Goal: Contribute content: Contribute content

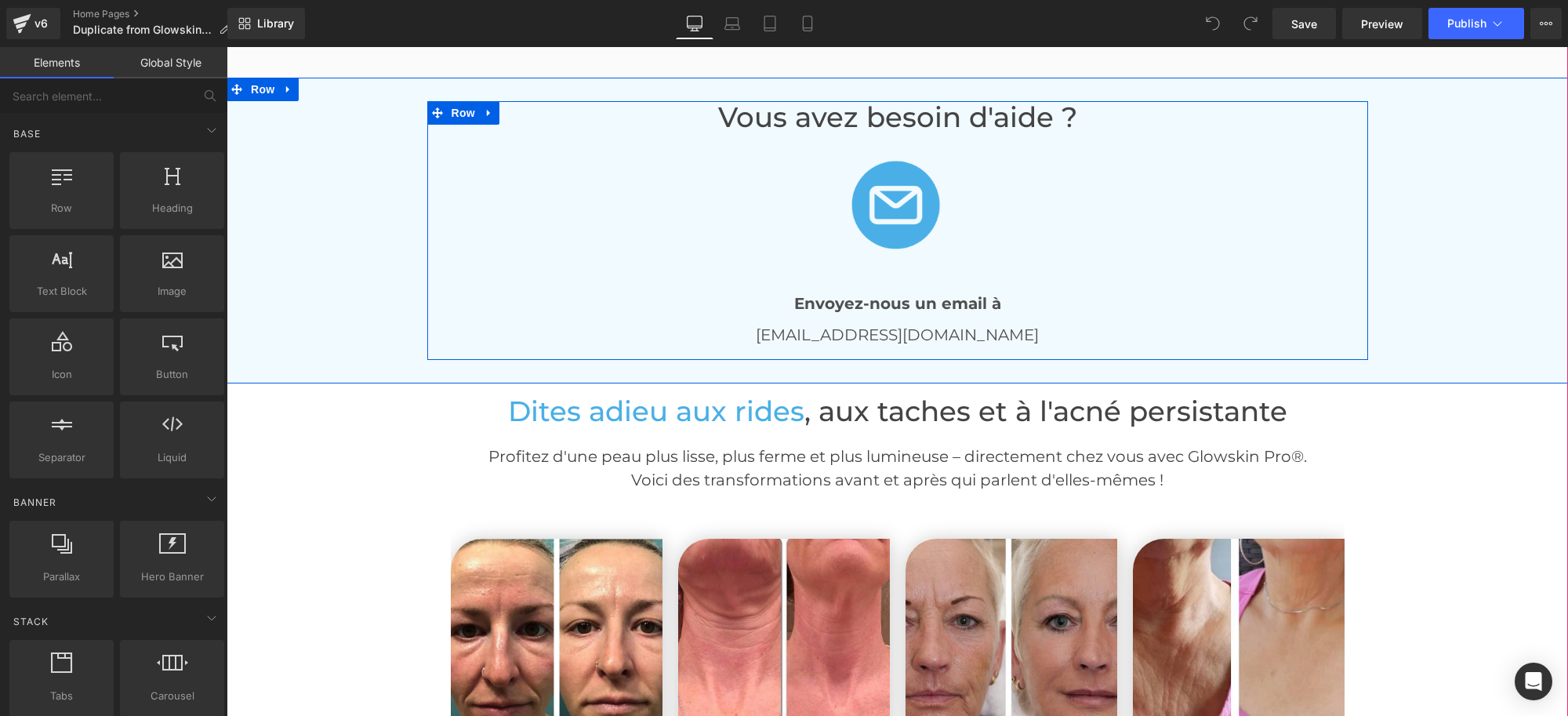
scroll to position [3527, 0]
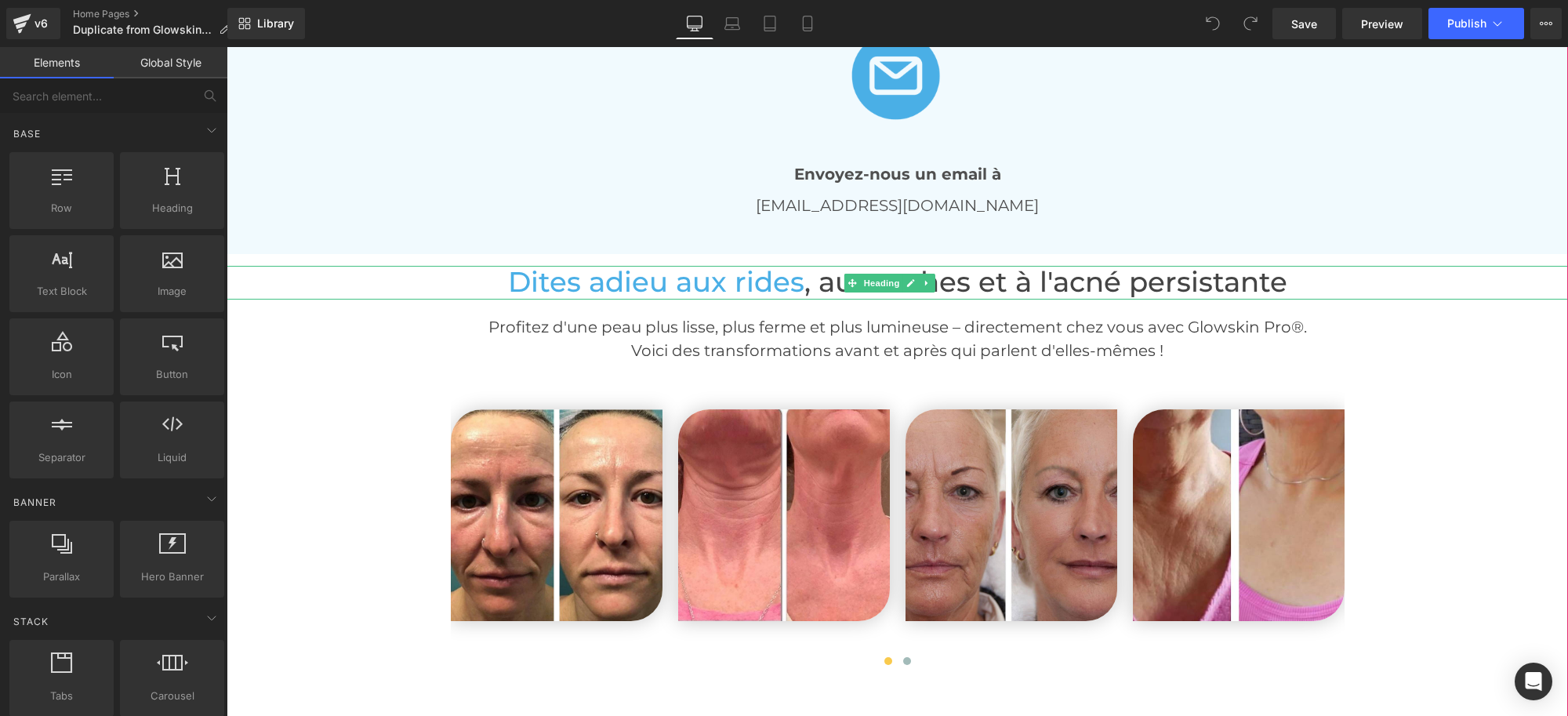
click at [1400, 280] on h1 "Dites adieu aux rides , aux taches et à l'acné persistante" at bounding box center [897, 283] width 1341 height 34
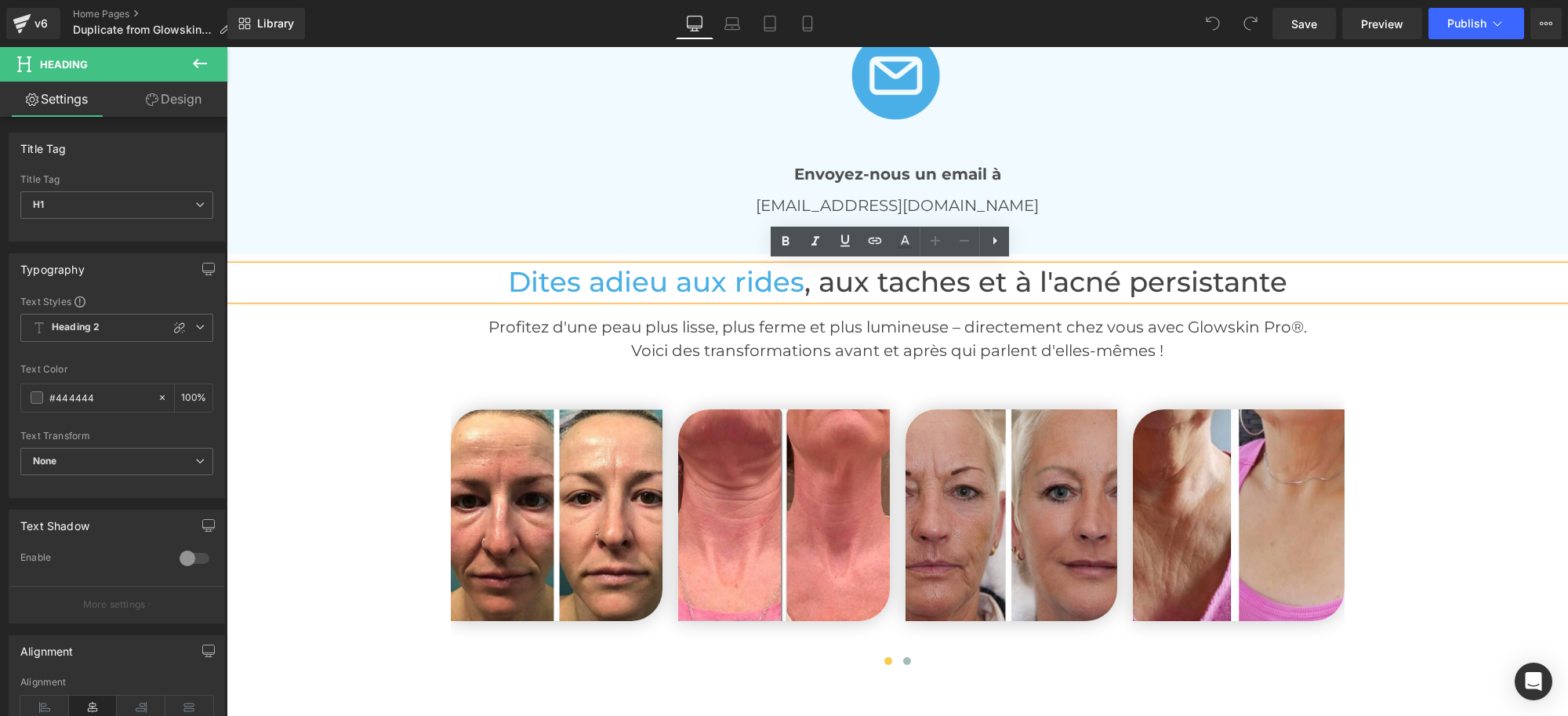
click at [302, 339] on p "Voici des transformations avant et après qui parlent d'elles-mêmes !" at bounding box center [897, 351] width 1341 height 24
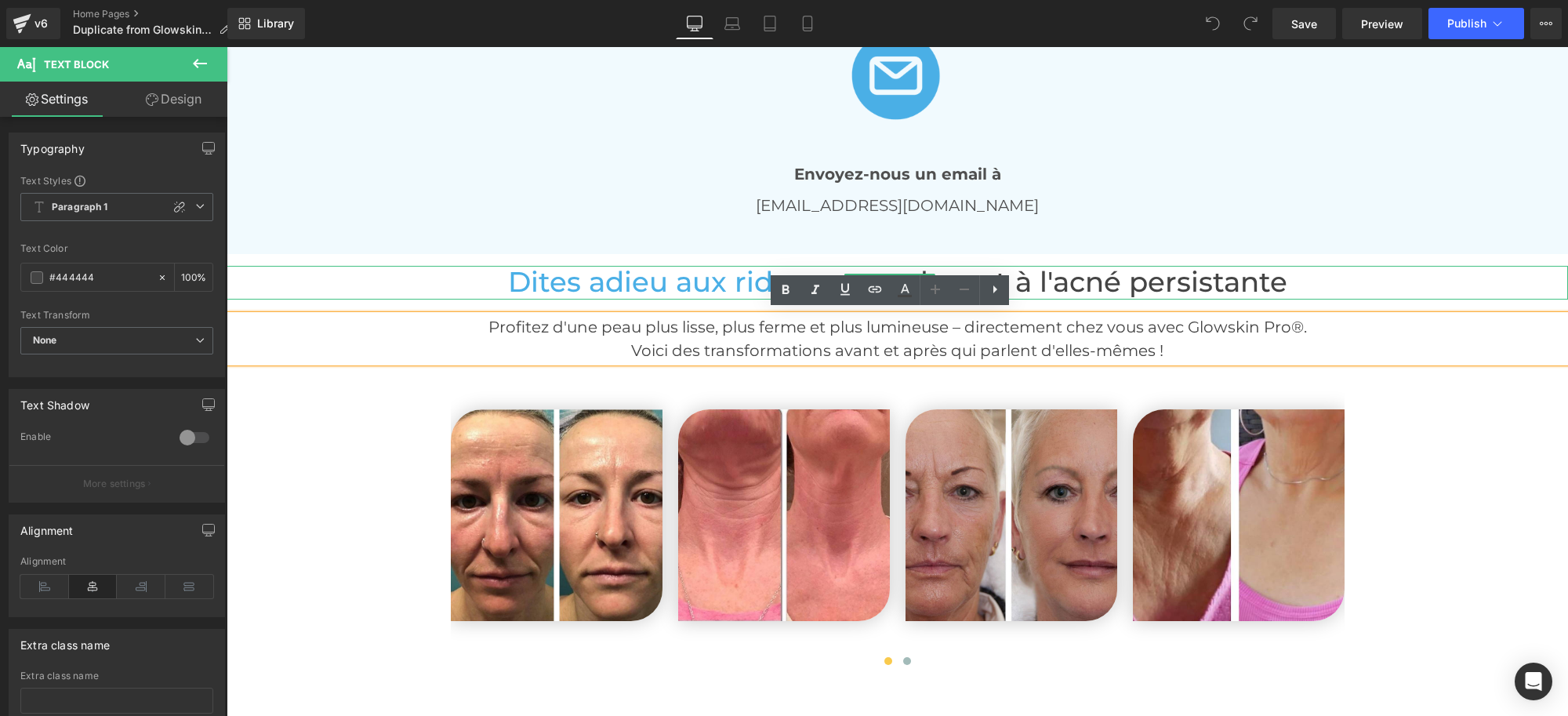
click at [256, 280] on h1 "Dites adieu aux rides , aux taches et à l'acné persistante" at bounding box center [897, 283] width 1341 height 34
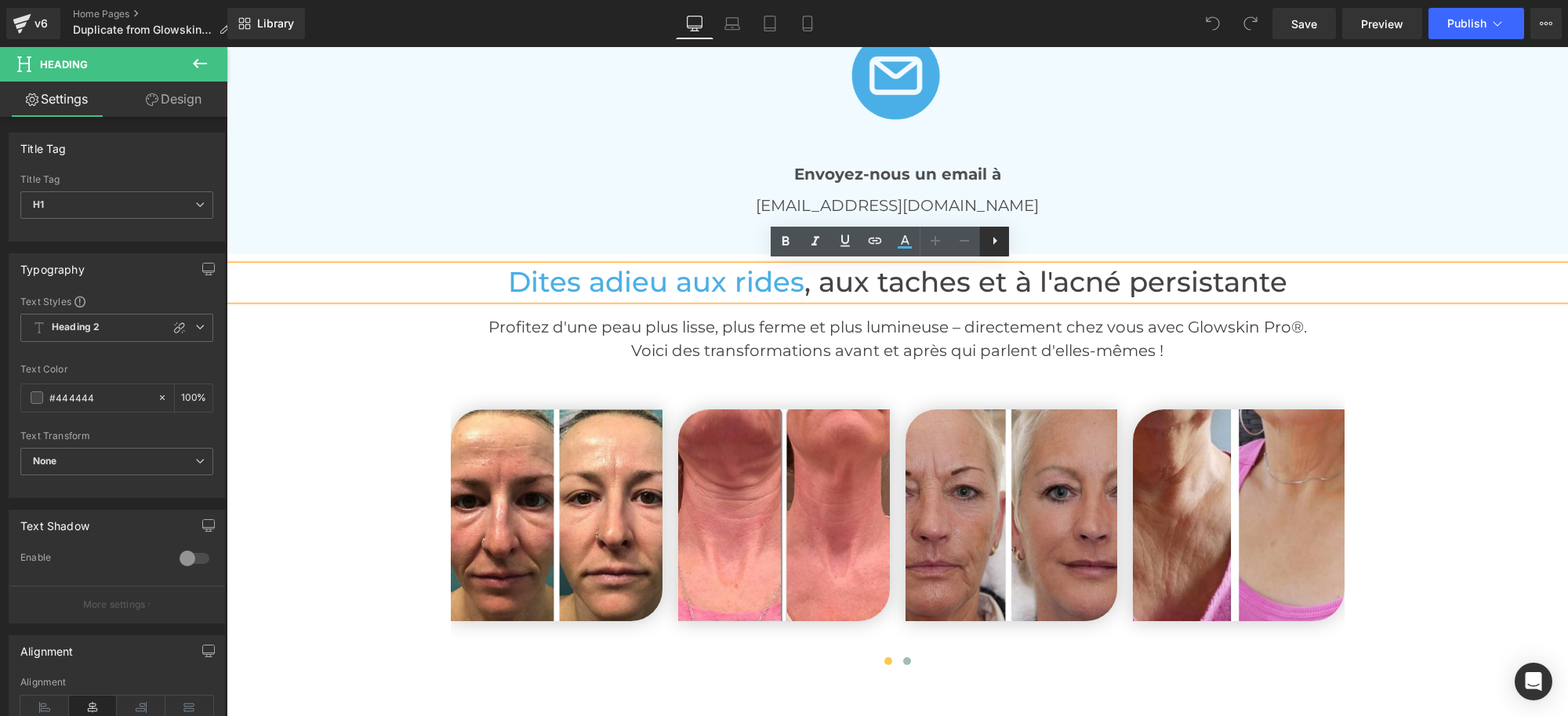
click at [1002, 242] on icon at bounding box center [995, 241] width 19 height 19
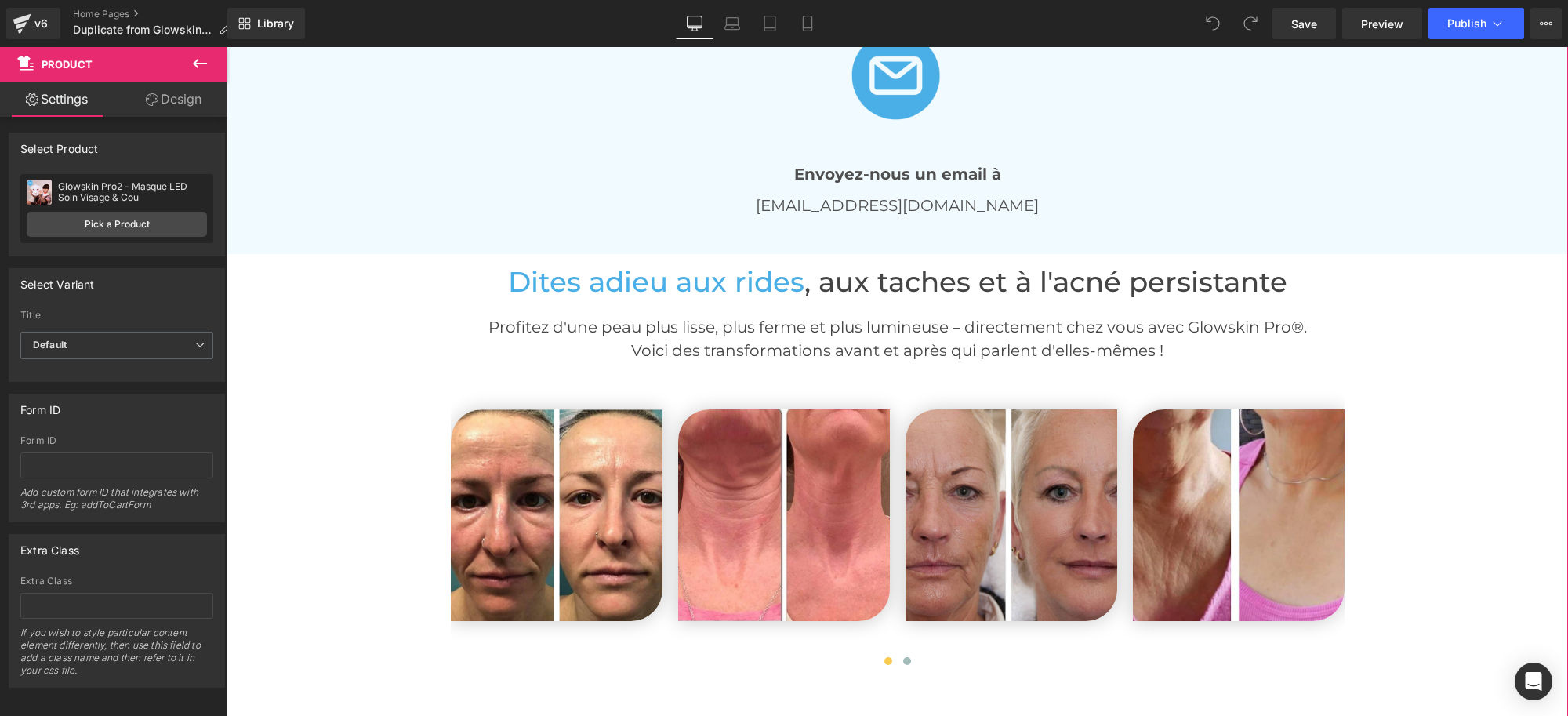
drag, startPoint x: 295, startPoint y: 323, endPoint x: 237, endPoint y: 299, distance: 62.8
click at [295, 330] on p "Profitez d'une peau plus lisse, plus ferme et plus lumineuse – directement chez…" at bounding box center [897, 327] width 1341 height 24
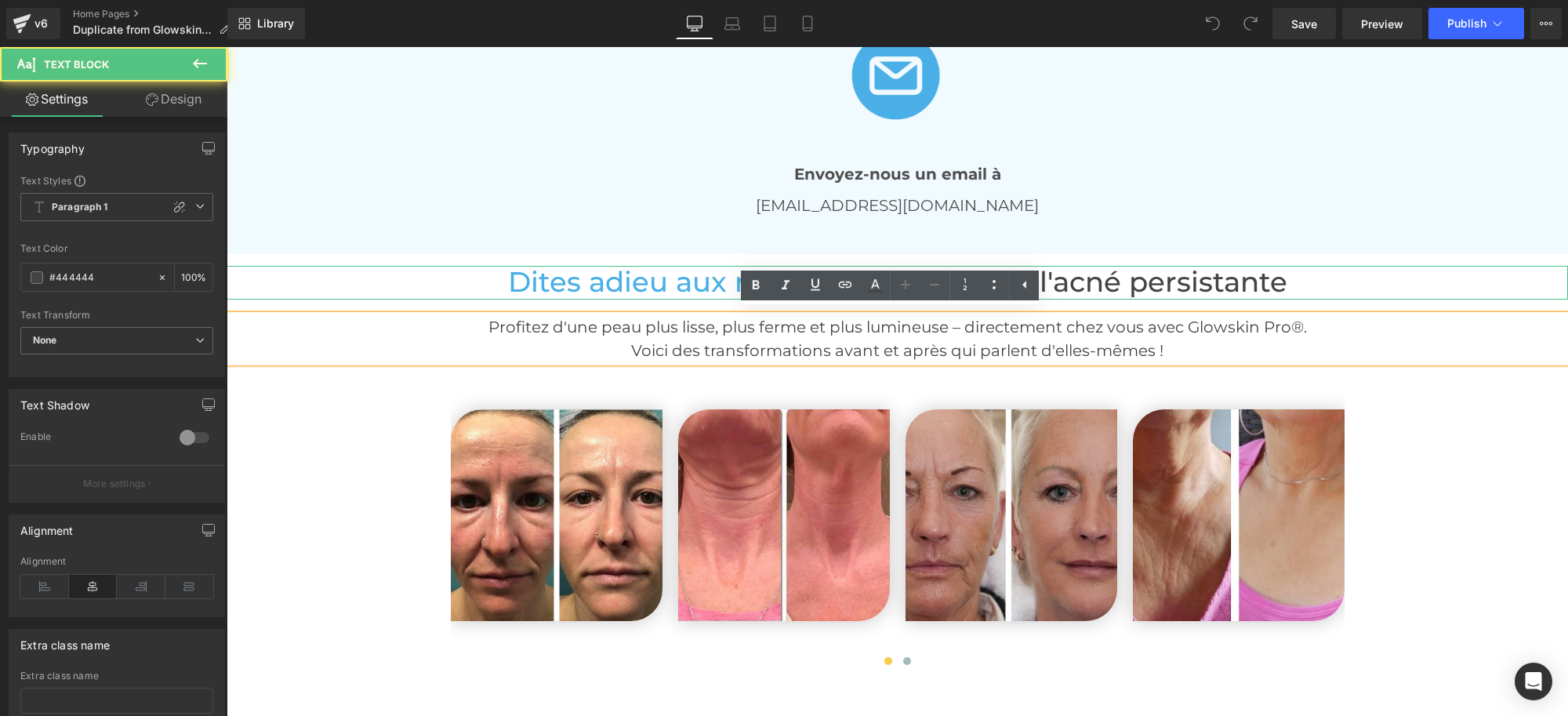
click at [253, 266] on div at bounding box center [897, 267] width 1341 height 4
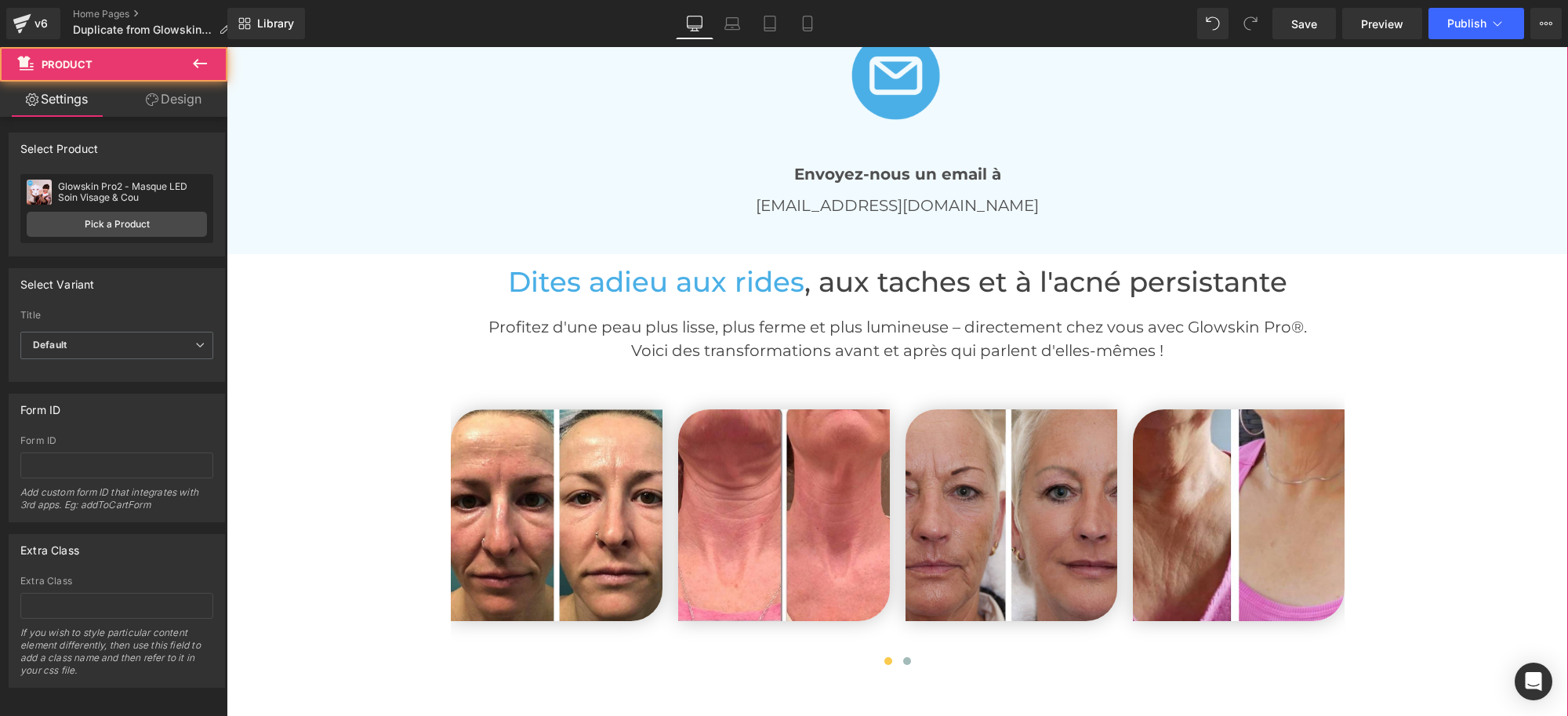
drag, startPoint x: 385, startPoint y: 432, endPoint x: 433, endPoint y: 435, distance: 48.1
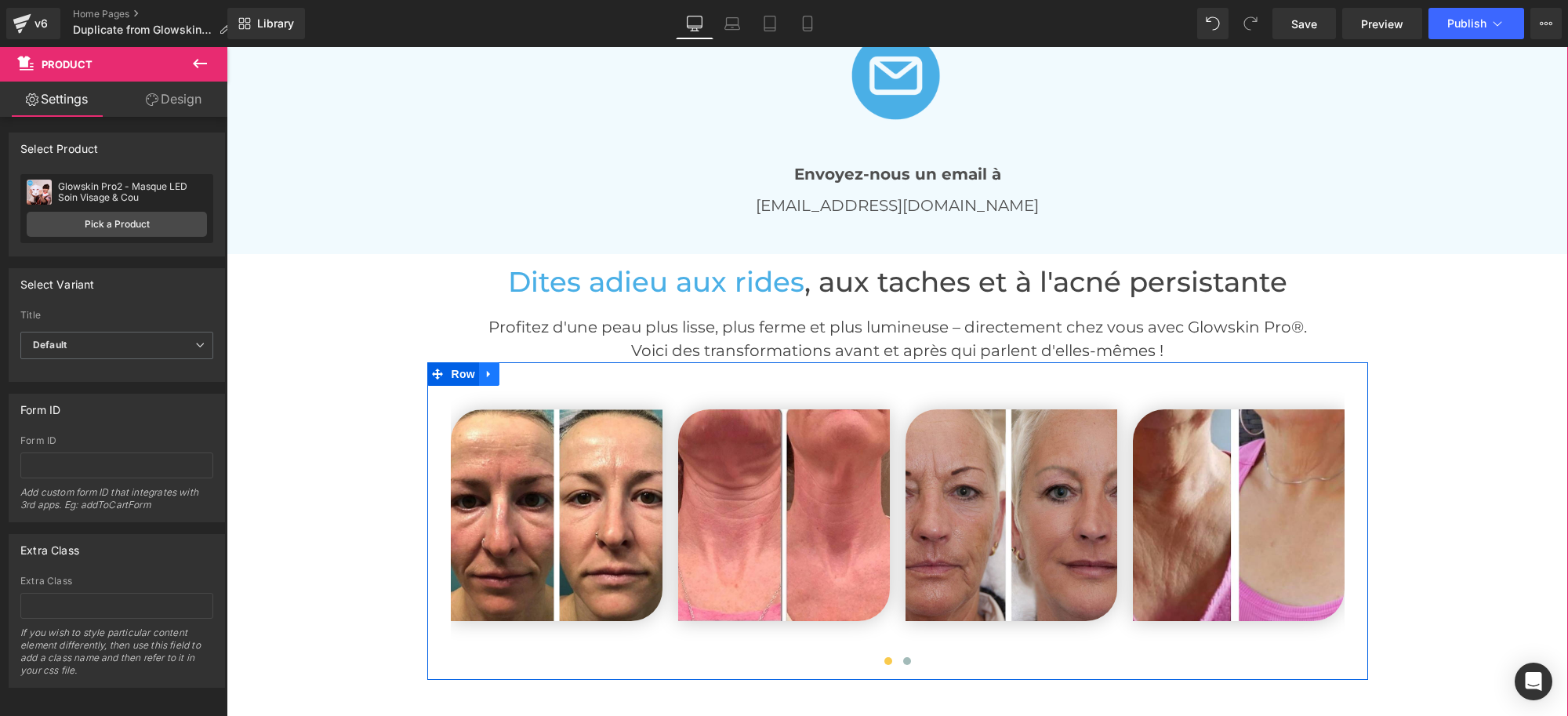
click at [480, 374] on link at bounding box center [490, 374] width 20 height 24
click at [525, 370] on icon at bounding box center [530, 374] width 11 height 11
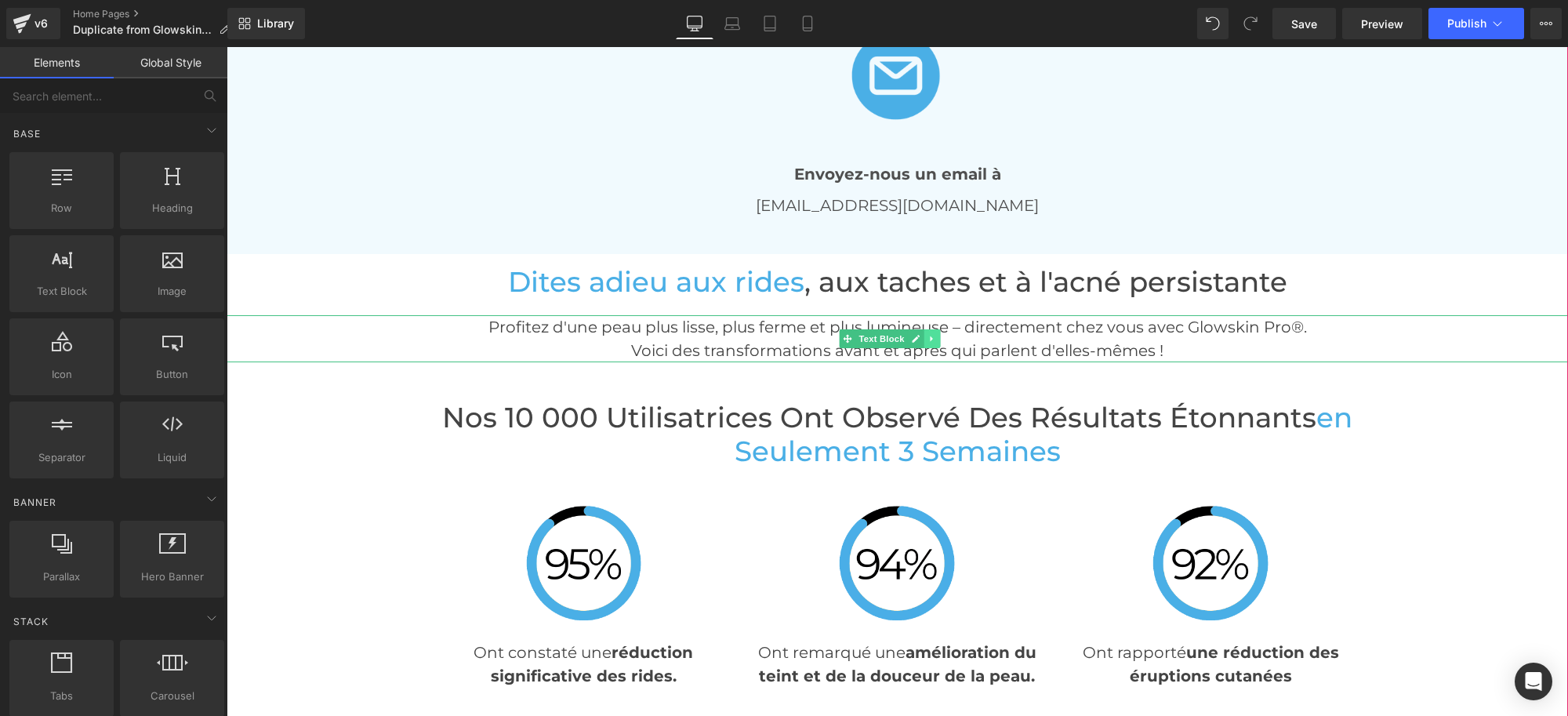
click at [931, 339] on icon at bounding box center [933, 338] width 9 height 9
click at [938, 340] on link at bounding box center [940, 339] width 16 height 19
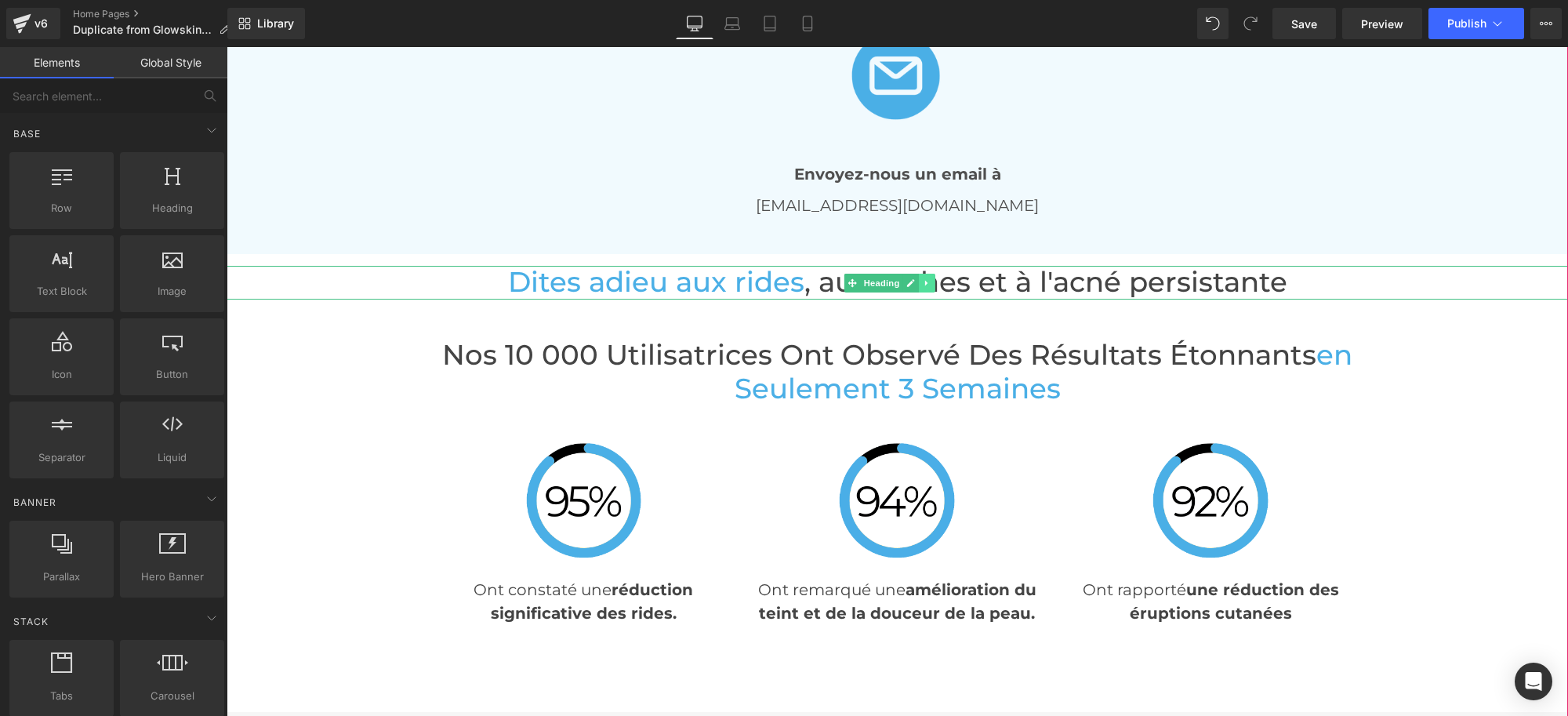
click at [926, 280] on icon at bounding box center [926, 283] width 3 height 5
click at [934, 278] on icon at bounding box center [936, 283] width 9 height 9
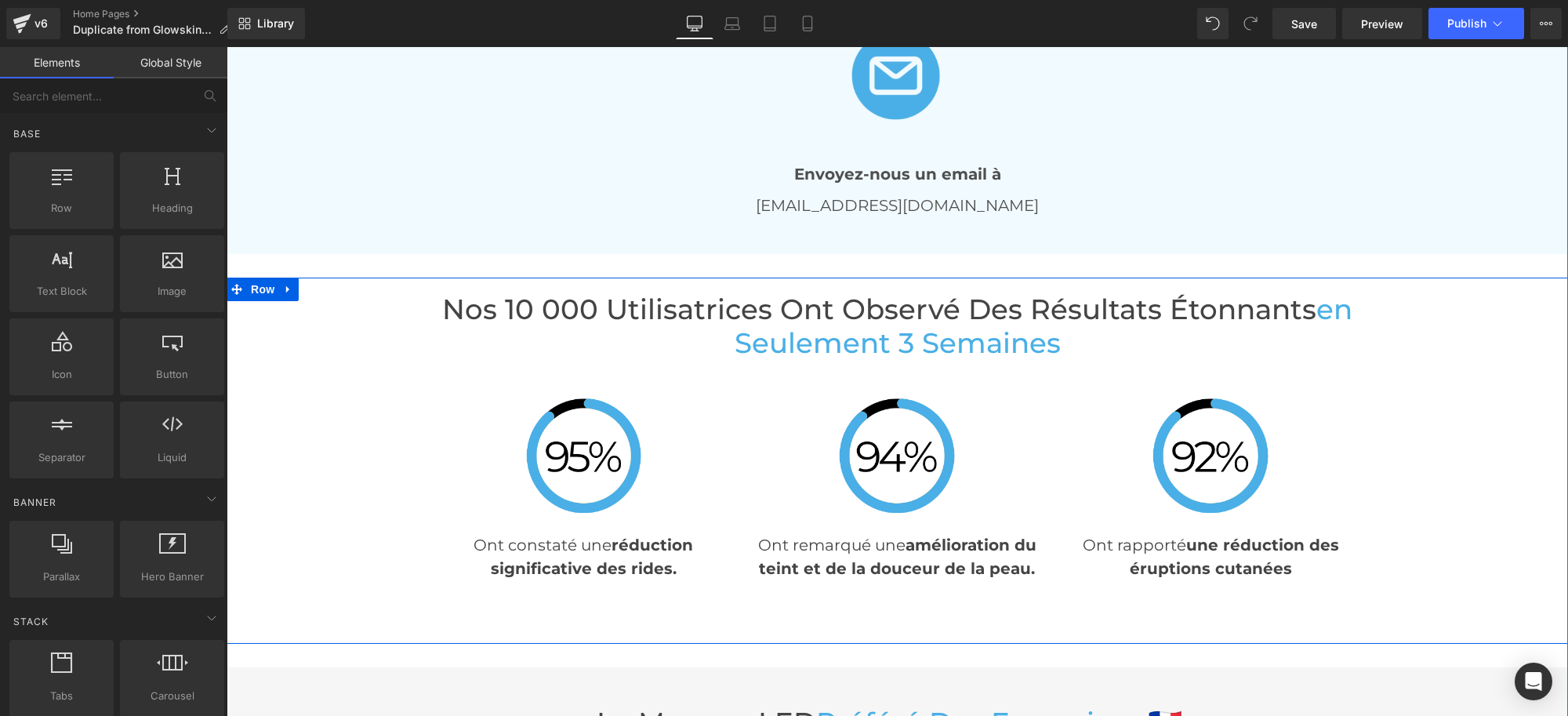
click at [283, 290] on icon at bounding box center [288, 289] width 11 height 12
click at [326, 284] on icon at bounding box center [329, 289] width 11 height 11
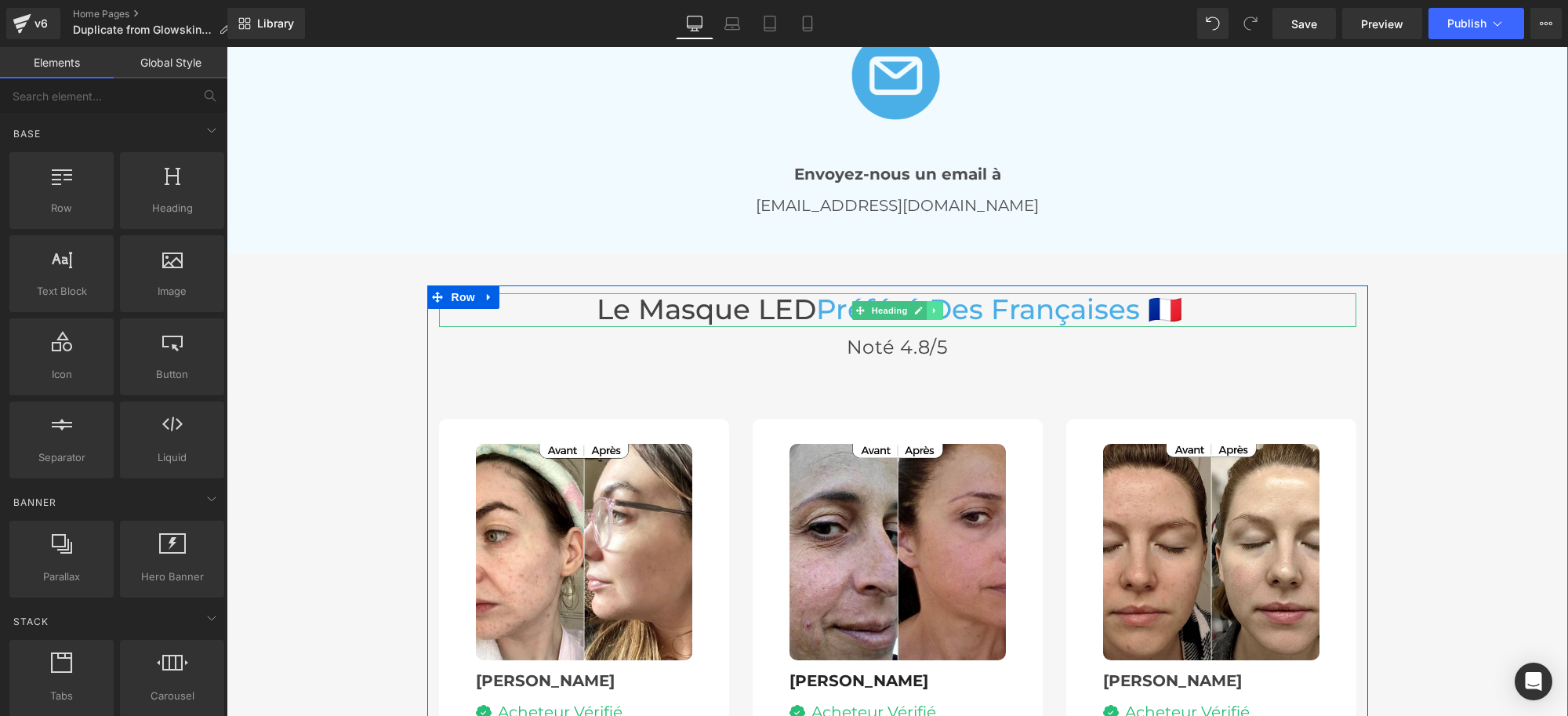
click at [927, 301] on link at bounding box center [934, 311] width 16 height 19
click at [939, 306] on icon at bounding box center [943, 310] width 9 height 9
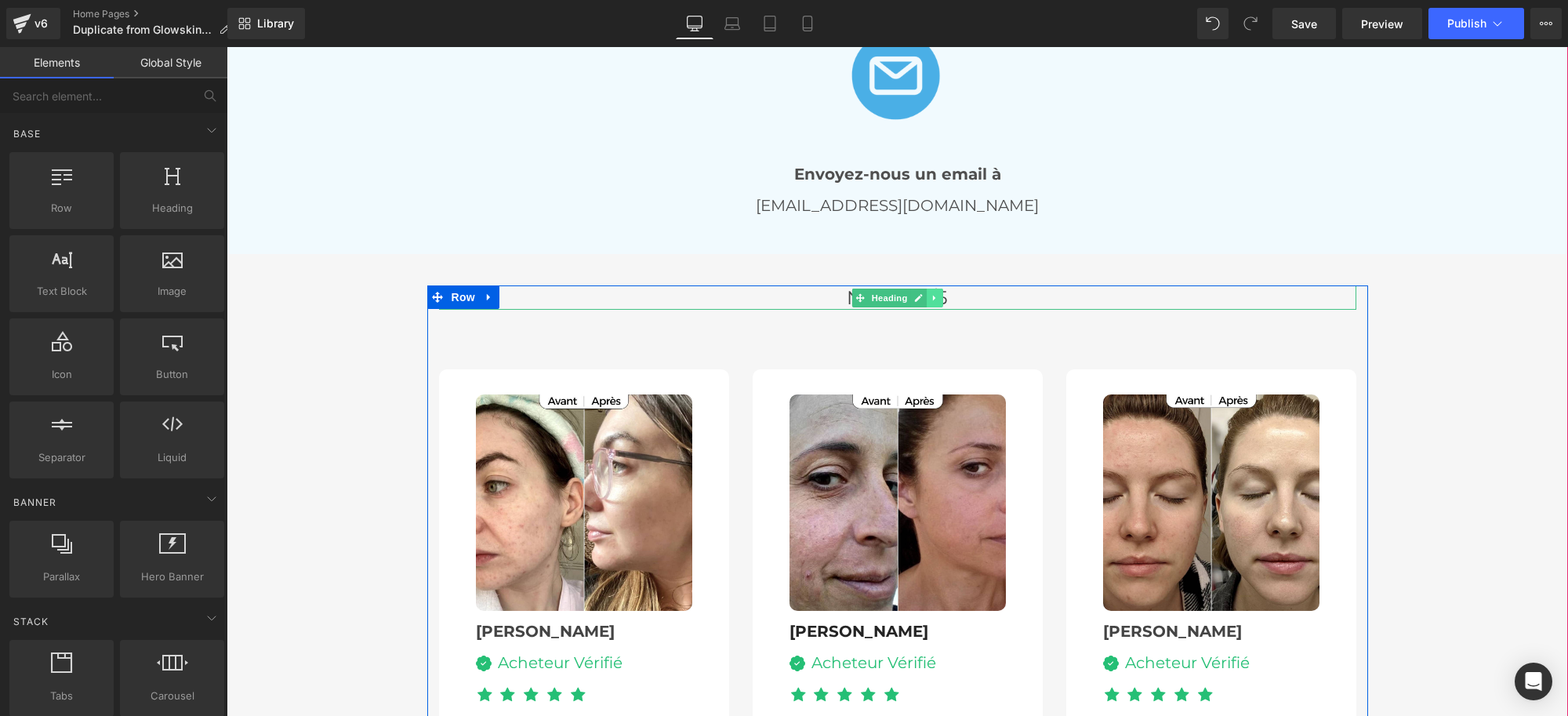
click at [931, 295] on icon at bounding box center [935, 297] width 9 height 9
click at [939, 295] on icon at bounding box center [943, 297] width 9 height 9
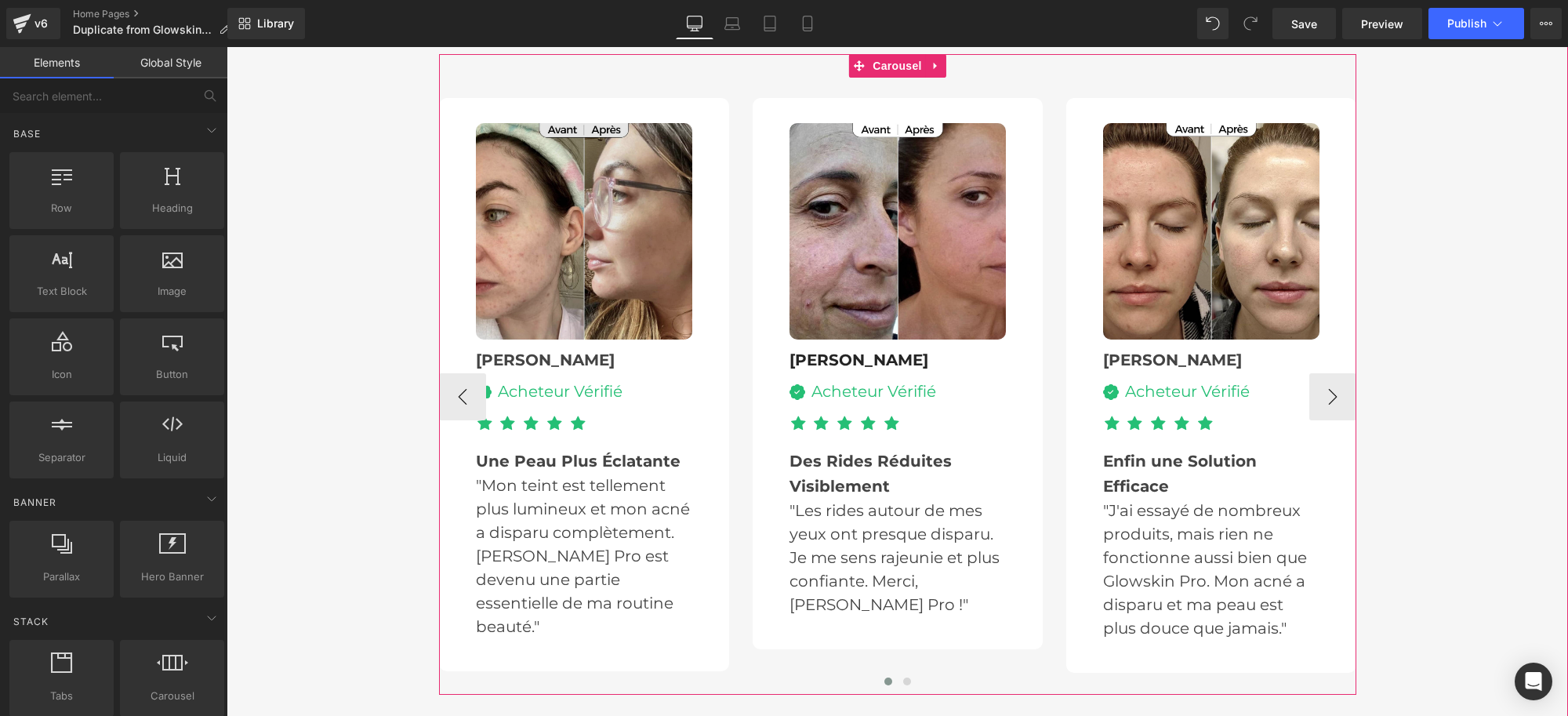
scroll to position [3723, 0]
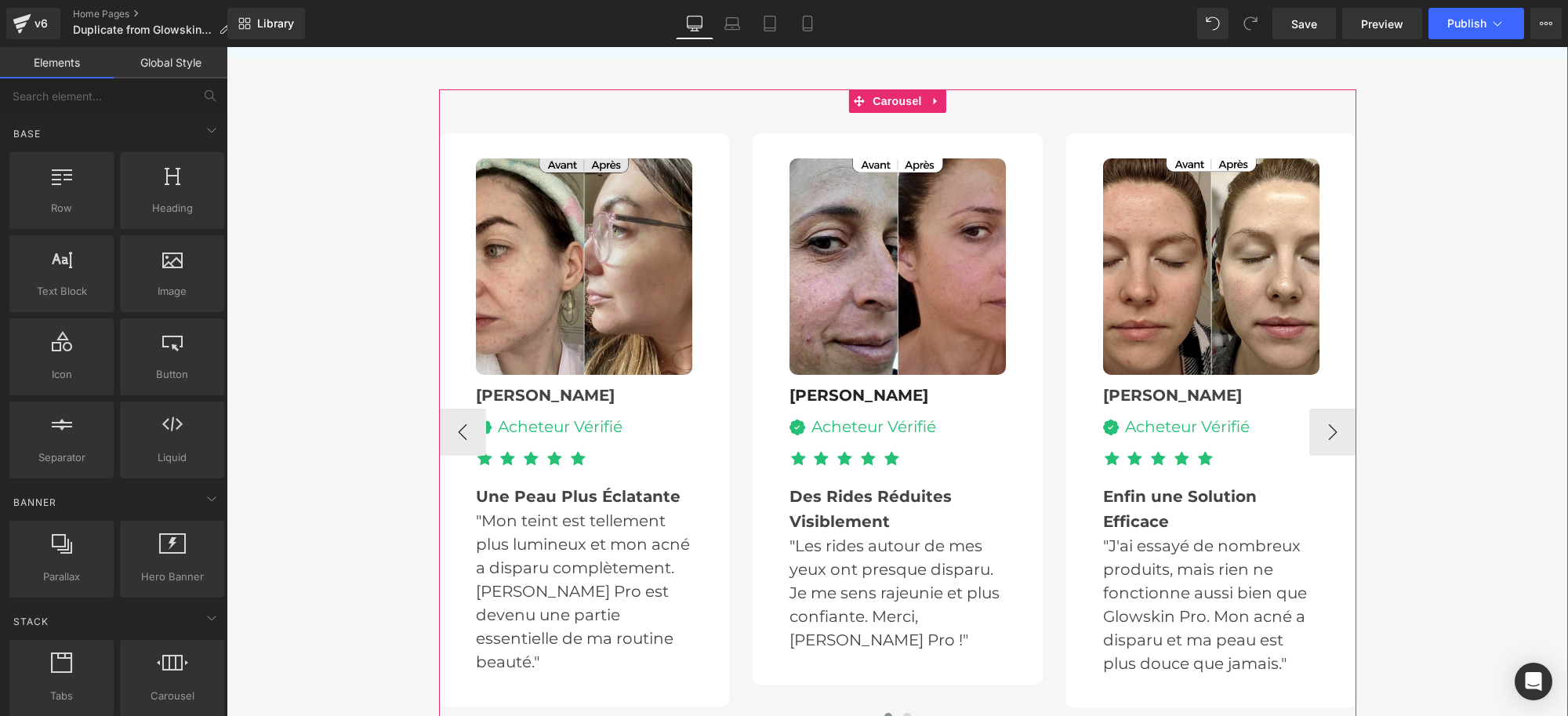
click at [590, 227] on img at bounding box center [584, 266] width 216 height 216
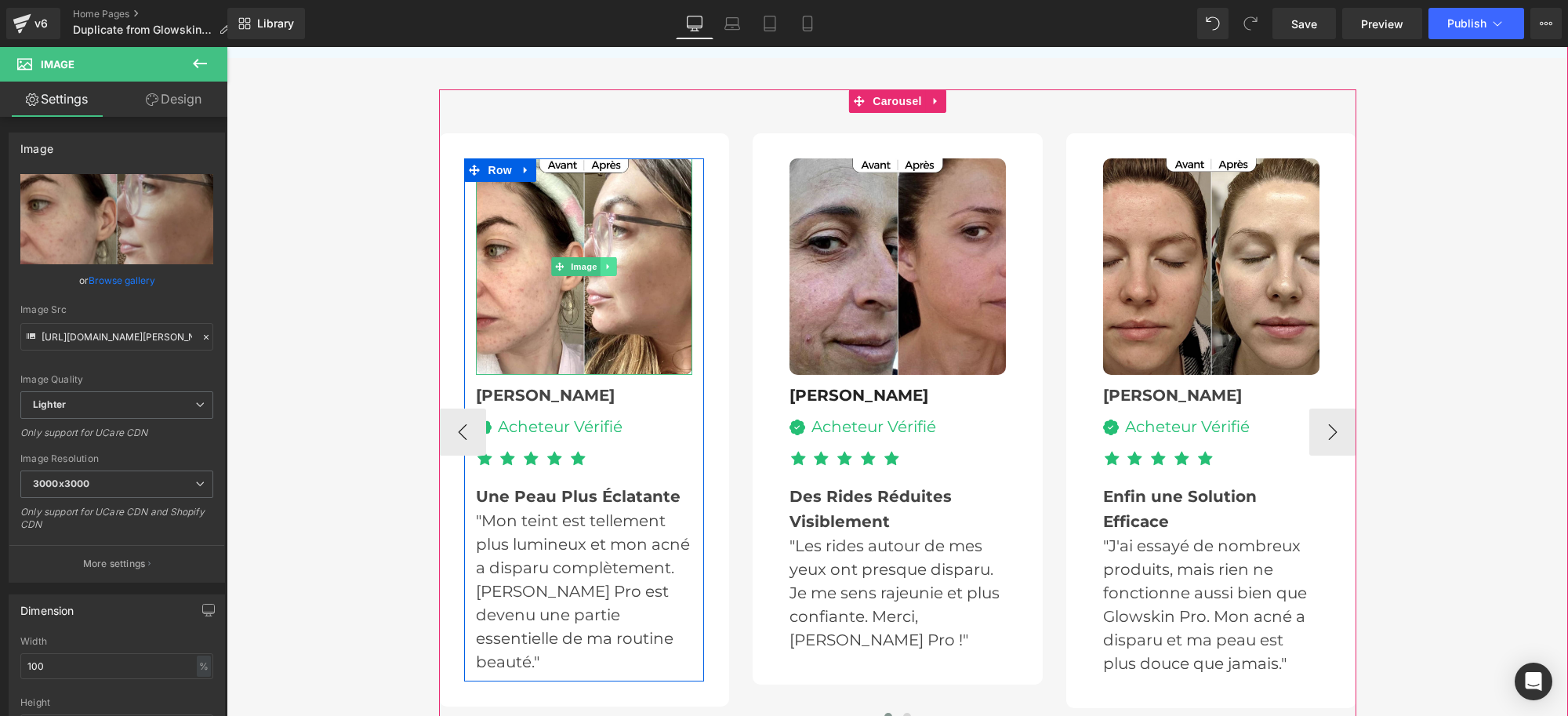
click at [600, 261] on link at bounding box center [607, 266] width 16 height 19
click at [612, 264] on icon at bounding box center [616, 266] width 9 height 9
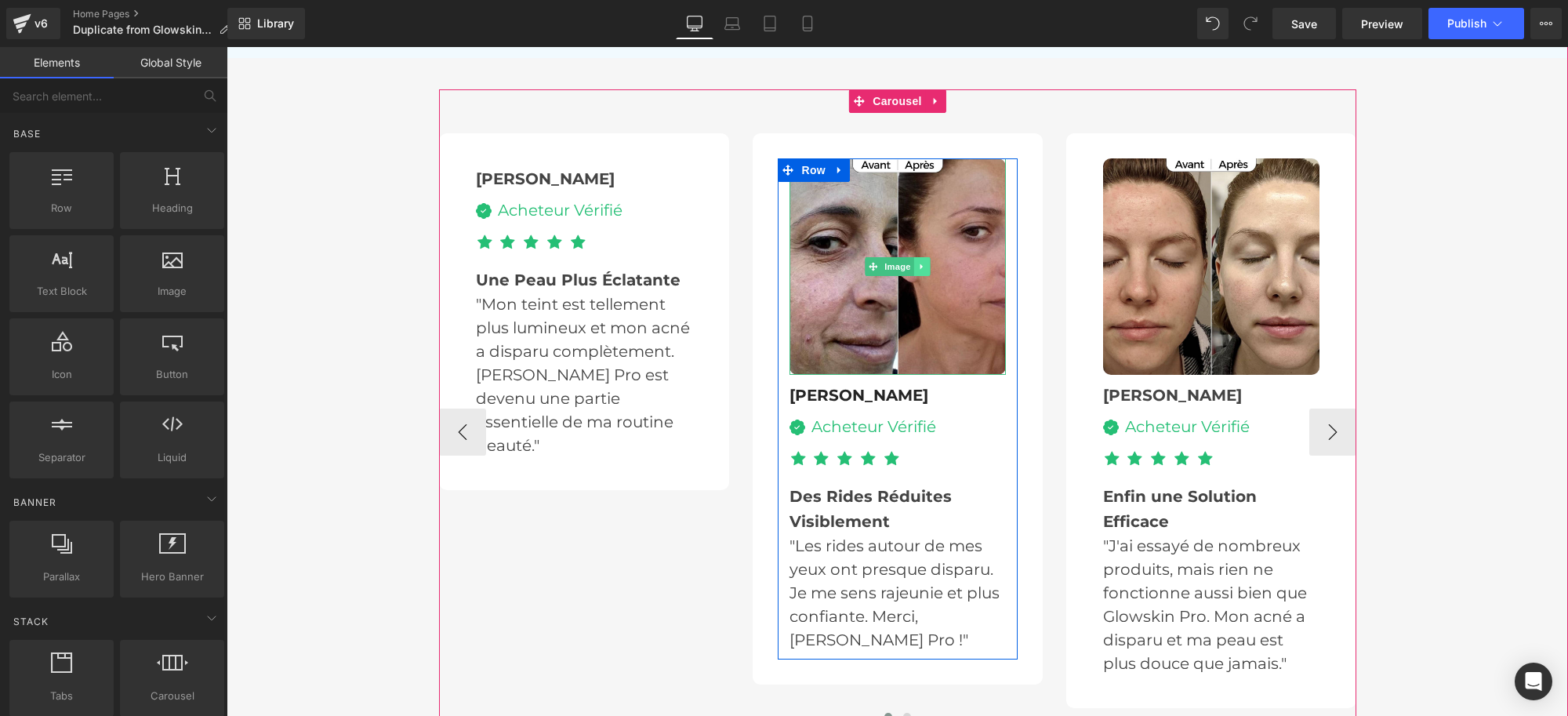
click at [917, 263] on icon at bounding box center [922, 266] width 9 height 9
click at [925, 265] on icon at bounding box center [929, 266] width 9 height 9
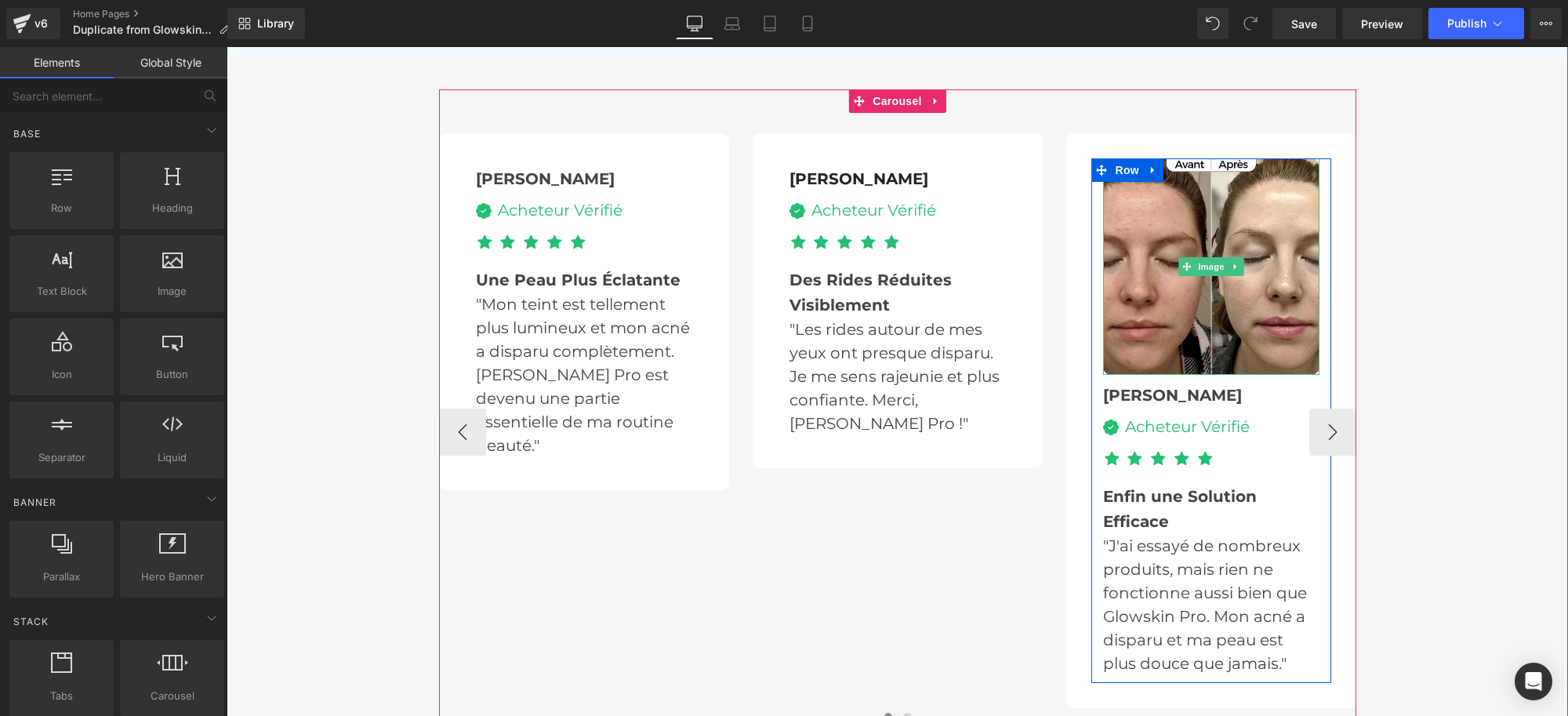
click at [1232, 262] on icon at bounding box center [1236, 266] width 9 height 9
click at [1236, 266] on link at bounding box center [1243, 266] width 16 height 19
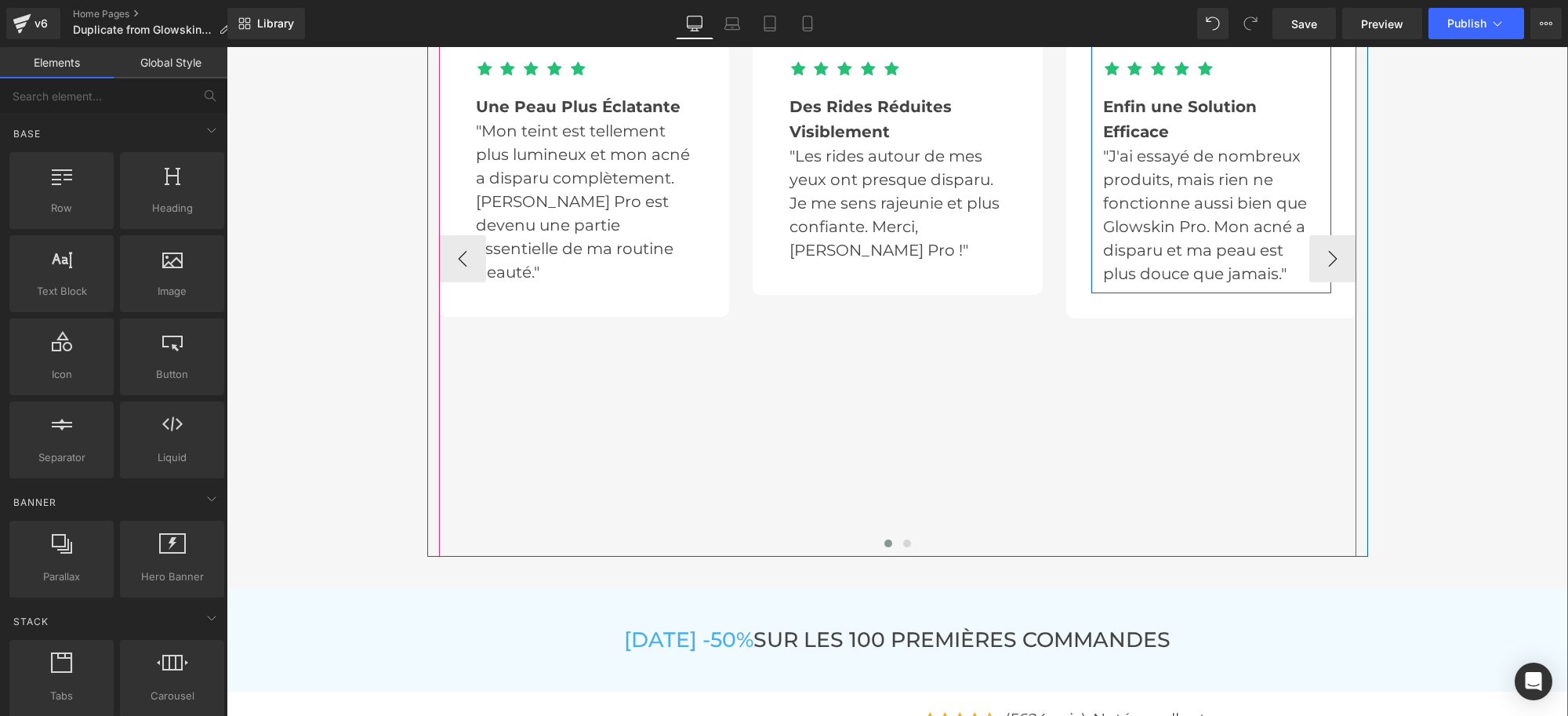
scroll to position [3920, 0]
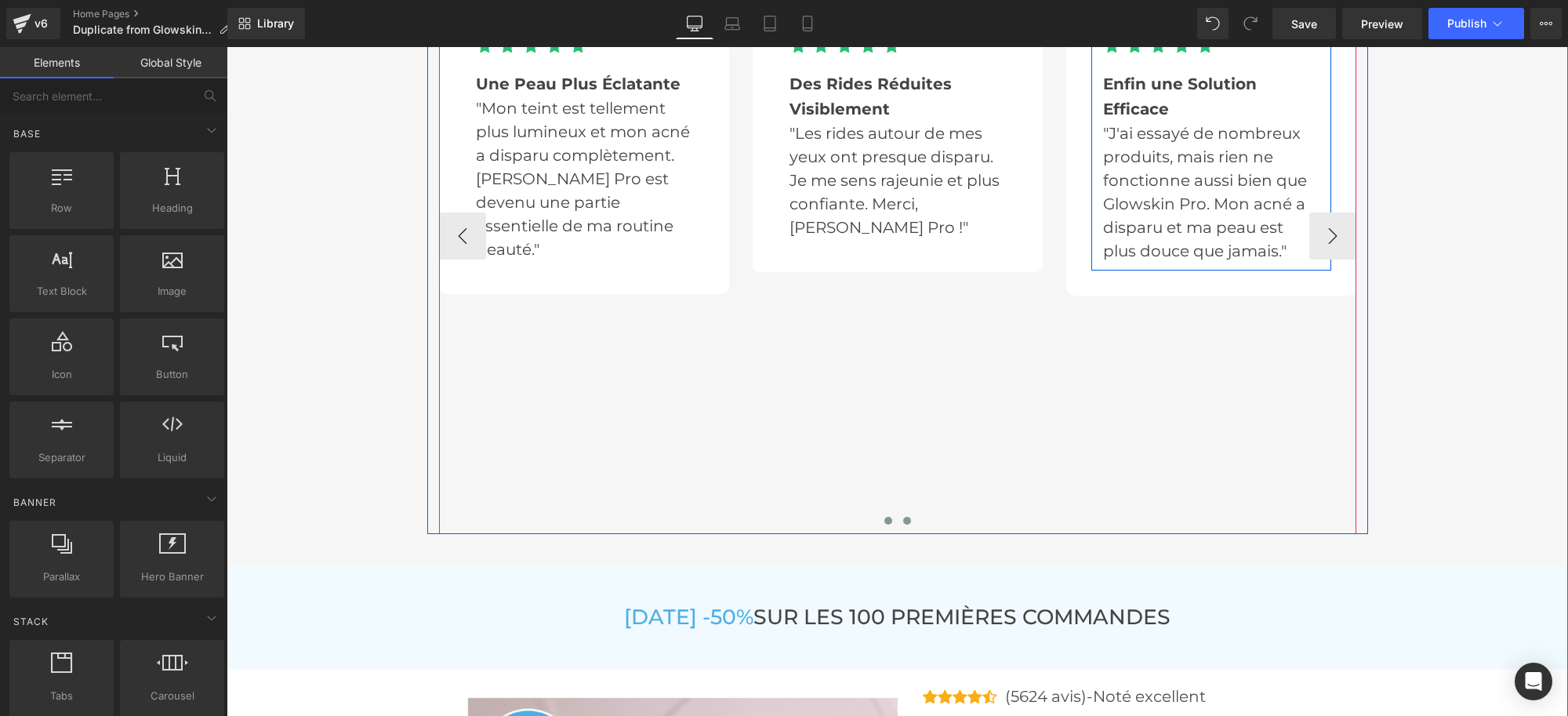
click at [898, 524] on button at bounding box center [907, 520] width 19 height 15
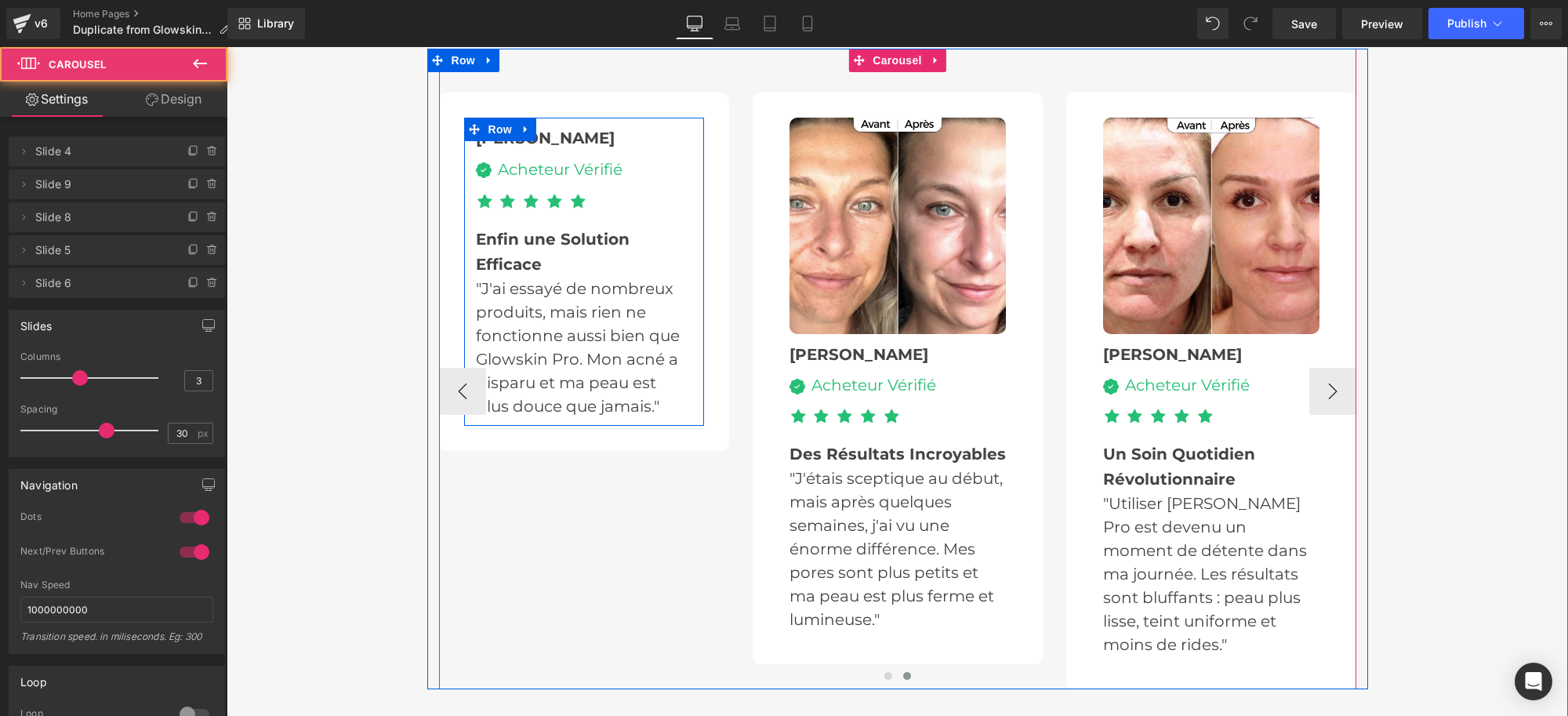
scroll to position [3625, 0]
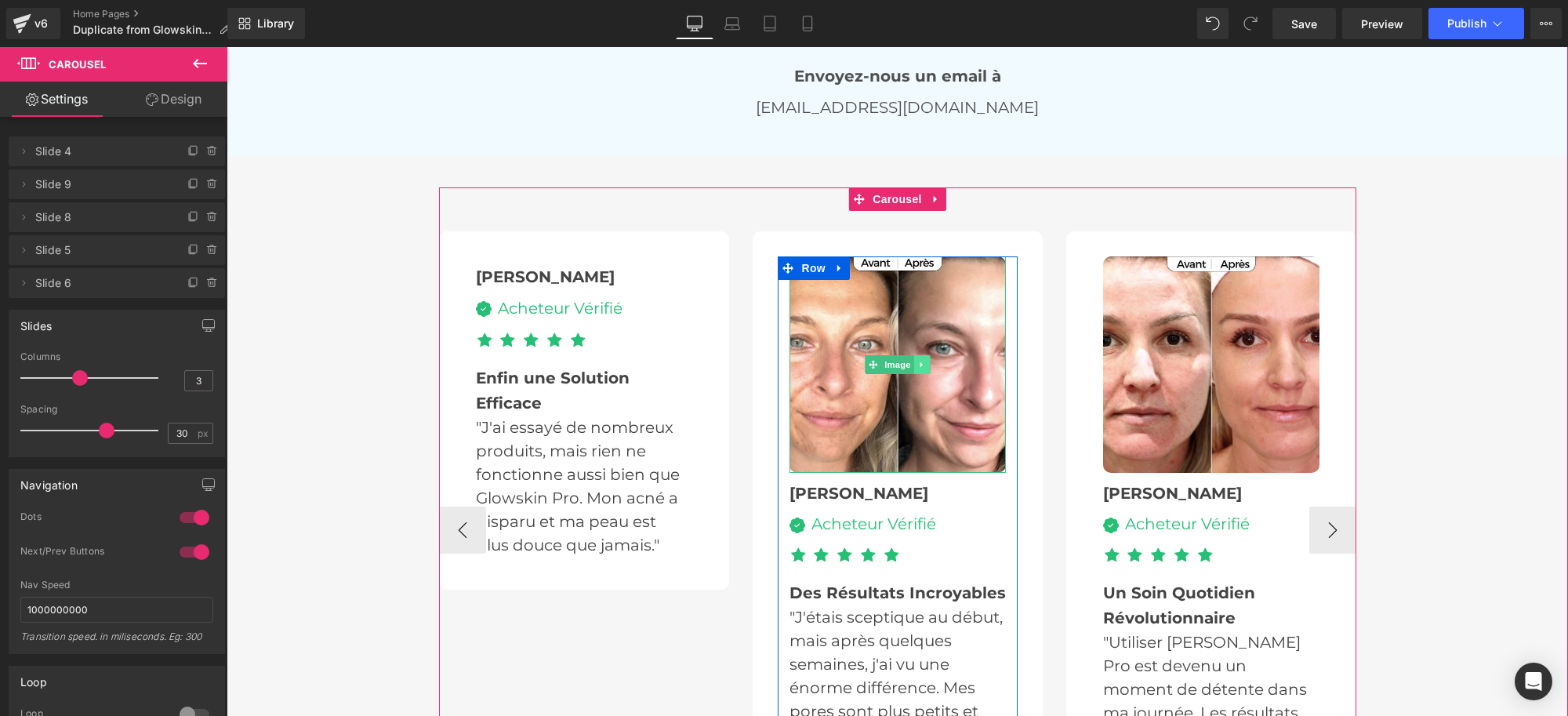
click at [918, 360] on icon at bounding box center [922, 364] width 9 height 9
click at [925, 363] on icon at bounding box center [929, 364] width 9 height 9
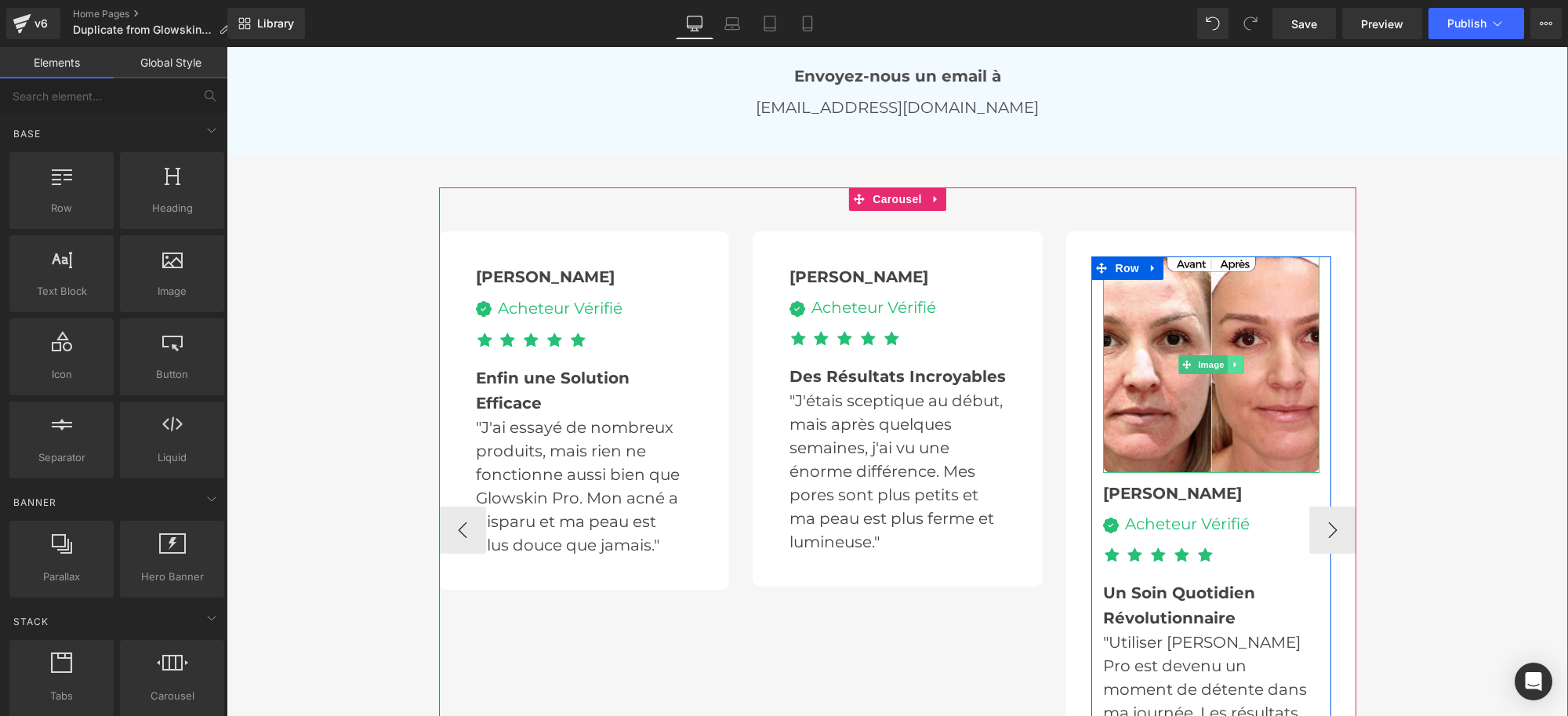
click at [1233, 362] on icon at bounding box center [1234, 364] width 3 height 5
click at [1236, 358] on link at bounding box center [1243, 364] width 16 height 19
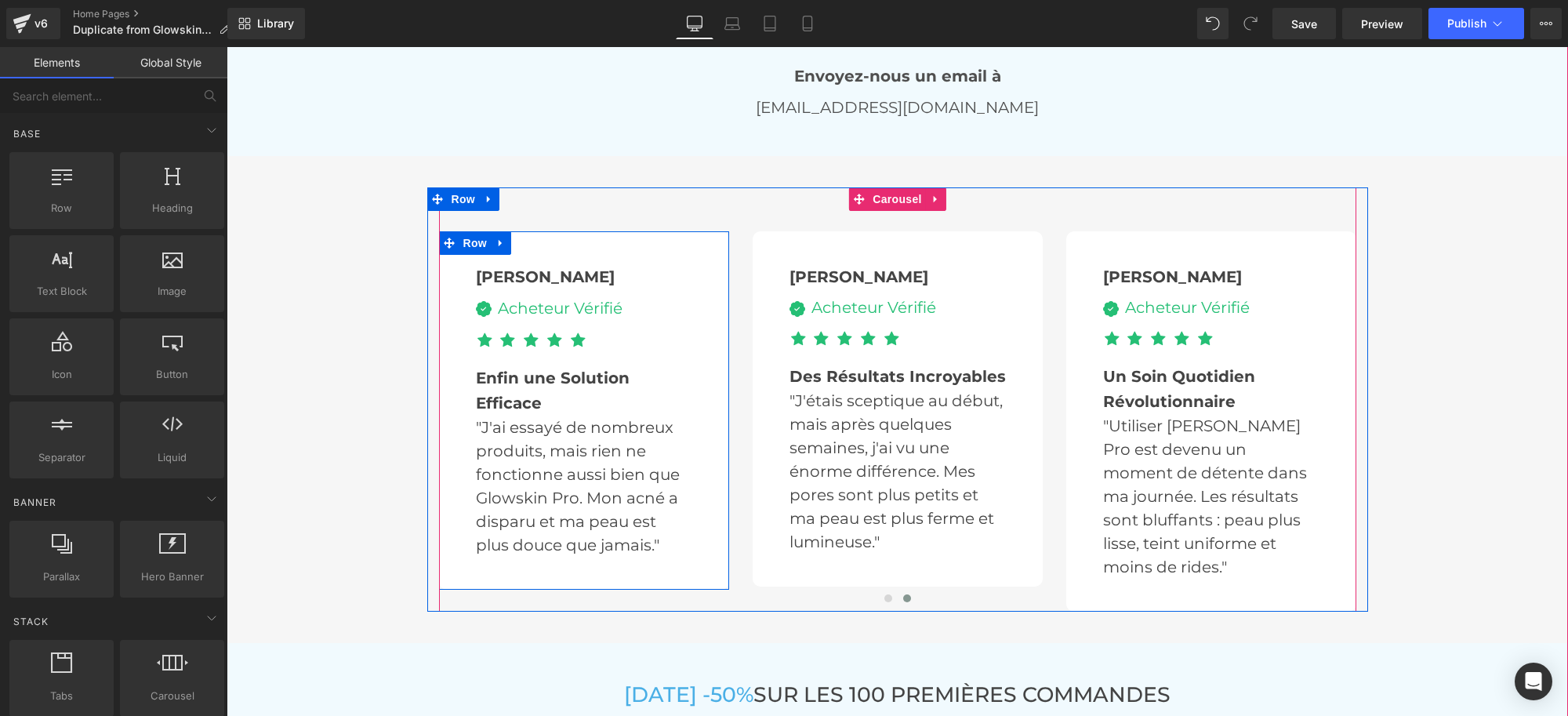
click at [227, 47] on div at bounding box center [227, 47] width 0 height 0
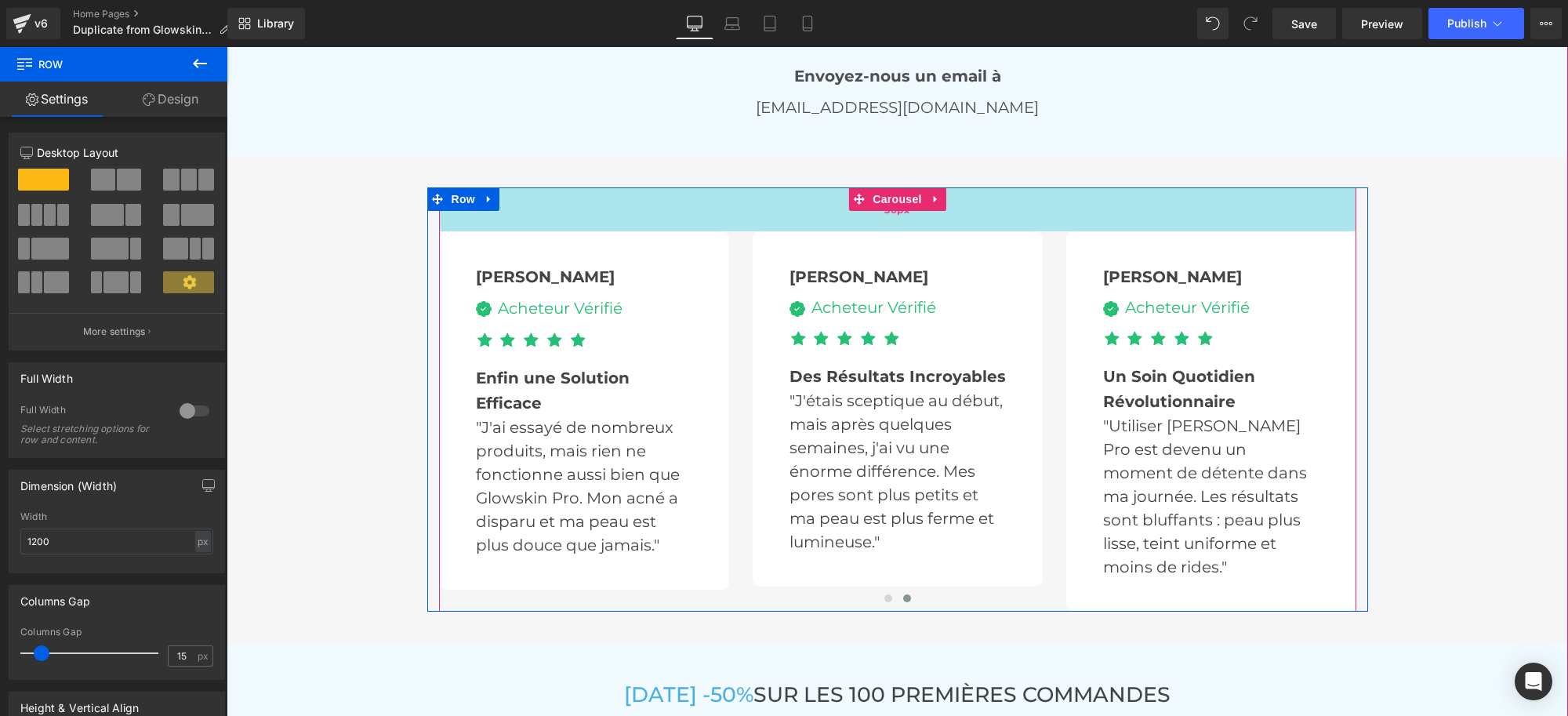
click at [686, 216] on div "56px" at bounding box center [898, 209] width 917 height 44
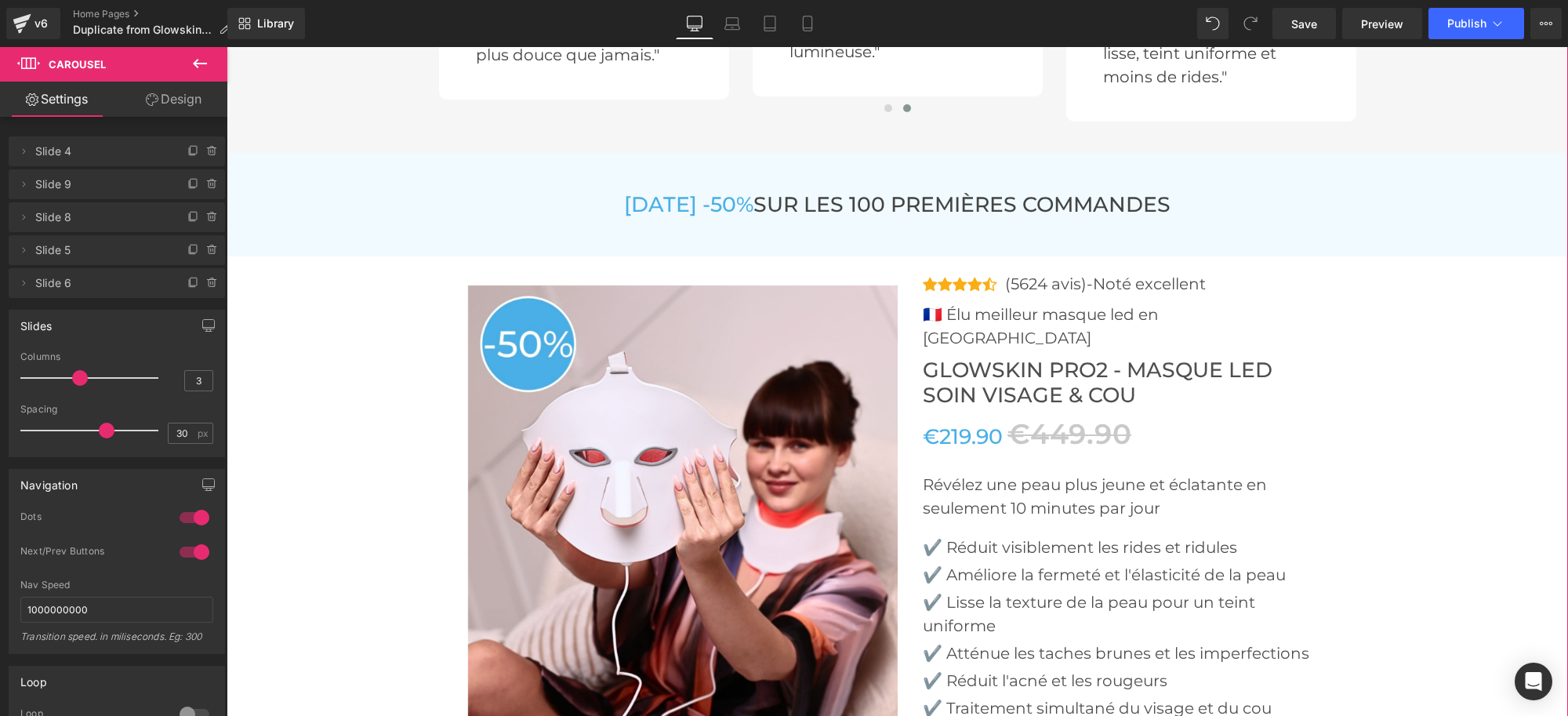
scroll to position [4018, 0]
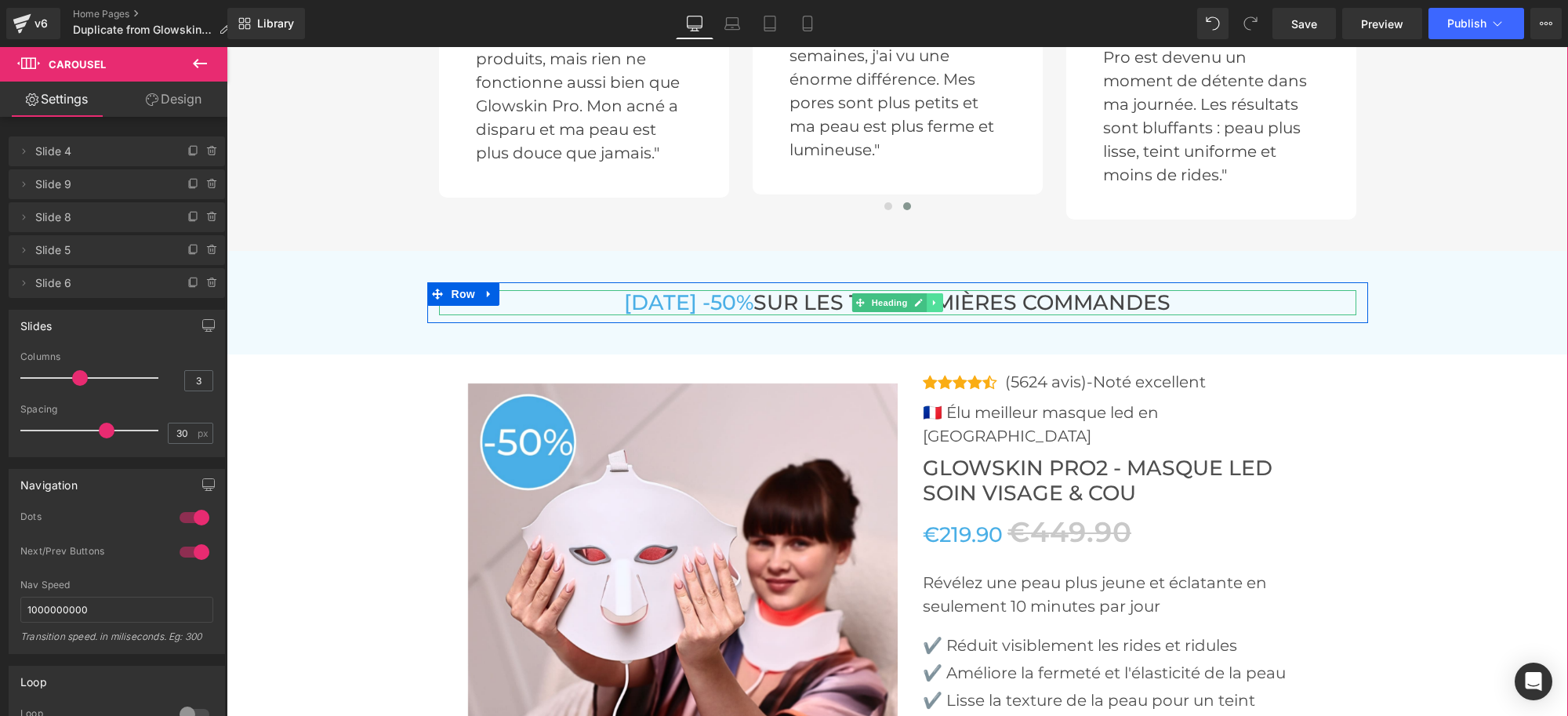
click at [931, 301] on icon at bounding box center [935, 302] width 9 height 9
click at [939, 303] on icon at bounding box center [943, 302] width 9 height 9
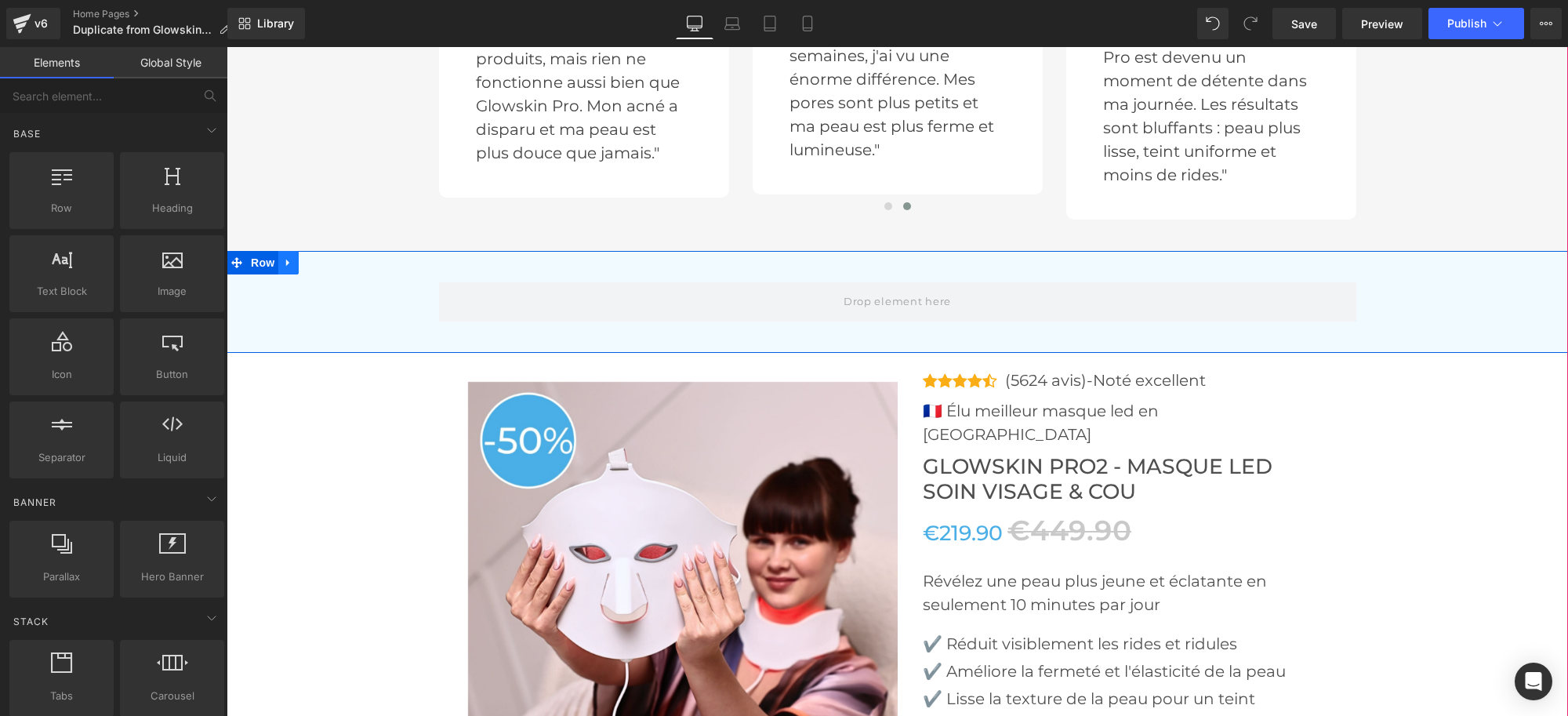
click at [287, 261] on link at bounding box center [289, 263] width 20 height 24
click at [319, 262] on link at bounding box center [330, 263] width 20 height 24
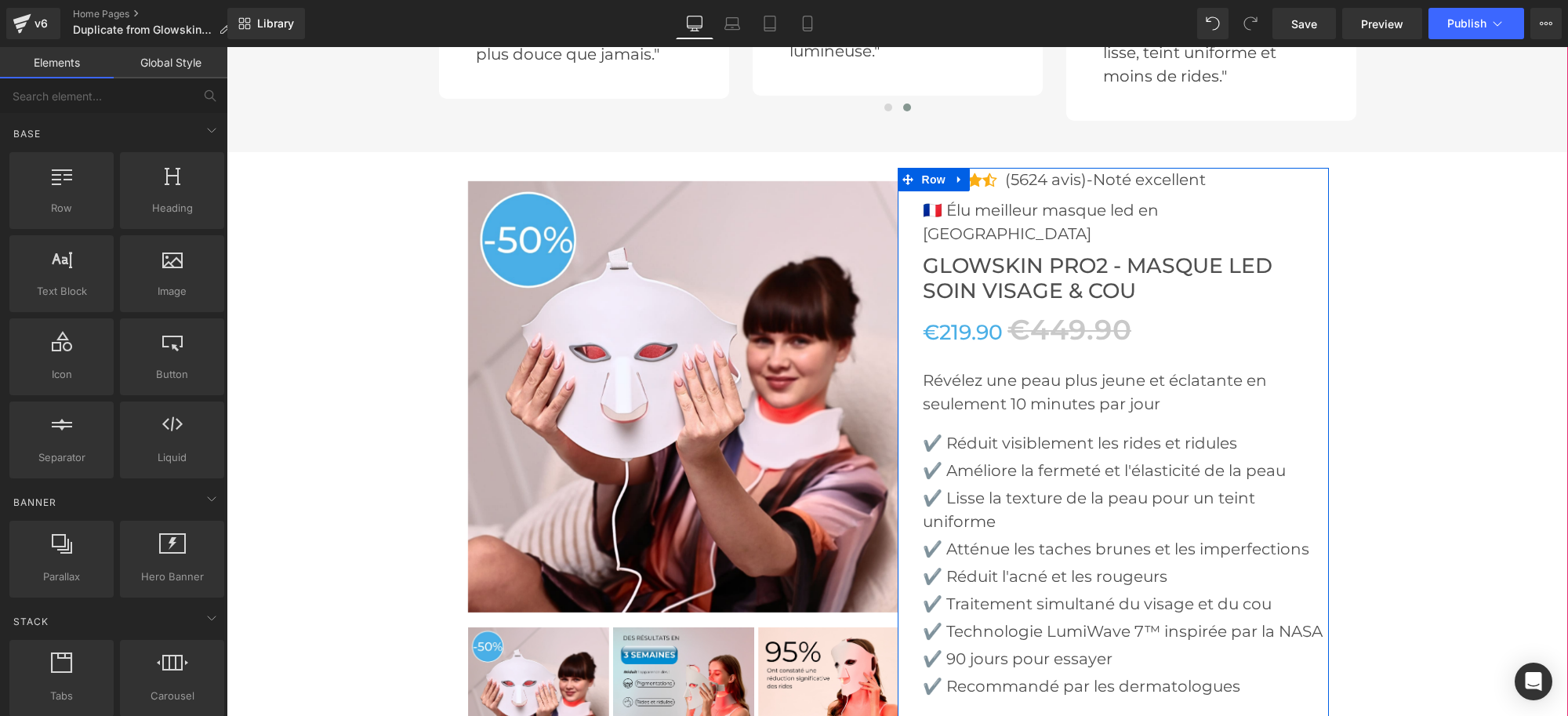
scroll to position [4116, 0]
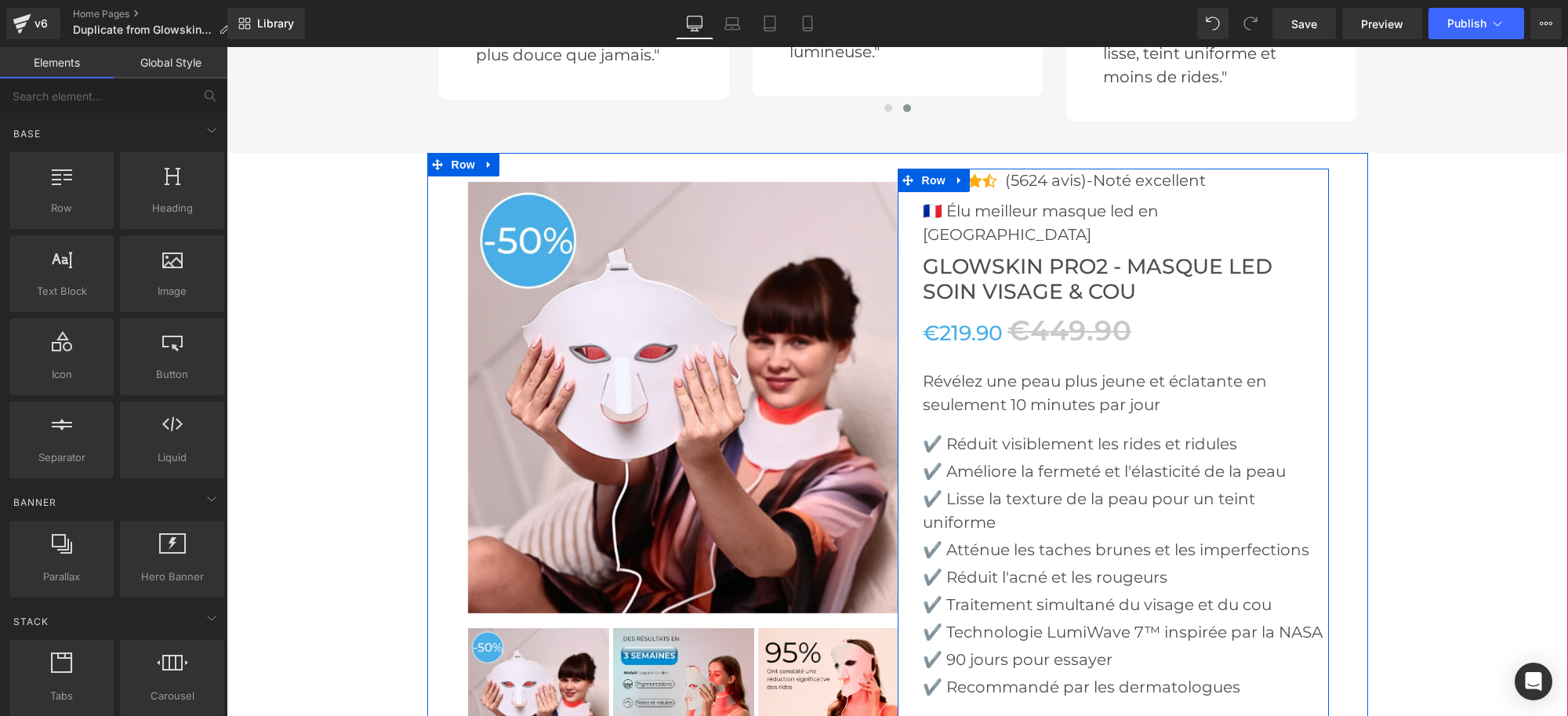
click at [1011, 183] on p "(5624 avis)-Noté excellent" at bounding box center [1106, 180] width 201 height 24
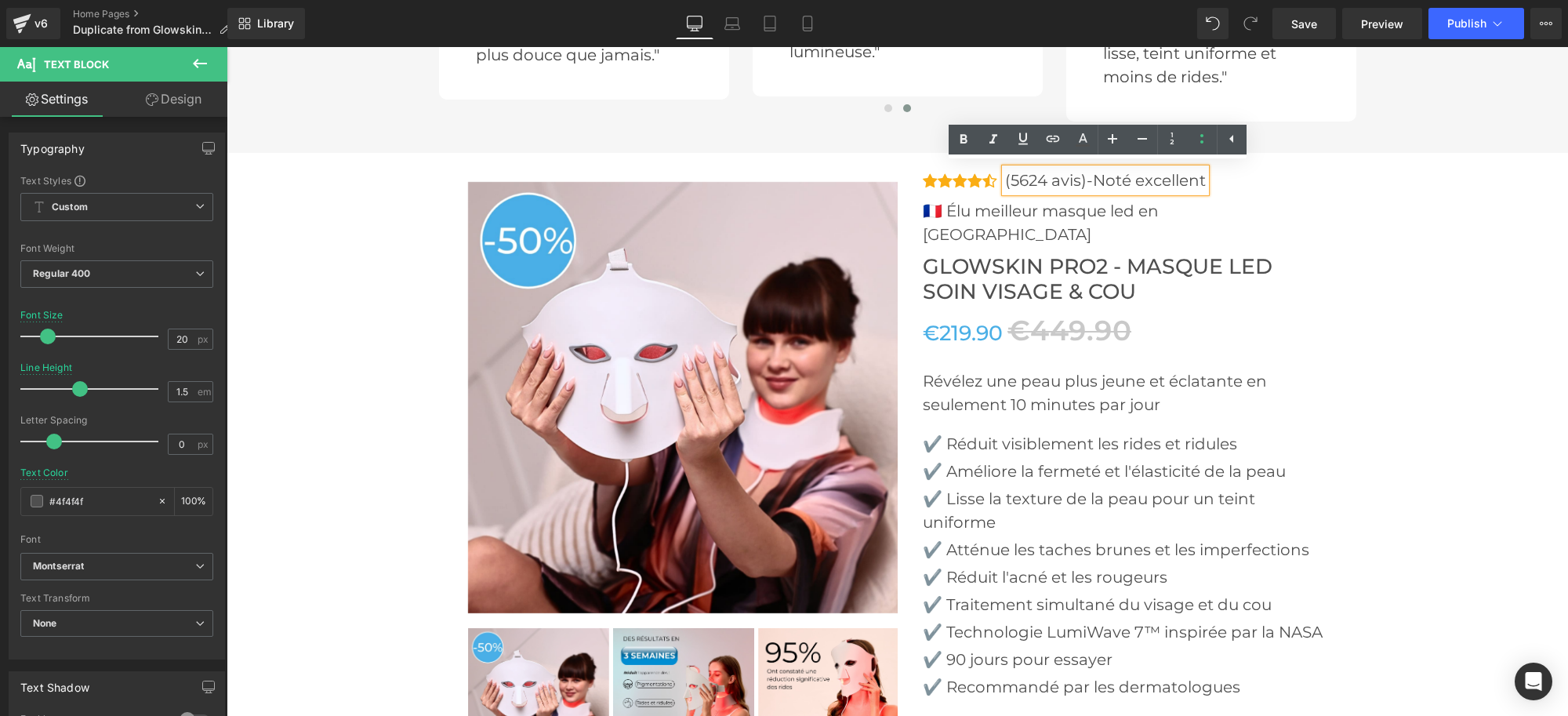
click at [954, 173] on div "Icon" at bounding box center [960, 180] width 14 height 25
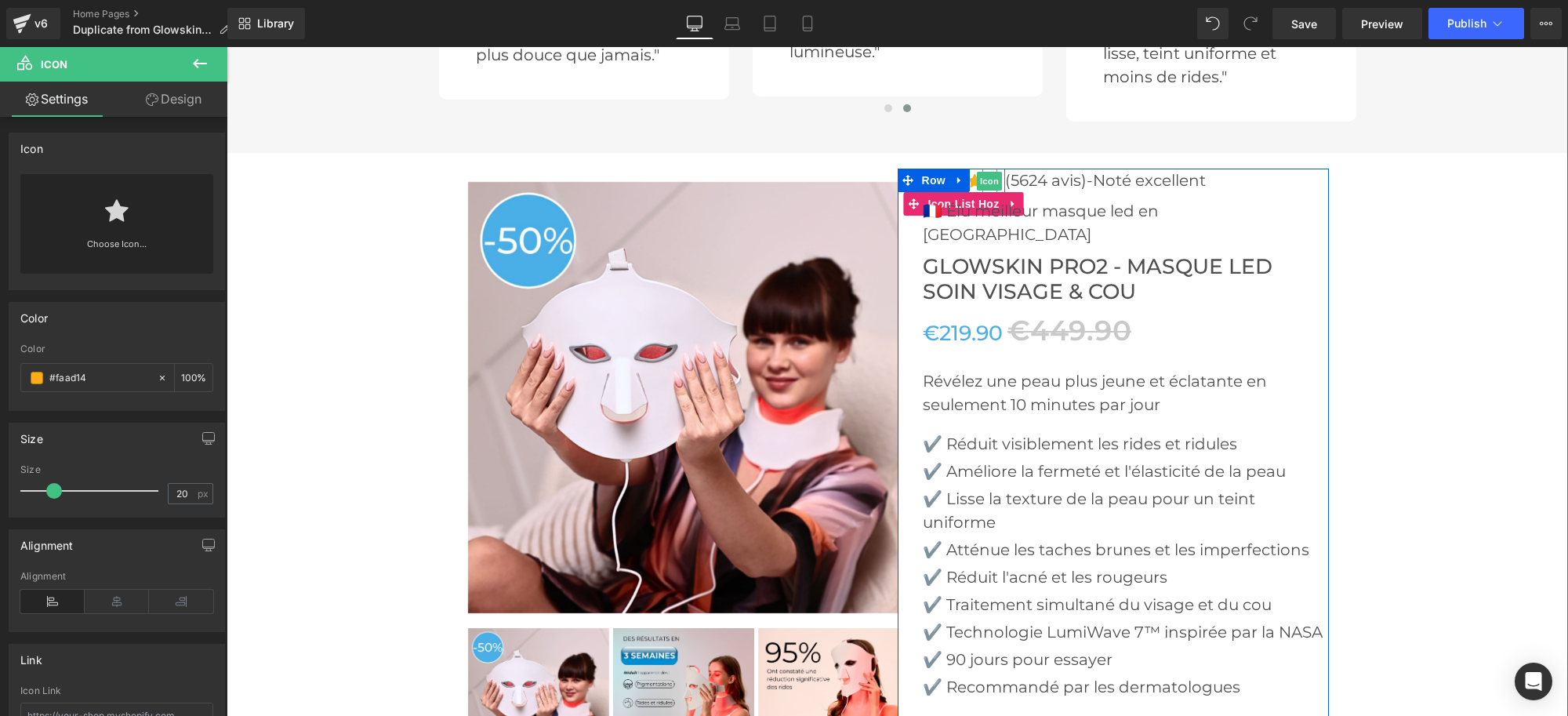
click at [981, 180] on span "Icon" at bounding box center [989, 181] width 25 height 19
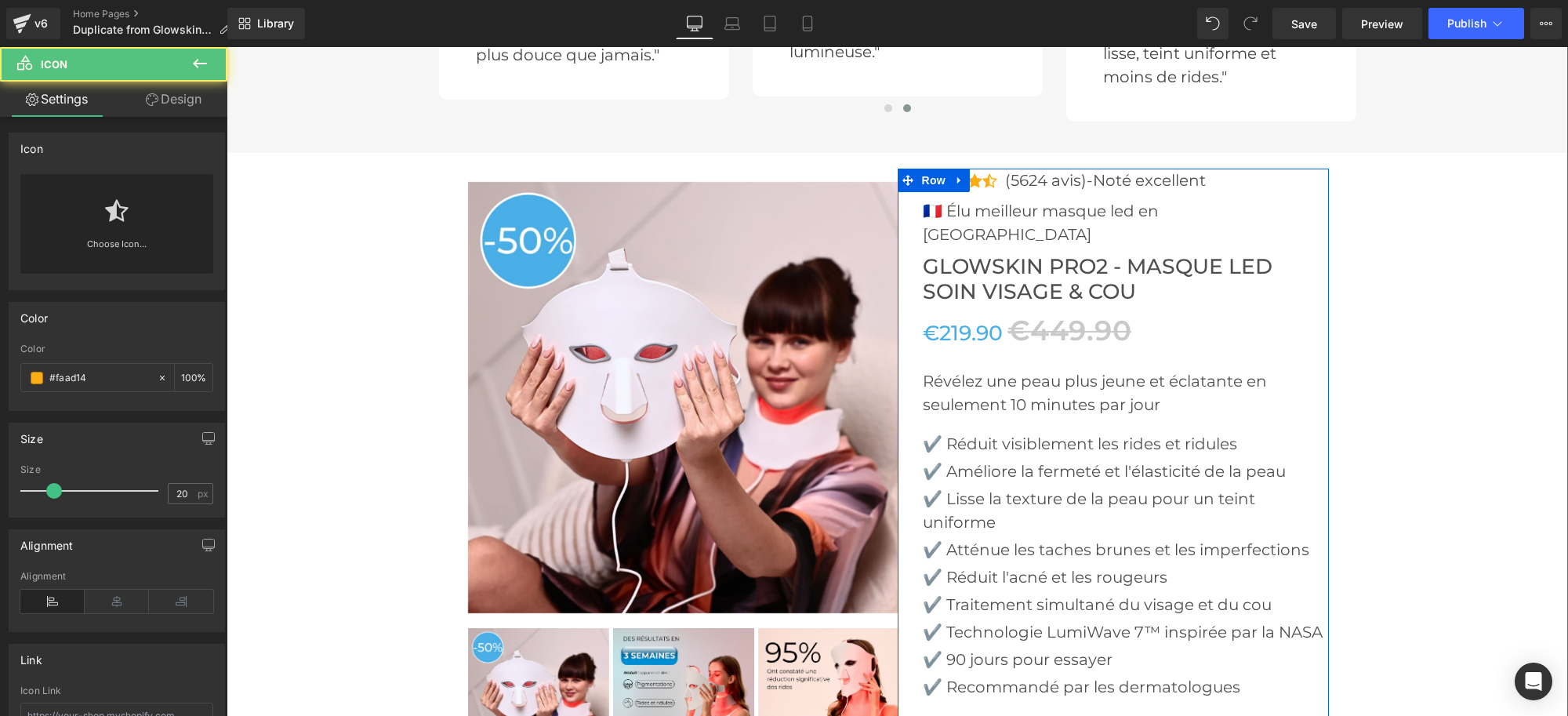
click at [227, 47] on div at bounding box center [227, 47] width 0 height 0
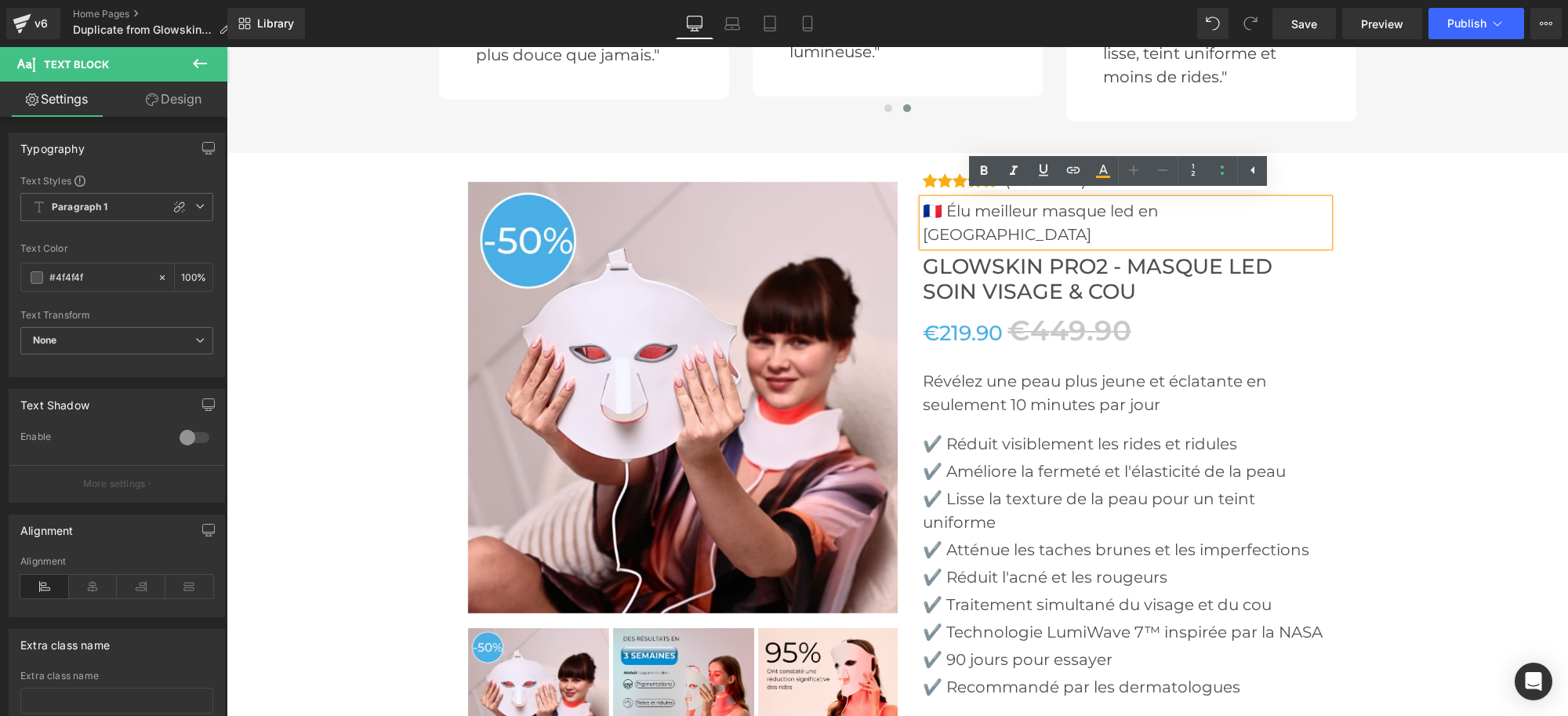
click at [1289, 203] on p "🇫🇷 Élu meilleur masque led en [GEOGRAPHIC_DATA]" at bounding box center [1126, 222] width 406 height 47
click at [1300, 178] on div "Icon Icon Icon Icon Icon Icon List Hoz (5624 avis)-Noté excellent Text Block" at bounding box center [1126, 184] width 406 height 31
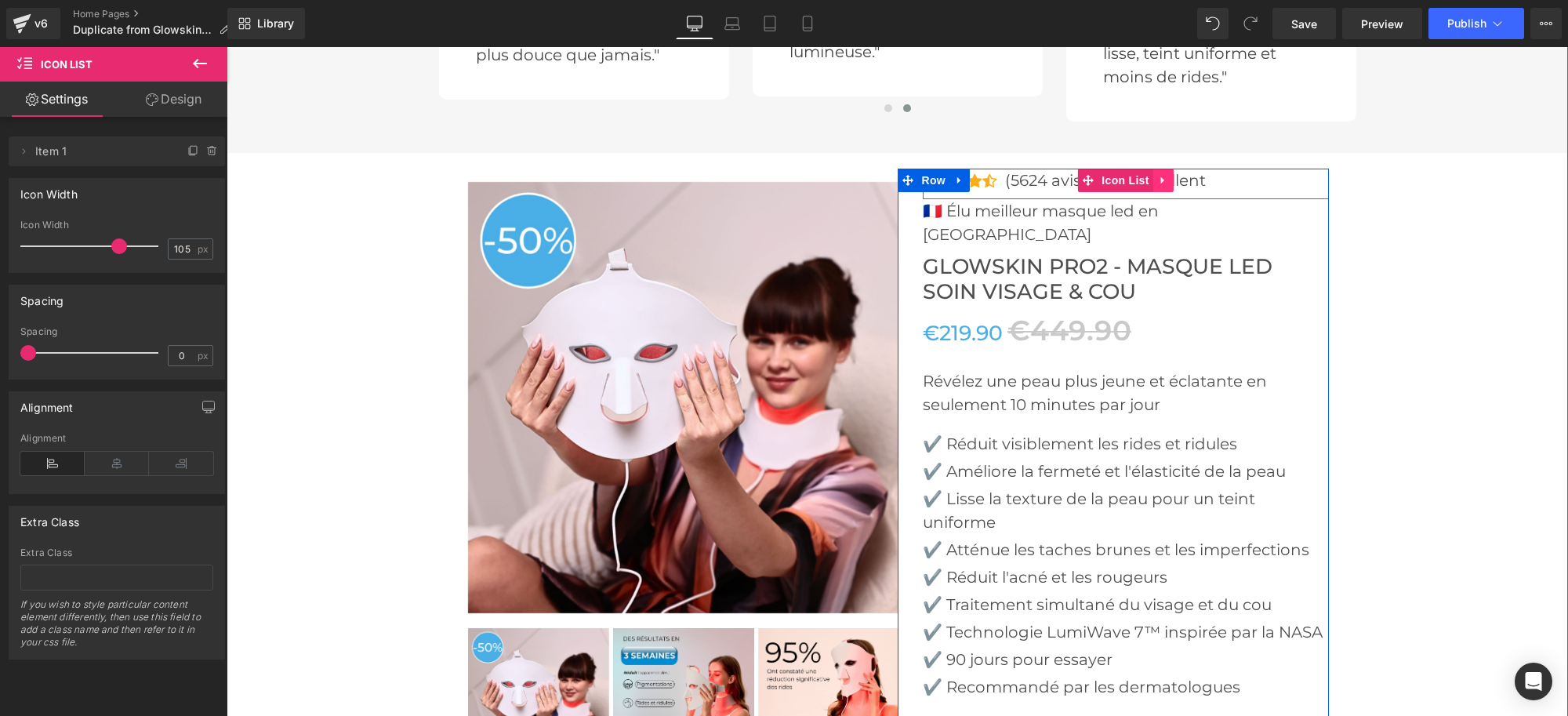
click at [1161, 179] on icon at bounding box center [1163, 180] width 3 height 7
click at [1169, 177] on icon at bounding box center [1174, 180] width 11 height 11
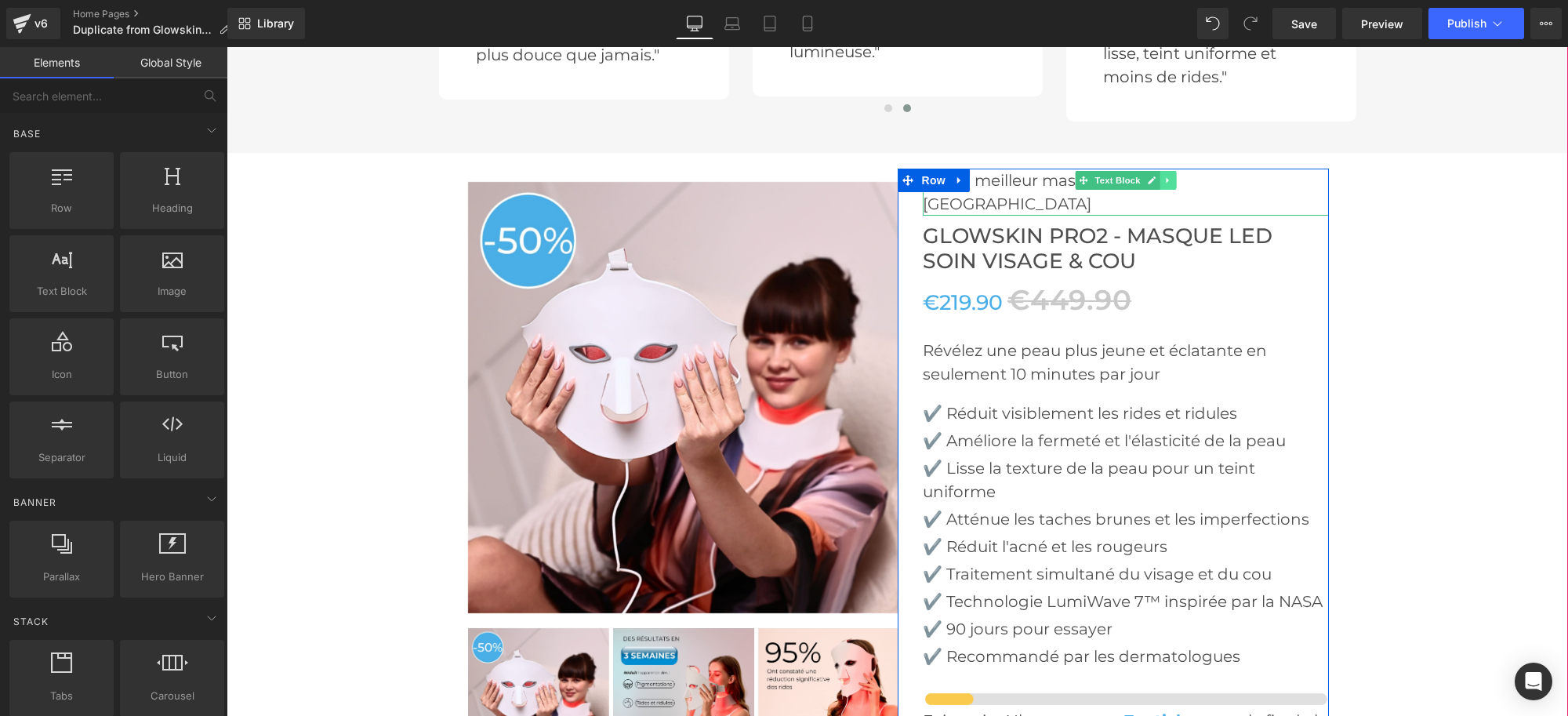
click at [1166, 180] on link at bounding box center [1168, 180] width 16 height 19
click at [1168, 182] on link at bounding box center [1175, 180] width 16 height 19
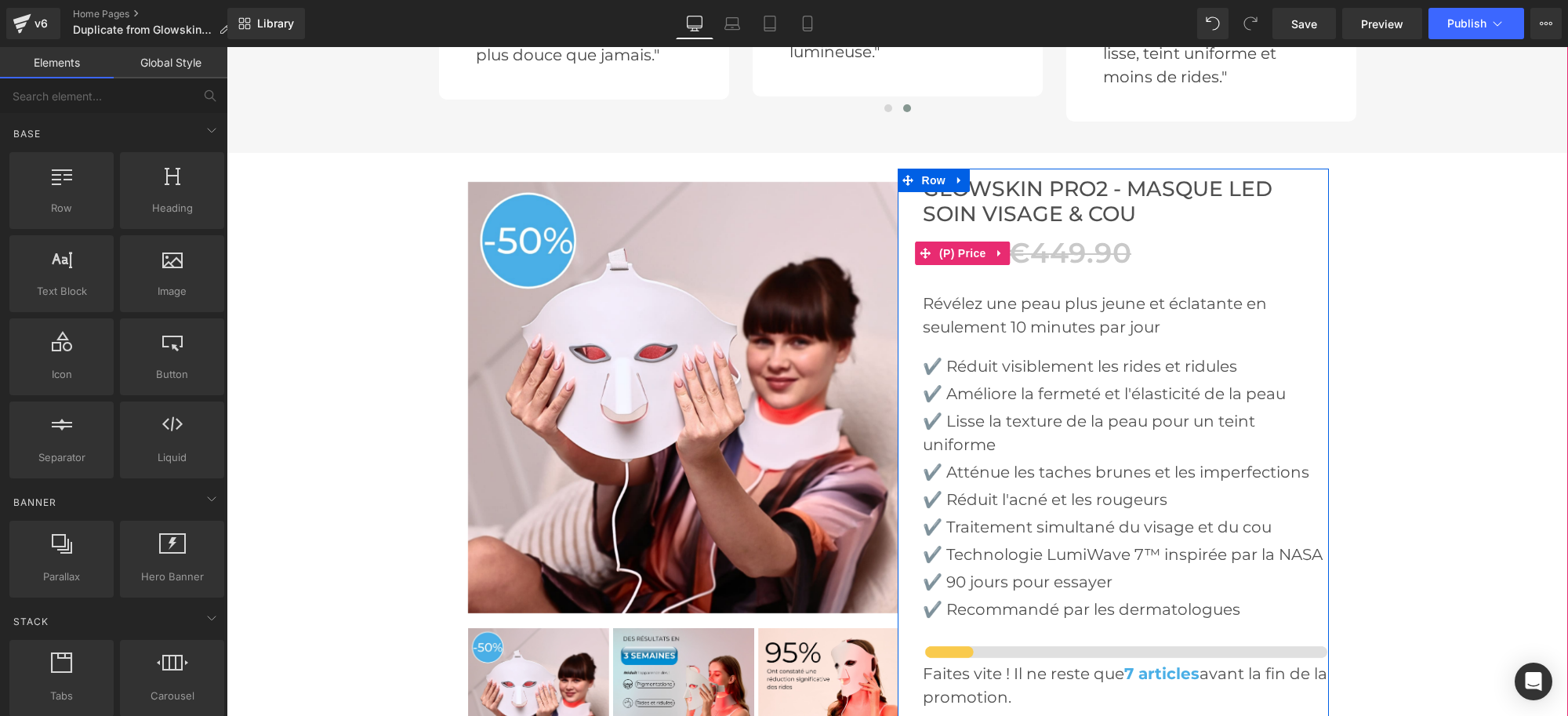
click at [1198, 252] on div "€219.90 €449.90" at bounding box center [1126, 253] width 406 height 46
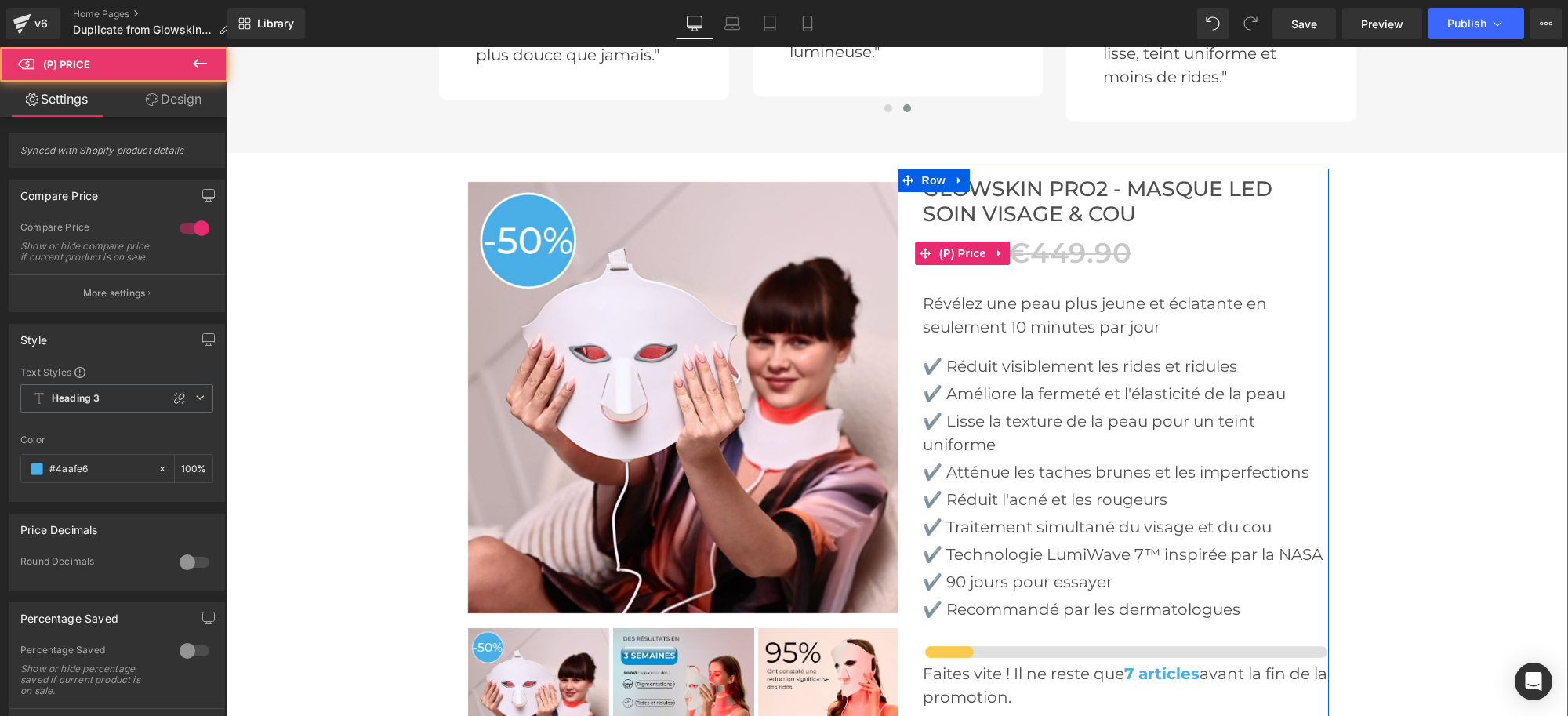
click at [1109, 230] on div "€219.90 €449.90" at bounding box center [1126, 253] width 406 height 46
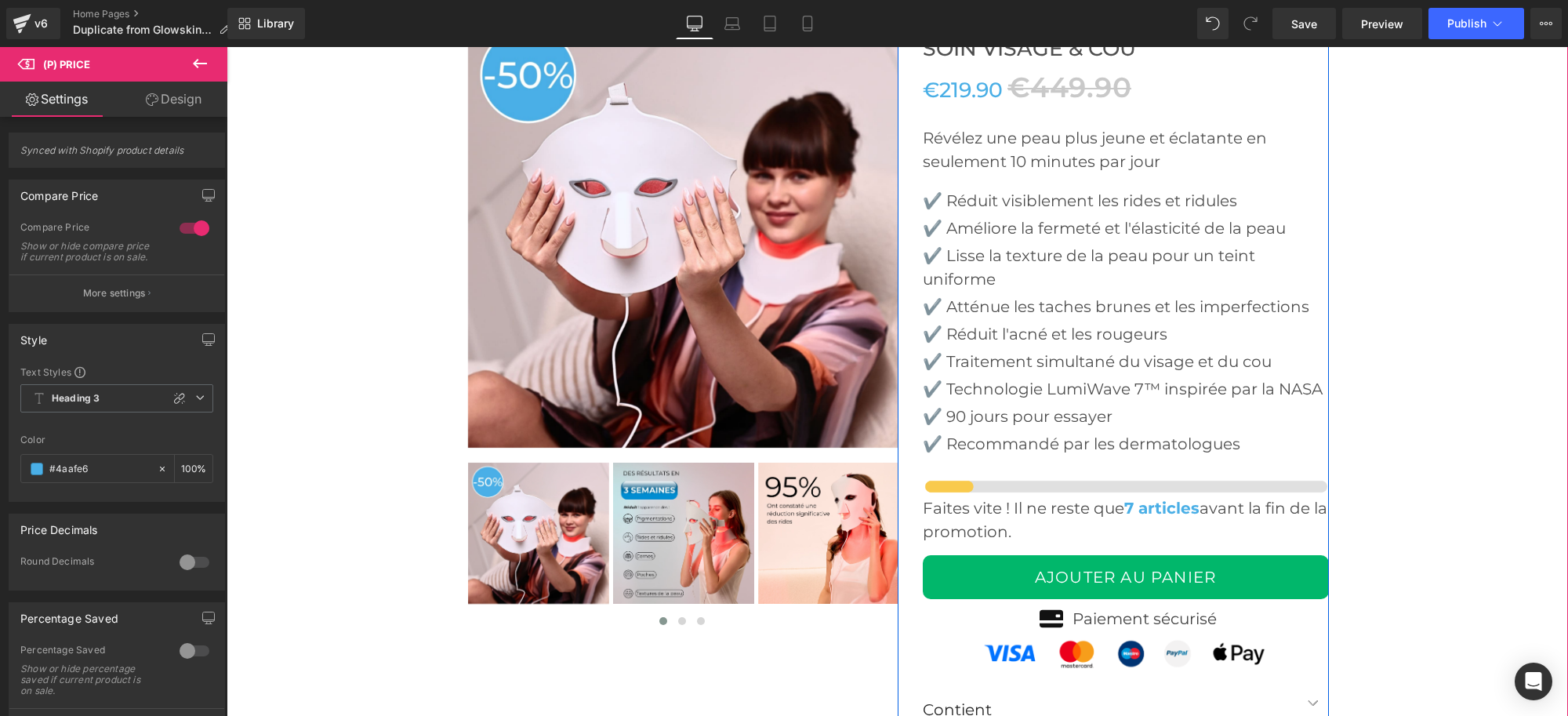
scroll to position [4311, 0]
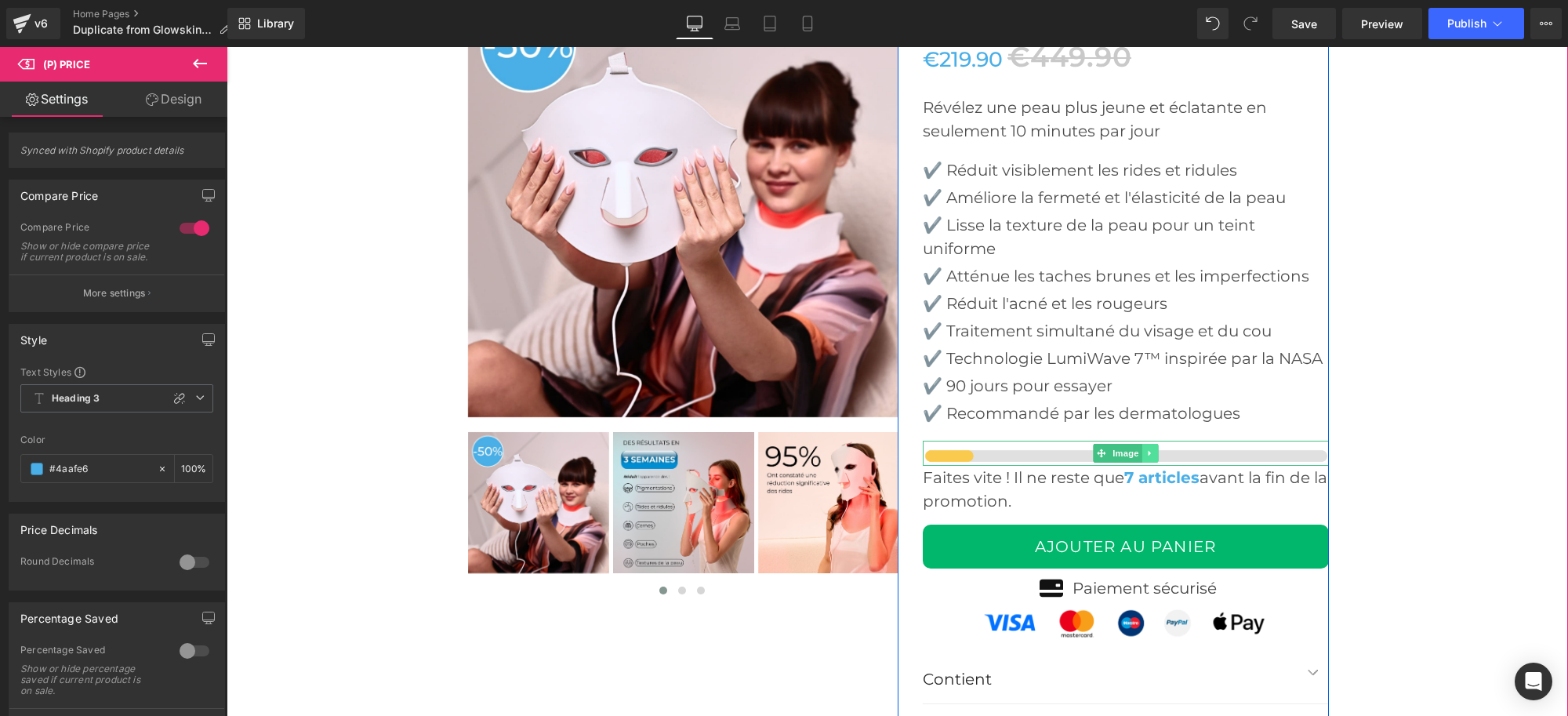
click at [1147, 452] on link at bounding box center [1150, 453] width 16 height 19
click at [1151, 456] on link at bounding box center [1158, 453] width 16 height 19
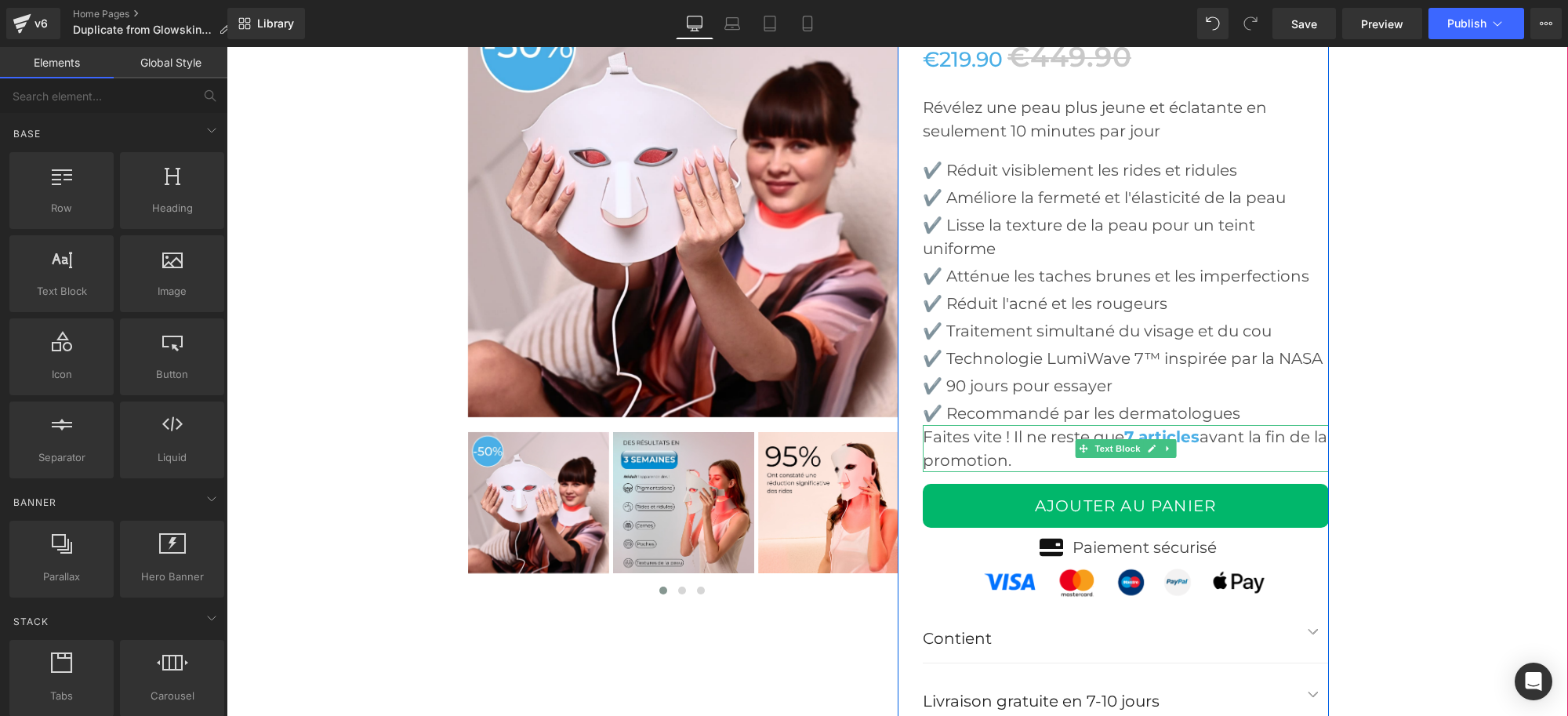
click at [1166, 447] on link at bounding box center [1168, 449] width 16 height 19
click at [1172, 449] on icon at bounding box center [1176, 449] width 9 height 9
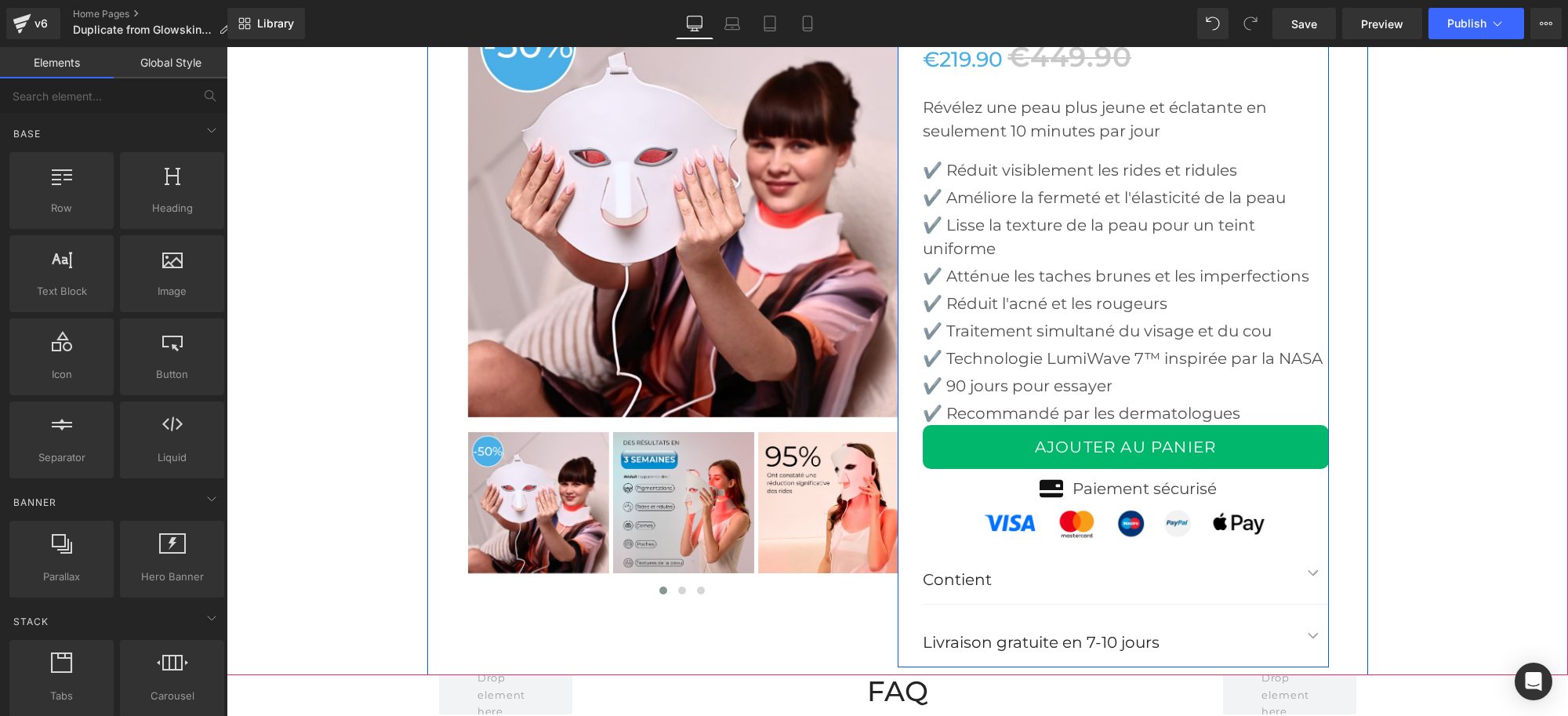
click at [907, 400] on div "Glowskin Pro2 - Masque LED Soin Visage & Cou (P) Title €219.90 €449.90 (P) Pric…" at bounding box center [1113, 320] width 431 height 695
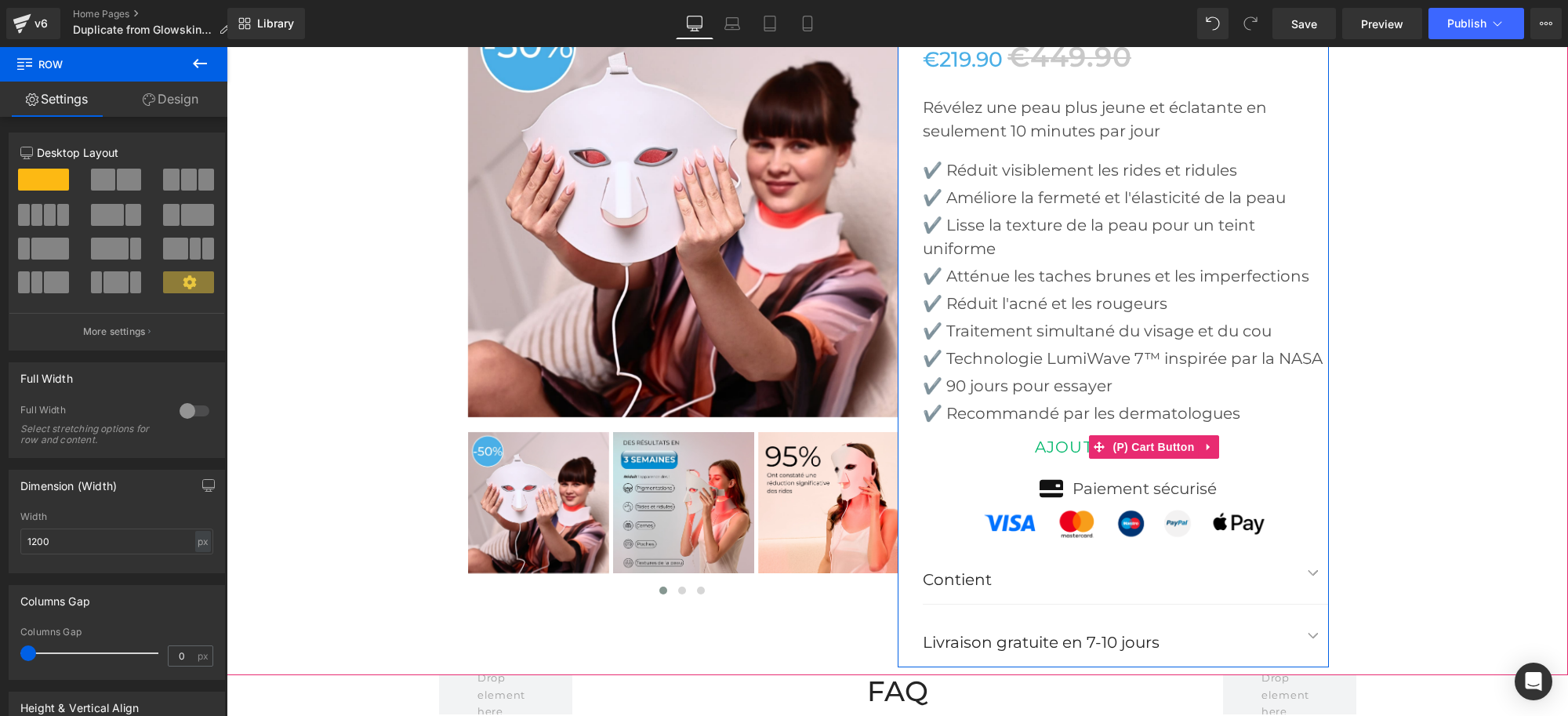
click at [924, 429] on button "AJOUTER AU PANIER" at bounding box center [1126, 447] width 406 height 44
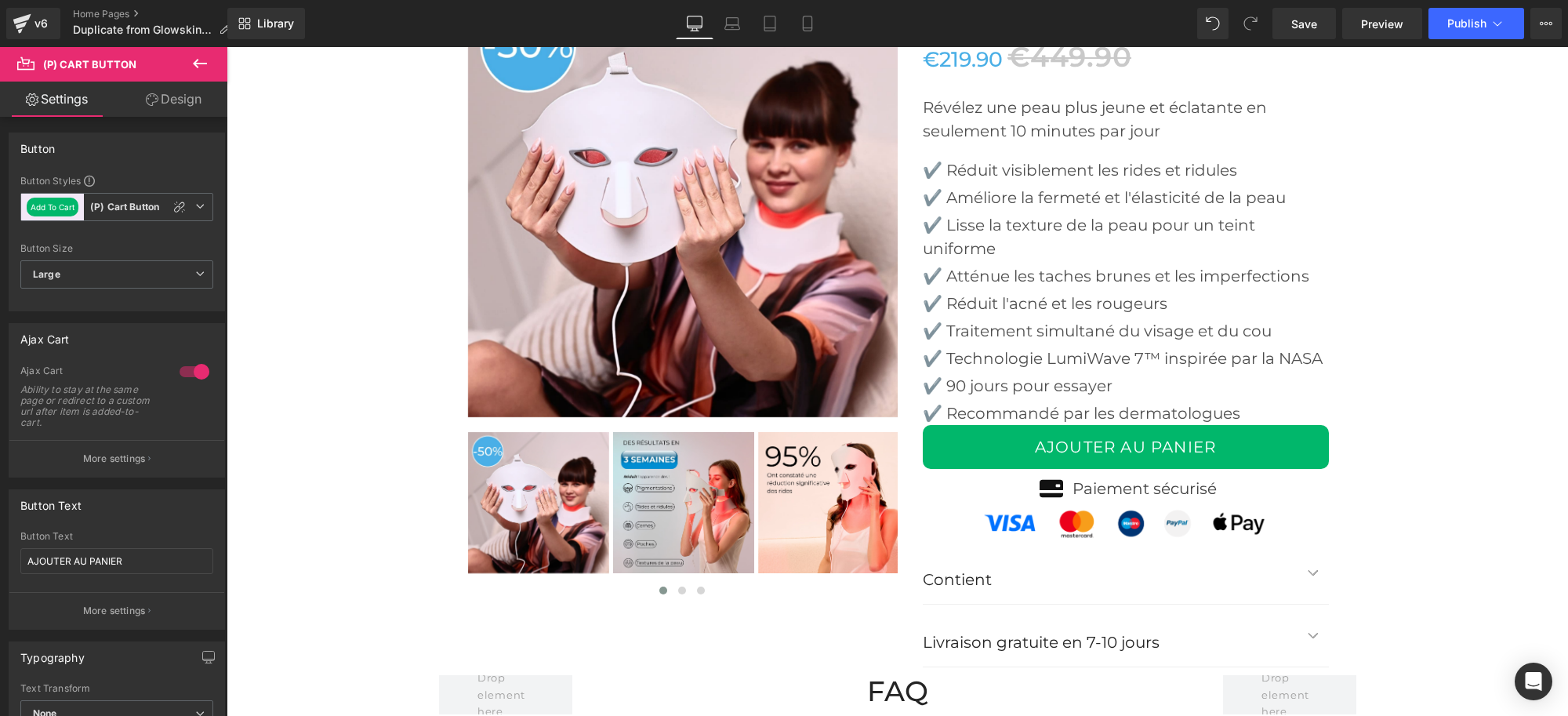
click at [146, 103] on icon at bounding box center [152, 100] width 13 height 13
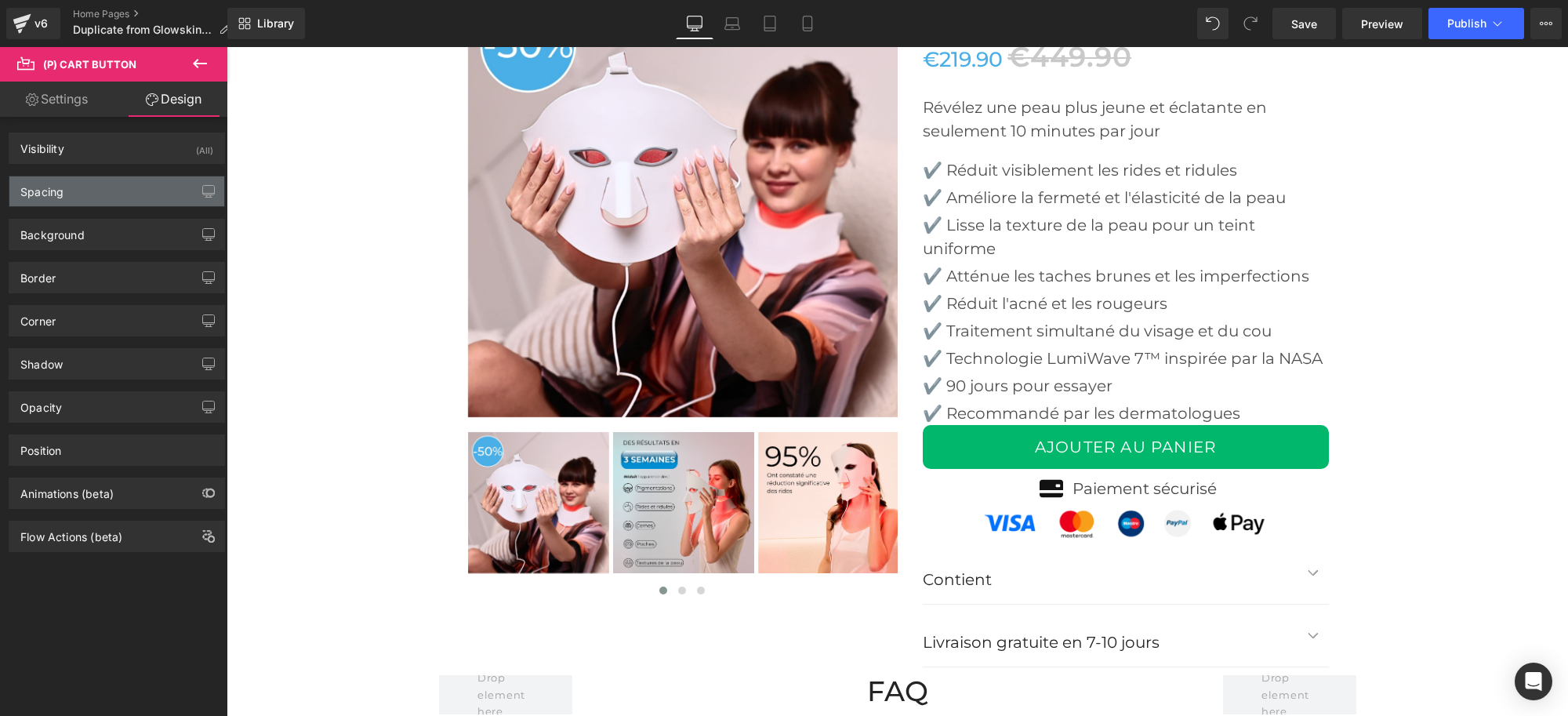
click at [65, 192] on div "Spacing" at bounding box center [117, 191] width 215 height 30
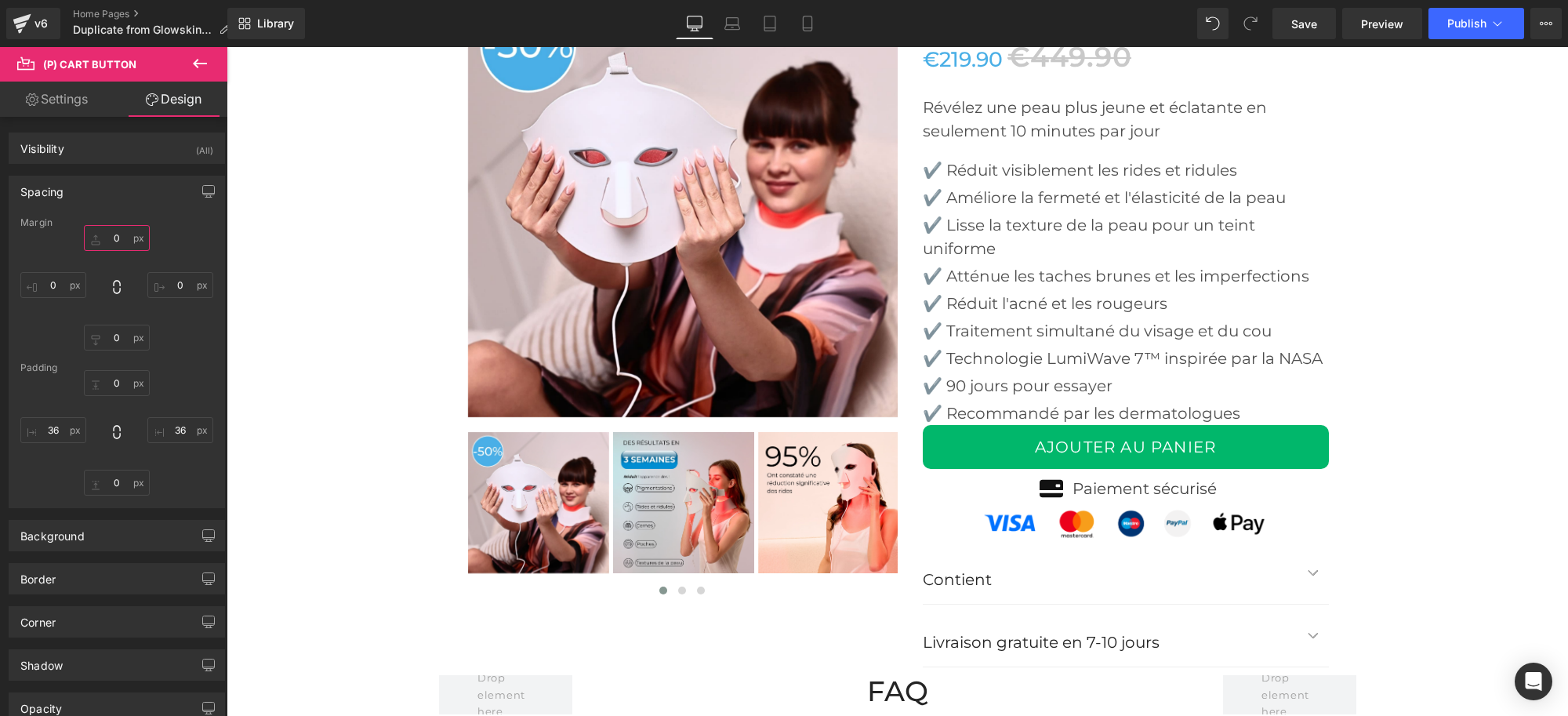
click at [116, 247] on input "text" at bounding box center [117, 238] width 66 height 26
click at [118, 235] on input "text" at bounding box center [117, 238] width 66 height 26
drag, startPoint x: 118, startPoint y: 235, endPoint x: 93, endPoint y: 233, distance: 25.1
click at [93, 233] on input "text" at bounding box center [117, 238] width 66 height 26
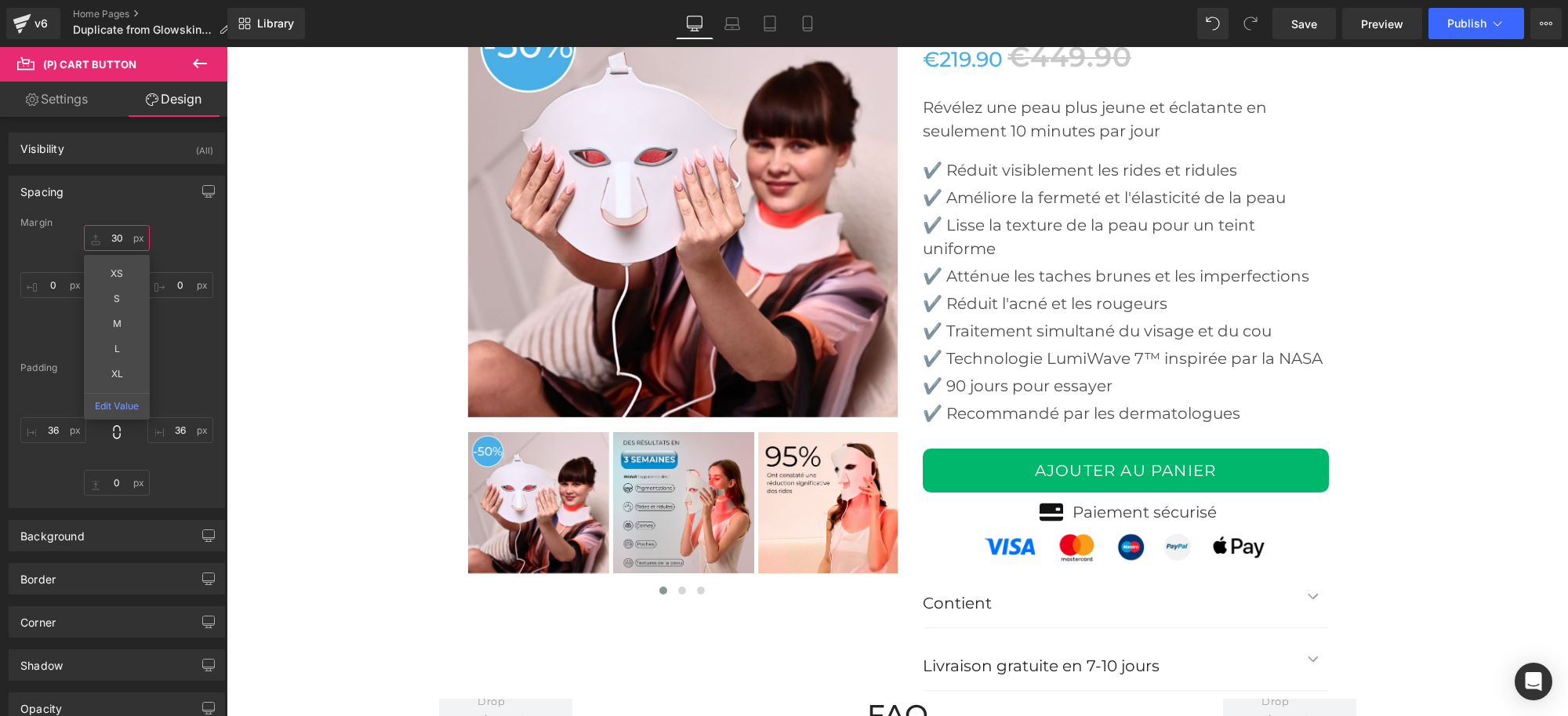
type input "30"
click at [118, 217] on div "Margin" at bounding box center [117, 222] width 192 height 11
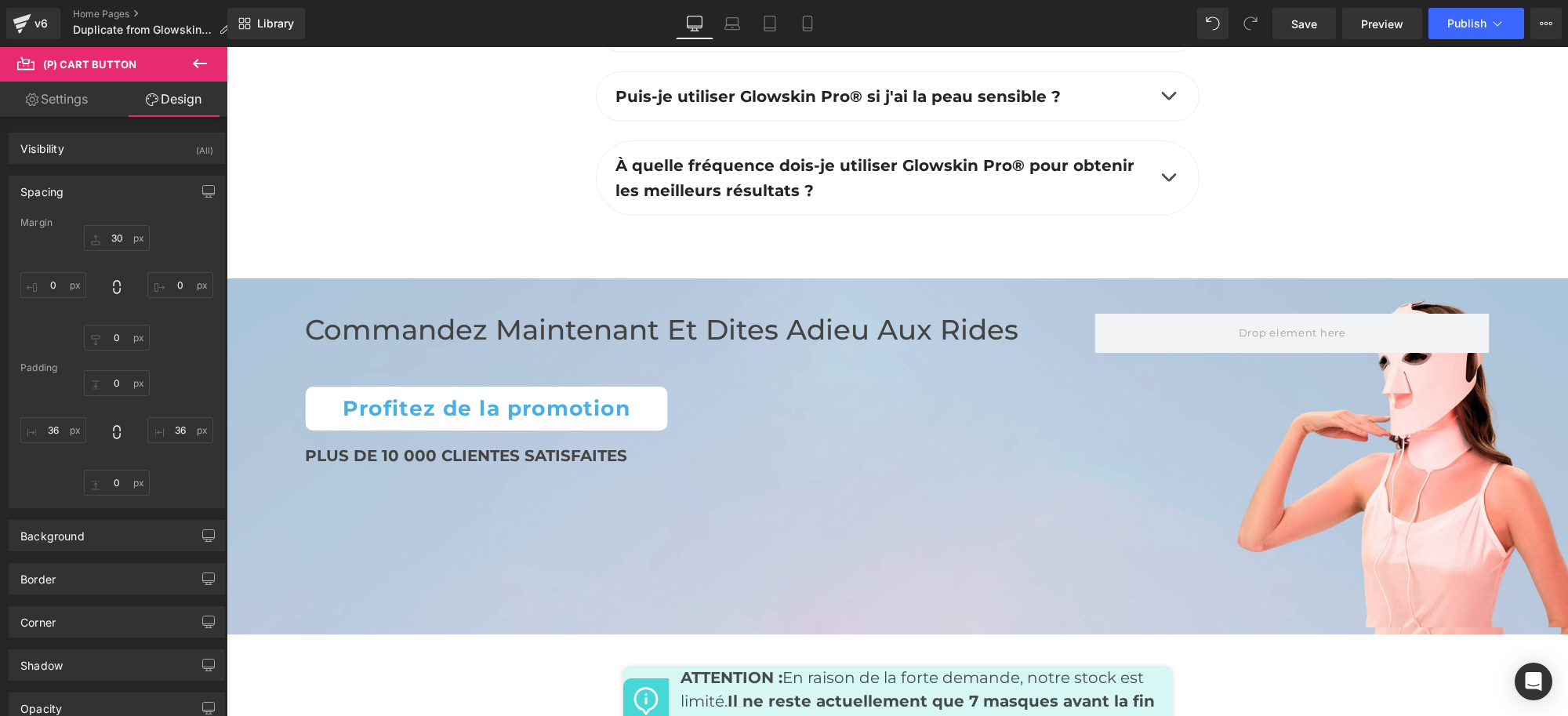
scroll to position [5291, 0]
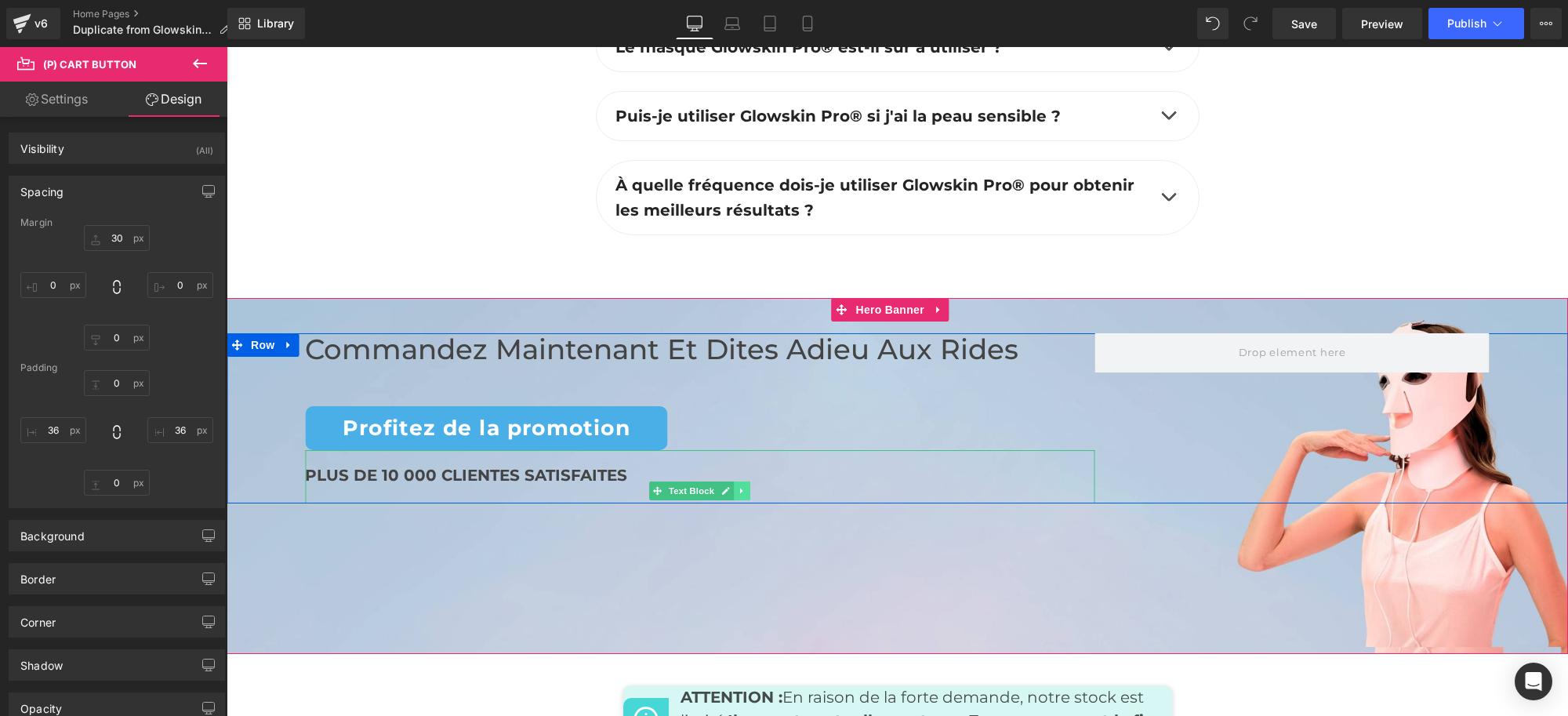
click at [738, 491] on icon at bounding box center [742, 490] width 9 height 9
click at [743, 491] on link at bounding box center [750, 490] width 16 height 19
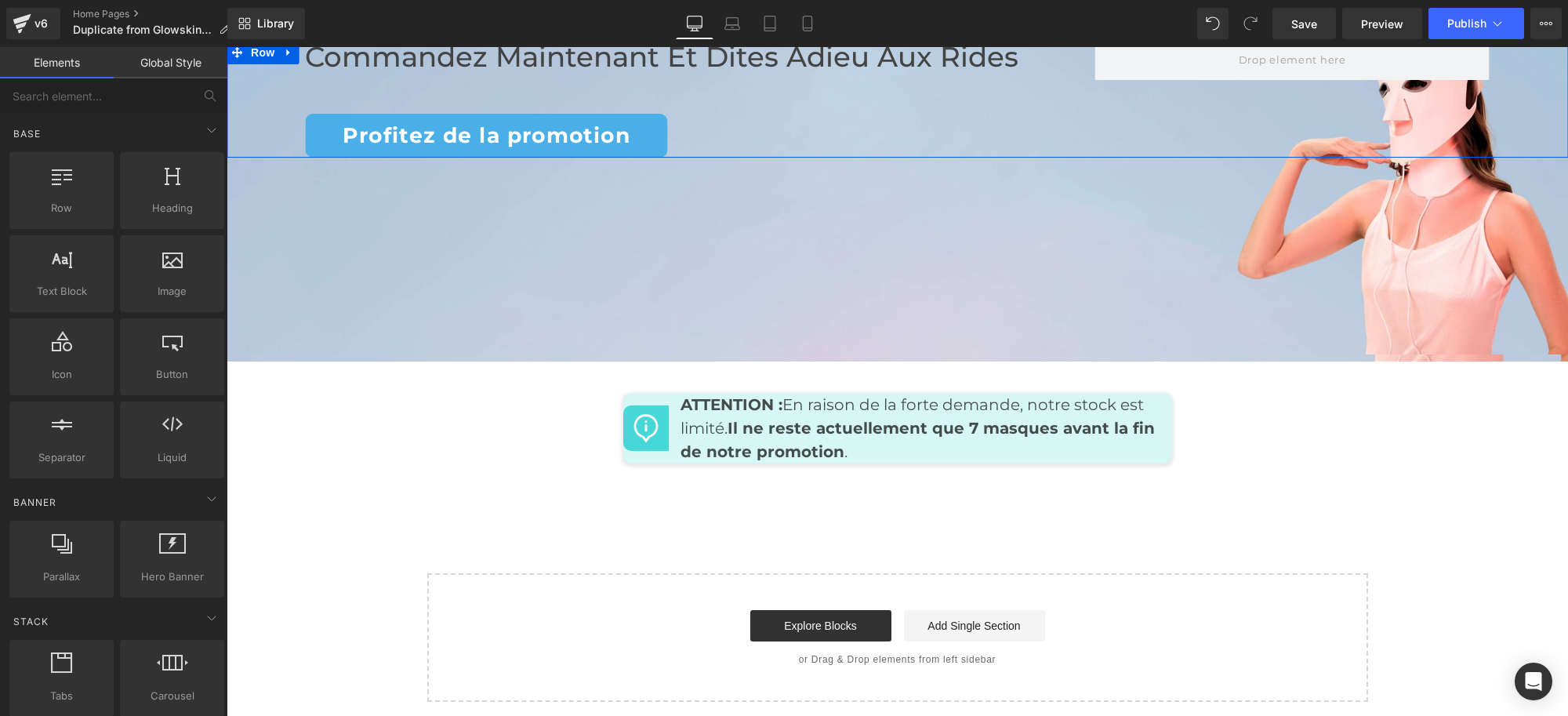
scroll to position [5585, 0]
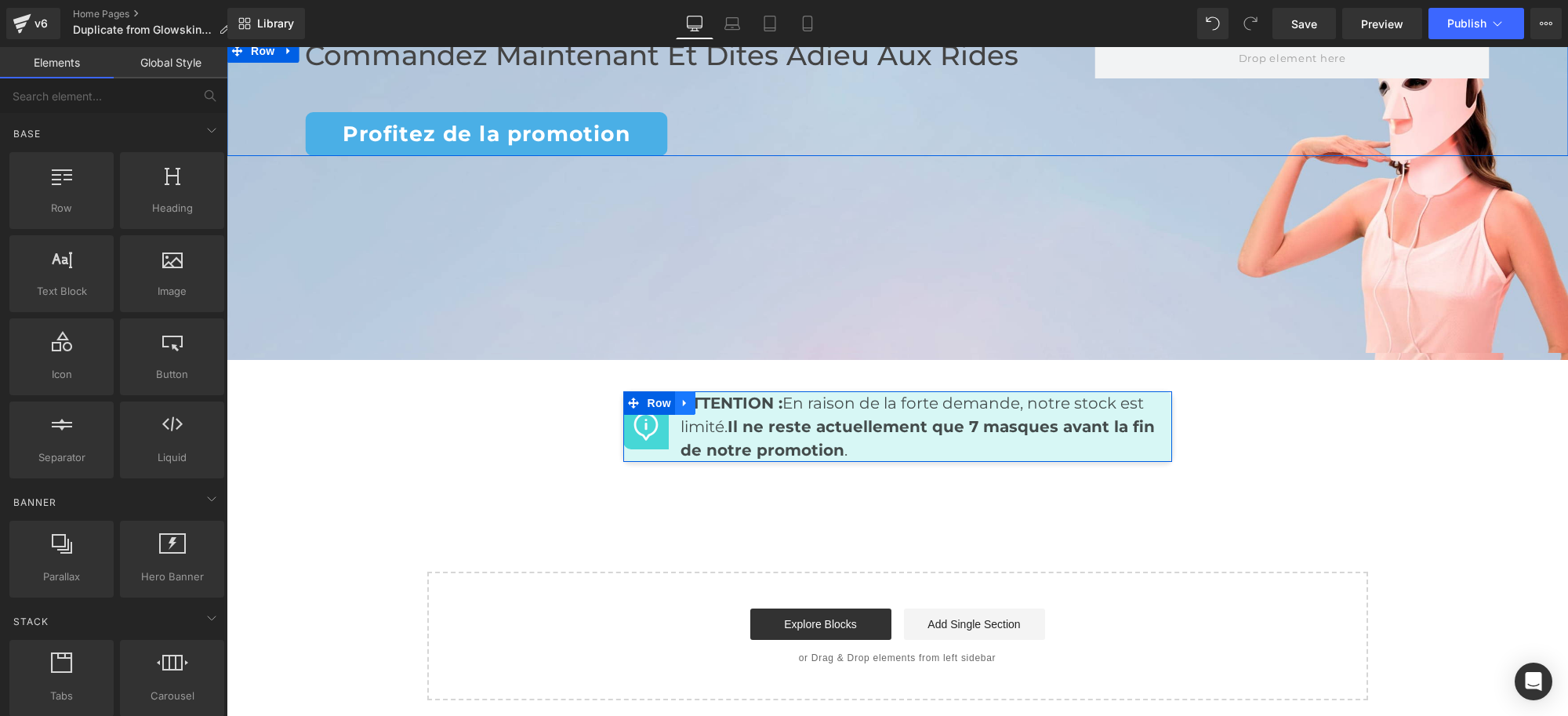
click at [680, 401] on icon at bounding box center [685, 404] width 11 height 12
click at [721, 401] on icon at bounding box center [726, 403] width 11 height 11
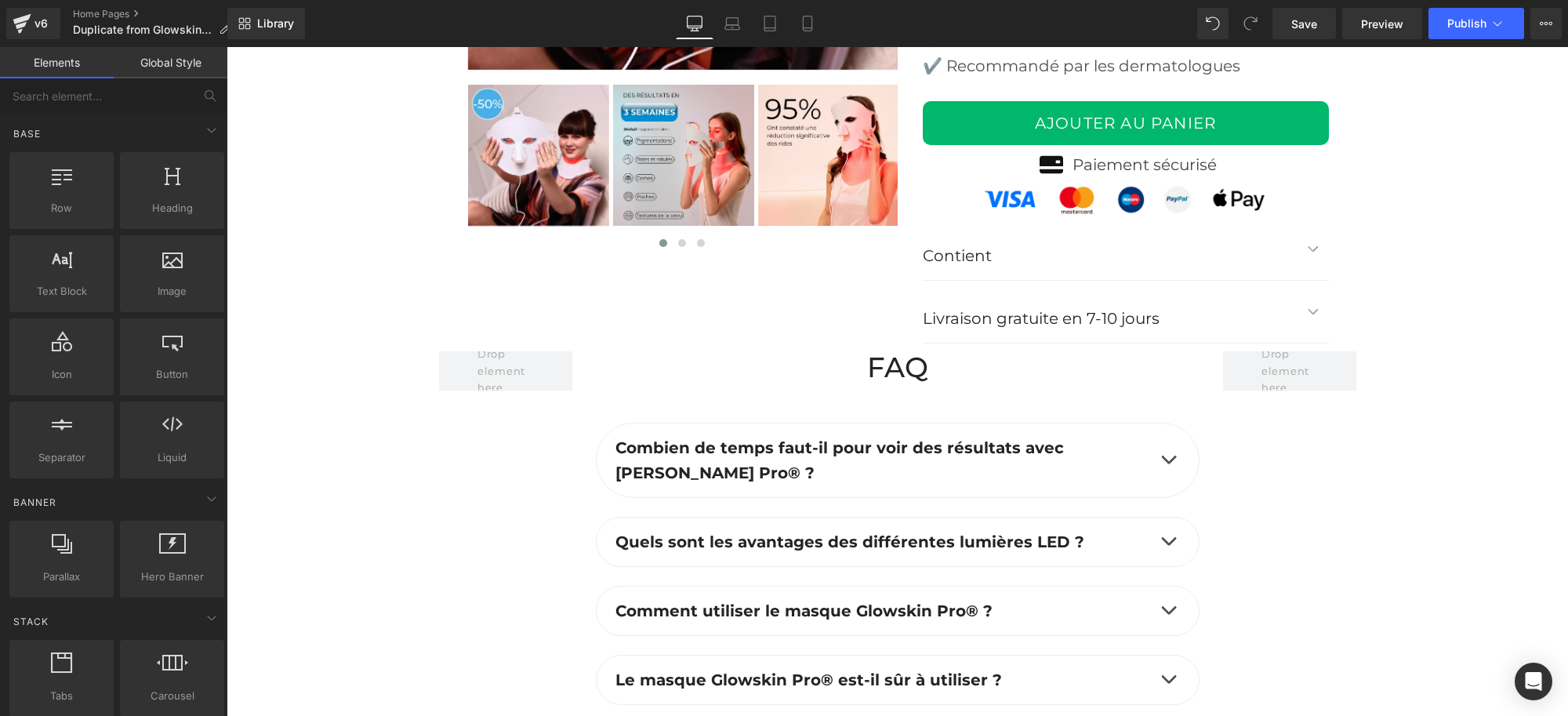
scroll to position [4317, 0]
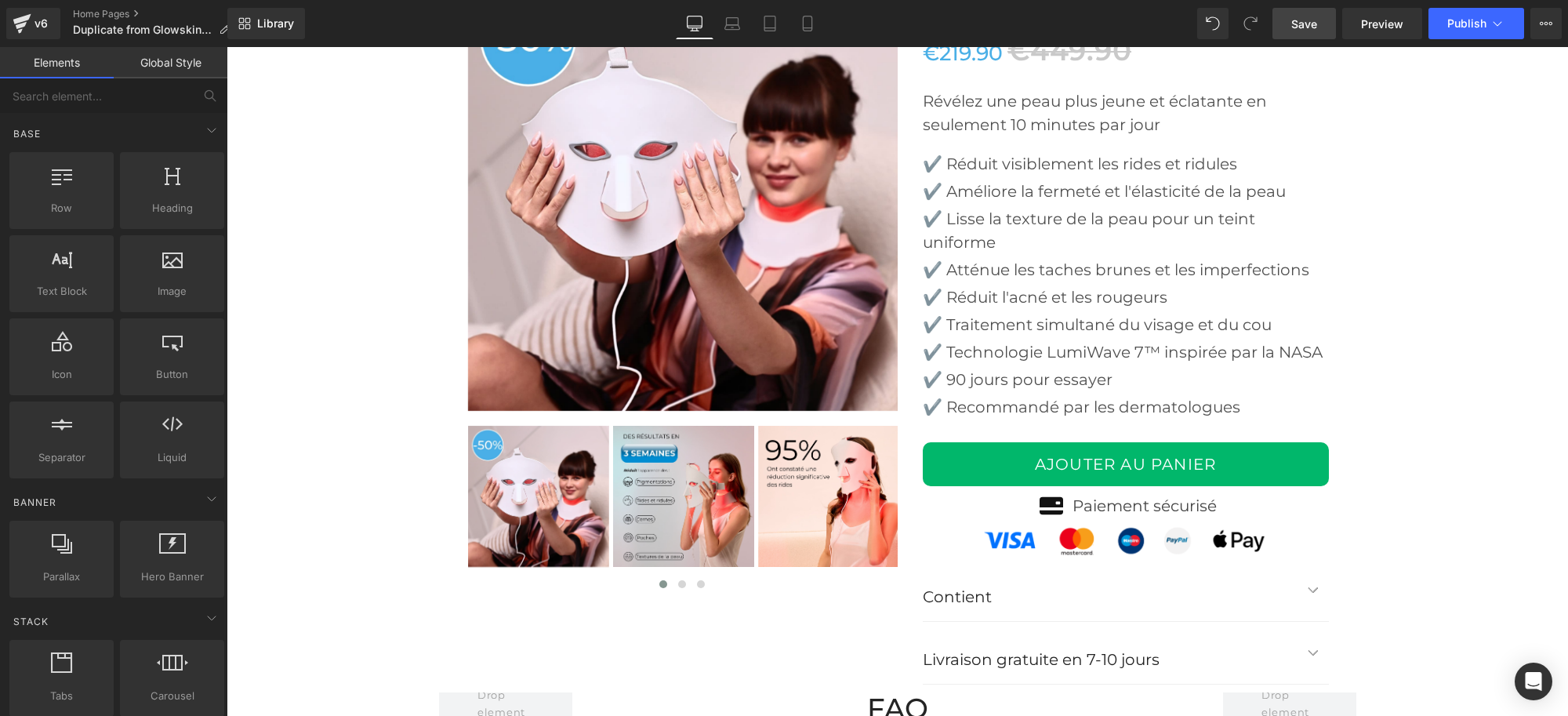
drag, startPoint x: 1319, startPoint y: 25, endPoint x: 830, endPoint y: 357, distance: 591.1
click at [1319, 25] on link "Save" at bounding box center [1304, 23] width 64 height 32
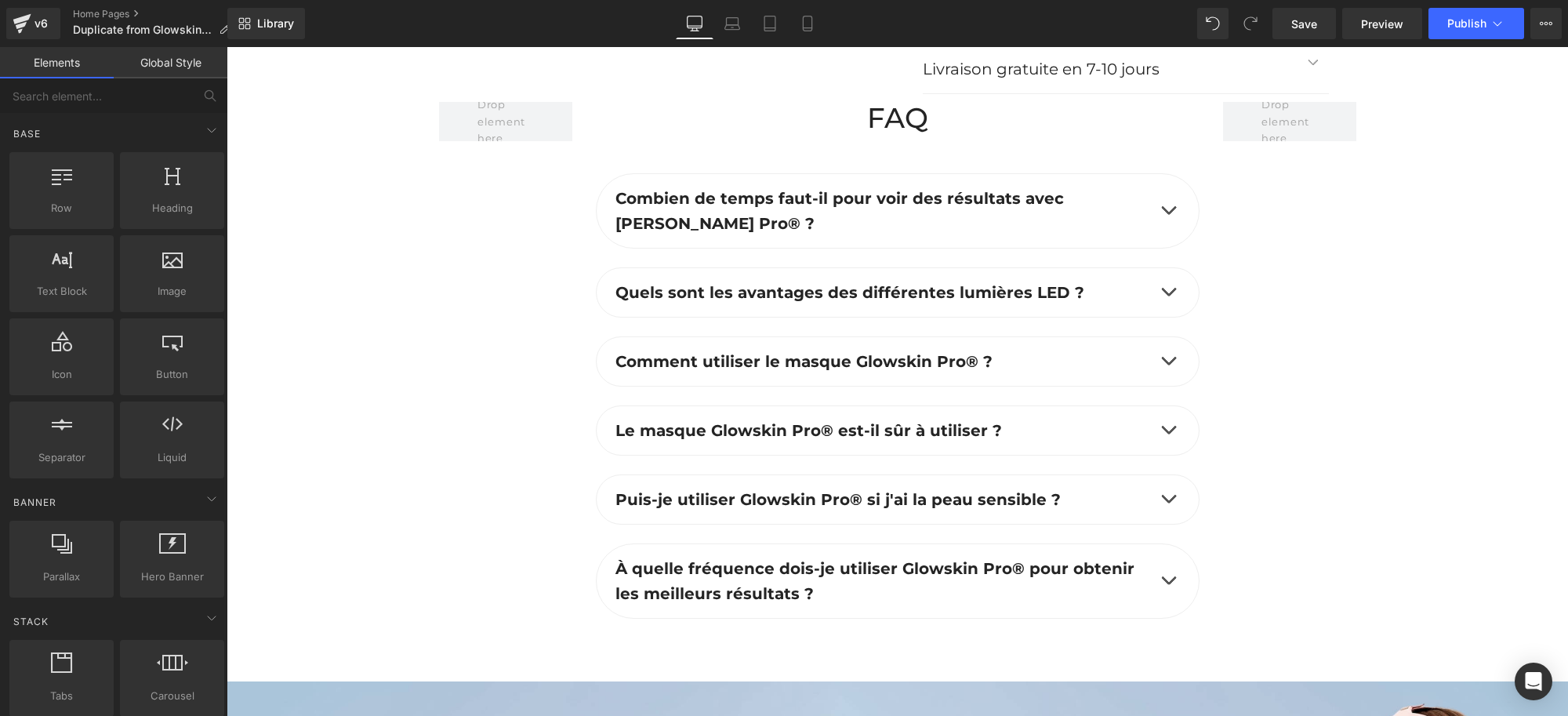
scroll to position [4906, 0]
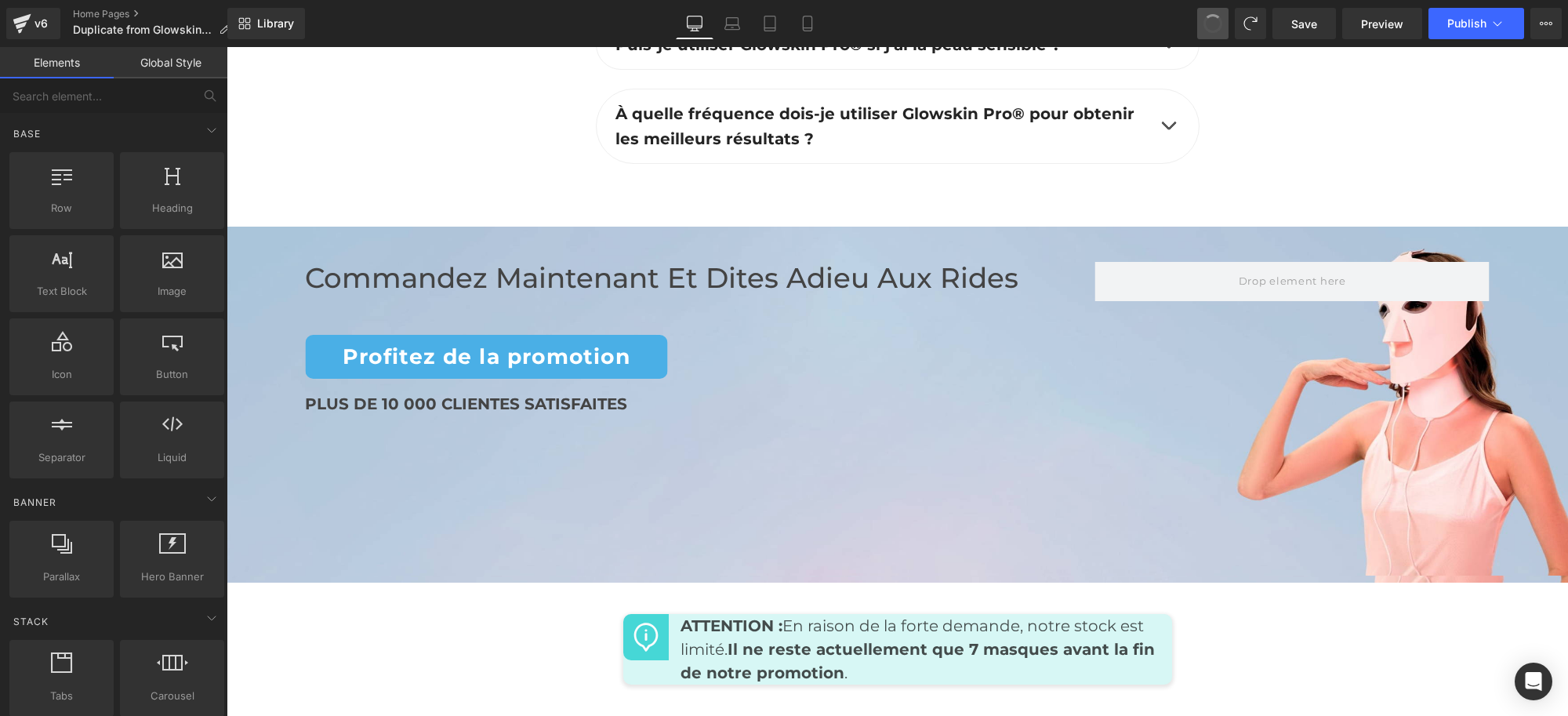
click at [1210, 20] on span at bounding box center [1213, 23] width 25 height 25
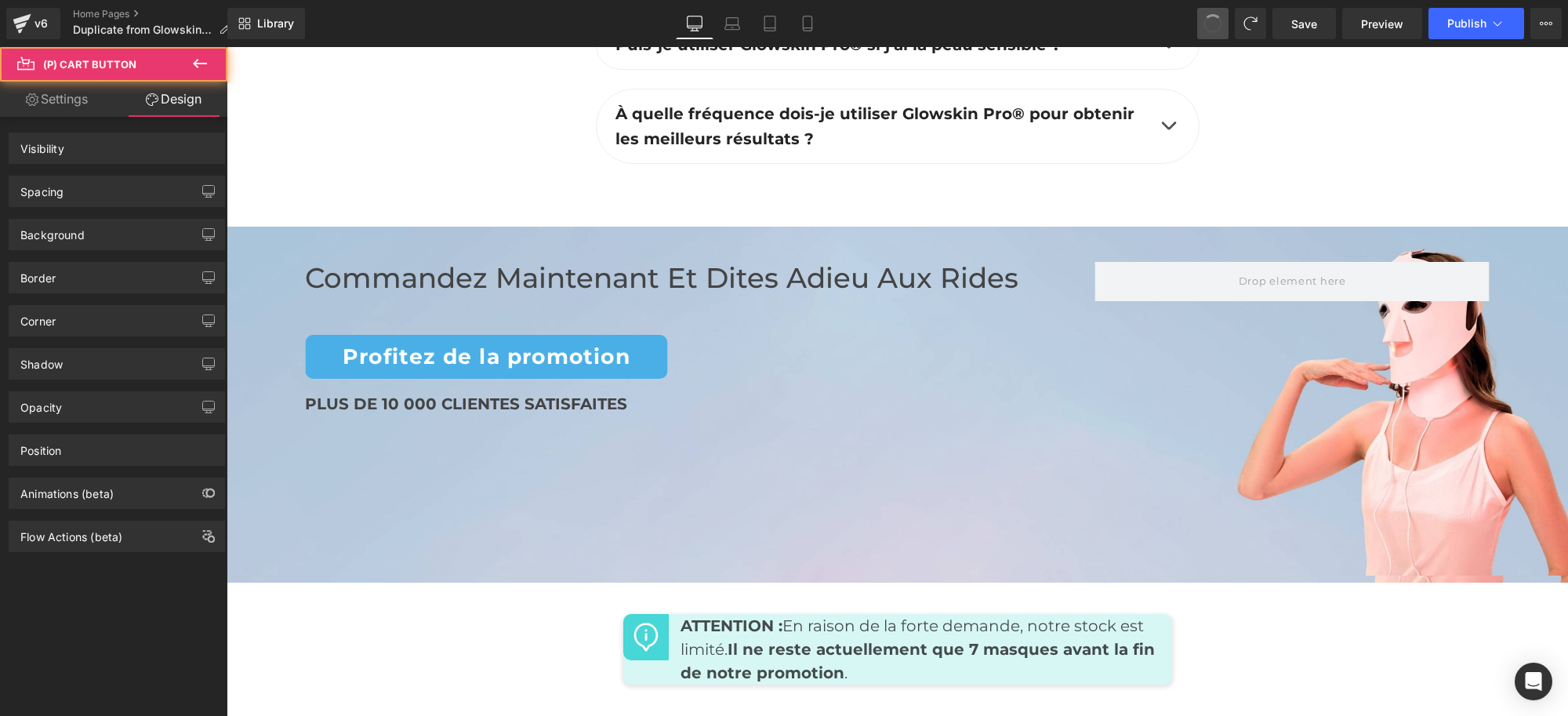
click at [1210, 20] on span at bounding box center [1214, 24] width 24 height 24
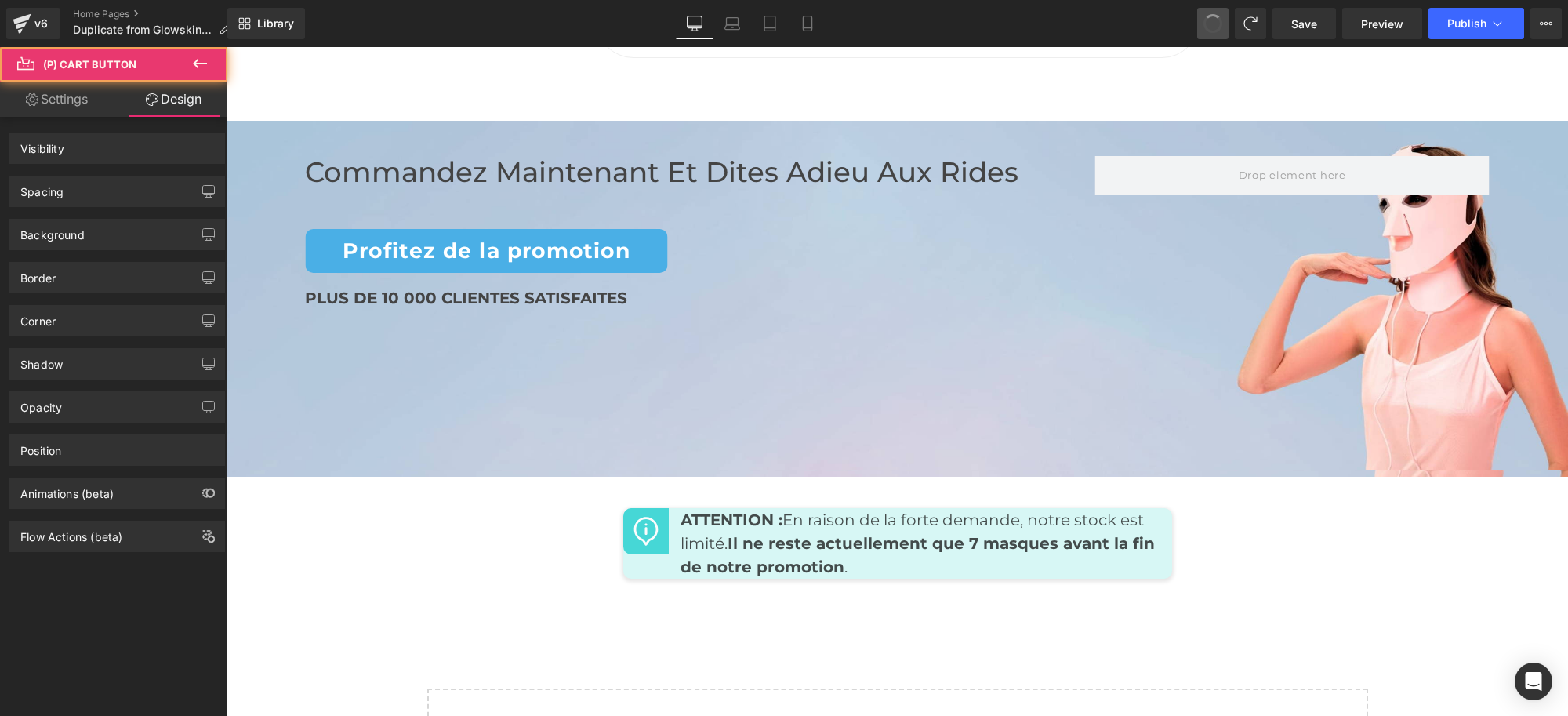
click at [1210, 20] on span at bounding box center [1214, 24] width 24 height 24
click at [1210, 20] on span at bounding box center [1213, 24] width 22 height 22
click at [1210, 20] on span at bounding box center [1213, 24] width 20 height 20
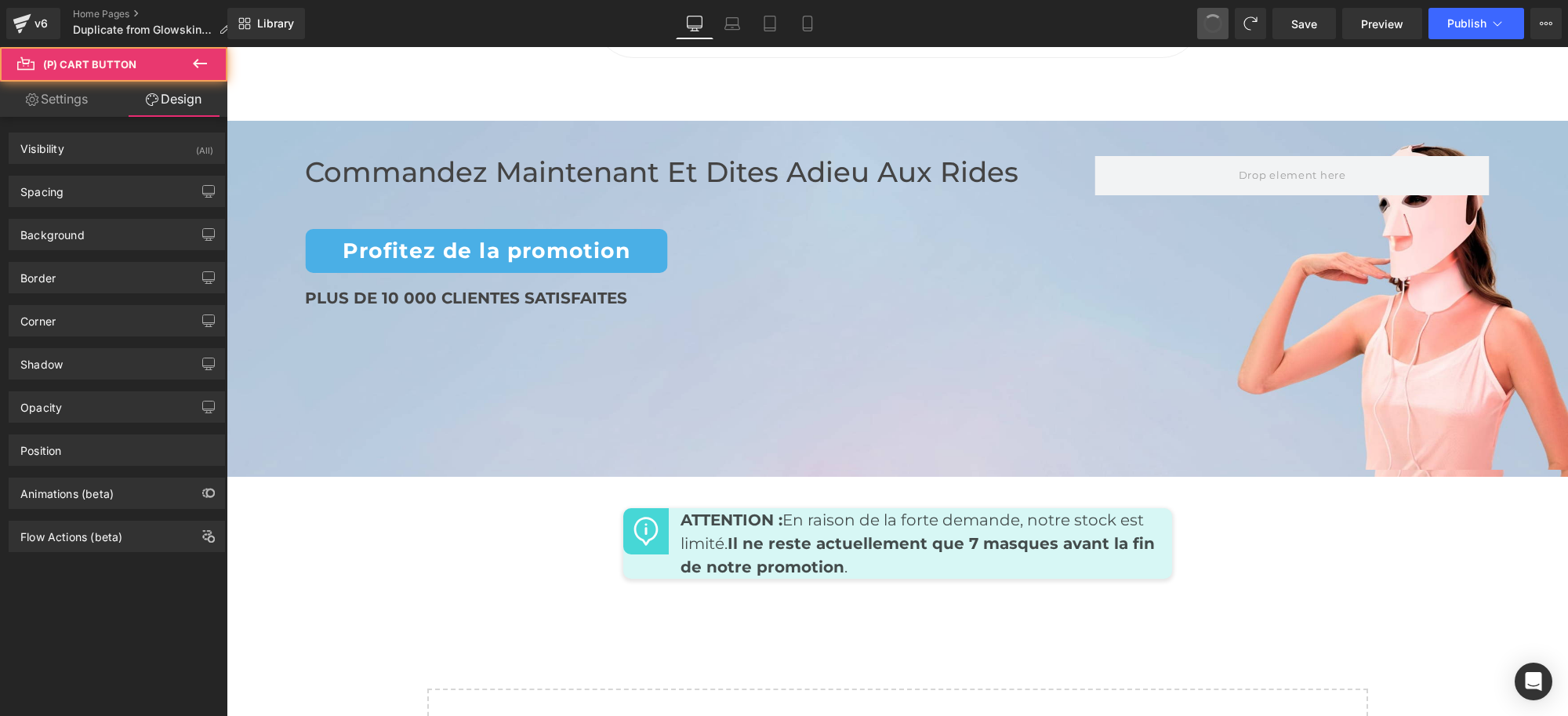
click at [1210, 20] on span at bounding box center [1213, 24] width 22 height 22
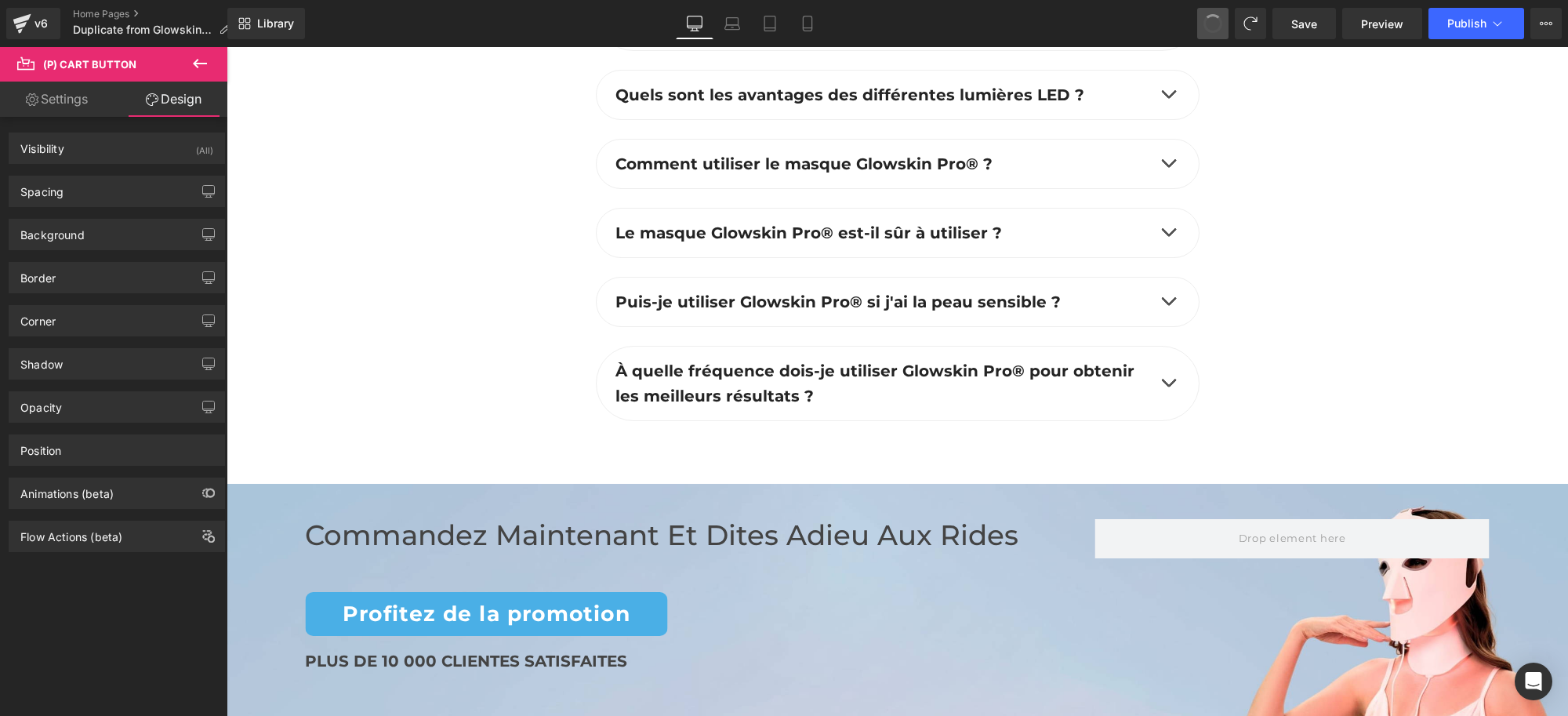
click at [1210, 20] on span at bounding box center [1214, 24] width 24 height 24
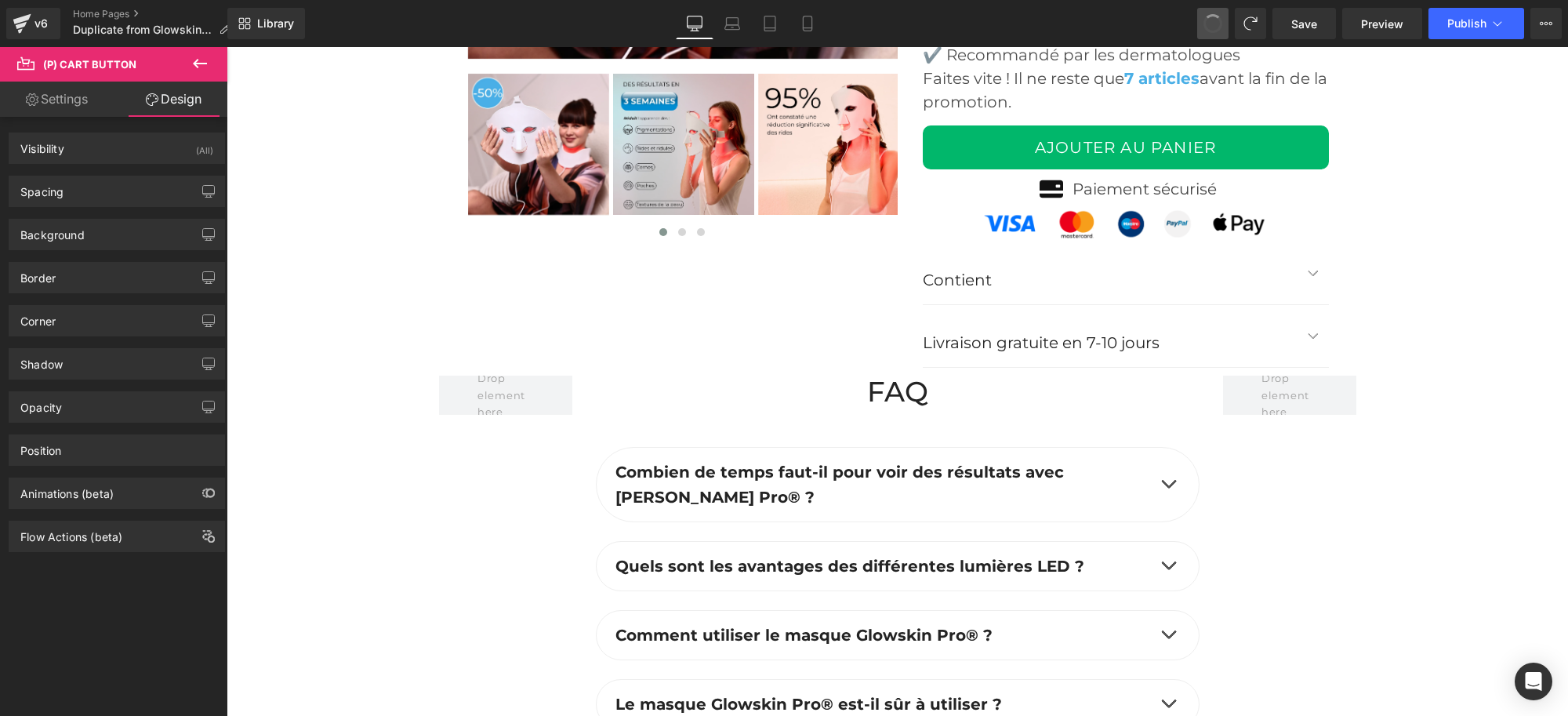
click at [1210, 20] on span at bounding box center [1213, 24] width 22 height 22
click at [1210, 20] on span at bounding box center [1213, 24] width 20 height 20
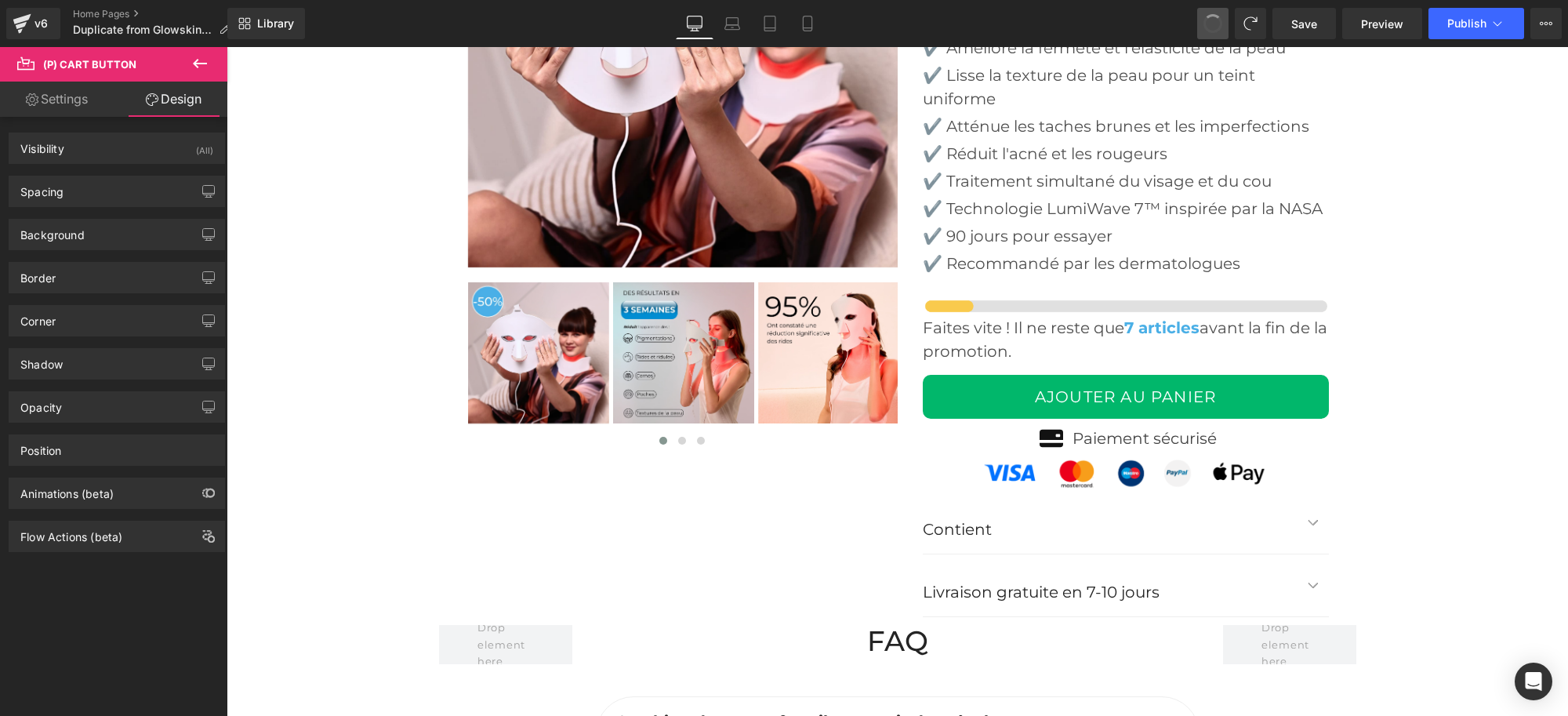
click at [1210, 20] on span at bounding box center [1214, 24] width 26 height 26
click at [1209, 21] on span at bounding box center [1213, 23] width 25 height 25
click at [1209, 21] on span at bounding box center [1214, 24] width 24 height 24
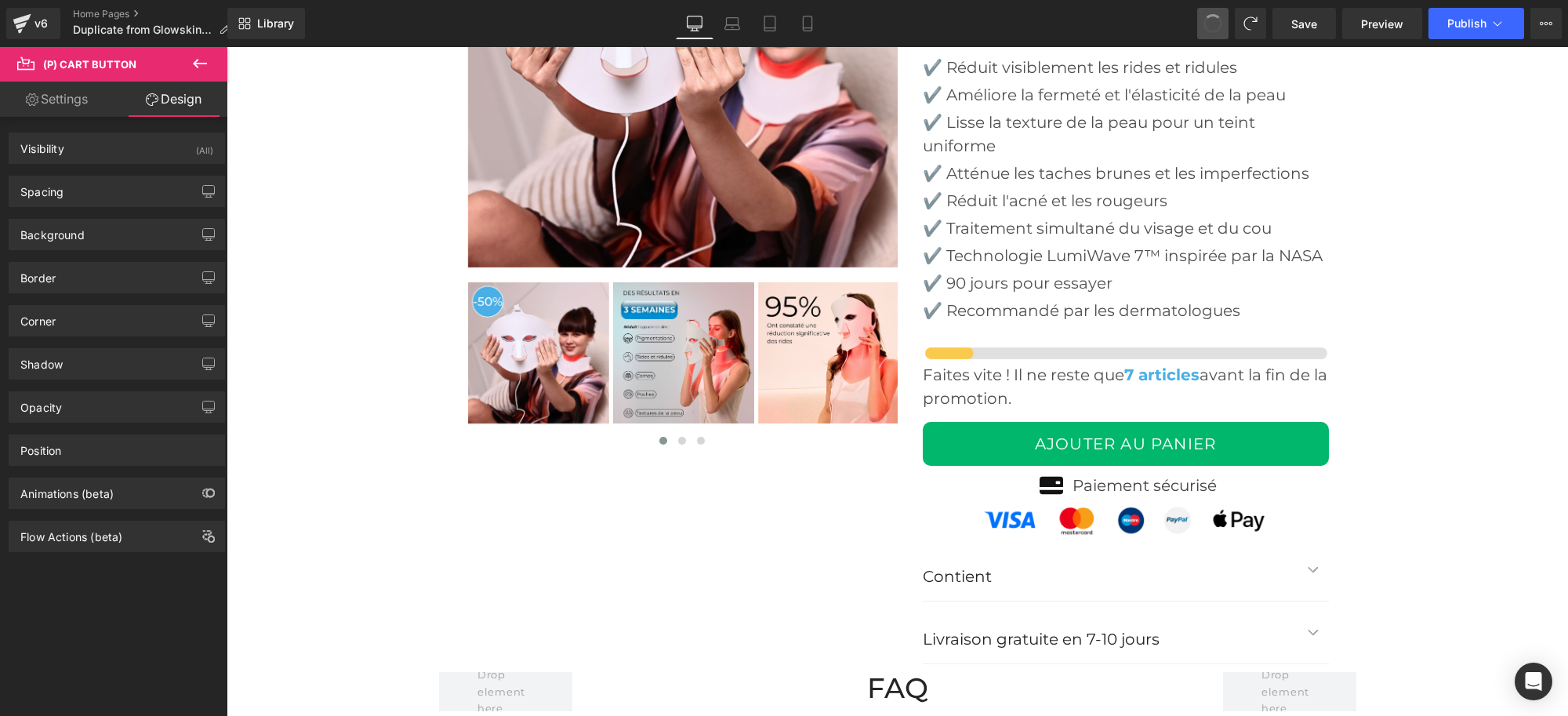
click at [1208, 26] on span at bounding box center [1213, 24] width 22 height 22
click at [1208, 26] on span at bounding box center [1214, 24] width 24 height 24
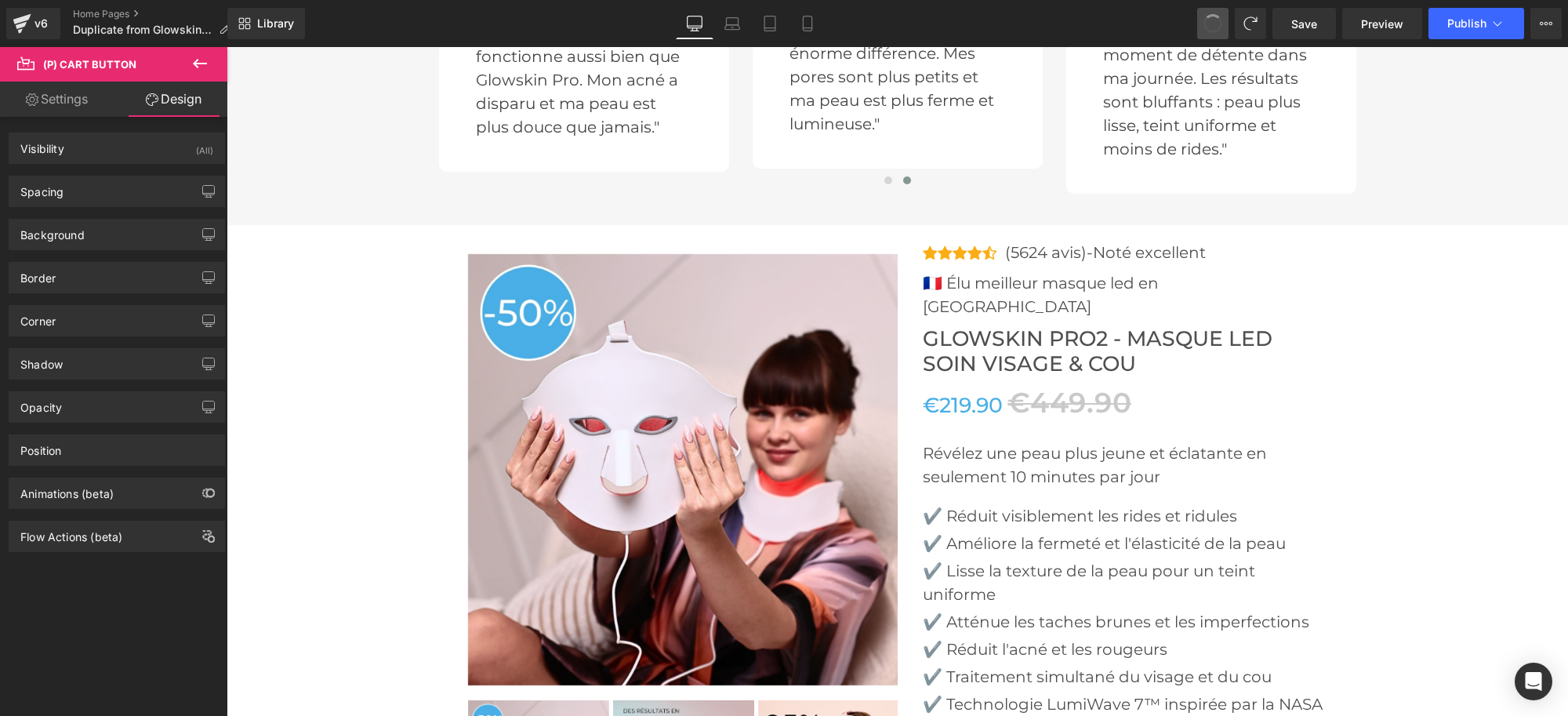
click at [1208, 26] on span at bounding box center [1213, 24] width 22 height 22
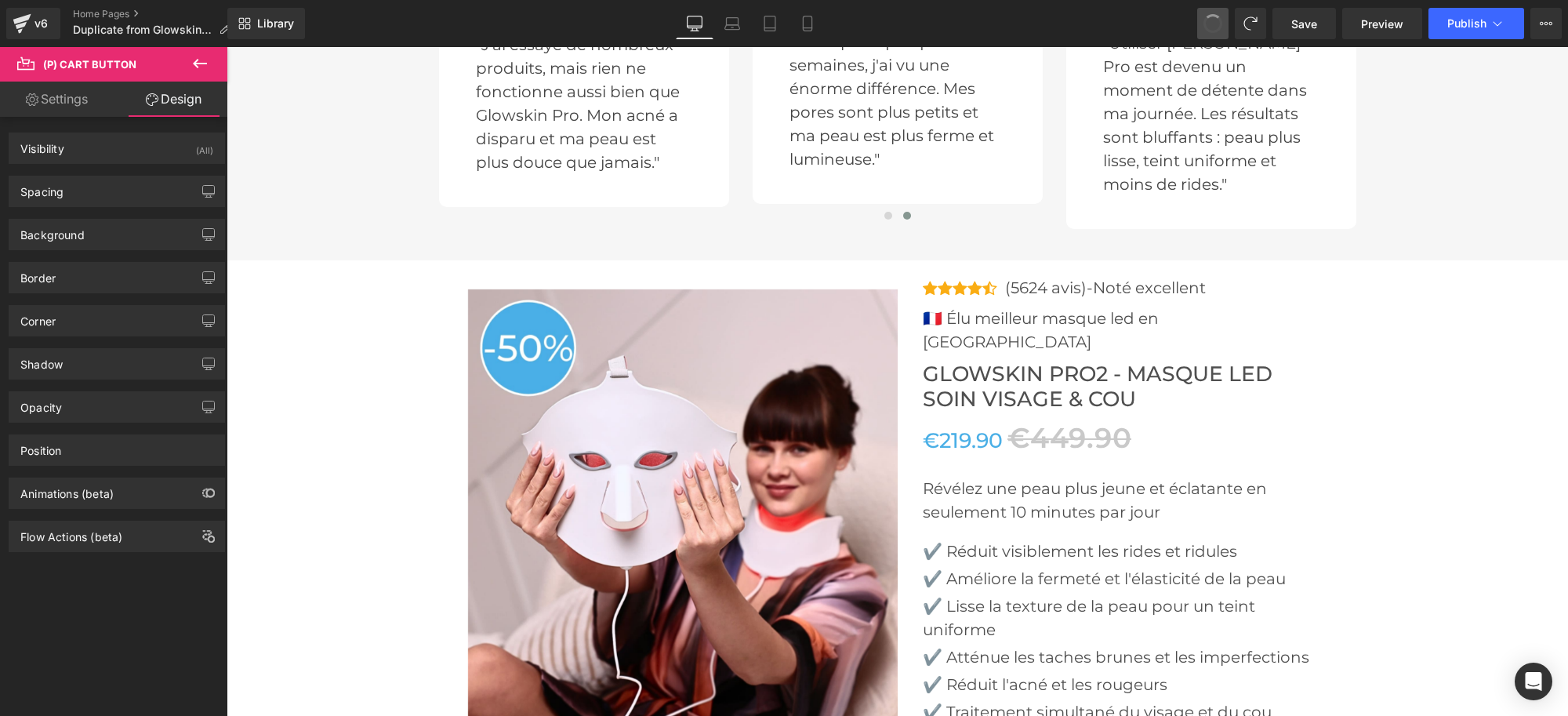
click at [1208, 26] on span at bounding box center [1214, 24] width 24 height 24
click at [1208, 26] on span at bounding box center [1213, 24] width 20 height 20
click at [1208, 26] on span at bounding box center [1214, 24] width 24 height 24
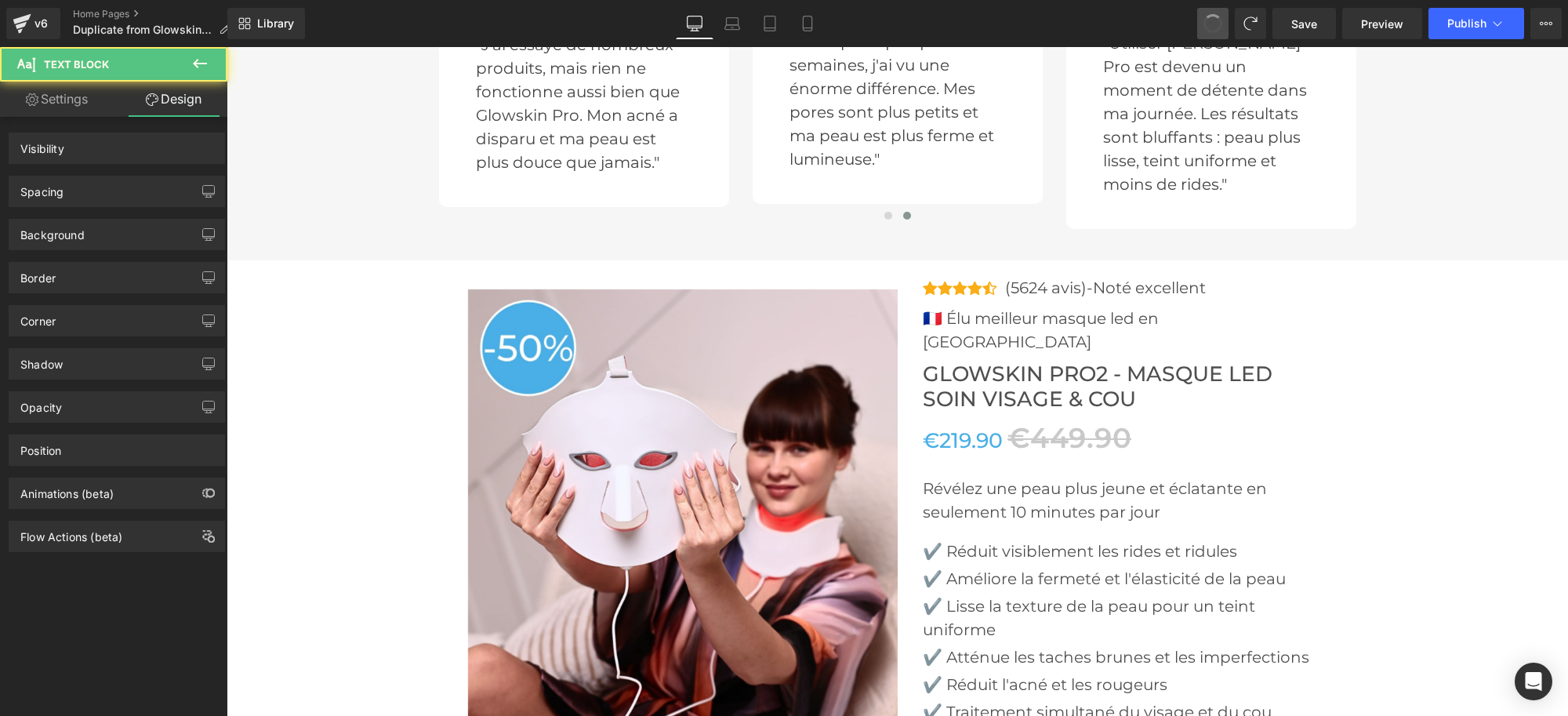
click at [1208, 26] on span at bounding box center [1214, 24] width 24 height 24
click at [1208, 26] on span at bounding box center [1213, 23] width 25 height 25
click at [1208, 26] on span at bounding box center [1214, 24] width 24 height 24
click at [1208, 26] on span at bounding box center [1213, 23] width 25 height 25
click at [1208, 26] on span at bounding box center [1213, 24] width 22 height 22
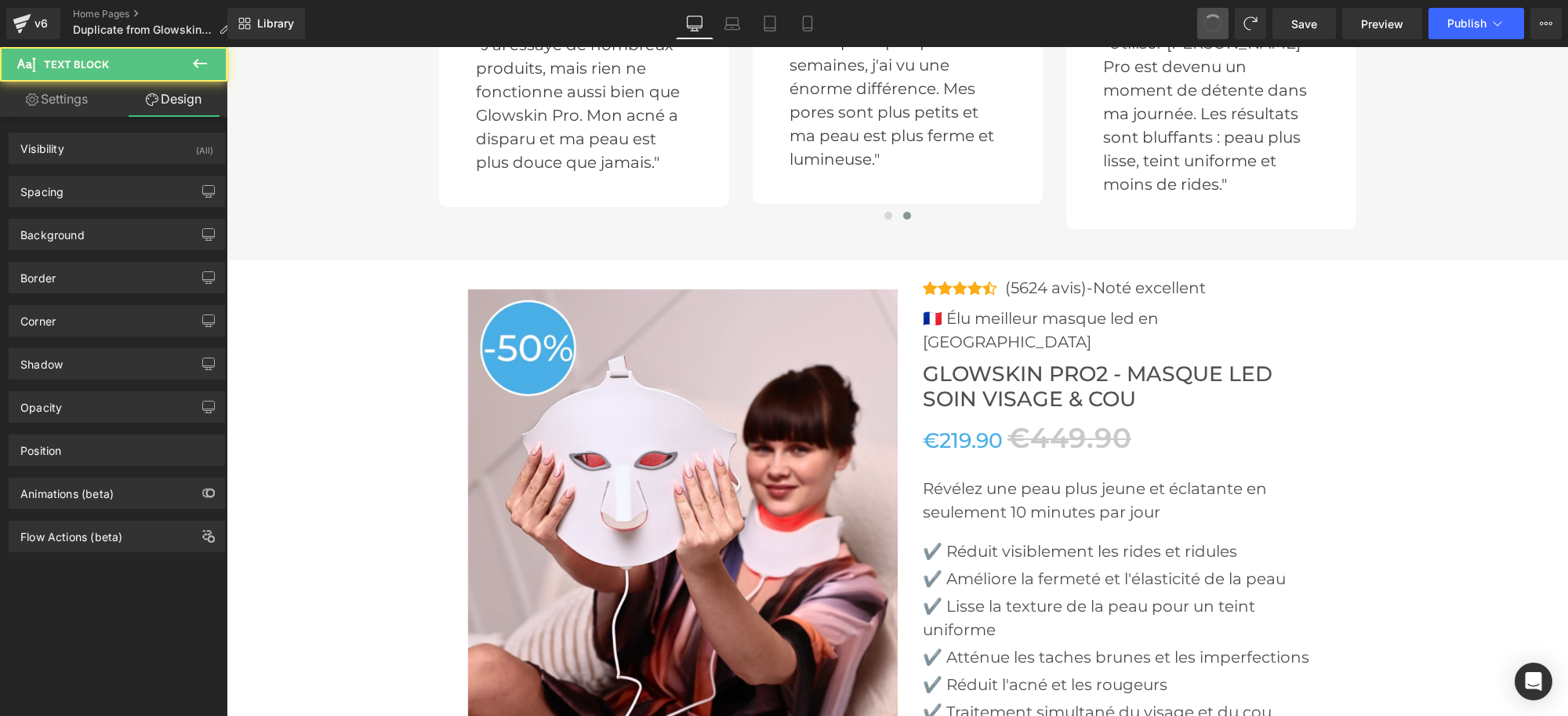
click at [1208, 26] on span at bounding box center [1214, 24] width 24 height 24
click at [1209, 26] on span at bounding box center [1213, 24] width 22 height 22
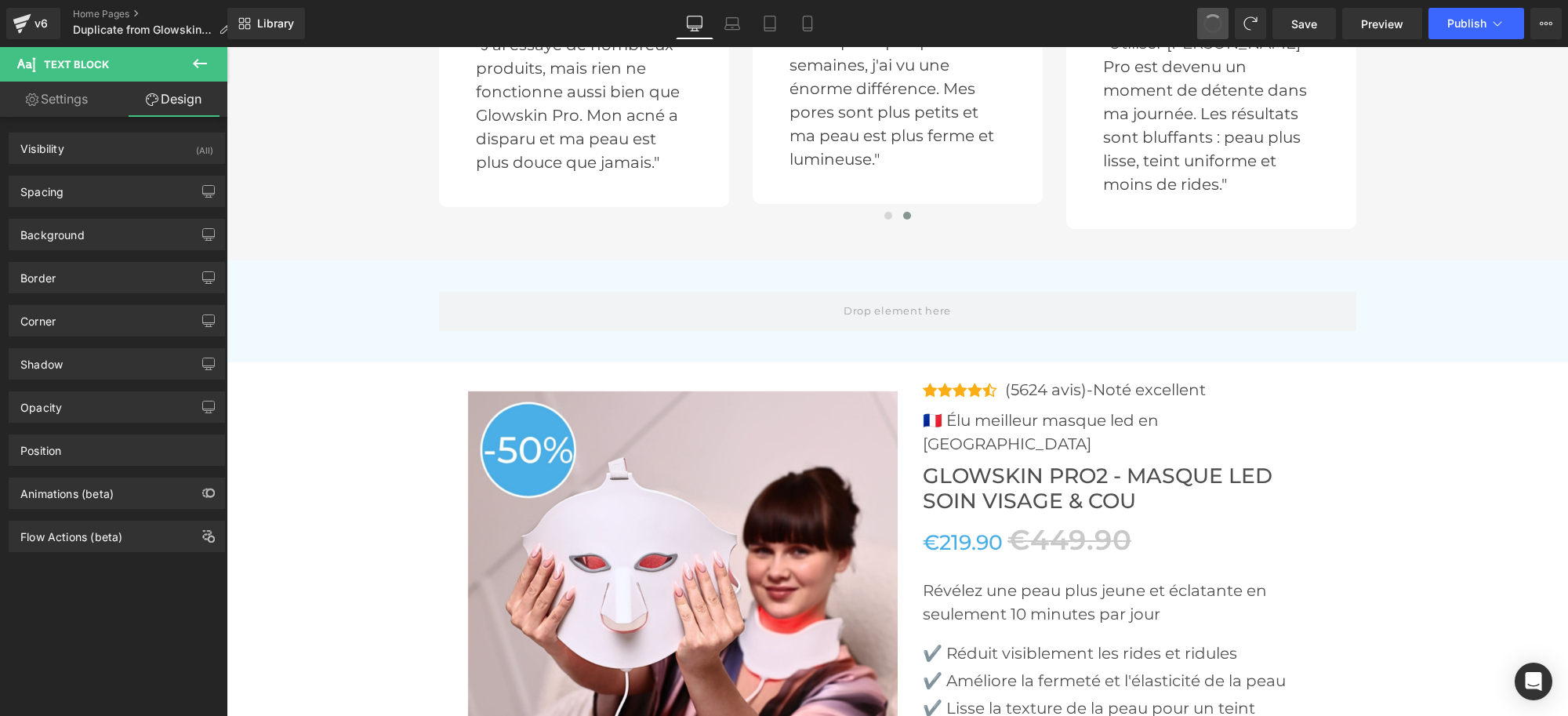
click at [1209, 26] on span at bounding box center [1213, 24] width 22 height 22
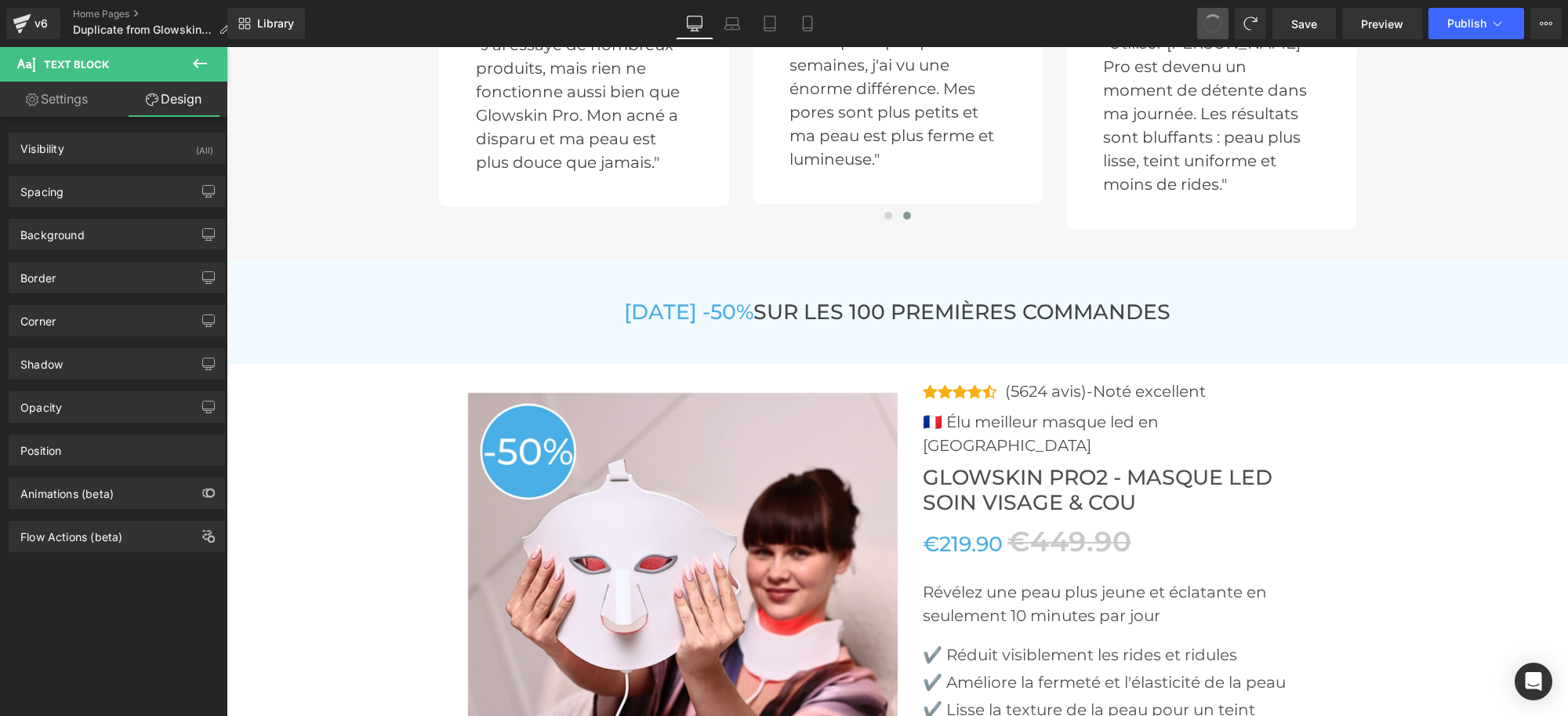
click at [1211, 25] on span at bounding box center [1213, 24] width 22 height 22
click at [1211, 25] on span at bounding box center [1213, 24] width 20 height 20
click at [1211, 25] on span at bounding box center [1213, 23] width 25 height 25
click at [1211, 25] on span at bounding box center [1214, 24] width 24 height 24
click at [1211, 25] on span at bounding box center [1213, 24] width 22 height 22
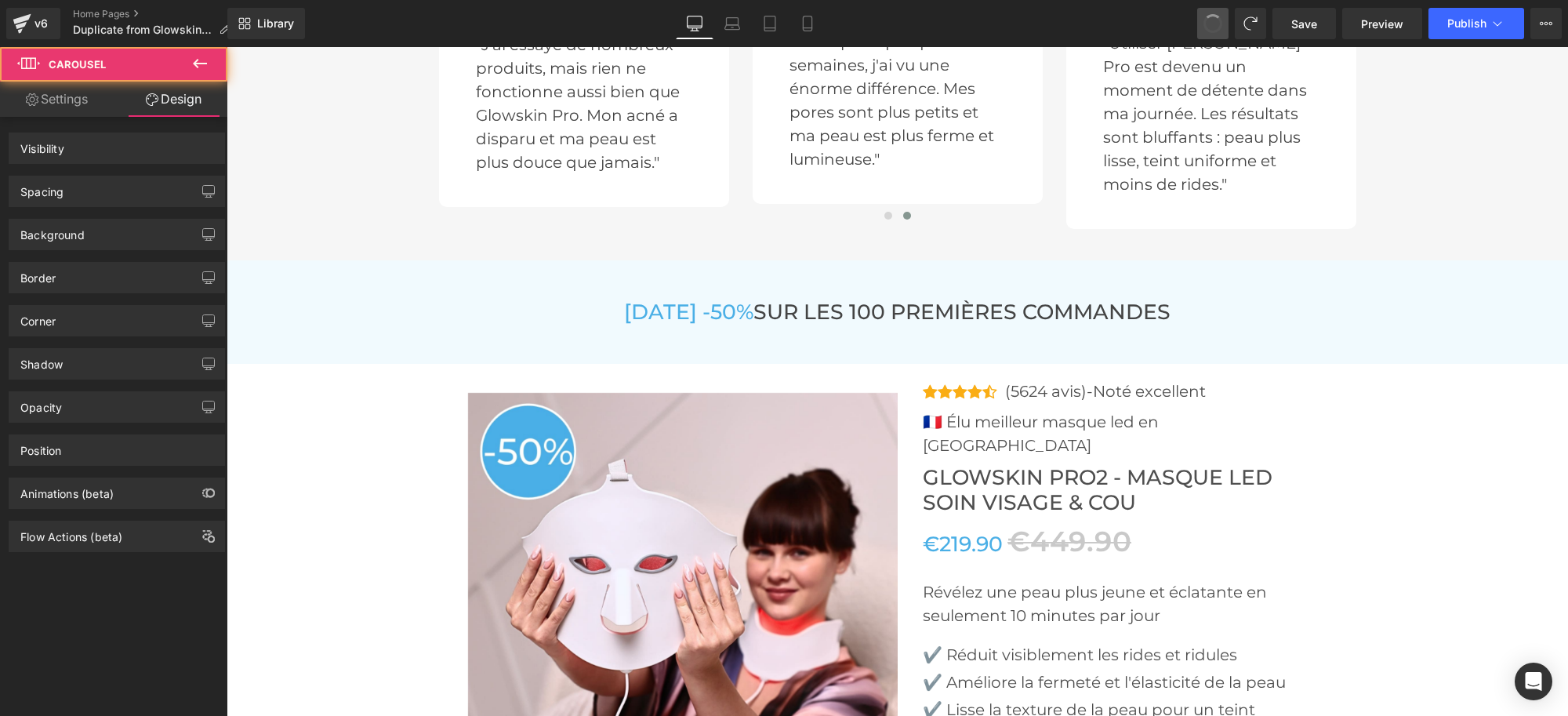
click at [1211, 25] on span at bounding box center [1213, 24] width 22 height 22
click at [1211, 25] on span at bounding box center [1213, 24] width 19 height 19
click at [1211, 25] on span at bounding box center [1213, 24] width 20 height 20
click at [1211, 25] on span at bounding box center [1213, 24] width 19 height 19
click at [1211, 25] on span at bounding box center [1213, 24] width 22 height 22
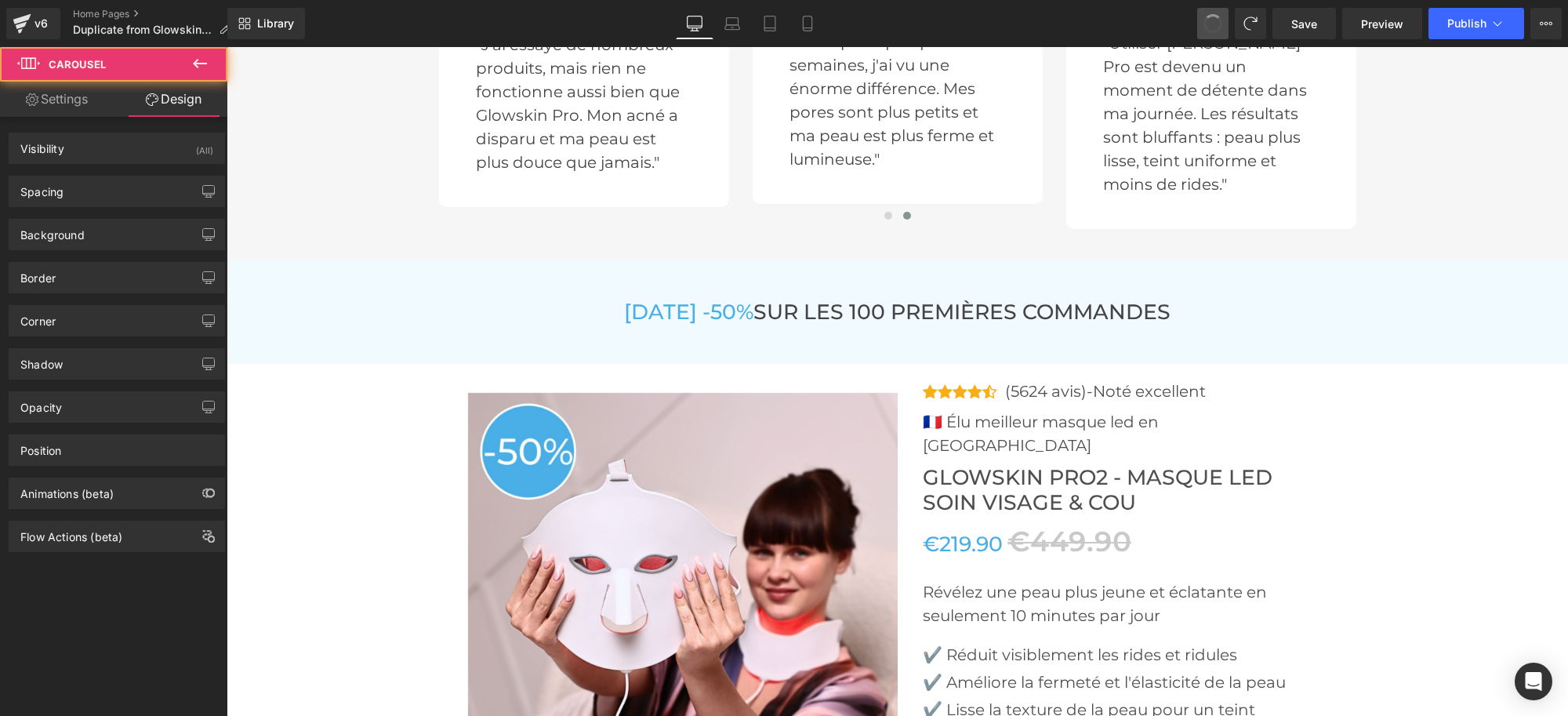
click at [1211, 25] on span at bounding box center [1213, 24] width 19 height 19
click at [1212, 25] on span at bounding box center [1214, 24] width 24 height 24
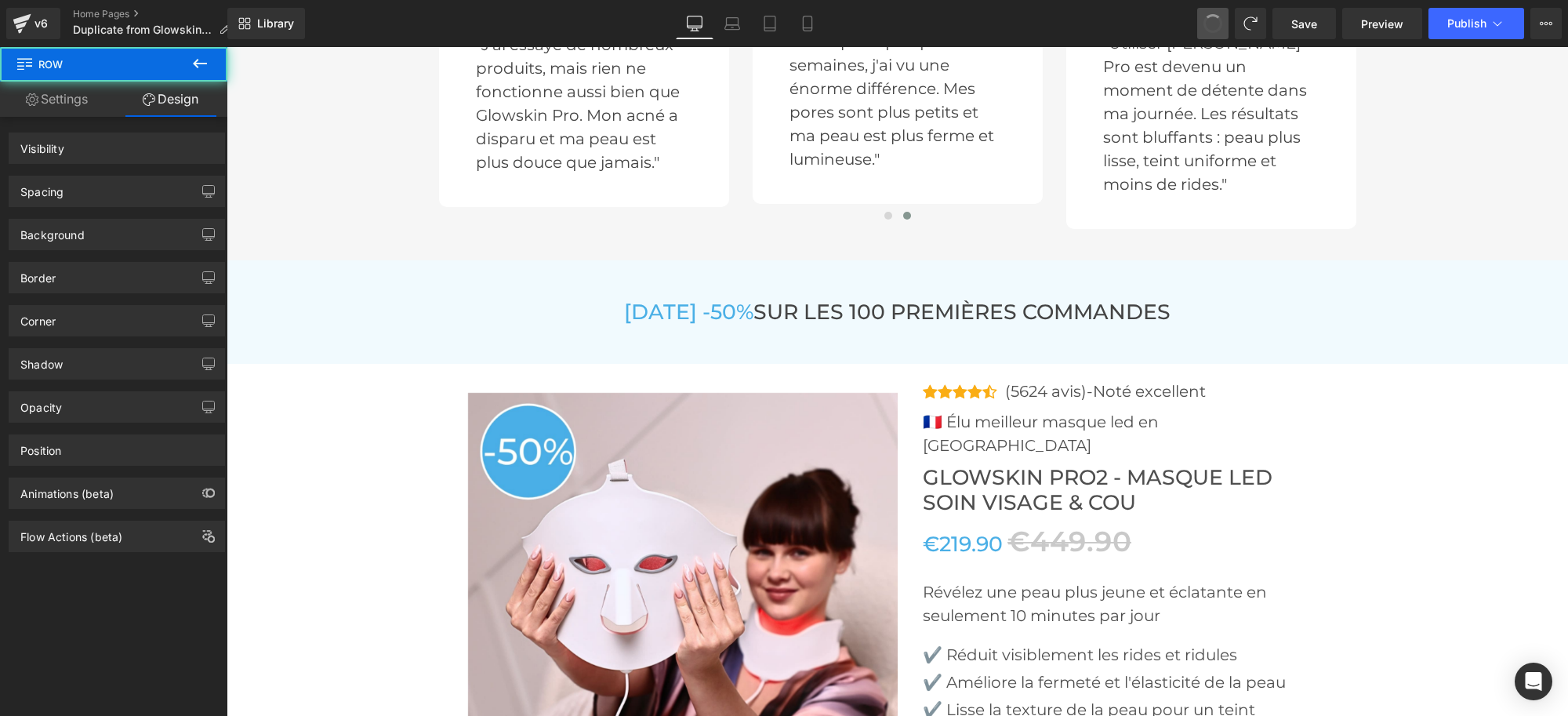
click at [1212, 25] on span at bounding box center [1213, 23] width 25 height 25
click at [1212, 25] on span at bounding box center [1214, 24] width 24 height 24
click at [1212, 25] on span at bounding box center [1213, 24] width 20 height 20
click at [1212, 25] on span at bounding box center [1213, 23] width 25 height 25
click at [1212, 25] on span at bounding box center [1214, 24] width 26 height 26
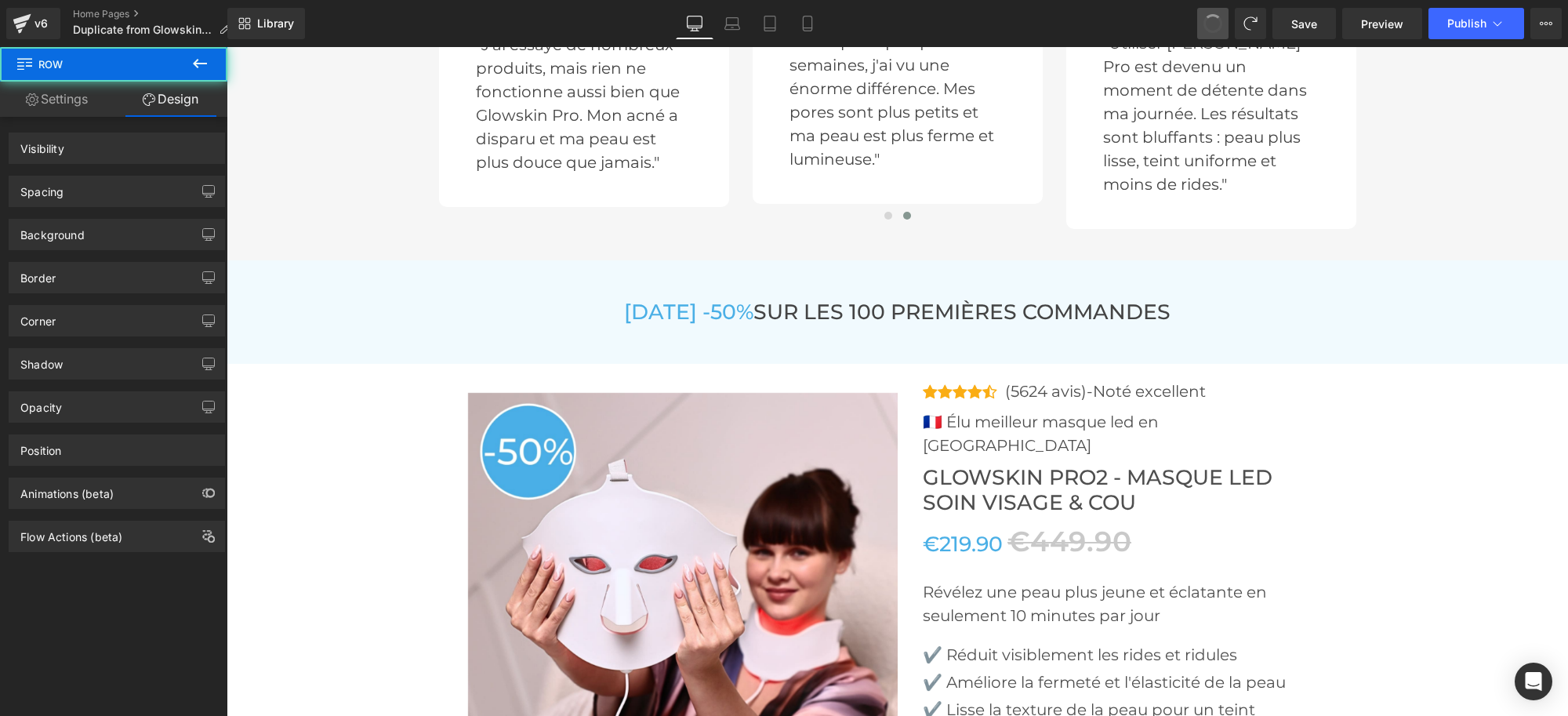
click at [1212, 25] on span at bounding box center [1213, 24] width 22 height 22
click at [1212, 25] on span at bounding box center [1214, 24] width 24 height 24
click at [1212, 25] on span at bounding box center [1213, 24] width 22 height 22
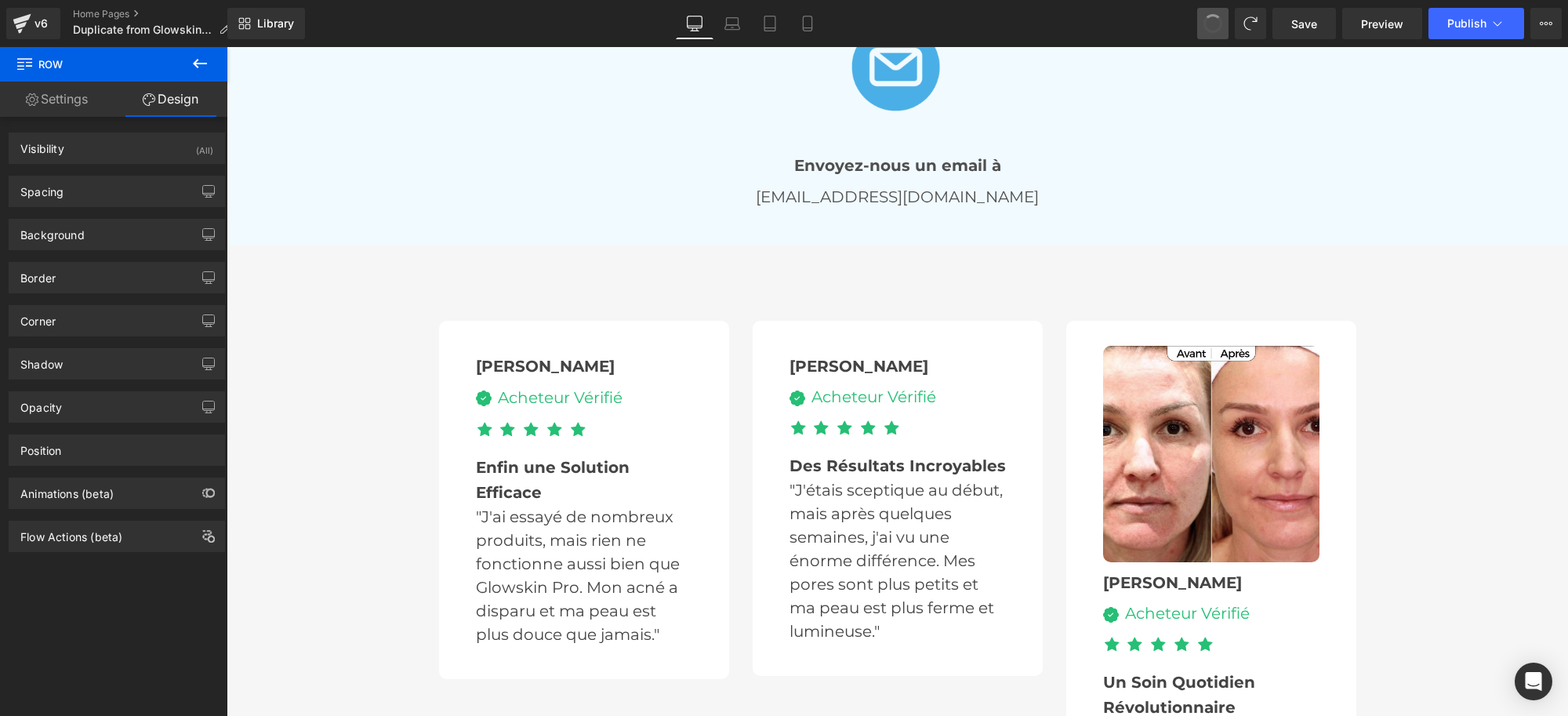
click at [1212, 25] on span at bounding box center [1214, 24] width 24 height 24
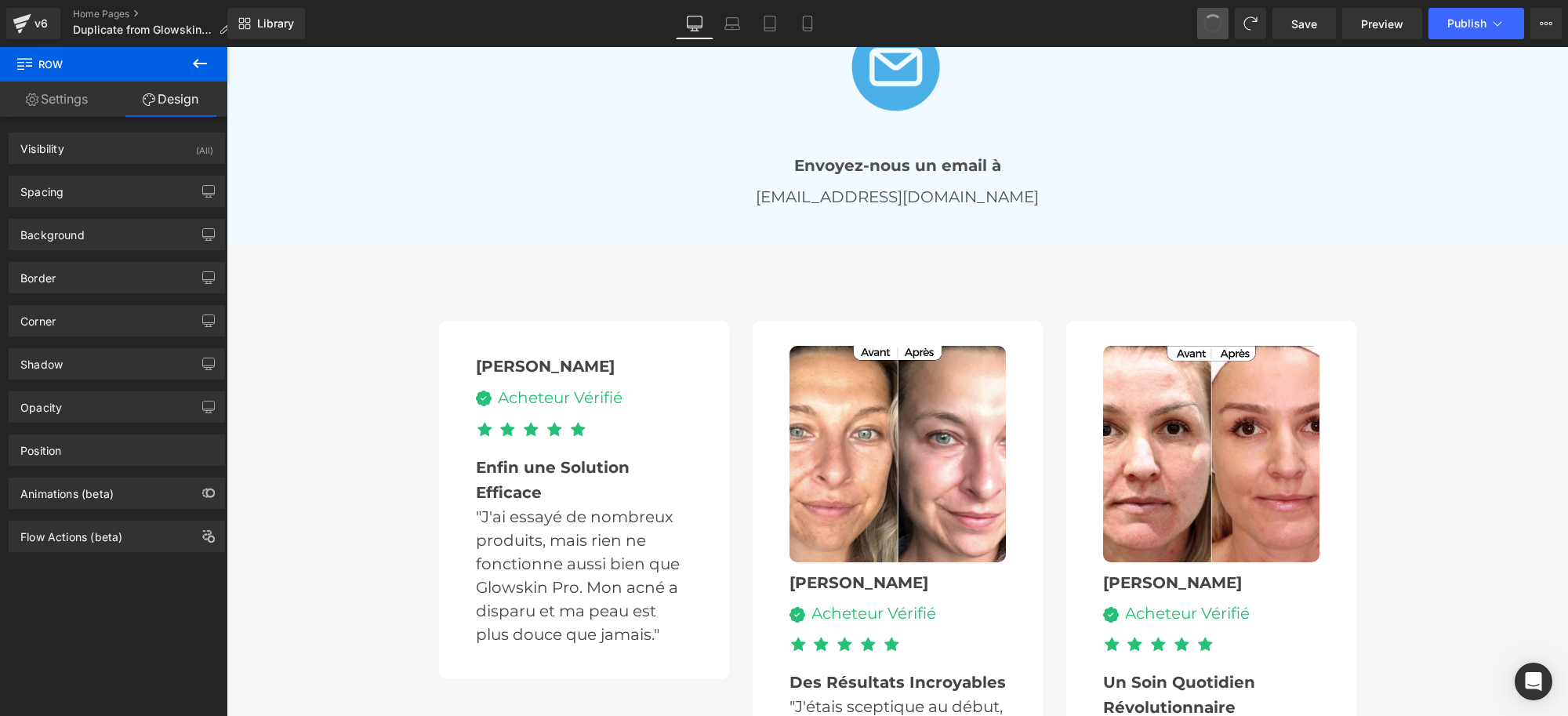
click at [1213, 25] on span at bounding box center [1214, 24] width 24 height 24
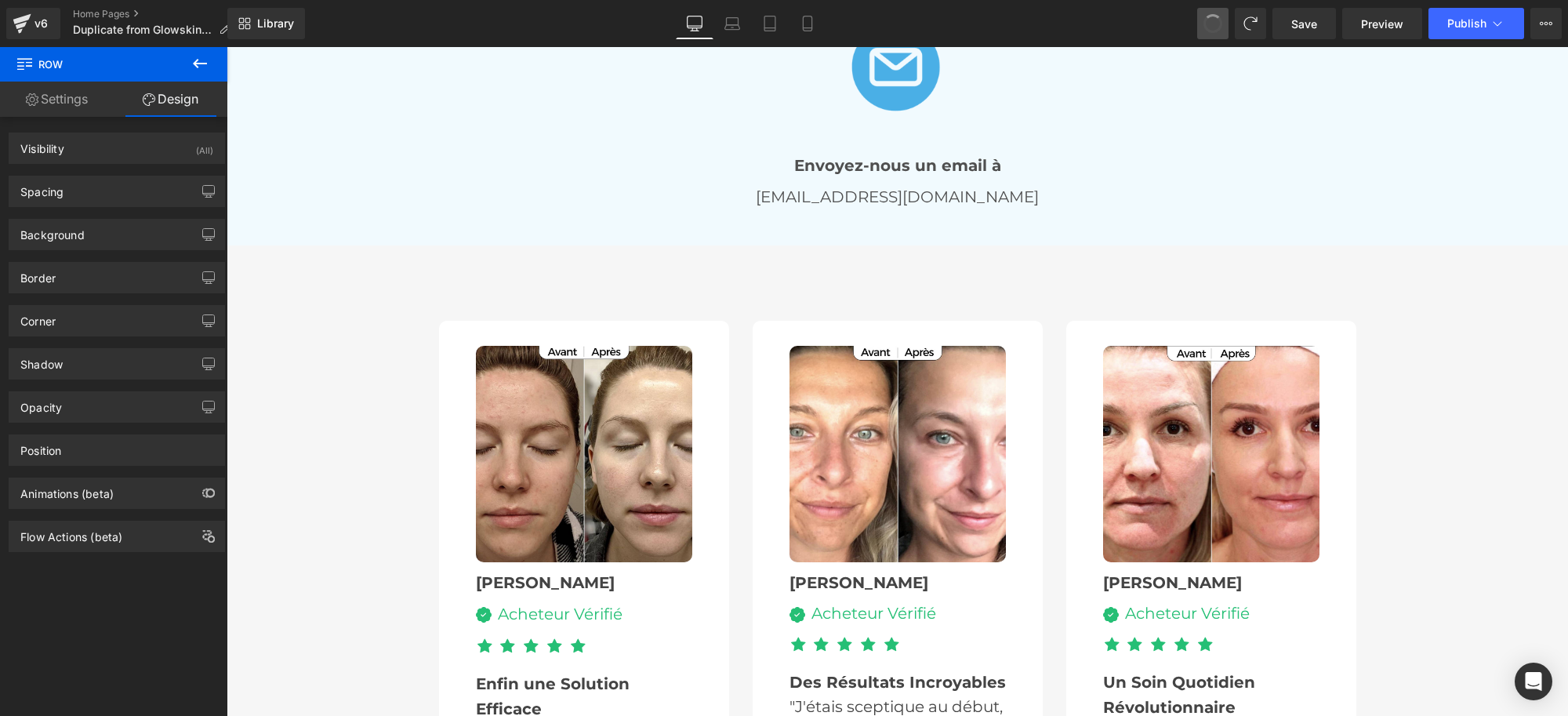
click at [1213, 25] on span at bounding box center [1213, 23] width 26 height 26
click at [1213, 25] on span at bounding box center [1214, 24] width 24 height 24
click at [1213, 25] on span at bounding box center [1213, 23] width 25 height 25
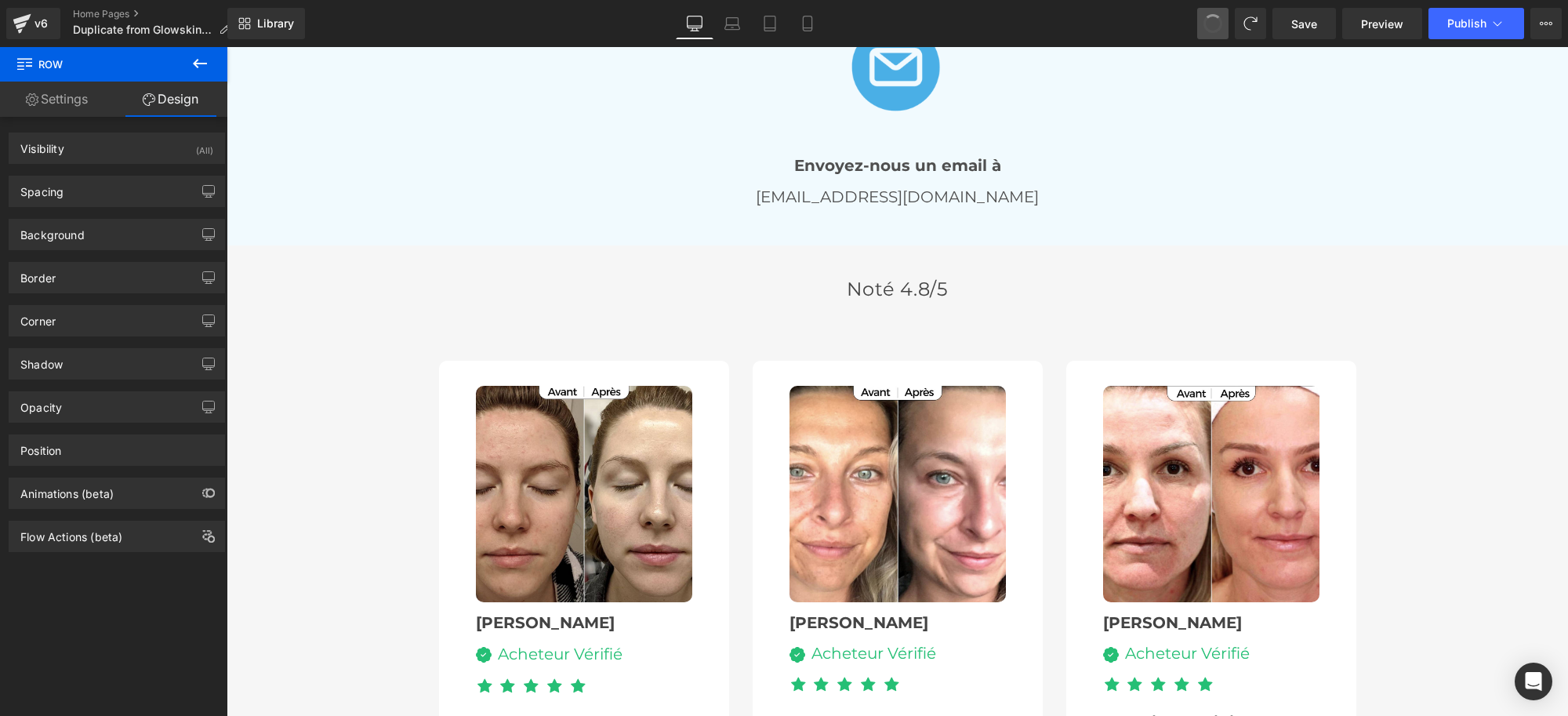
click at [1215, 25] on span at bounding box center [1214, 24] width 24 height 24
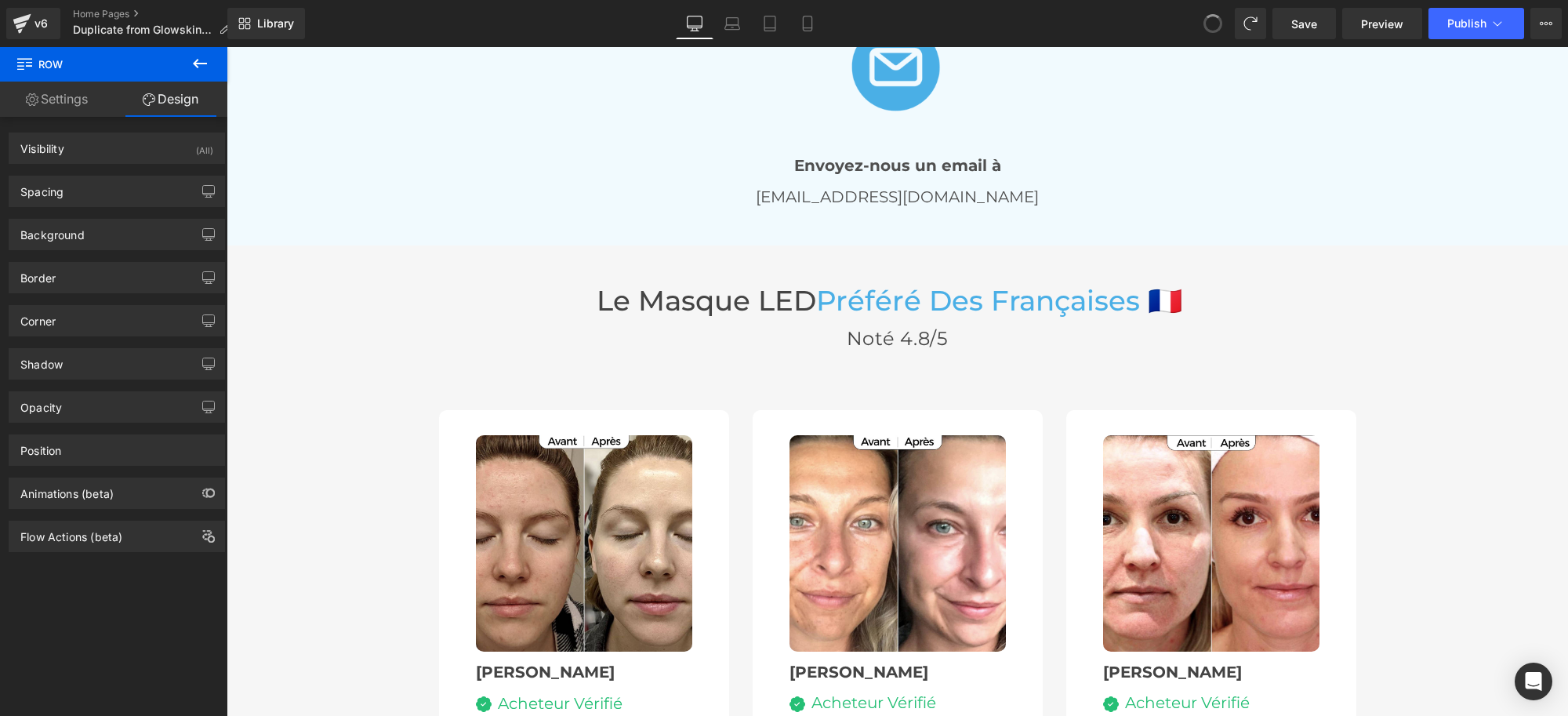
click at [1215, 25] on span at bounding box center [1214, 24] width 24 height 24
click at [1215, 25] on icon at bounding box center [1213, 23] width 14 height 14
click at [1215, 20] on icon at bounding box center [1213, 23] width 14 height 14
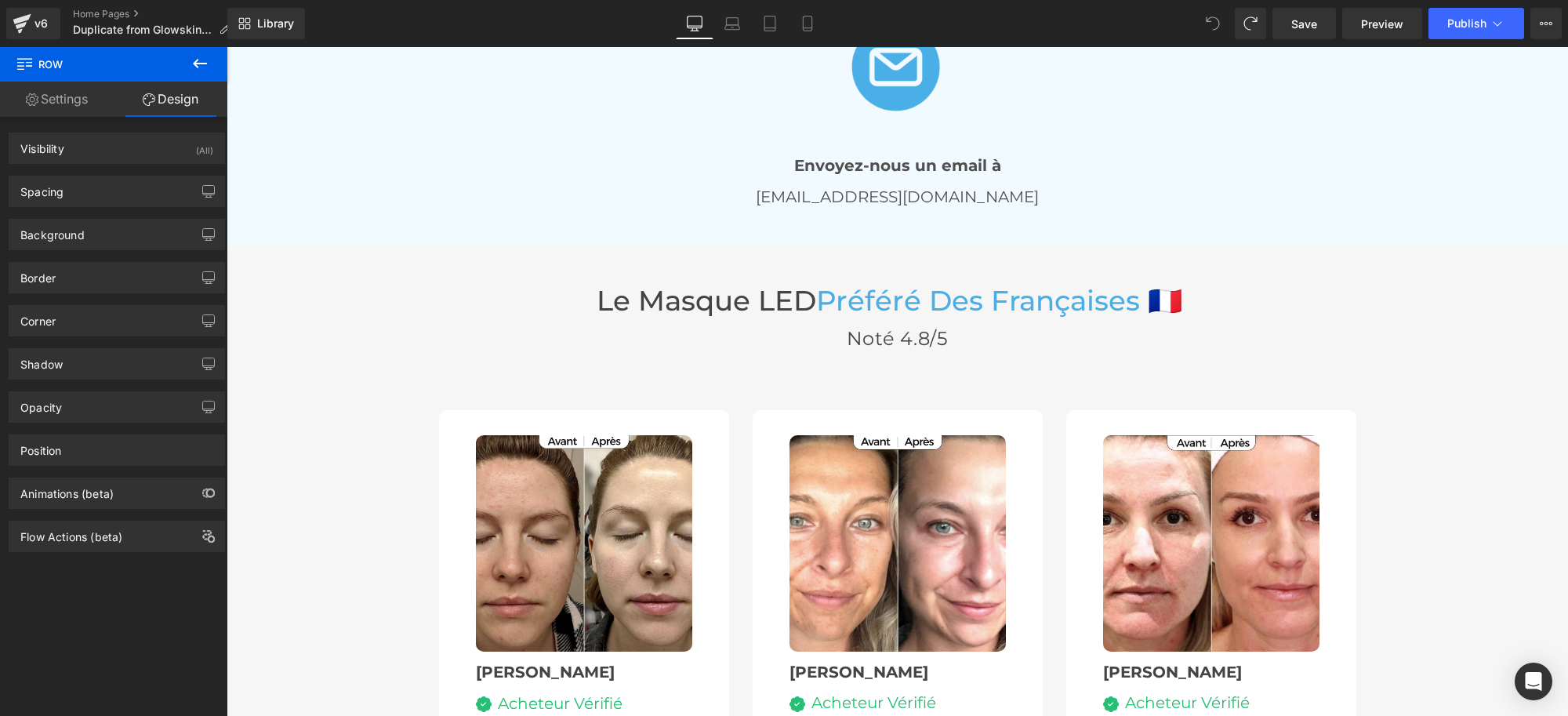
click at [1215, 20] on icon at bounding box center [1213, 23] width 14 height 14
click at [1213, 20] on icon at bounding box center [1213, 23] width 14 height 14
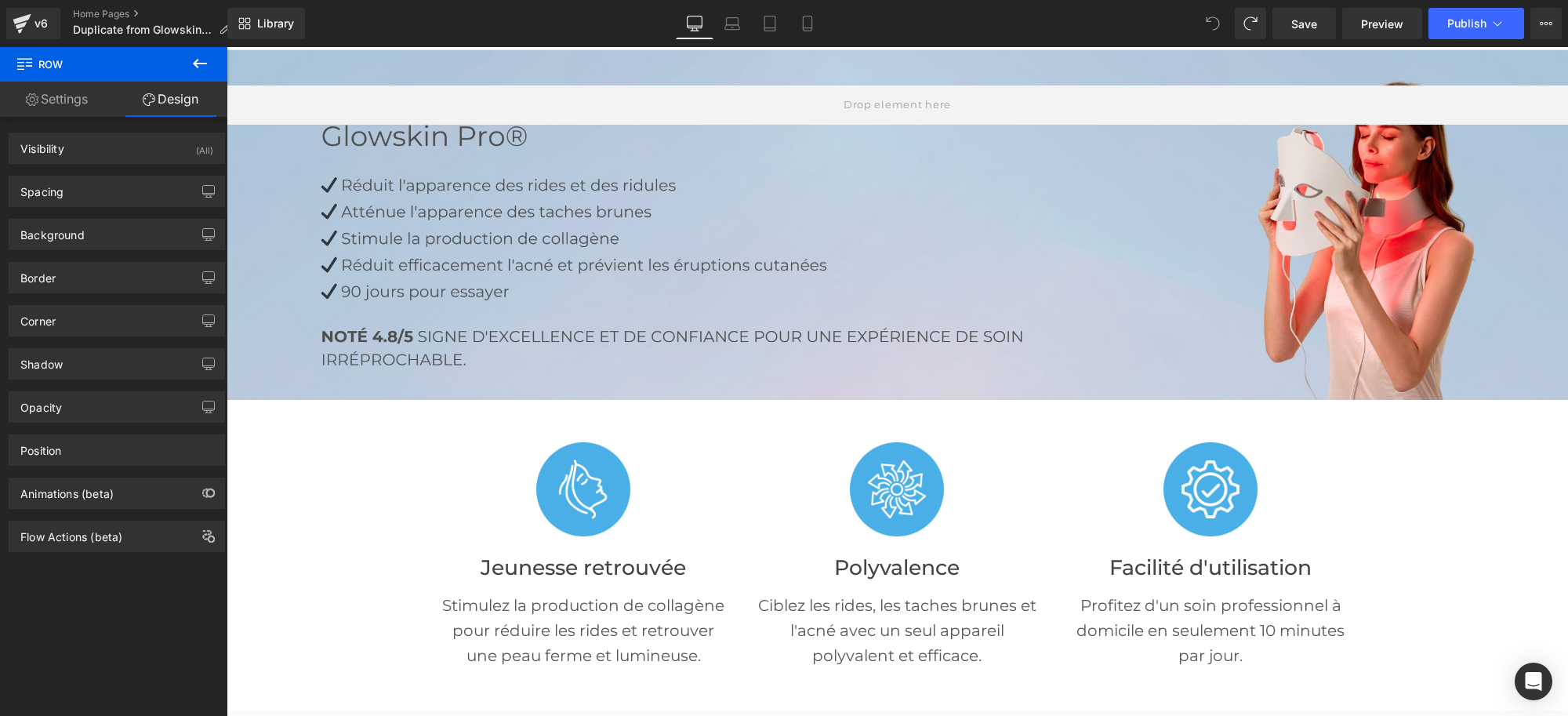
scroll to position [0, 0]
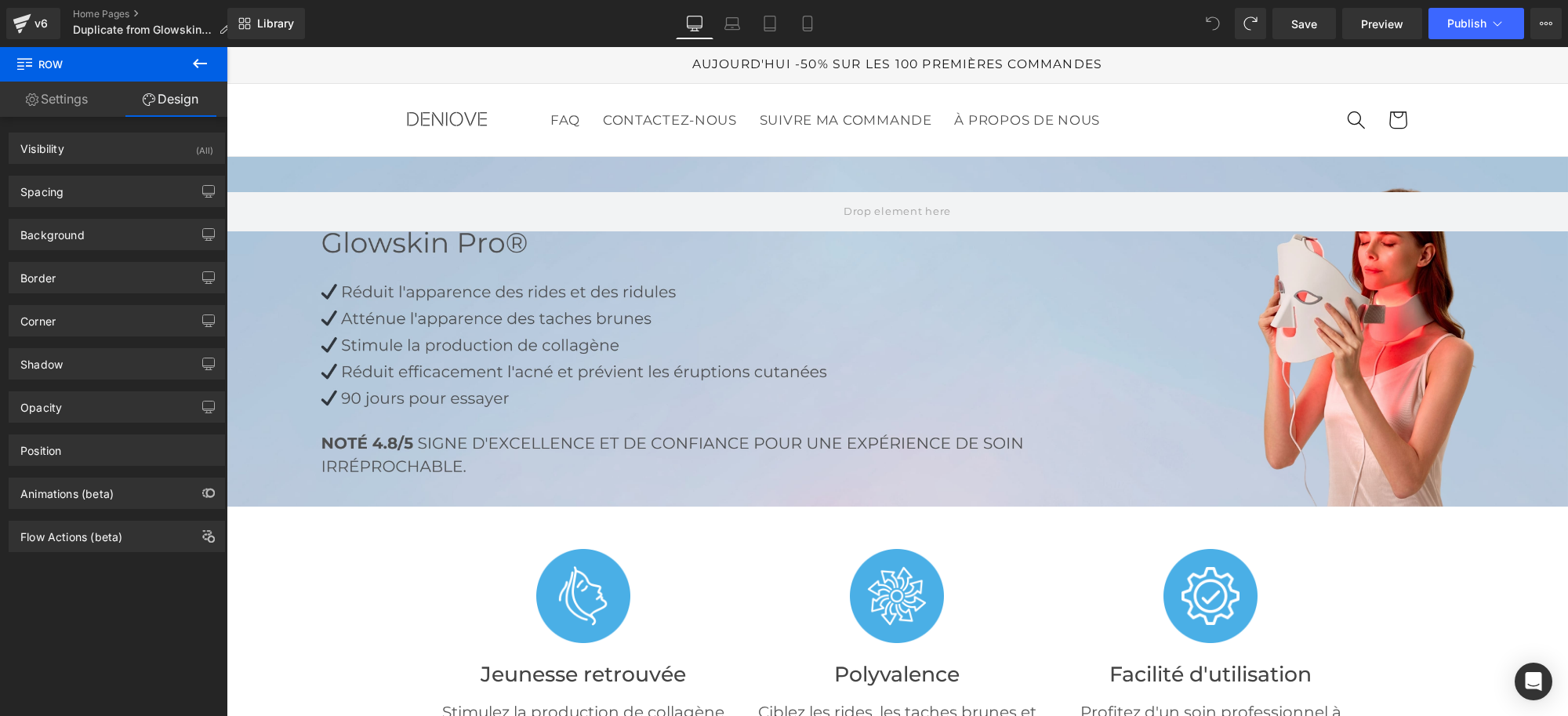
click at [1204, 18] on span at bounding box center [1213, 23] width 32 height 32
drag, startPoint x: 1323, startPoint y: 26, endPoint x: 1060, endPoint y: 128, distance: 282.1
click at [1323, 26] on link "Save" at bounding box center [1304, 23] width 64 height 32
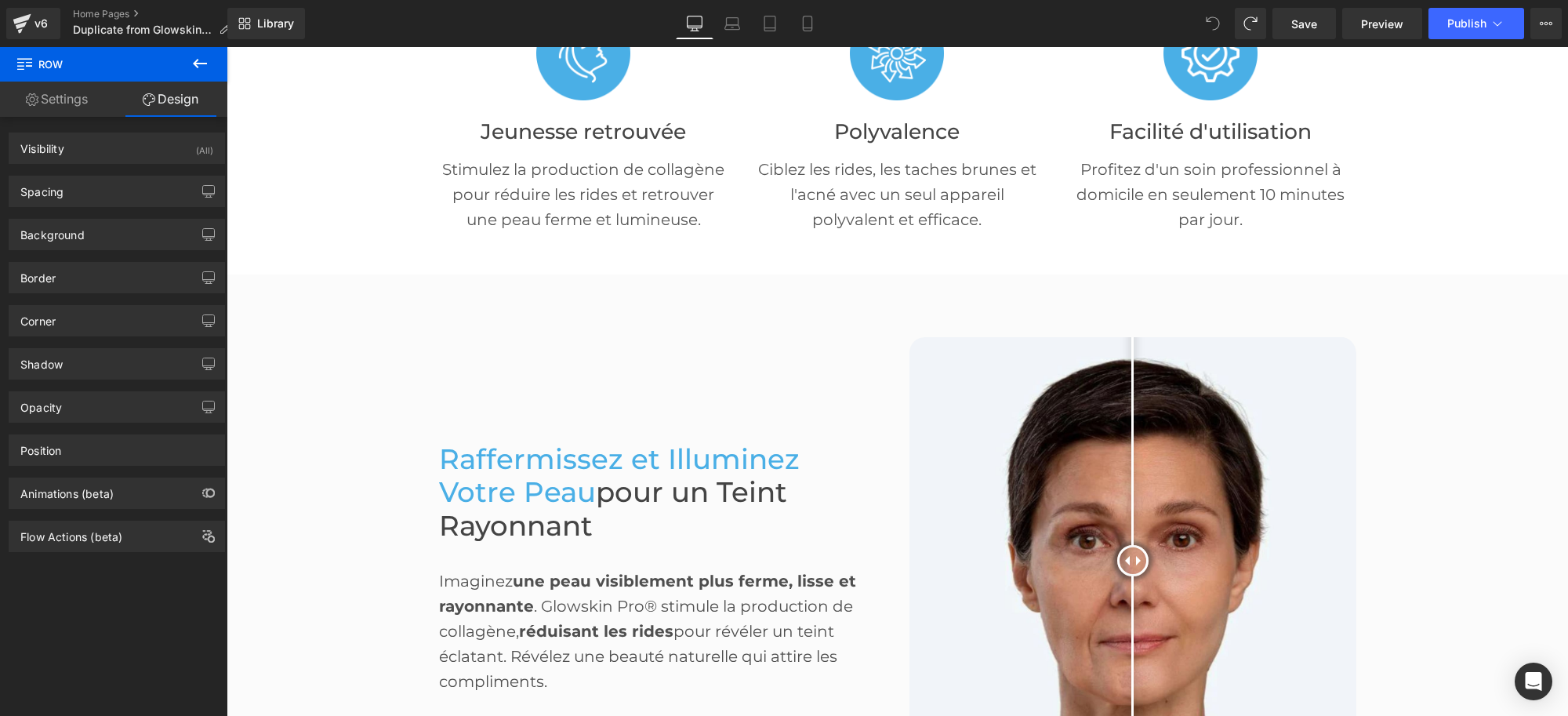
scroll to position [392, 0]
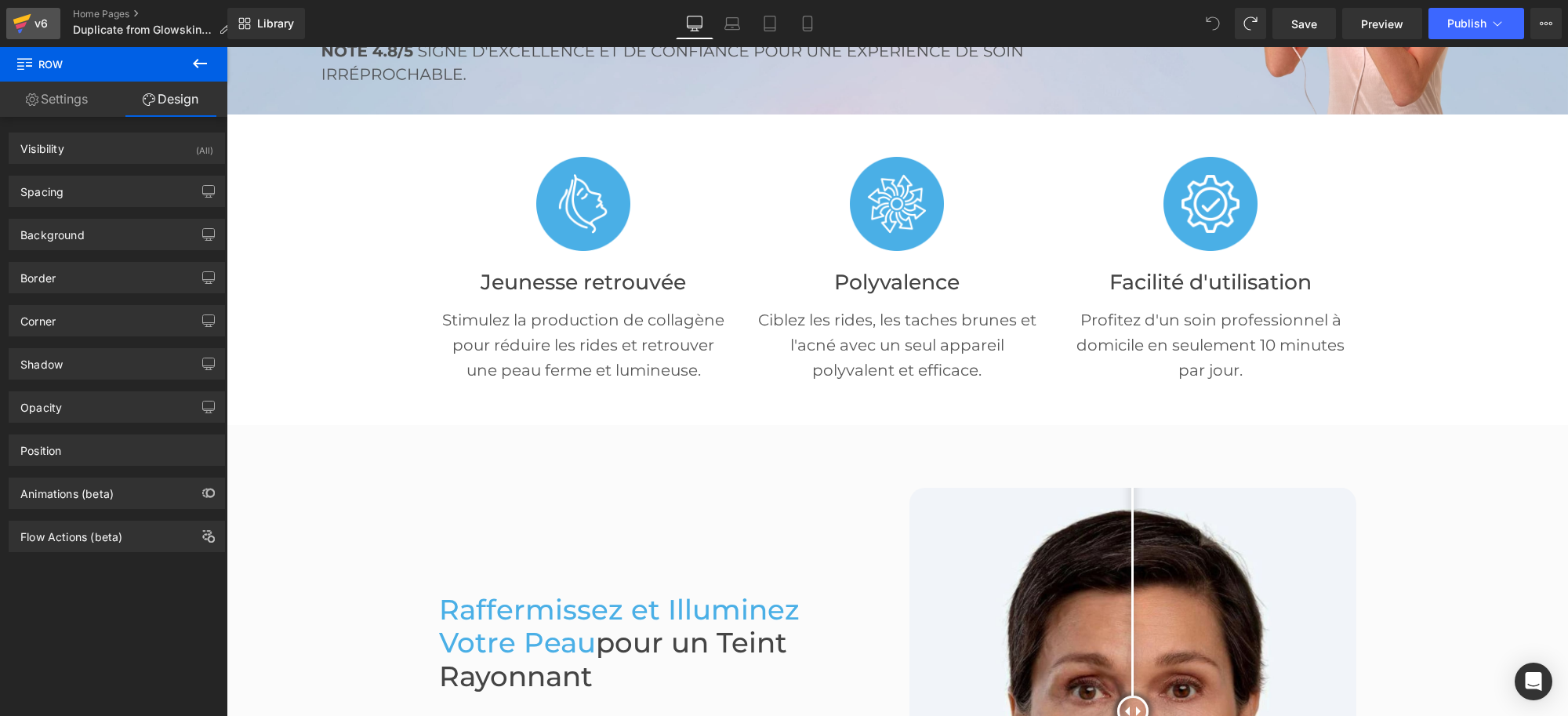
click at [33, 14] on div "v6" at bounding box center [41, 24] width 20 height 20
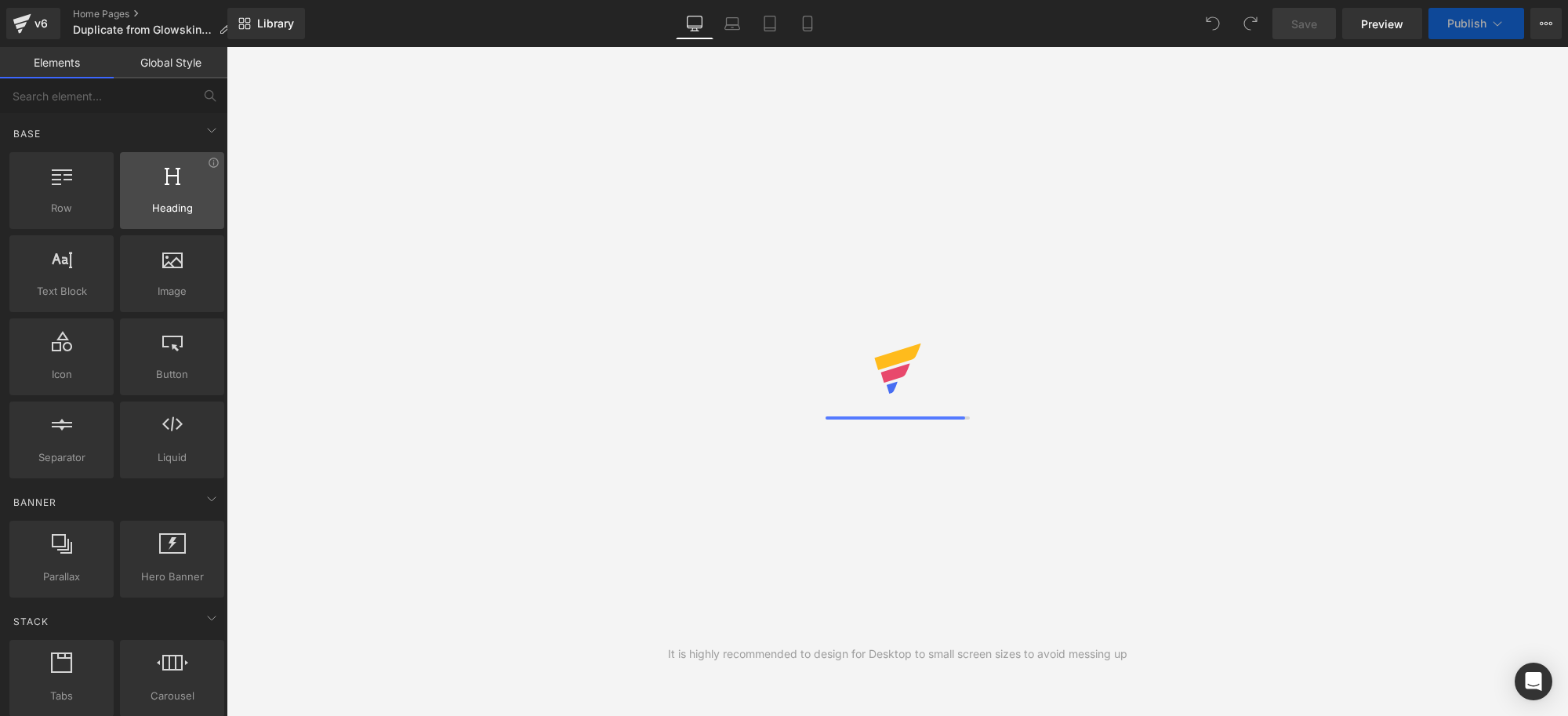
click at [39, 33] on div "v6" at bounding box center [41, 24] width 20 height 20
click at [32, 27] on div "v6" at bounding box center [41, 24] width 20 height 20
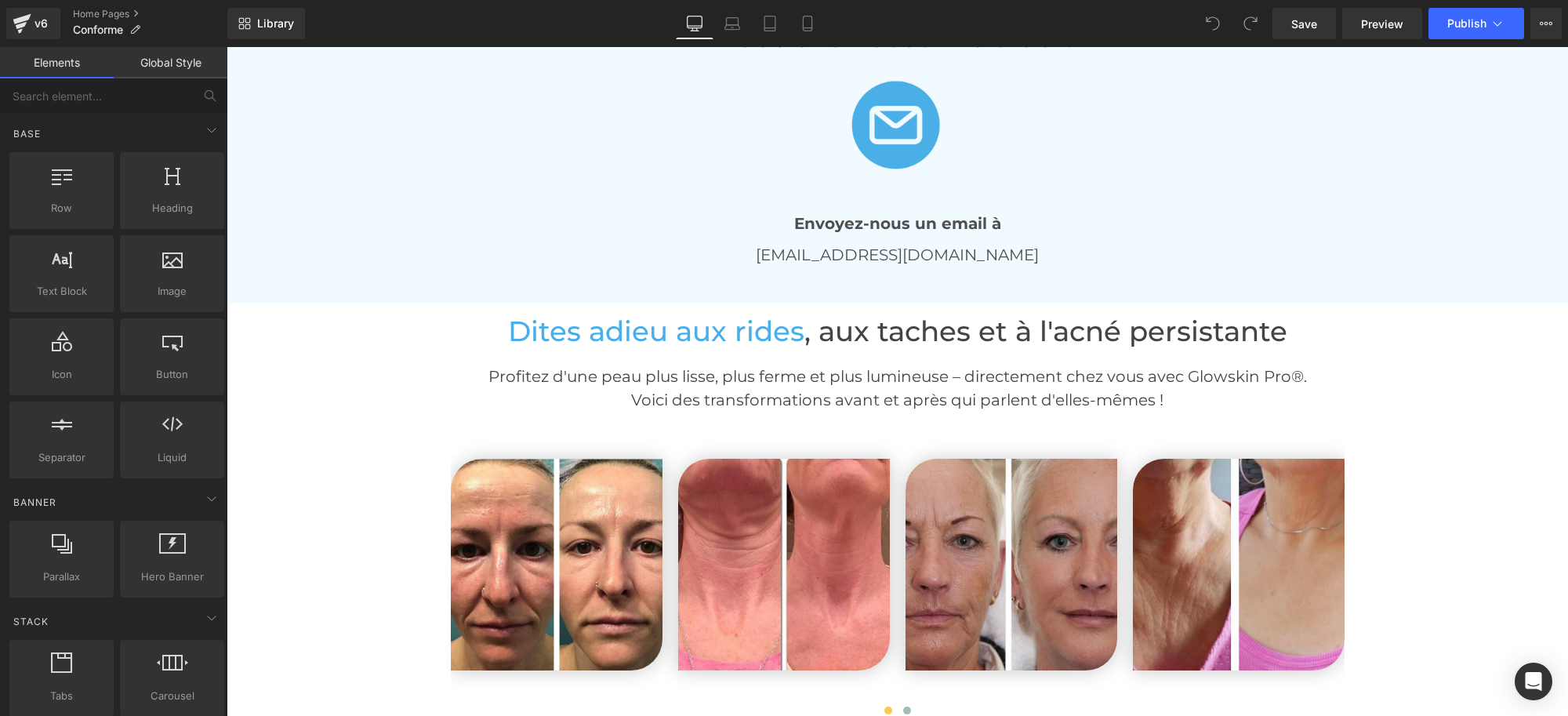
scroll to position [3429, 0]
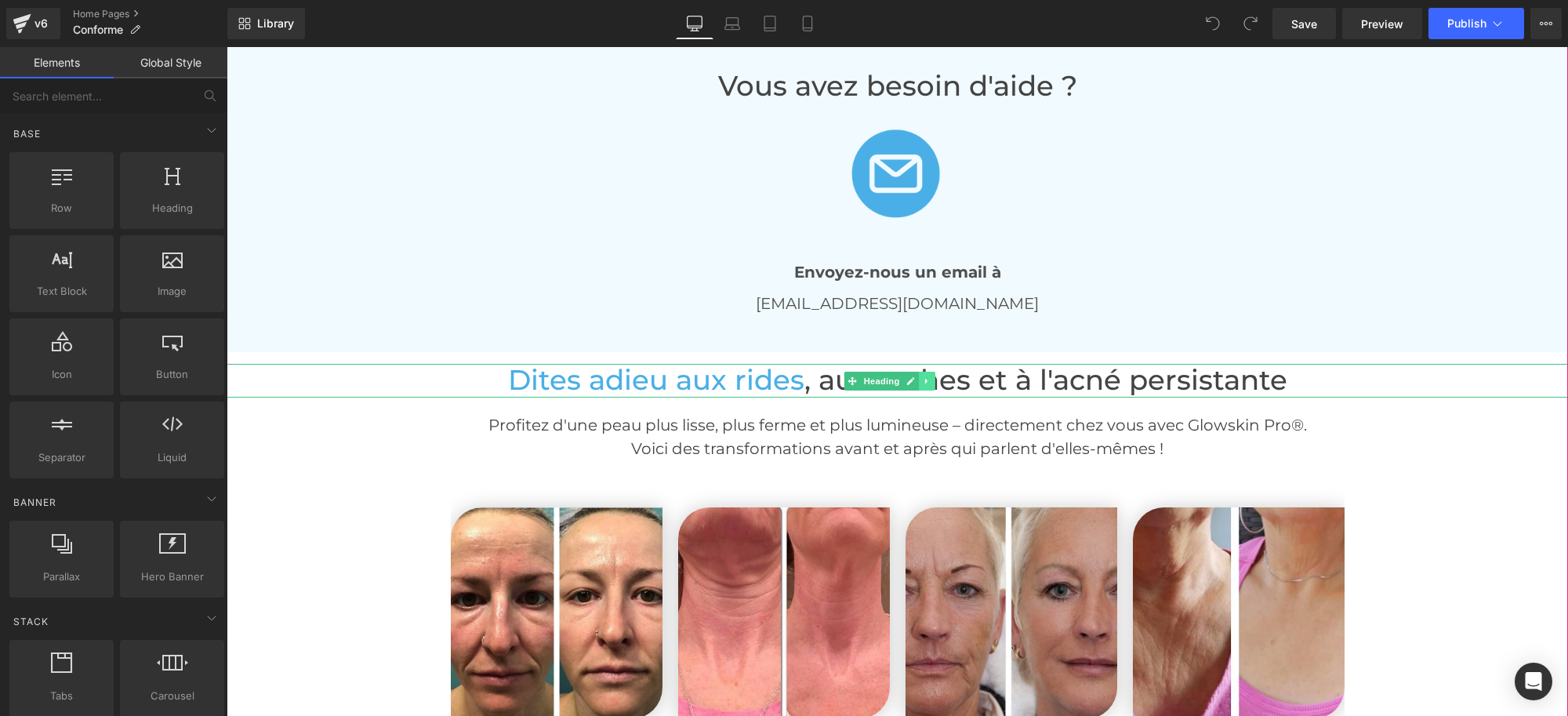
click at [926, 376] on icon at bounding box center [928, 381] width 9 height 9
click at [928, 378] on link at bounding box center [935, 381] width 16 height 19
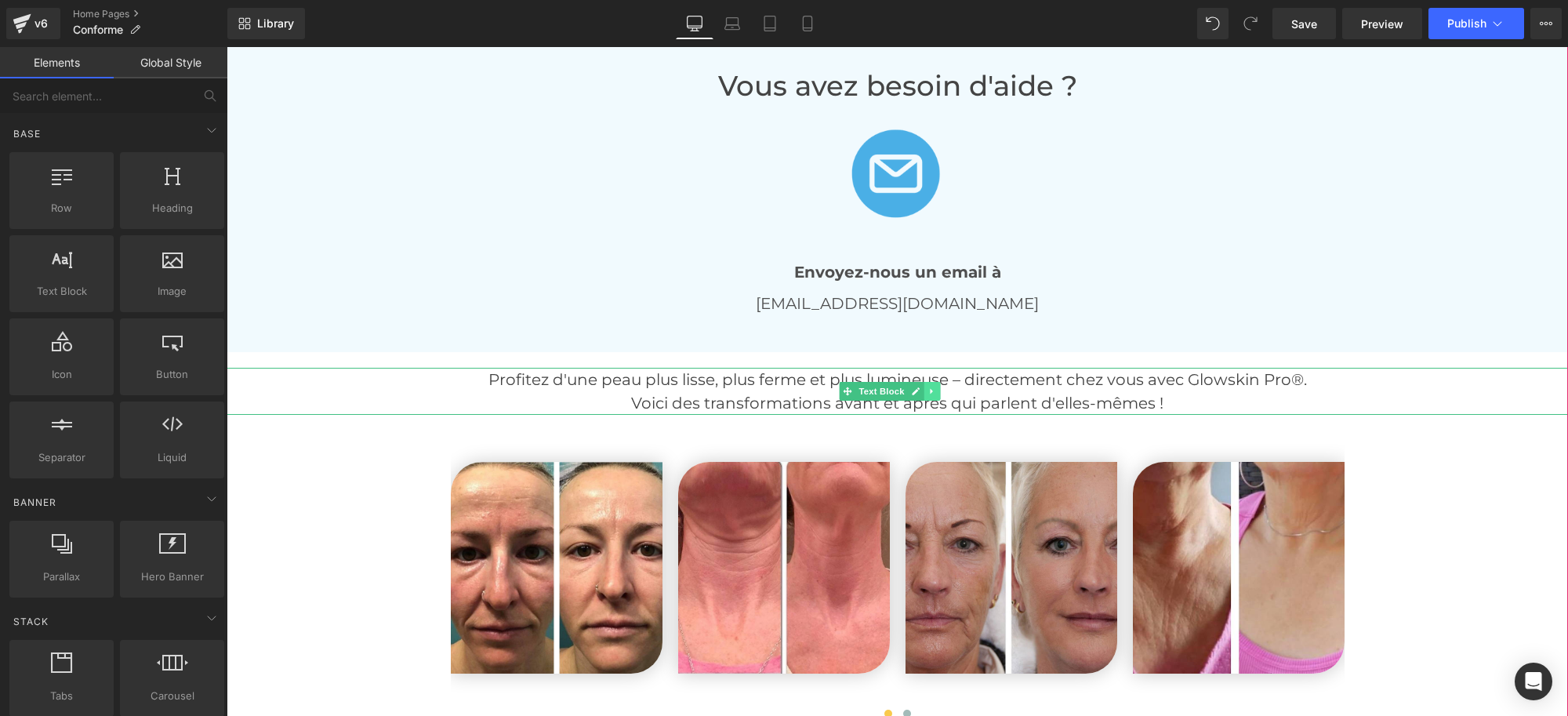
click at [934, 390] on icon at bounding box center [933, 391] width 9 height 9
click at [936, 393] on link at bounding box center [940, 391] width 16 height 19
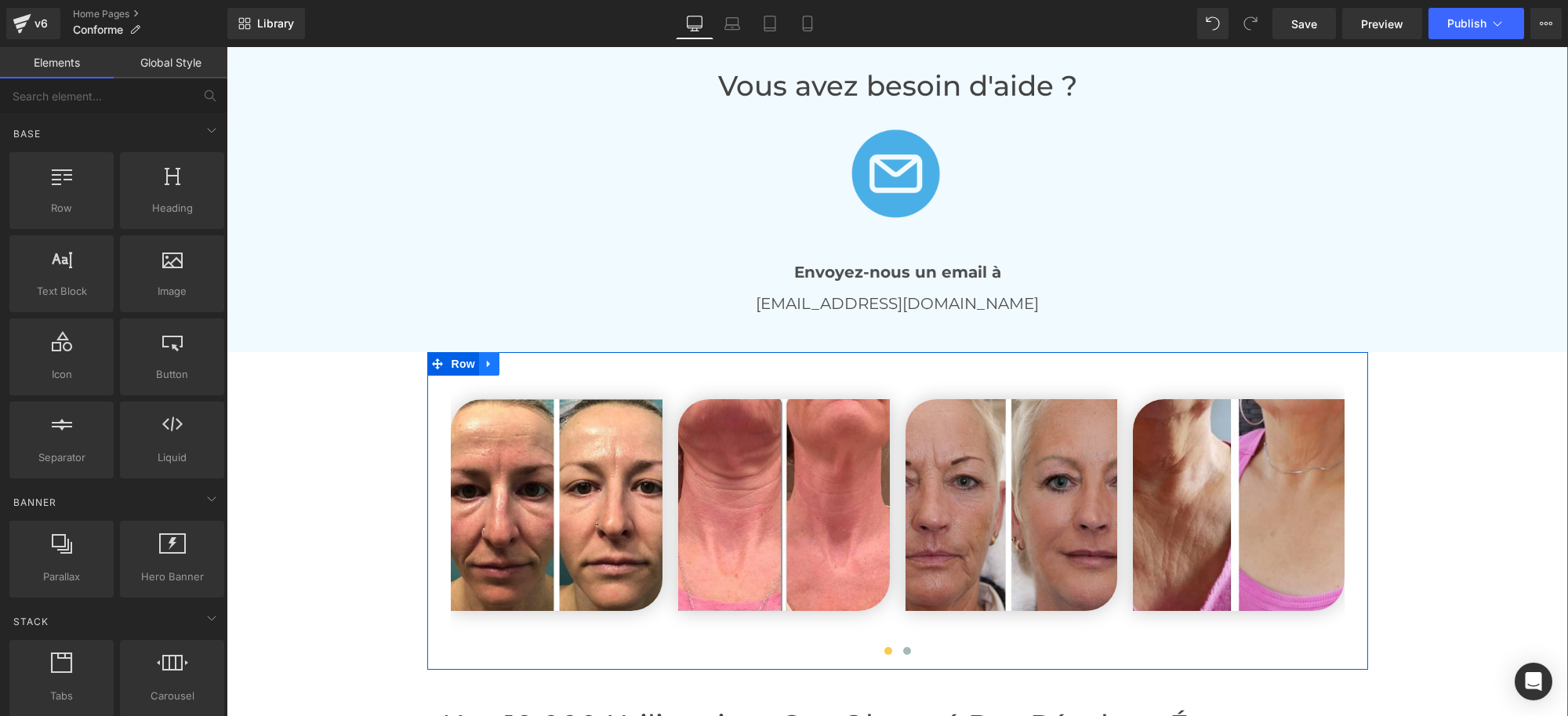
click at [484, 359] on icon at bounding box center [489, 364] width 11 height 12
click at [528, 369] on link at bounding box center [530, 364] width 20 height 24
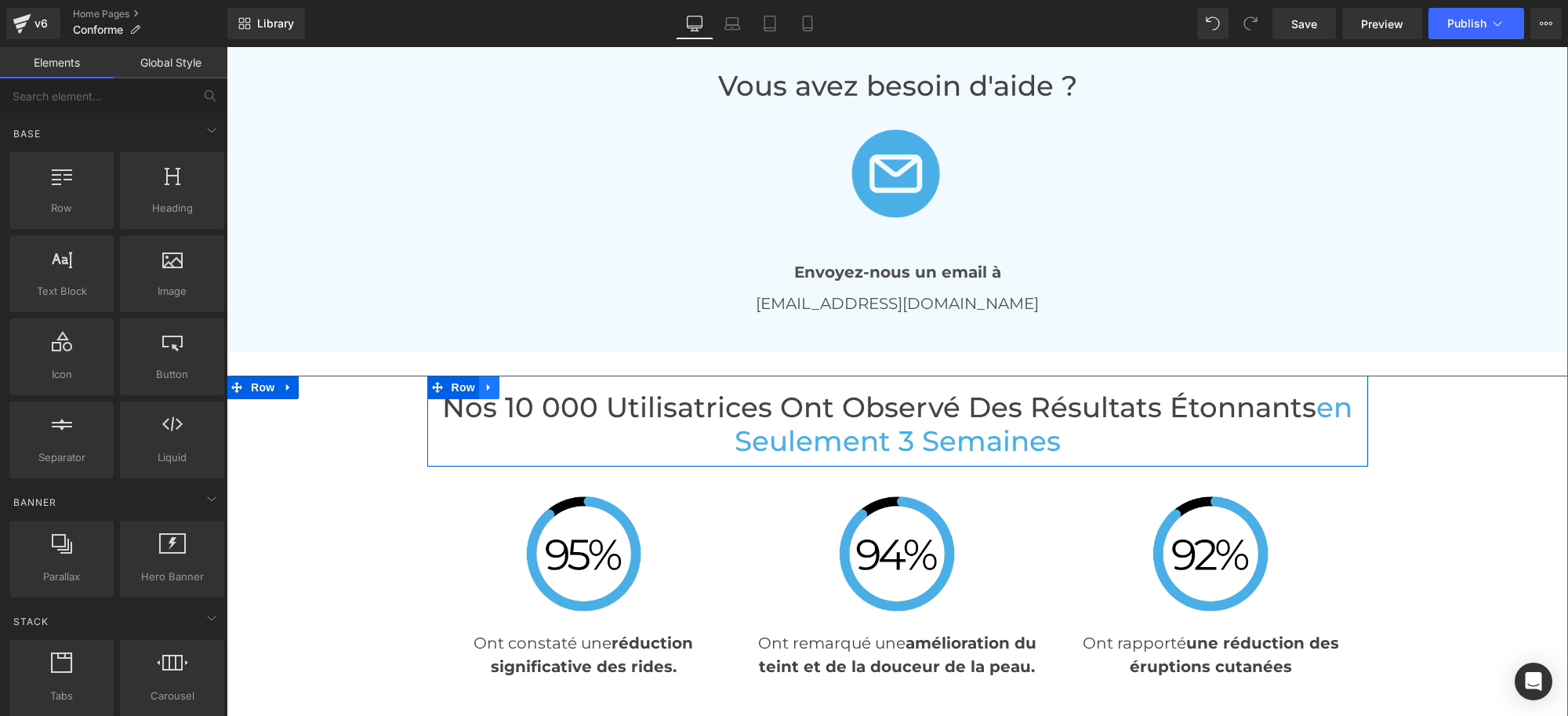
click at [485, 385] on icon at bounding box center [489, 387] width 11 height 12
click at [525, 389] on icon at bounding box center [530, 387] width 11 height 11
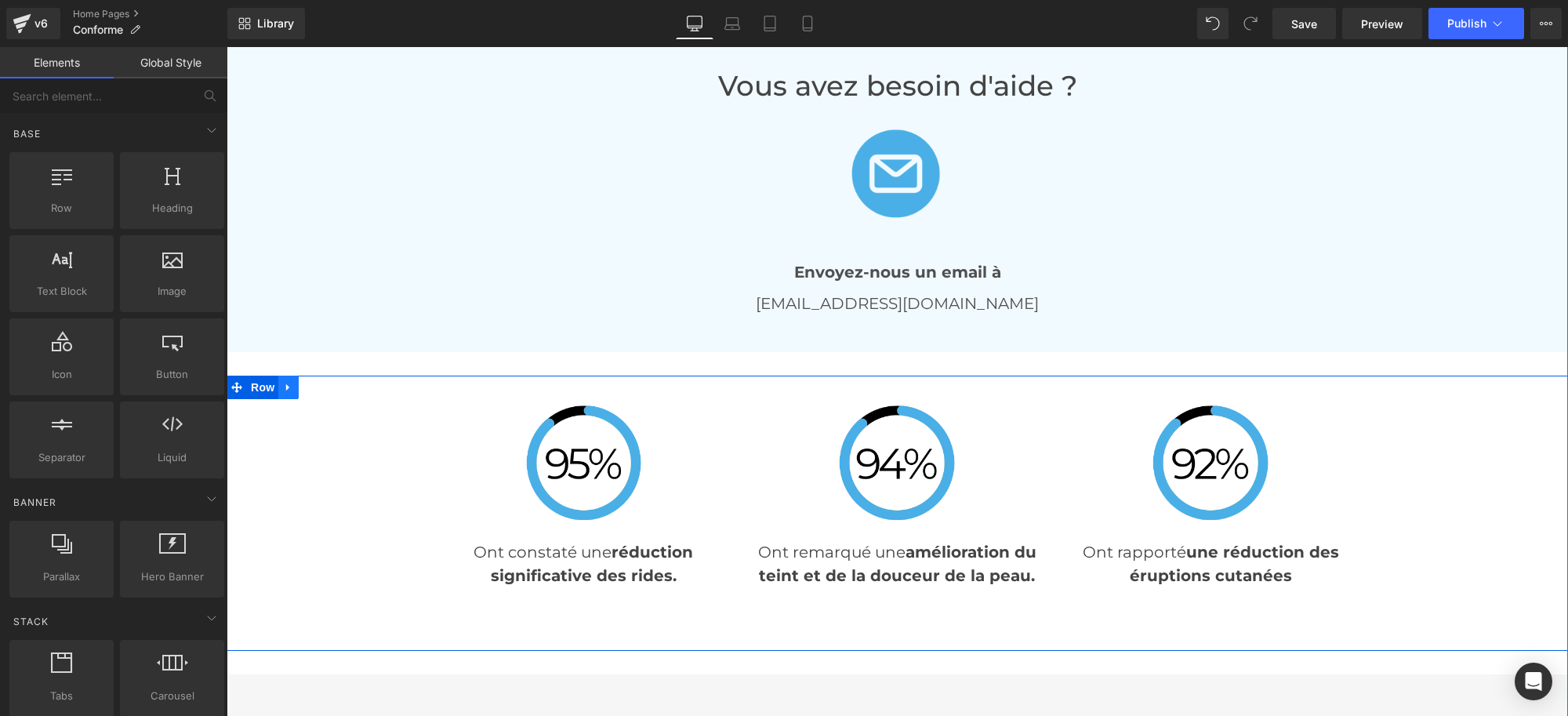
click at [283, 381] on icon at bounding box center [288, 387] width 11 height 12
click at [324, 387] on icon at bounding box center [329, 387] width 11 height 11
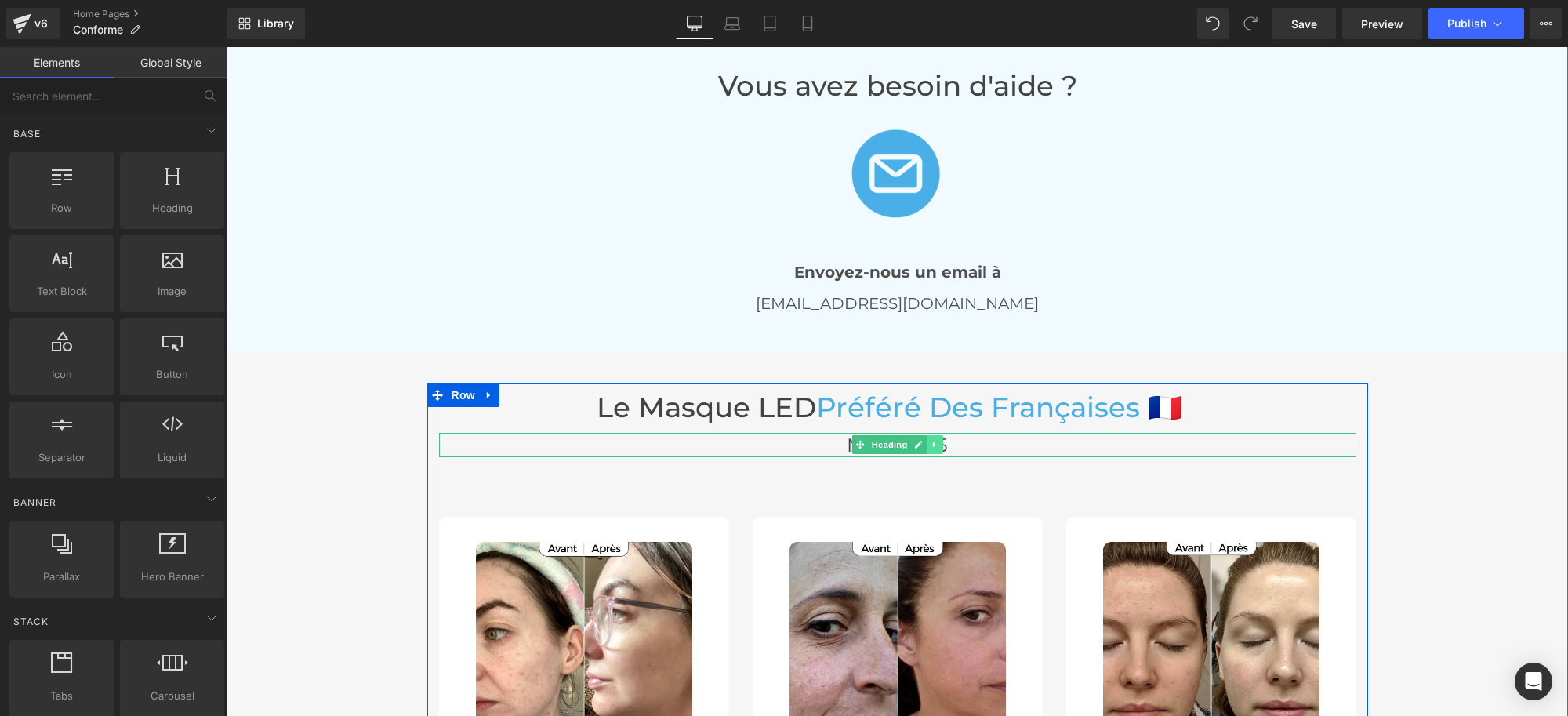
click at [933, 442] on icon at bounding box center [934, 444] width 3 height 5
click at [939, 444] on icon at bounding box center [943, 444] width 9 height 9
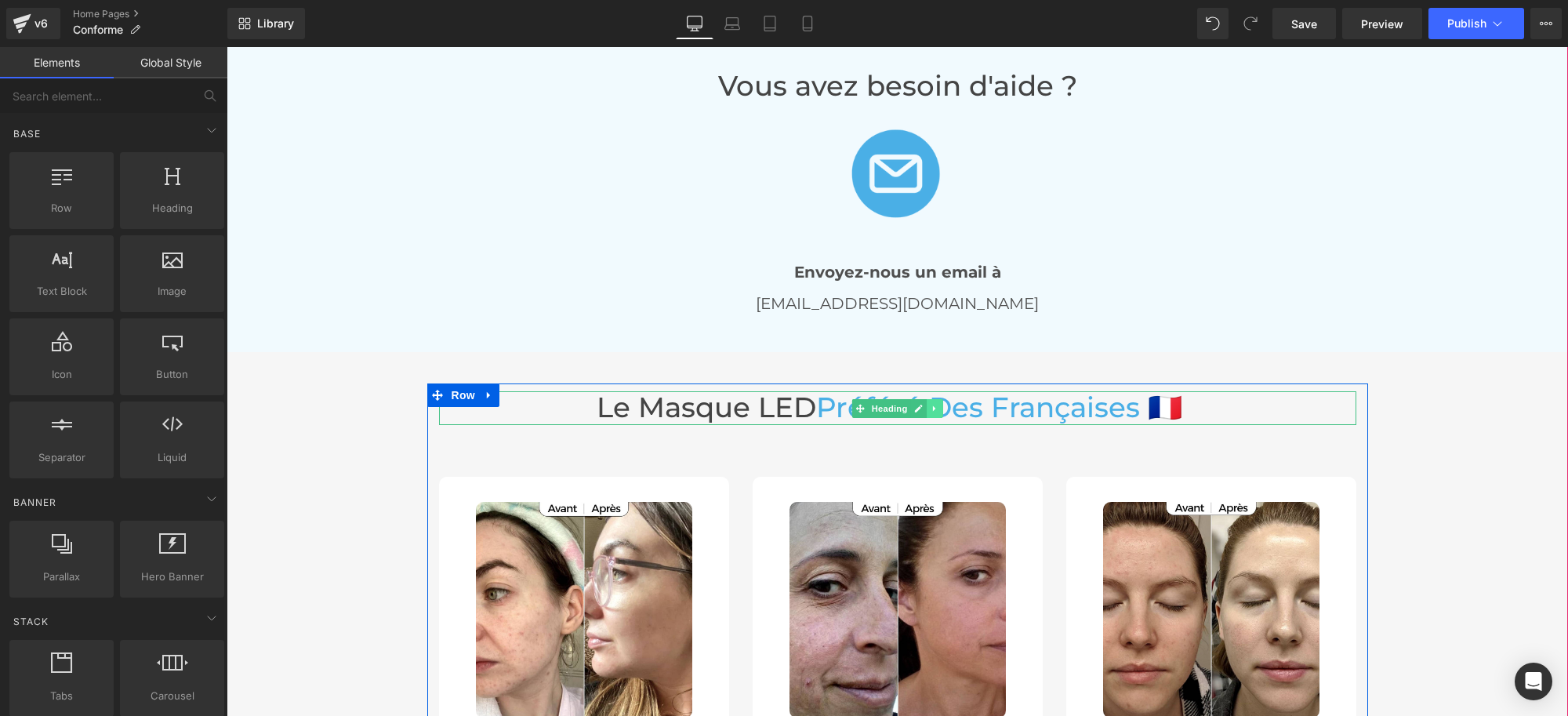
click at [927, 410] on link at bounding box center [934, 409] width 16 height 19
click at [939, 406] on icon at bounding box center [943, 408] width 9 height 9
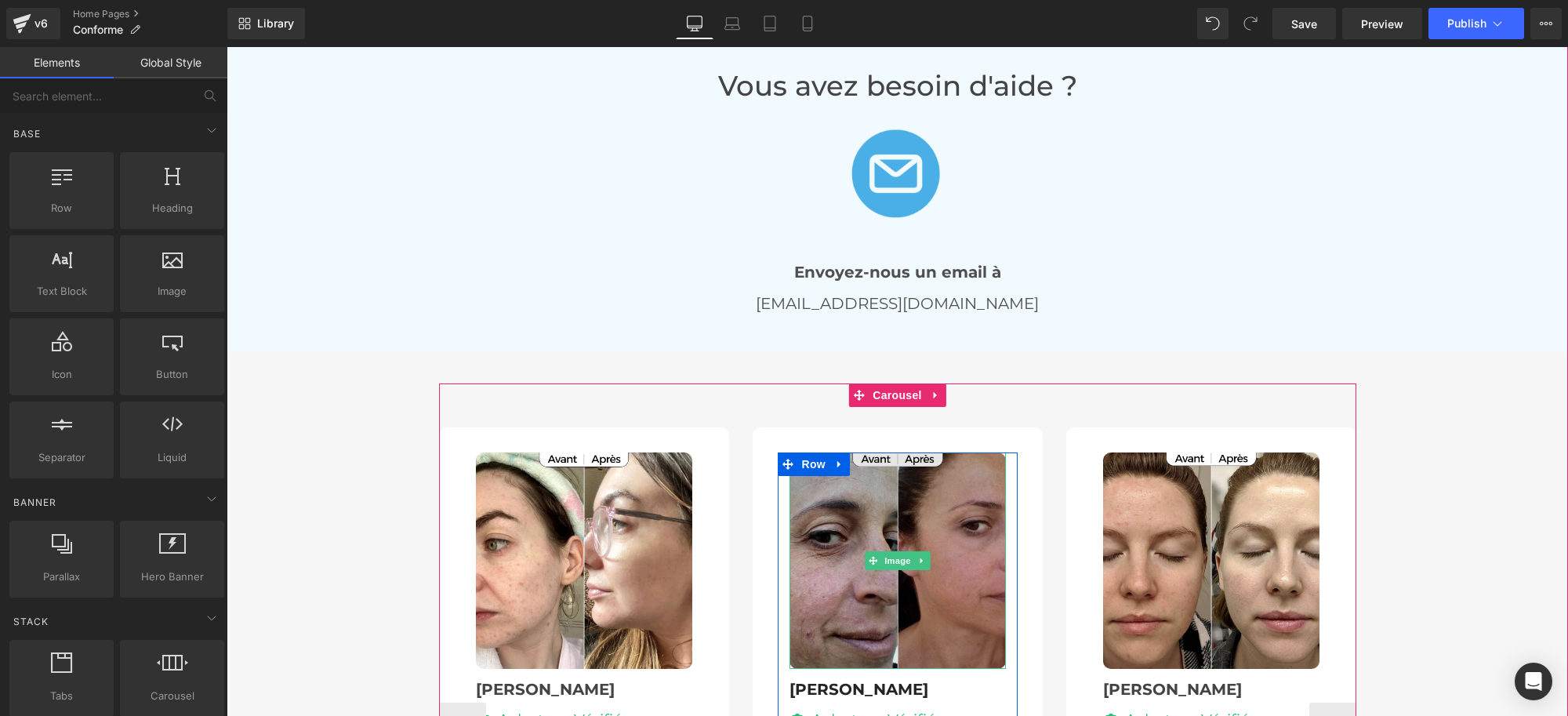
scroll to position [3625, 0]
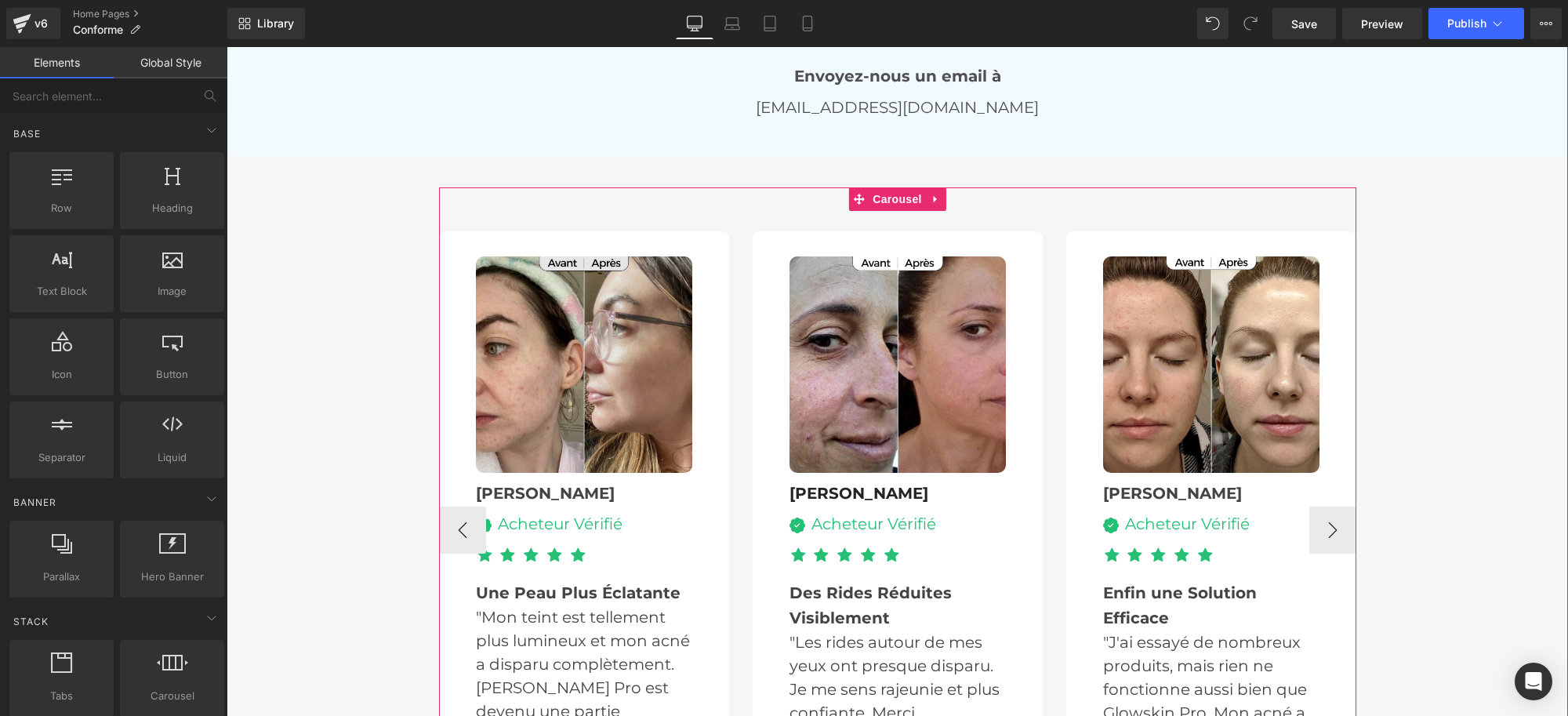
click at [626, 404] on img at bounding box center [584, 364] width 216 height 216
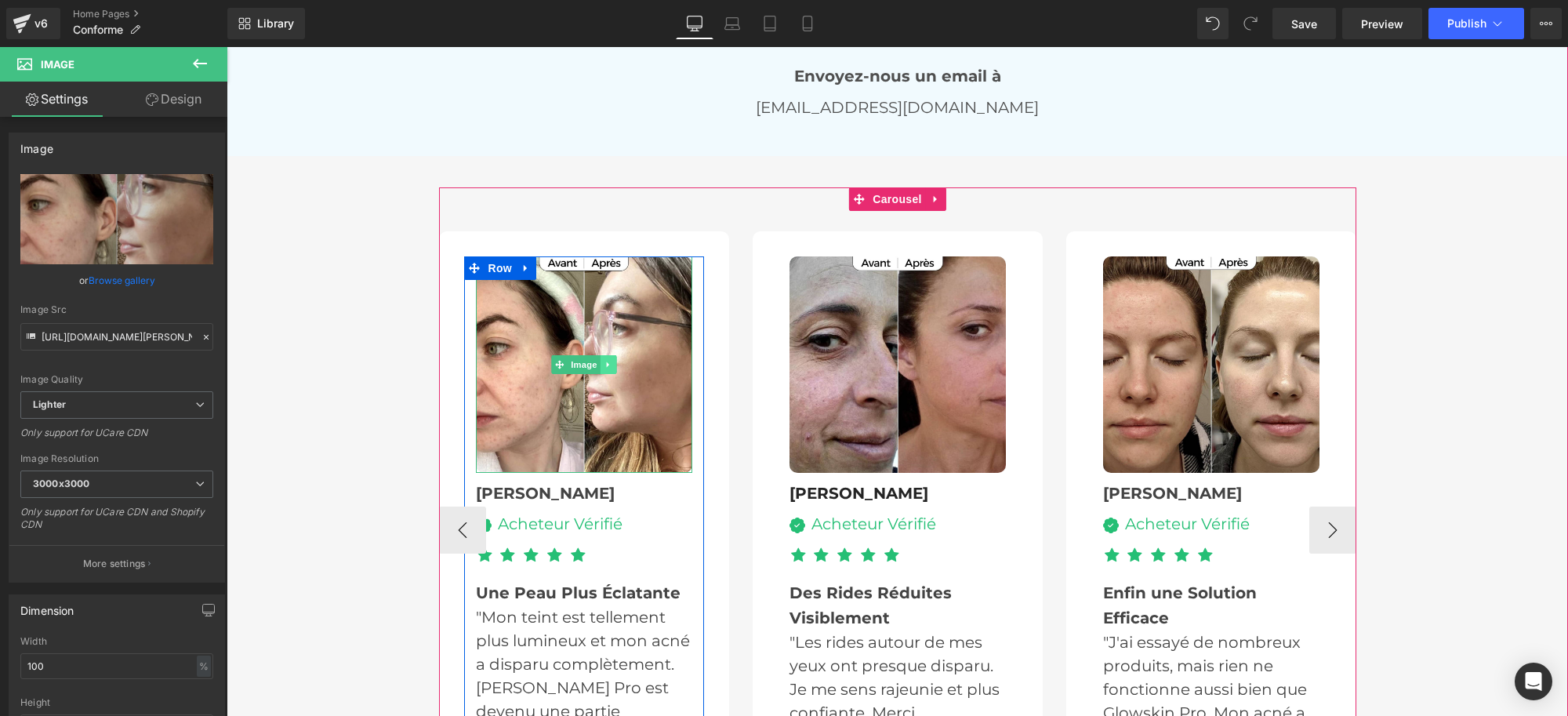
click at [604, 360] on icon at bounding box center [608, 364] width 9 height 9
click at [612, 361] on icon at bounding box center [616, 365] width 9 height 9
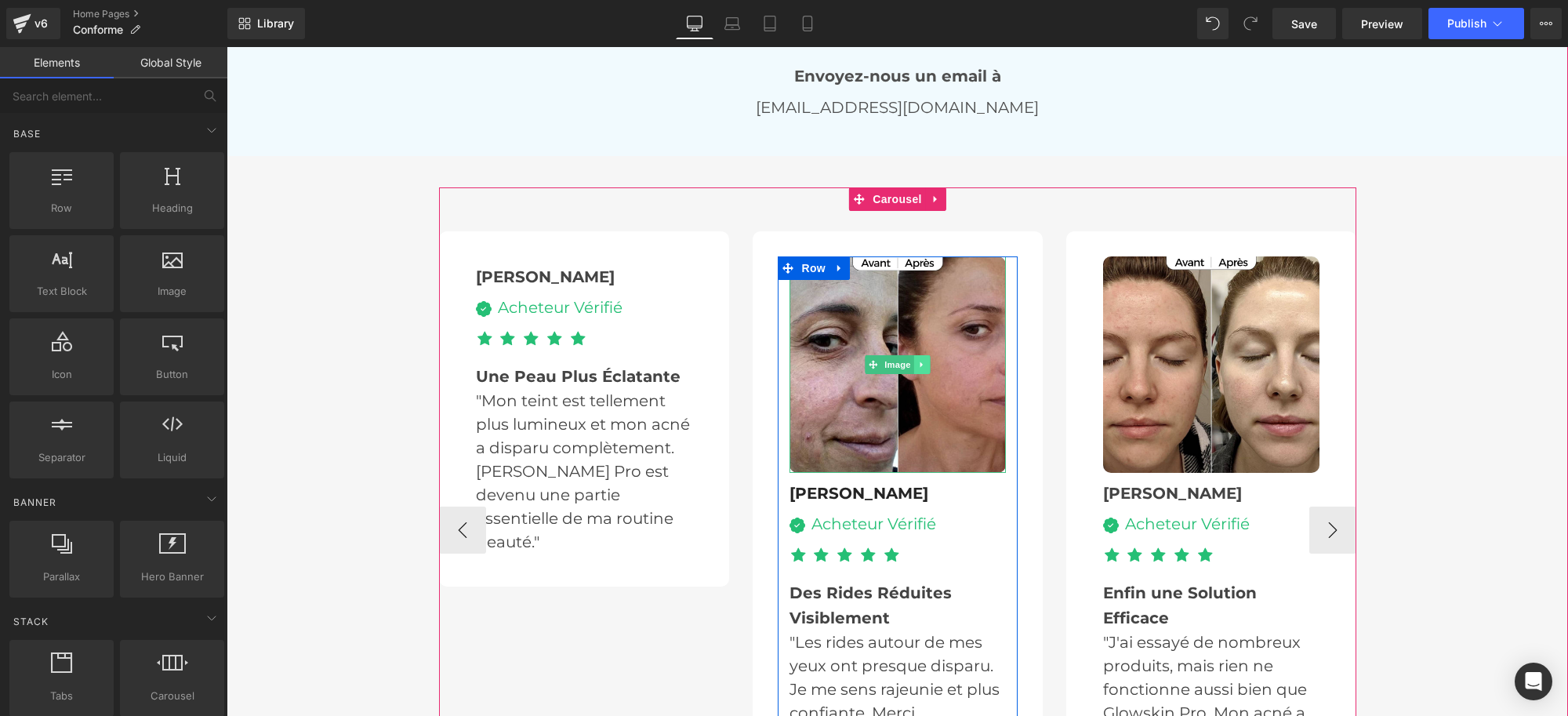
click at [914, 358] on link at bounding box center [922, 364] width 16 height 19
click at [926, 362] on icon at bounding box center [929, 365] width 9 height 9
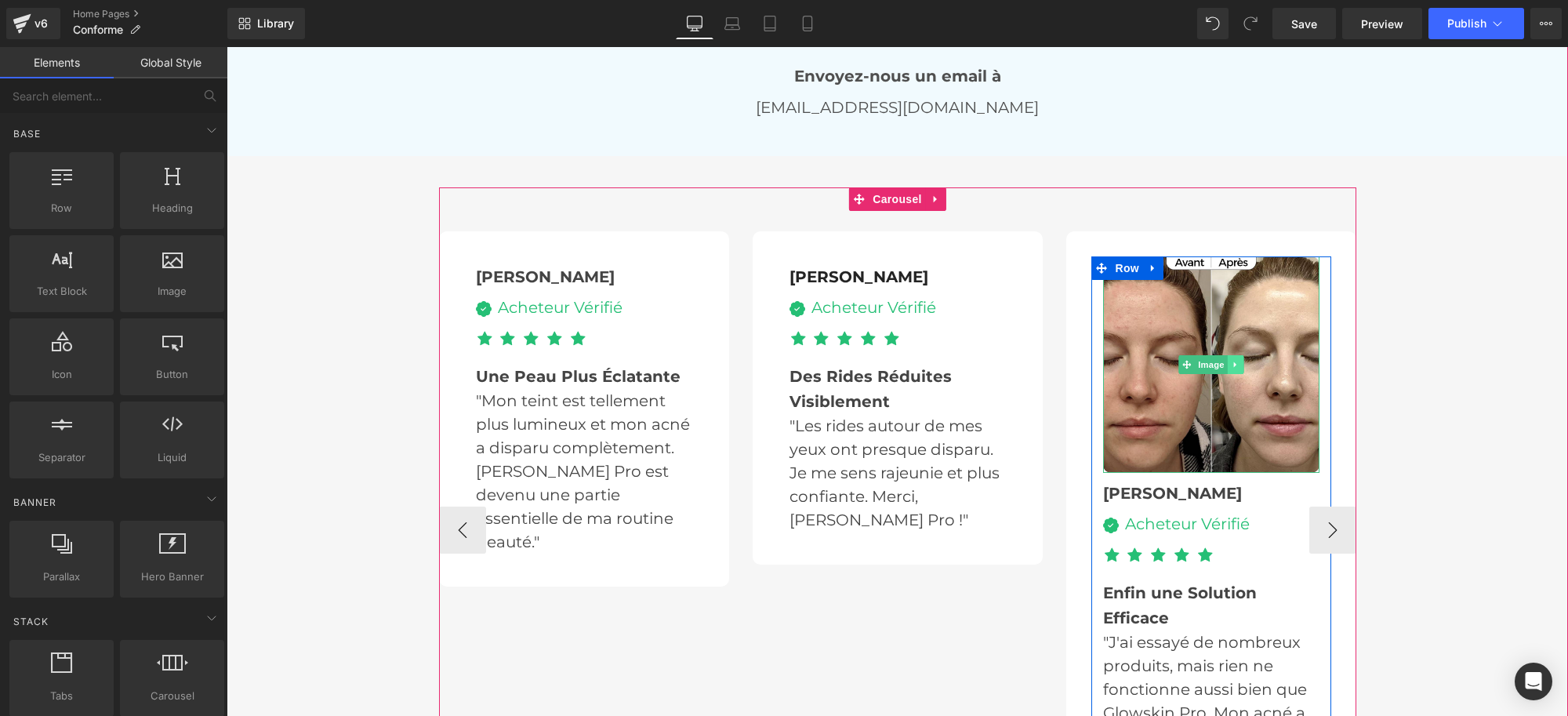
click at [1227, 359] on link at bounding box center [1235, 364] width 16 height 19
click at [1239, 361] on icon at bounding box center [1243, 365] width 9 height 9
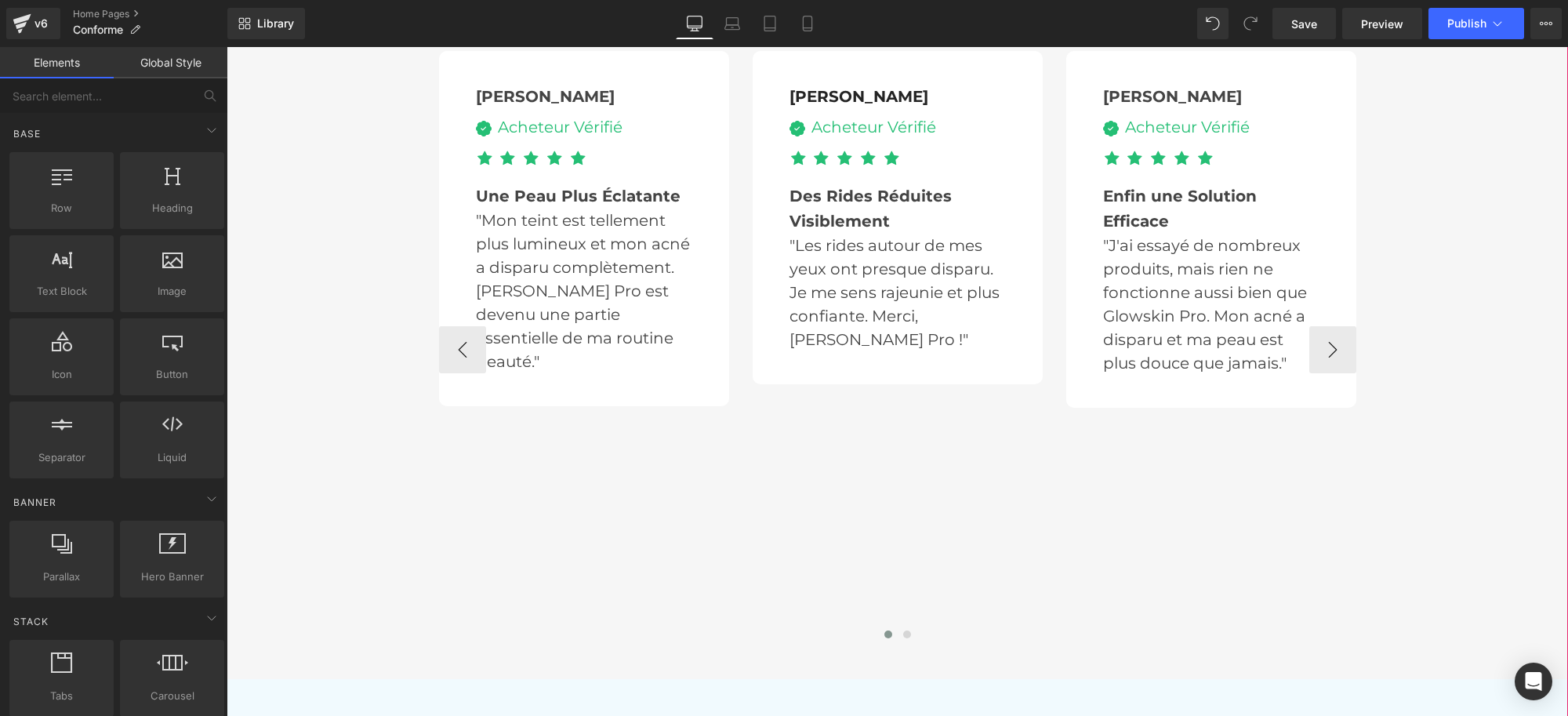
scroll to position [4116, 0]
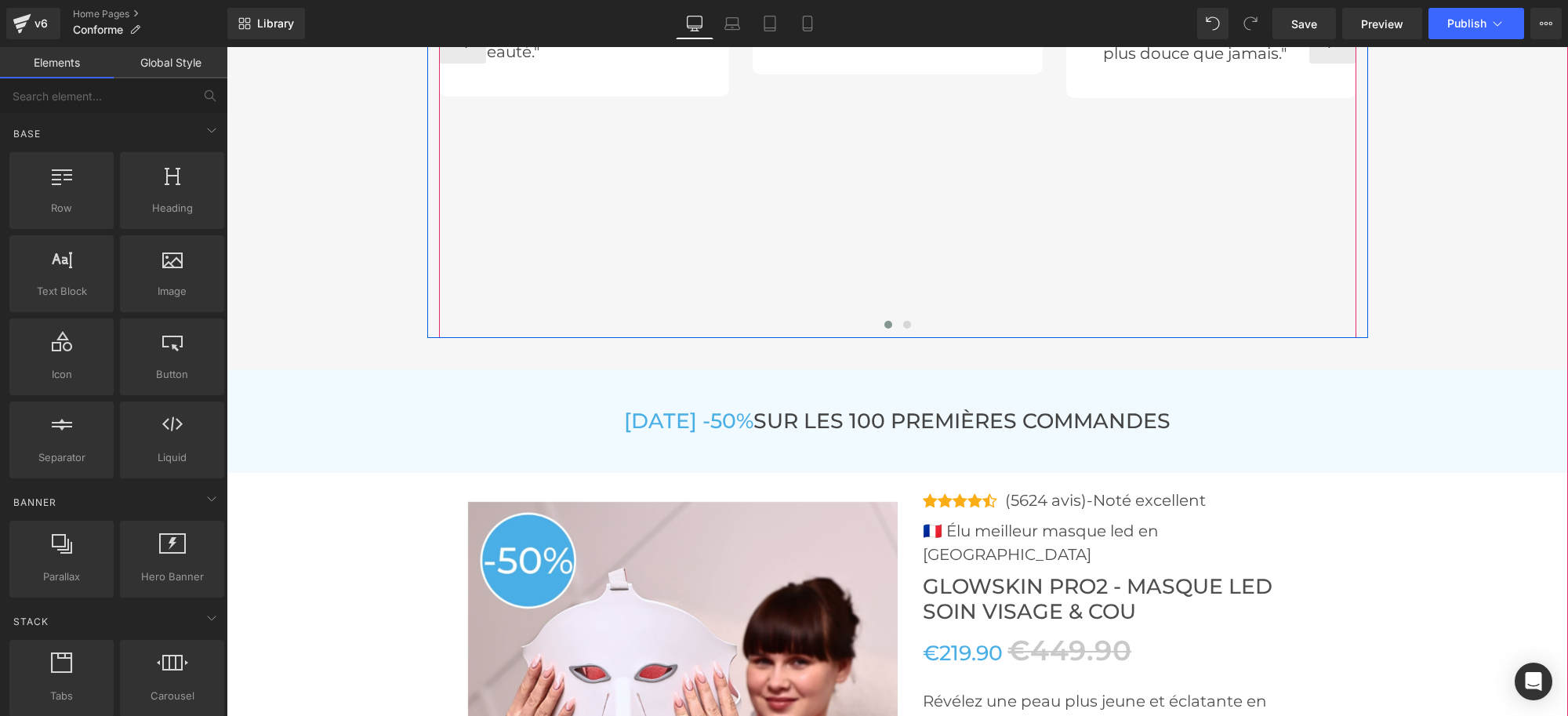
click at [904, 320] on button at bounding box center [907, 324] width 19 height 15
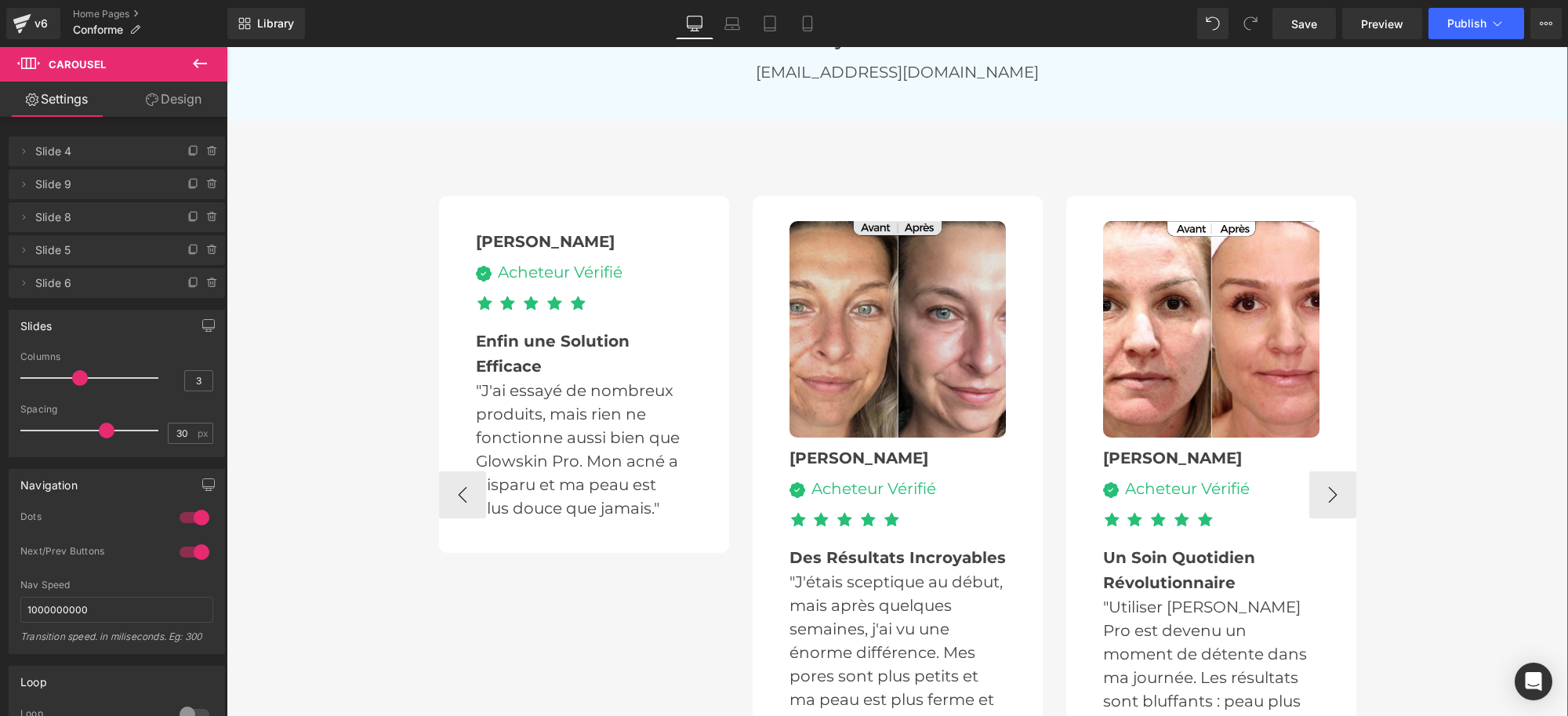
scroll to position [3625, 0]
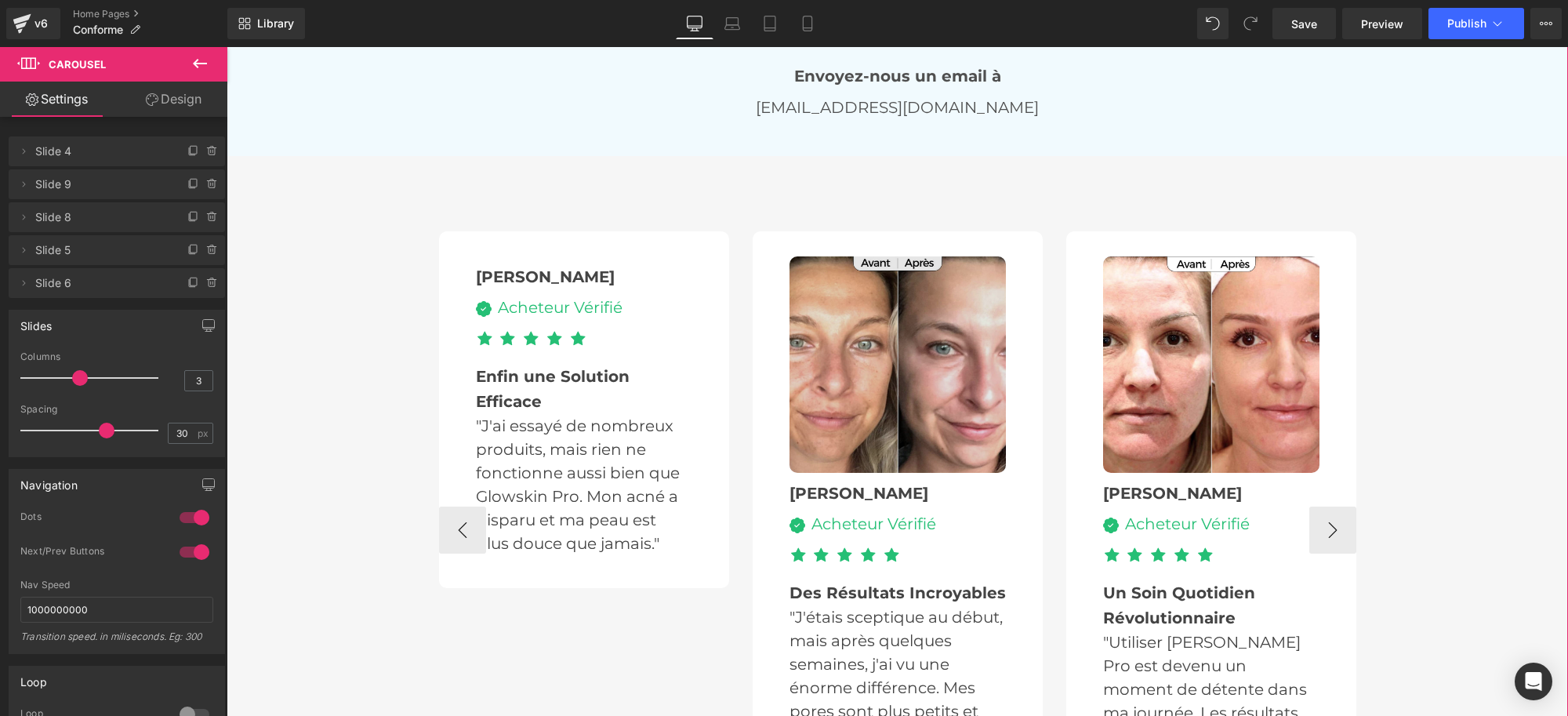
click at [938, 366] on img at bounding box center [898, 364] width 216 height 216
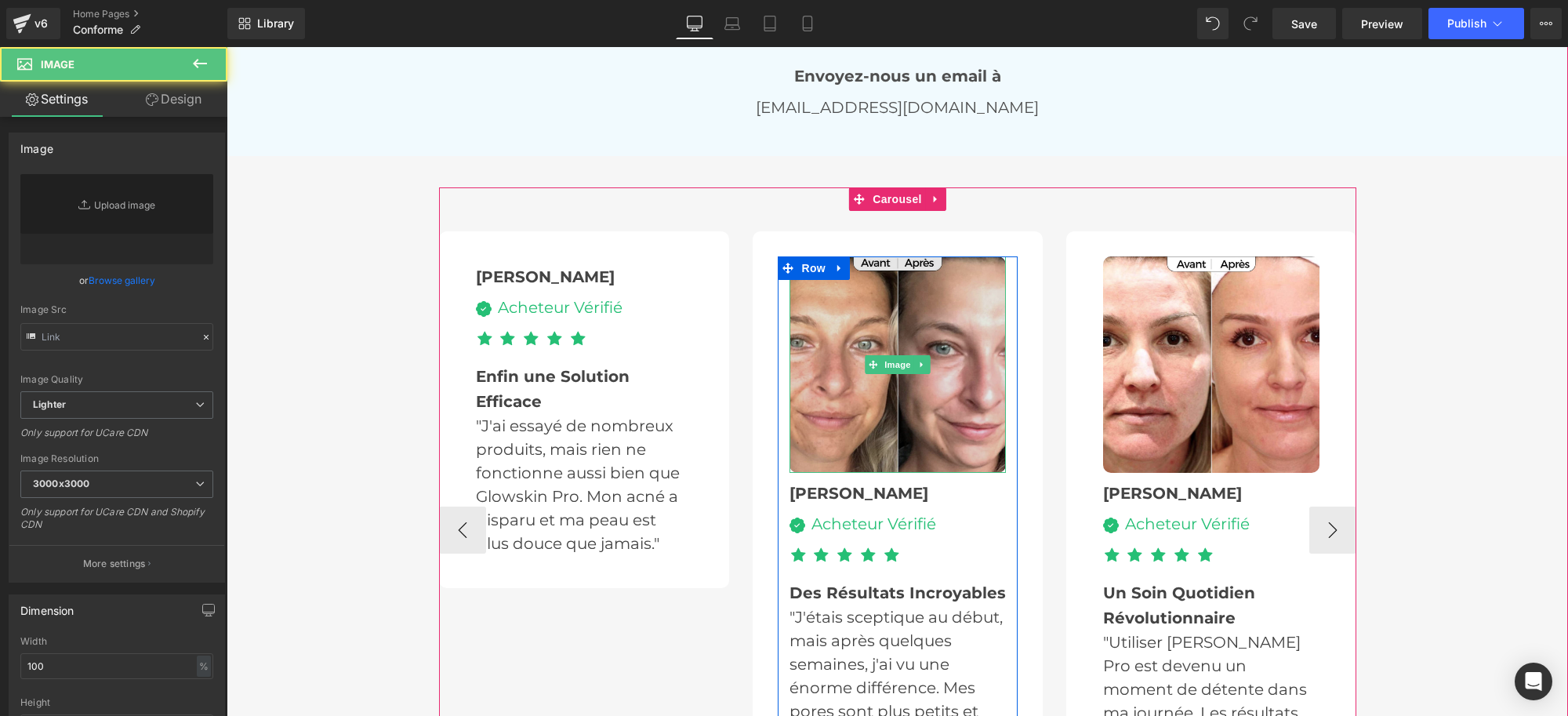
type input "[URL][DOMAIN_NAME]"
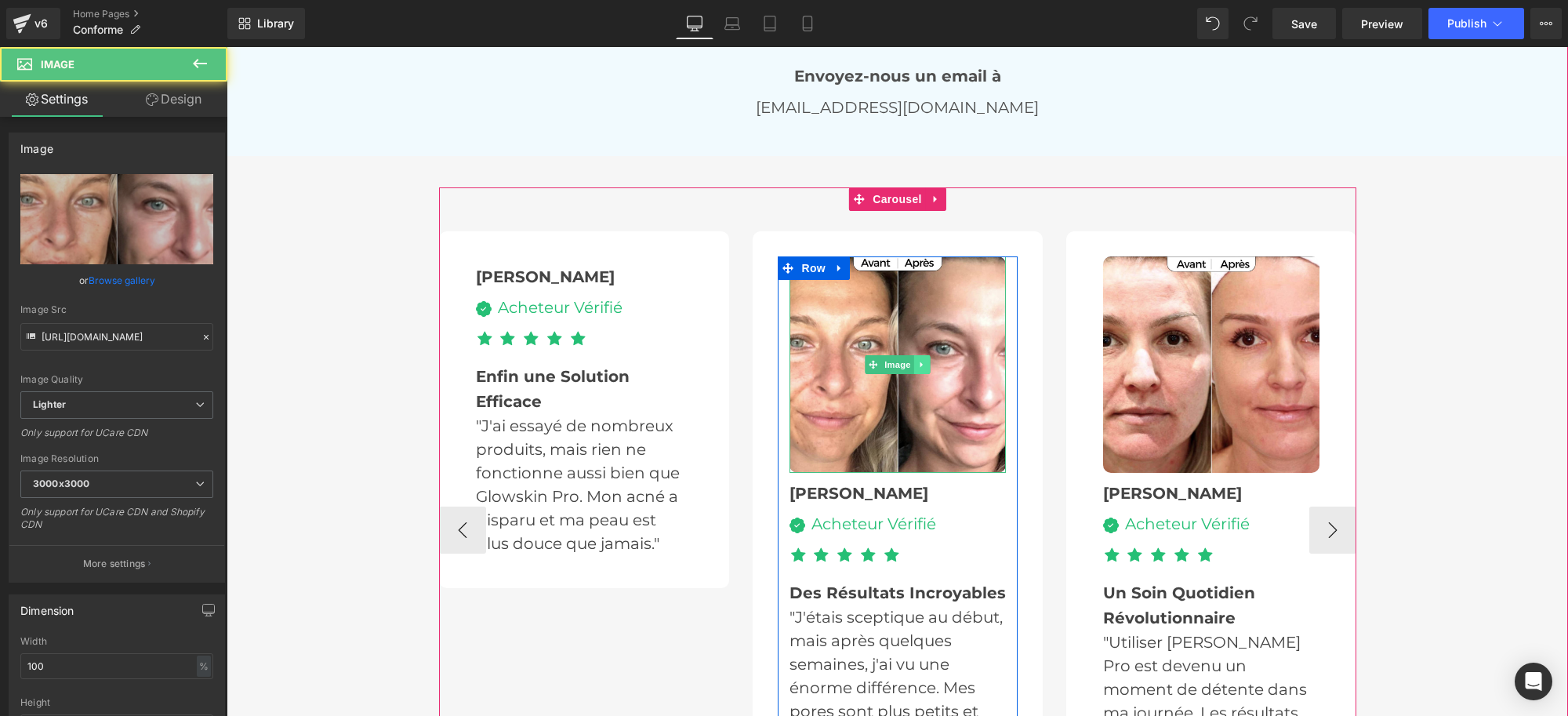
click at [917, 360] on icon at bounding box center [922, 364] width 9 height 9
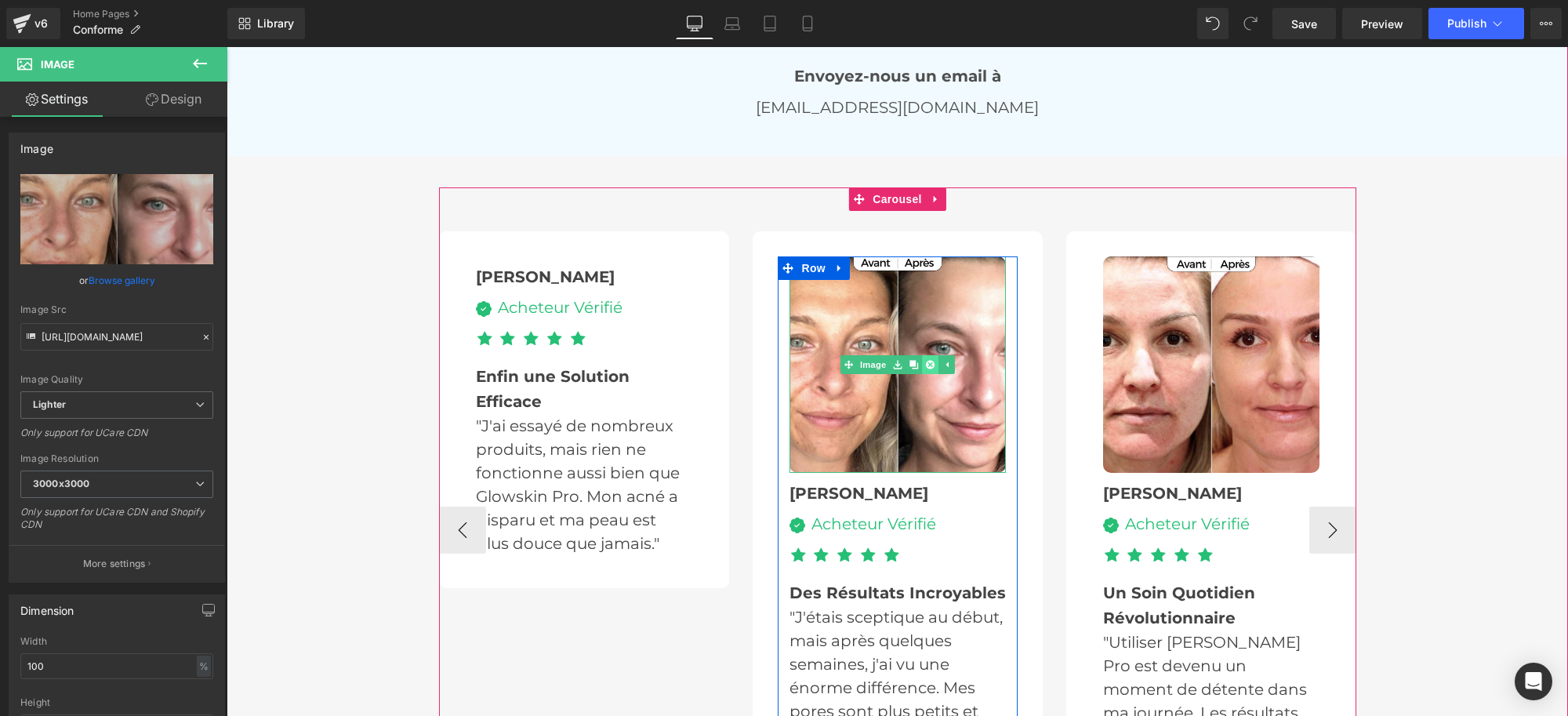
click at [925, 361] on icon at bounding box center [929, 365] width 9 height 9
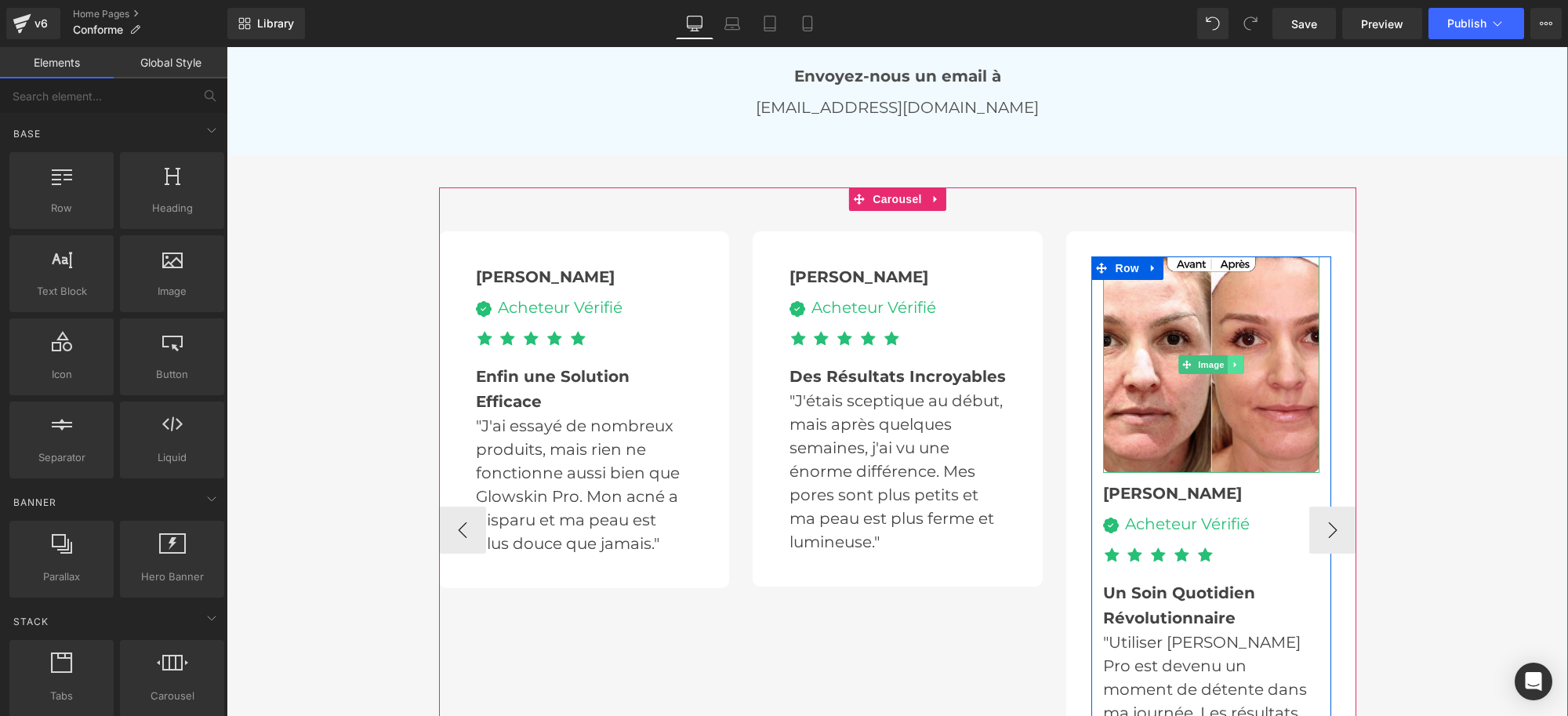
click at [1232, 361] on icon at bounding box center [1236, 364] width 9 height 9
click at [1239, 361] on icon at bounding box center [1243, 365] width 9 height 9
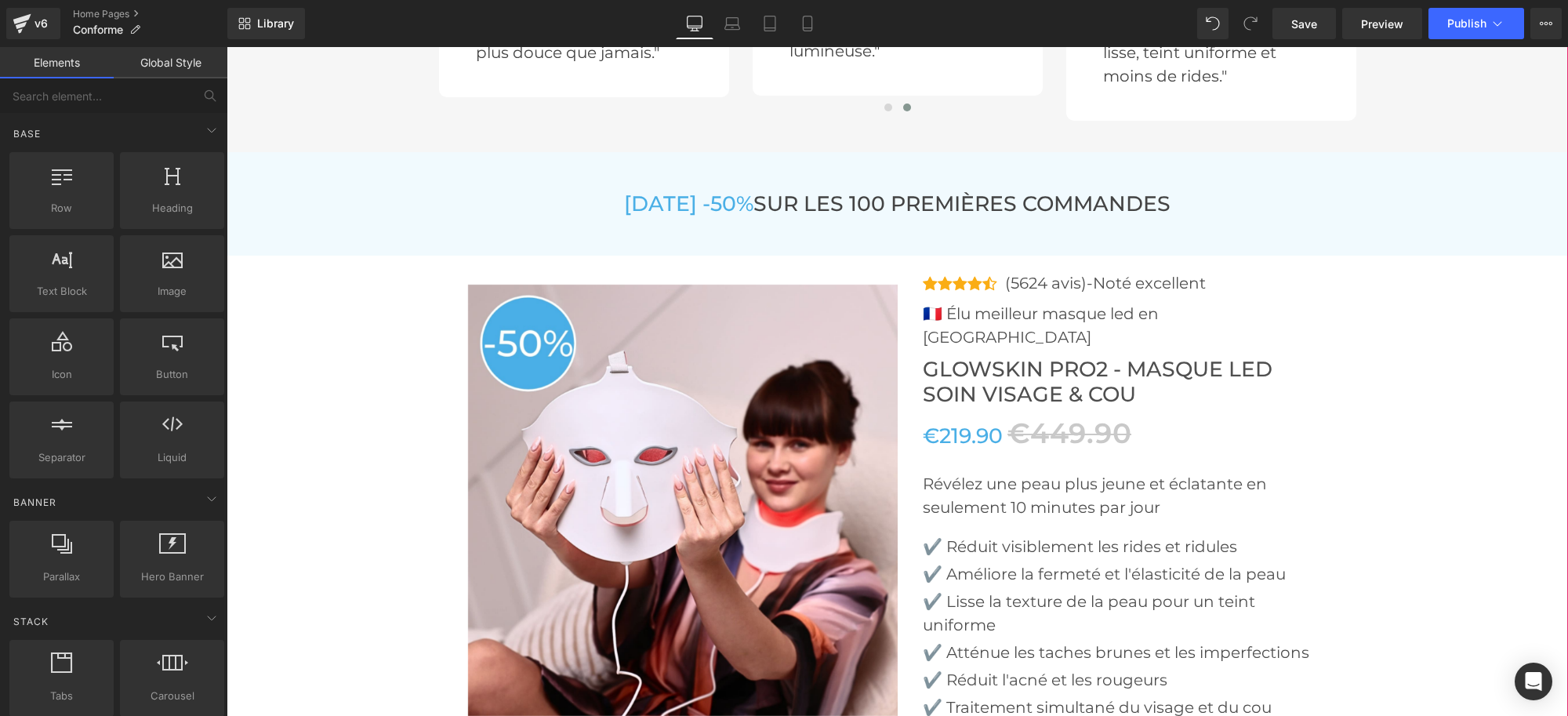
scroll to position [4116, 0]
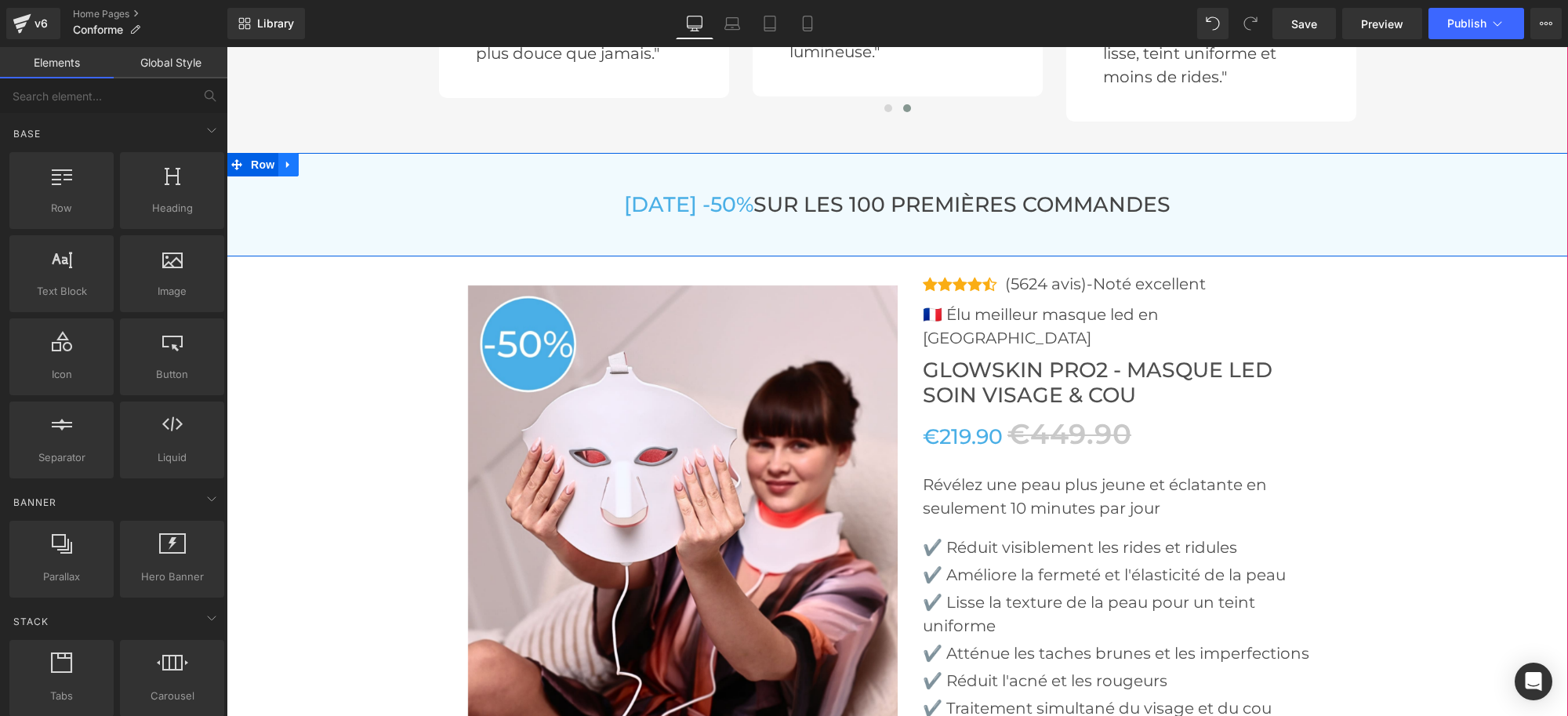
click at [285, 165] on icon at bounding box center [288, 165] width 11 height 12
click at [329, 157] on link at bounding box center [330, 165] width 20 height 24
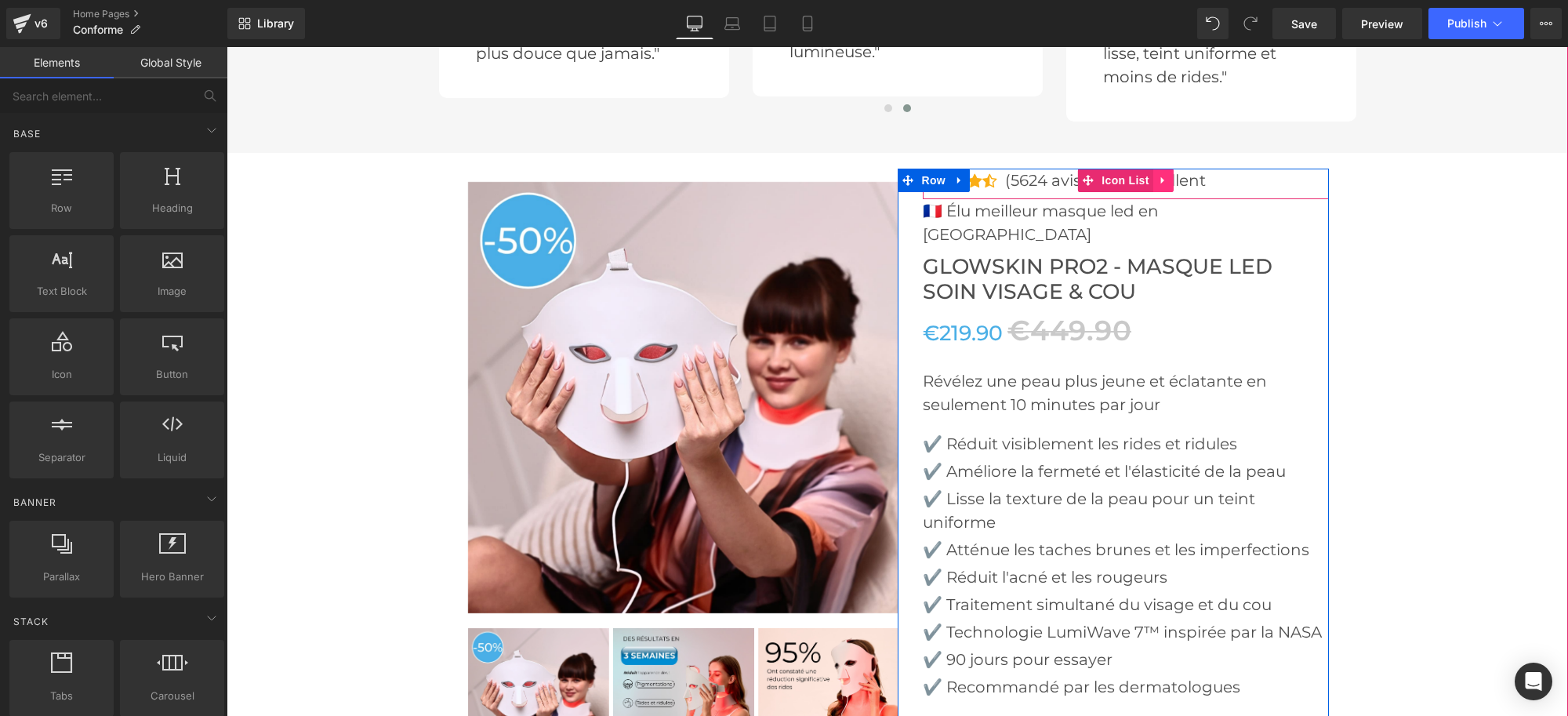
click at [1160, 177] on icon at bounding box center [1163, 180] width 11 height 12
click at [1163, 176] on link at bounding box center [1174, 180] width 20 height 24
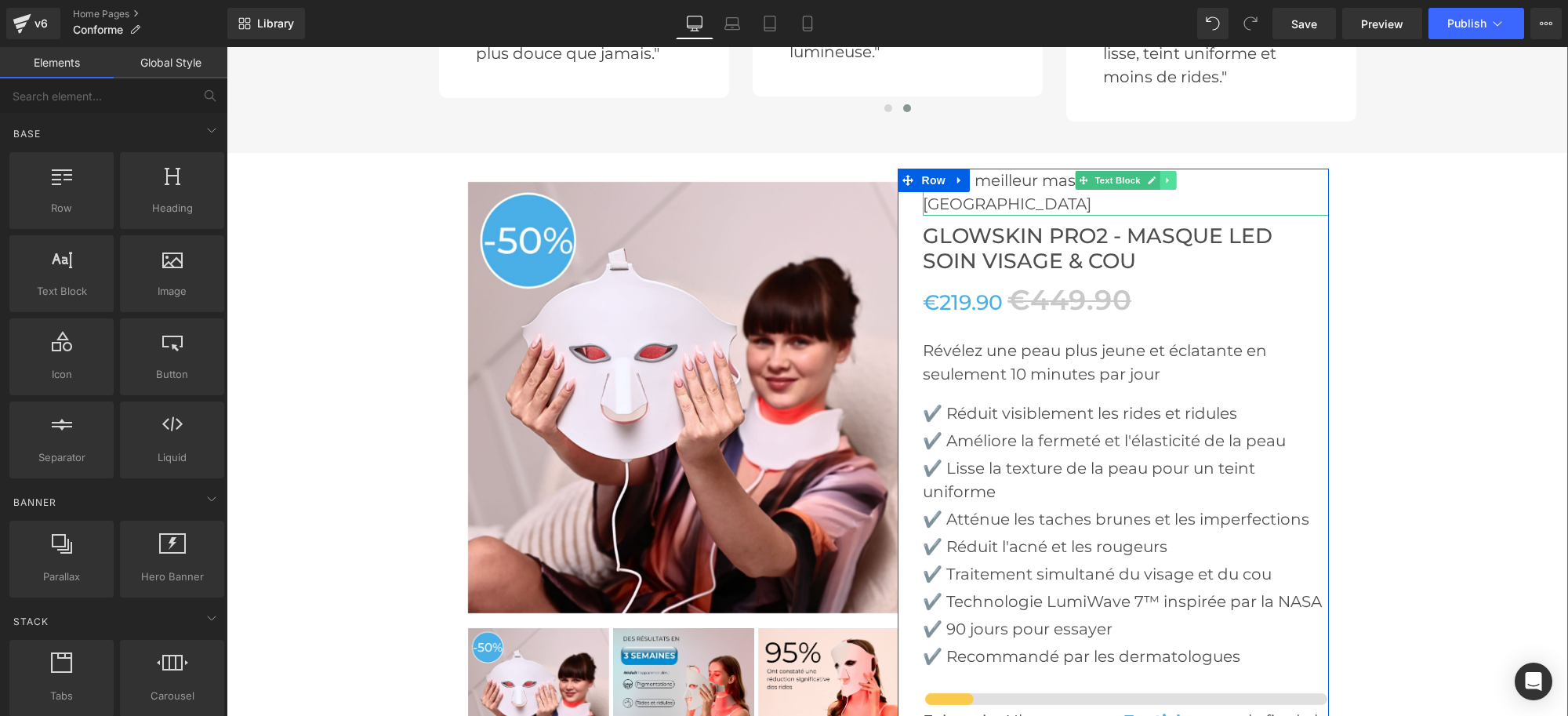
click at [1163, 175] on icon at bounding box center [1168, 180] width 9 height 9
click at [1172, 179] on icon at bounding box center [1176, 180] width 9 height 9
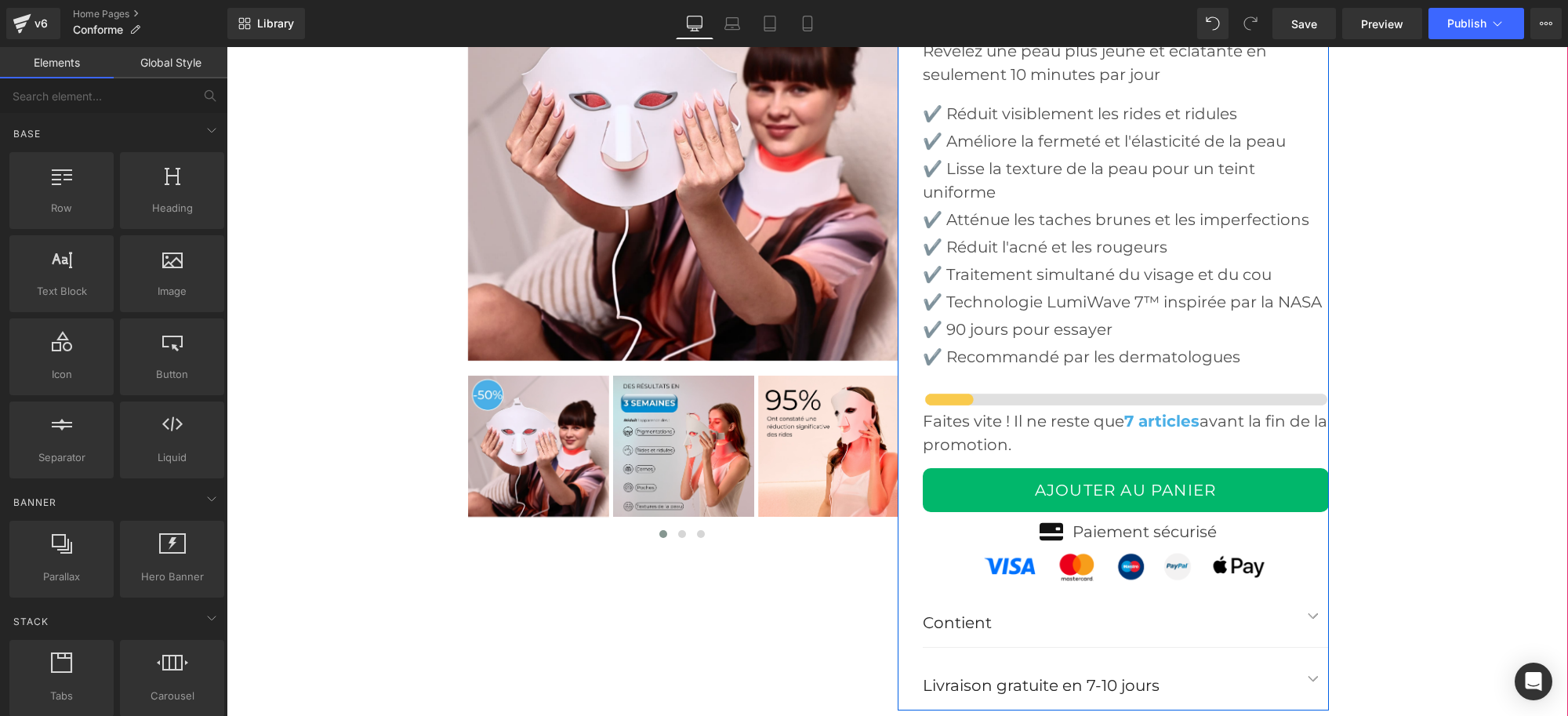
scroll to position [4409, 0]
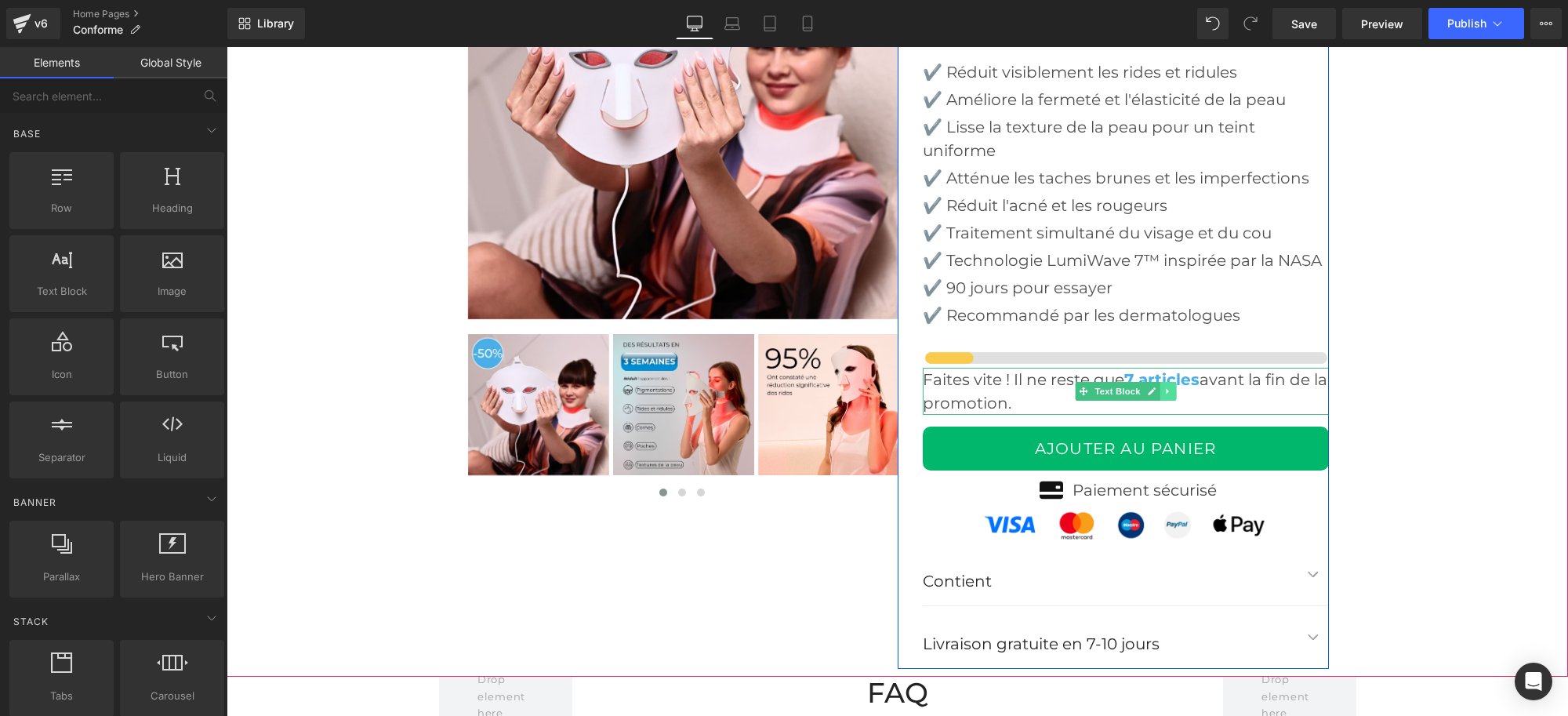
click at [1163, 391] on icon at bounding box center [1168, 391] width 9 height 9
click at [1172, 391] on icon at bounding box center [1176, 392] width 9 height 9
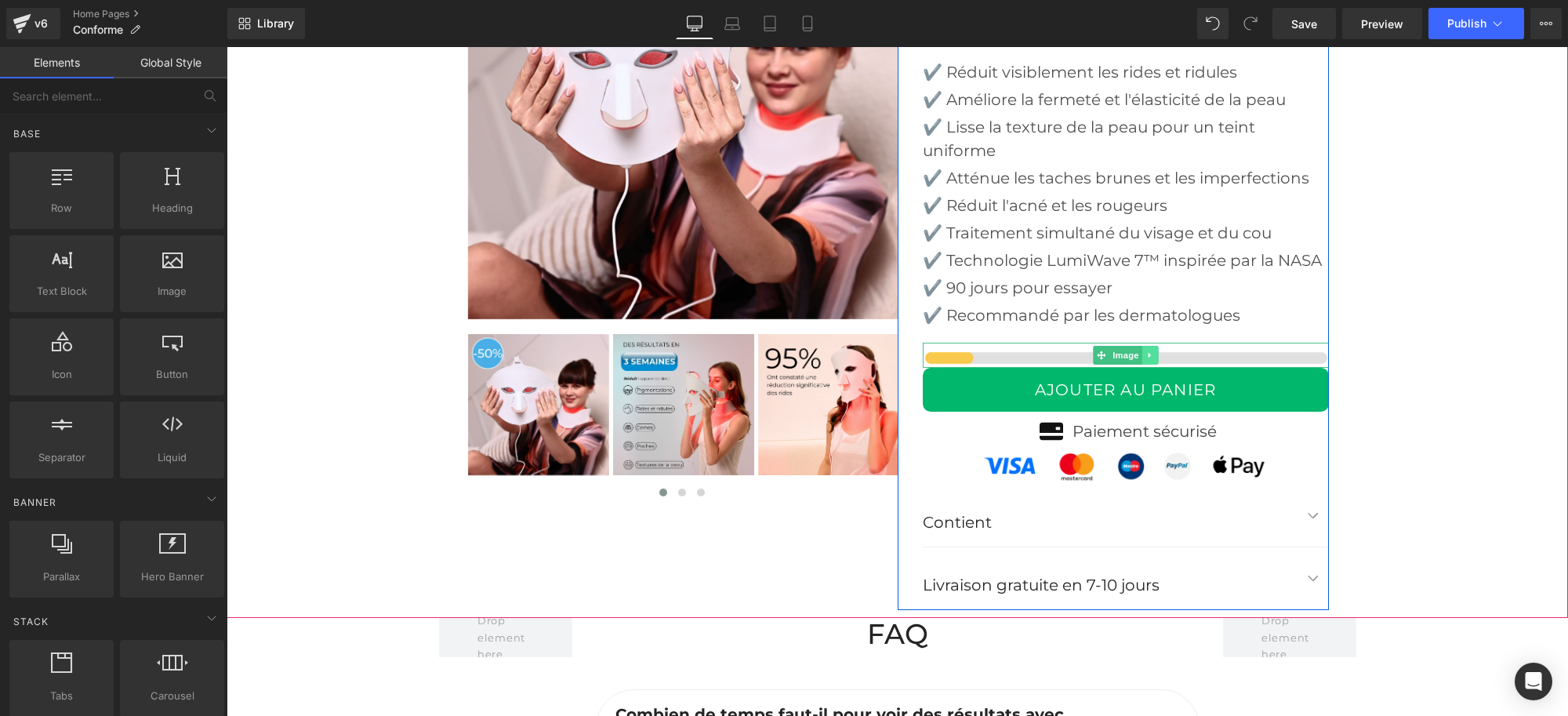
click at [1146, 351] on icon at bounding box center [1150, 355] width 9 height 9
click at [1153, 352] on icon at bounding box center [1157, 355] width 9 height 9
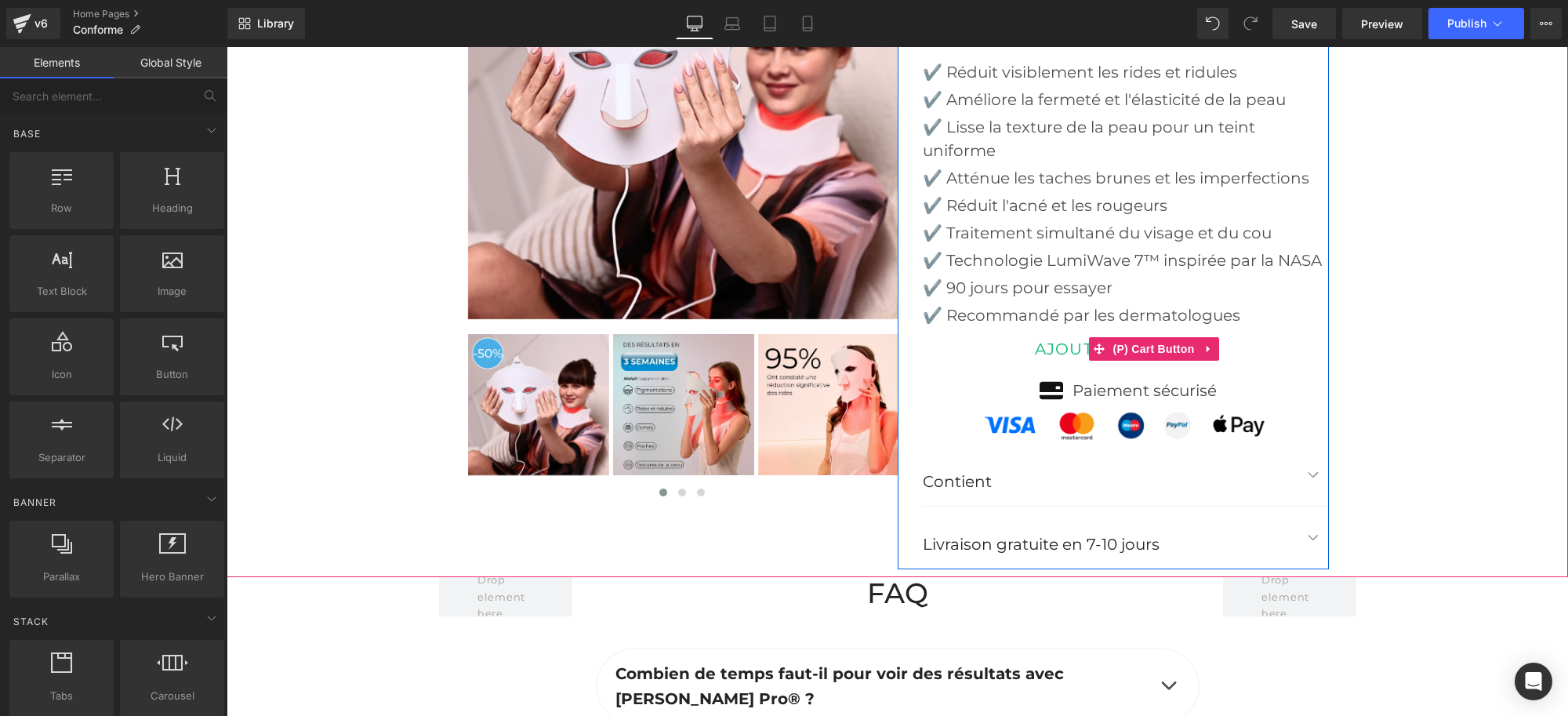
click at [959, 341] on button "AJOUTER AU PANIER" at bounding box center [1126, 349] width 406 height 44
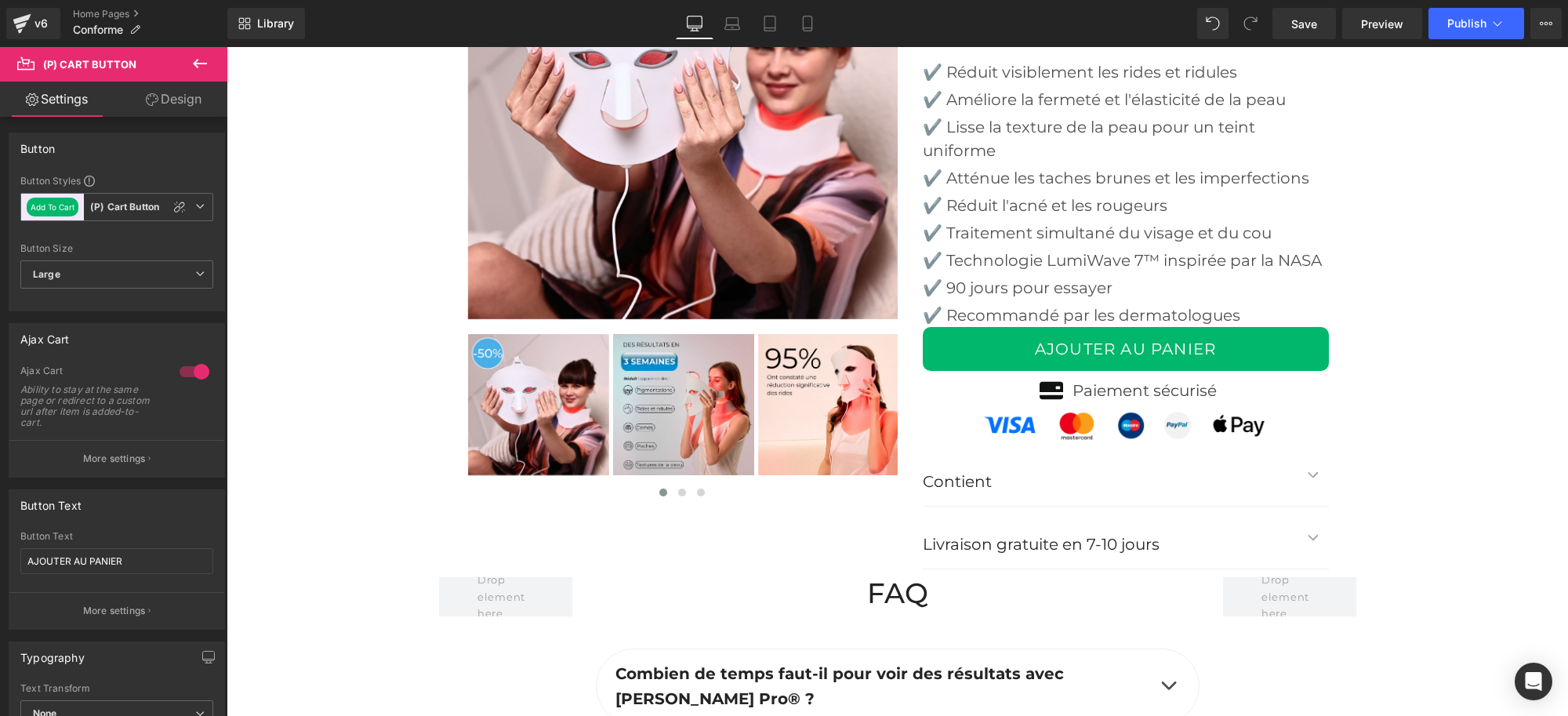
click at [153, 90] on link "Design" at bounding box center [174, 99] width 114 height 35
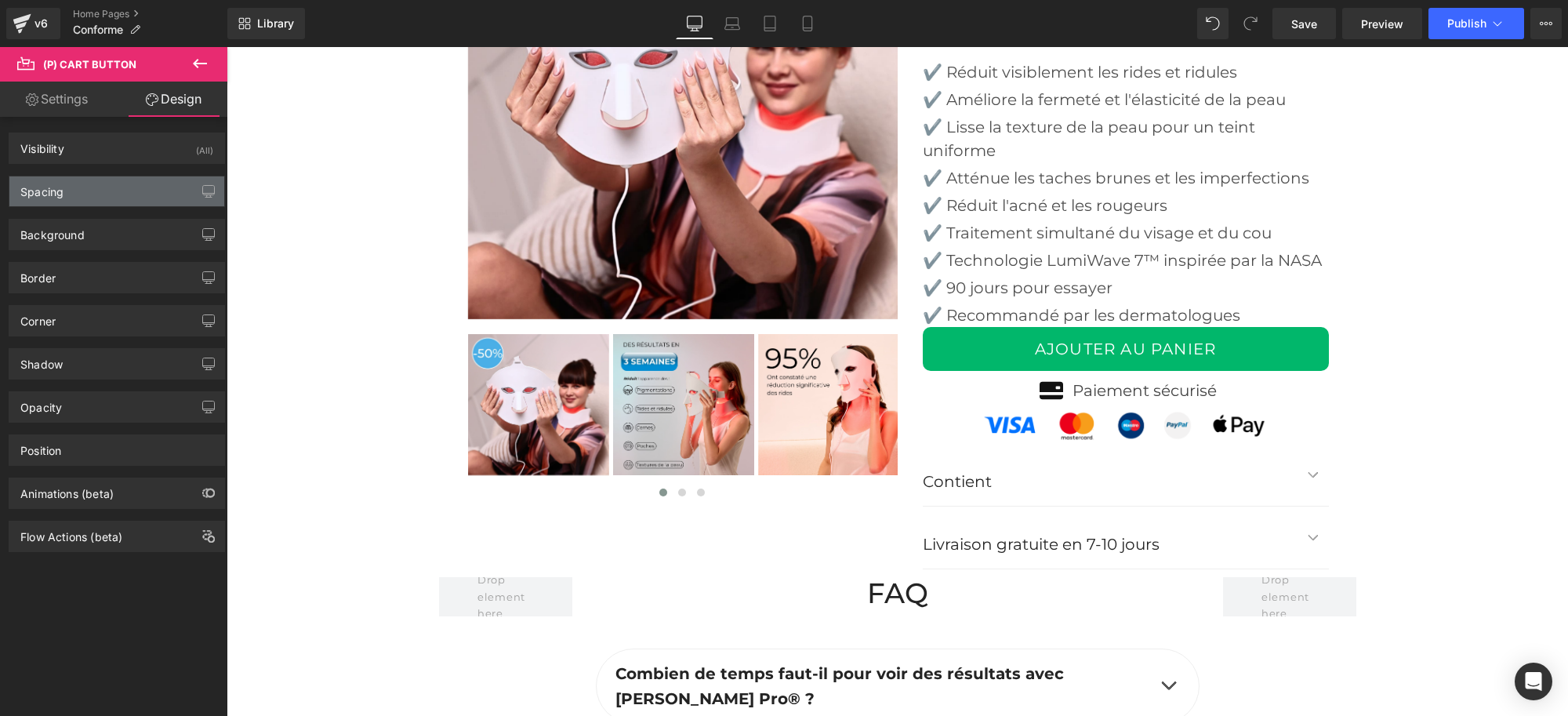
click at [72, 189] on div "Spacing" at bounding box center [117, 191] width 215 height 30
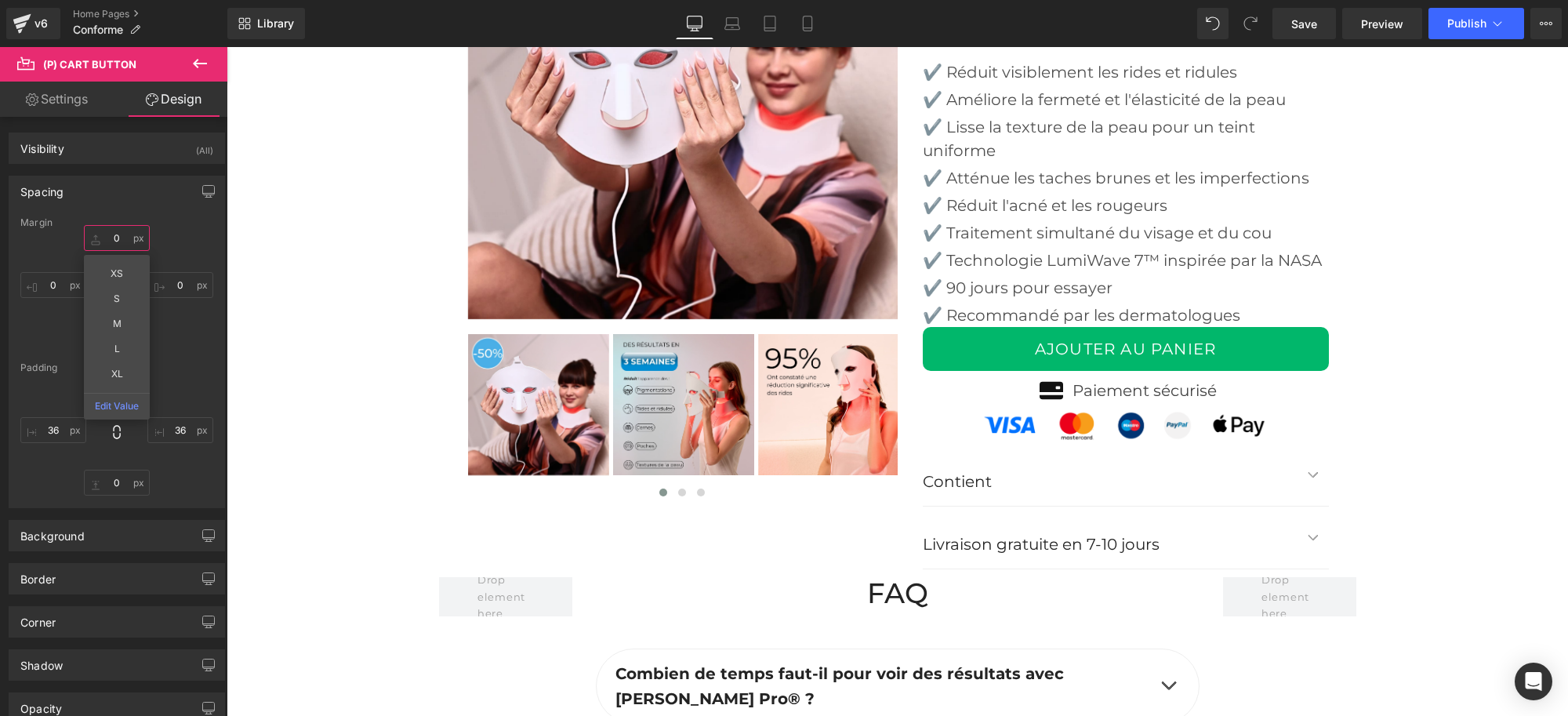
click at [112, 239] on input "0" at bounding box center [117, 238] width 66 height 26
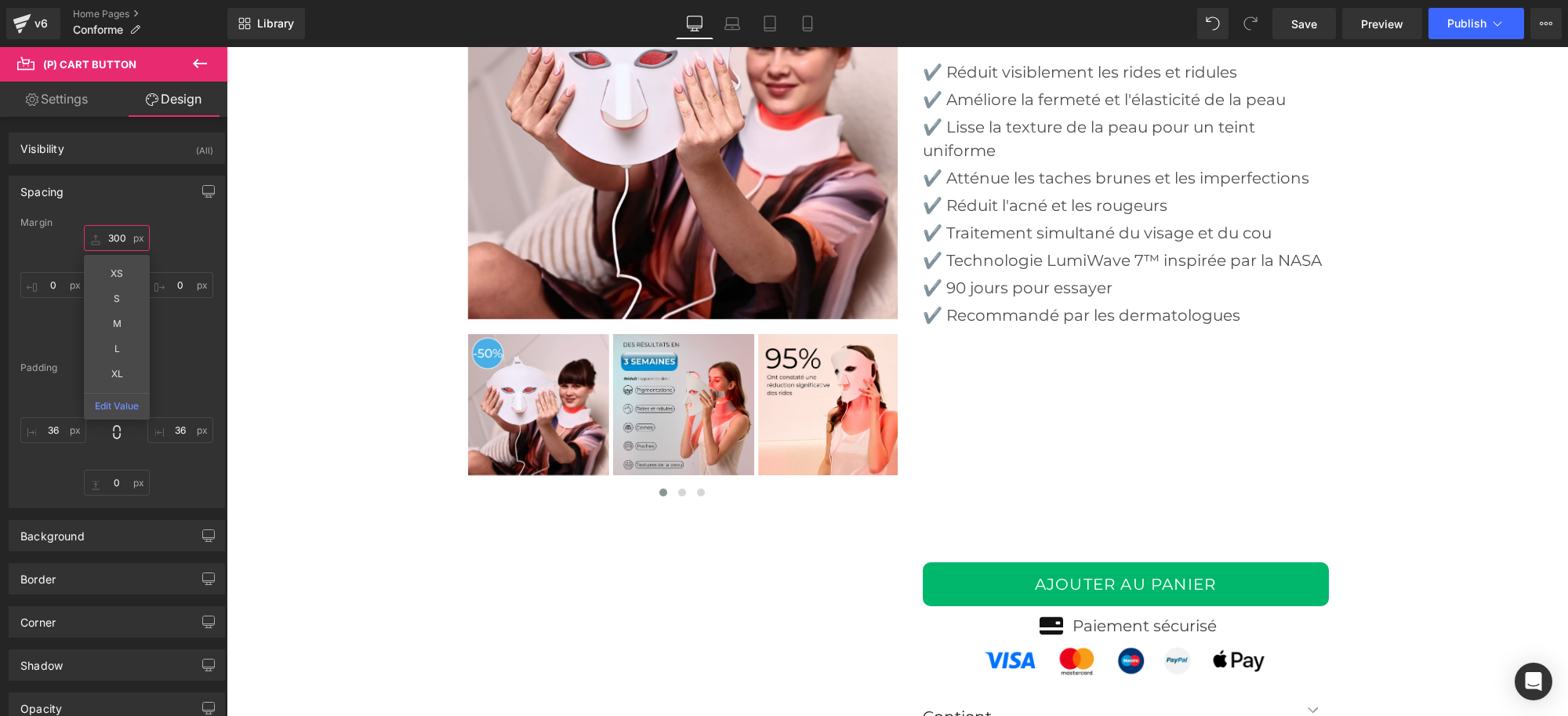
type input "30"
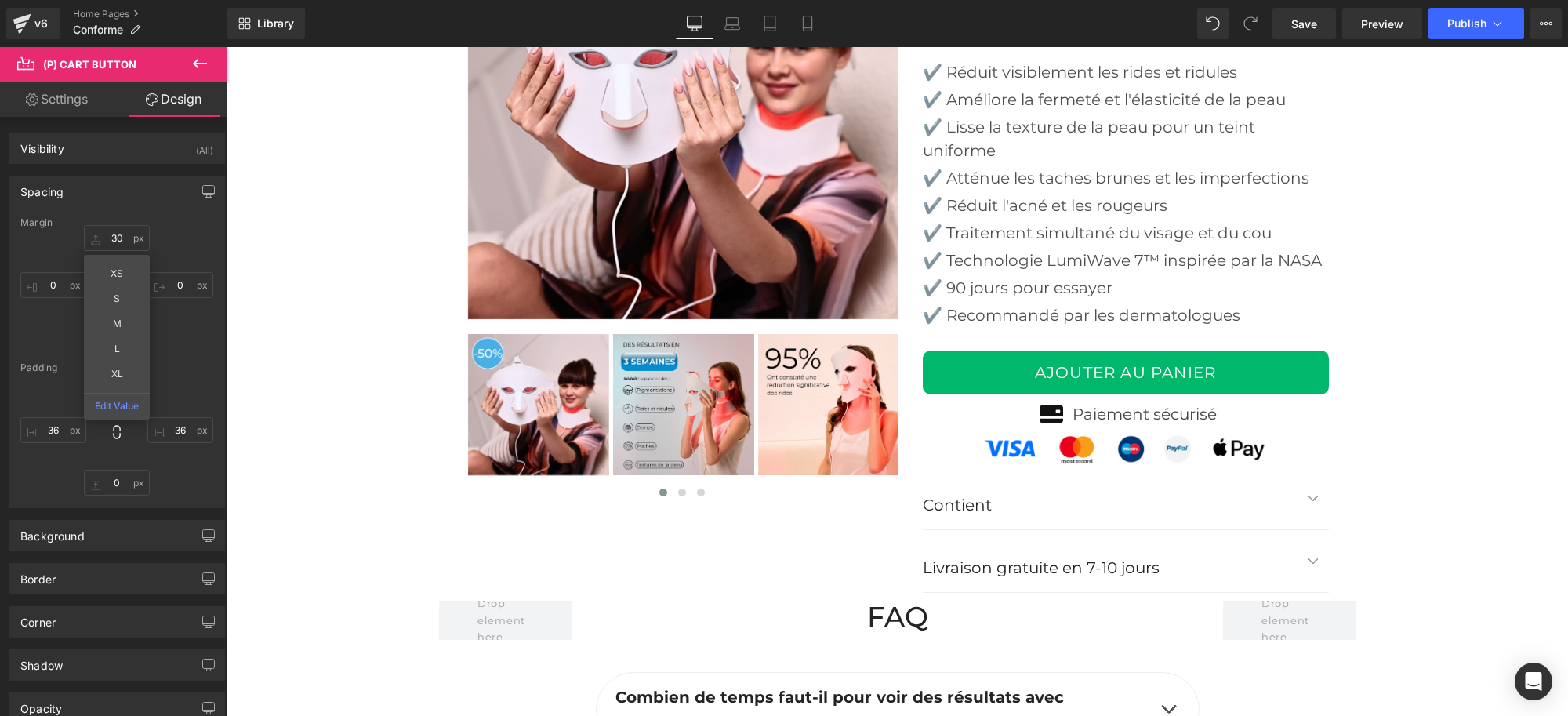
click at [158, 202] on div "Spacing" at bounding box center [117, 191] width 215 height 30
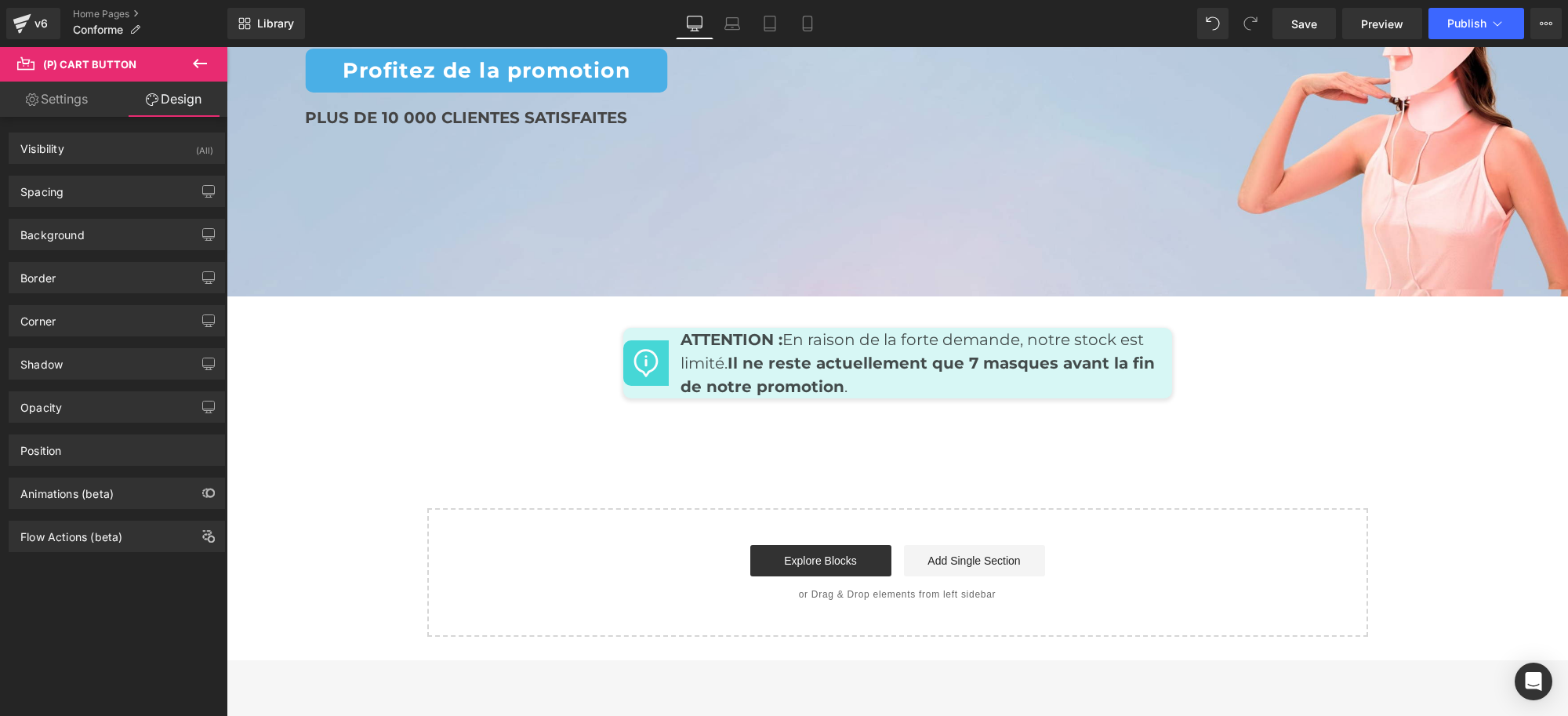
scroll to position [5683, 0]
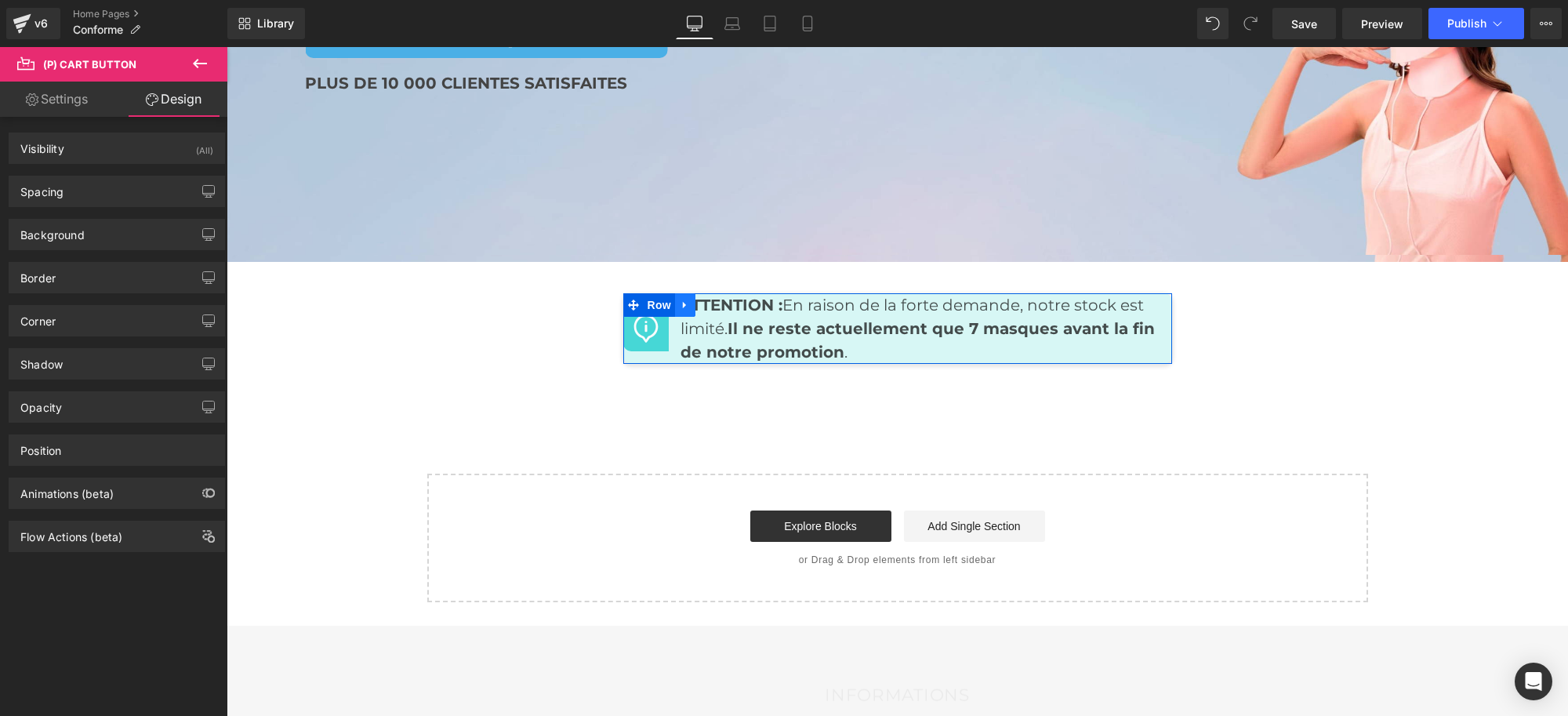
click at [680, 301] on icon at bounding box center [685, 306] width 11 height 12
click at [721, 304] on icon at bounding box center [726, 306] width 11 height 12
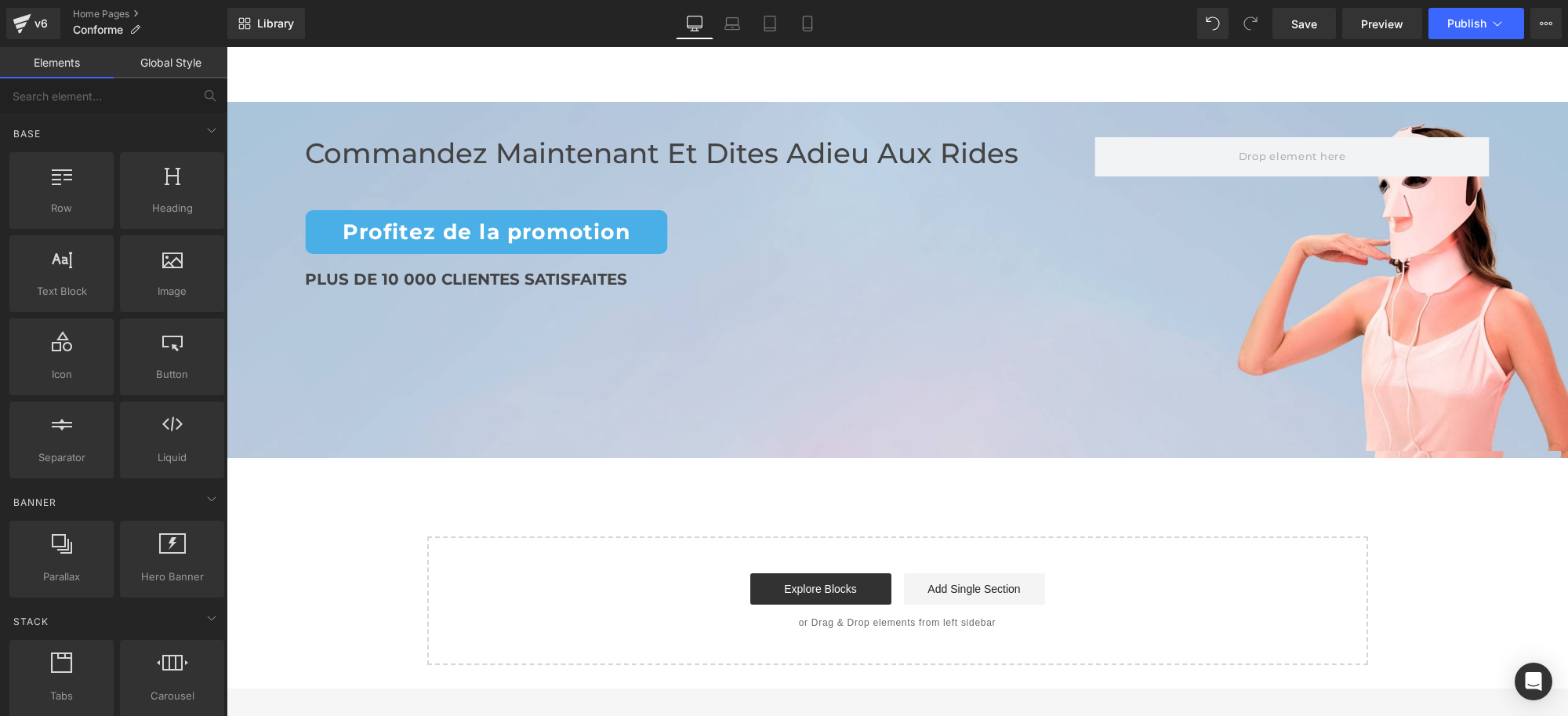
scroll to position [5291, 0]
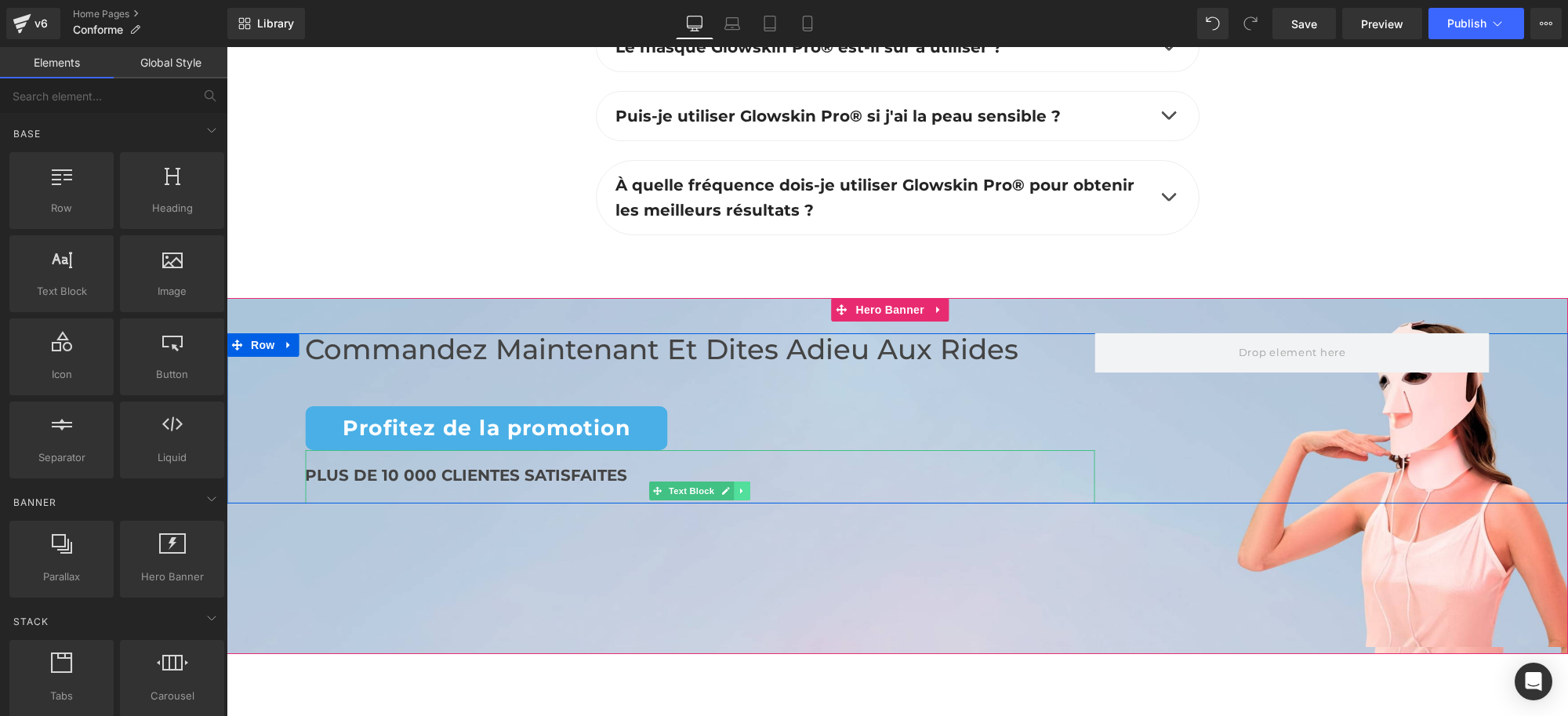
click at [738, 491] on icon at bounding box center [742, 490] width 9 height 9
click at [746, 487] on icon at bounding box center [750, 490] width 9 height 9
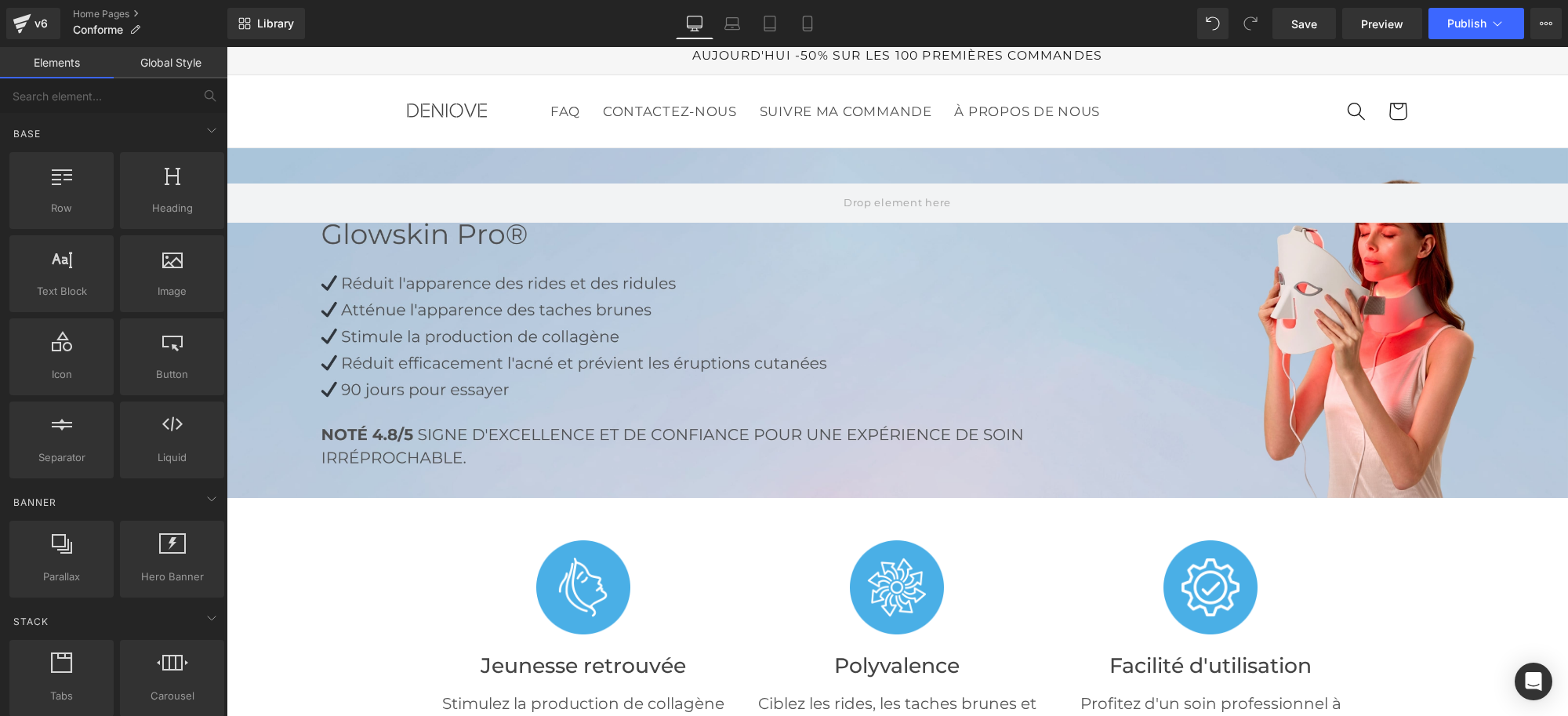
scroll to position [0, 0]
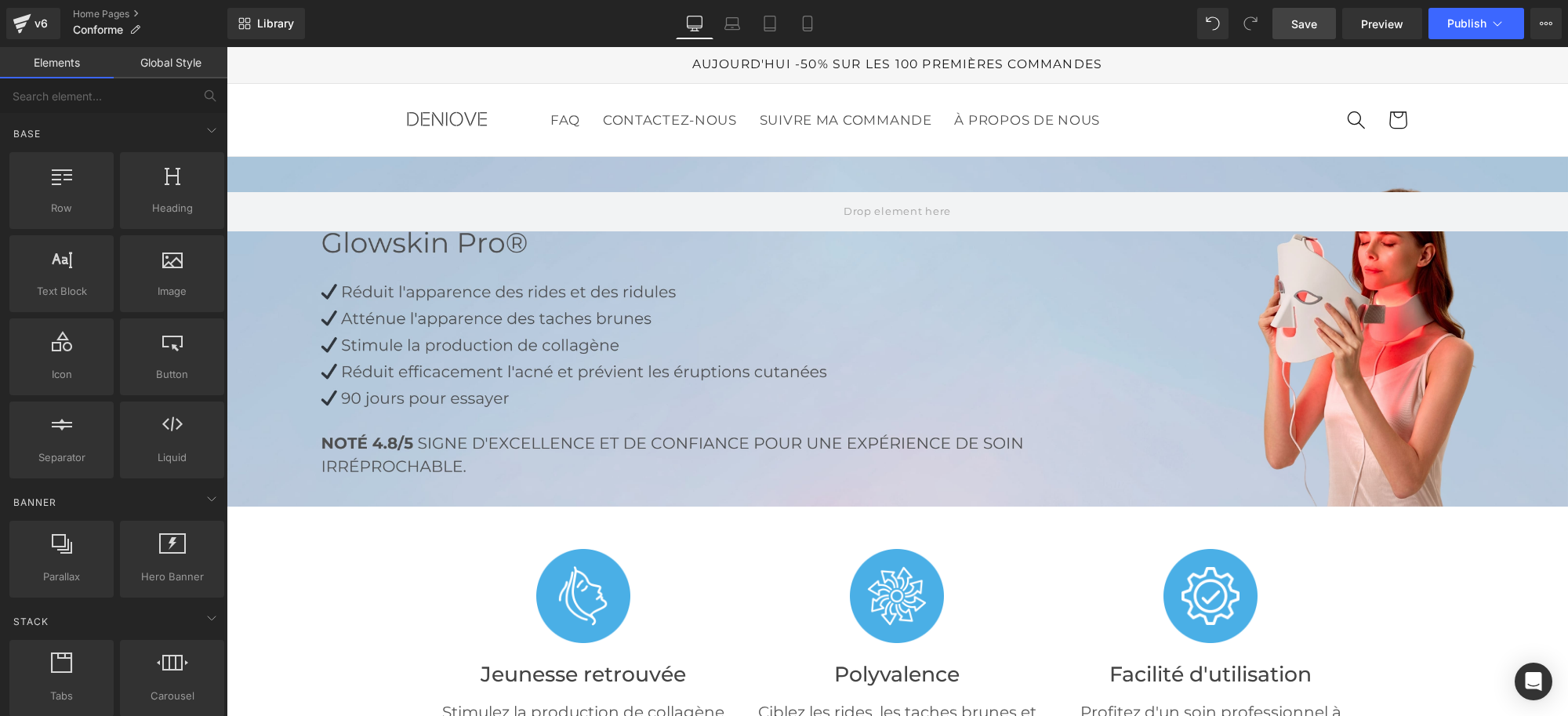
click at [1291, 25] on link "Save" at bounding box center [1304, 23] width 64 height 32
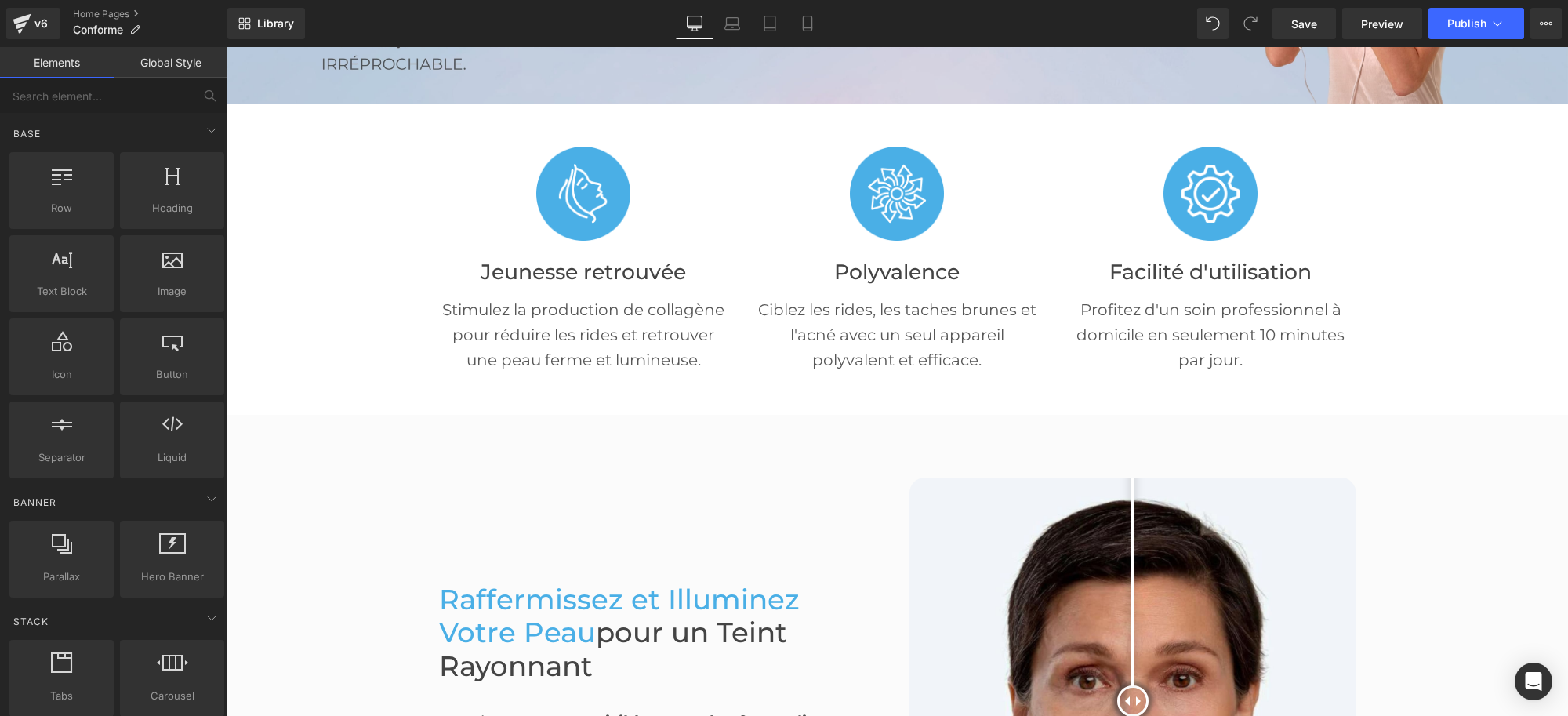
scroll to position [294, 0]
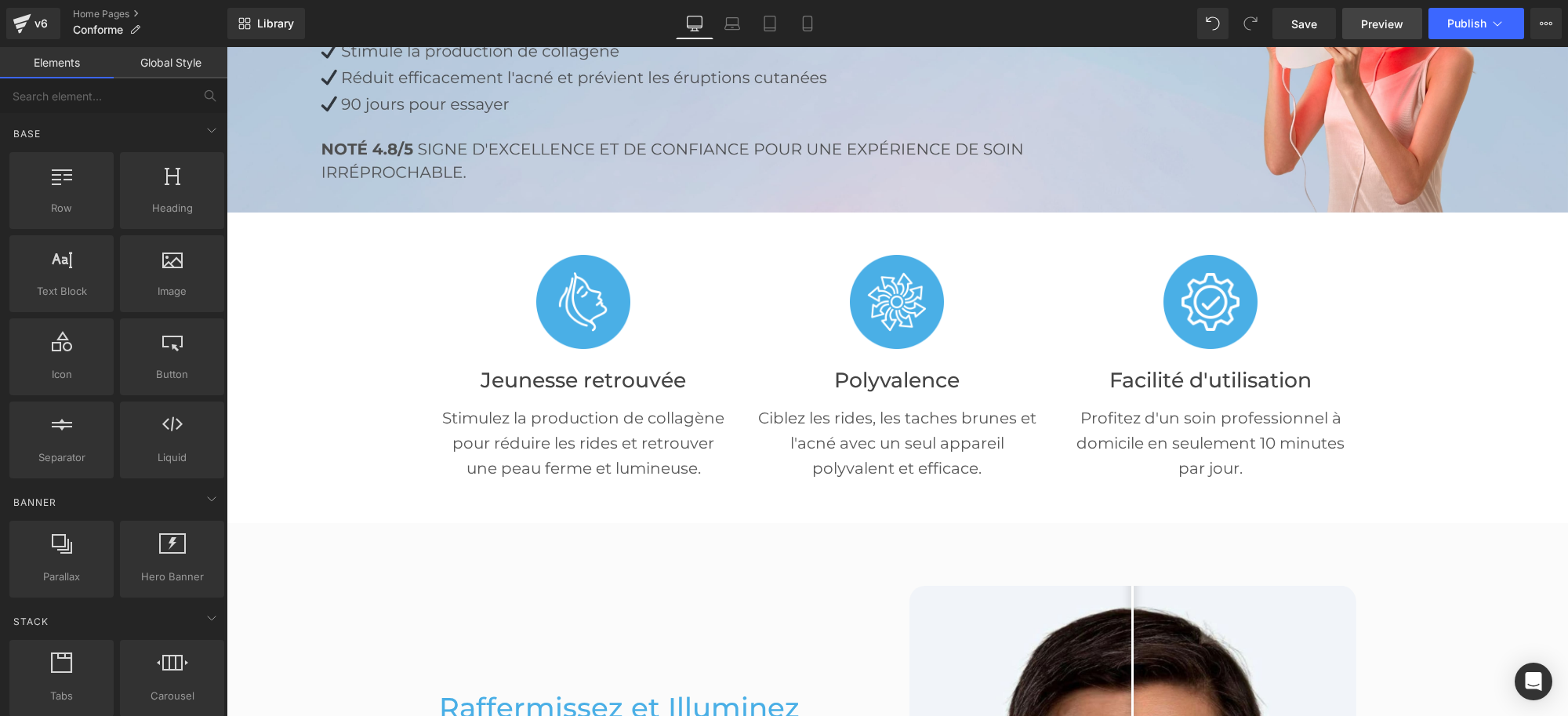
click at [1381, 22] on span "Preview" at bounding box center [1382, 23] width 43 height 16
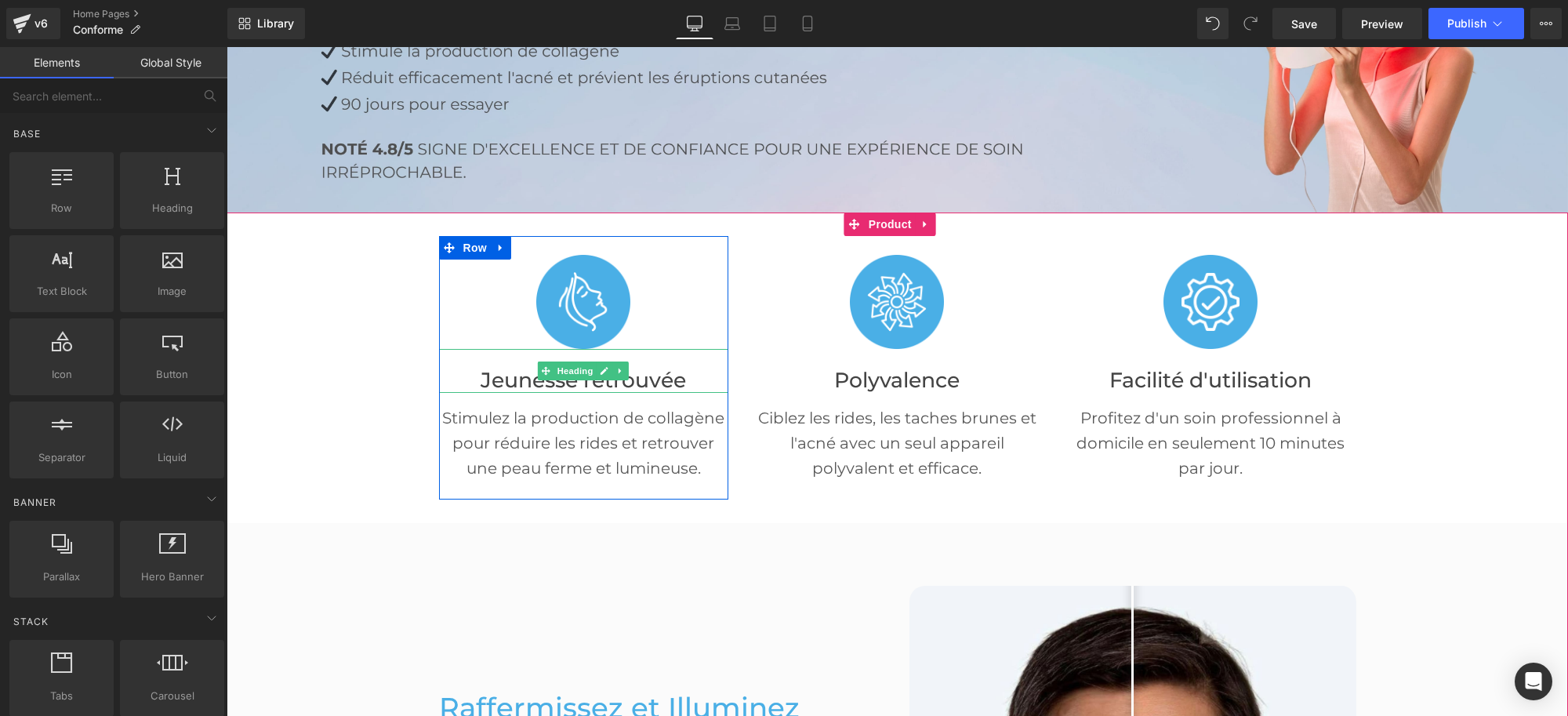
click at [668, 381] on font "Jeunesse retrouvée" at bounding box center [583, 380] width 205 height 26
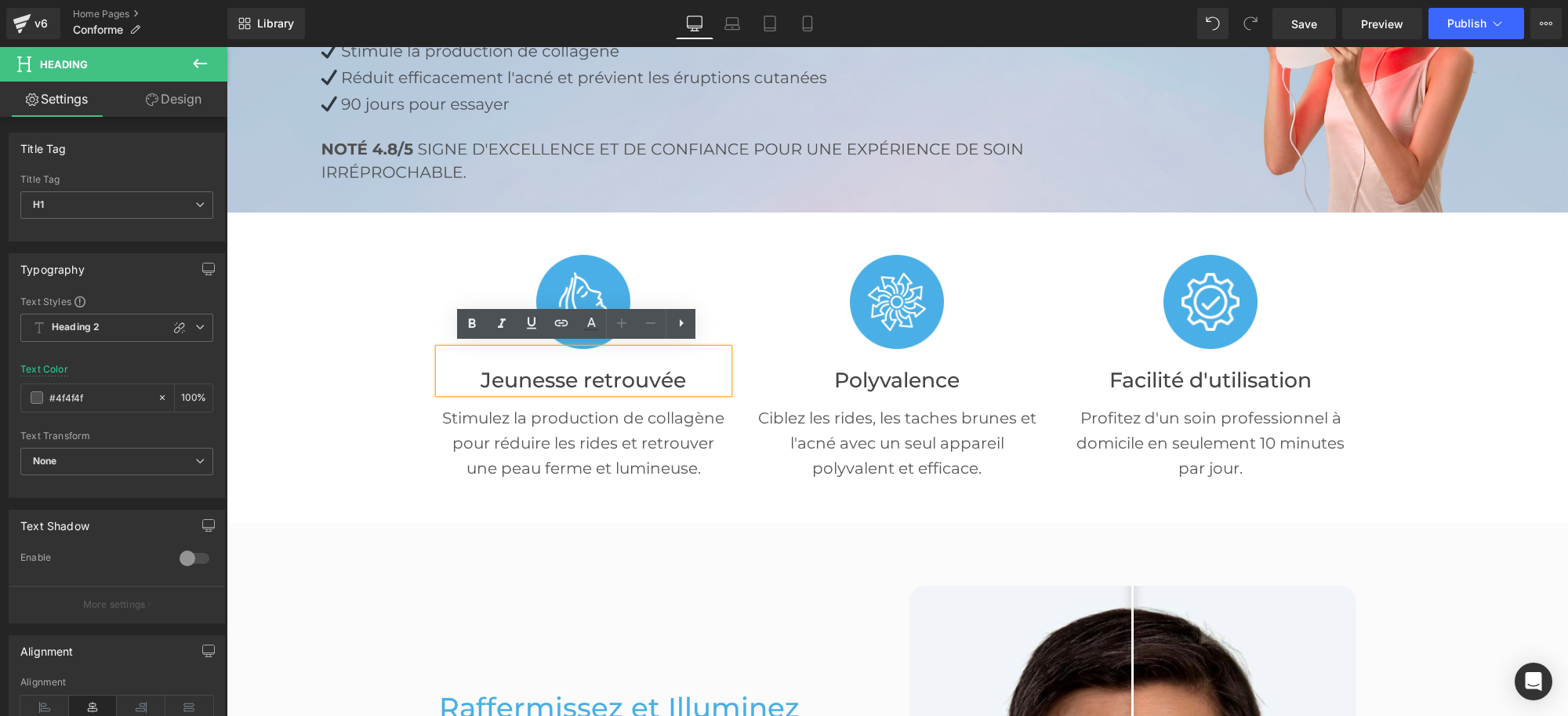
click at [591, 377] on font "Jeunesse retrouvée" at bounding box center [583, 380] width 205 height 26
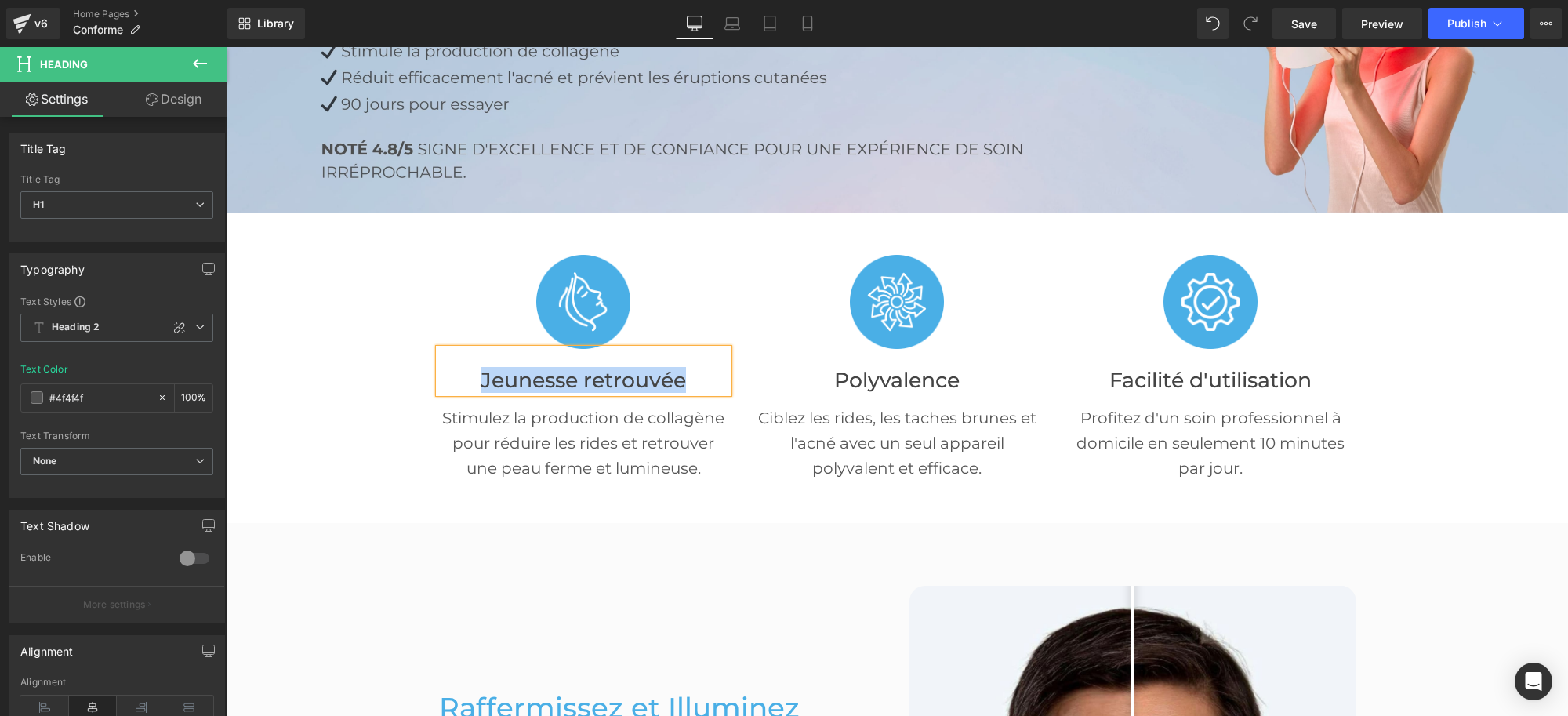
paste div
click at [560, 423] on p "Stimulez la production de collagène pour réduire les rides et retrouver une pea…" at bounding box center [584, 443] width 290 height 75
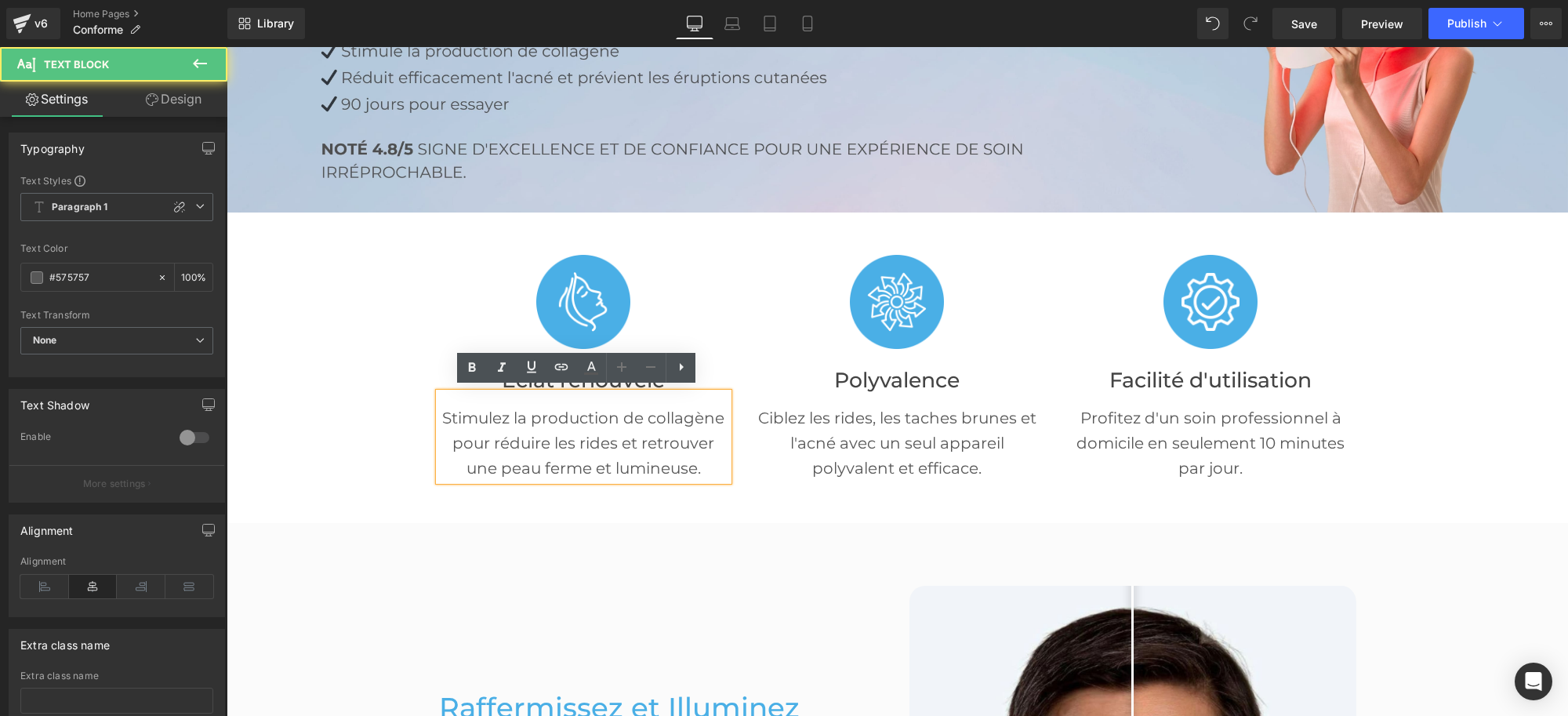
click at [566, 420] on p "Stimulez la production de collagène pour réduire les rides et retrouver une pea…" at bounding box center [584, 443] width 290 height 75
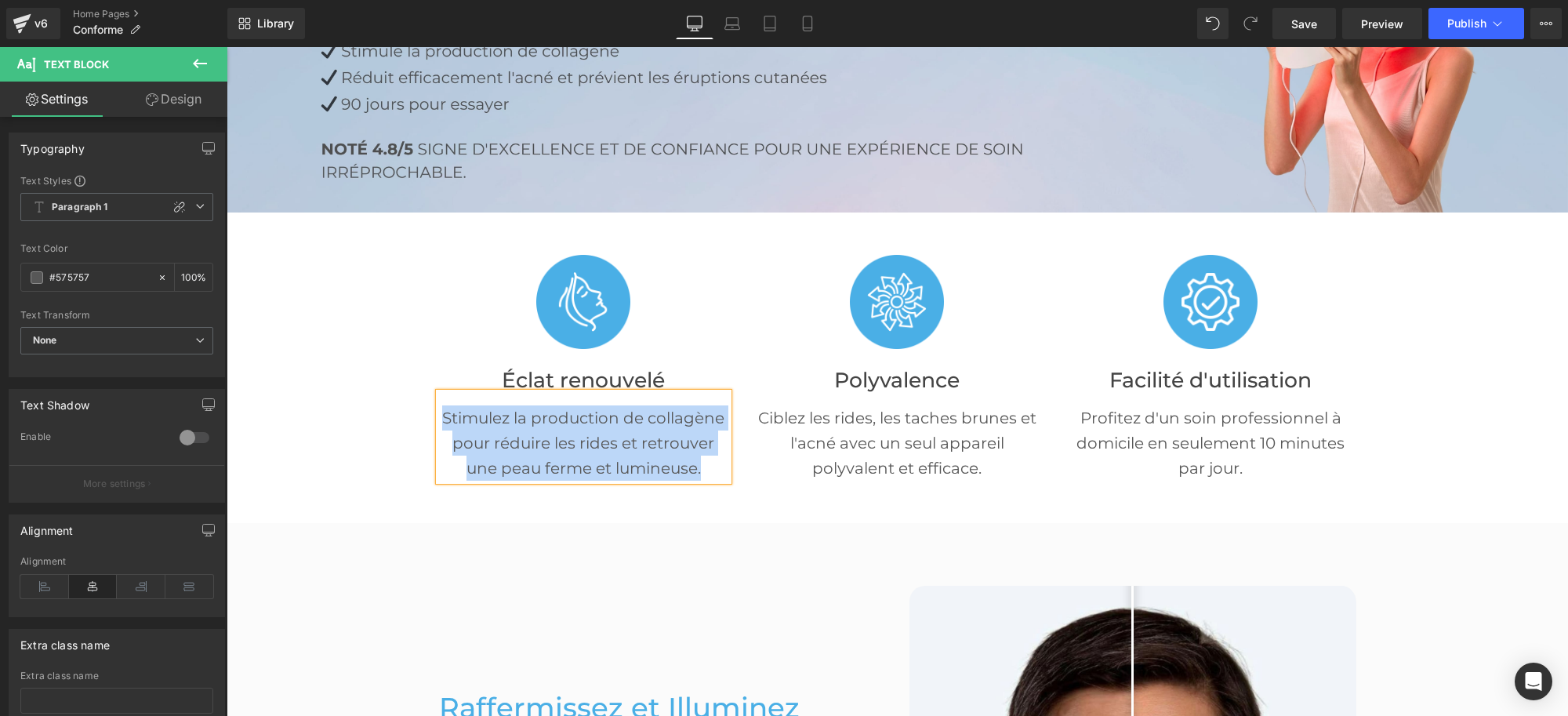
paste div
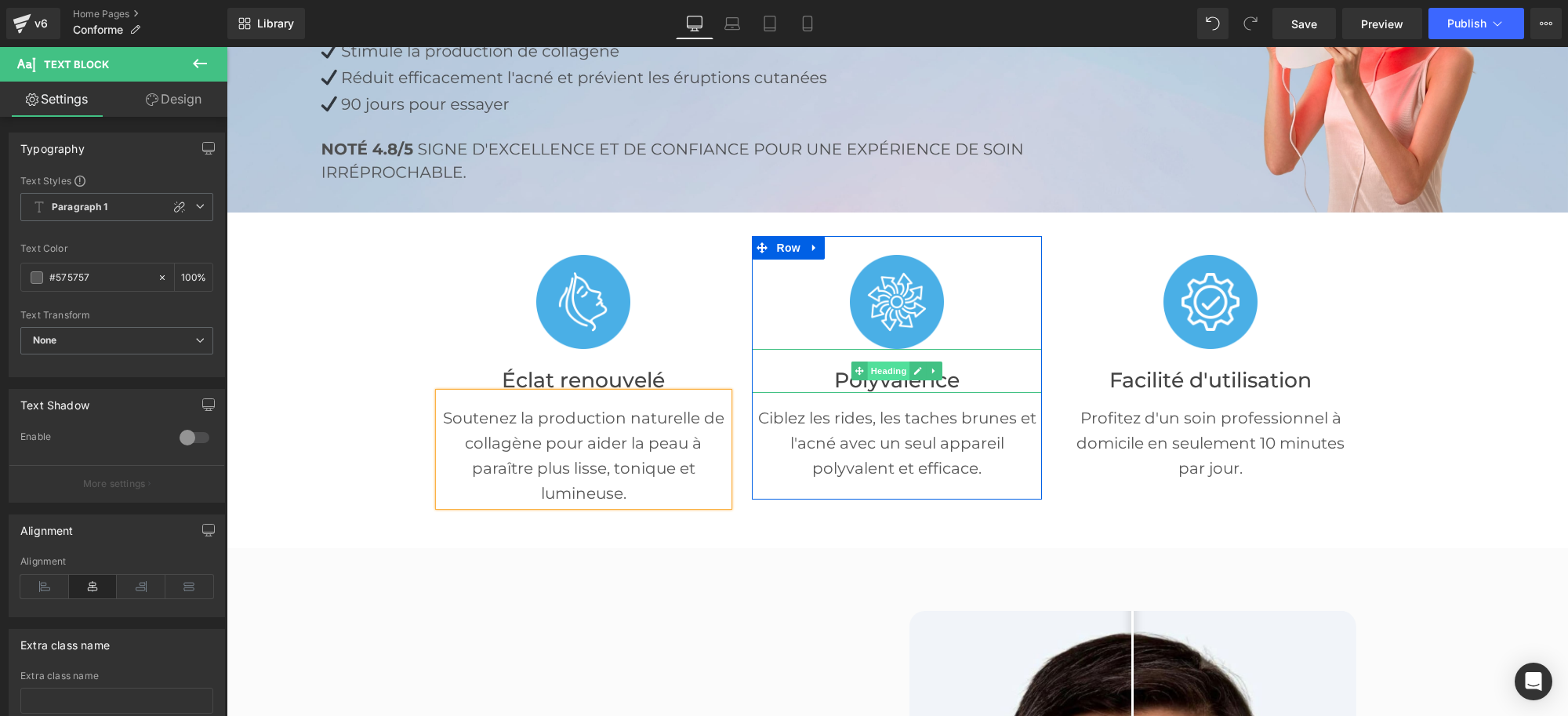
click at [879, 369] on span "Heading" at bounding box center [889, 370] width 43 height 19
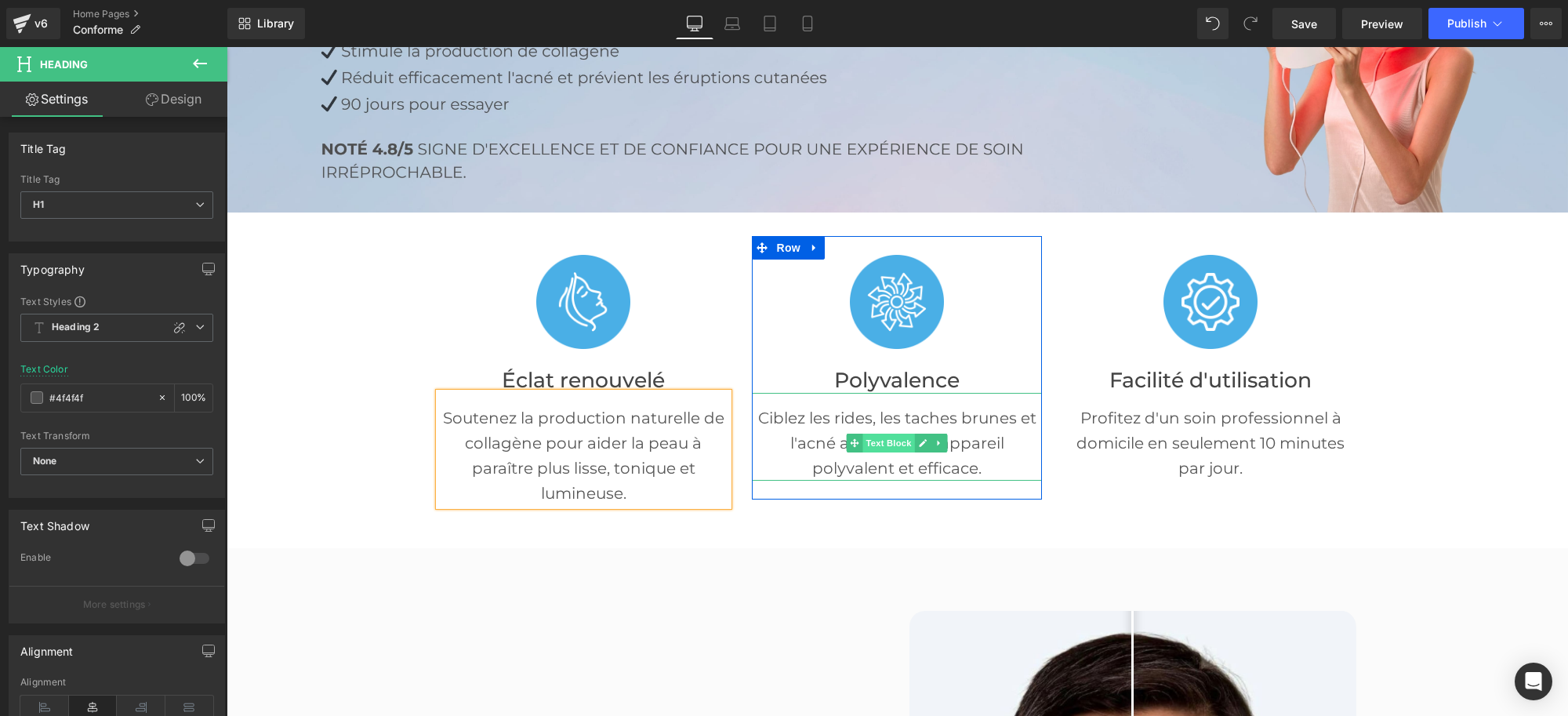
click at [880, 437] on span "Text Block" at bounding box center [889, 443] width 52 height 19
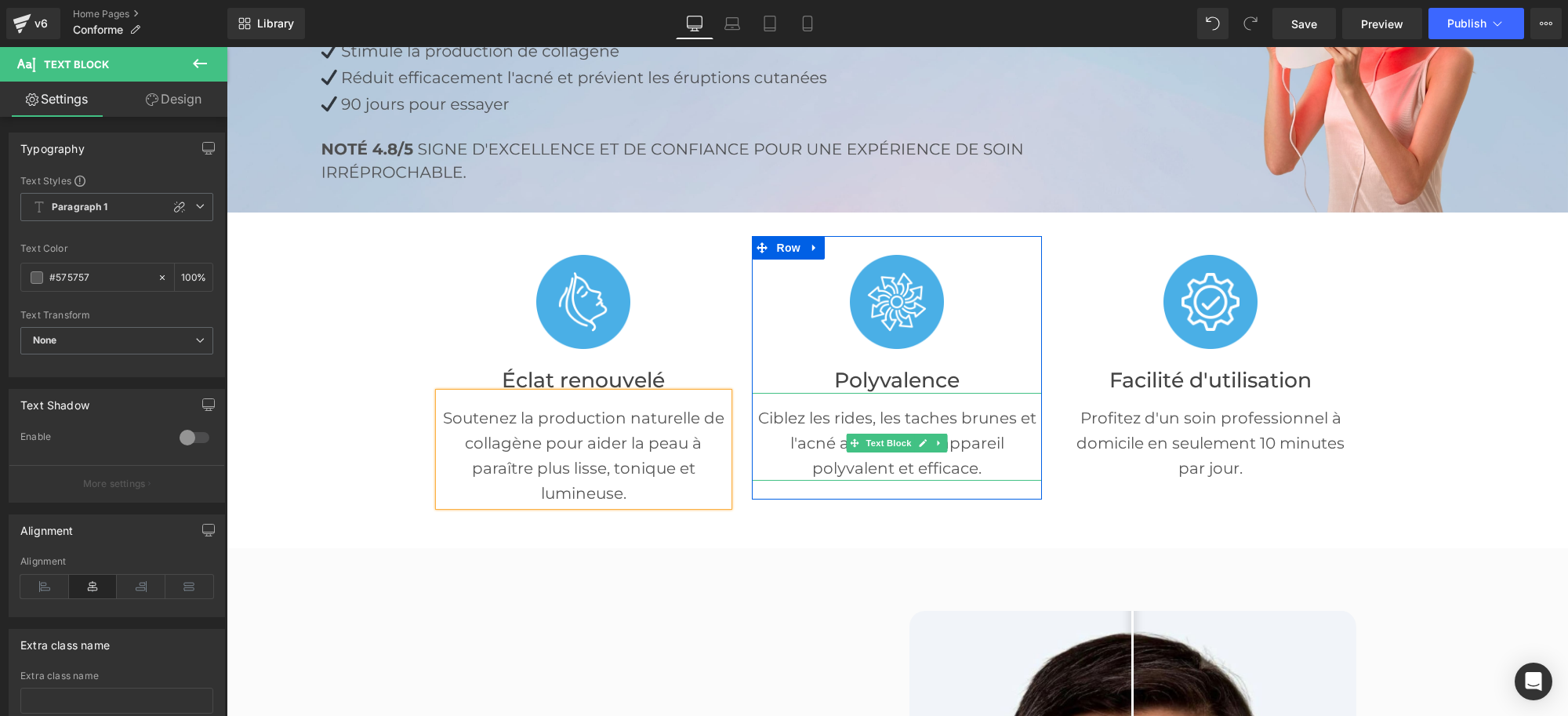
click at [797, 414] on p "Ciblez les rides, les taches brunes et l'acné avec un seul appareil polyvalent …" at bounding box center [897, 443] width 290 height 75
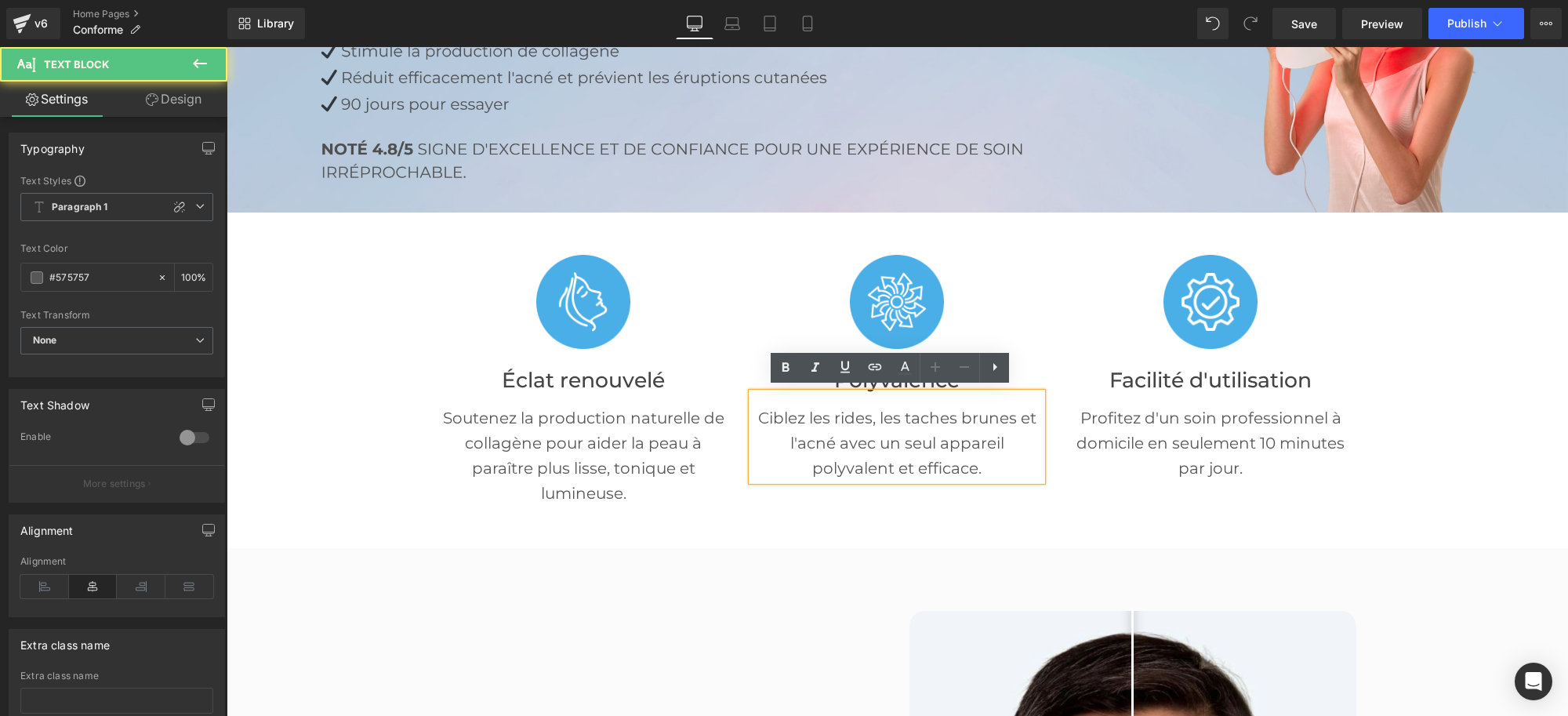
click at [796, 414] on p "Ciblez les rides, les taches brunes et l'acné avec un seul appareil polyvalent …" at bounding box center [897, 443] width 290 height 75
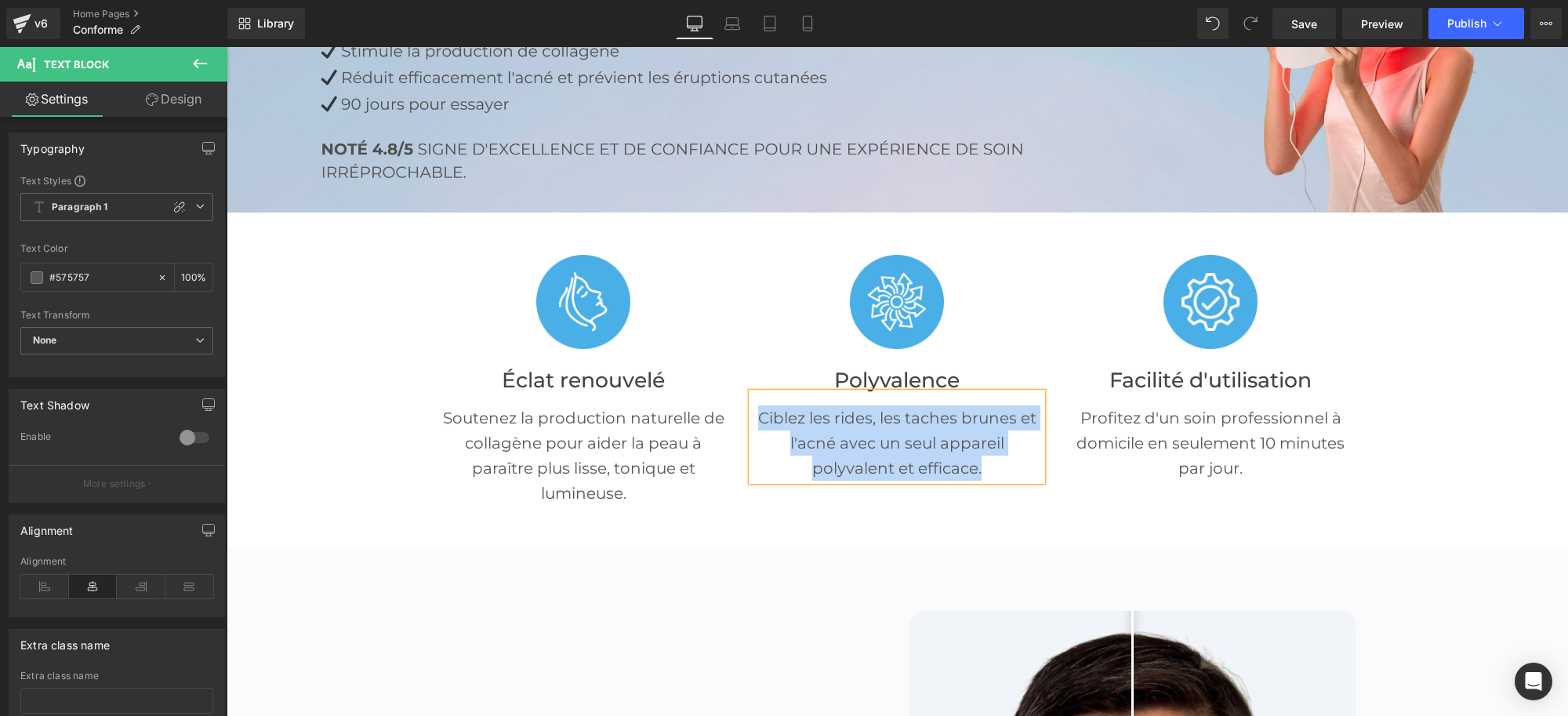
paste div
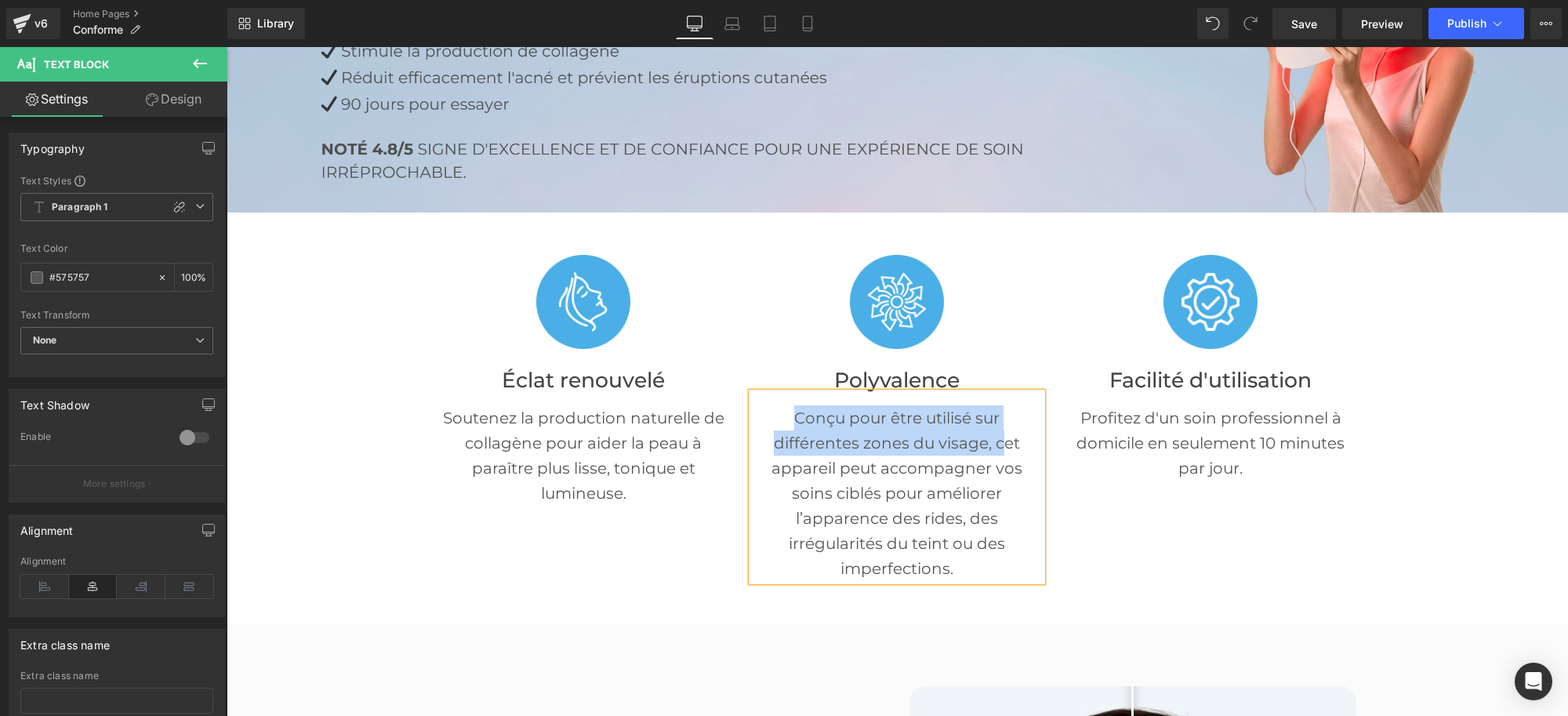
drag, startPoint x: 997, startPoint y: 438, endPoint x: 737, endPoint y: 385, distance: 265.3
click at [740, 385] on div "Image Polyvalence Heading Conçu pour être utilisé sur différentes zones du visa…" at bounding box center [897, 417] width 313 height 364
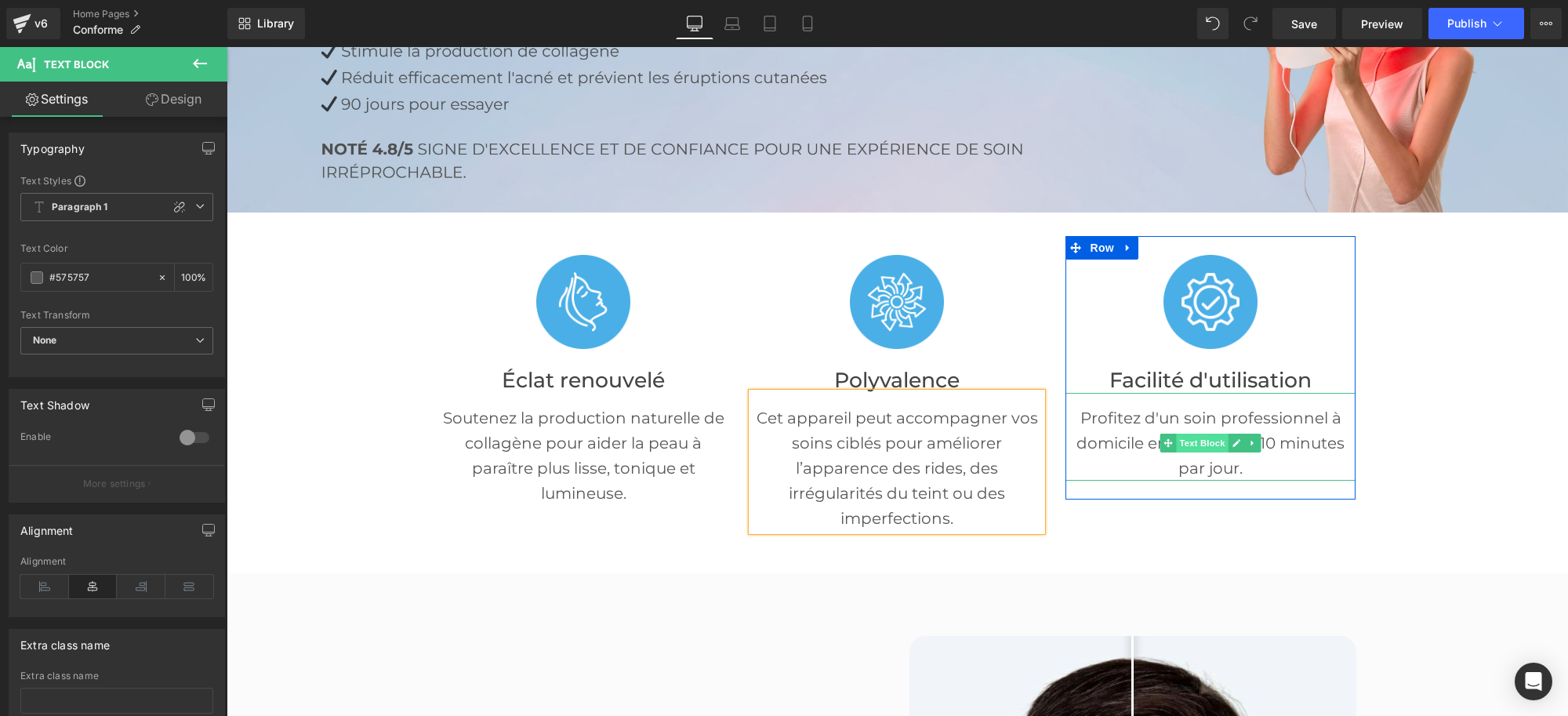
click at [1187, 436] on span "Text Block" at bounding box center [1203, 443] width 52 height 19
click at [1121, 415] on p "Profitez d'un soin professionnel à domicile en seulement 10 minutes par jour." at bounding box center [1210, 443] width 290 height 75
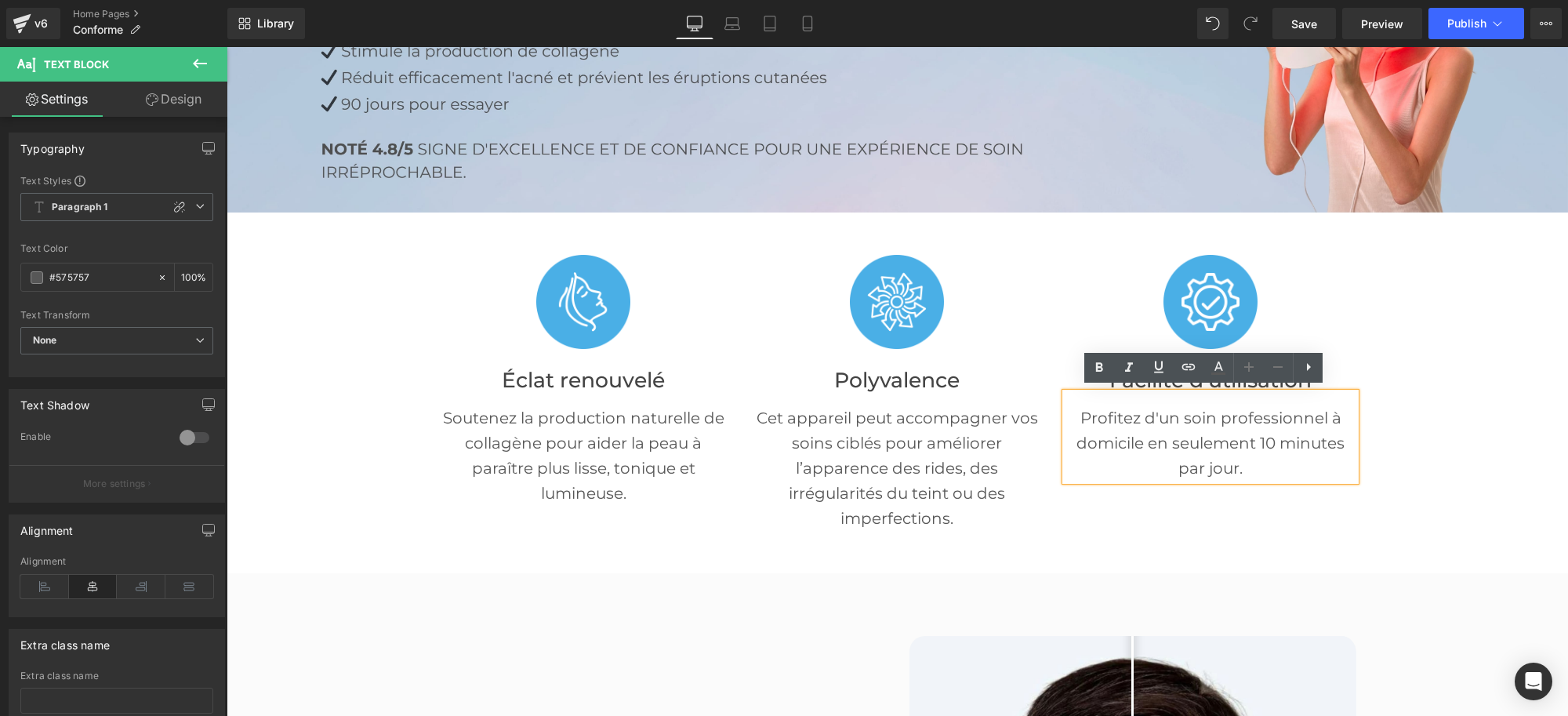
click at [1143, 424] on p "Profitez d'un soin professionnel à domicile en seulement 10 minutes par jour." at bounding box center [1210, 443] width 290 height 75
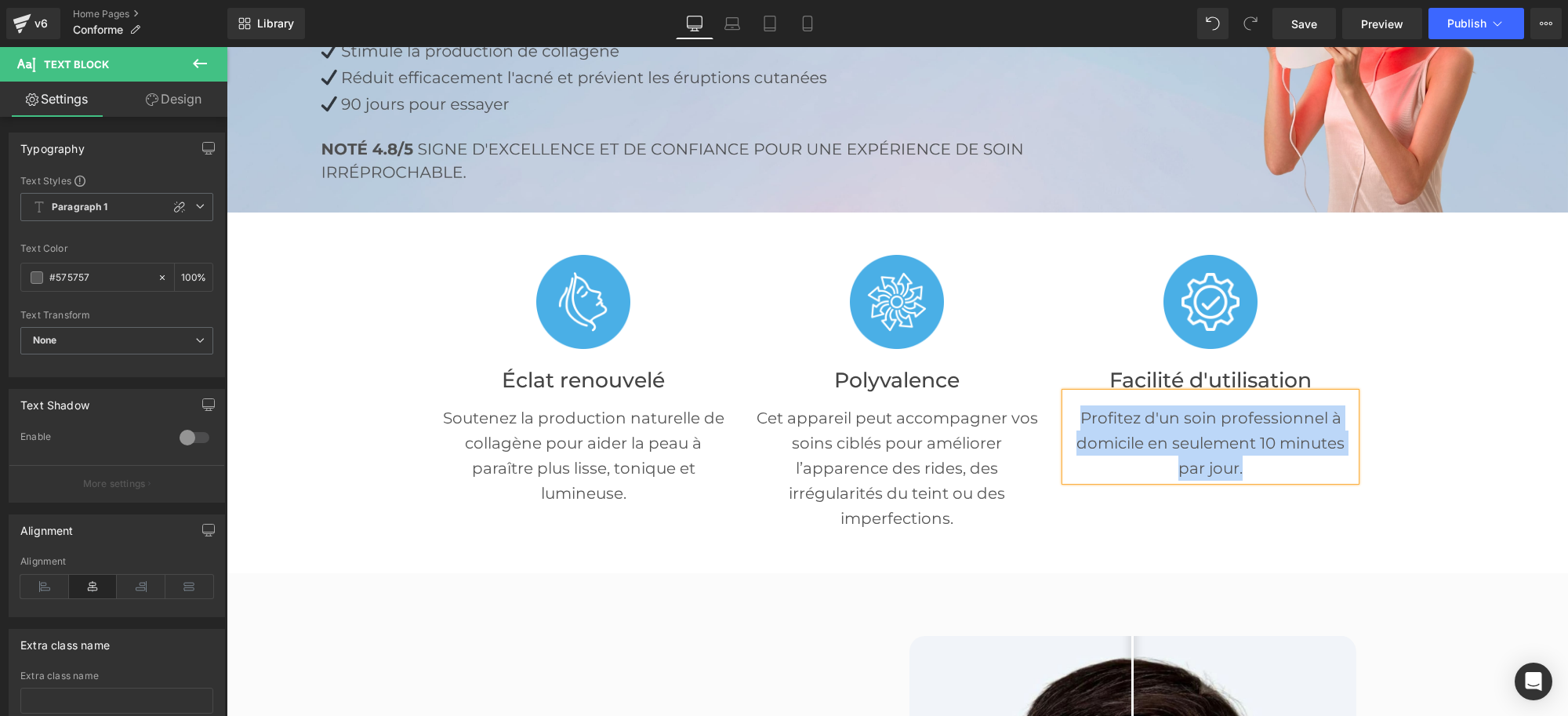
paste div
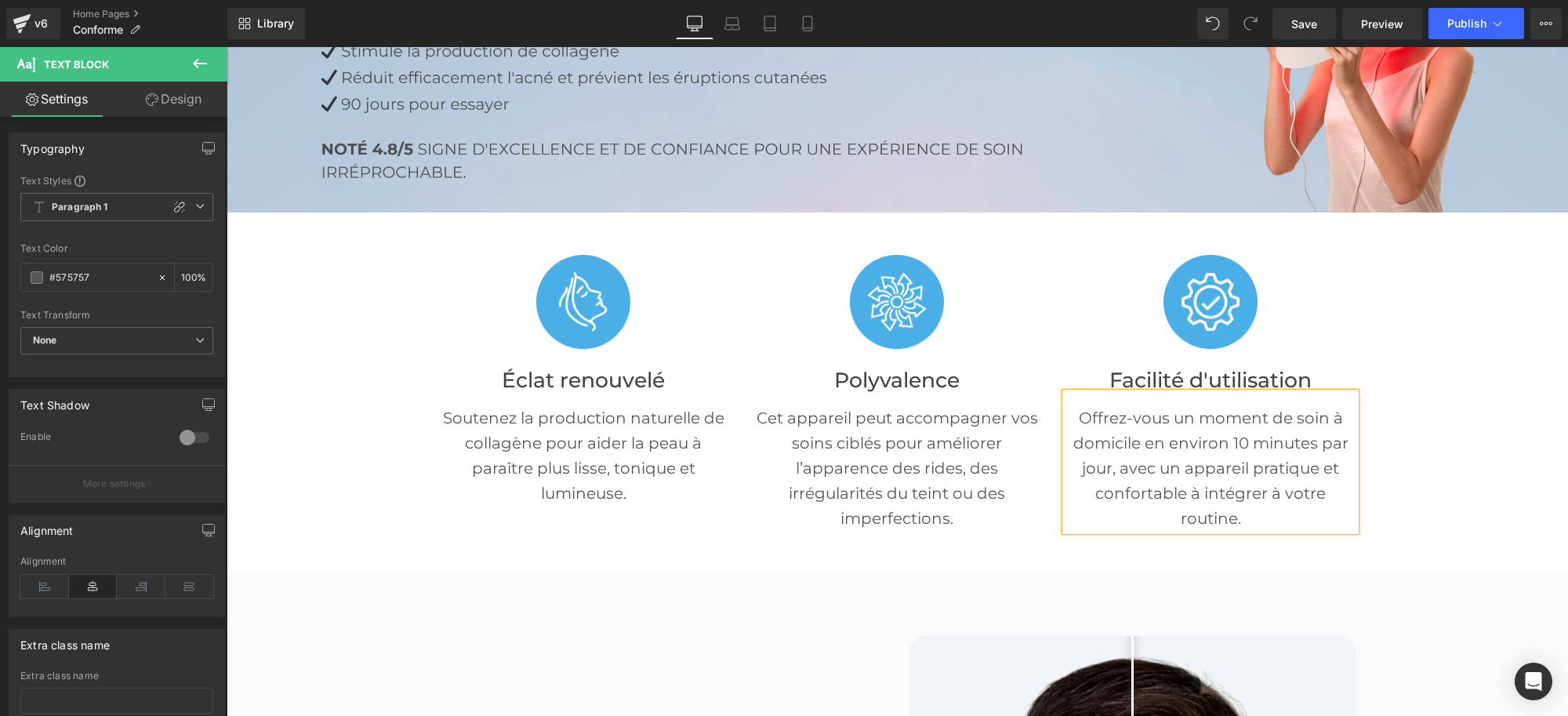
click at [985, 553] on div "Image Éclat renouvelé Heading Soutenez la production naturelle de collagène pou…" at bounding box center [898, 393] width 941 height 361
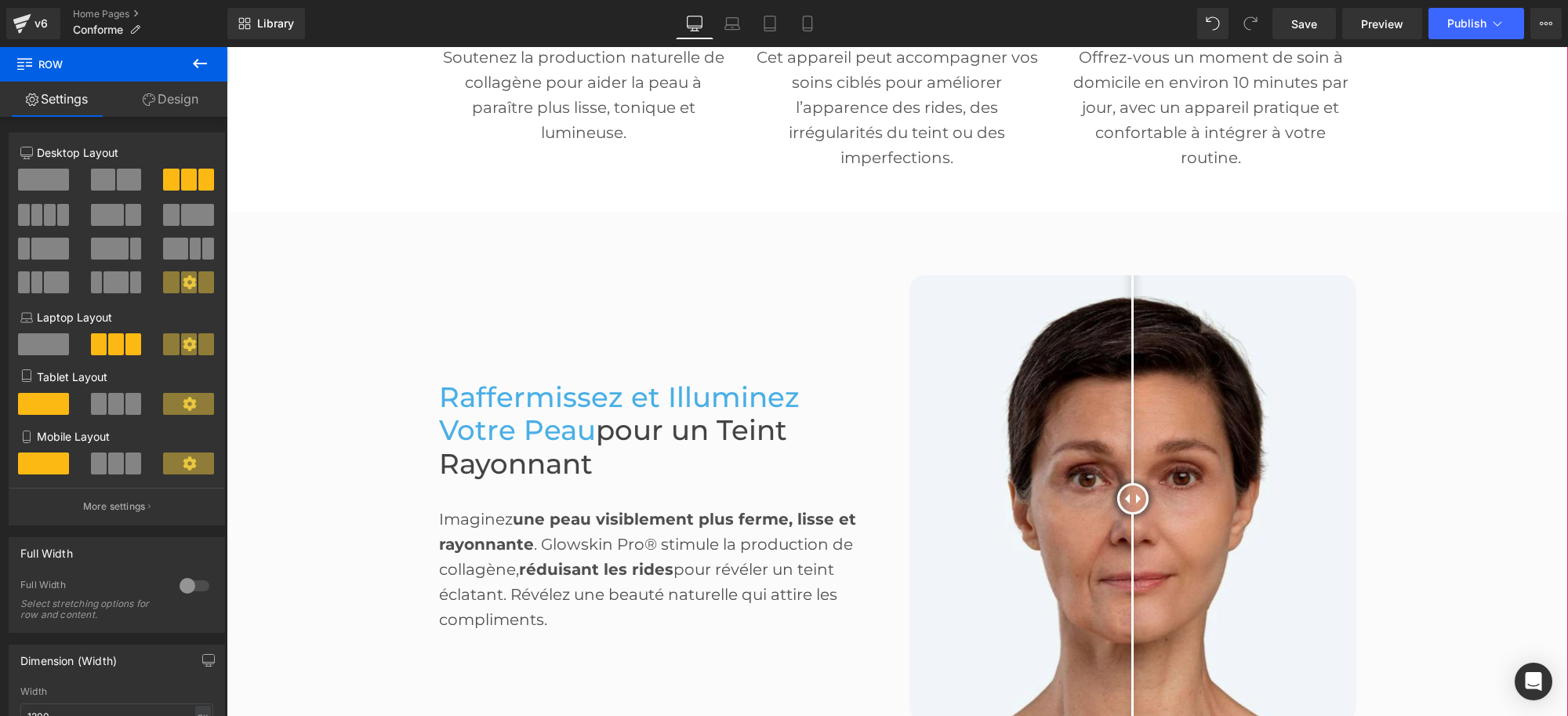
scroll to position [686, 0]
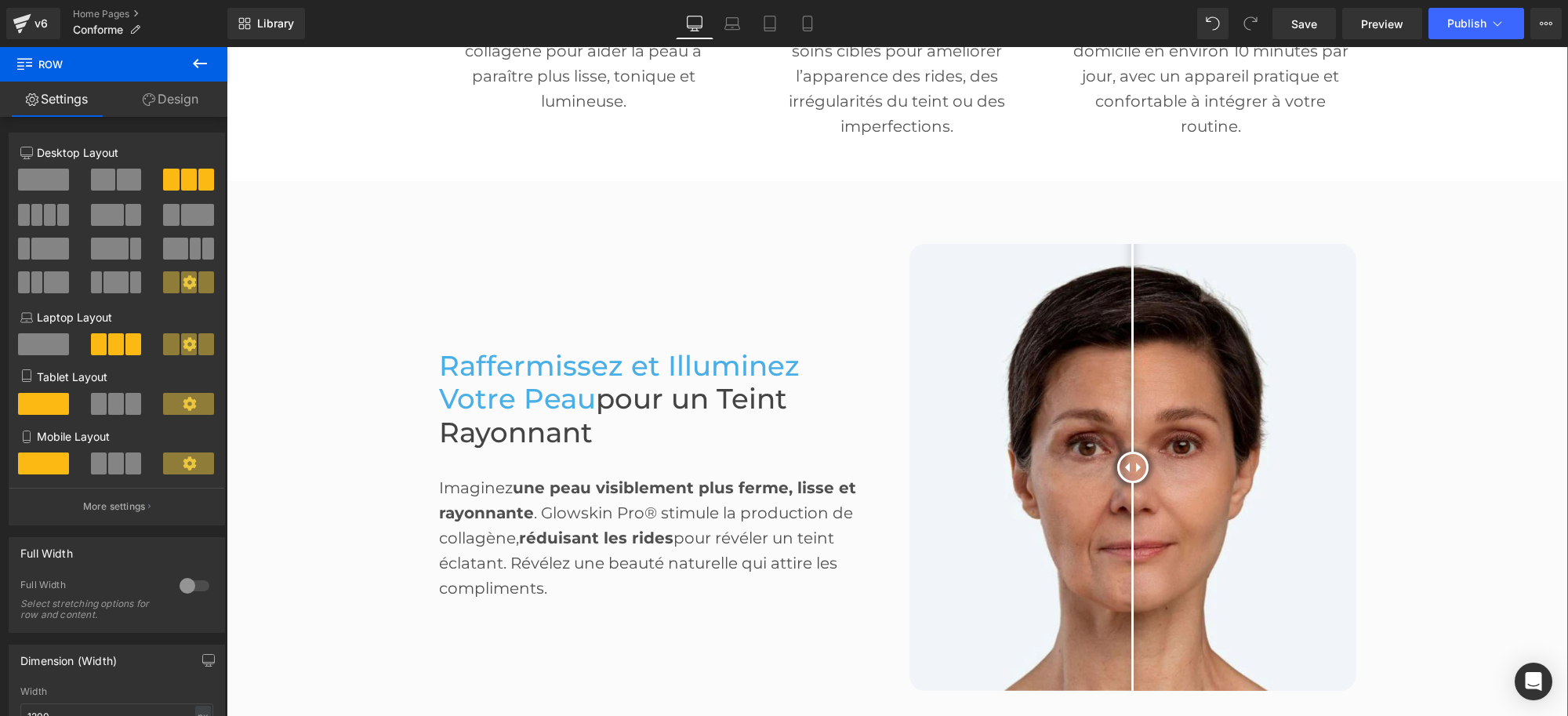
click at [505, 384] on span "Raffermissez et Illuminez Votre Peau" at bounding box center [620, 382] width 361 height 67
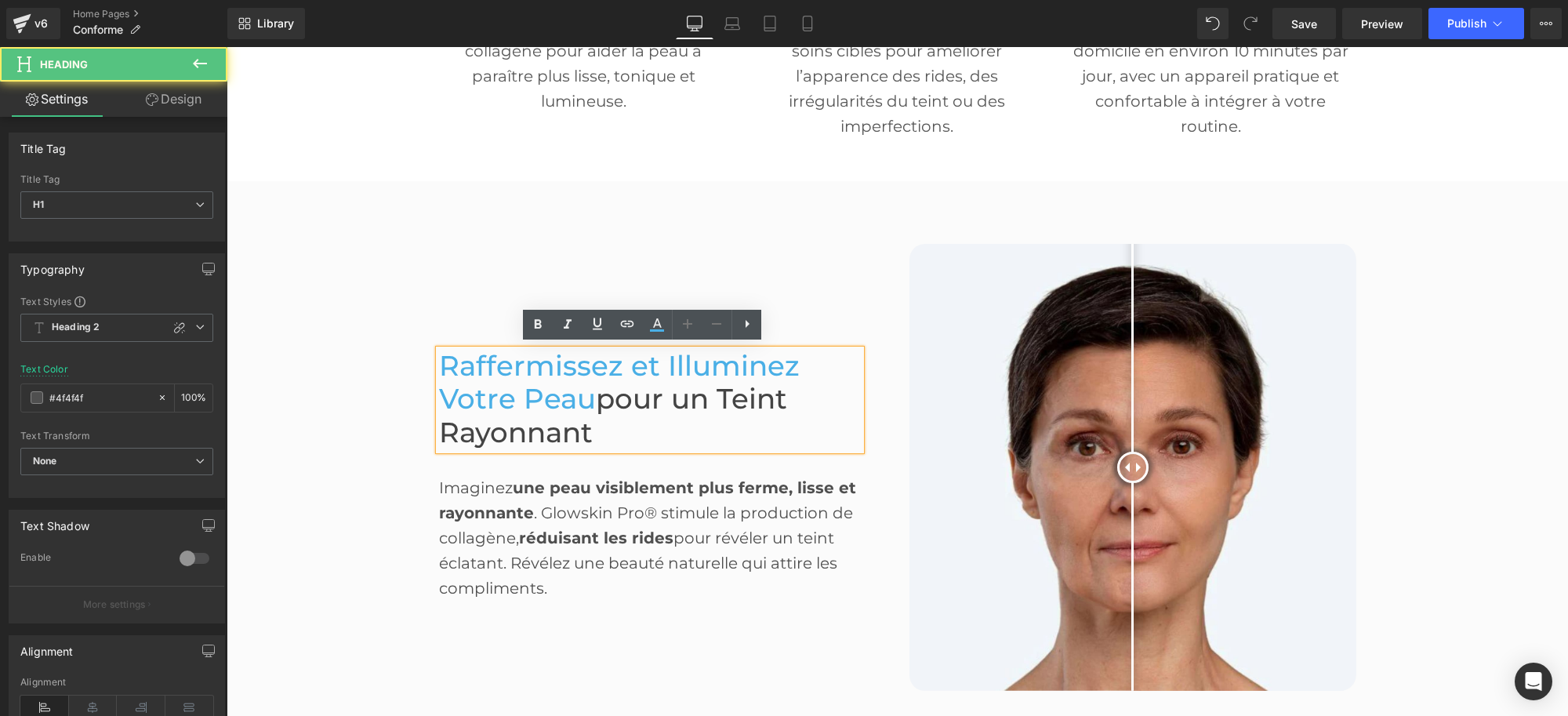
click at [517, 363] on span "Raffermissez et Illuminez Votre Peau" at bounding box center [620, 382] width 361 height 67
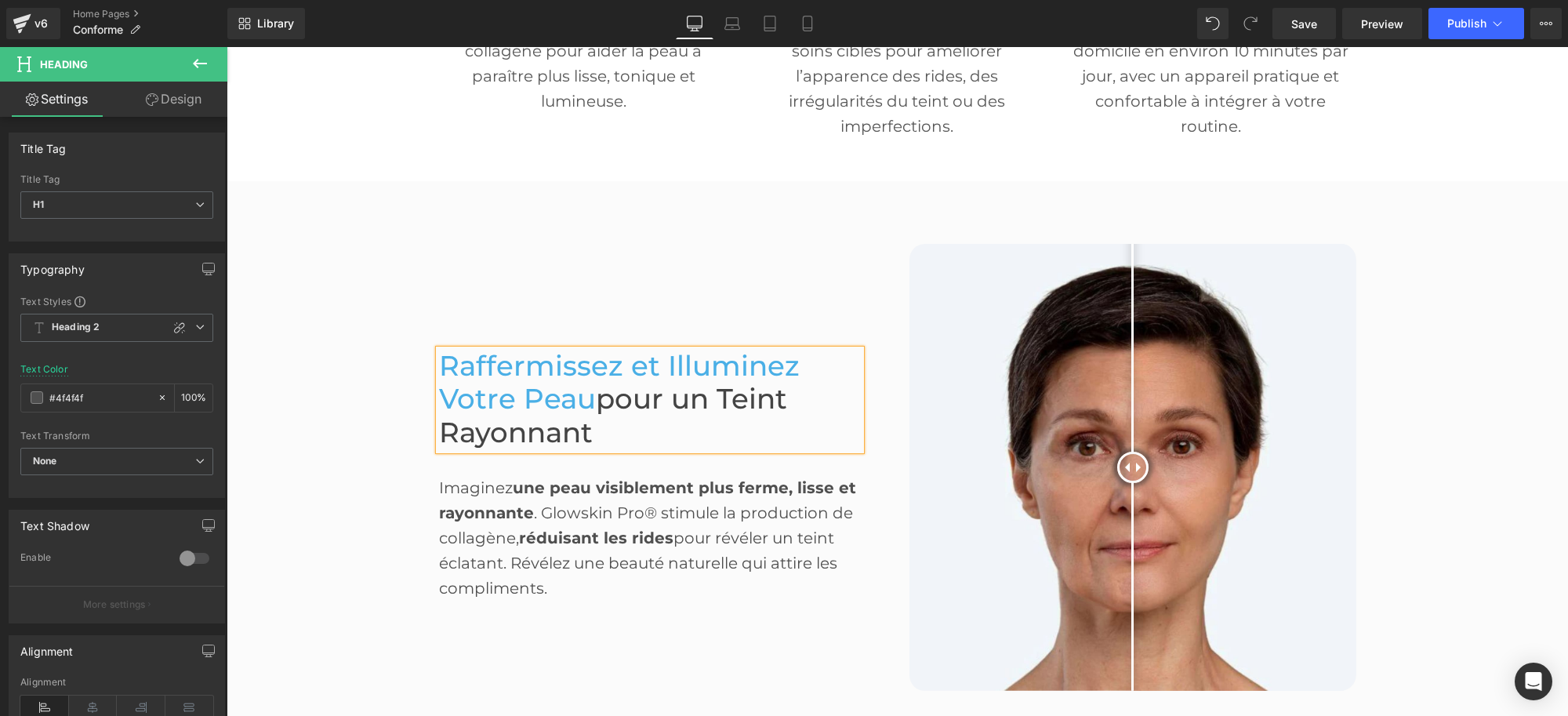
paste div
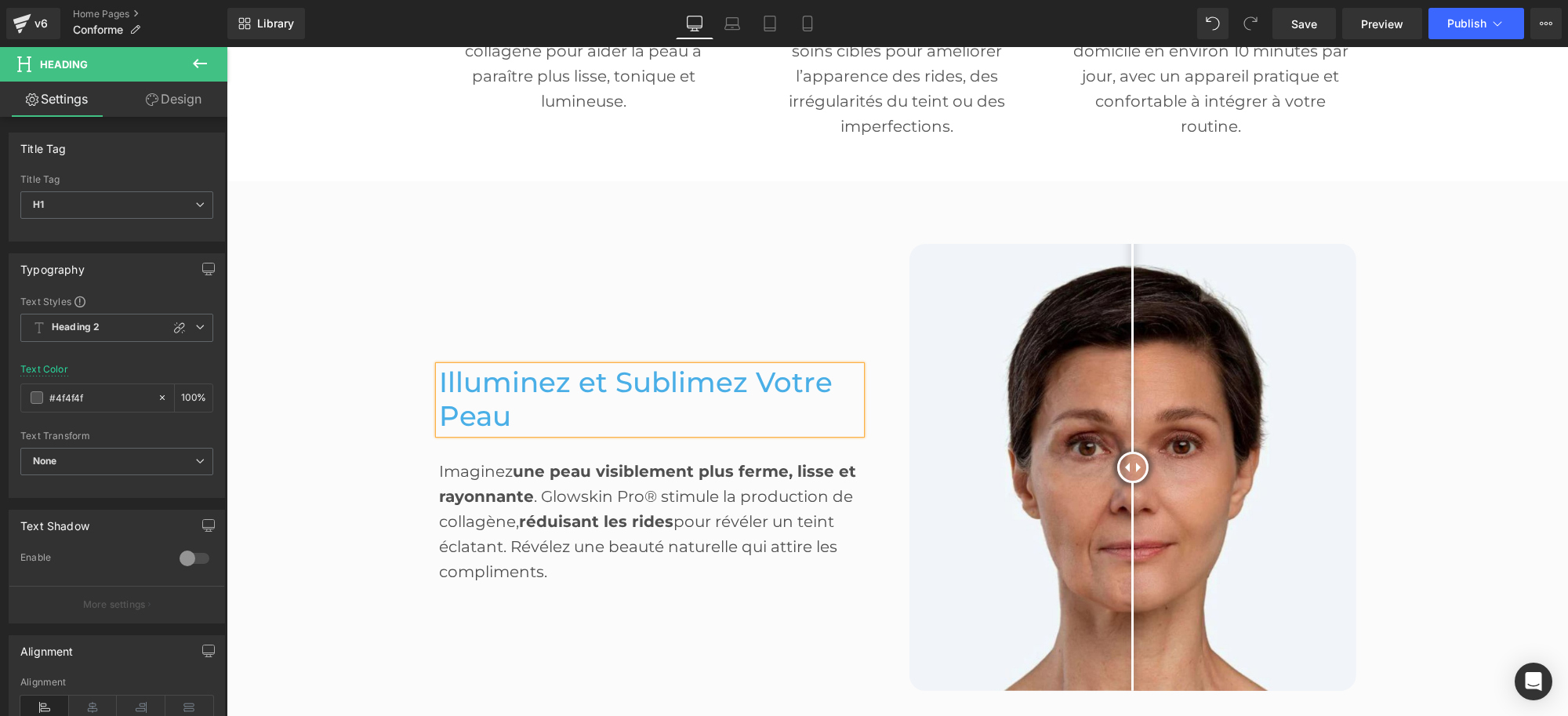
scroll to position [702, 0]
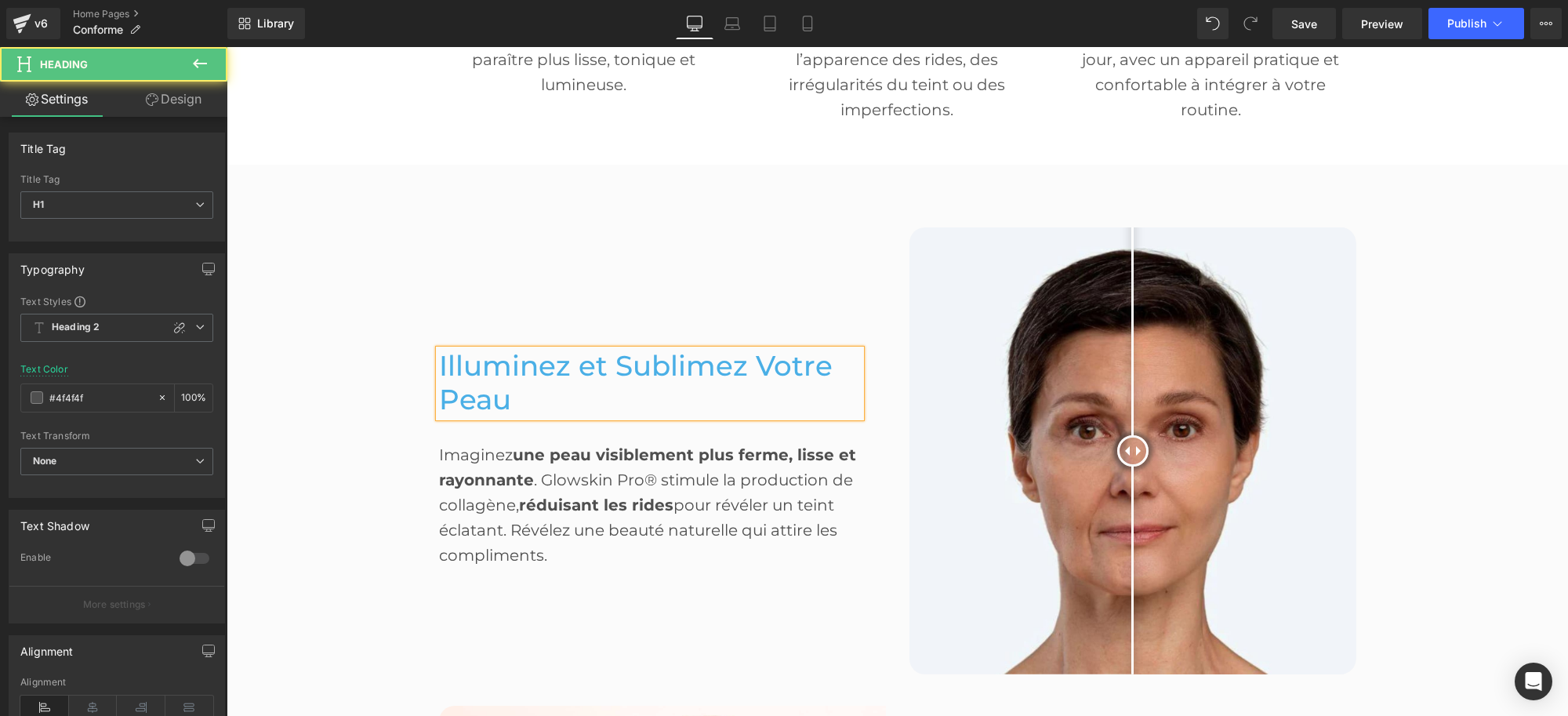
drag, startPoint x: 497, startPoint y: 394, endPoint x: 509, endPoint y: 390, distance: 12.6
click at [509, 390] on h1 "Illuminez et Sublimez Votre Peau" at bounding box center [650, 383] width 422 height 66
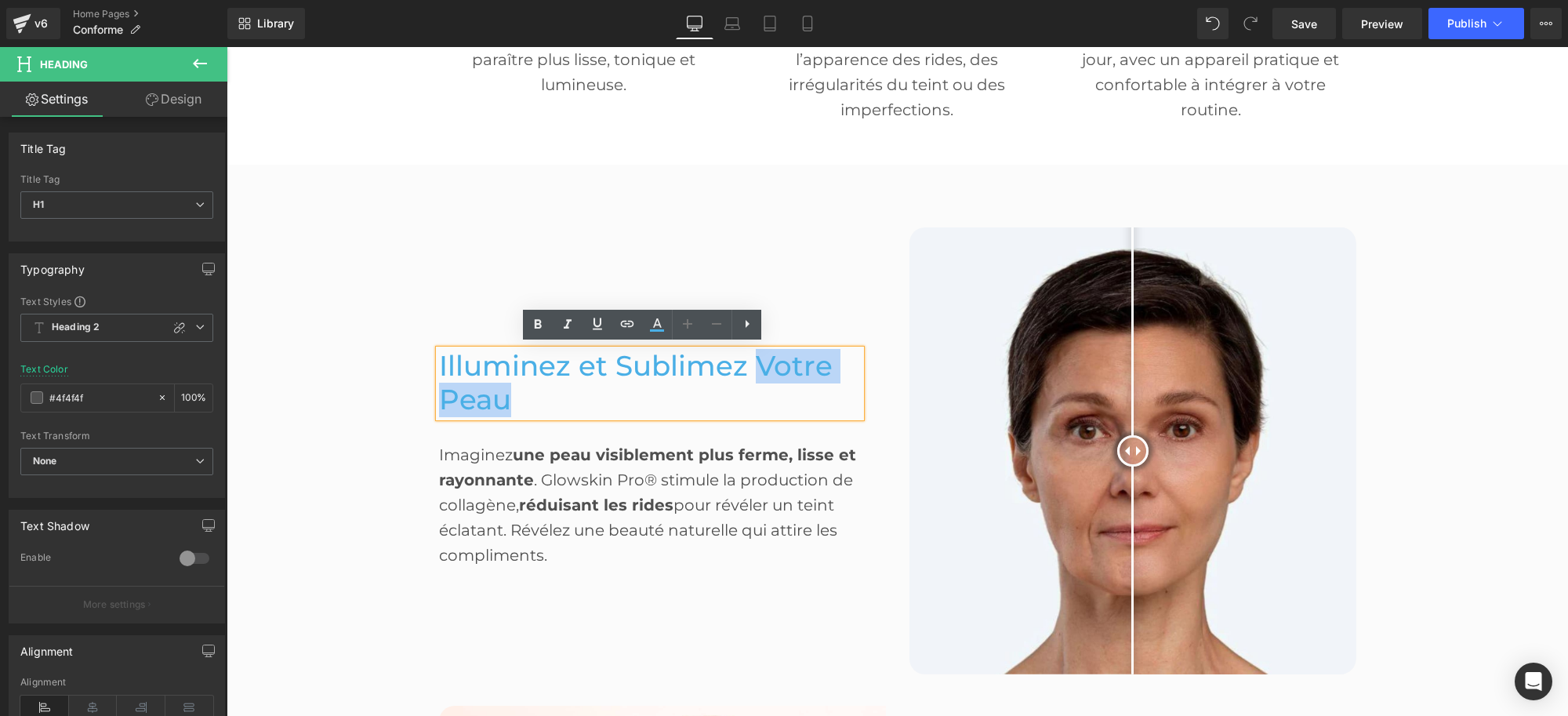
drag, startPoint x: 503, startPoint y: 401, endPoint x: 750, endPoint y: 358, distance: 250.7
click at [750, 358] on h1 "Illuminez et Sublimez Votre Peau" at bounding box center [650, 383] width 422 height 66
click at [657, 331] on icon at bounding box center [657, 330] width 14 height 3
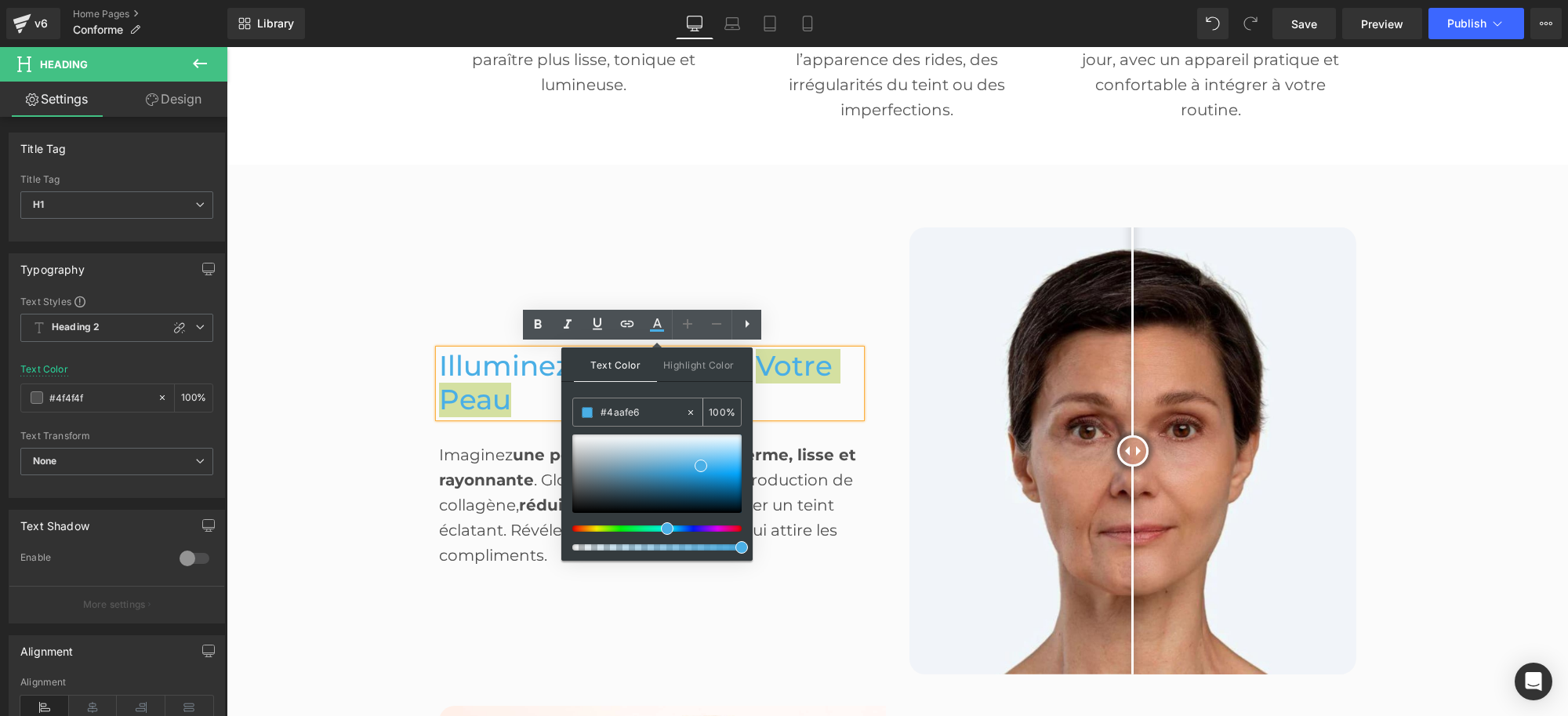
click at [623, 411] on input "#4aafe6" at bounding box center [642, 412] width 84 height 17
type input "4"
type input "0"
type input "444"
type input "100"
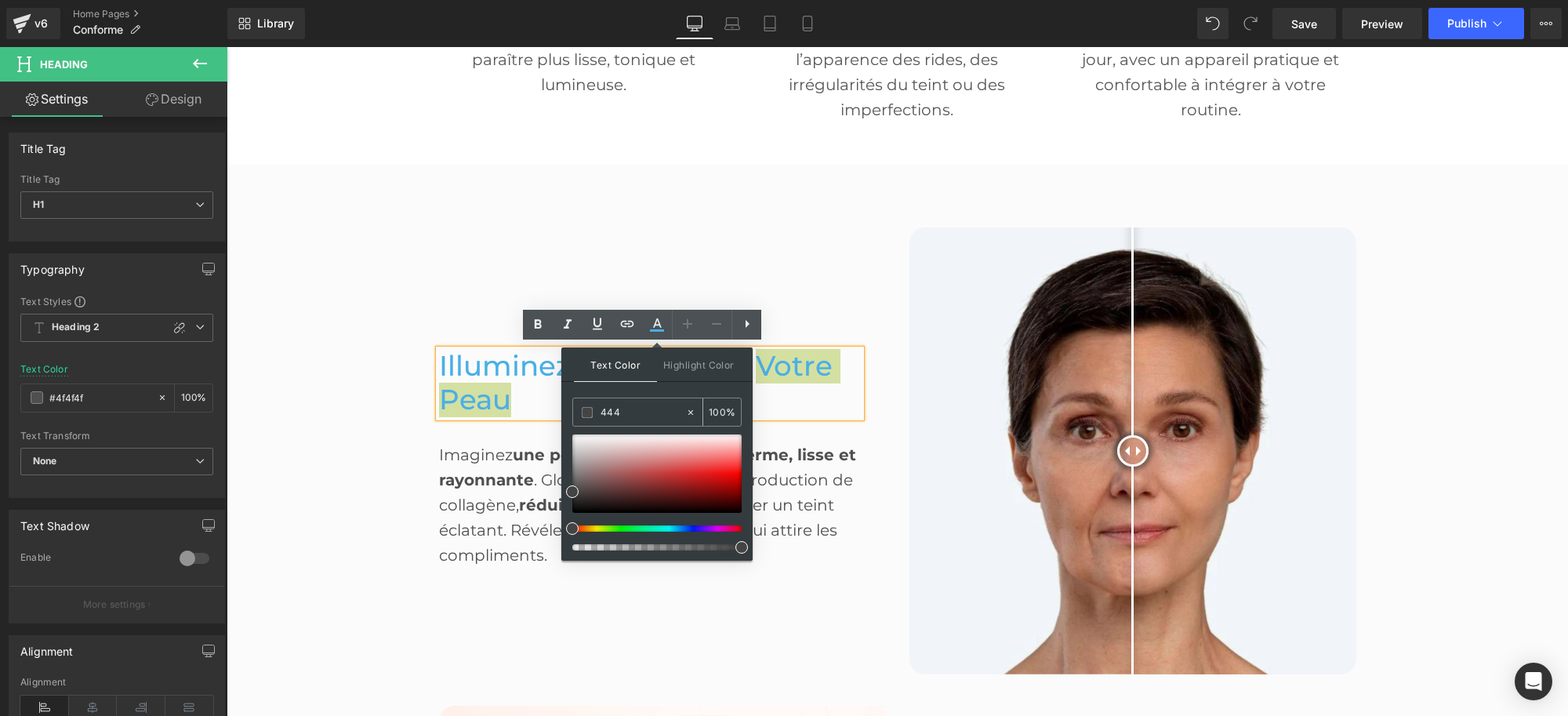
type input "4444"
type input "27"
type input "44444"
type input "0"
type input "444444"
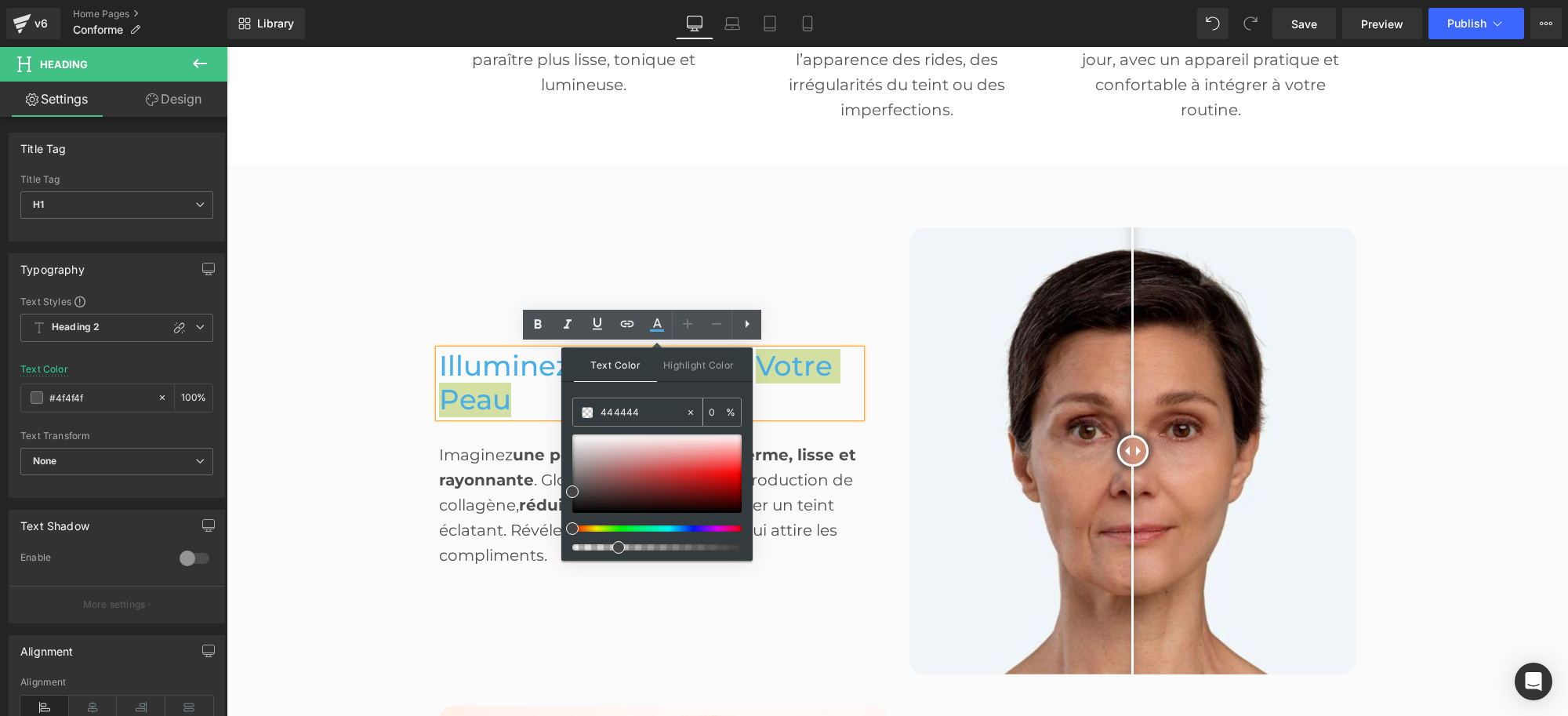
type input "100"
click at [671, 391] on div "Text Color Highlight Color rgb(68, 68, 68) 444444 100 % transparent transparent…" at bounding box center [657, 454] width 192 height 213
type input "#444444"
click at [876, 351] on div "Illuminez et Sublimez Votre Peau Heading Imaginez une peau visiblement plus fer…" at bounding box center [663, 450] width 447 height 249
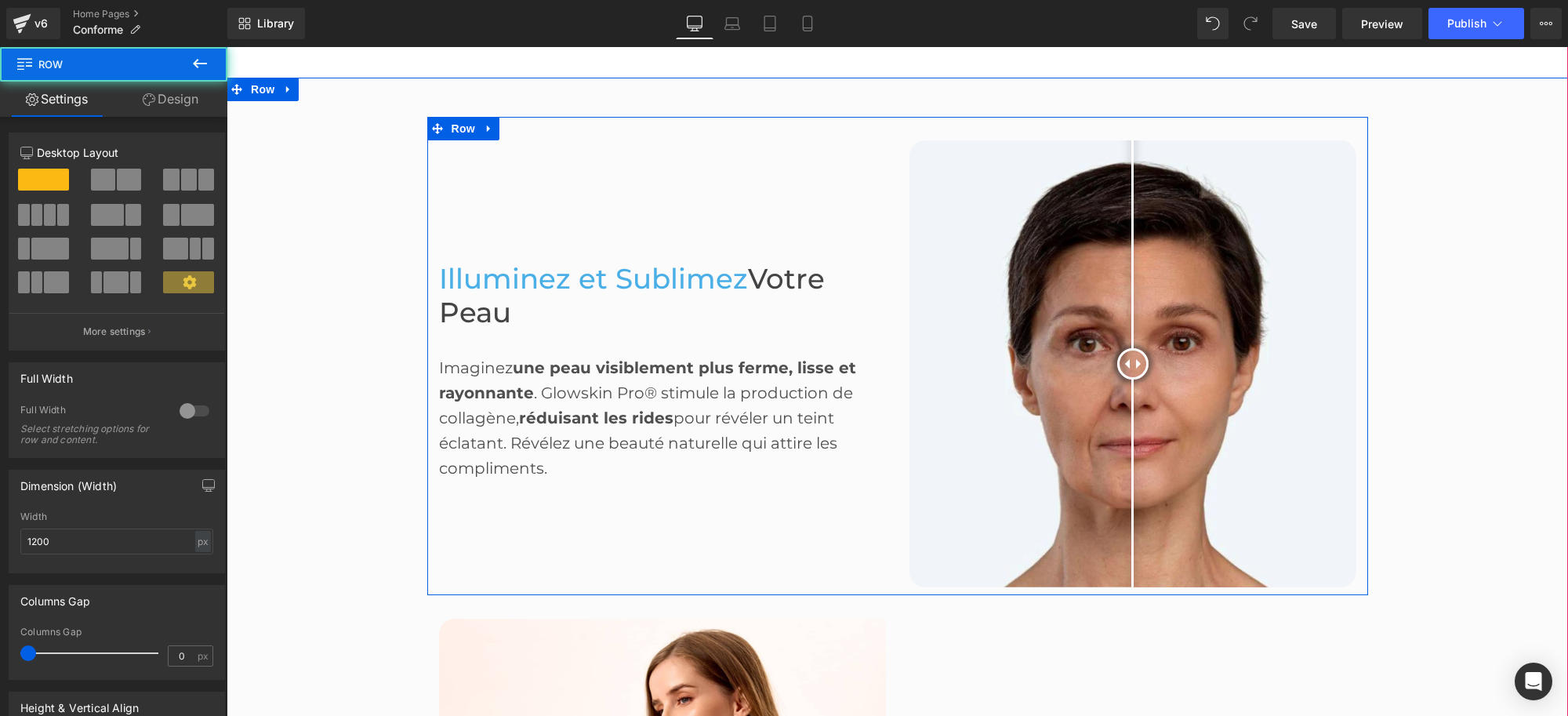
scroll to position [898, 0]
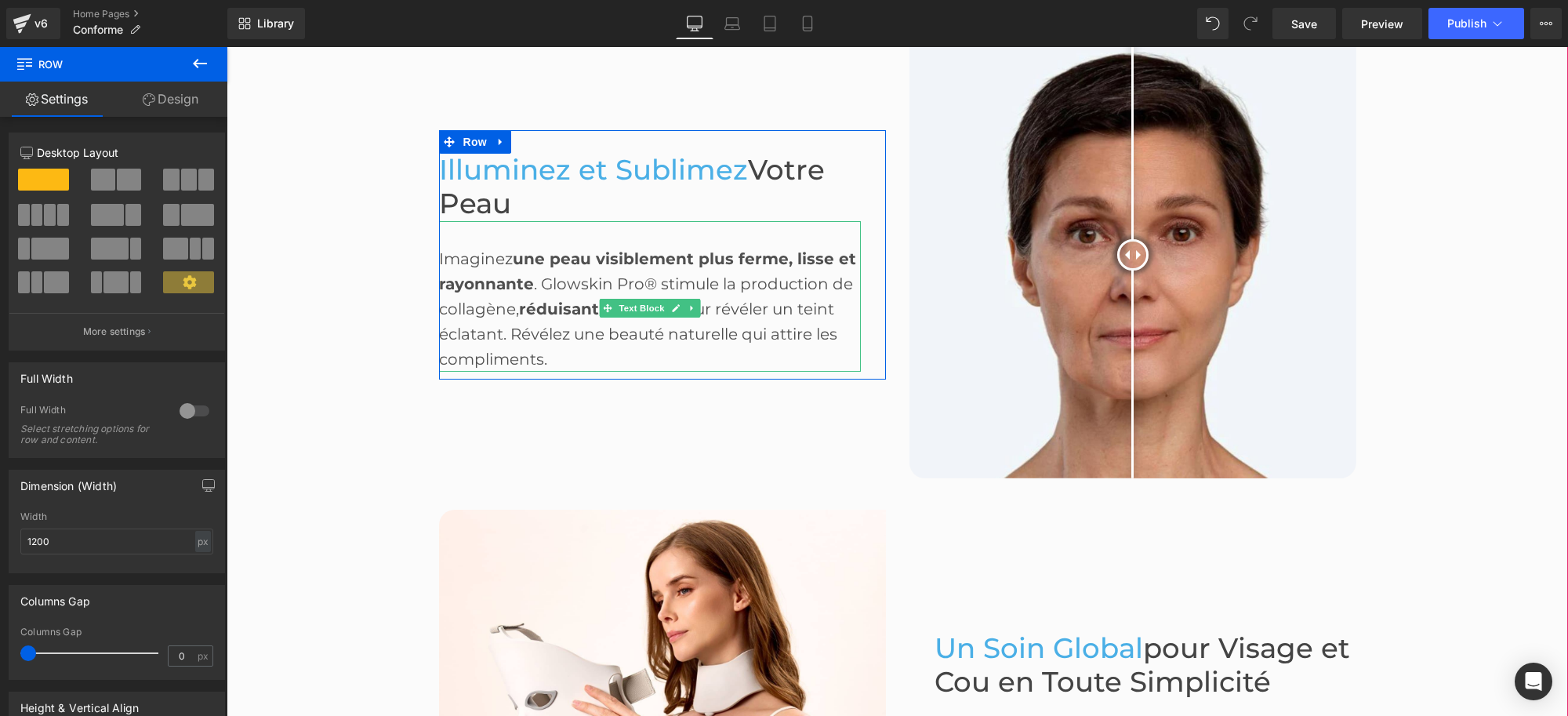
click at [480, 272] on strong "une peau visiblement plus ferme, lisse et rayonnante" at bounding box center [648, 272] width 417 height 44
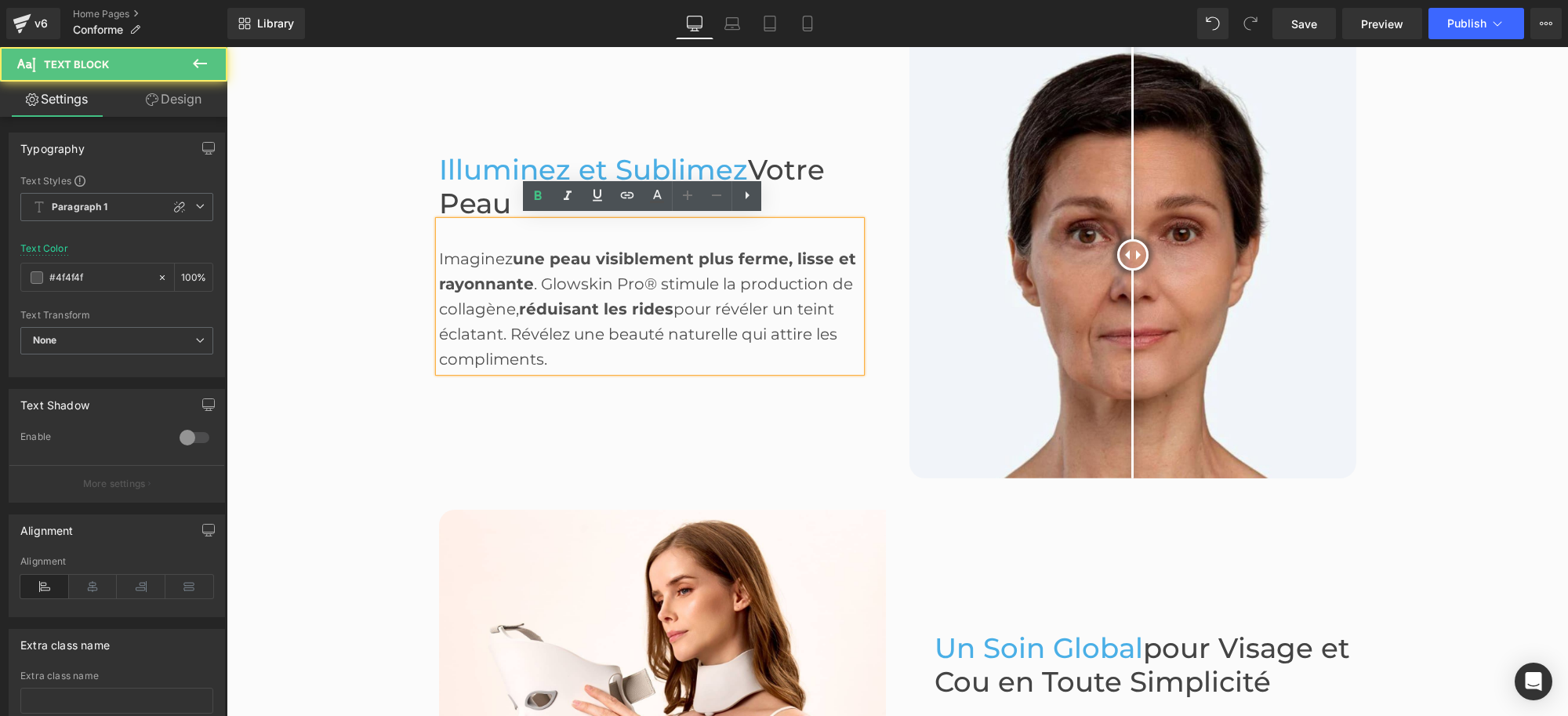
click at [493, 255] on div "Imaginez une peau visiblement plus ferme, lisse et rayonnante . Glowskin Pro® s…" at bounding box center [650, 296] width 422 height 151
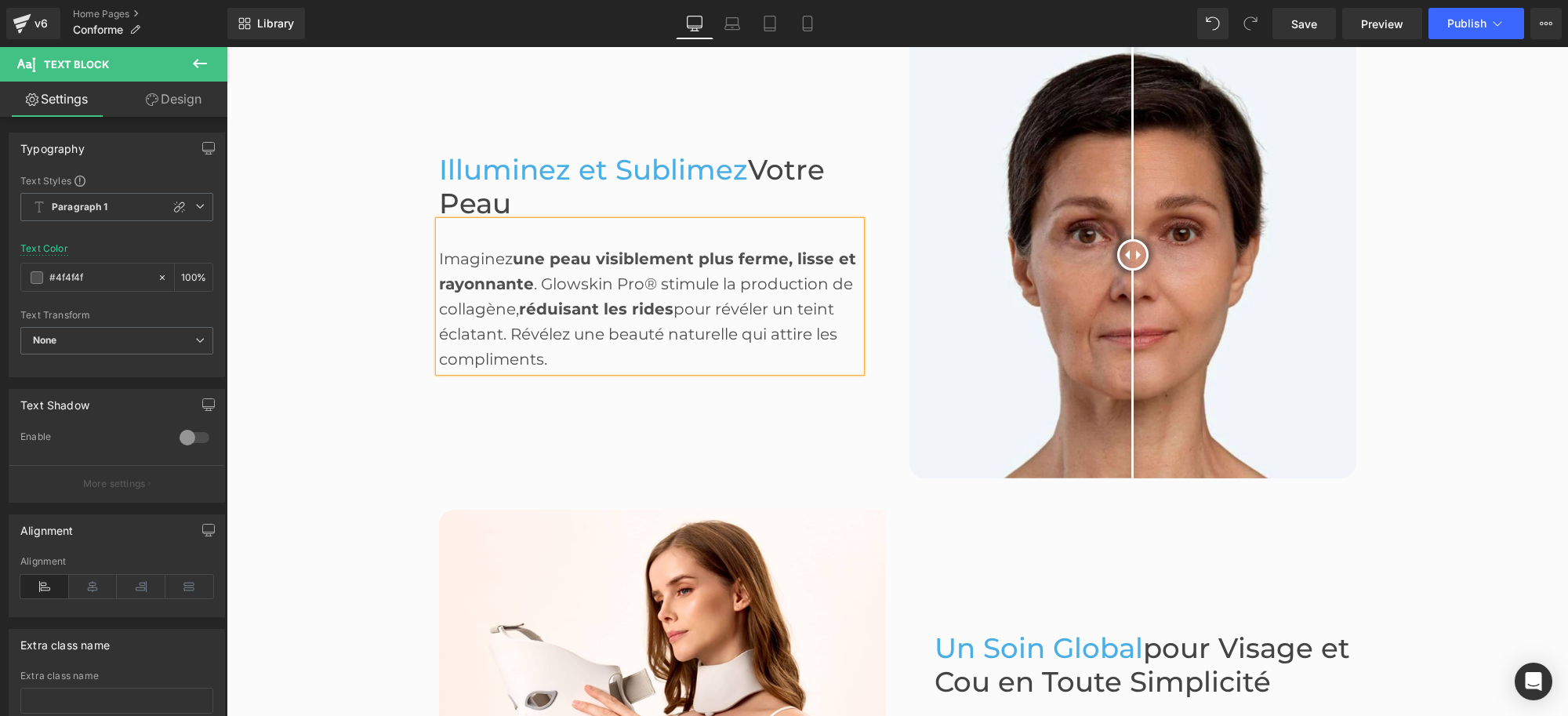
paste div
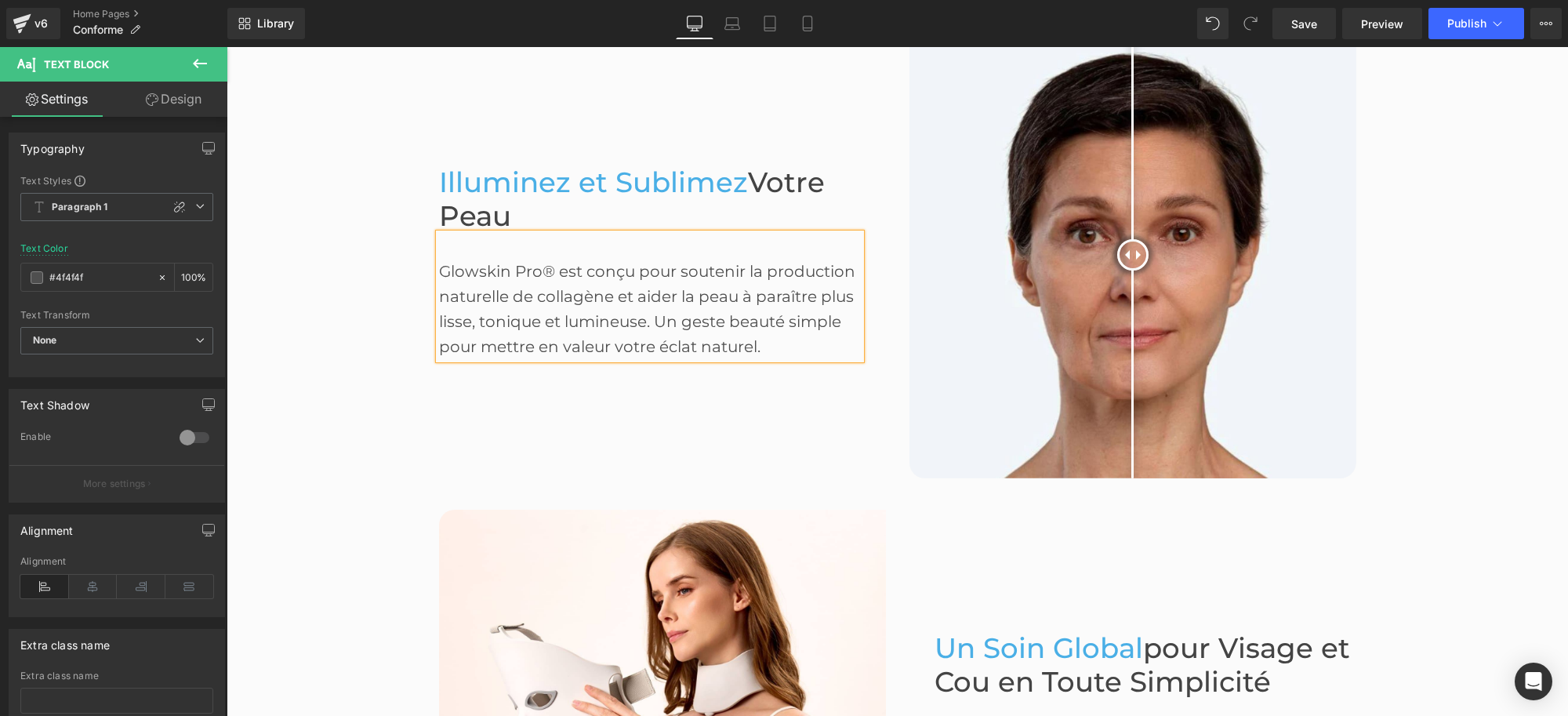
scroll to position [911, 0]
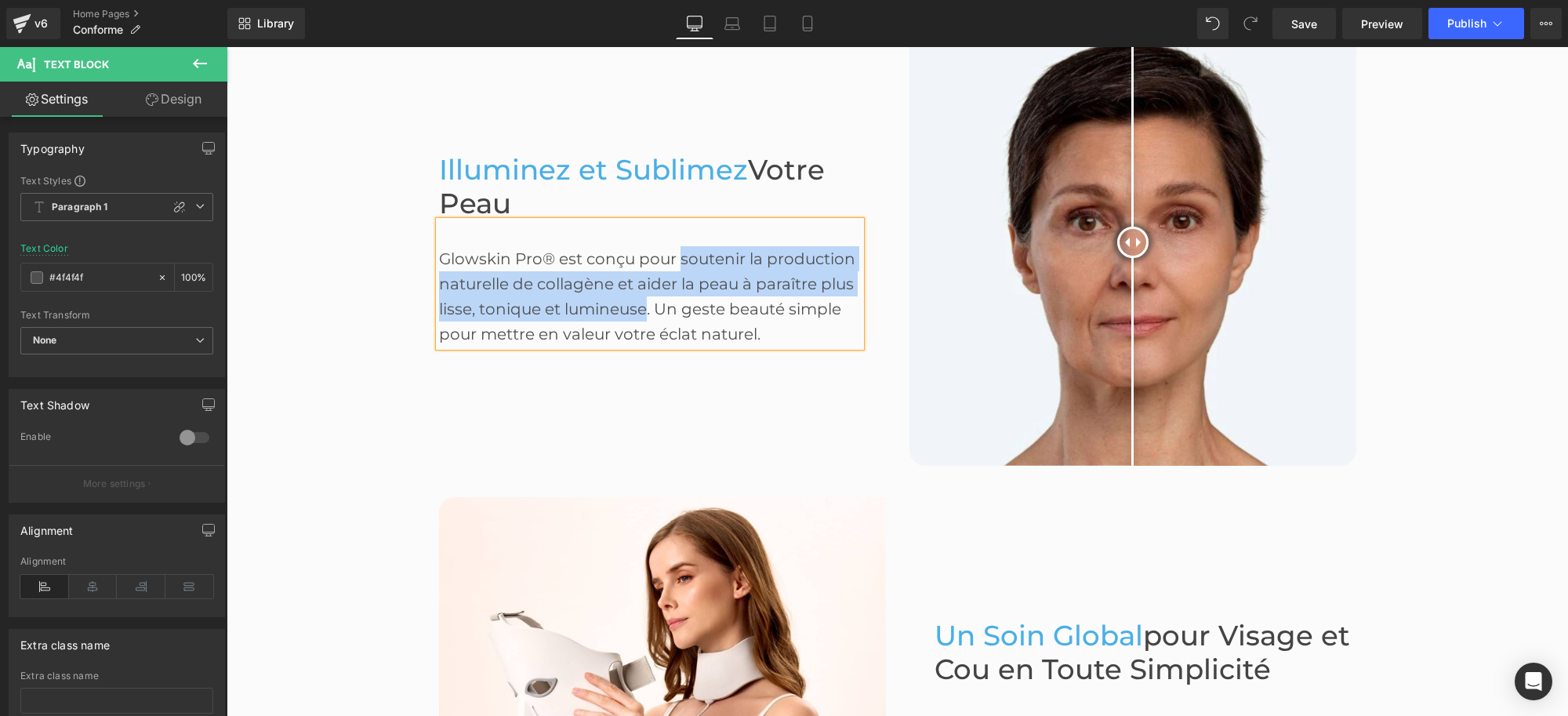
drag, startPoint x: 674, startPoint y: 252, endPoint x: 638, endPoint y: 306, distance: 64.9
click at [638, 306] on div "Glowskin Pro® est conçu pour soutenir la production naturelle de collagène et a…" at bounding box center [650, 284] width 422 height 125
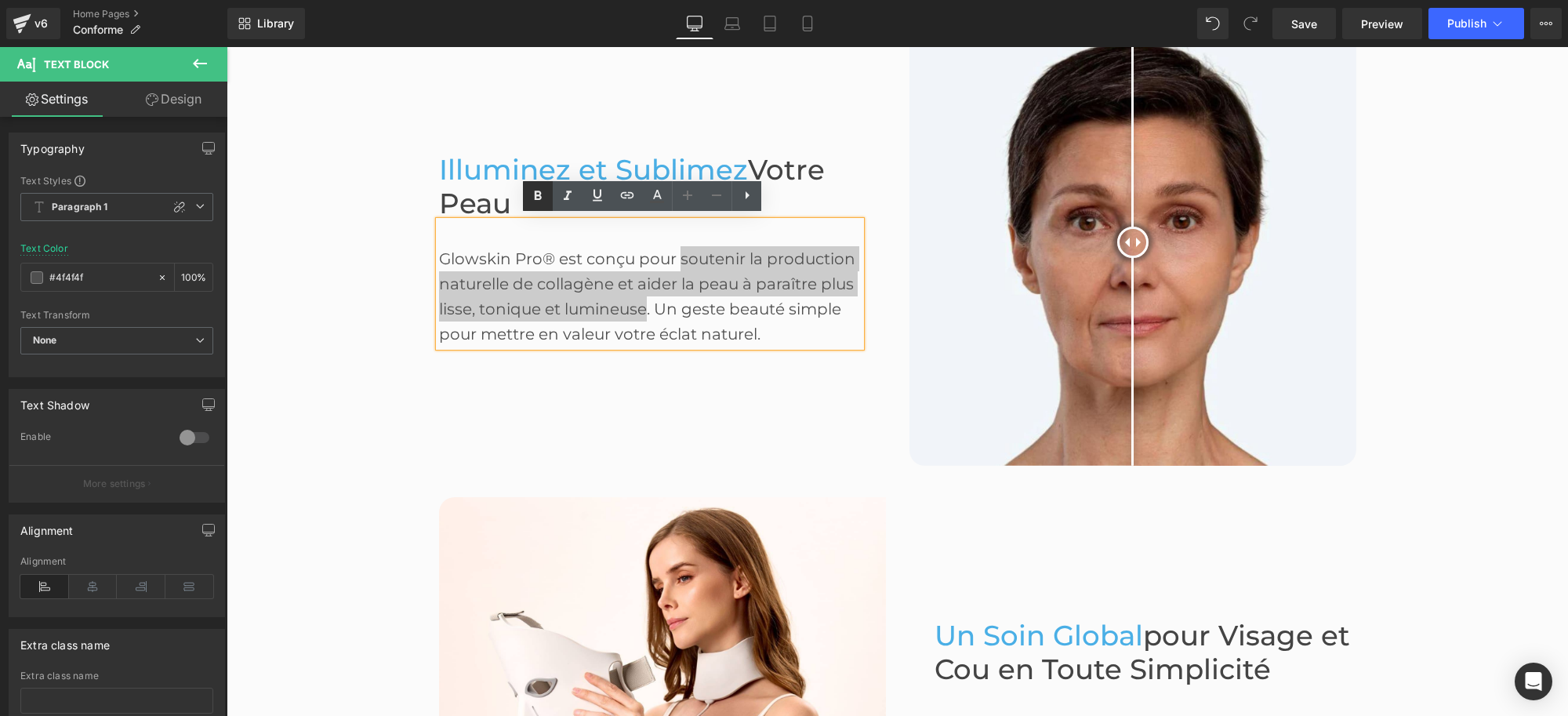
click at [543, 192] on icon at bounding box center [538, 196] width 19 height 19
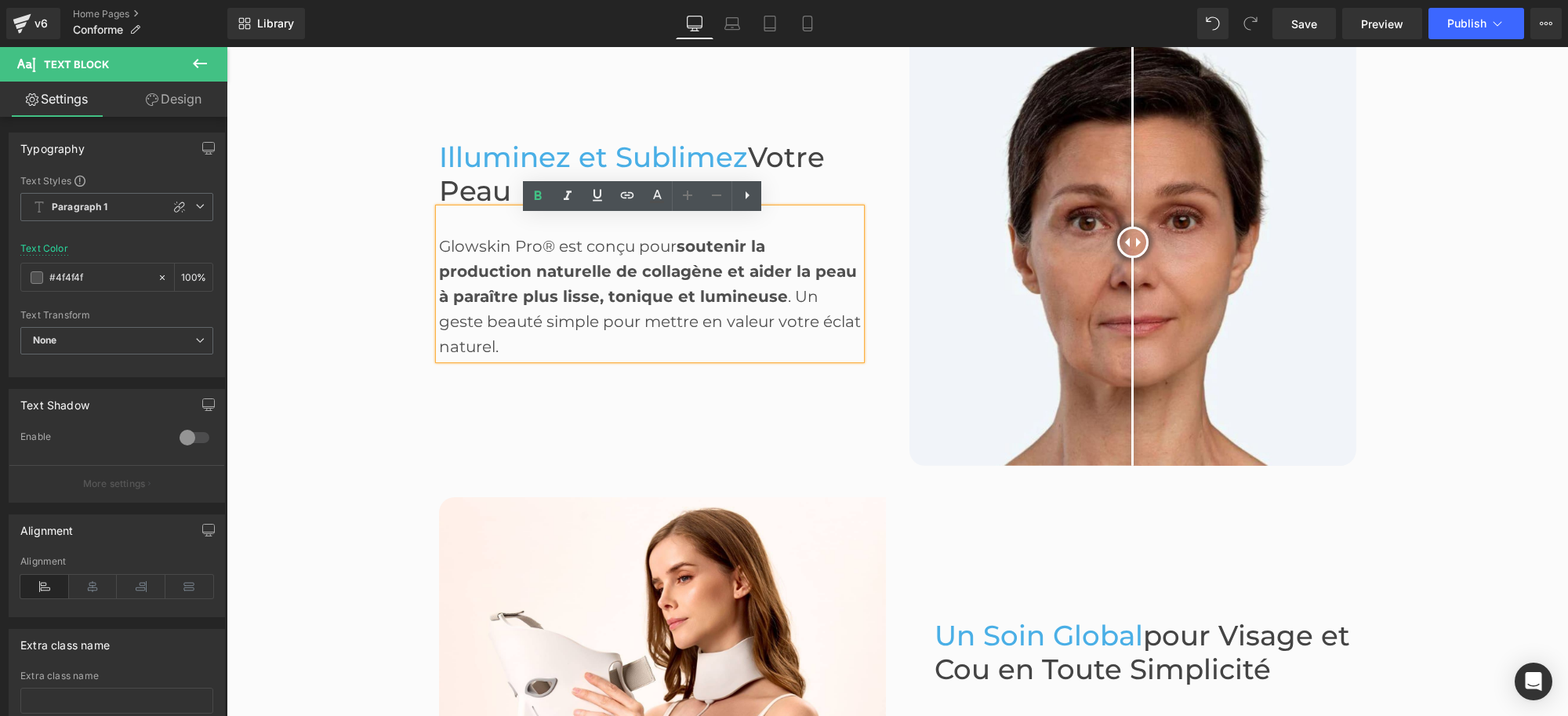
click at [912, 310] on img at bounding box center [1133, 242] width 447 height 447
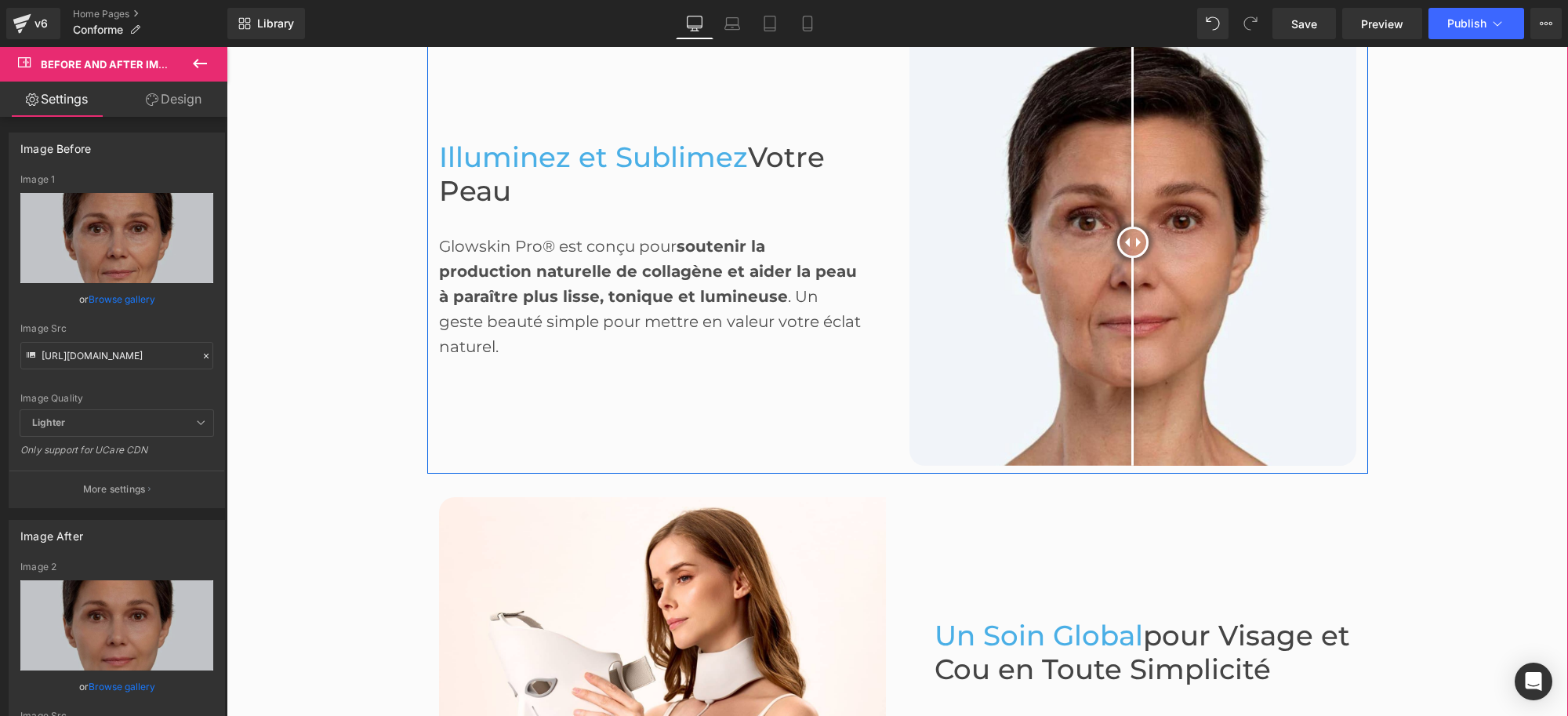
click at [898, 378] on div "Before and After Images" at bounding box center [1133, 242] width 470 height 447
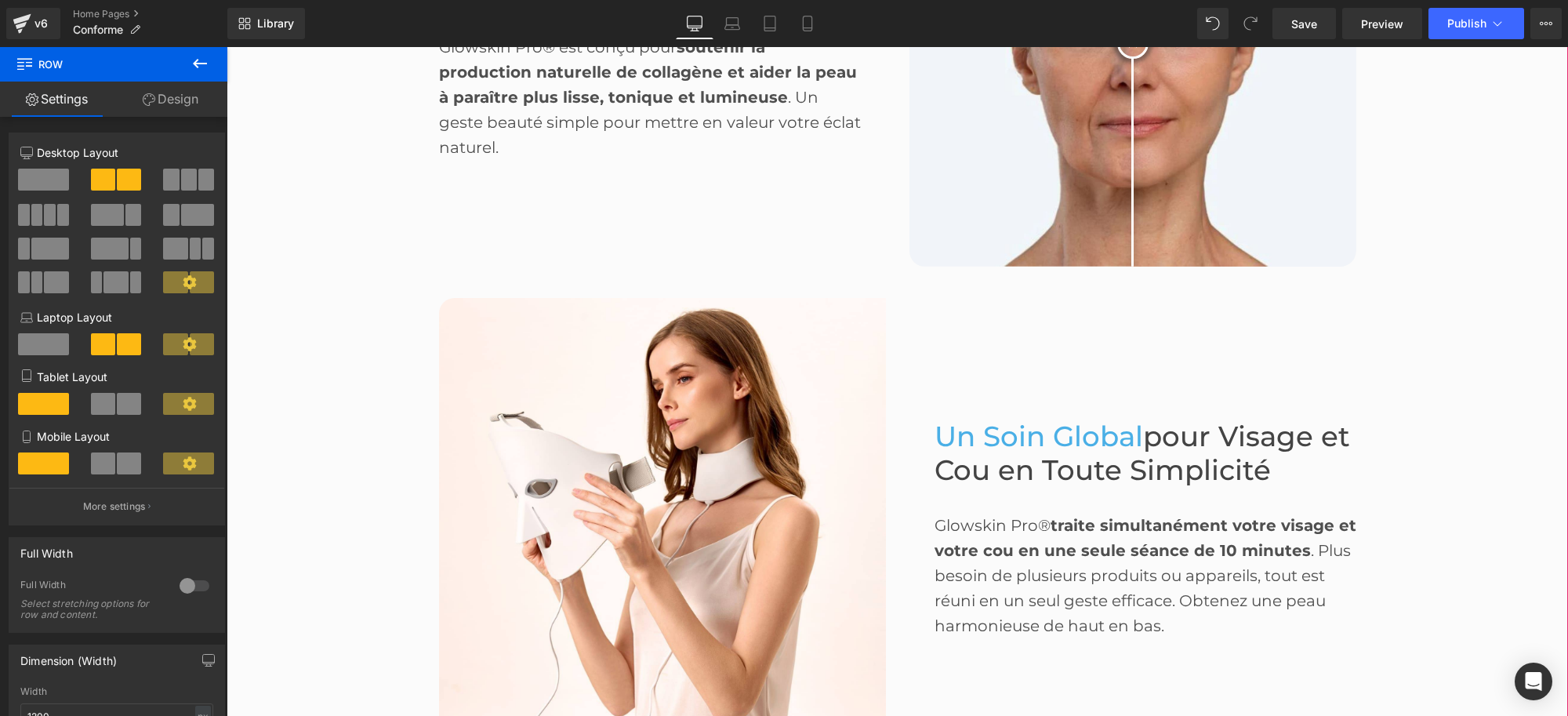
scroll to position [1303, 0]
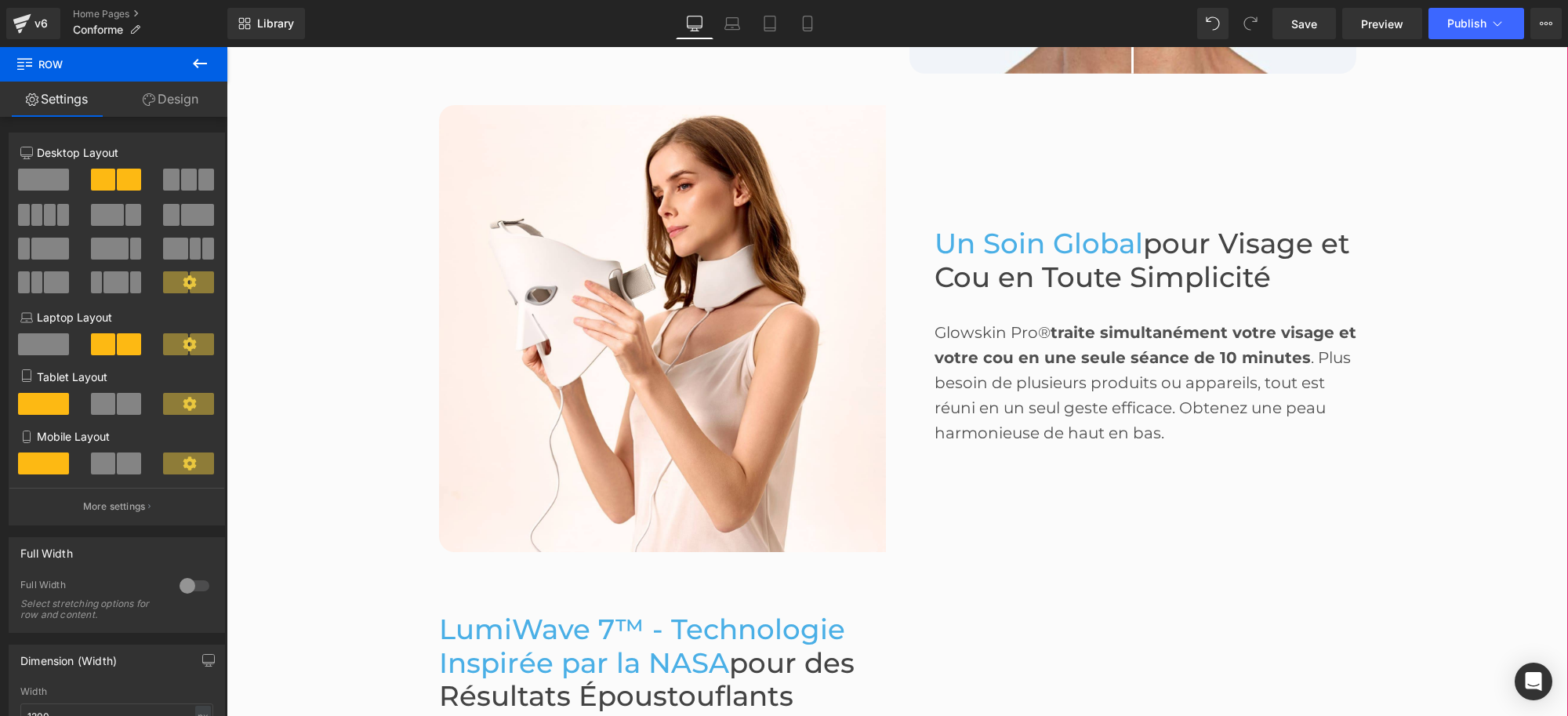
click at [1056, 236] on span "Un Soin Global" at bounding box center [1038, 243] width 209 height 34
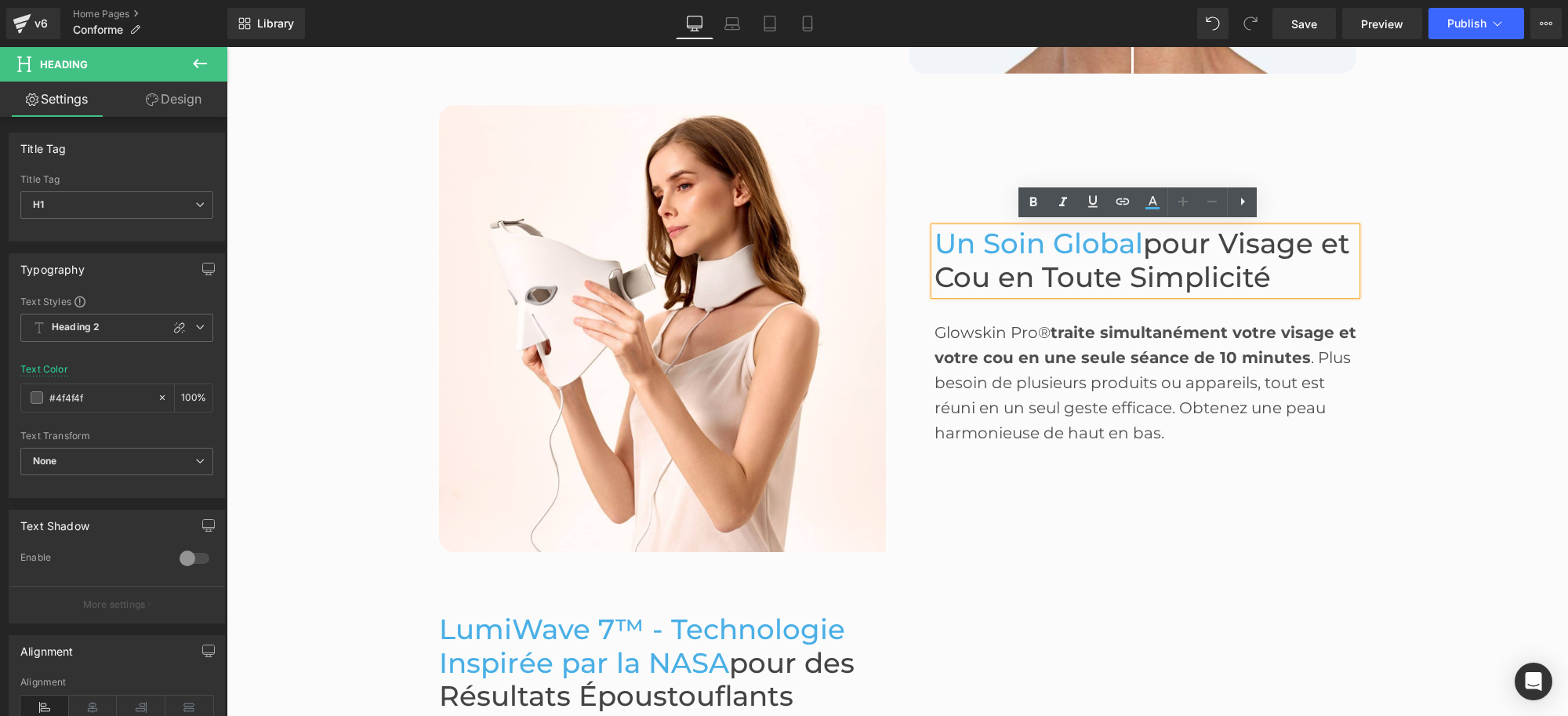
click at [1128, 247] on span "Un Soin Global" at bounding box center [1038, 243] width 209 height 34
paste div
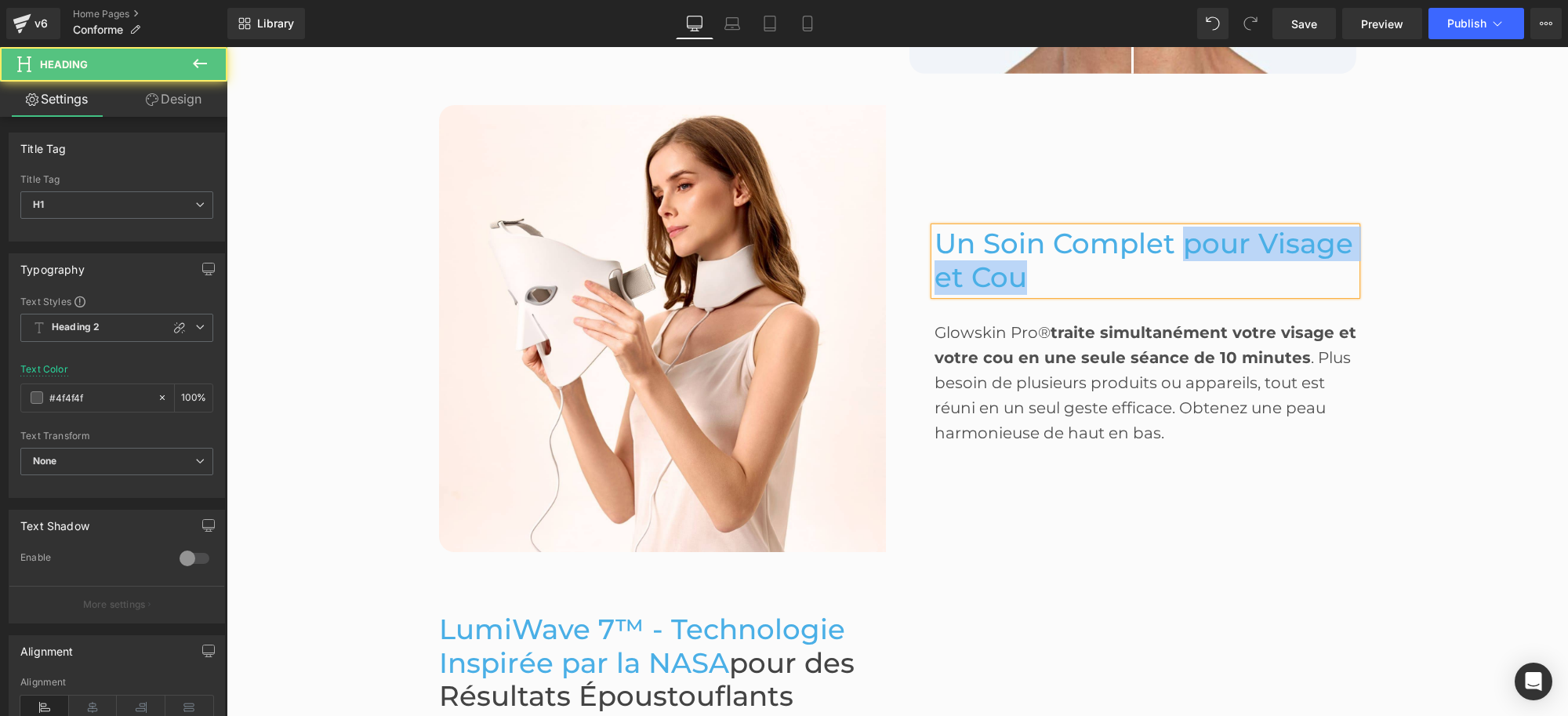
drag, startPoint x: 1026, startPoint y: 269, endPoint x: 1173, endPoint y: 239, distance: 150.0
click at [1173, 239] on h1 "Un Soin Complet pour Visage et Cou" at bounding box center [1145, 261] width 422 height 66
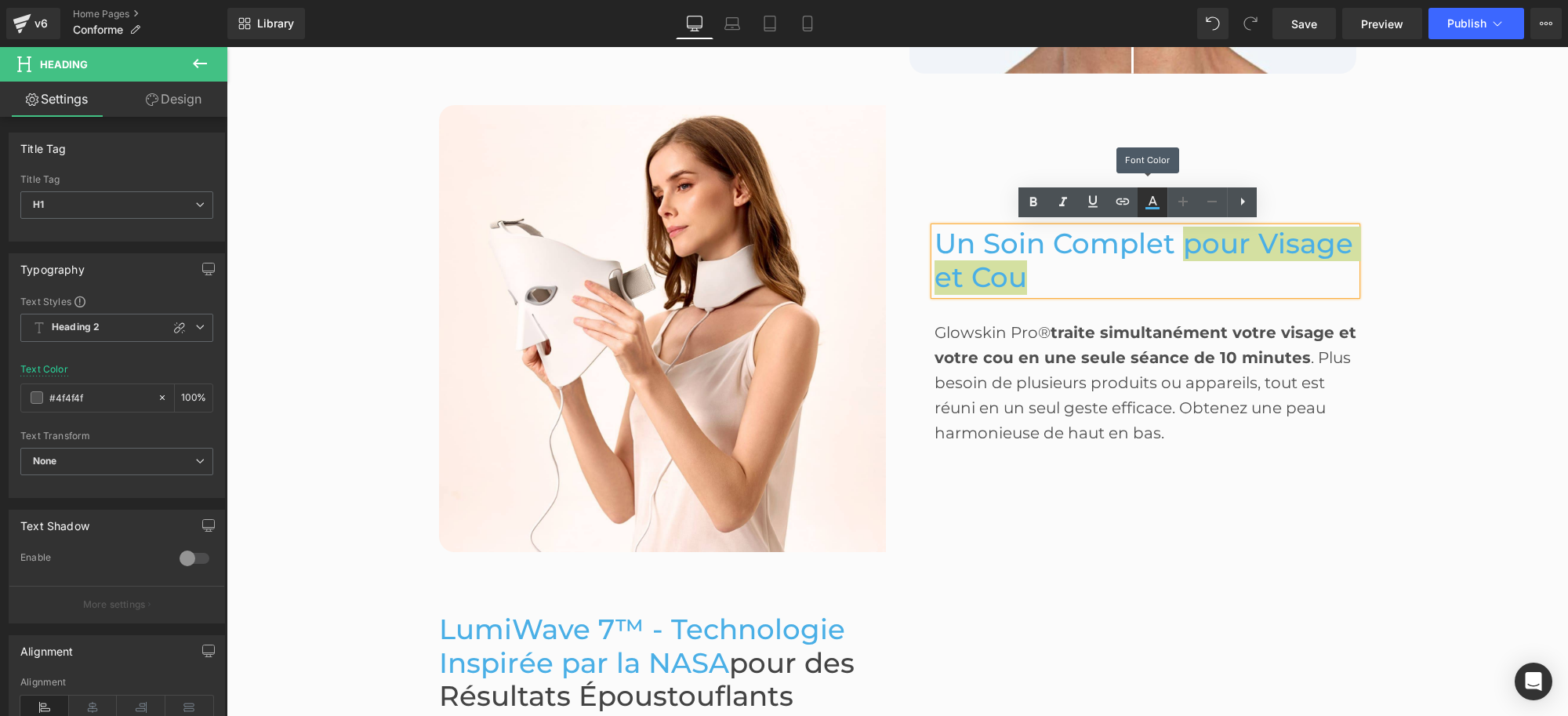
click at [1147, 196] on icon at bounding box center [1152, 202] width 19 height 19
type input "#4aafe6"
type input "100"
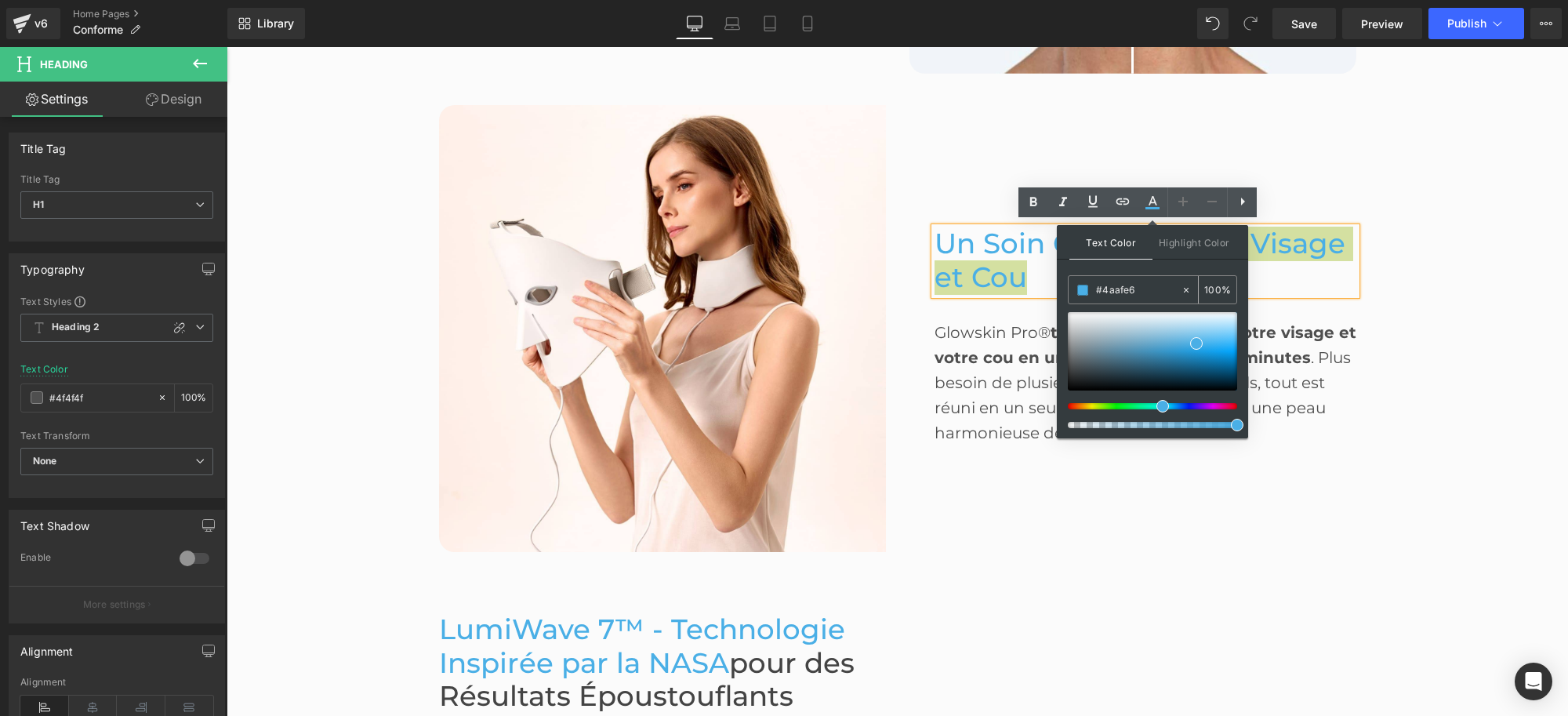
click at [1125, 279] on div "#4aafe6" at bounding box center [1125, 289] width 112 height 27
click at [1120, 286] on input "#4aafe6" at bounding box center [1138, 290] width 84 height 17
drag, startPoint x: 1152, startPoint y: 290, endPoint x: 1083, endPoint y: 290, distance: 69.0
click at [1083, 290] on div "#4aafe6" at bounding box center [1125, 289] width 112 height 27
type input "4"
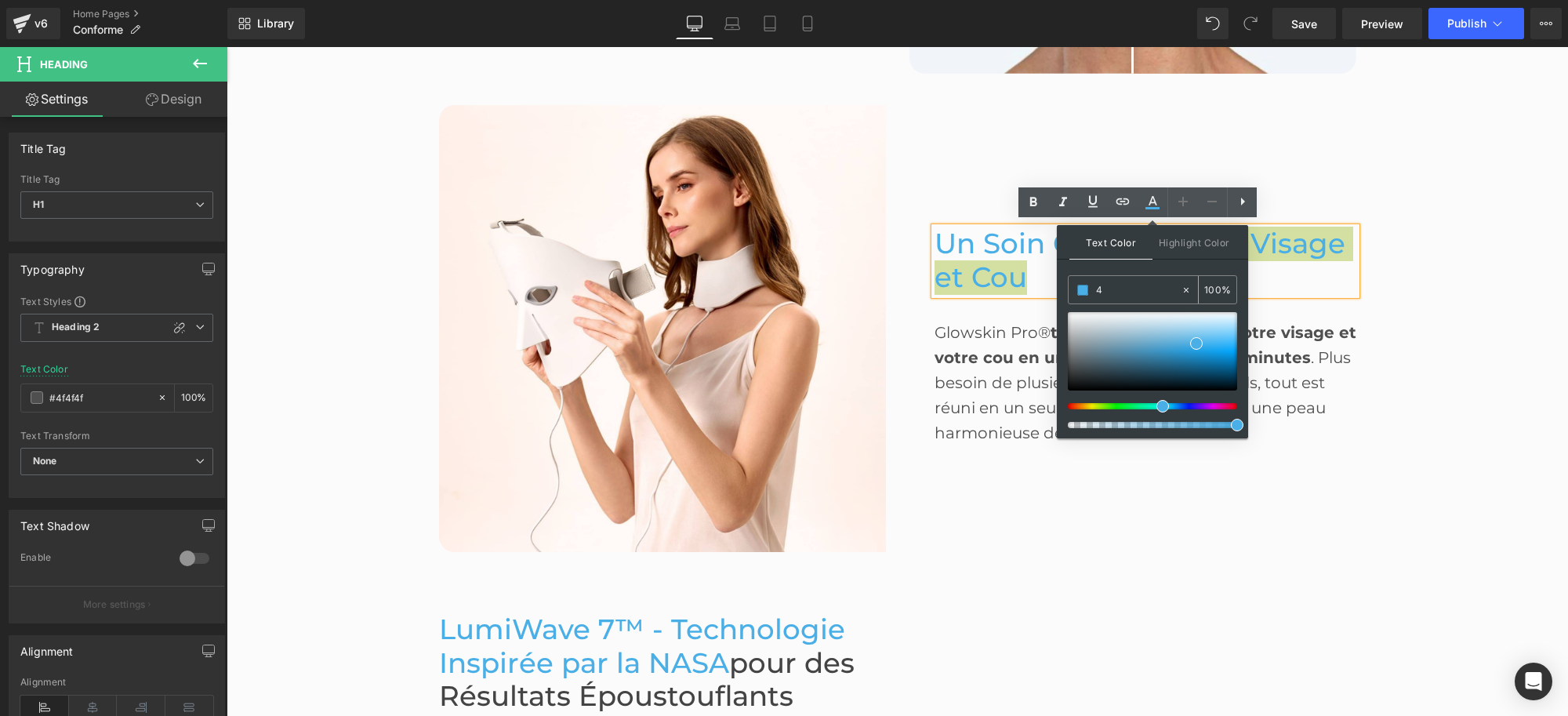
type input "0"
type input "444"
type input "100"
type input "4444"
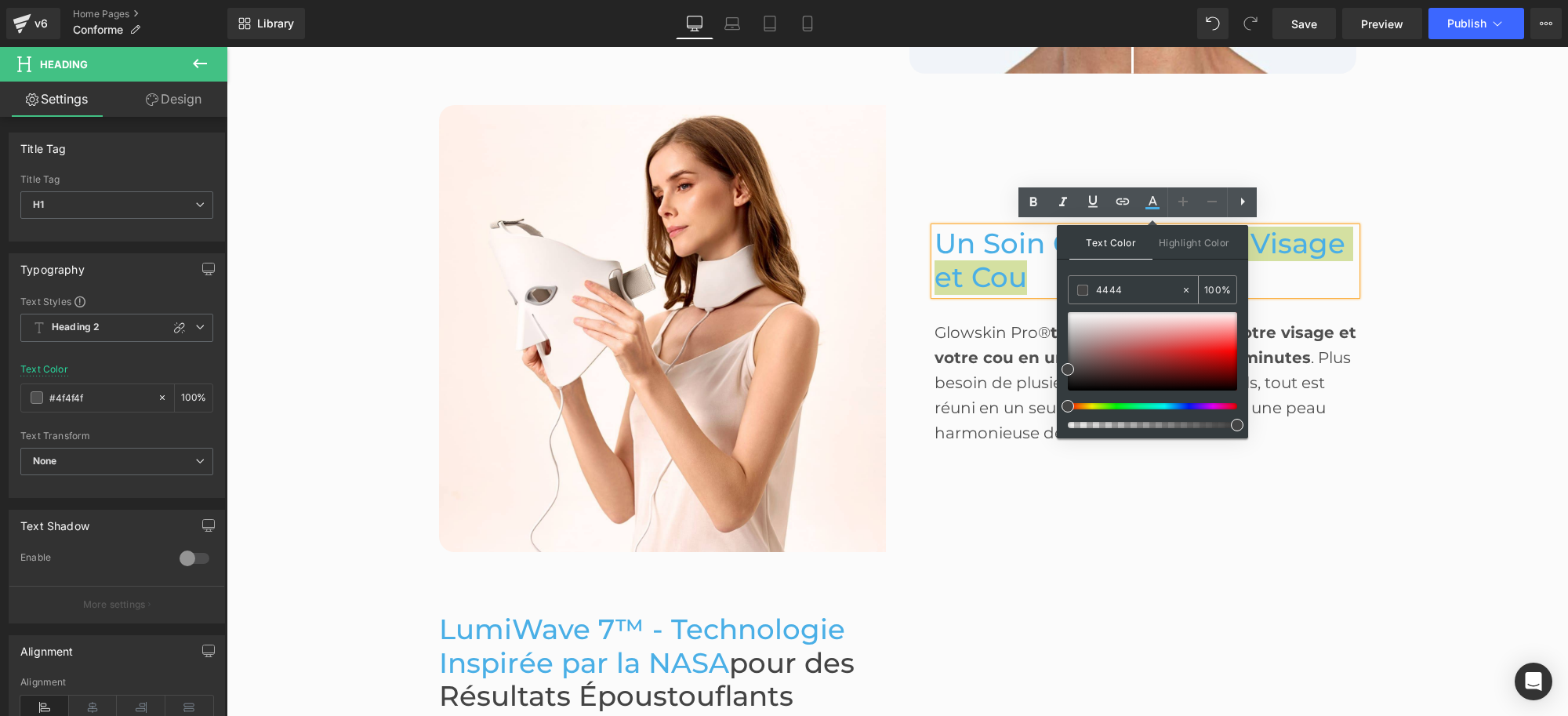
type input "27"
type input "44444"
type input "0"
type input "444444"
type input "100"
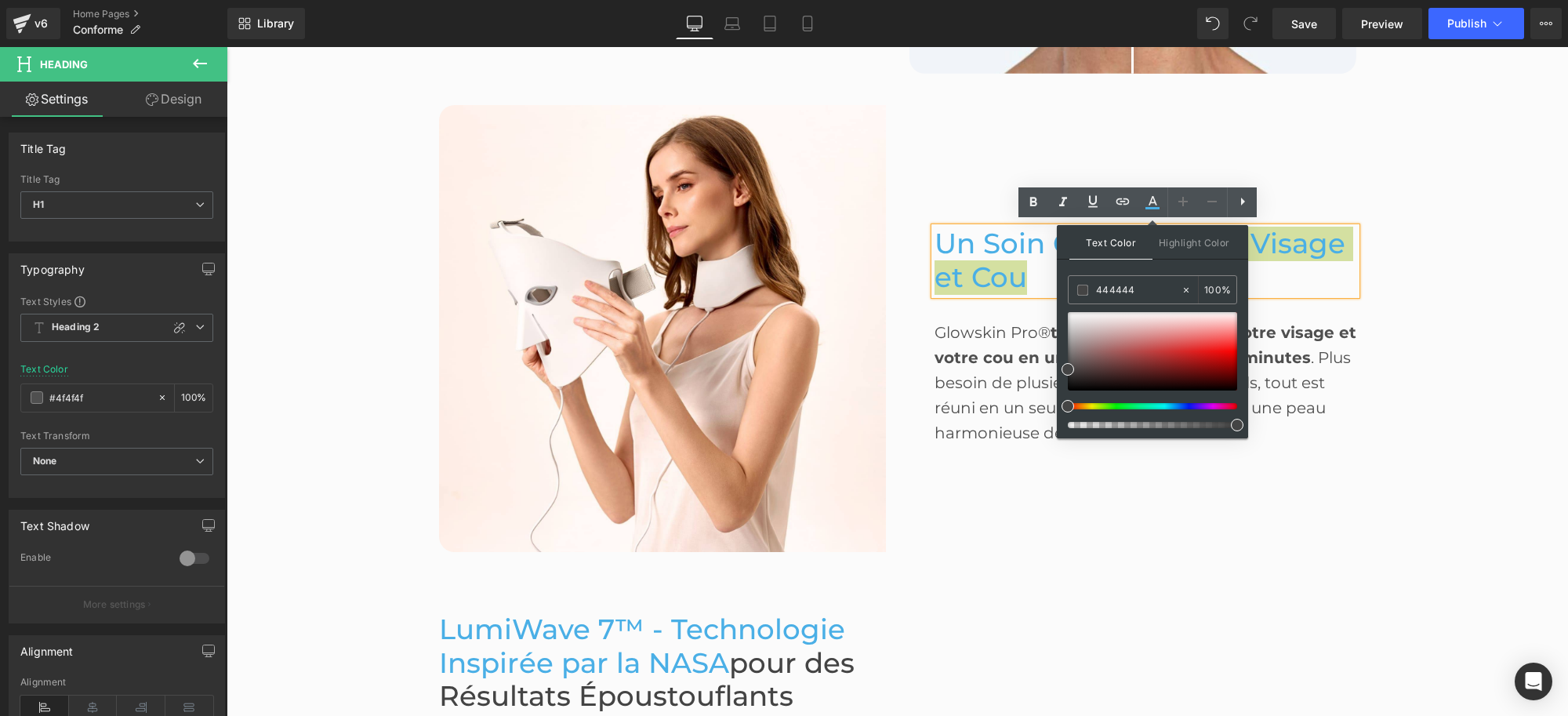
click at [1173, 264] on div "Text Color Highlight Color rgb(68, 68, 68) 444444 100 % transparent transparent…" at bounding box center [1152, 331] width 192 height 213
type input "#444444"
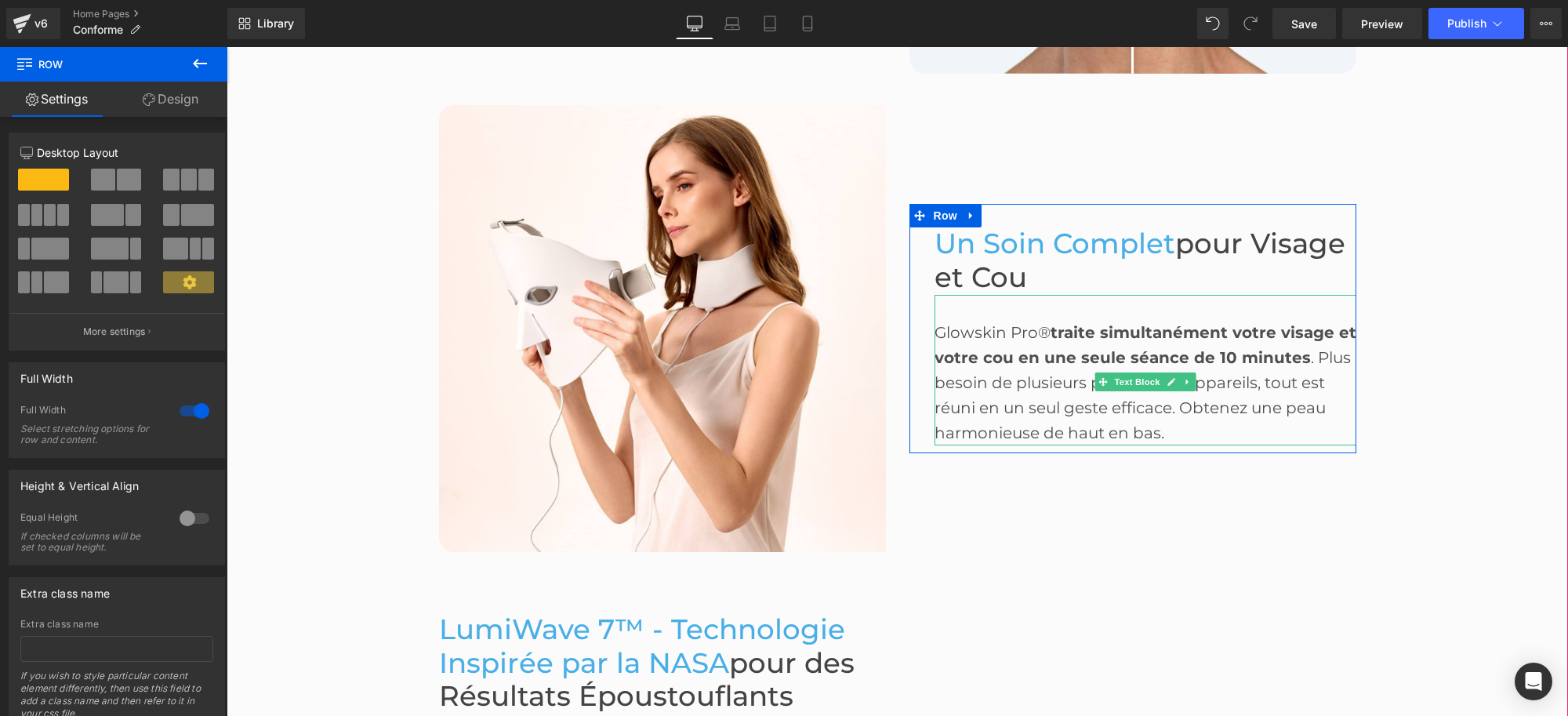
click at [964, 323] on div "Glowskin Pro® traite simultanément votre visage et votre cou en une seule séanc…" at bounding box center [1145, 382] width 422 height 125
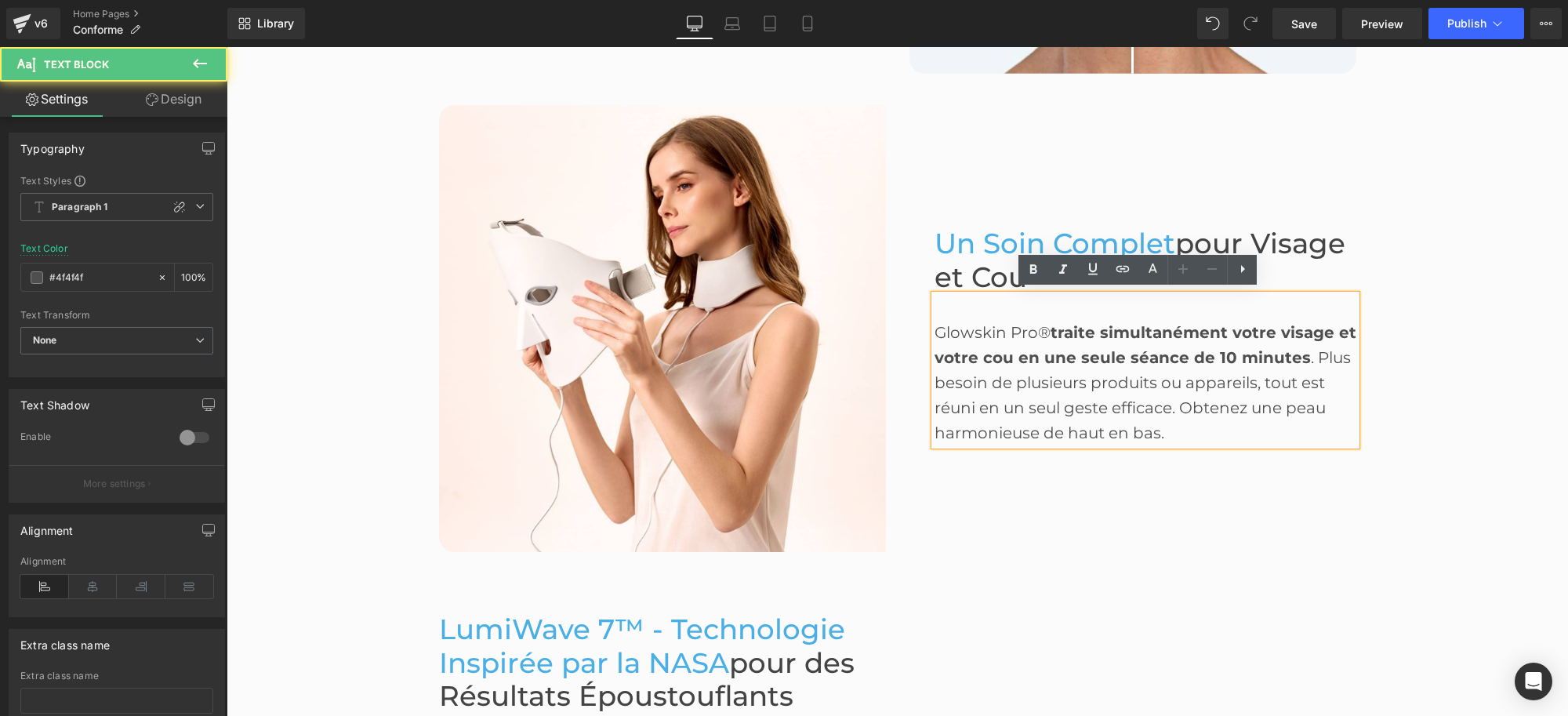
click at [977, 323] on div "Glowskin Pro® traite simultanément votre visage et votre cou en une seule séanc…" at bounding box center [1145, 382] width 422 height 125
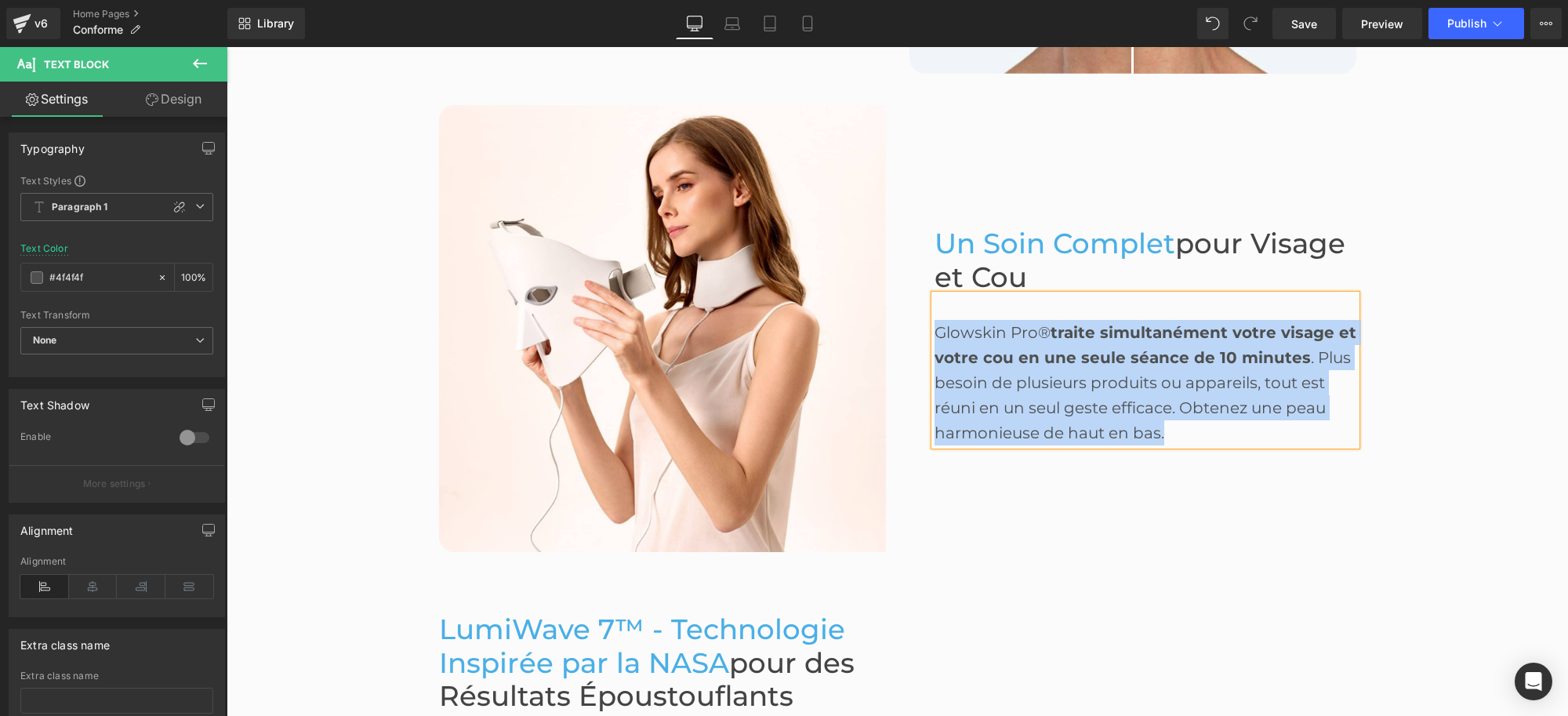
paste div
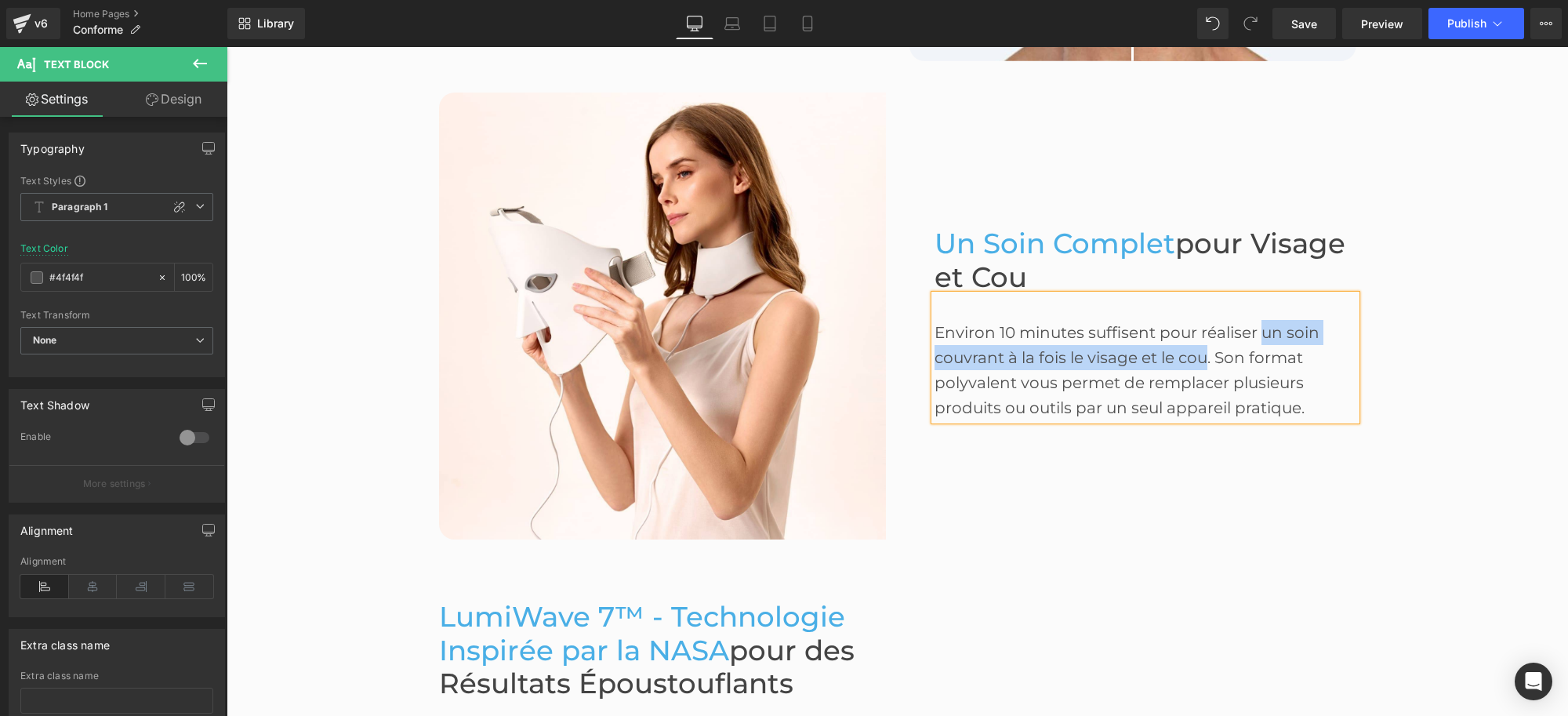
drag, startPoint x: 1255, startPoint y: 321, endPoint x: 1197, endPoint y: 357, distance: 68.3
click at [1197, 357] on div "Environ 10 minutes suffisent pour réaliser un soin couvrant à la fois le visage…" at bounding box center [1145, 370] width 422 height 100
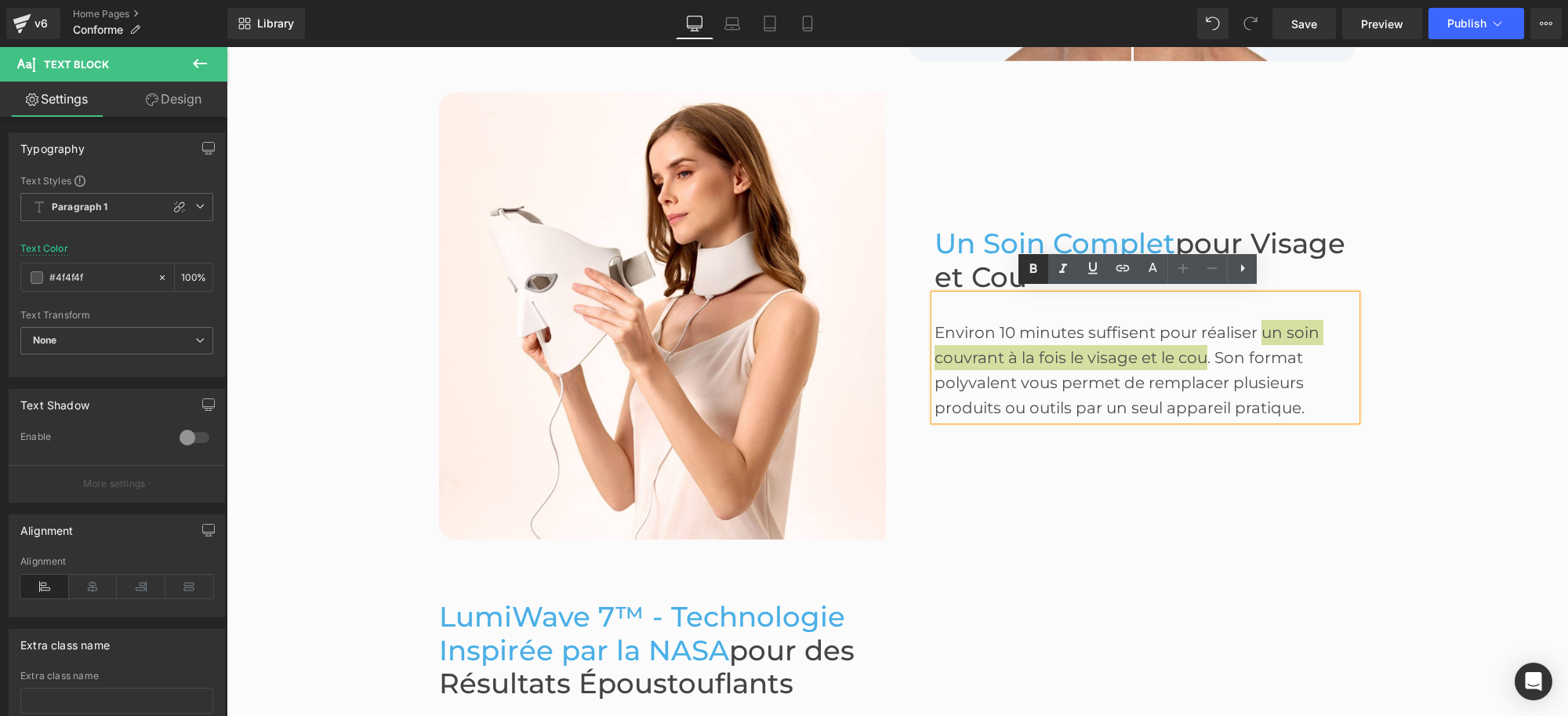
click at [1039, 267] on icon at bounding box center [1033, 269] width 19 height 19
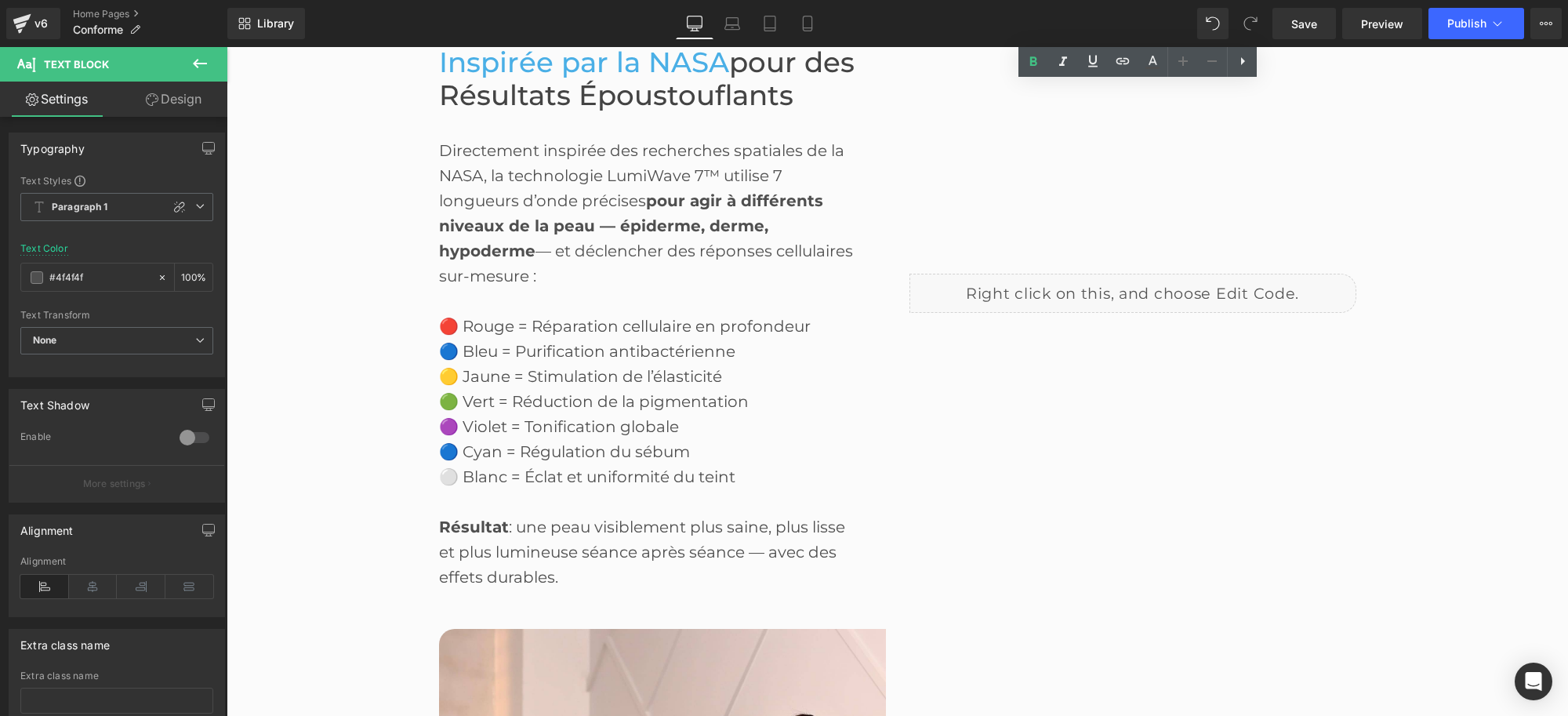
scroll to position [1805, 0]
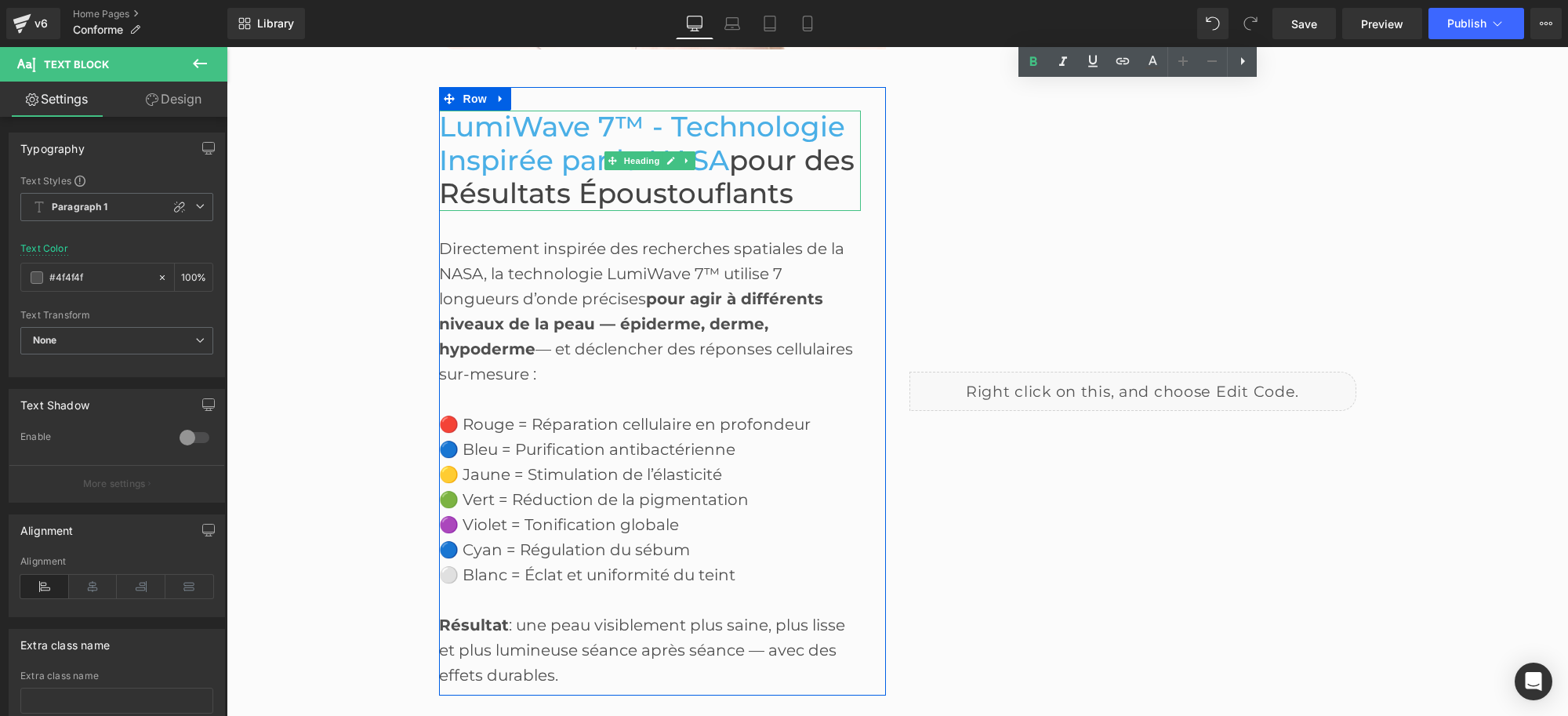
click at [748, 158] on span "pour des Résultats Époustouflants" at bounding box center [647, 176] width 416 height 67
click at [758, 158] on span "pour des Résultats Époustouflants" at bounding box center [647, 176] width 416 height 67
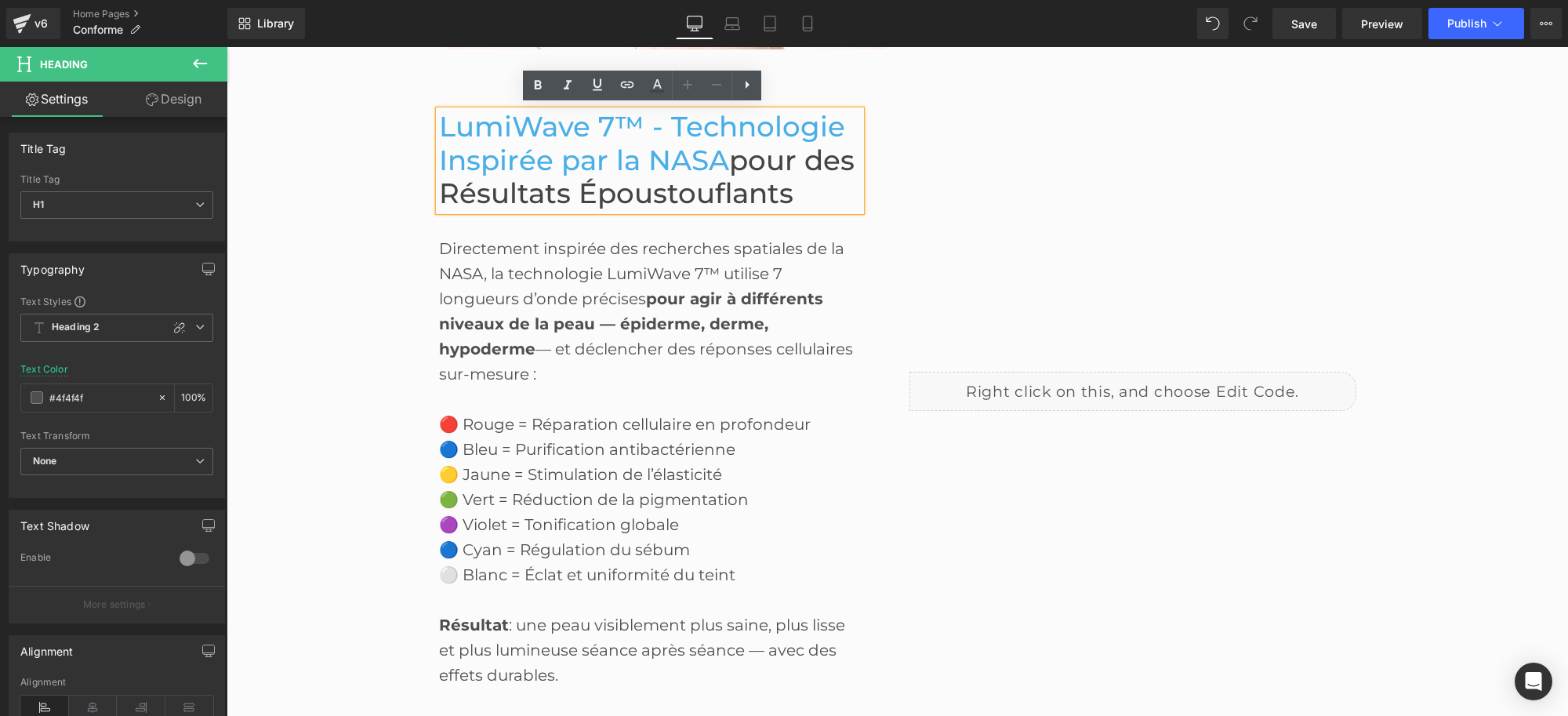
click at [675, 143] on span "LumiWave 7™ - Technologie Inspirée par la NASA" at bounding box center [642, 143] width 406 height 67
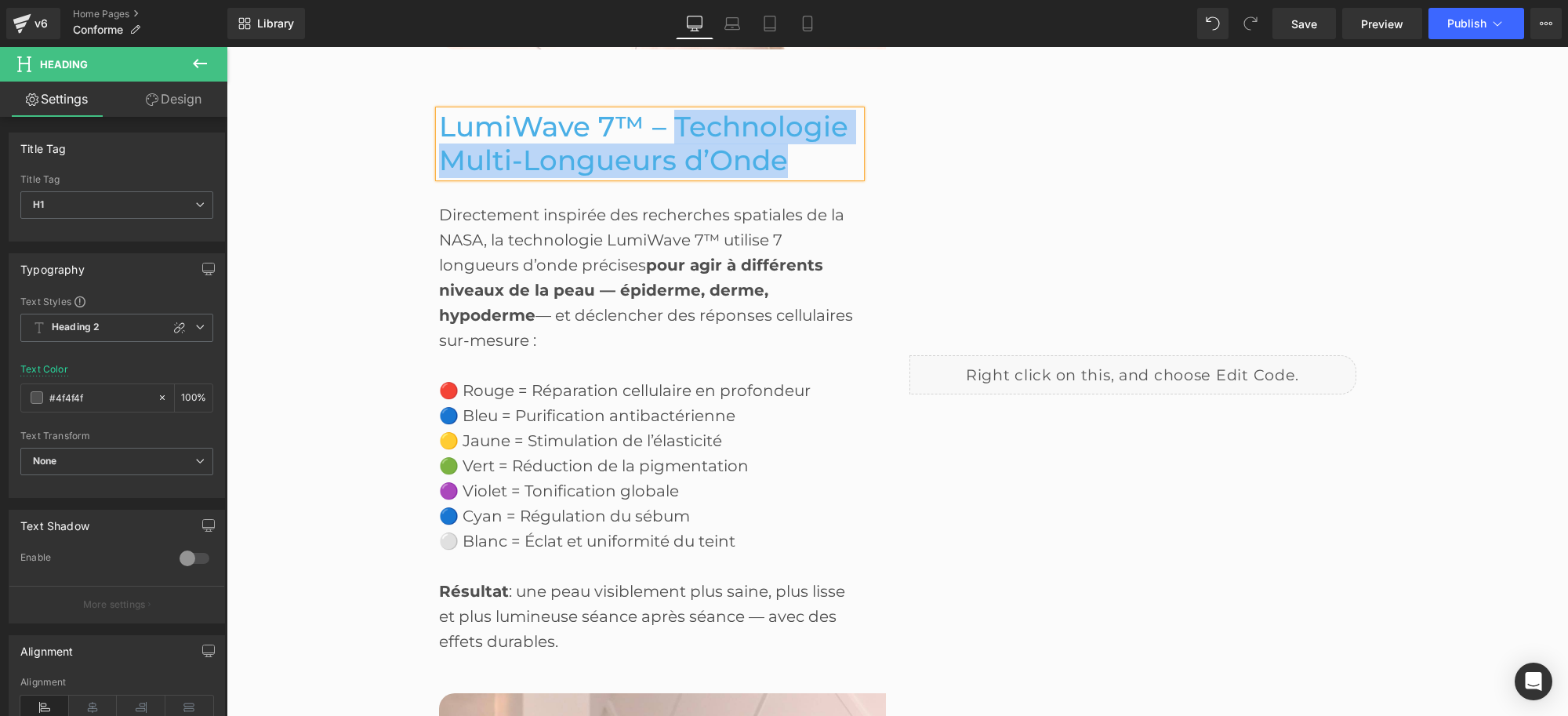
drag, startPoint x: 786, startPoint y: 158, endPoint x: 666, endPoint y: 115, distance: 127.5
click at [666, 115] on h1 "LumiWave 7™ – Technologie Multi-Longueurs d’Onde" at bounding box center [650, 144] width 422 height 66
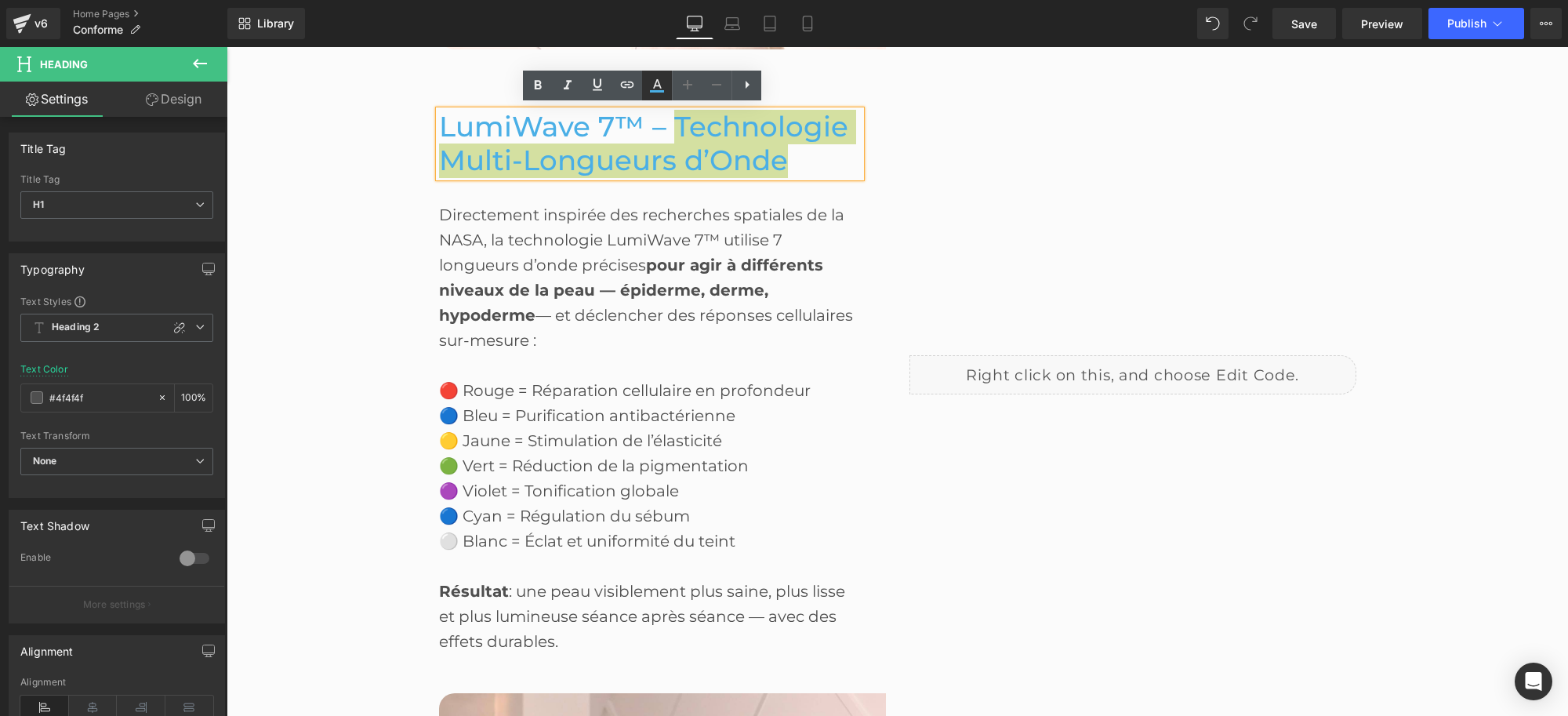
click at [658, 83] on icon at bounding box center [658, 83] width 9 height 9
type input "#4aafe6"
type input "100"
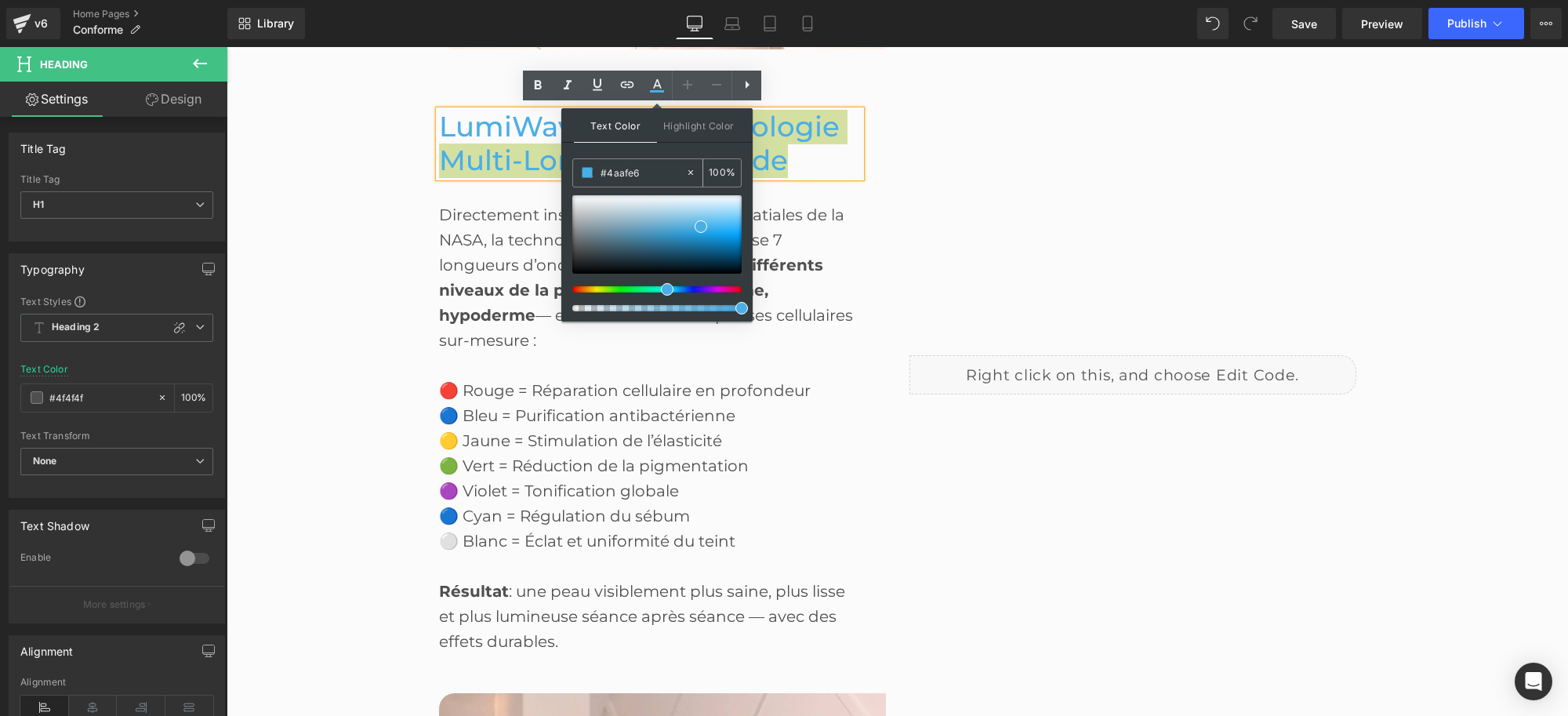
click at [621, 170] on input "#4aafe6" at bounding box center [642, 172] width 84 height 17
type input "4"
type input "0"
type input "444"
type input "100"
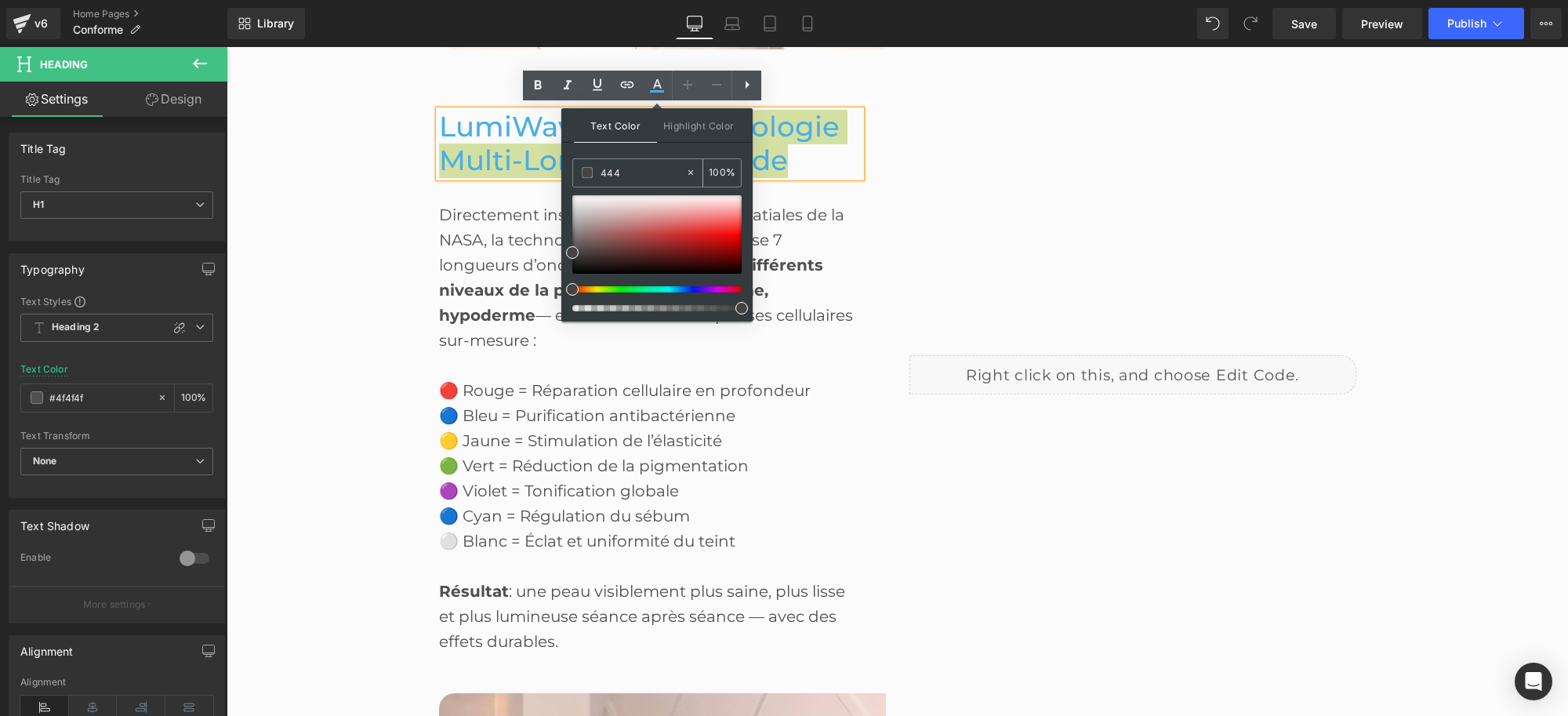
type input "4444"
type input "27"
type input "44444"
type input "0"
type input "444444"
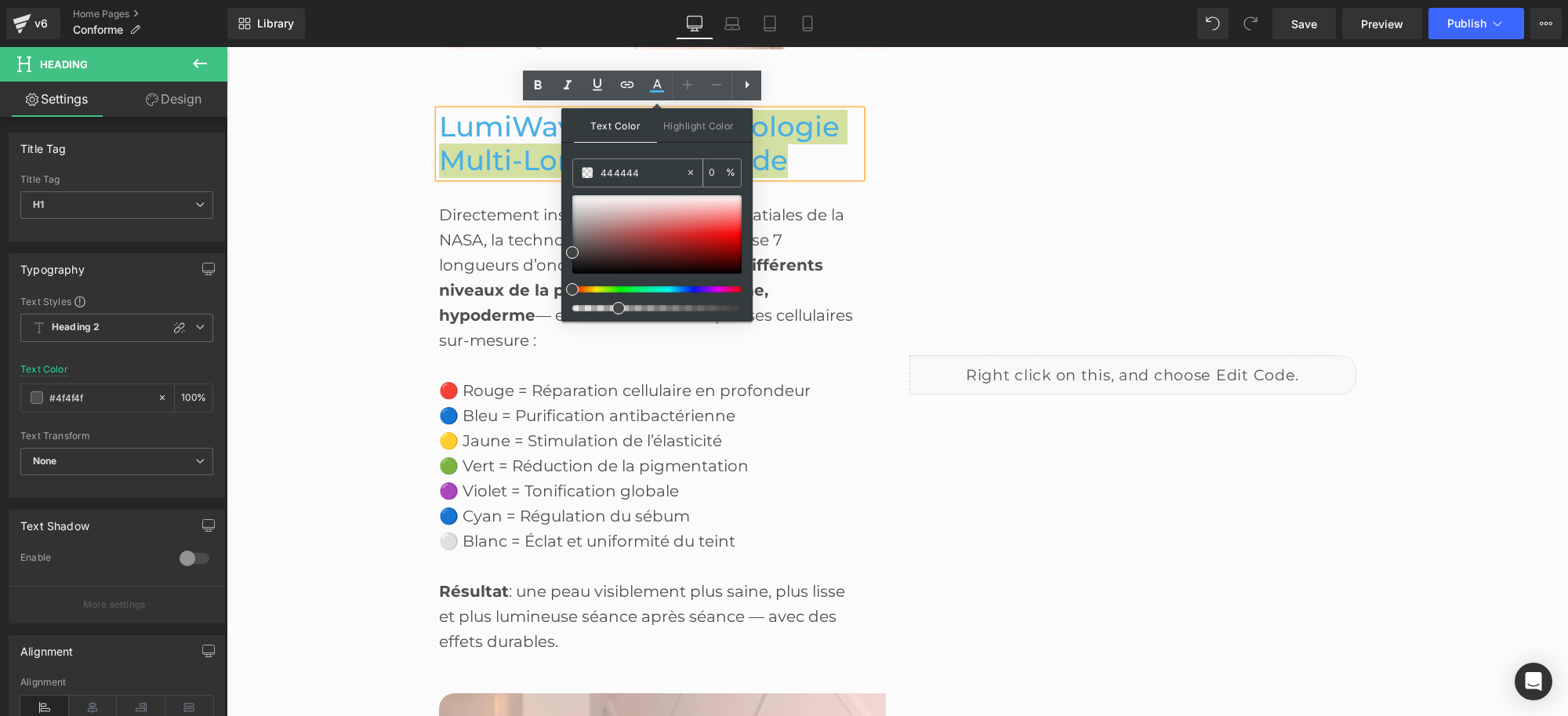
type input "100"
type input "4444444"
type input "0"
type input "444444"
type input "100"
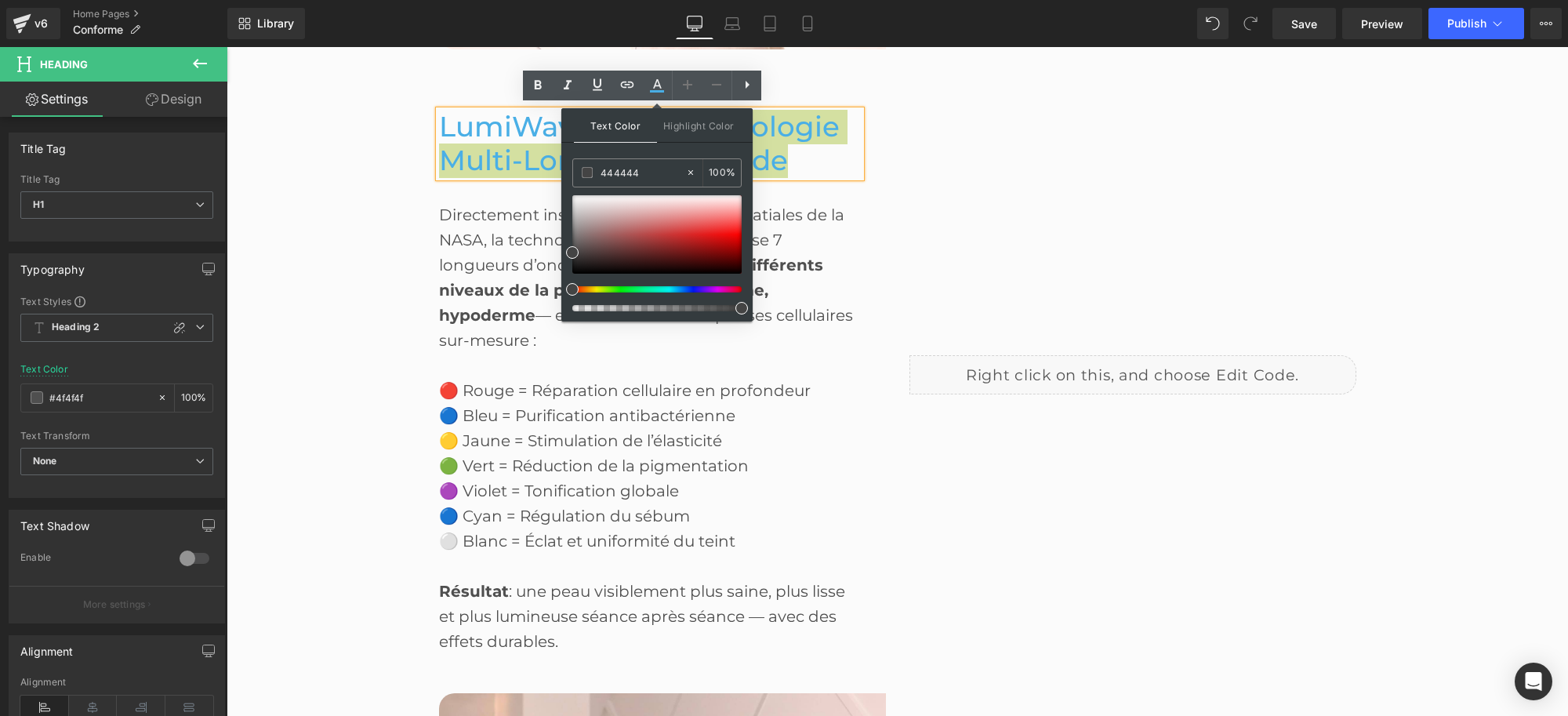
click at [678, 143] on div "Text Color Highlight Color rgb(68, 68, 68) 444444 100 % transparent transparent…" at bounding box center [657, 215] width 192 height 213
type input "#444444"
click at [986, 147] on div "Liquid" at bounding box center [1133, 374] width 470 height 575
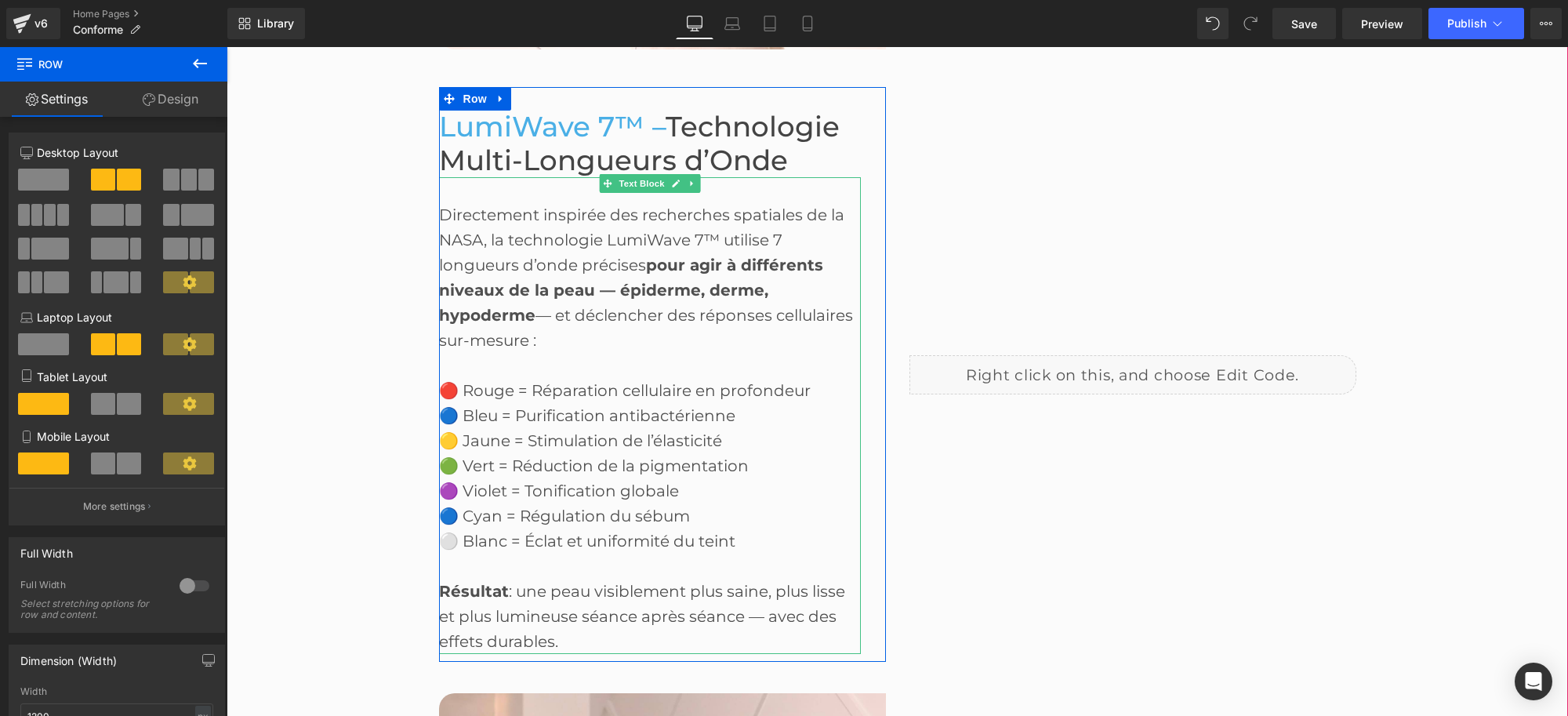
click at [450, 209] on div "Directement inspirée des recherches spatiales de la NASA, la technologie LumiWa…" at bounding box center [650, 415] width 422 height 477
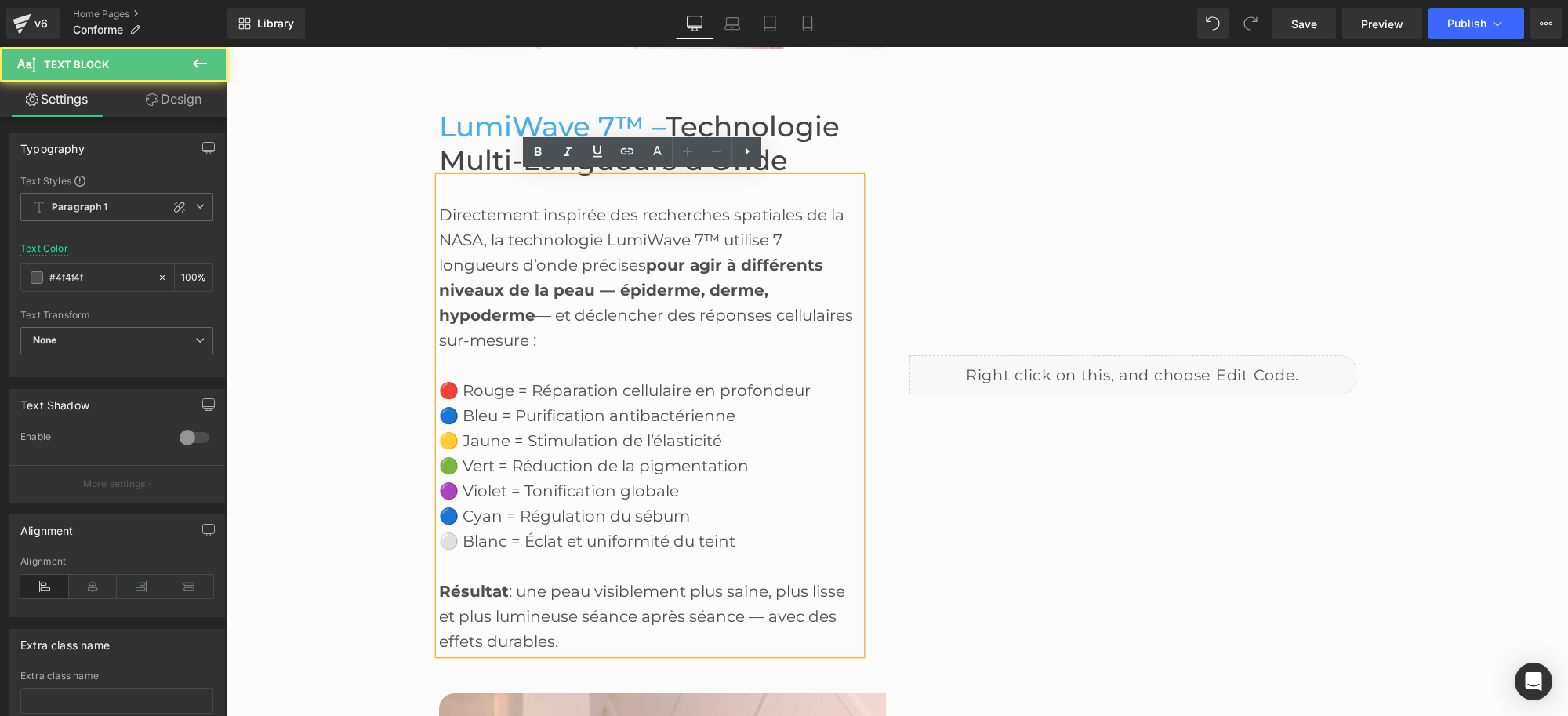
click at [450, 209] on div "Directement inspirée des recherches spatiales de la NASA, la technologie LumiWa…" at bounding box center [650, 415] width 422 height 477
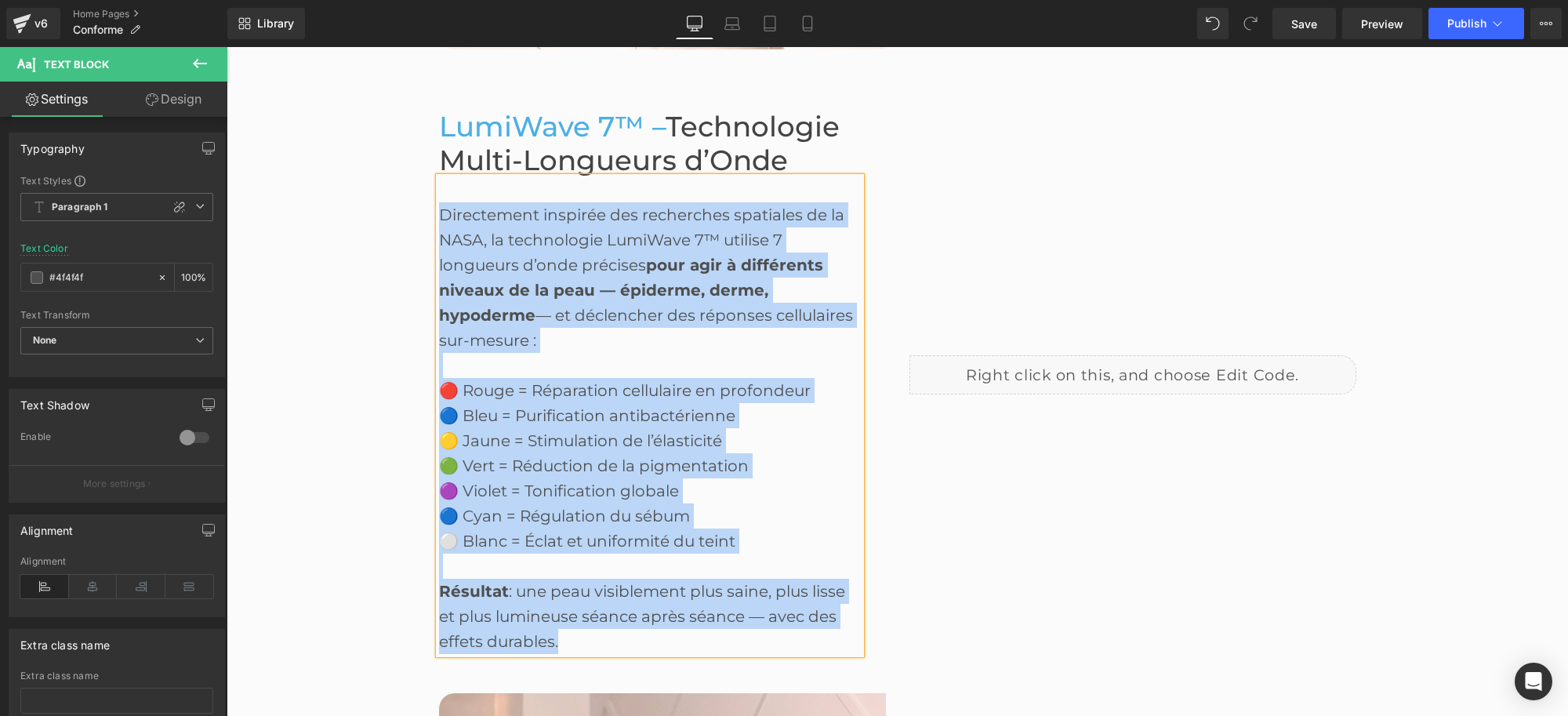
paste div
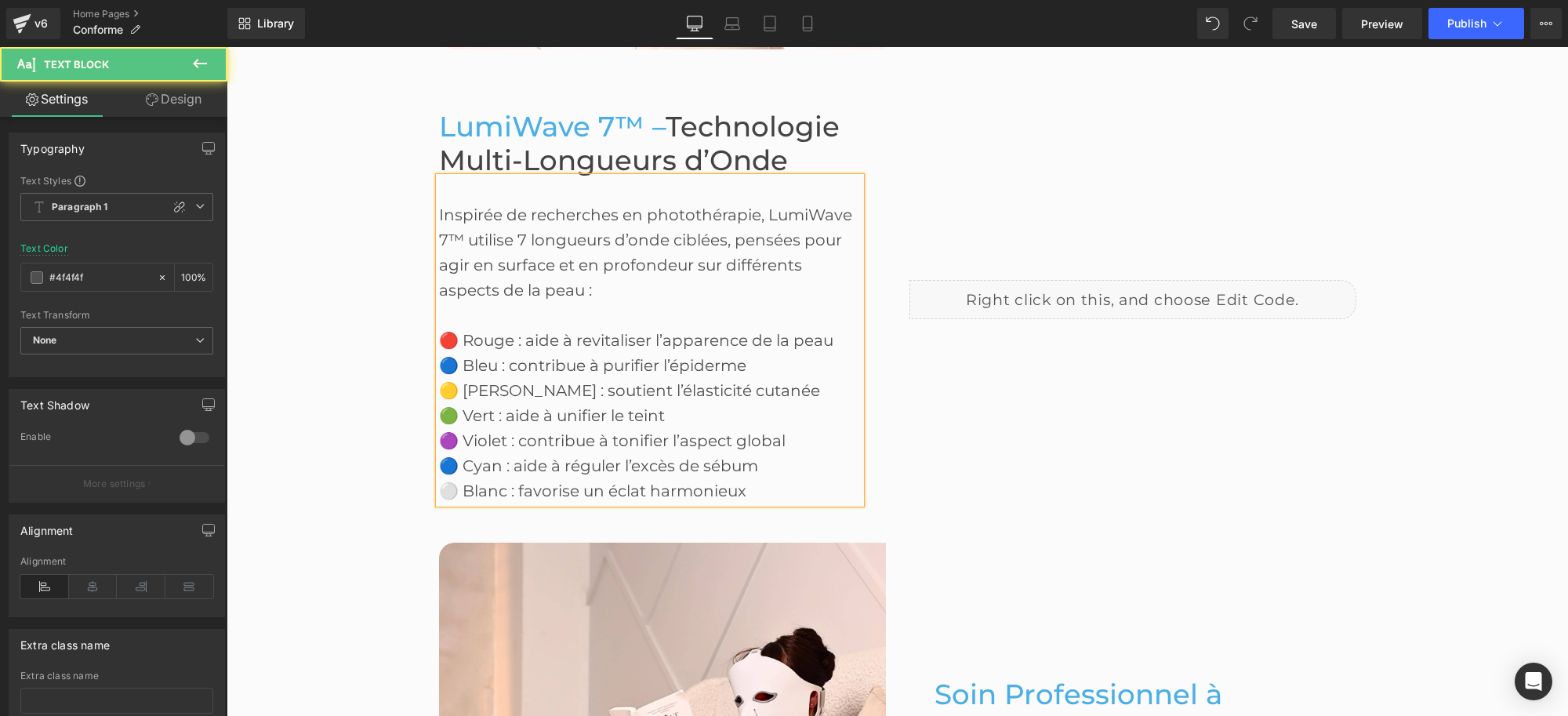
click at [758, 206] on div "Inspirée de recherches en photothérapie, [PERSON_NAME] 7™ utilise 7 longueurs d…" at bounding box center [650, 340] width 422 height 326
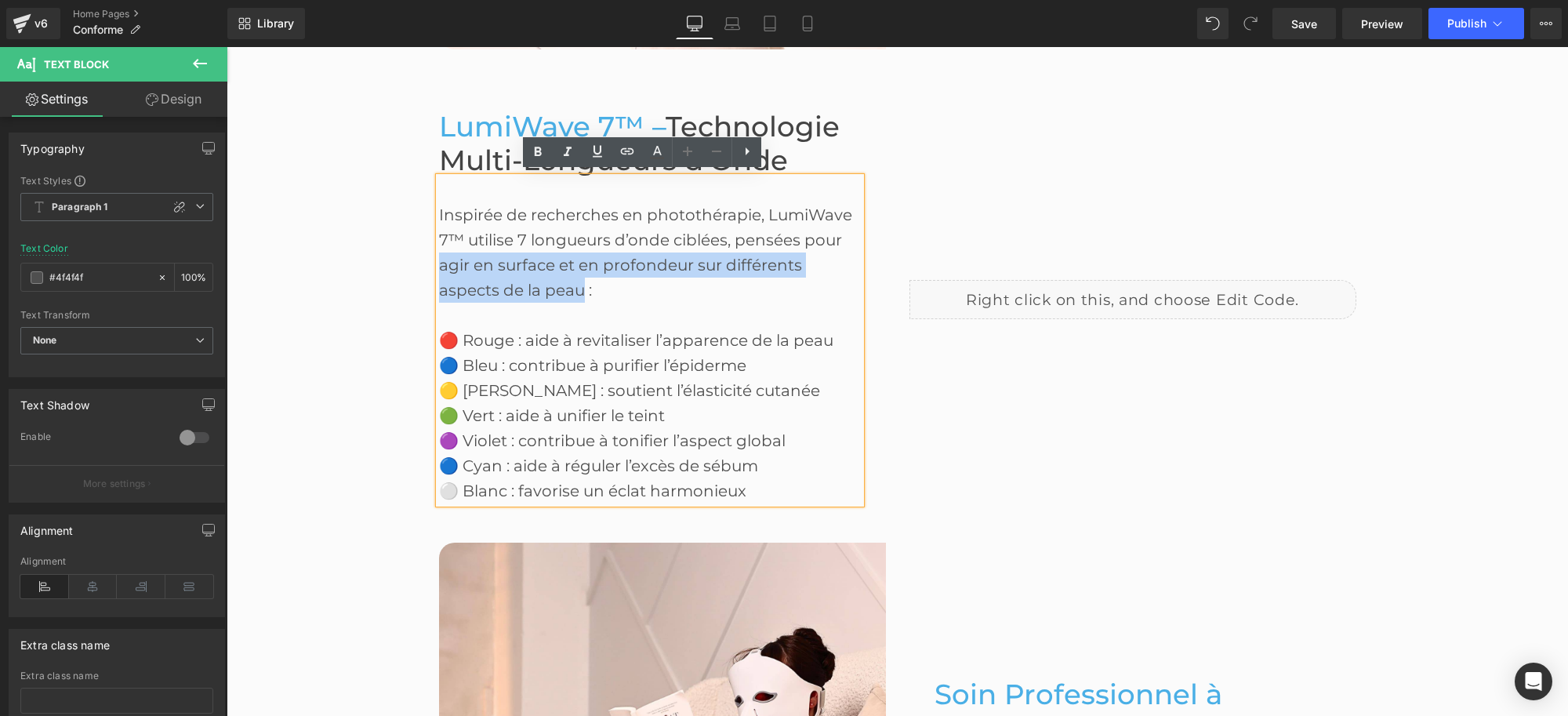
drag, startPoint x: 434, startPoint y: 261, endPoint x: 578, endPoint y: 281, distance: 145.4
click at [578, 281] on div "Inspirée de recherches en photothérapie, [PERSON_NAME] 7™ utilise 7 longueurs d…" at bounding box center [650, 340] width 422 height 326
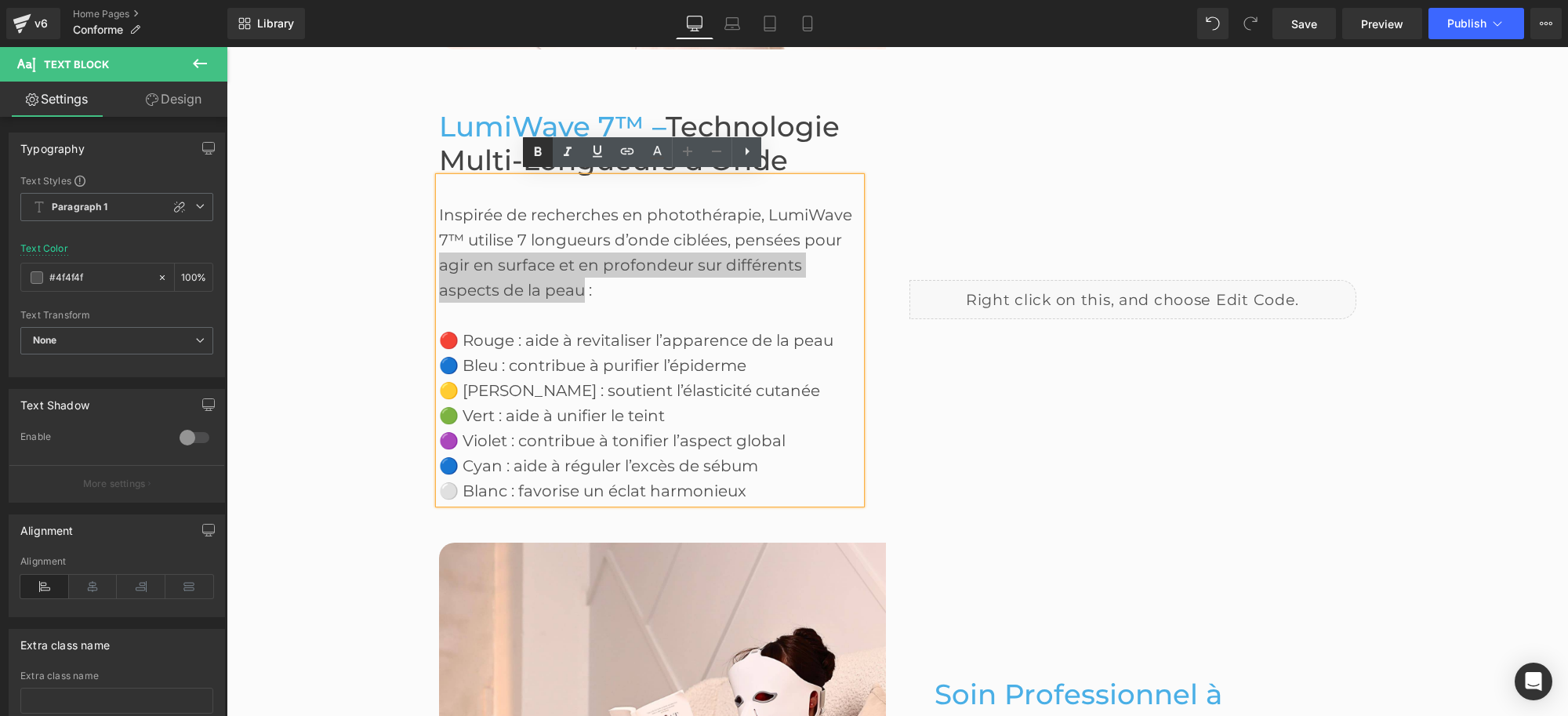
click at [541, 151] on icon at bounding box center [538, 152] width 19 height 19
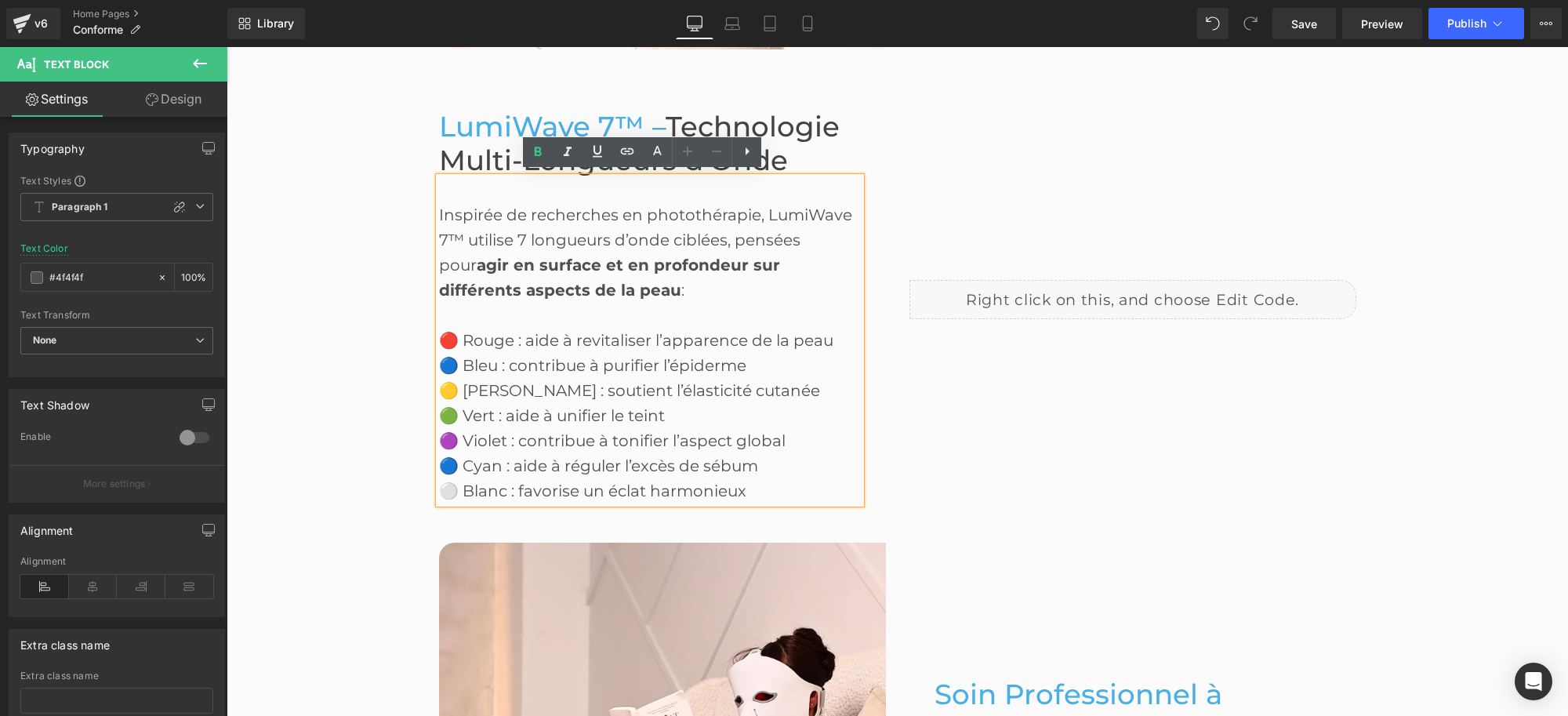
click at [727, 310] on div at bounding box center [650, 314] width 422 height 25
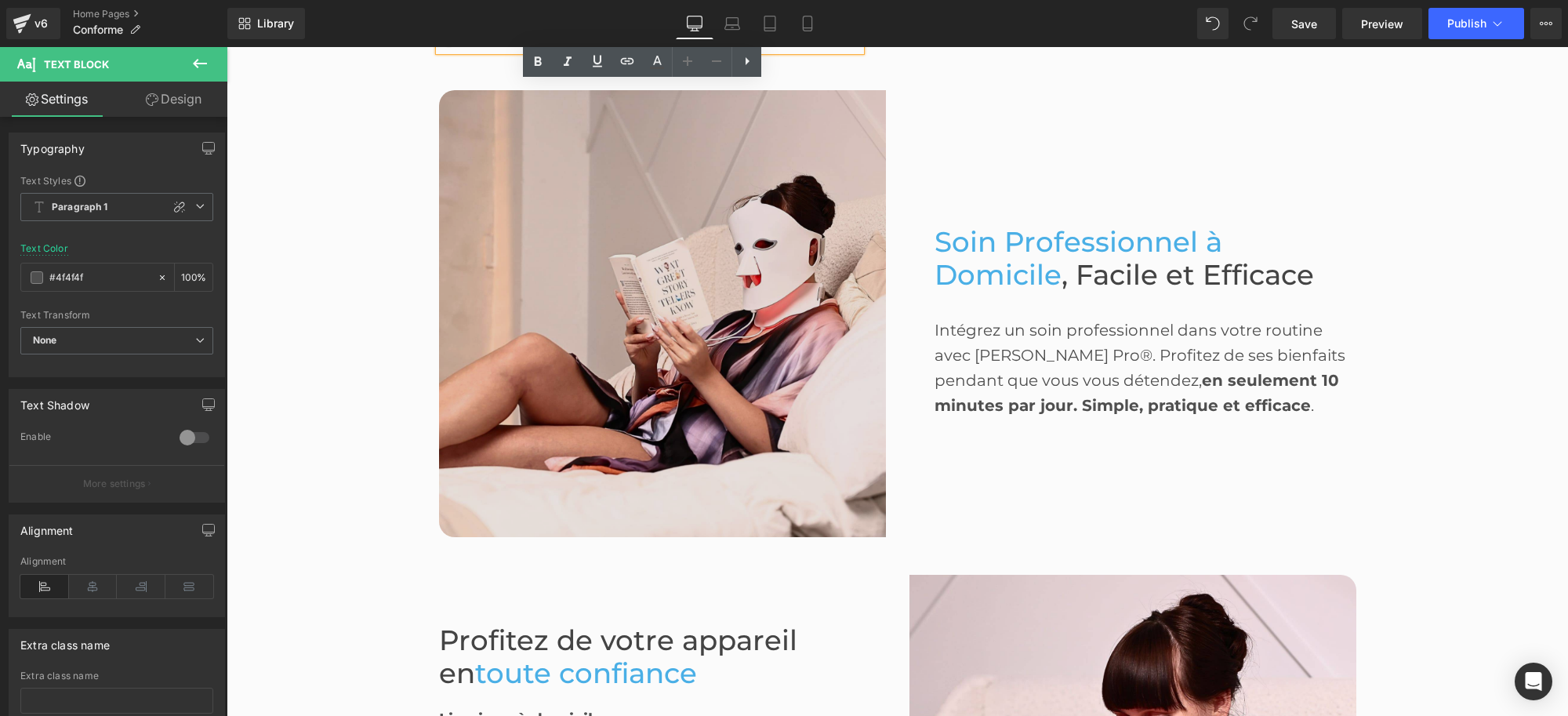
scroll to position [2197, 0]
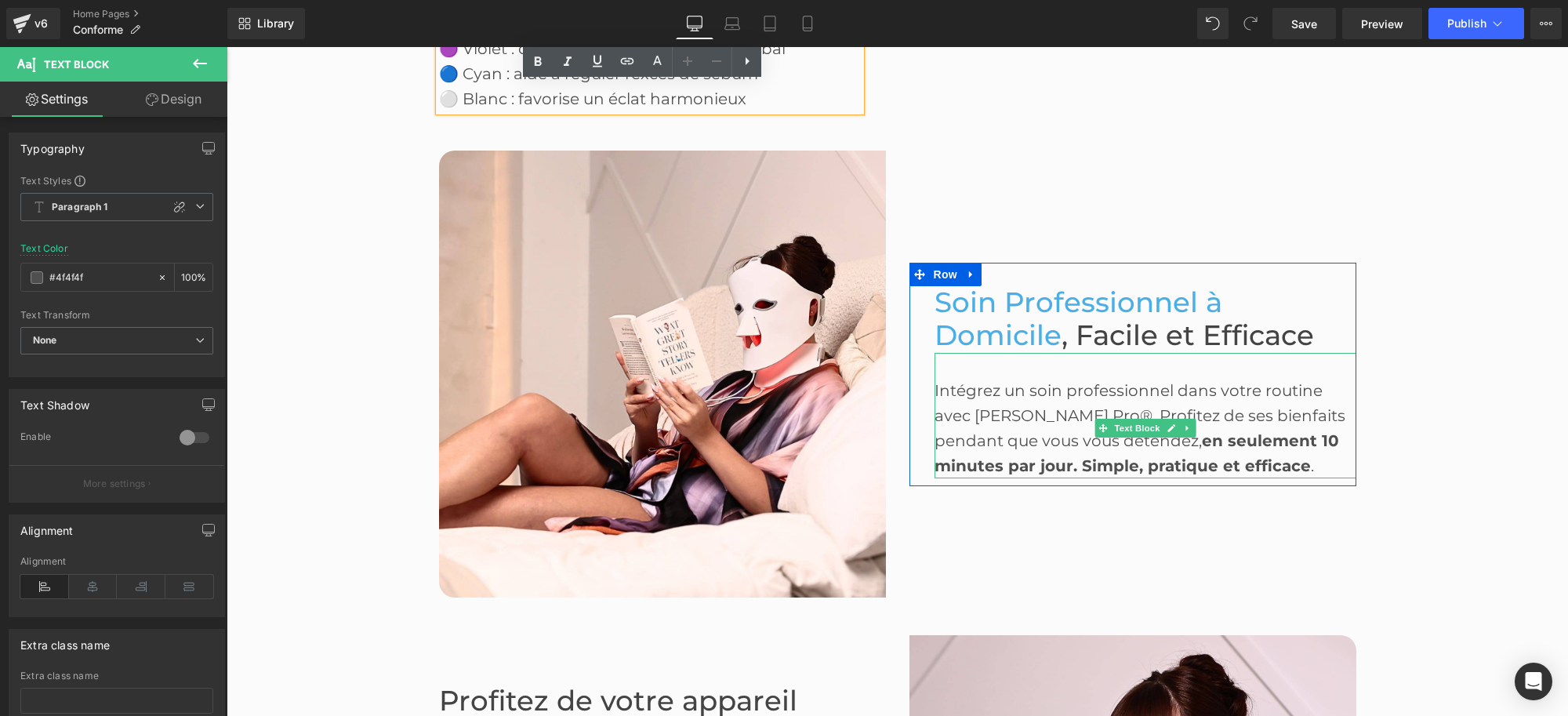
click at [1037, 334] on span "Soin Professionnel à Domicile" at bounding box center [1078, 318] width 288 height 67
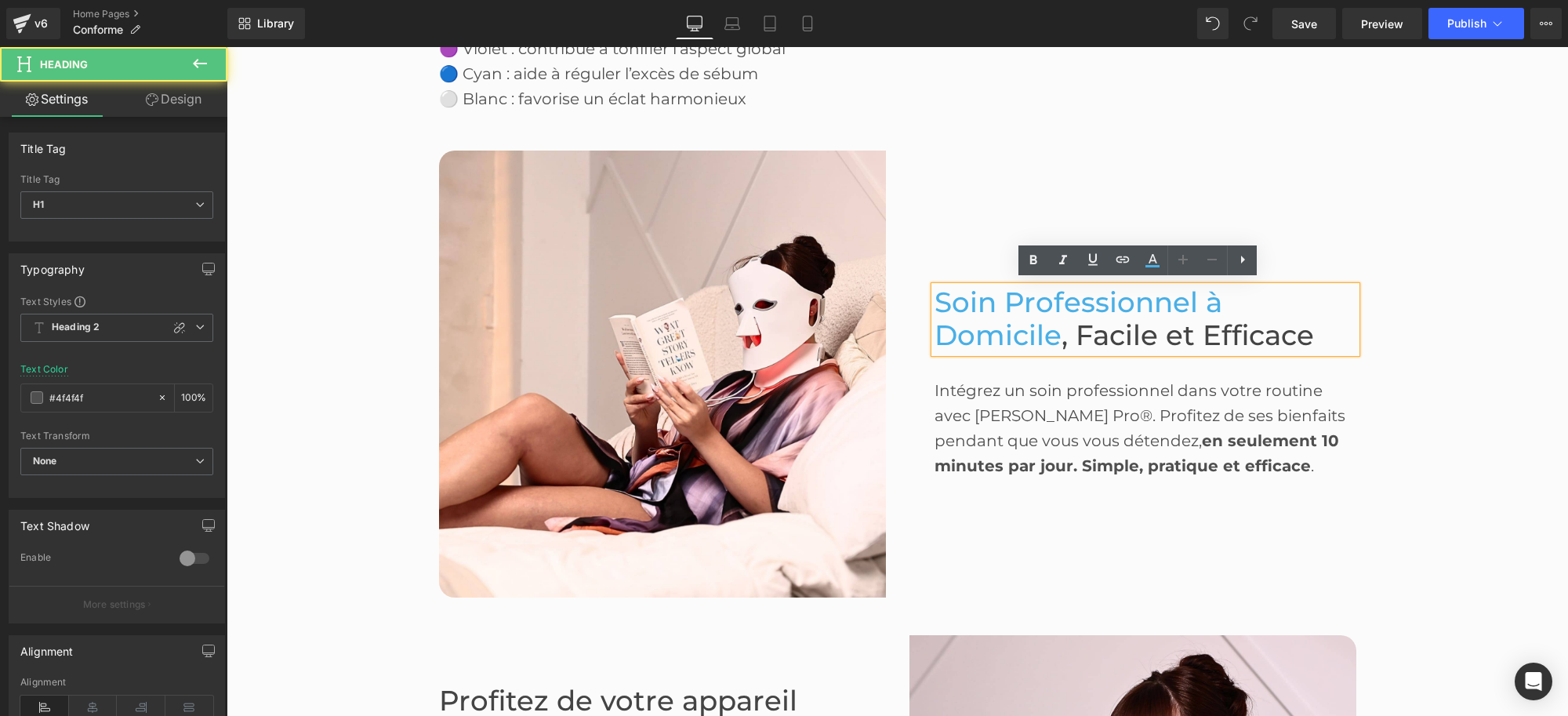
click at [1029, 298] on span "Soin Professionnel à Domicile" at bounding box center [1078, 318] width 288 height 67
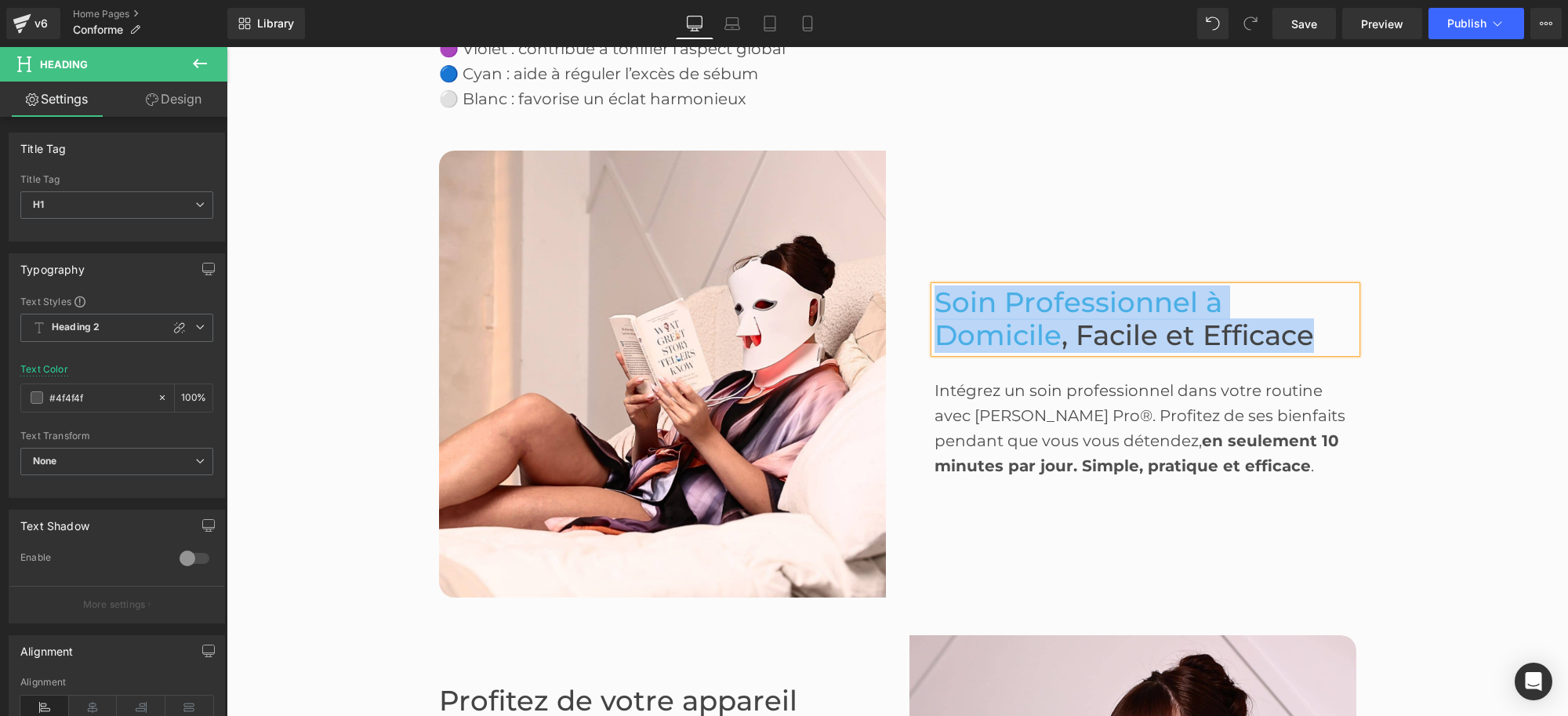
paste div
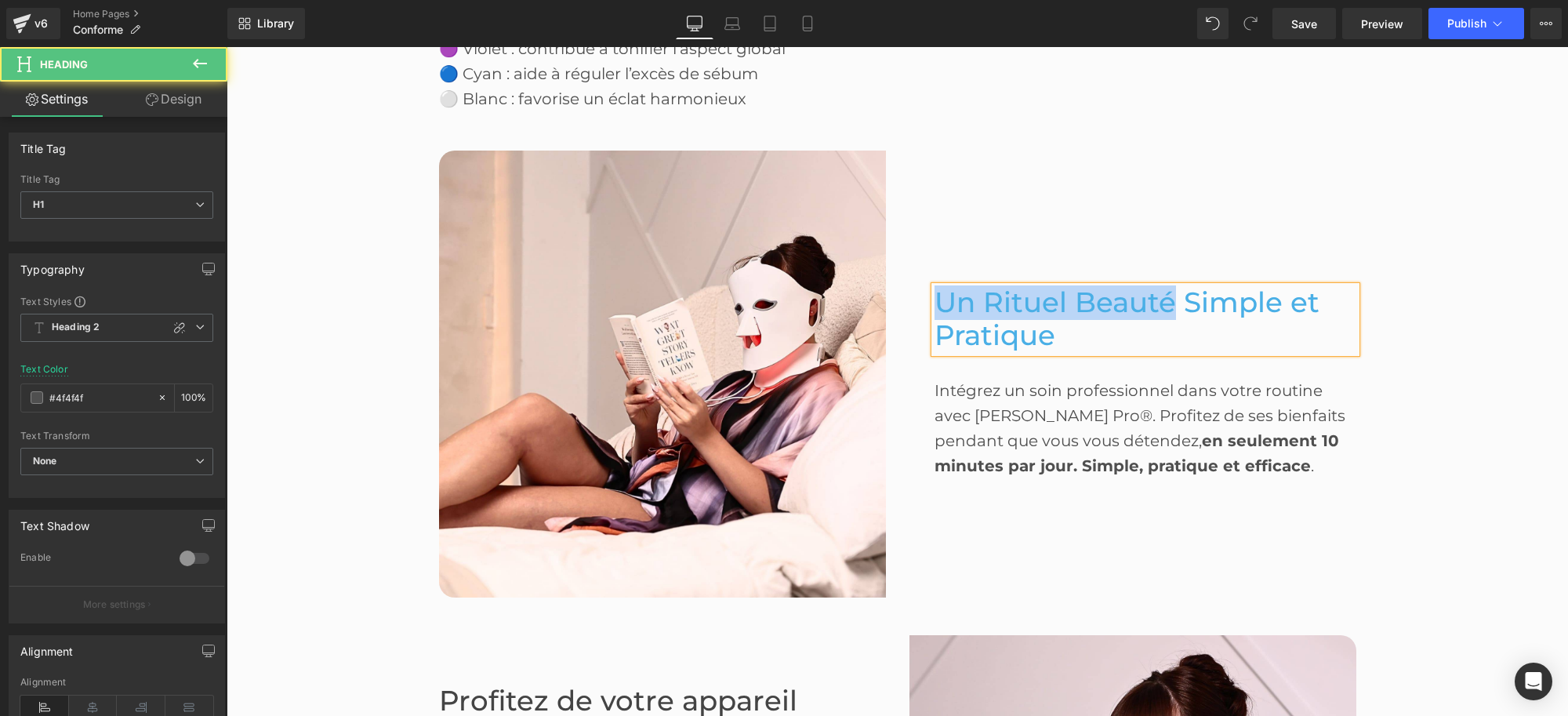
drag, startPoint x: 1165, startPoint y: 299, endPoint x: 931, endPoint y: 300, distance: 234.0
click at [934, 300] on span "Un Rituel Beauté Simple et Pratique" at bounding box center [1127, 318] width 385 height 67
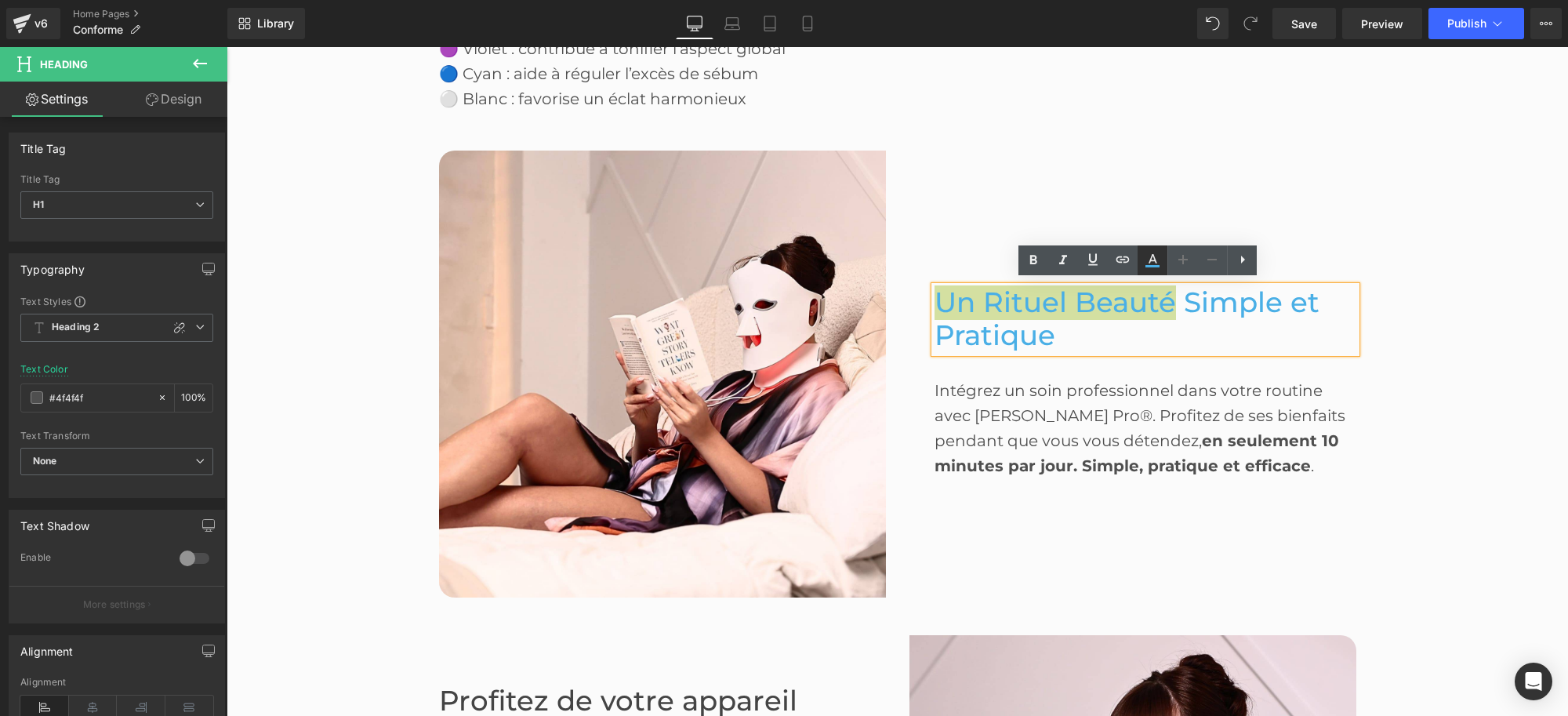
click at [1162, 261] on icon at bounding box center [1152, 261] width 19 height 19
type input "#4aafe6"
type input "100"
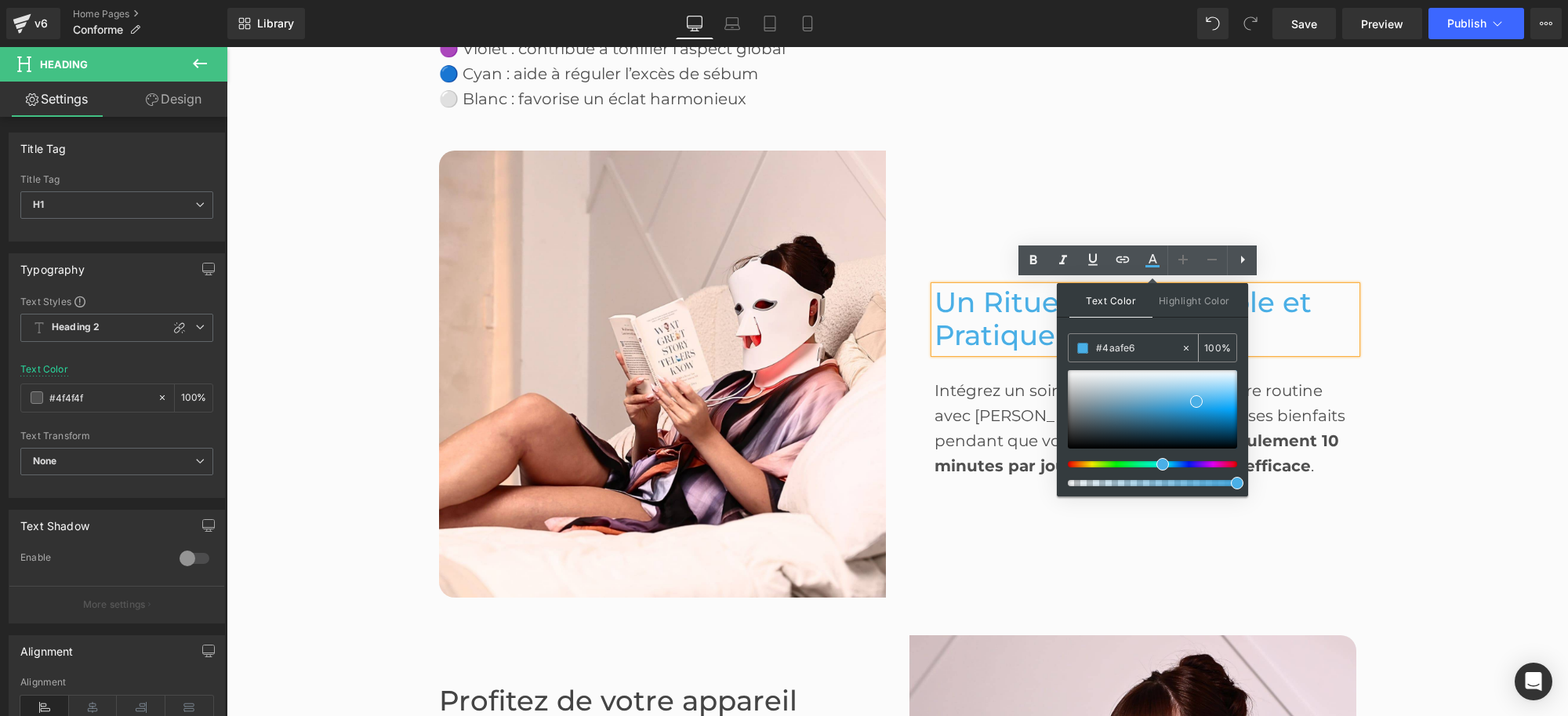
click at [1122, 345] on input "#4aafe6" at bounding box center [1138, 348] width 84 height 17
type input "4"
type input "0"
type input "444"
type input "100"
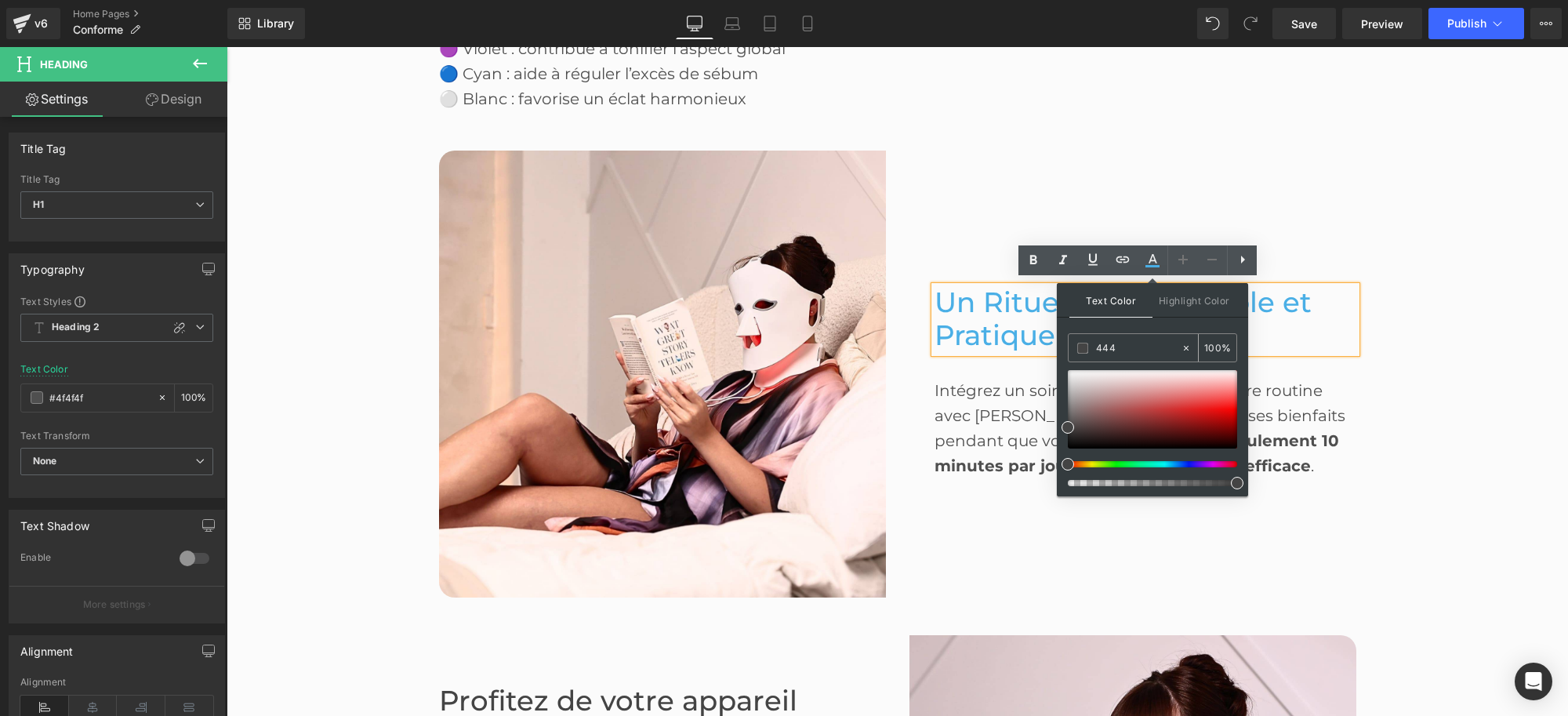
type input "4444"
type input "27"
type input "44444"
type input "0"
type input "444444"
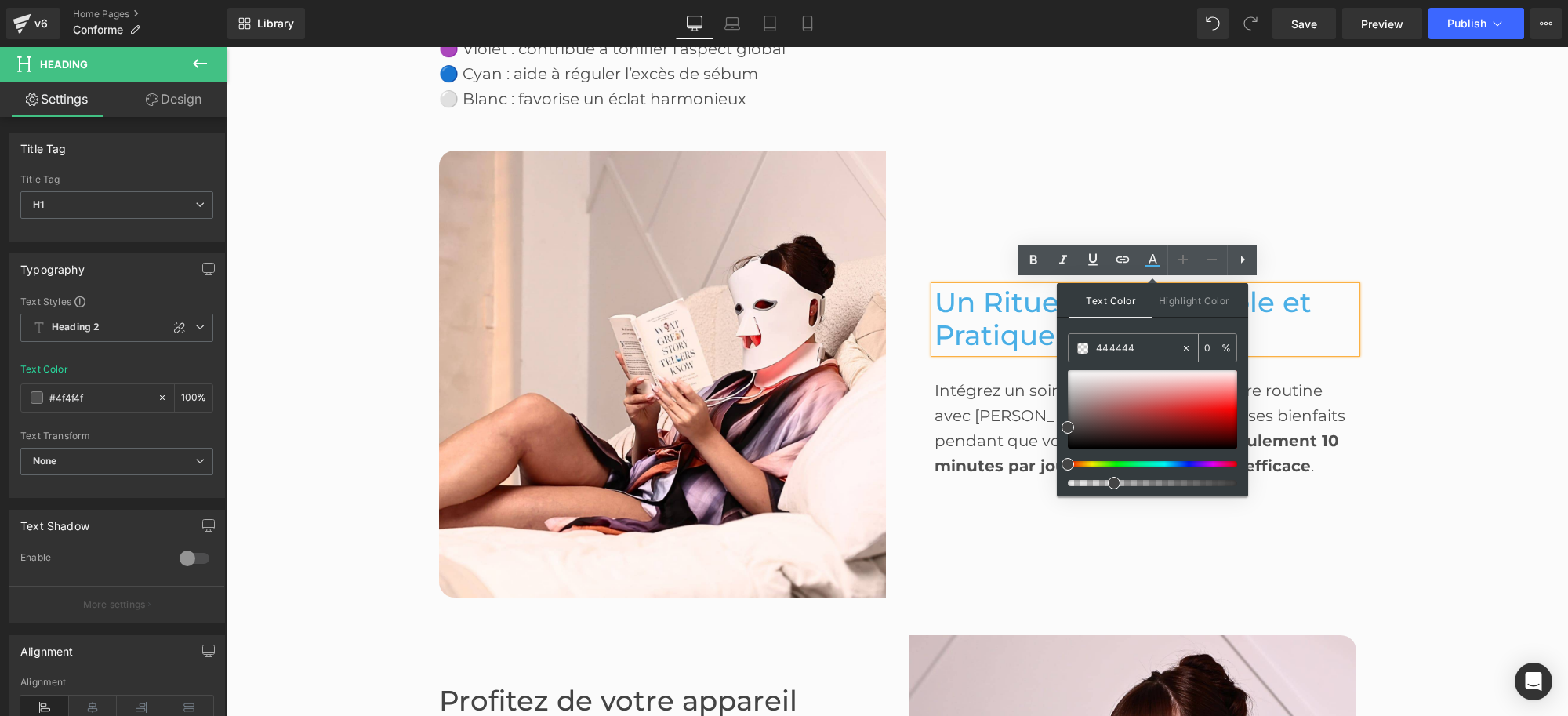
type input "100"
click at [1178, 321] on div "Text Color Highlight Color rgb(68, 68, 68) 444444 100 % transparent transparent…" at bounding box center [1152, 389] width 192 height 213
type input "#444444"
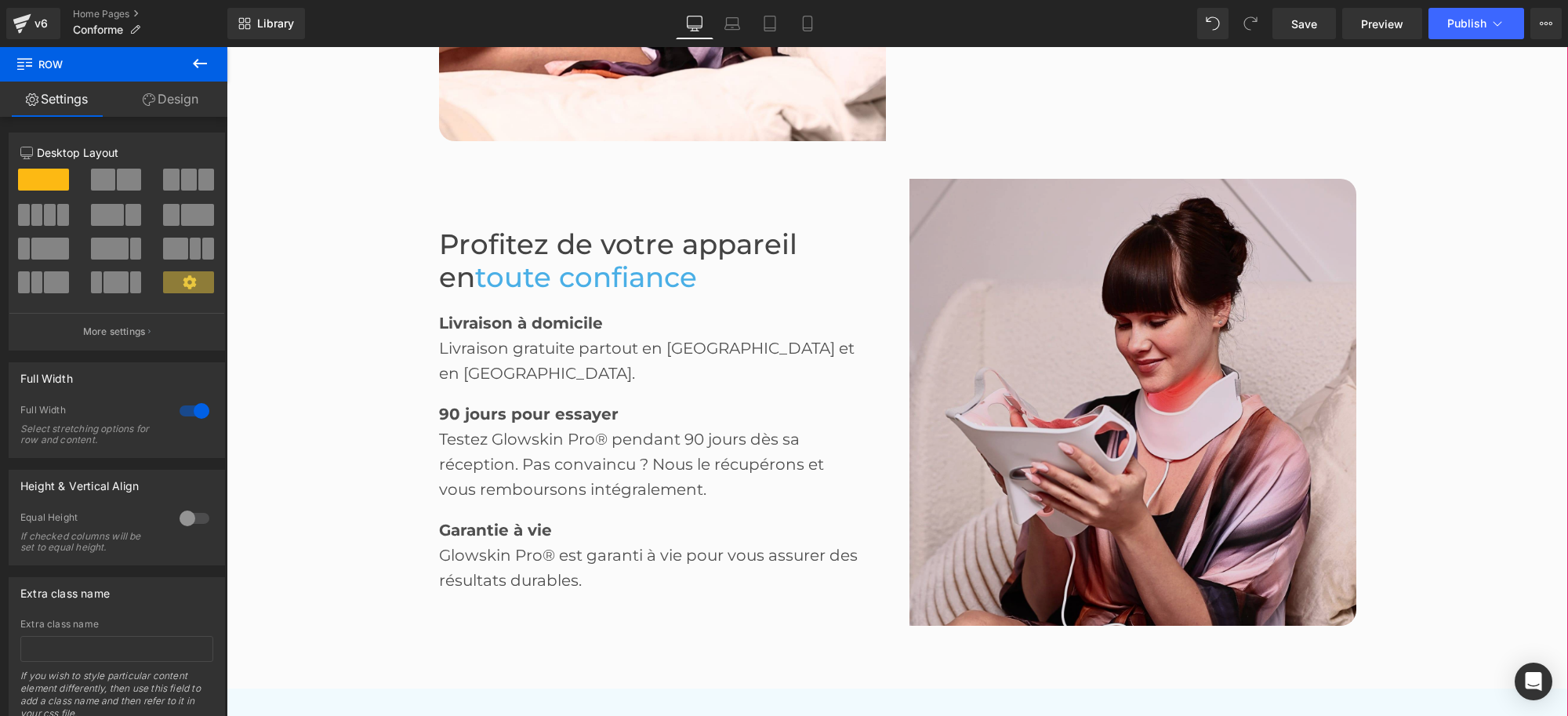
scroll to position [2687, 0]
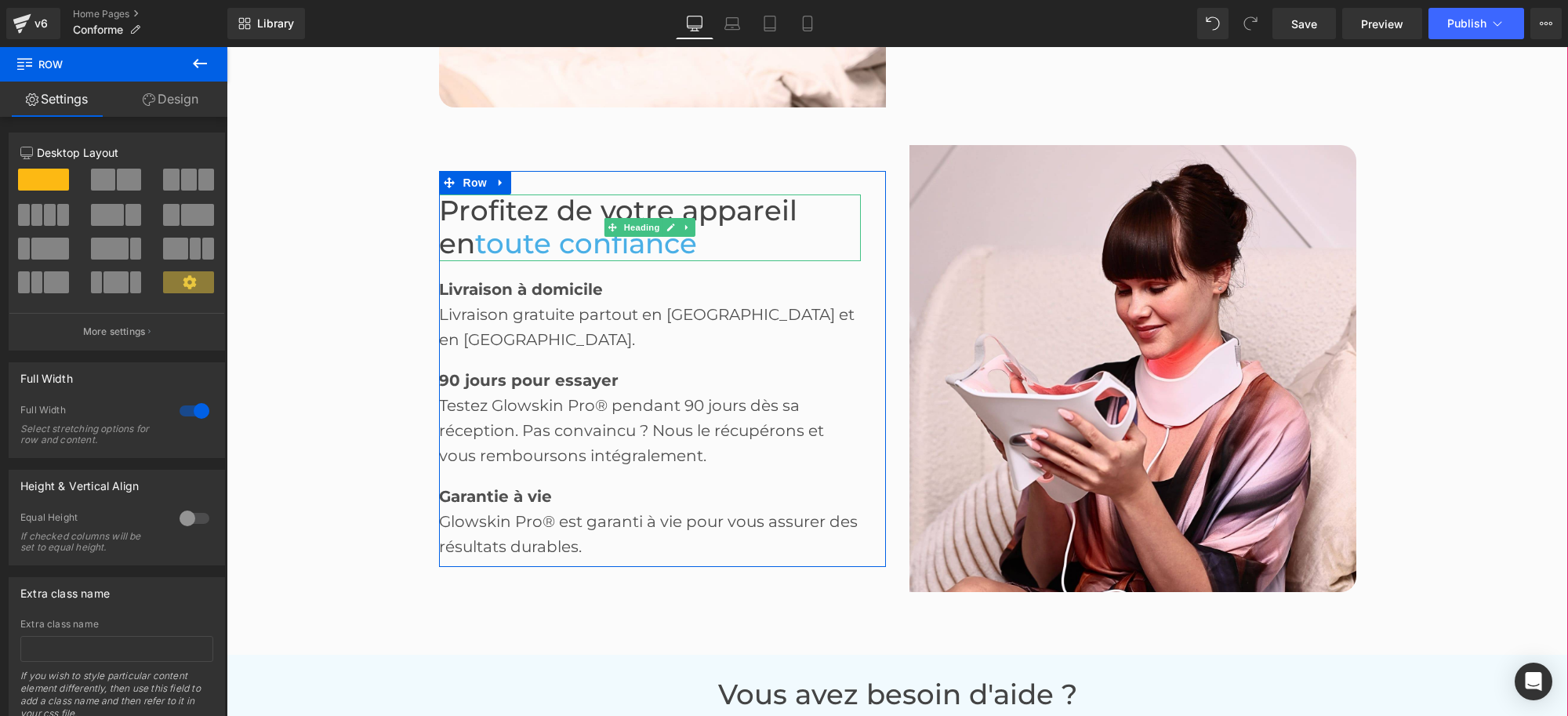
click at [566, 233] on span "toute confiance" at bounding box center [586, 243] width 222 height 34
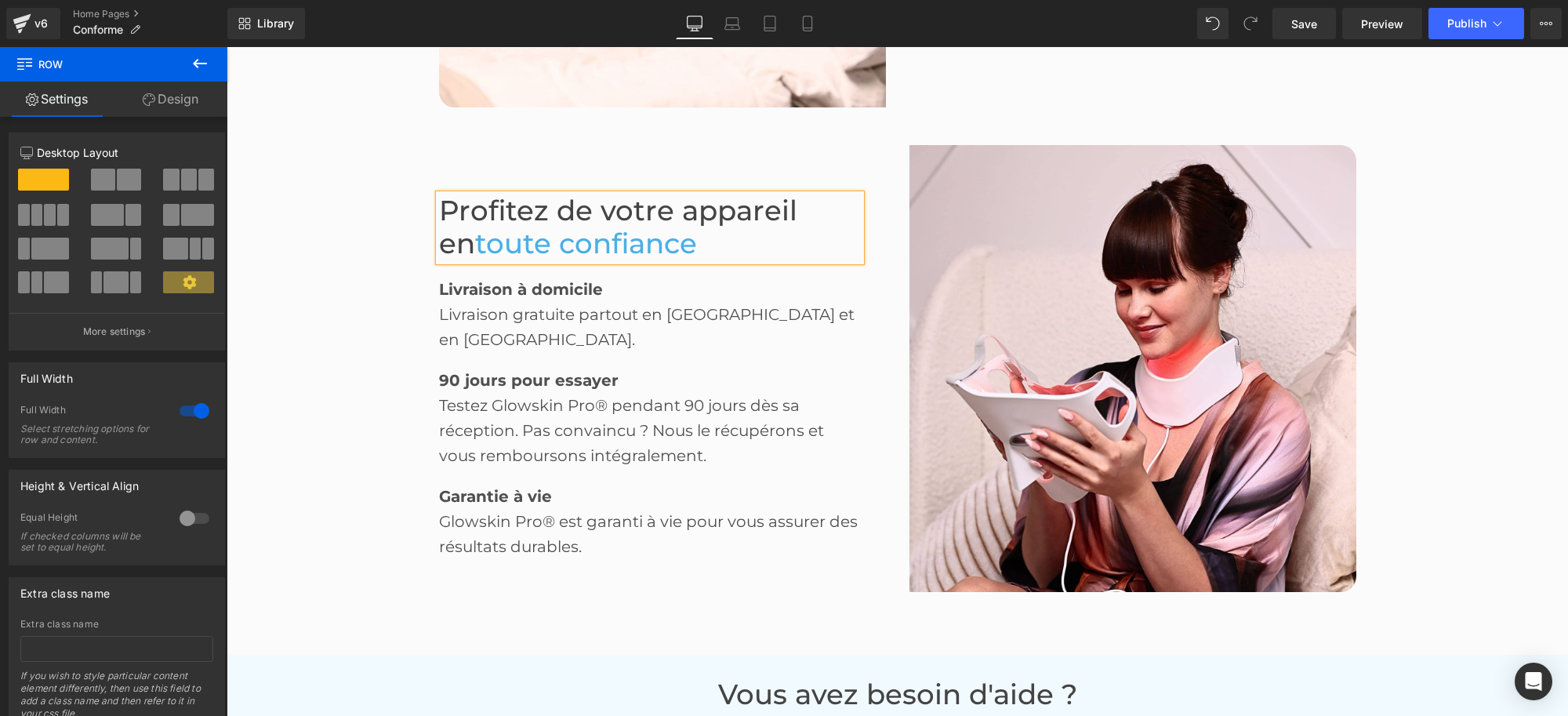
click at [561, 221] on span "Profitez de votre appareil en" at bounding box center [618, 226] width 359 height 67
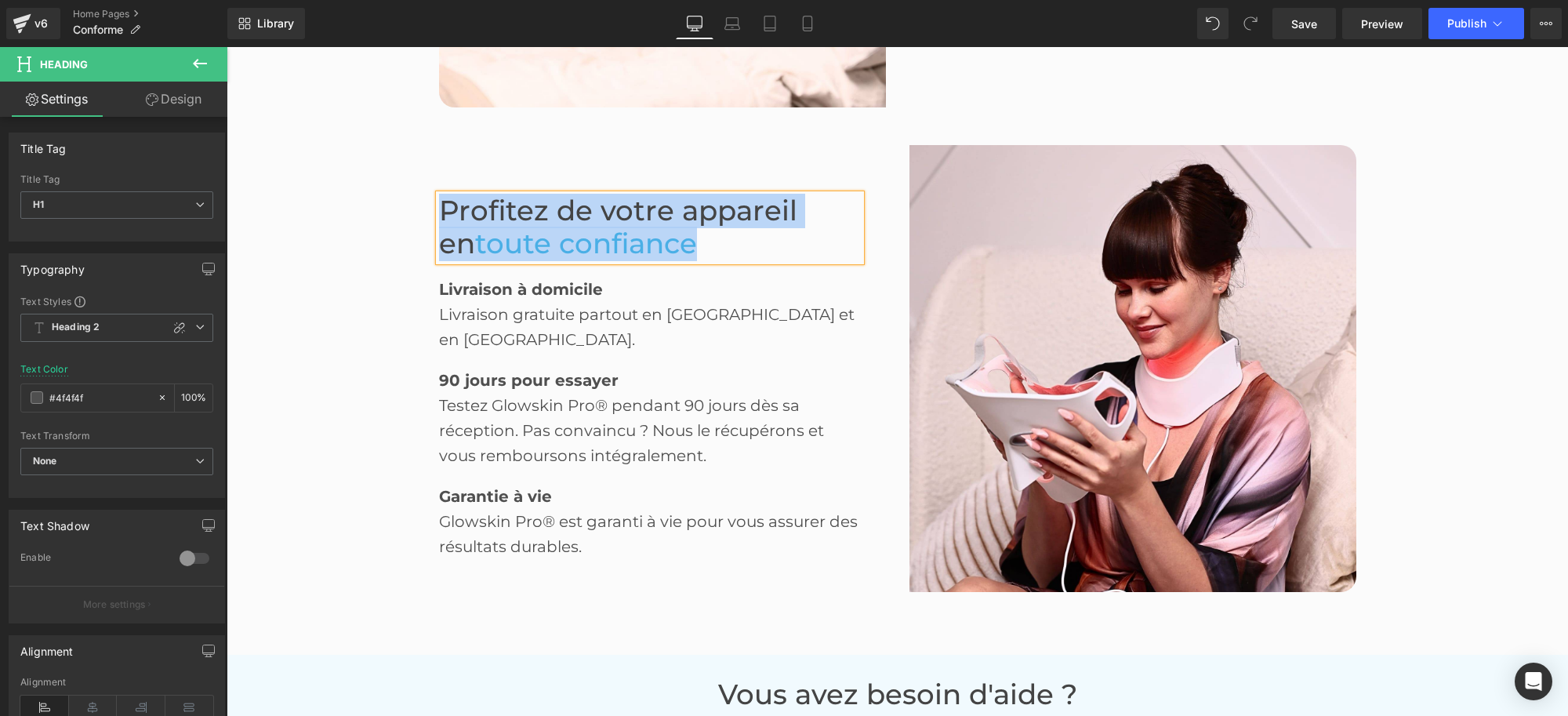
paste div
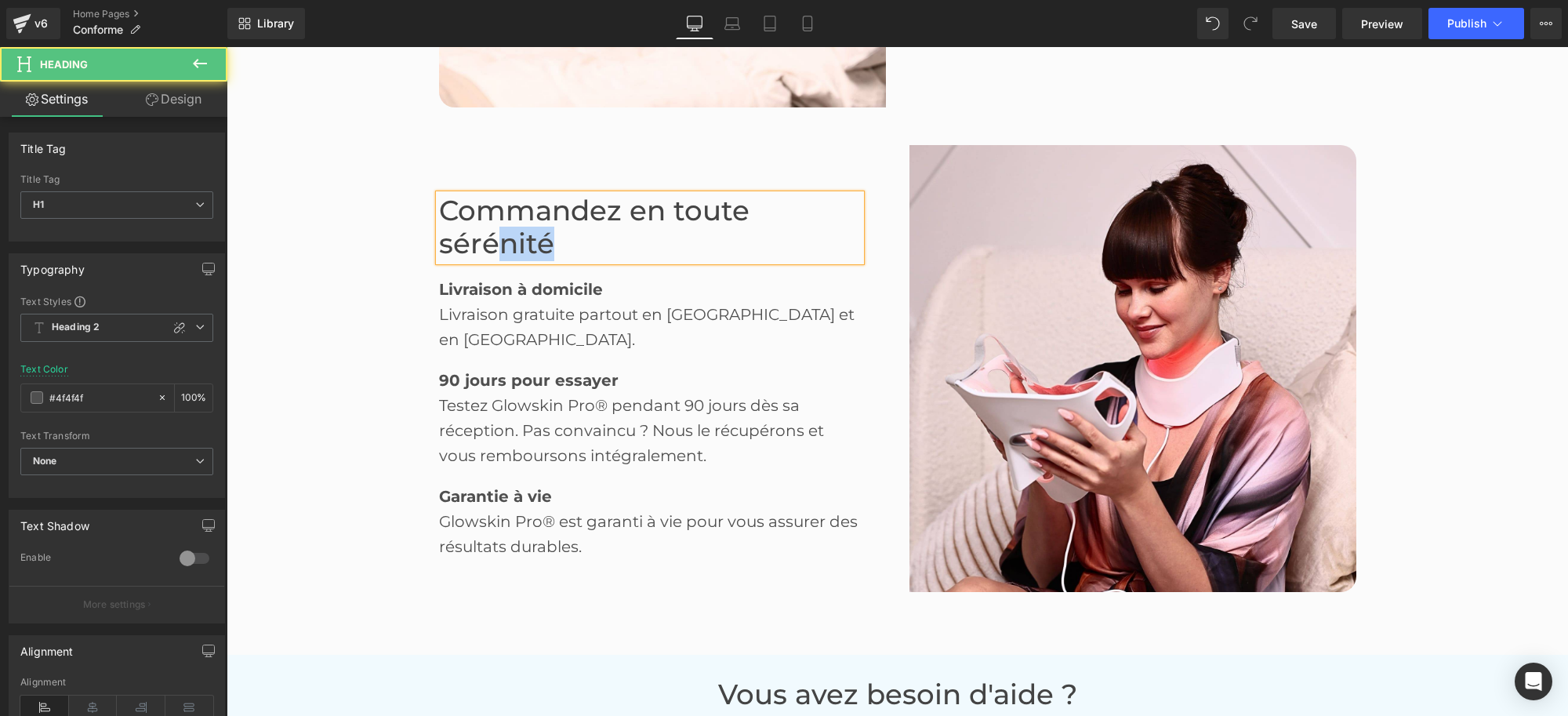
drag, startPoint x: 552, startPoint y: 247, endPoint x: 495, endPoint y: 249, distance: 57.0
click at [495, 249] on h1 "Commandez en toute sérénité" at bounding box center [650, 227] width 422 height 66
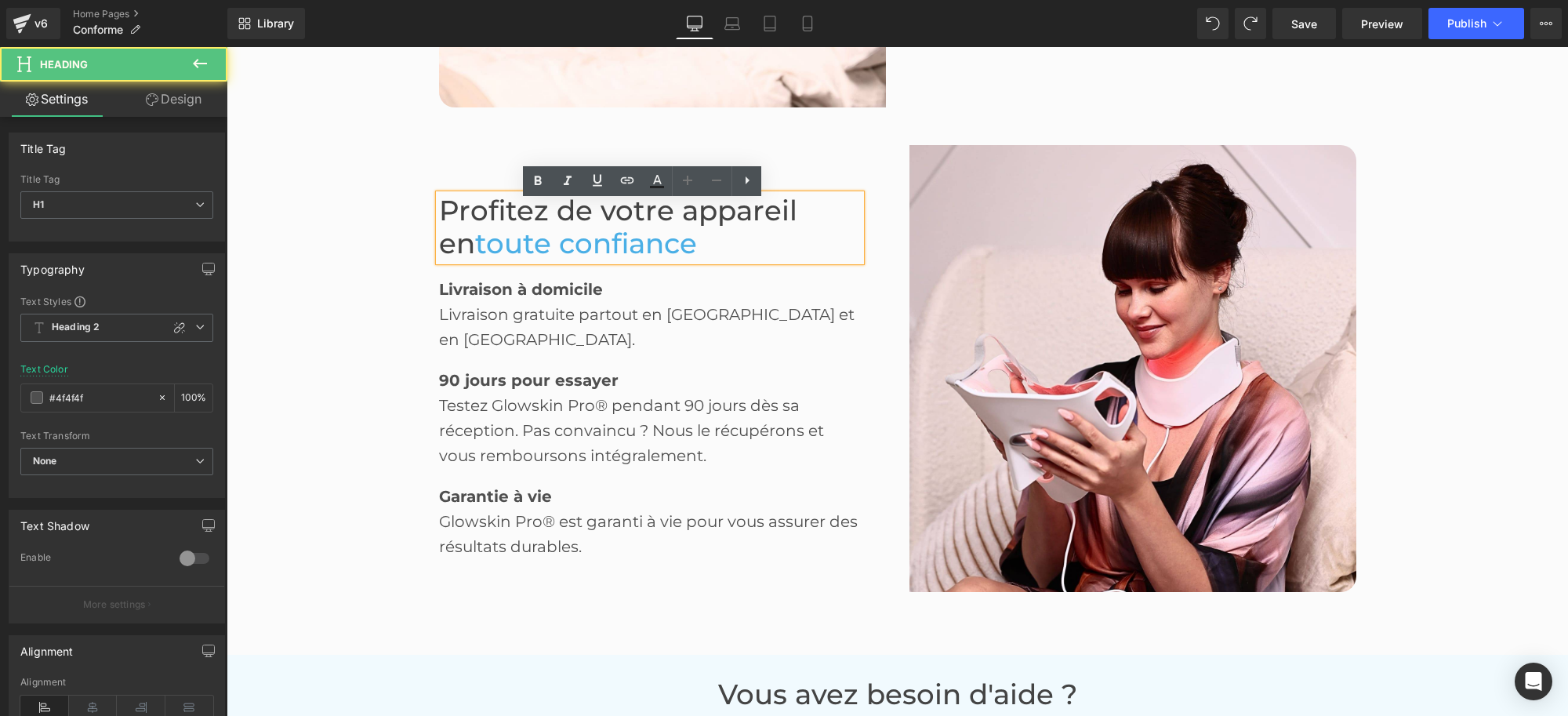
click at [605, 252] on span "toute confiance" at bounding box center [586, 243] width 222 height 34
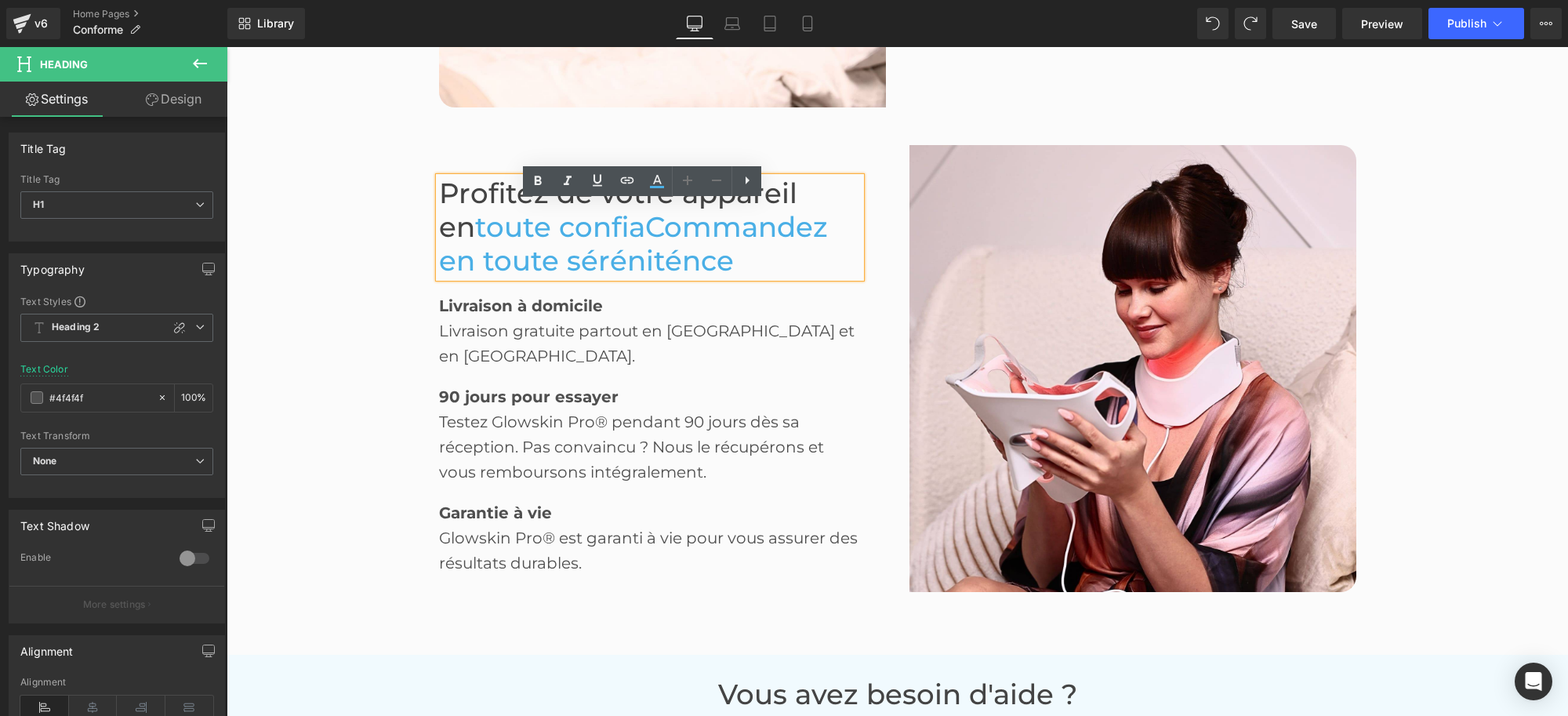
scroll to position [2671, 0]
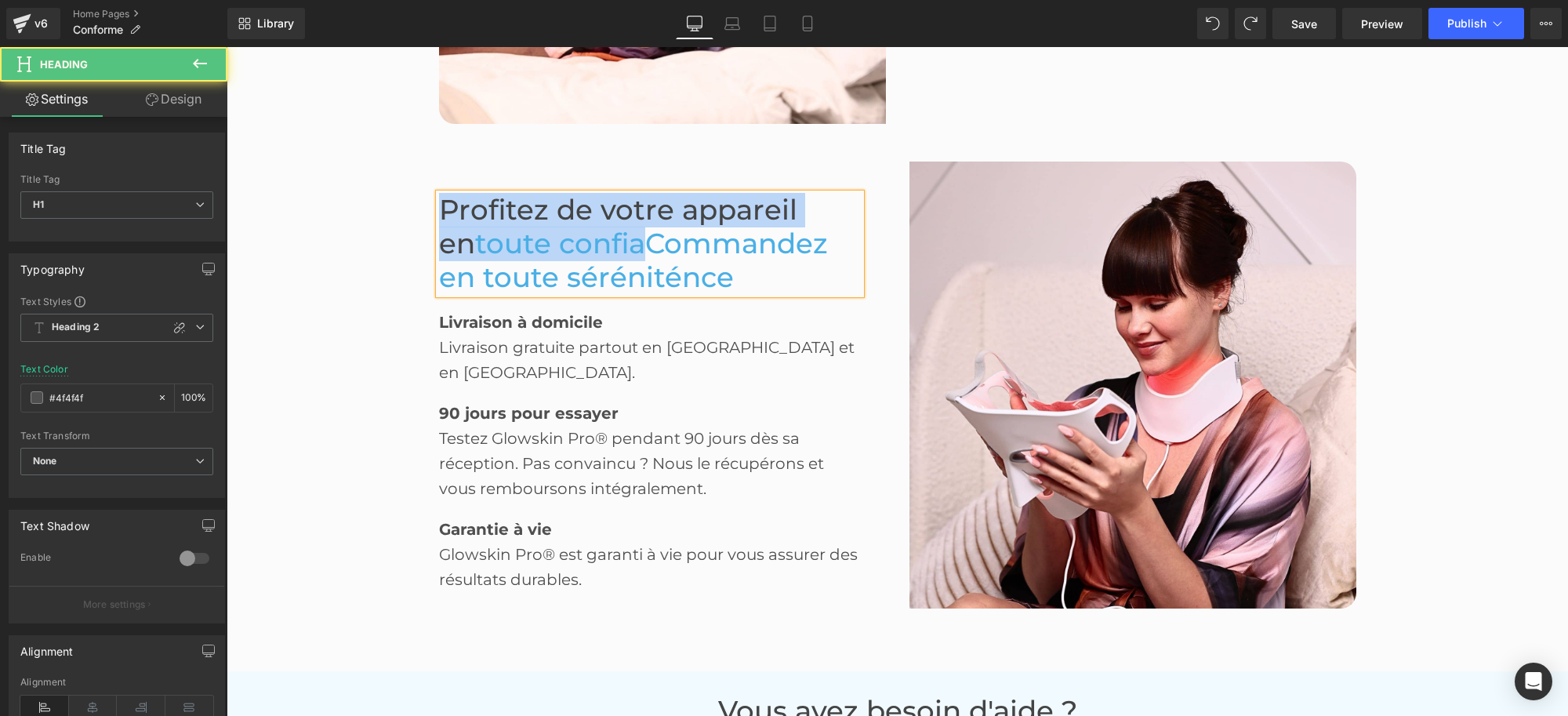
drag, startPoint x: 600, startPoint y: 255, endPoint x: 426, endPoint y: 217, distance: 178.1
click at [428, 217] on div "Profitez de votre appareil en toute confiaCommandez en toute séréniténce Headin…" at bounding box center [663, 385] width 470 height 447
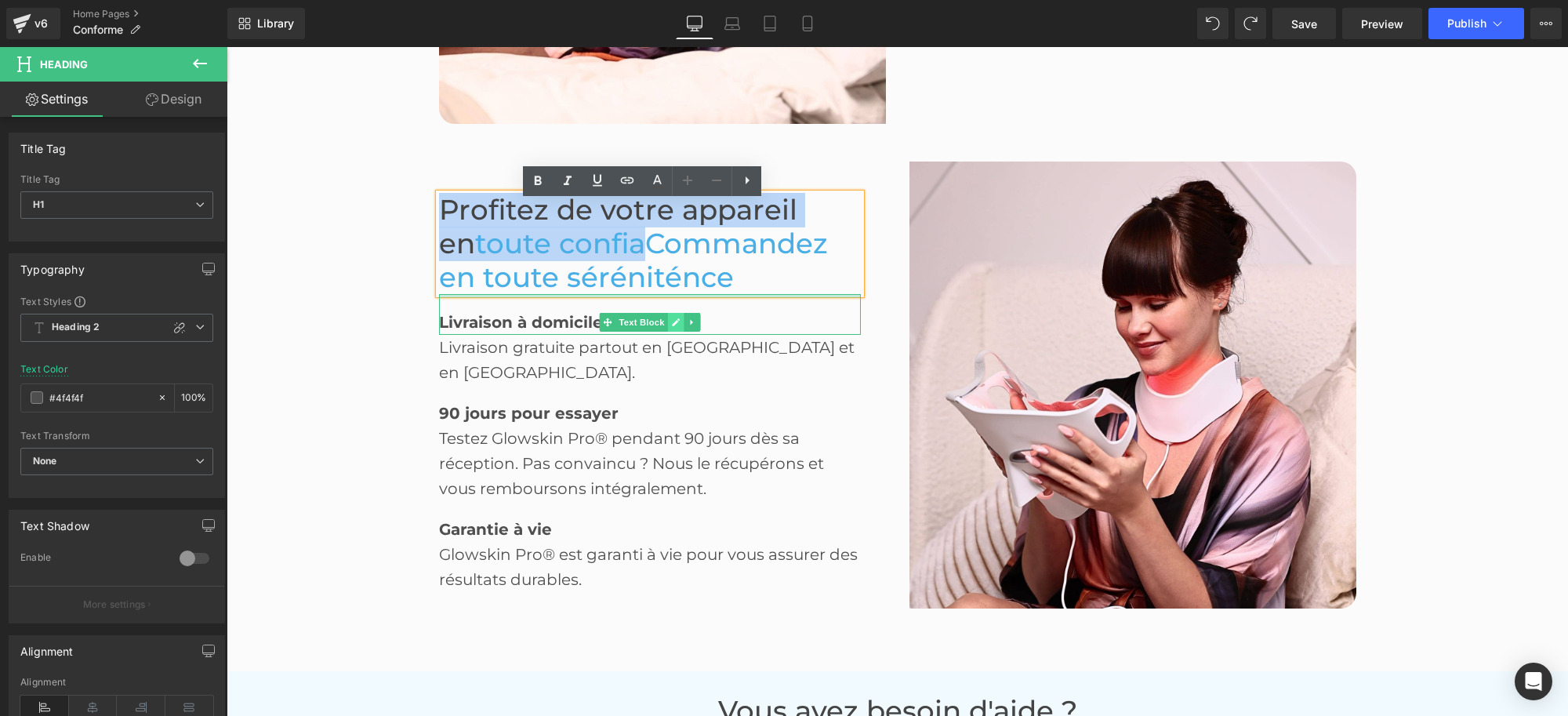
scroll to position [2687, 0]
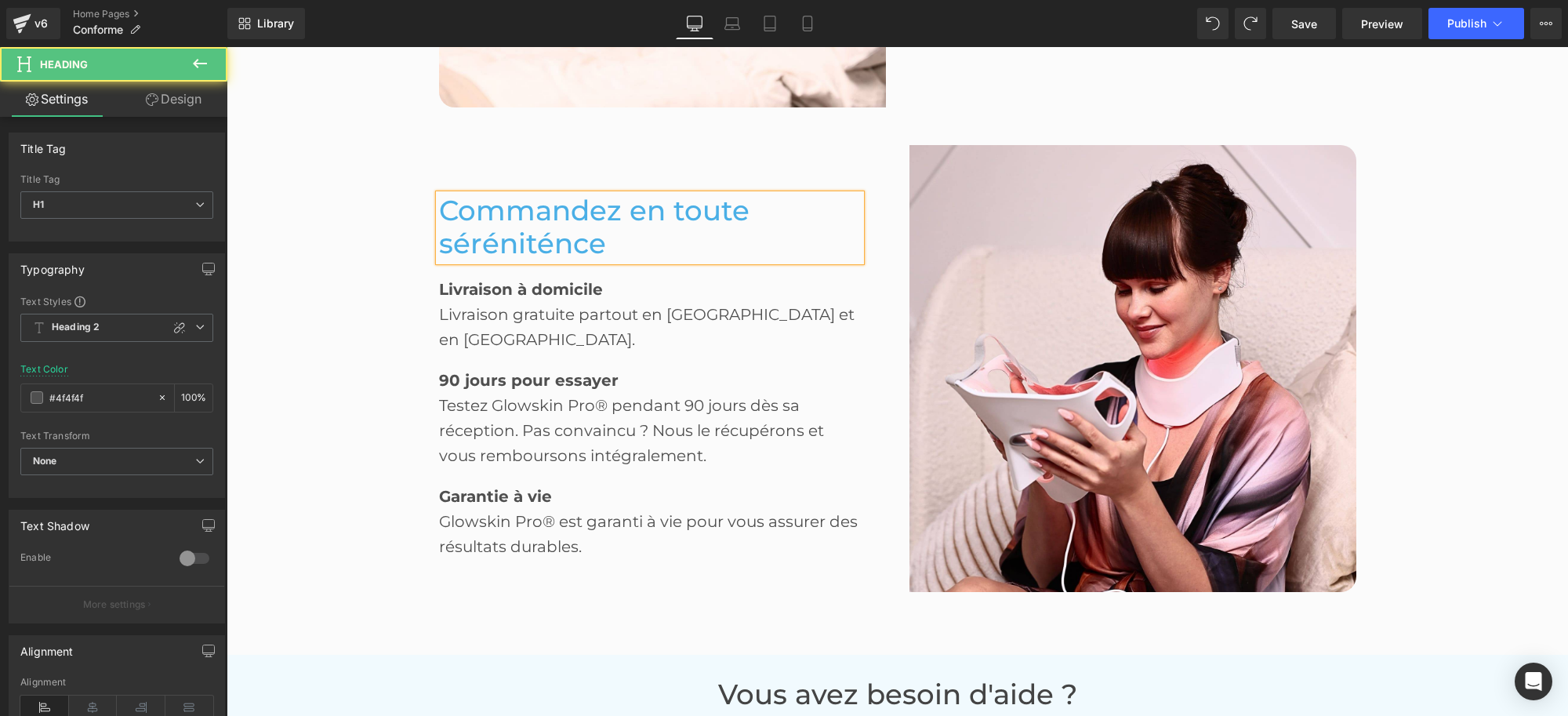
click at [638, 261] on h1 "Commandez en toute séréniténce" at bounding box center [650, 227] width 422 height 66
click at [612, 221] on span "Commandez en toute sérénité" at bounding box center [594, 226] width 311 height 67
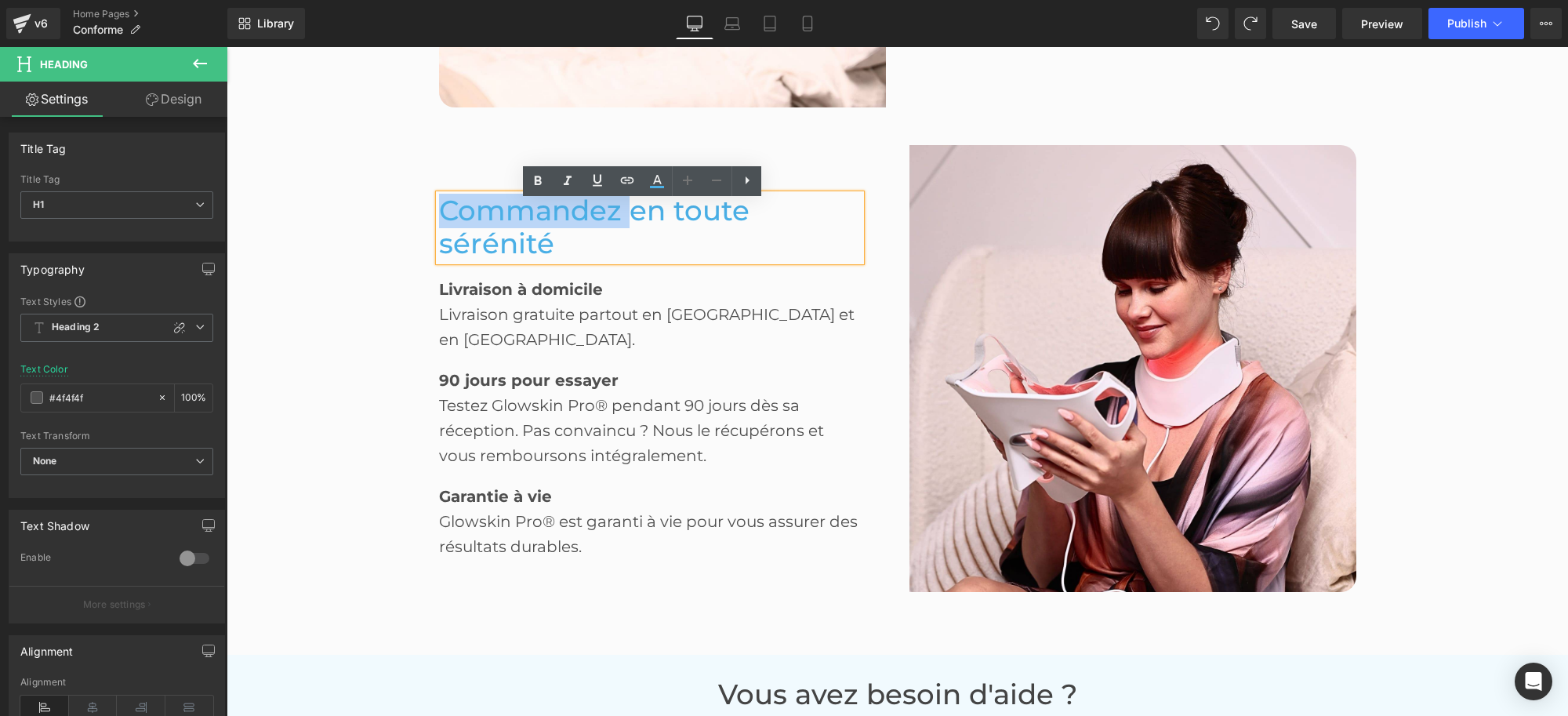
drag, startPoint x: 609, startPoint y: 222, endPoint x: 436, endPoint y: 220, distance: 173.0
click at [439, 220] on span "Commandez en toute sérénité" at bounding box center [594, 226] width 311 height 67
drag, startPoint x: 655, startPoint y: 175, endPoint x: 442, endPoint y: 158, distance: 213.7
click at [655, 175] on icon at bounding box center [658, 181] width 19 height 19
type input "#4aafe6"
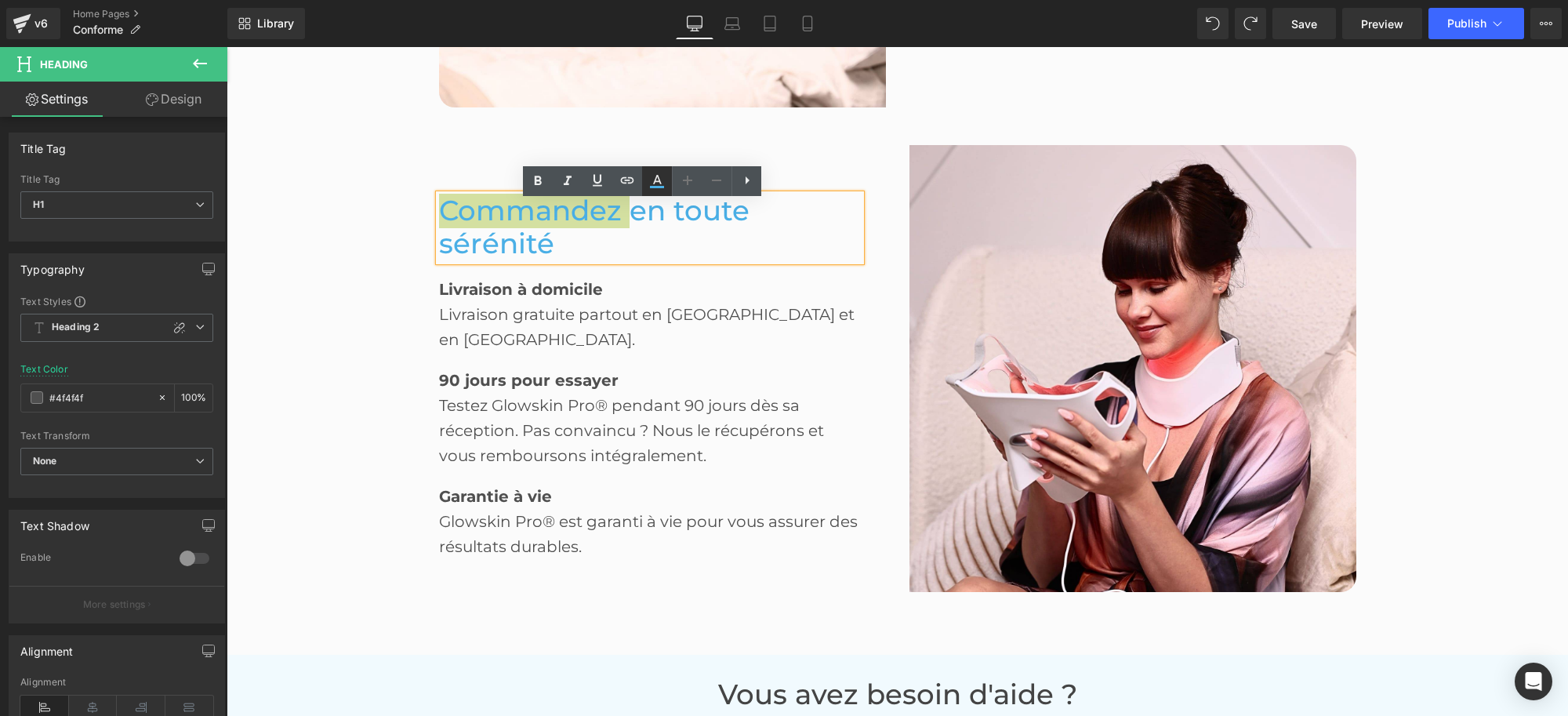
type input "100"
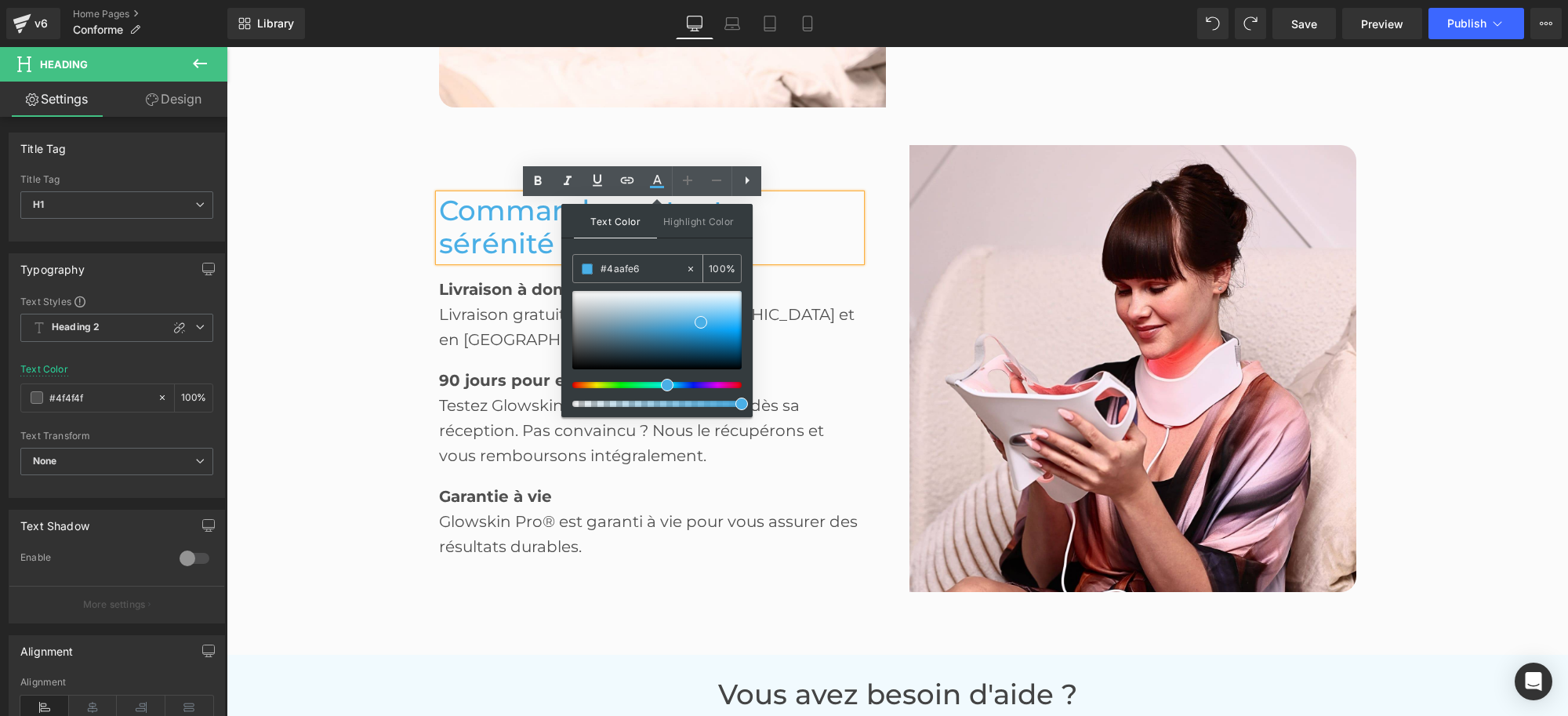
click at [637, 261] on input "#4aafe6" at bounding box center [642, 269] width 84 height 17
click at [629, 268] on input "#4aafe6" at bounding box center [642, 269] width 84 height 17
type input "4"
type input "0"
type input "444"
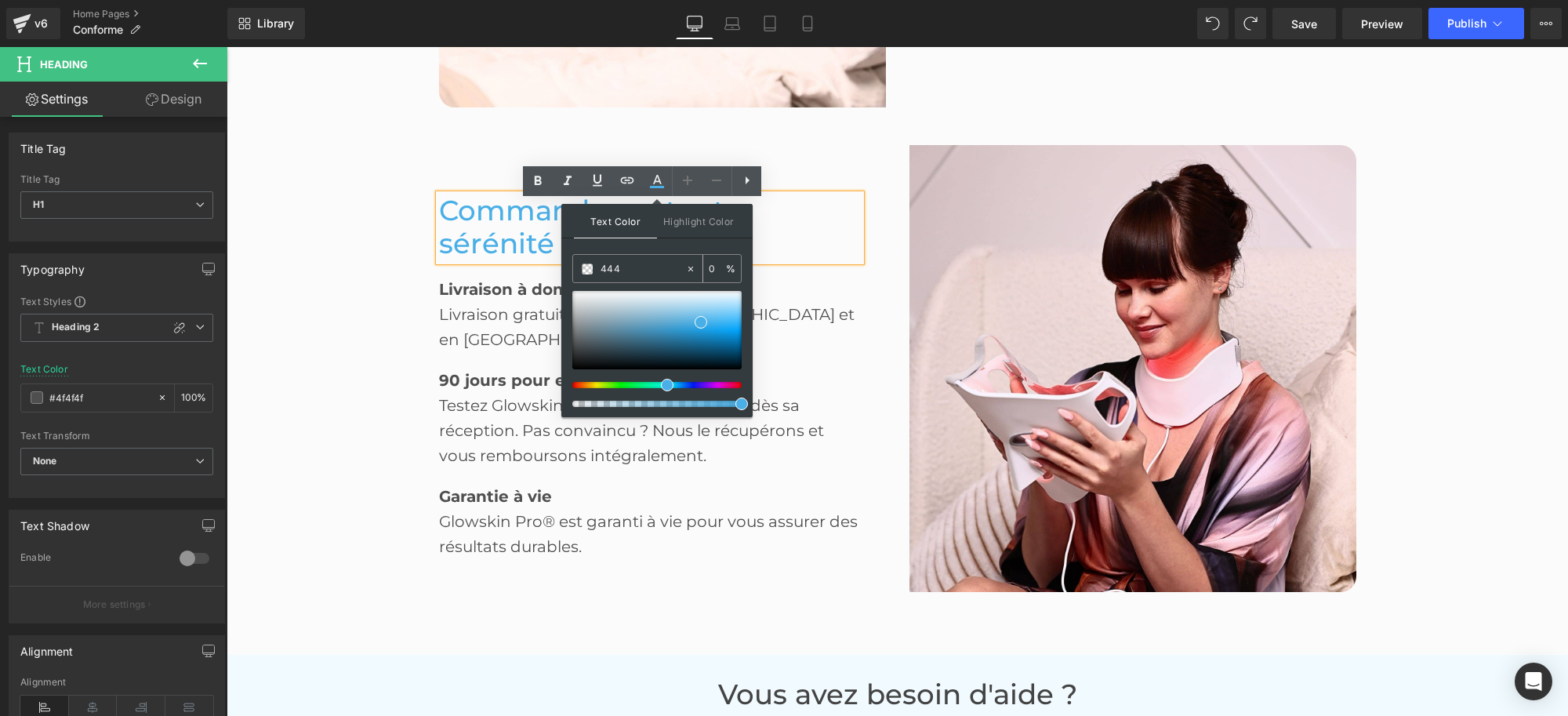
type input "100"
type input "4444"
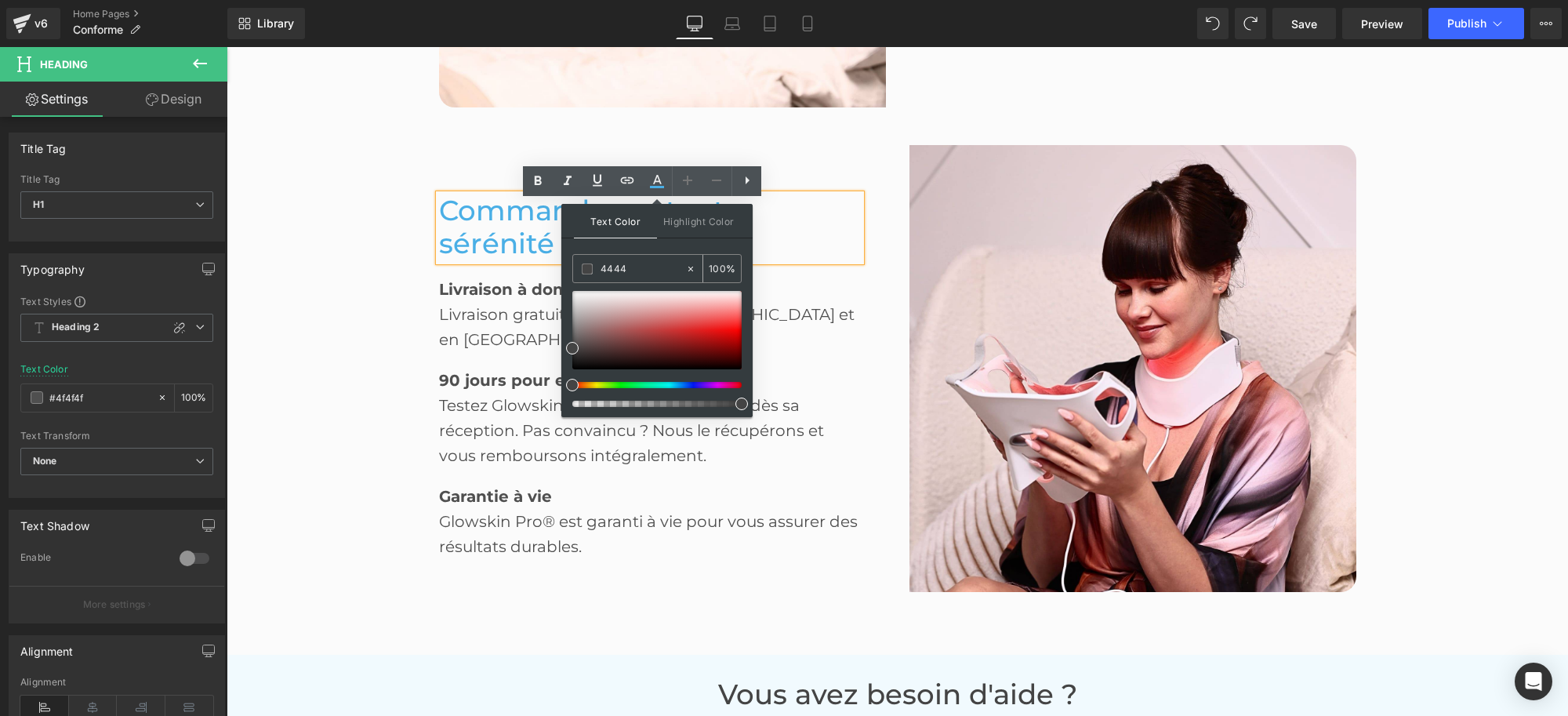
type input "27"
type input "44444"
type input "0"
type input "444444"
type input "100"
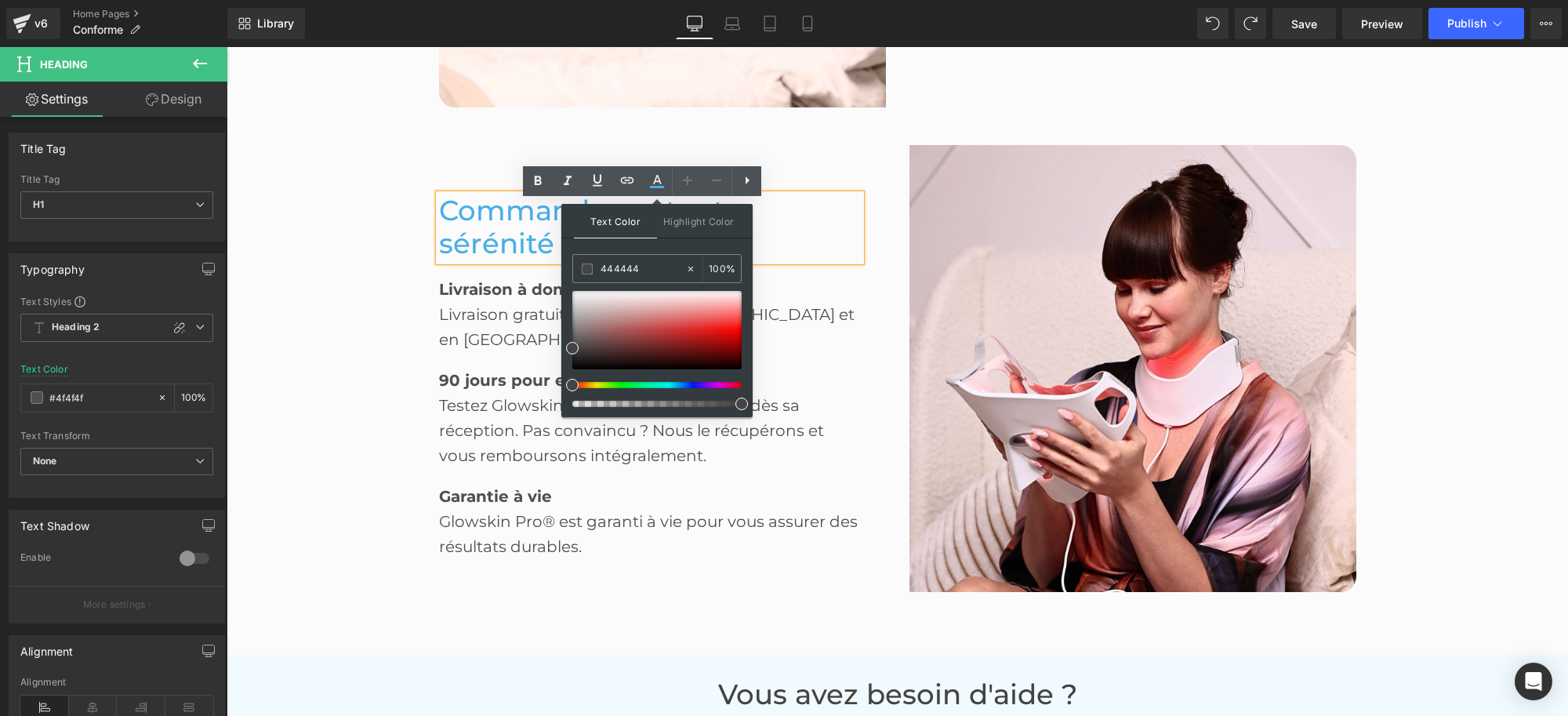
click at [683, 243] on div "Text Color Highlight Color rgb(68, 68, 68) 444444 100 % transparent transparent…" at bounding box center [657, 310] width 192 height 213
type input "#444444"
click at [879, 166] on div "Commandez en toute sérénité Heading Livraison à domicile Text Block Livraison g…" at bounding box center [663, 368] width 470 height 447
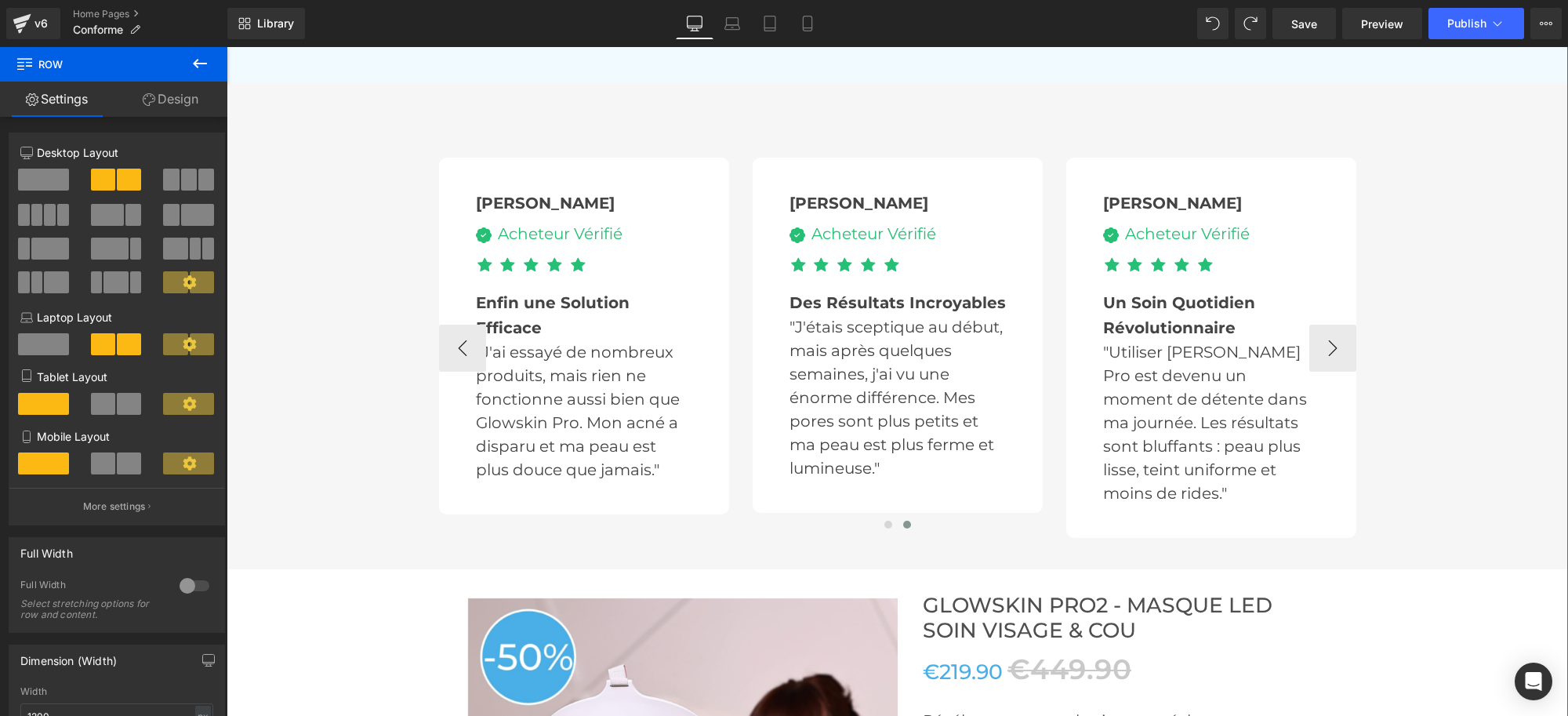
scroll to position [3569, 0]
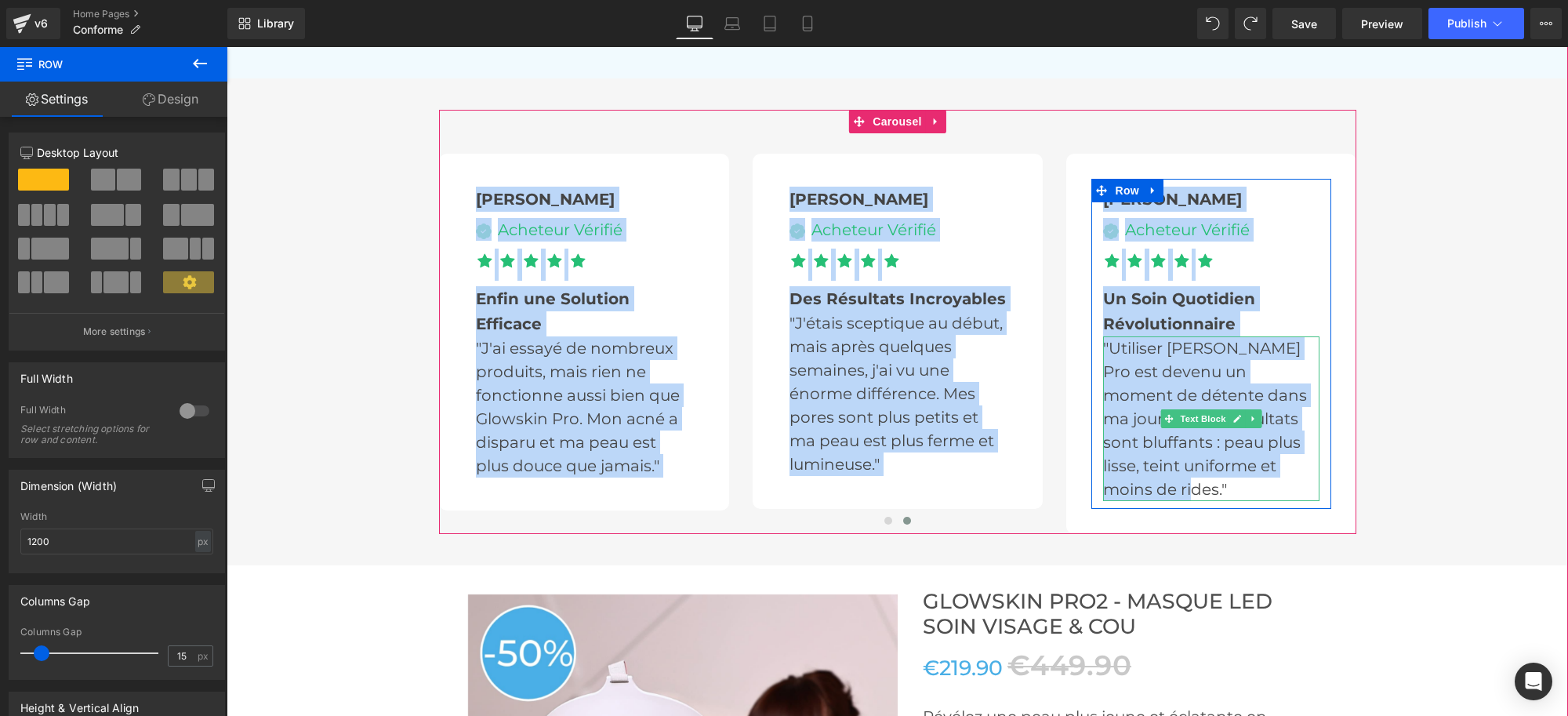
drag, startPoint x: 450, startPoint y: 181, endPoint x: 1278, endPoint y: 486, distance: 882.4
click at [1278, 486] on div "[PERSON_NAME] Text Block Image Acheteur Vérifié Text Block Icon List Icon Icon …" at bounding box center [595, 343] width 1568 height 381
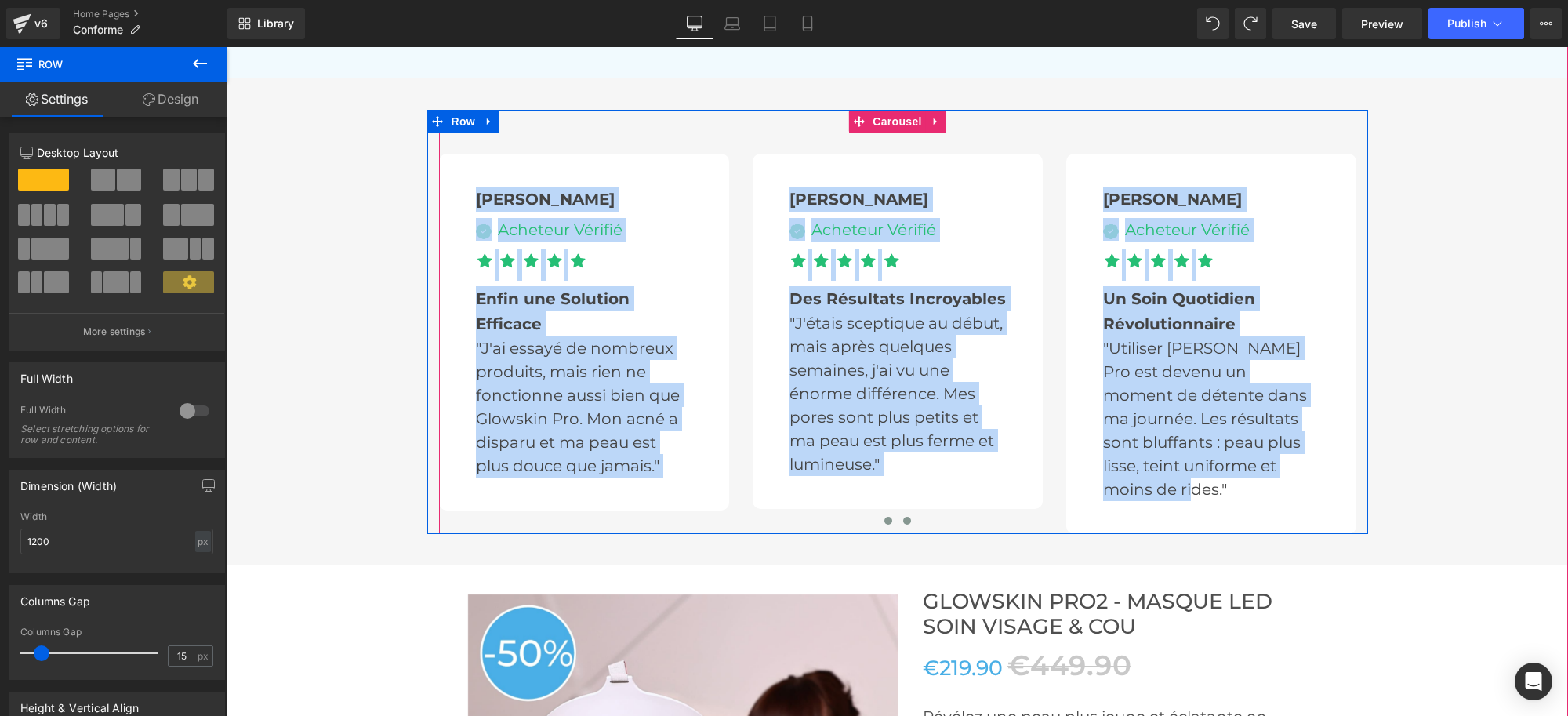
click at [879, 521] on button at bounding box center [888, 520] width 19 height 15
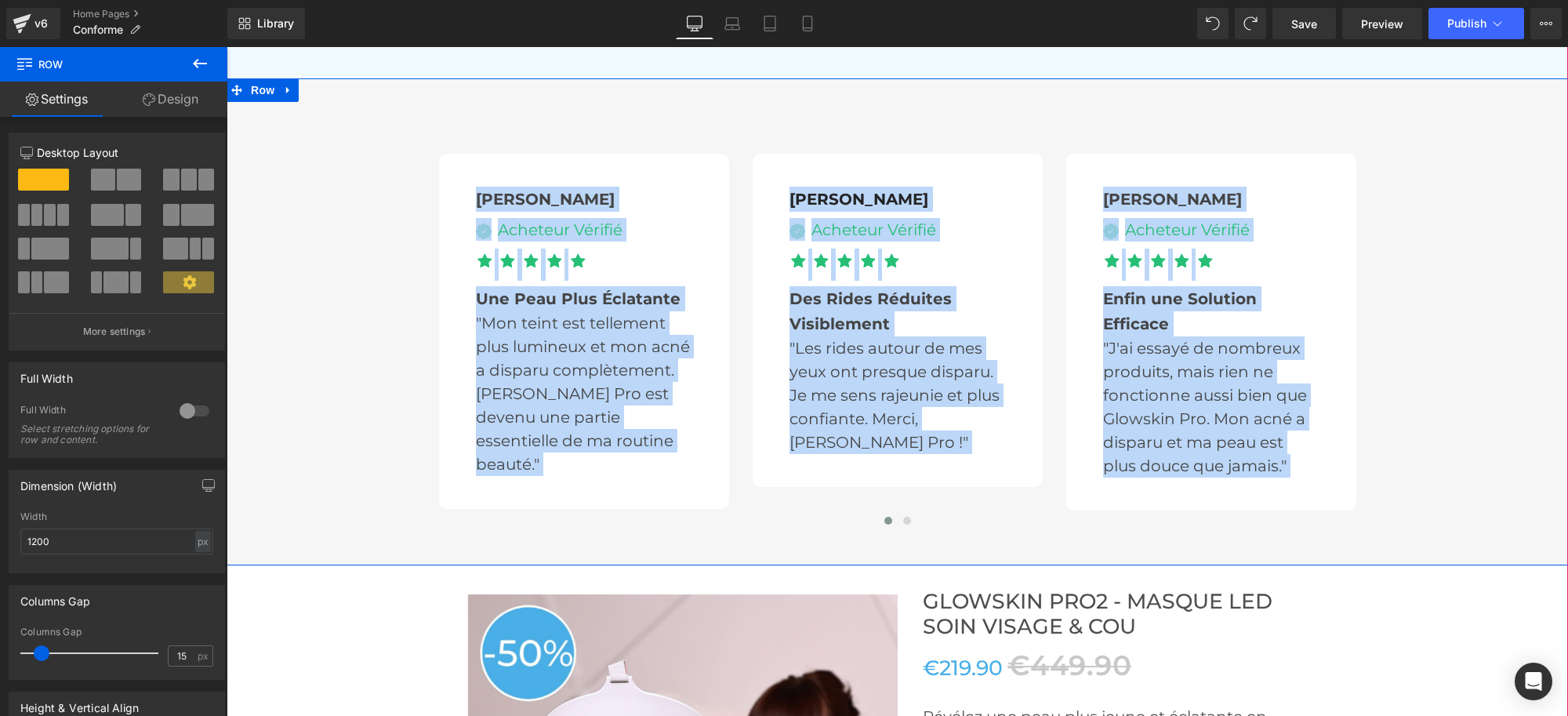
drag, startPoint x: 445, startPoint y: 184, endPoint x: 1381, endPoint y: 490, distance: 984.7
click at [1381, 490] on div "[PERSON_NAME] Text Block Image Acheteur Vérifié Text Block Icon List Icon Icon …" at bounding box center [897, 322] width 1341 height 424
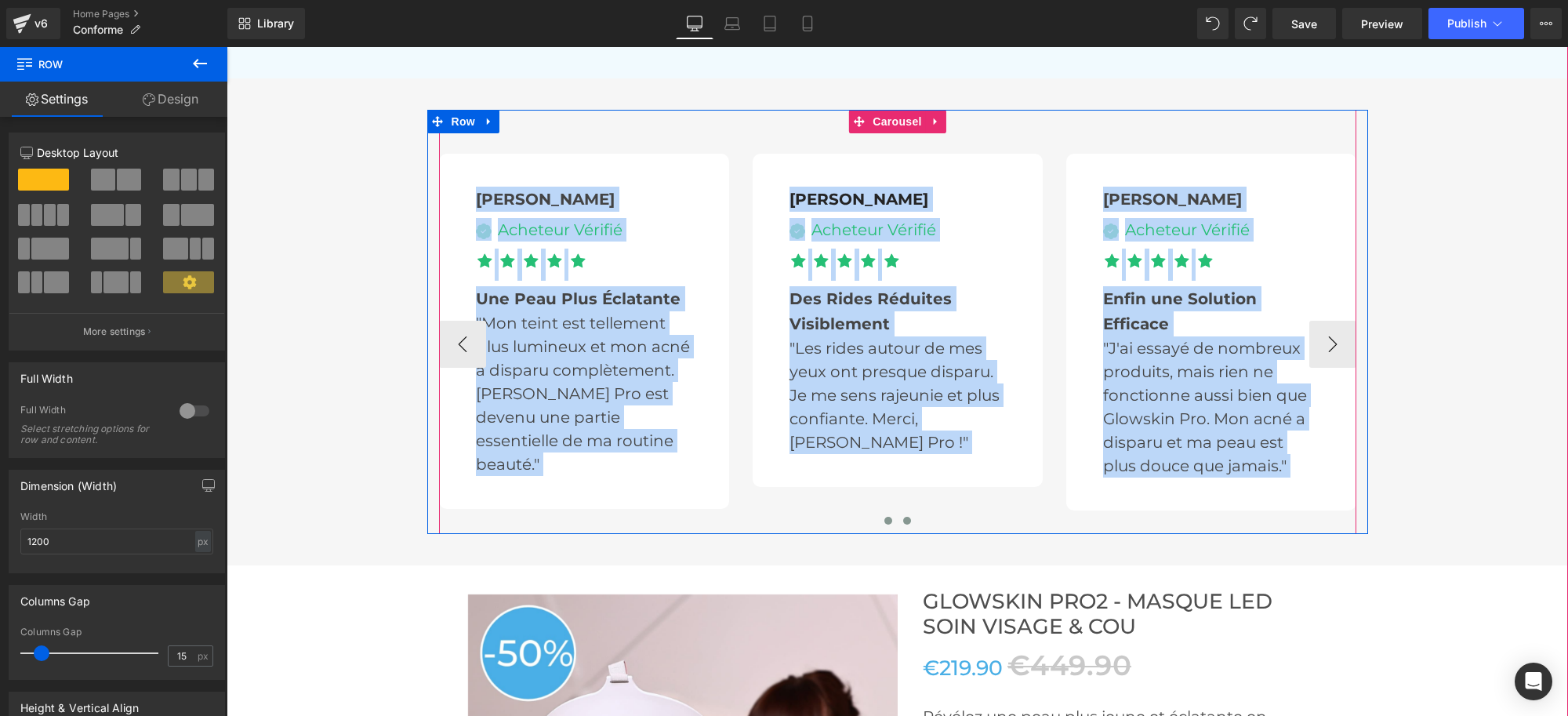
click at [904, 517] on span at bounding box center [907, 520] width 8 height 8
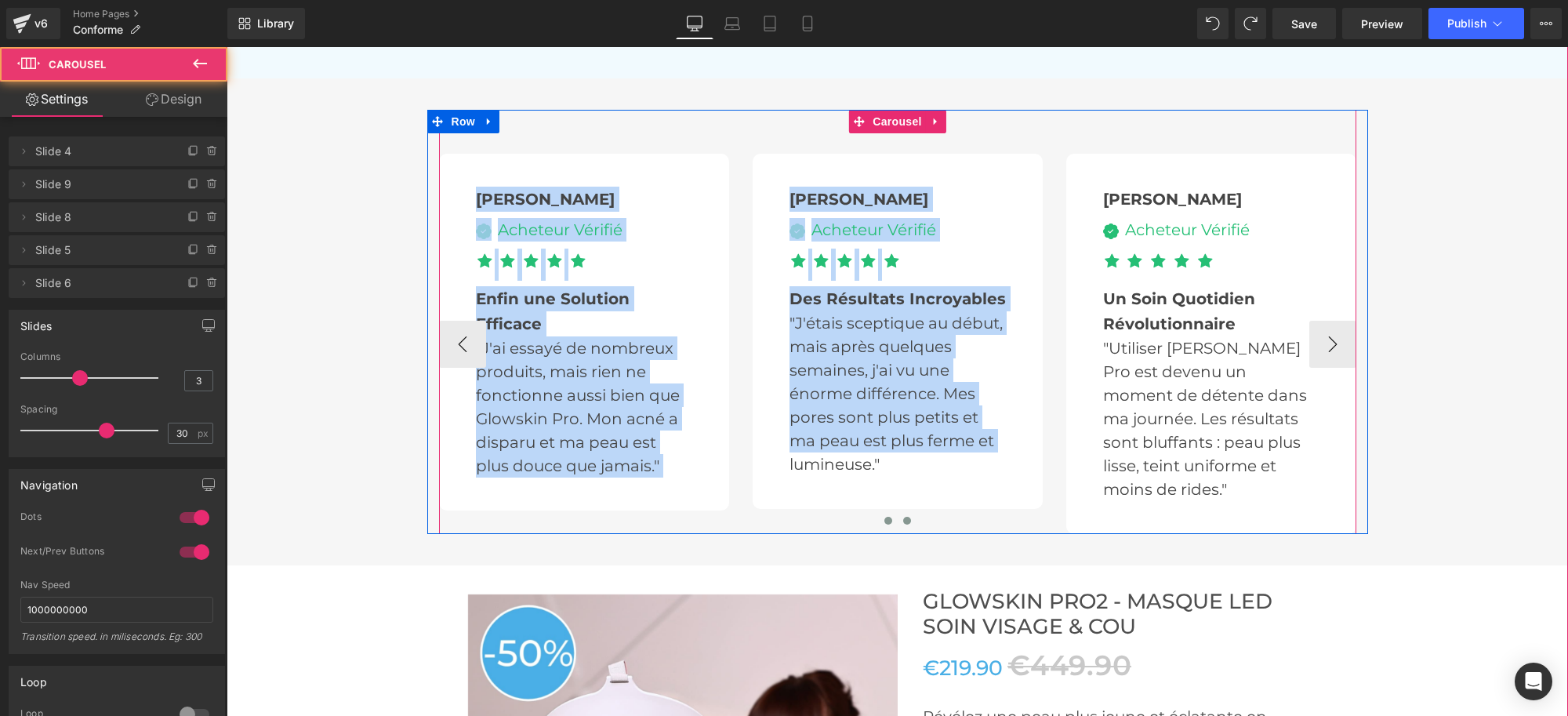
click at [887, 519] on button at bounding box center [888, 520] width 19 height 15
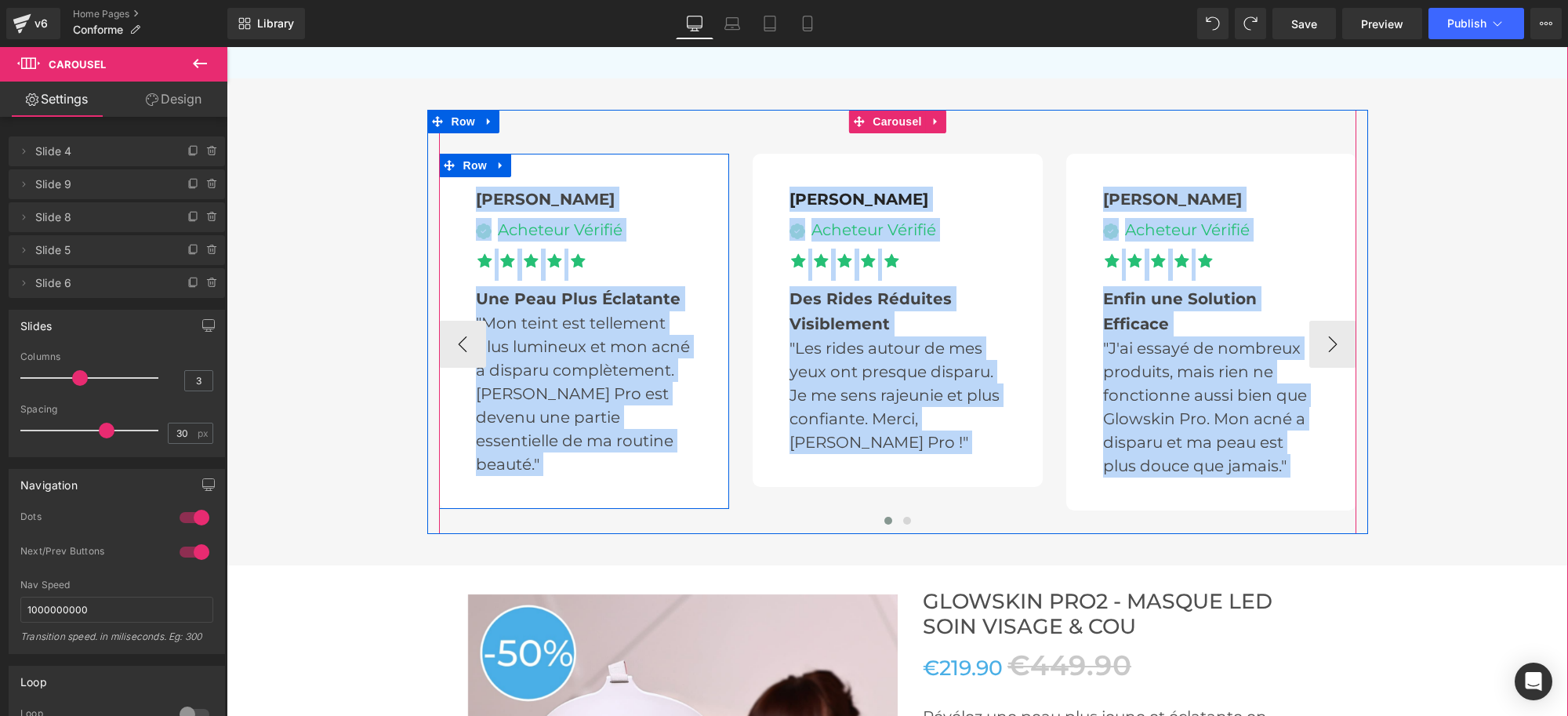
click at [452, 213] on div "[PERSON_NAME] Text Block Image Acheteur Vérifié Text Block Icon List Icon Icon …" at bounding box center [583, 331] width 263 height 305
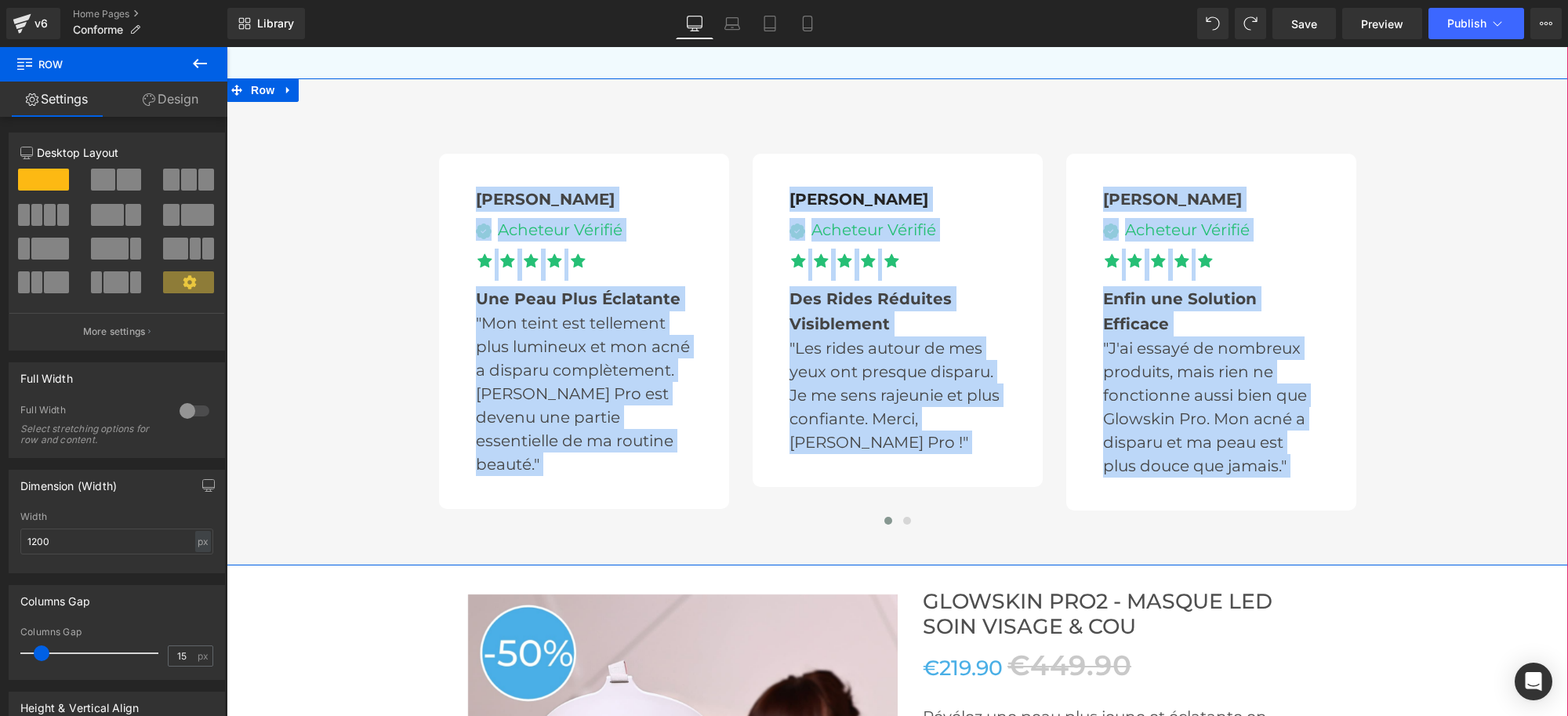
drag, startPoint x: 449, startPoint y: 189, endPoint x: 1542, endPoint y: 464, distance: 1127.1
click at [1542, 464] on div "[PERSON_NAME] Text Block Image Acheteur Vérifié Text Block Icon List Icon Icon …" at bounding box center [897, 322] width 1341 height 424
click at [904, 517] on span at bounding box center [907, 520] width 8 height 8
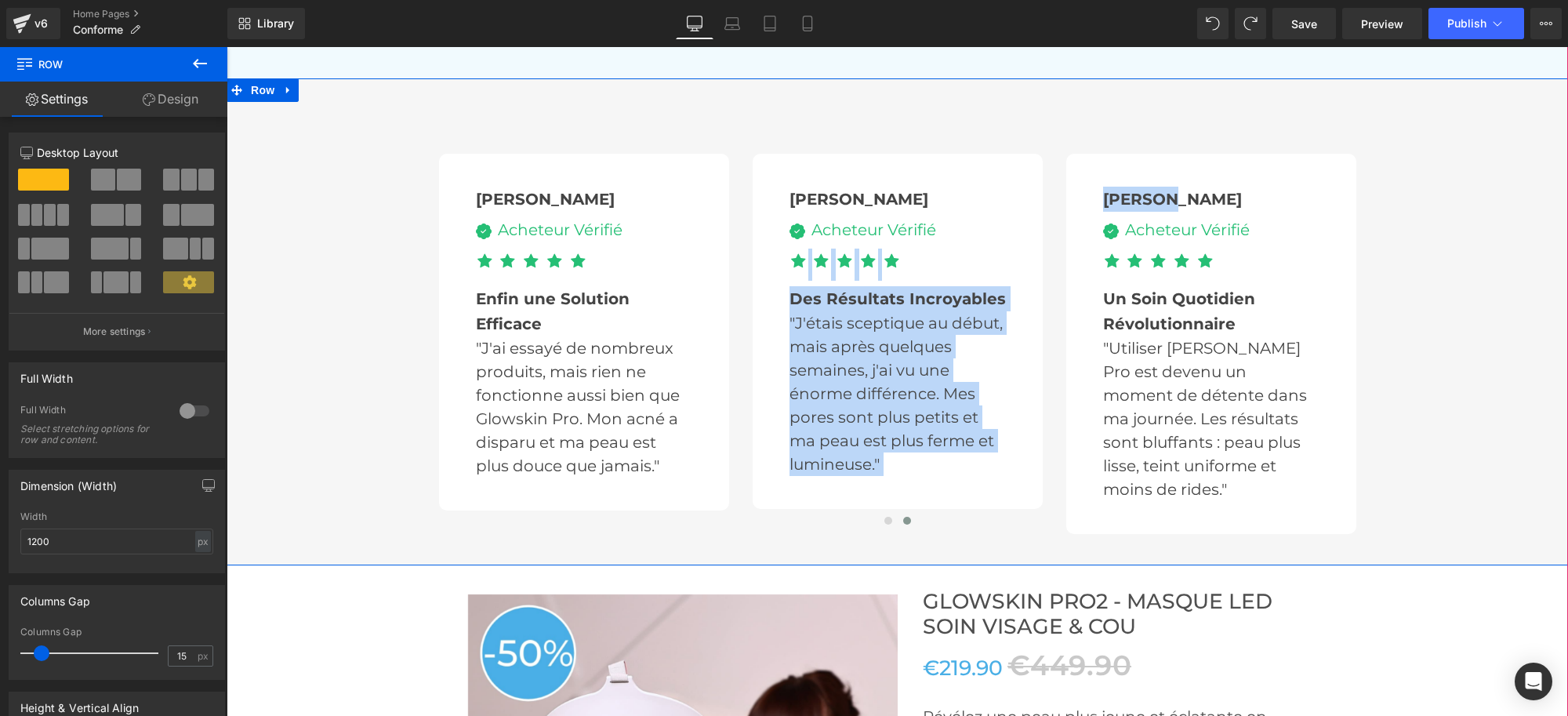
drag, startPoint x: 1165, startPoint y: 183, endPoint x: 805, endPoint y: 257, distance: 367.5
click at [799, 261] on div "[PERSON_NAME] Text Block Image Acheteur Vérifié Text Block Icon List Icon Icon …" at bounding box center [595, 343] width 1568 height 381
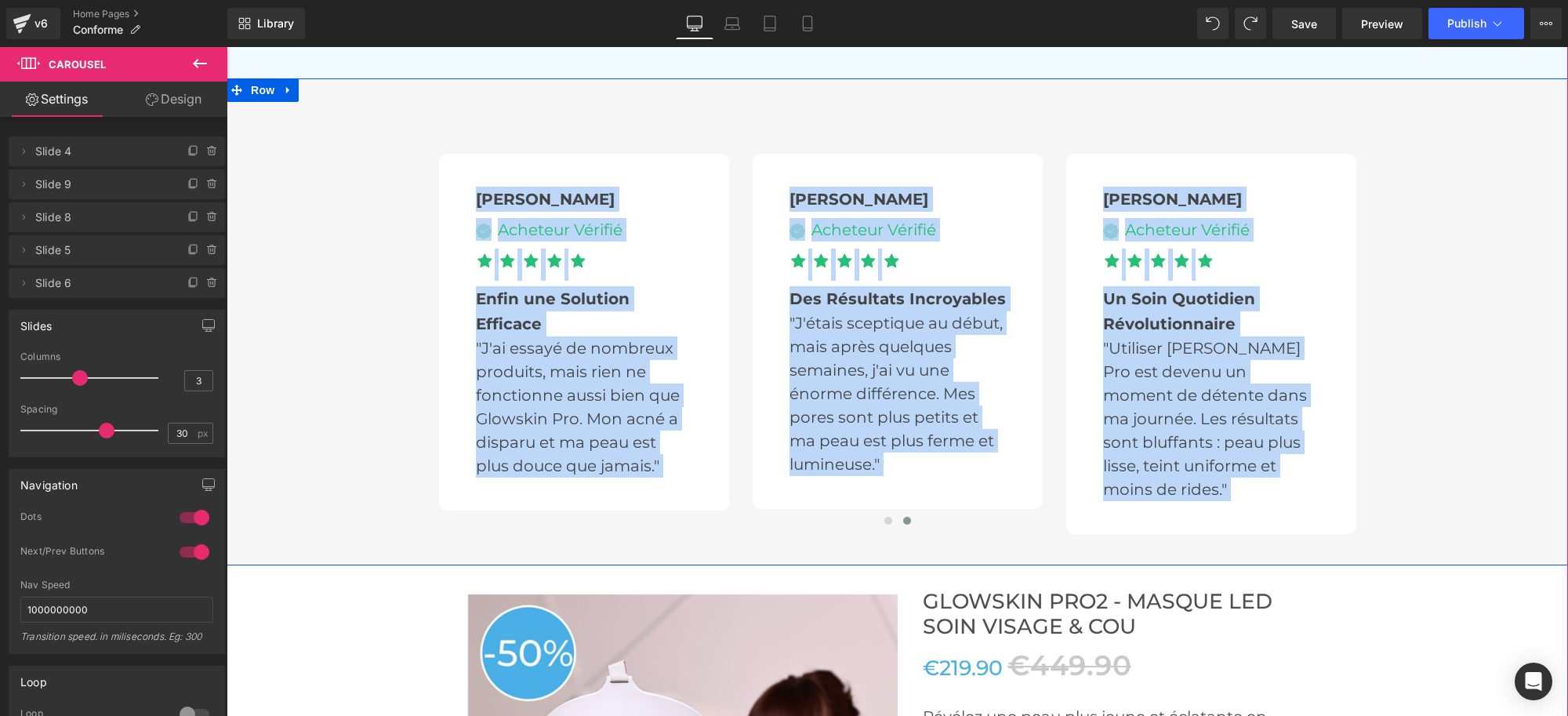
drag, startPoint x: 1277, startPoint y: 509, endPoint x: 275, endPoint y: 126, distance: 1072.7
click at [275, 126] on div "[PERSON_NAME] Text Block Image Acheteur Vérifié Text Block Icon List Icon Icon …" at bounding box center [897, 322] width 1341 height 424
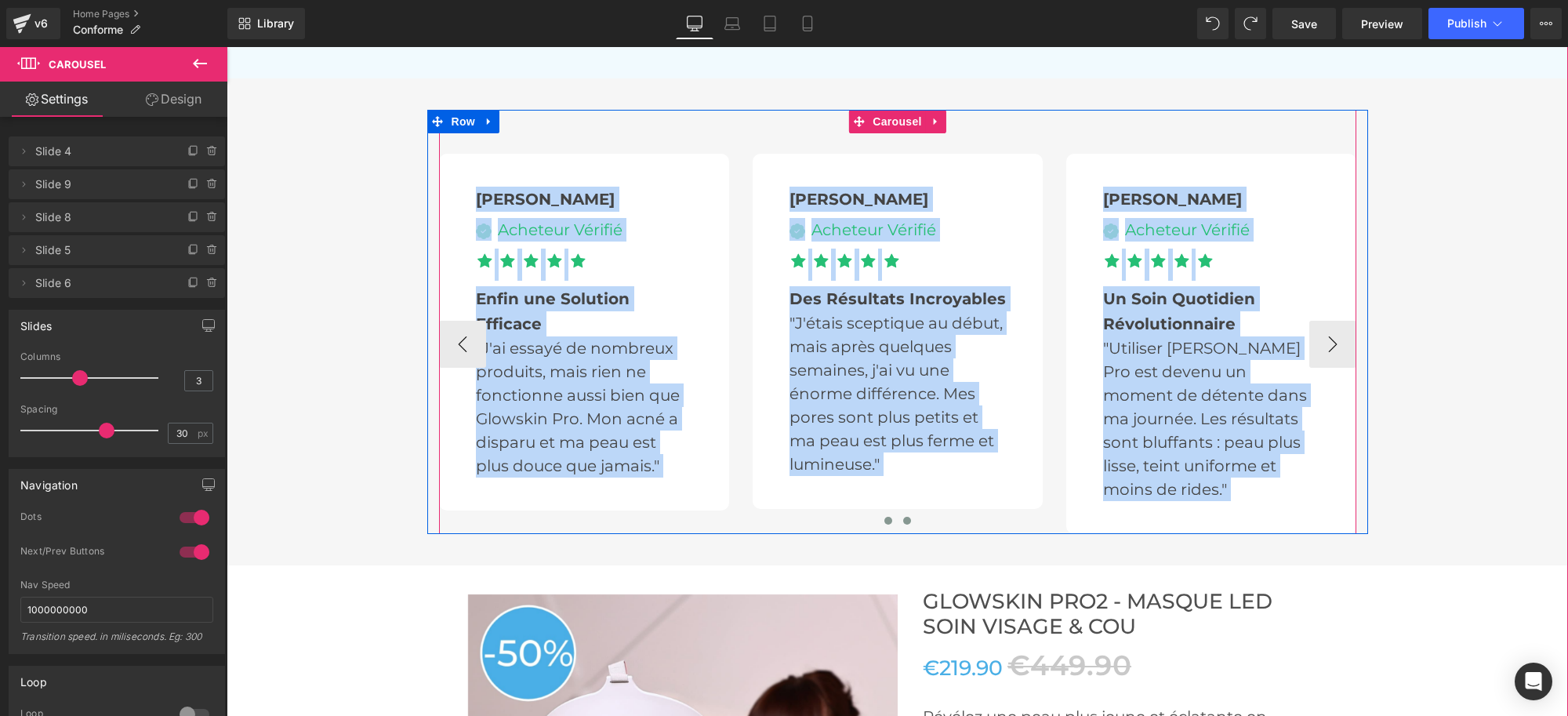
click at [885, 519] on span at bounding box center [888, 520] width 8 height 8
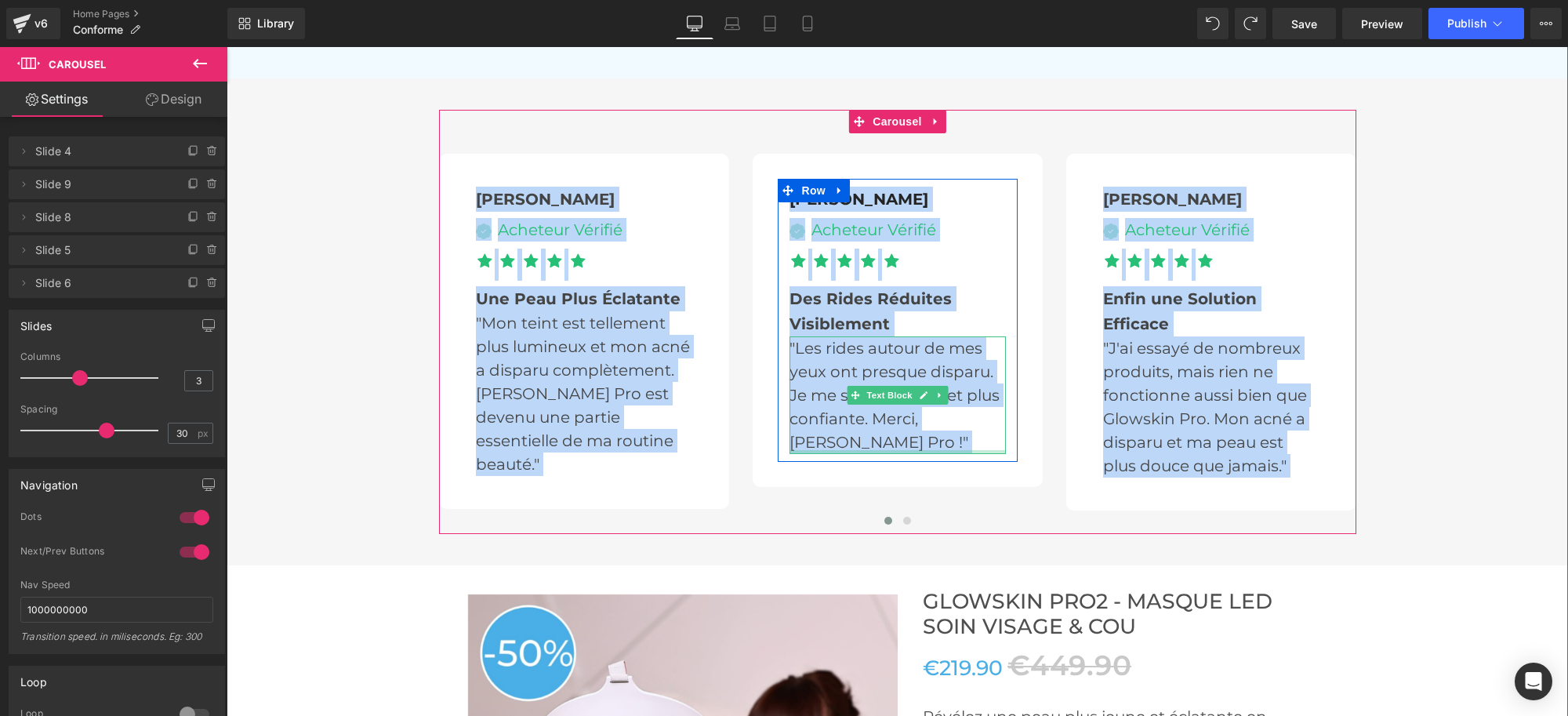
copy div "Loremips Dolo Sitam Conse Adipisci Elitsed Doei Tempo Inci Utla Etdo Magn Aliq …"
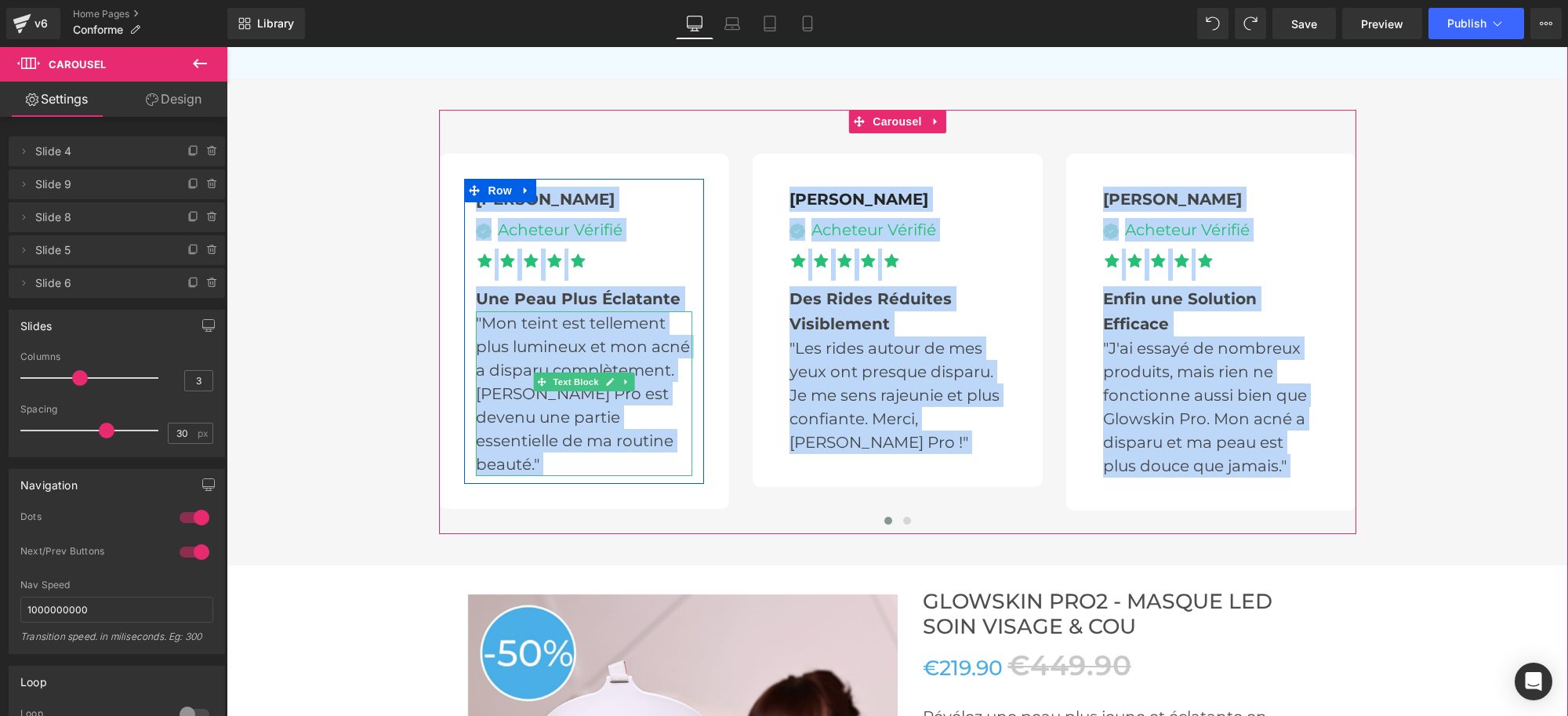
click at [599, 325] on p ""Mon teint est tellement plus lumineux et mon acné a disparu complètement. [PER…" at bounding box center [584, 393] width 216 height 164
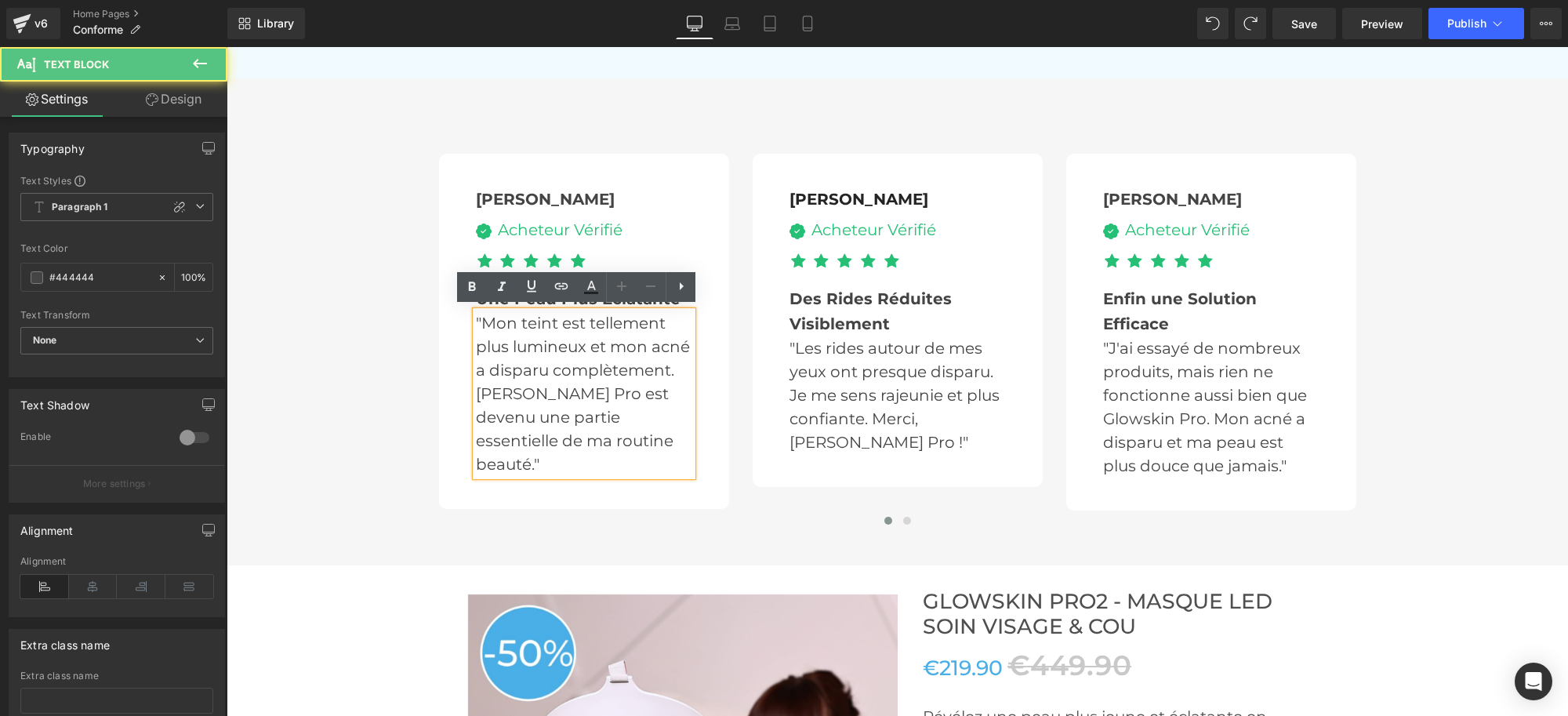
click at [583, 326] on p ""Mon teint est tellement plus lumineux et mon acné a disparu complètement. [PER…" at bounding box center [584, 393] width 216 height 164
click at [478, 313] on p ""Mon teint est tellement plus lumineux et mon acné a disparu complètement. [PER…" at bounding box center [584, 393] width 216 height 164
click at [617, 433] on p ""Mon teint est tellement plus lumineux et mon acné a disparu complètement. [PER…" at bounding box center [584, 393] width 216 height 164
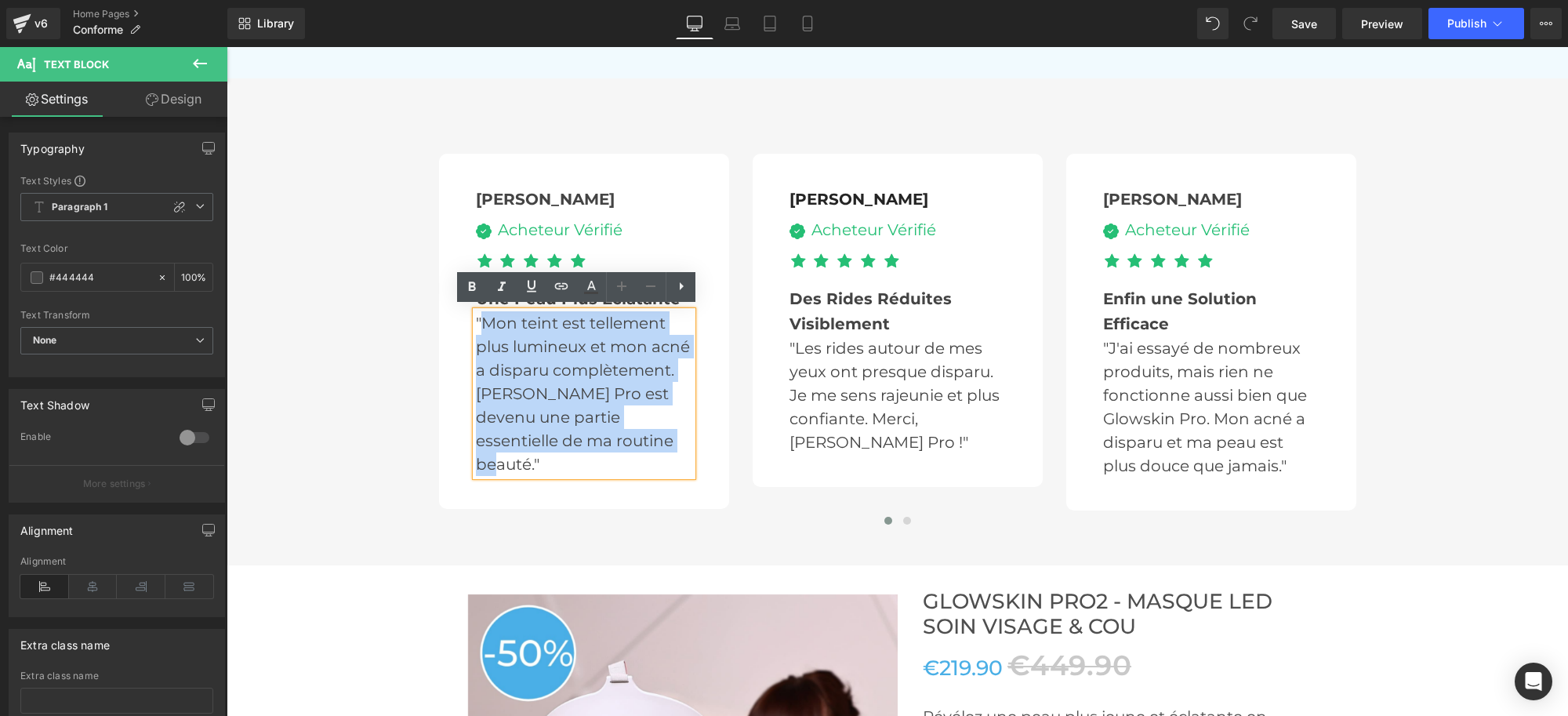
paste div
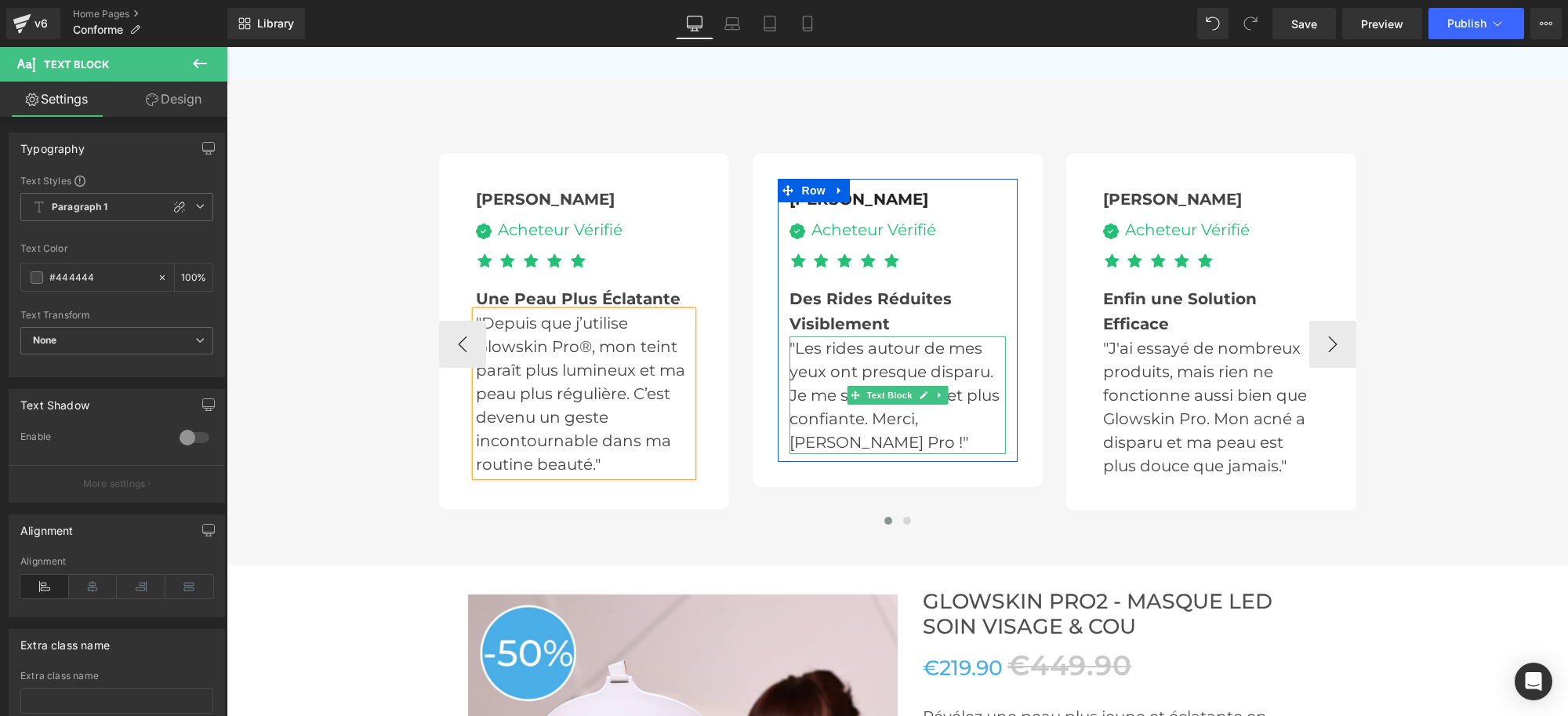
click at [825, 369] on p ""Les rides autour de mes yeux ont presque disparu. Je me sens rajeunie et plus …" at bounding box center [898, 395] width 216 height 117
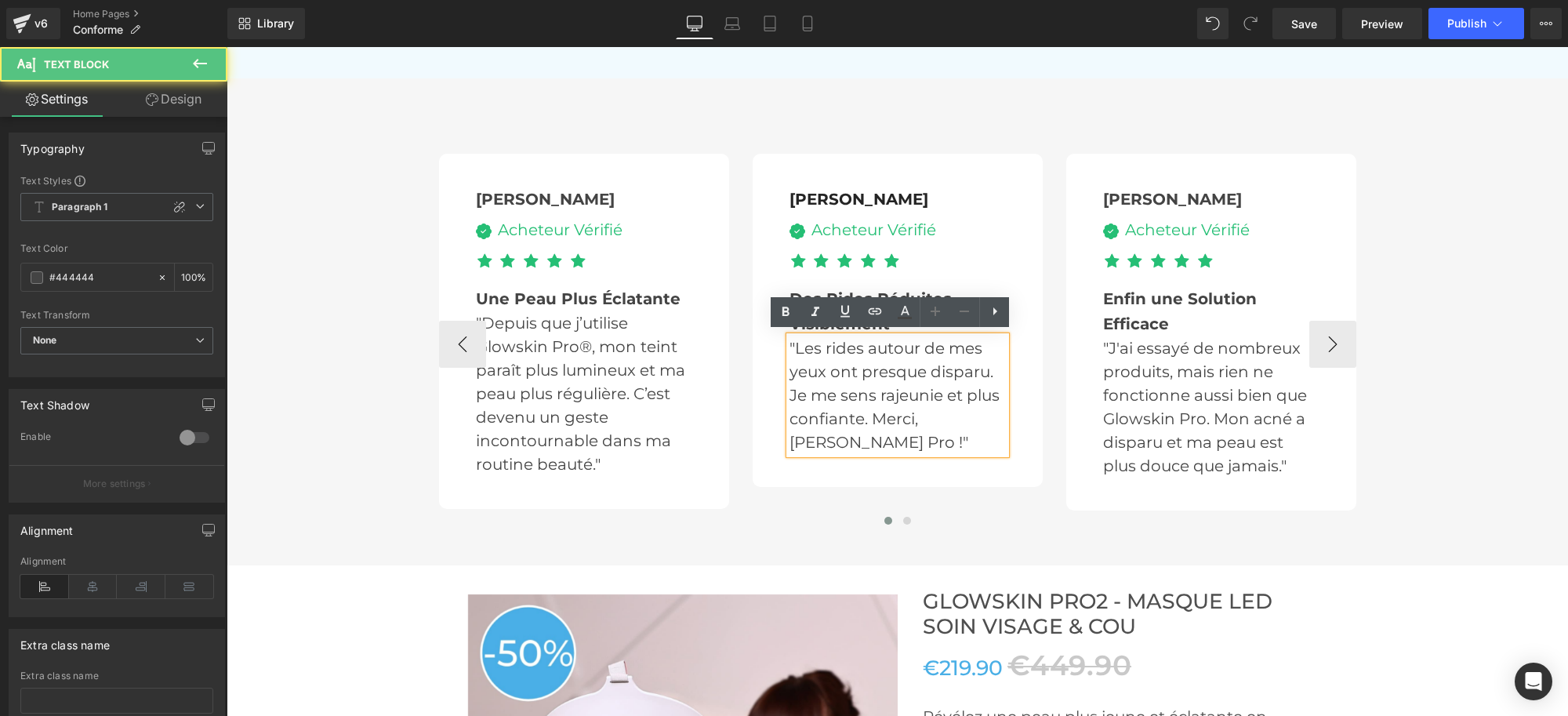
click at [790, 346] on p ""Les rides autour de mes yeux ont presque disparu. Je me sens rajeunie et plus …" at bounding box center [898, 395] width 216 height 117
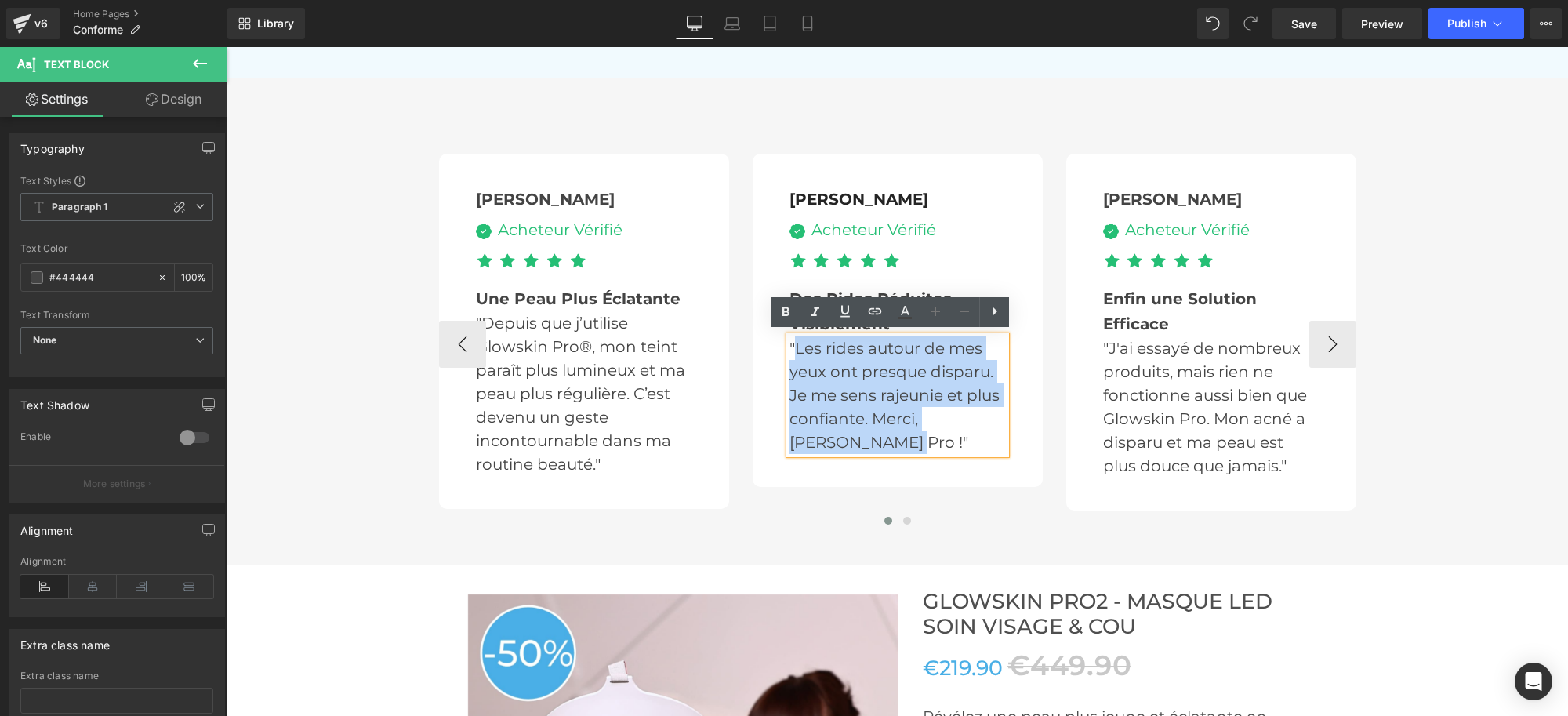
drag, startPoint x: 790, startPoint y: 346, endPoint x: 817, endPoint y: 435, distance: 93.0
click at [817, 435] on p ""Les rides autour de mes yeux ont presque disparu. Je me sens rajeunie et plus …" at bounding box center [898, 395] width 216 height 117
paste div
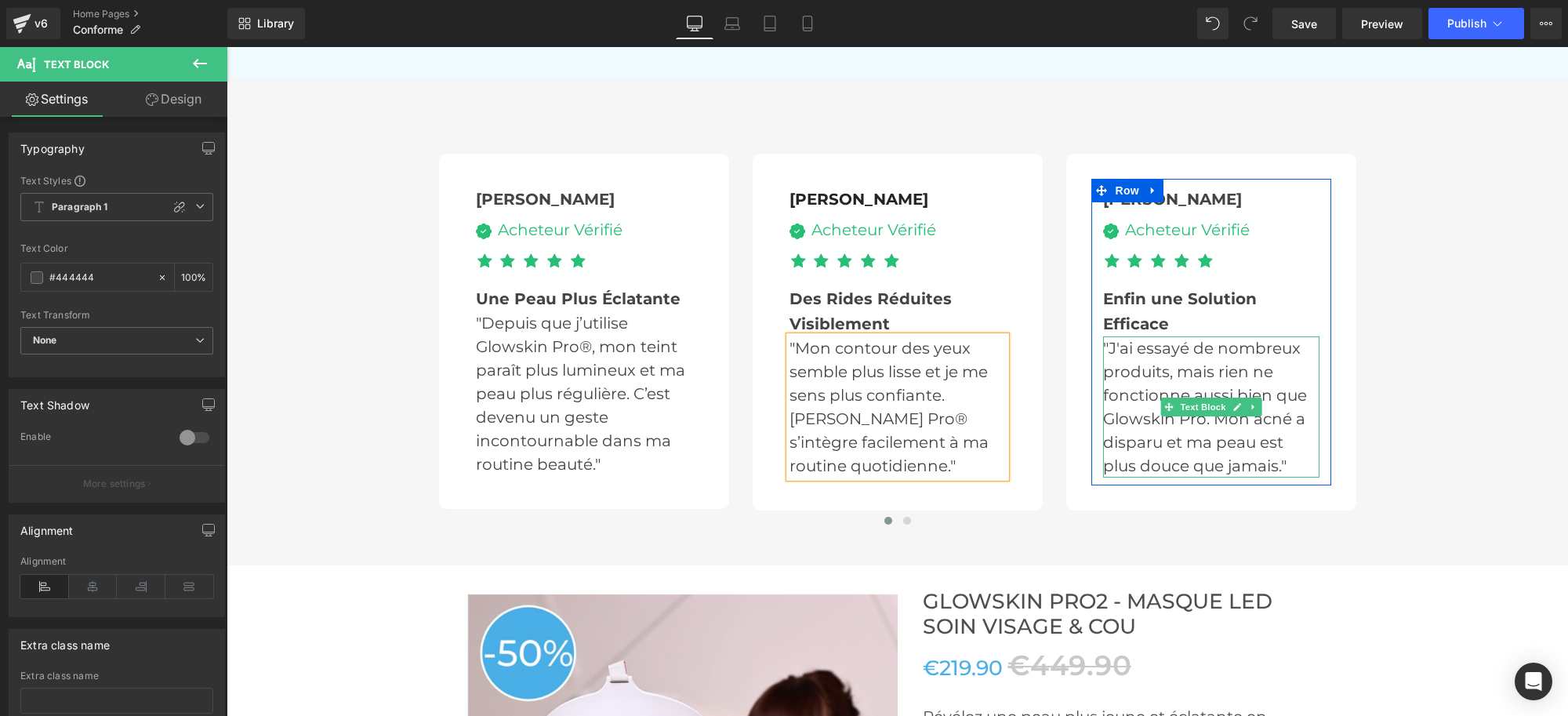
click at [1105, 346] on p ""J'ai essayé de nombreux produits, mais rien ne fonctionne aussi bien que Glows…" at bounding box center [1211, 407] width 216 height 141
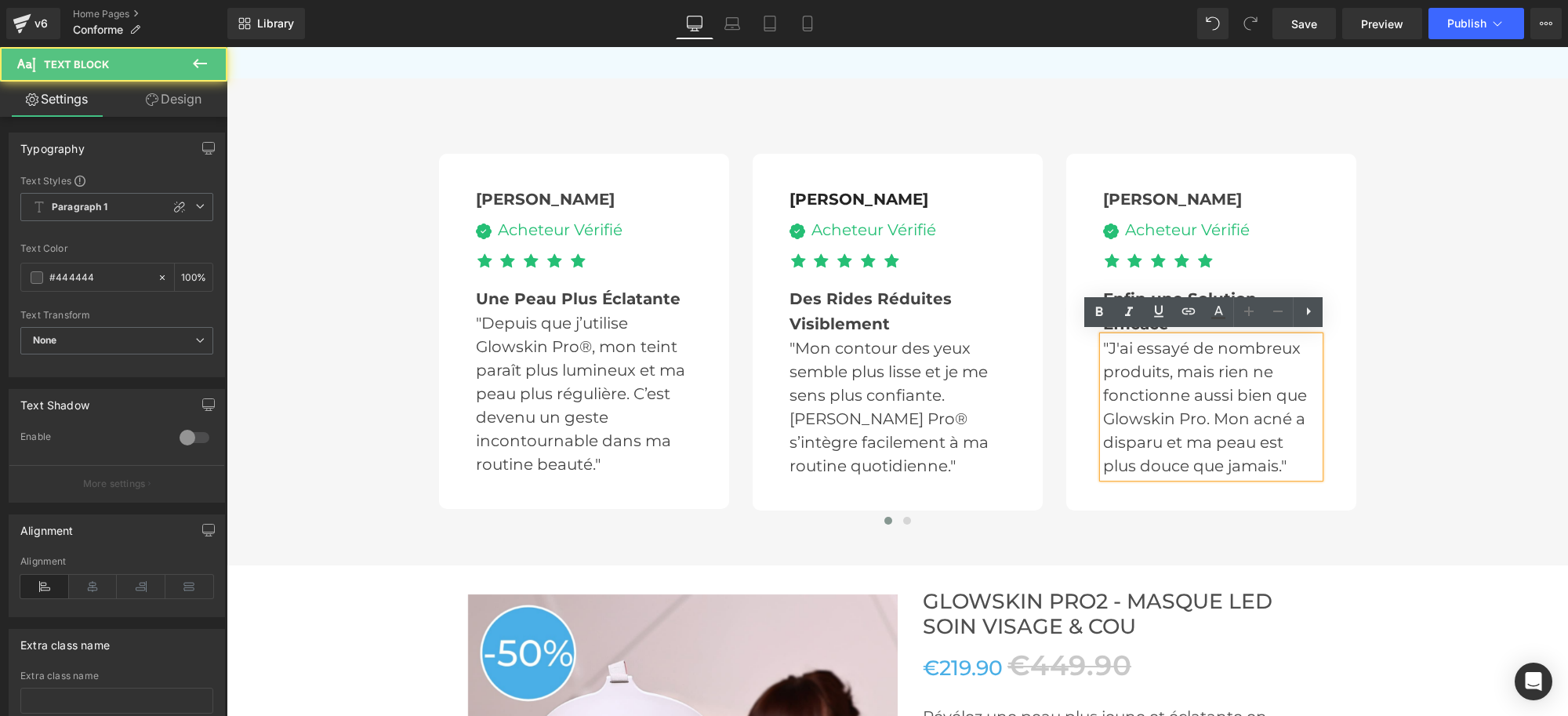
click at [1103, 343] on p ""J'ai essayé de nombreux produits, mais rien ne fonctionne aussi bien que Glows…" at bounding box center [1211, 407] width 216 height 141
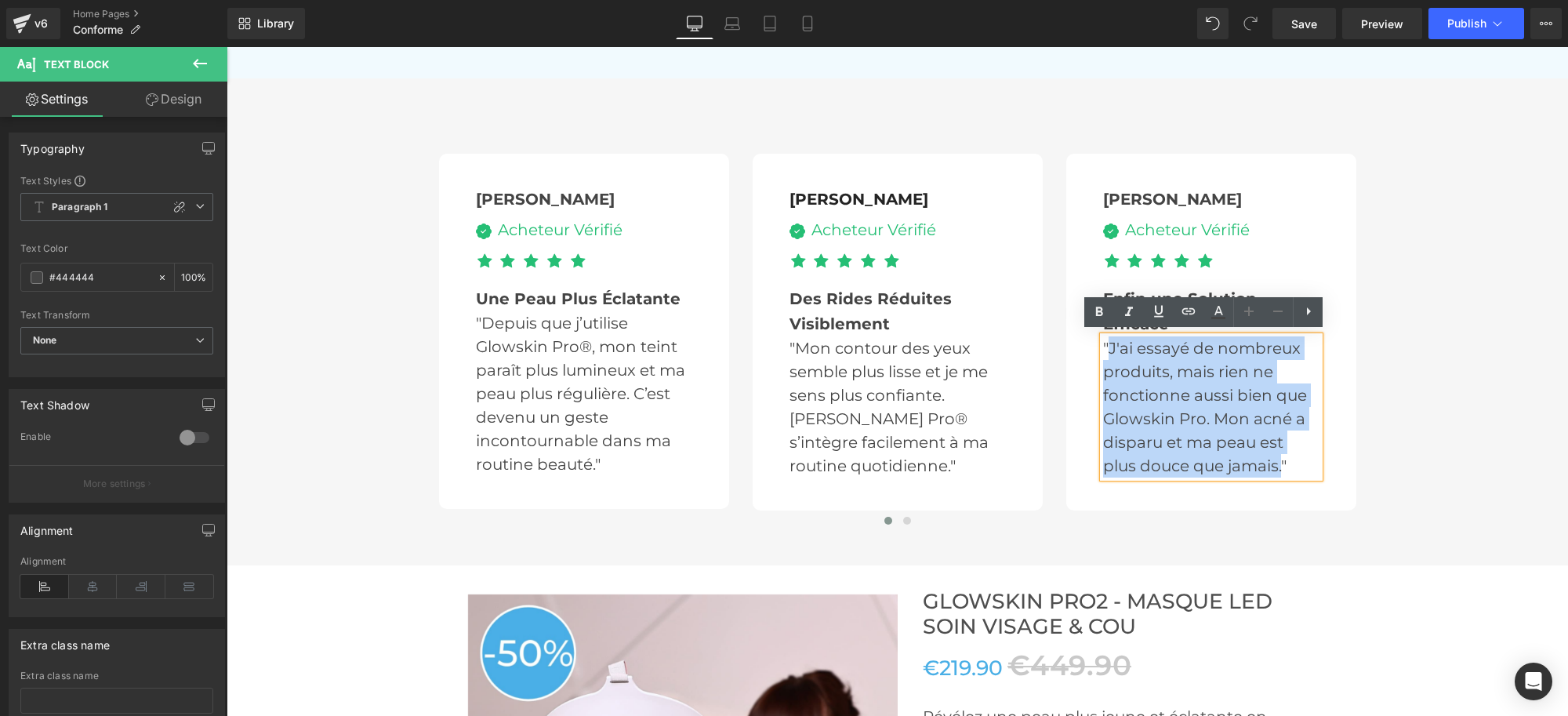
click at [1273, 457] on p ""J'ai essayé de nombreux produits, mais rien ne fonctionne aussi bien que Glows…" at bounding box center [1211, 407] width 216 height 141
paste div
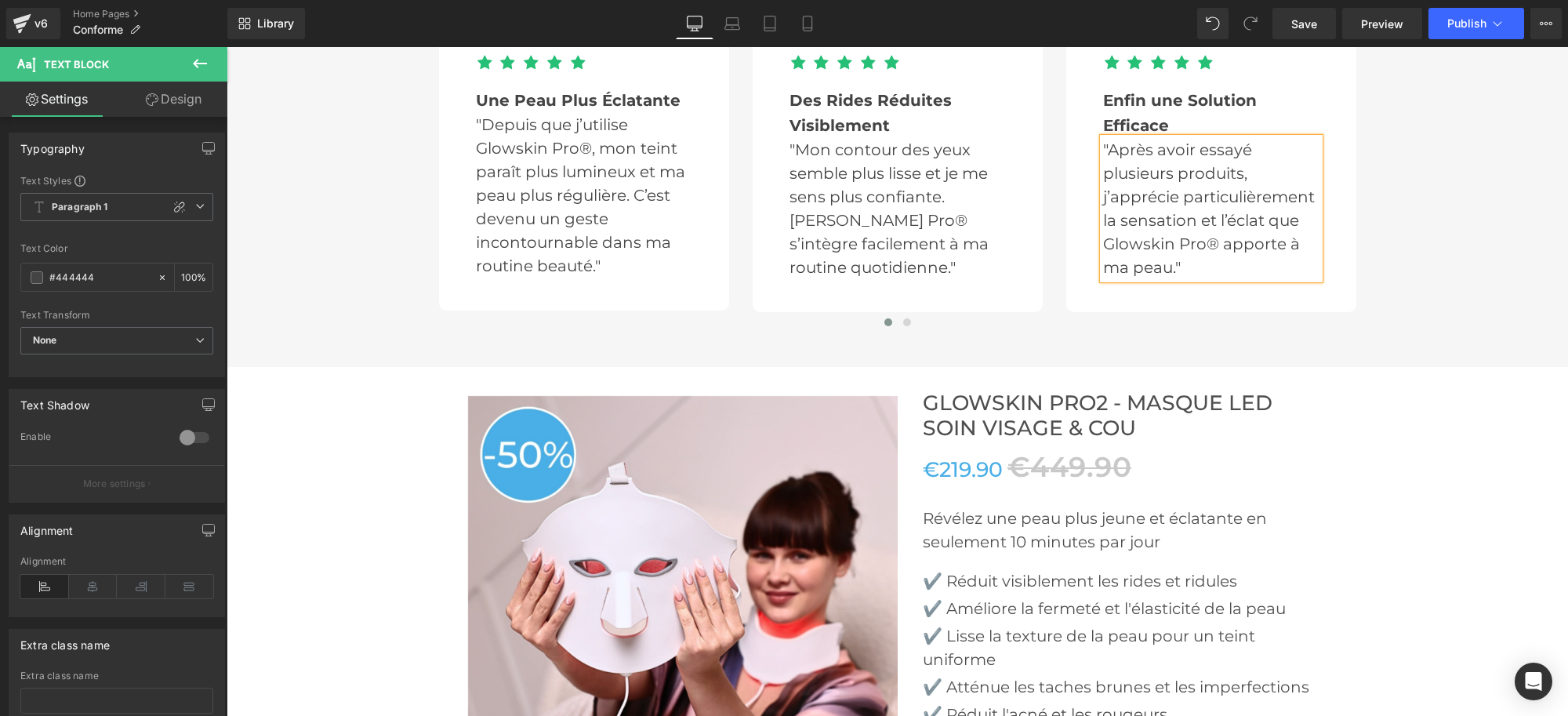
scroll to position [3625, 0]
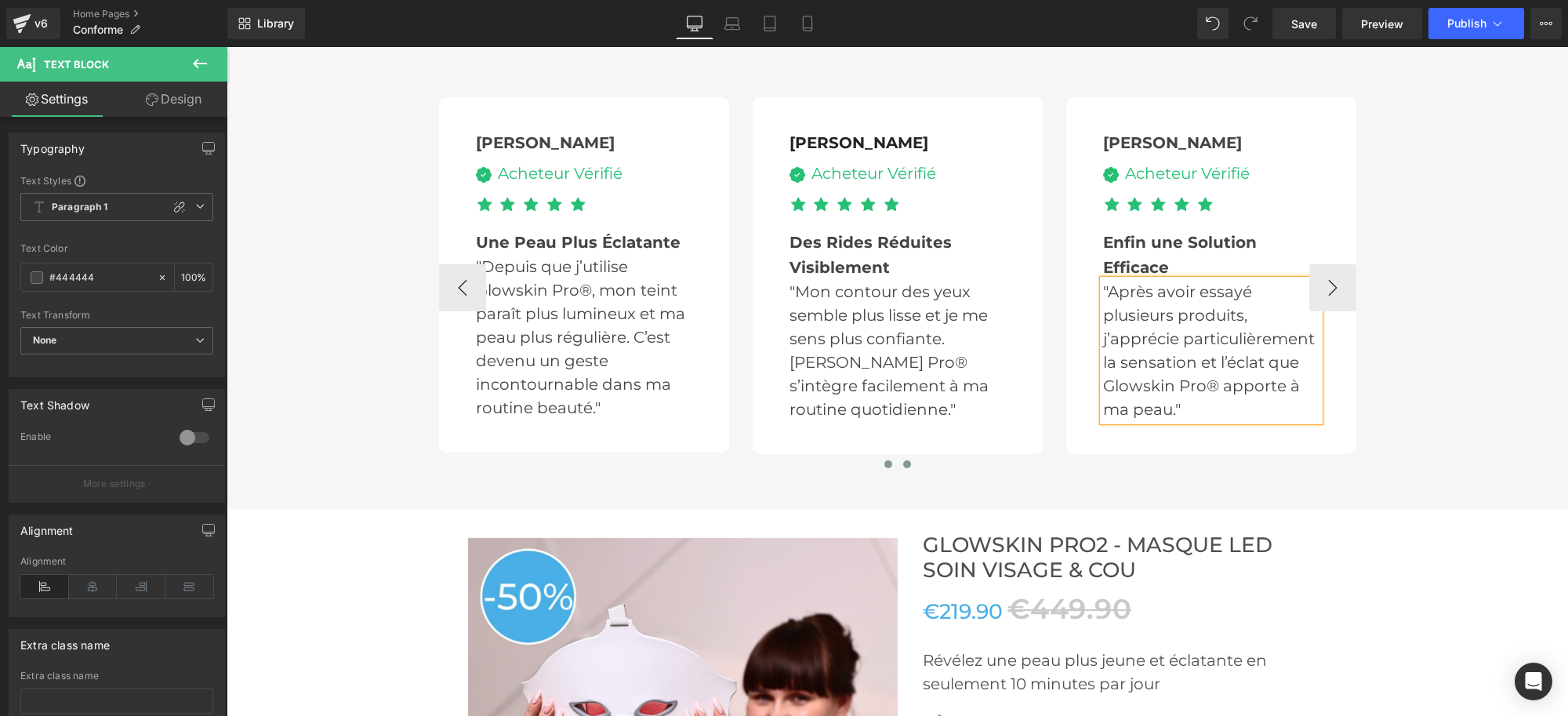
click at [899, 456] on button at bounding box center [907, 464] width 19 height 15
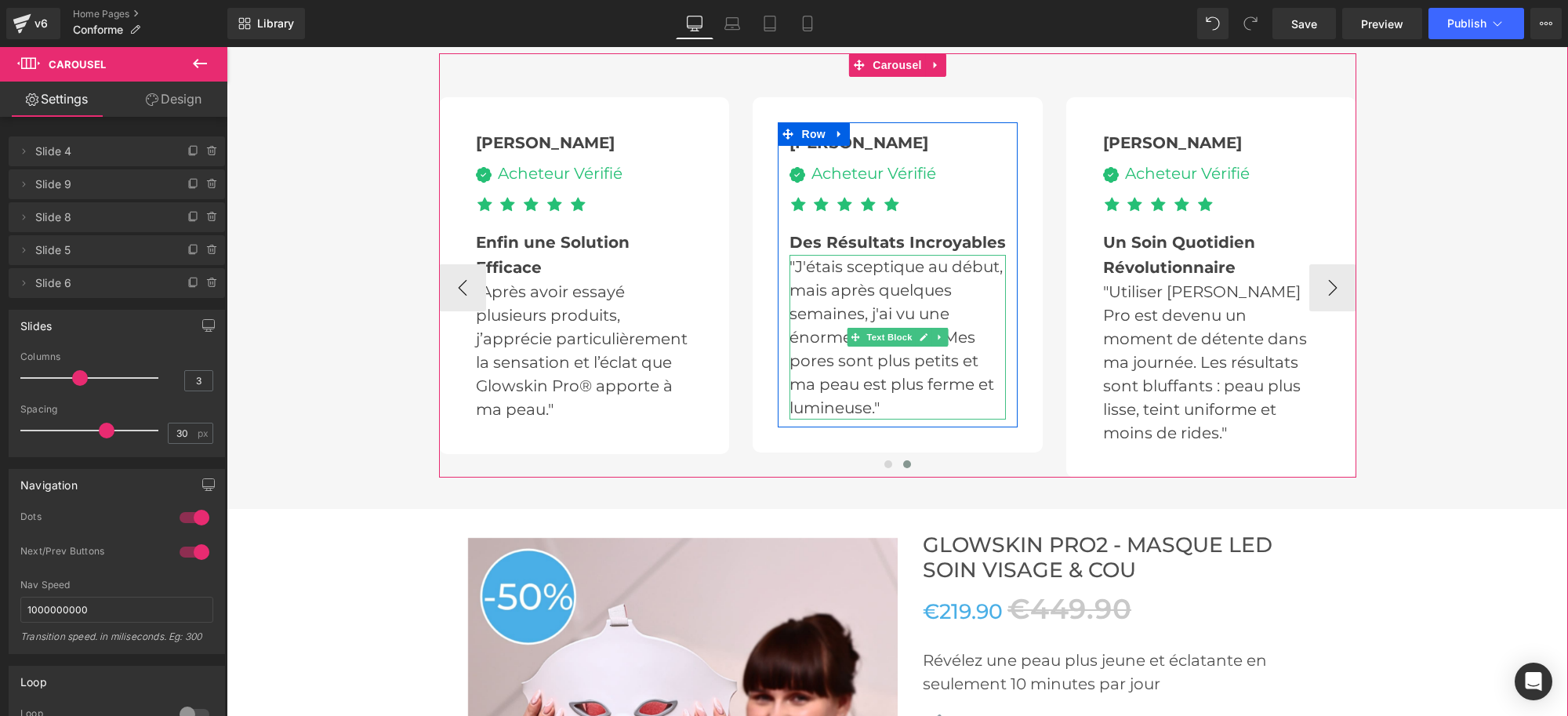
click at [810, 265] on p ""J'étais sceptique au début, mais après quelques semaines, j'ai vu une énorme d…" at bounding box center [898, 336] width 216 height 164
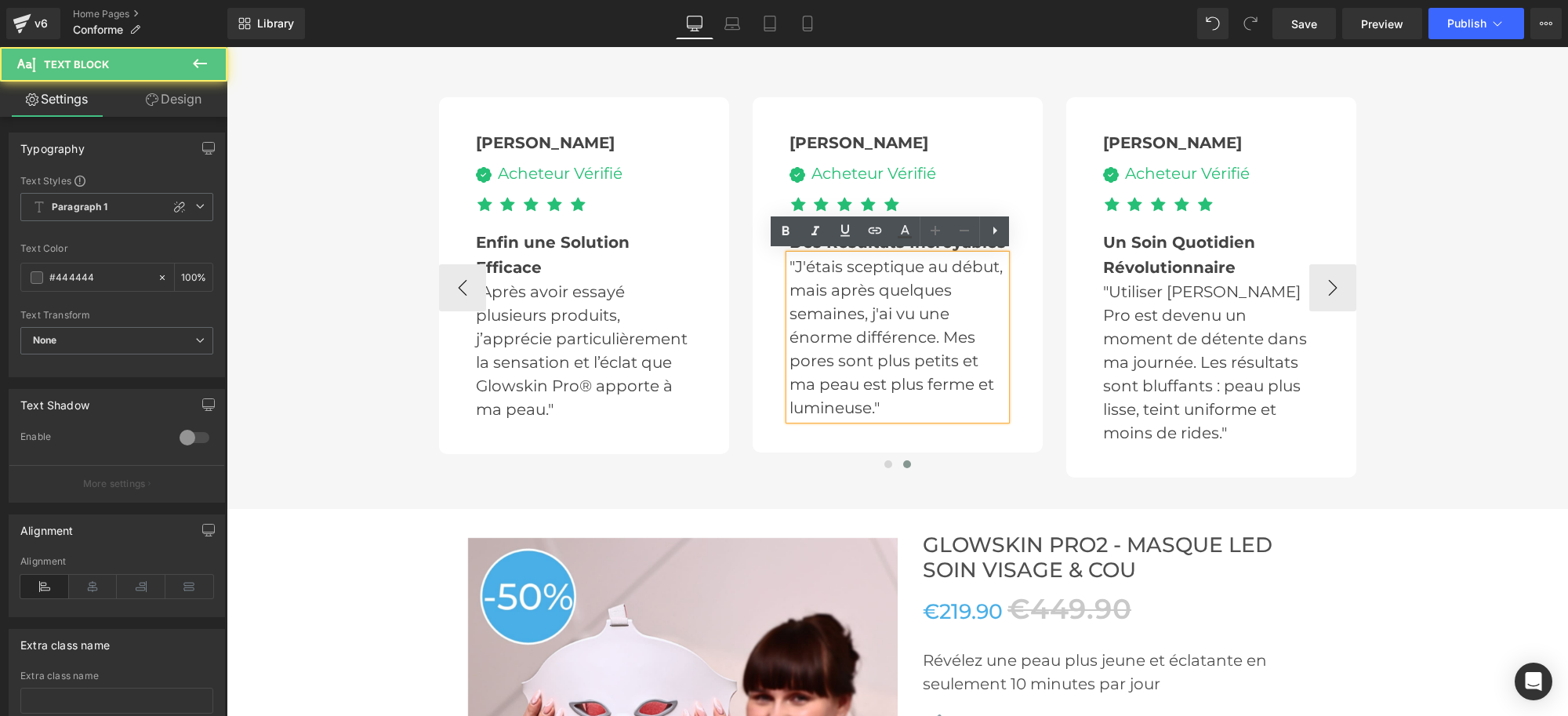
click at [790, 265] on p ""J'étais sceptique au début, mais après quelques semaines, j'ai vu une énorme d…" at bounding box center [898, 336] width 216 height 164
click at [870, 404] on p ""J'étais sceptique au début, mais après quelques semaines, j'ai vu une énorme d…" at bounding box center [898, 336] width 216 height 164
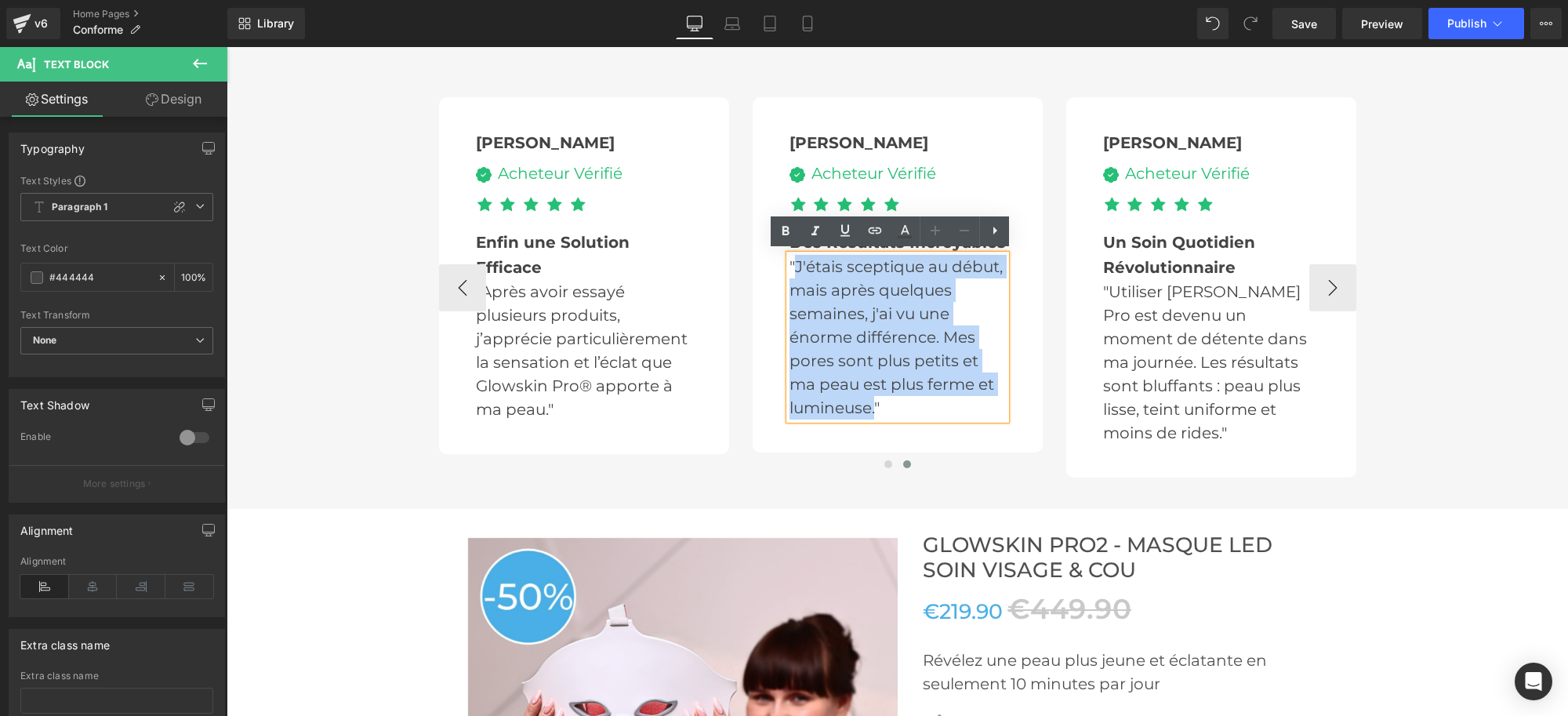
paste div
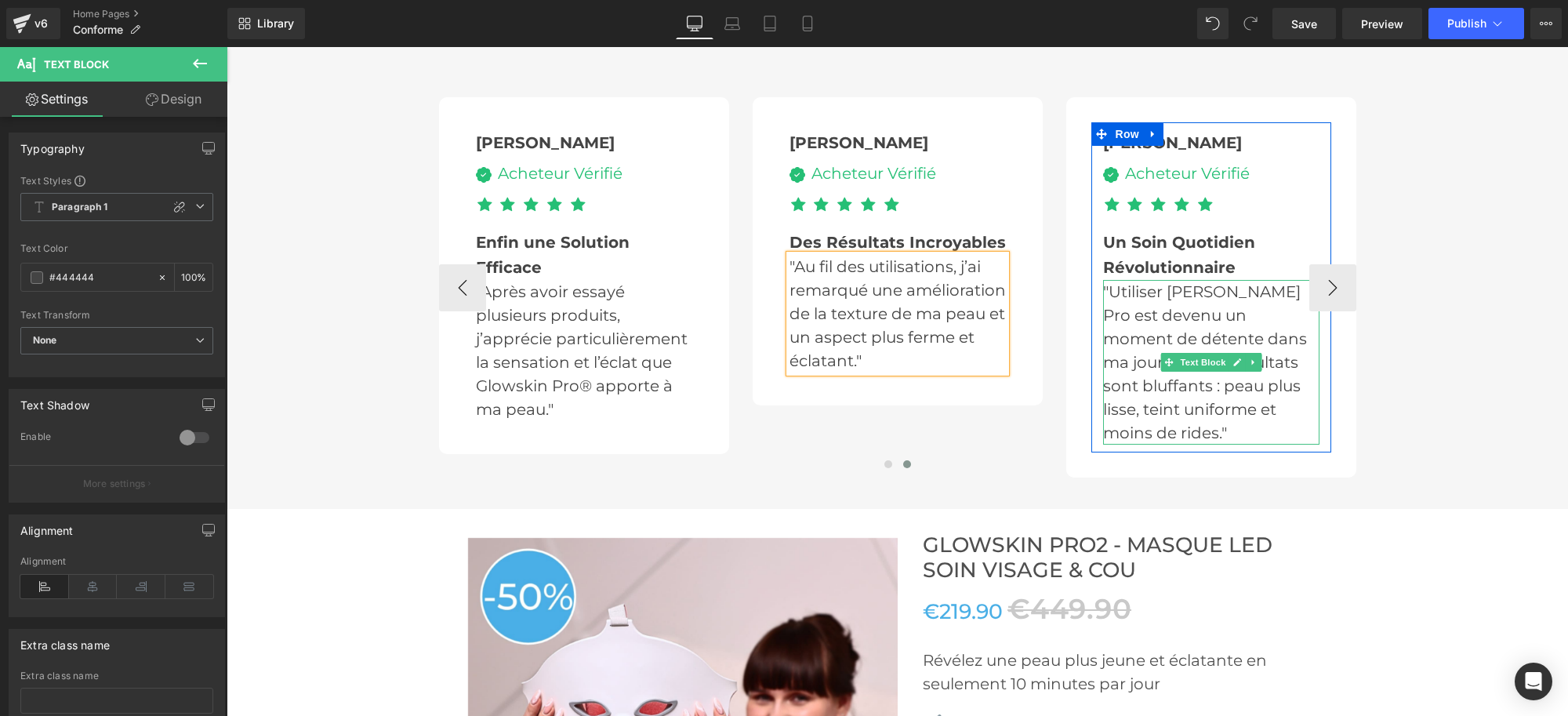
click at [1140, 328] on p ""Utiliser [PERSON_NAME] Pro est devenu un moment de détente dans ma journée. Le…" at bounding box center [1211, 362] width 216 height 164
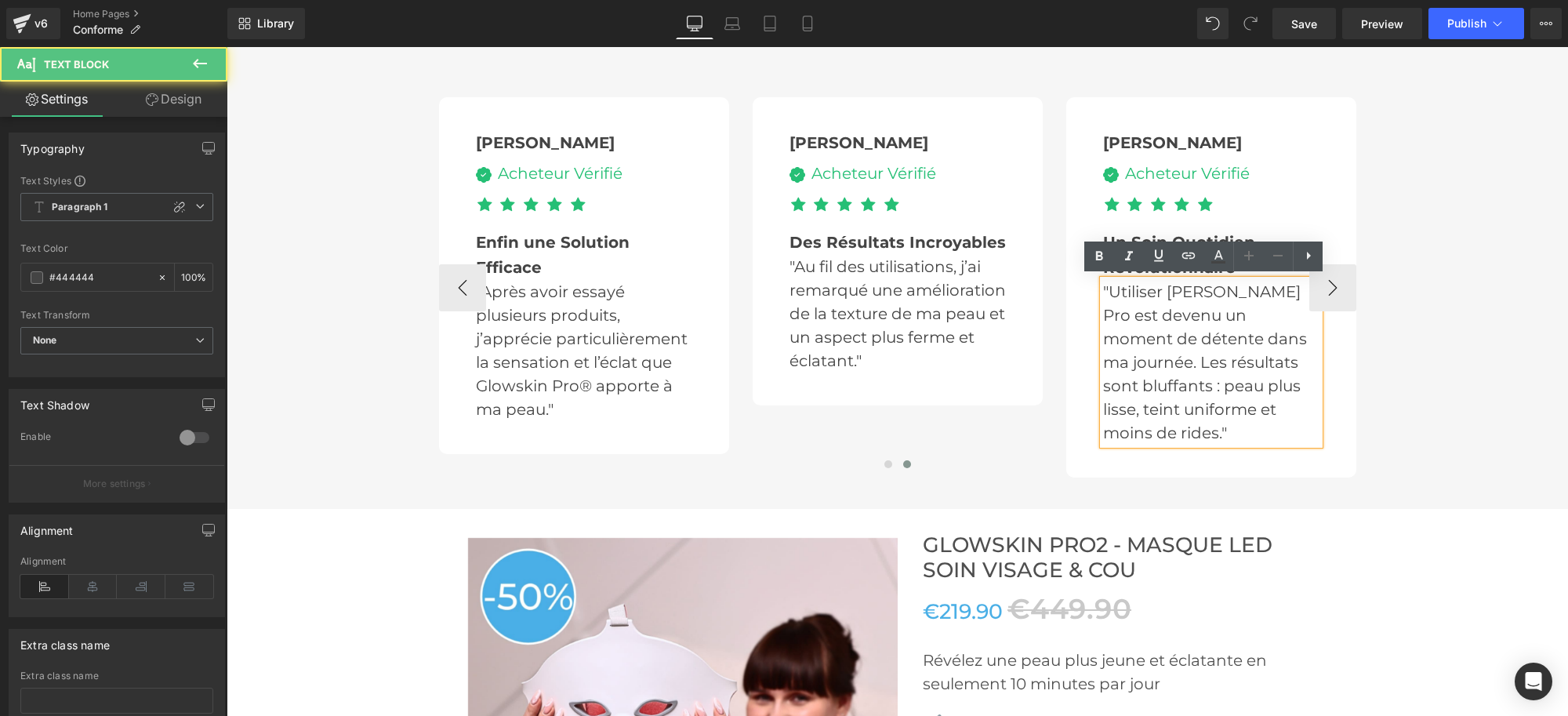
click at [1104, 284] on p ""Utiliser [PERSON_NAME] Pro est devenu un moment de détente dans ma journée. Le…" at bounding box center [1211, 362] width 216 height 164
click at [1134, 433] on p ""Utiliser [PERSON_NAME] Pro est devenu un moment de détente dans ma journée. Le…" at bounding box center [1211, 362] width 216 height 164
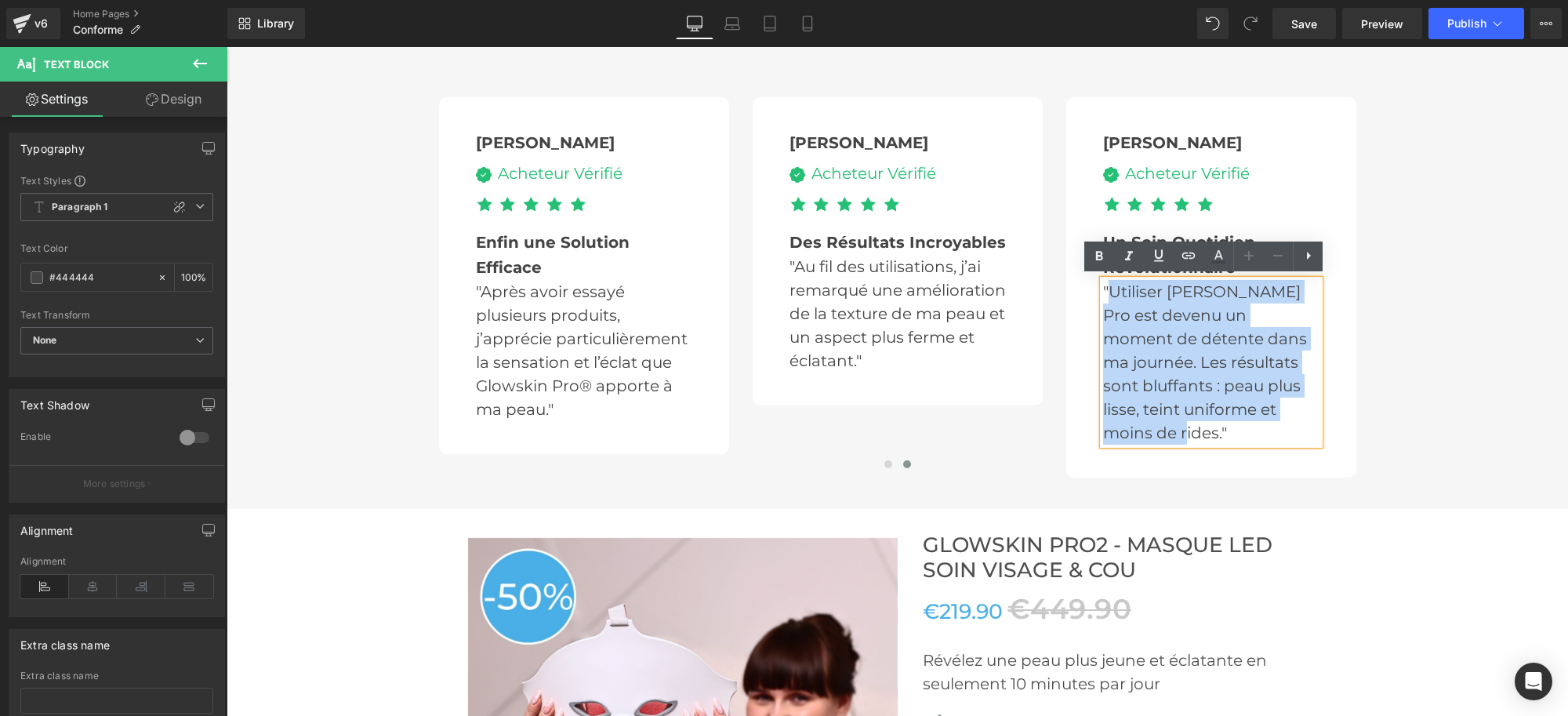
paste div
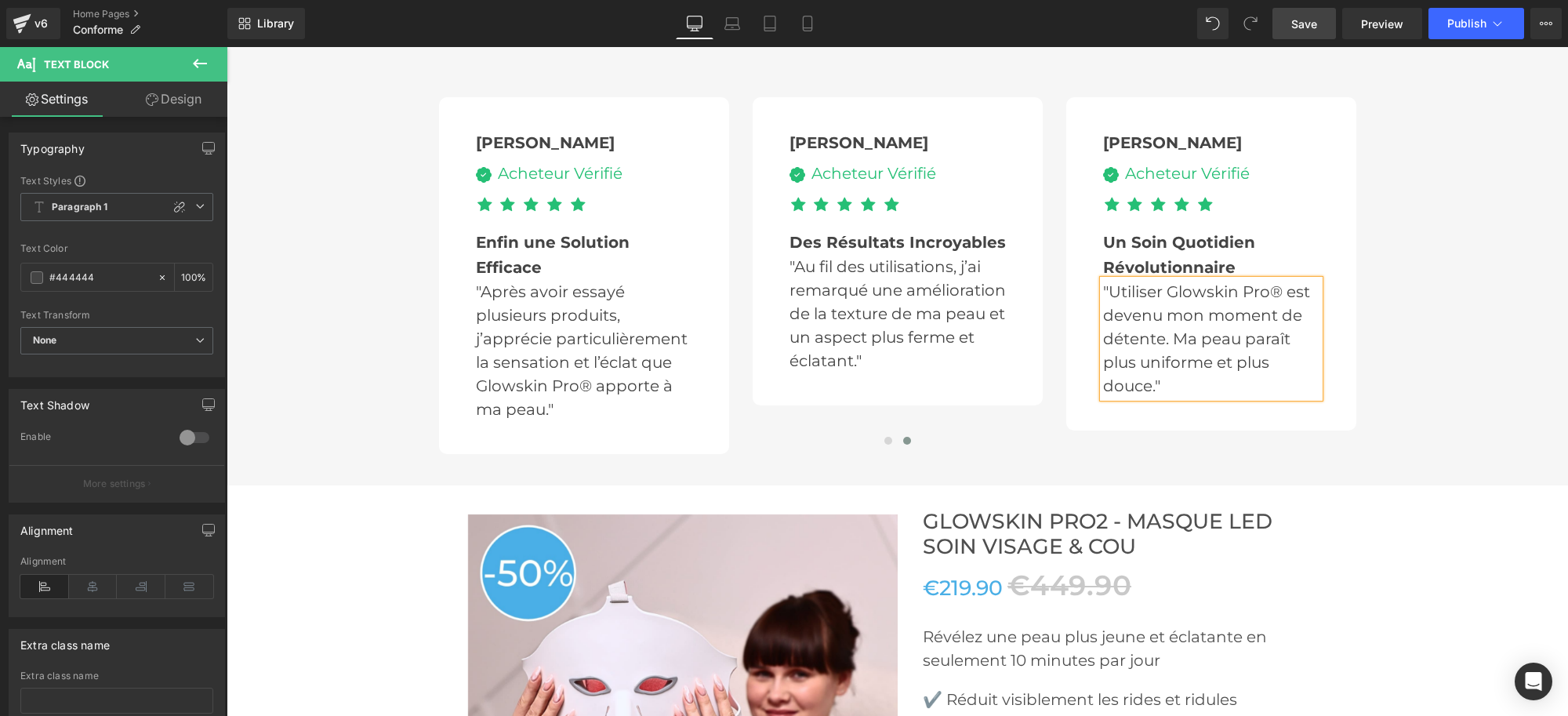
click at [1306, 25] on span "Save" at bounding box center [1304, 23] width 26 height 16
click at [1484, 382] on div "[PERSON_NAME] Text Block Image Acheteur Vérifié Text Block Icon List Icon Icon …" at bounding box center [897, 254] width 1341 height 400
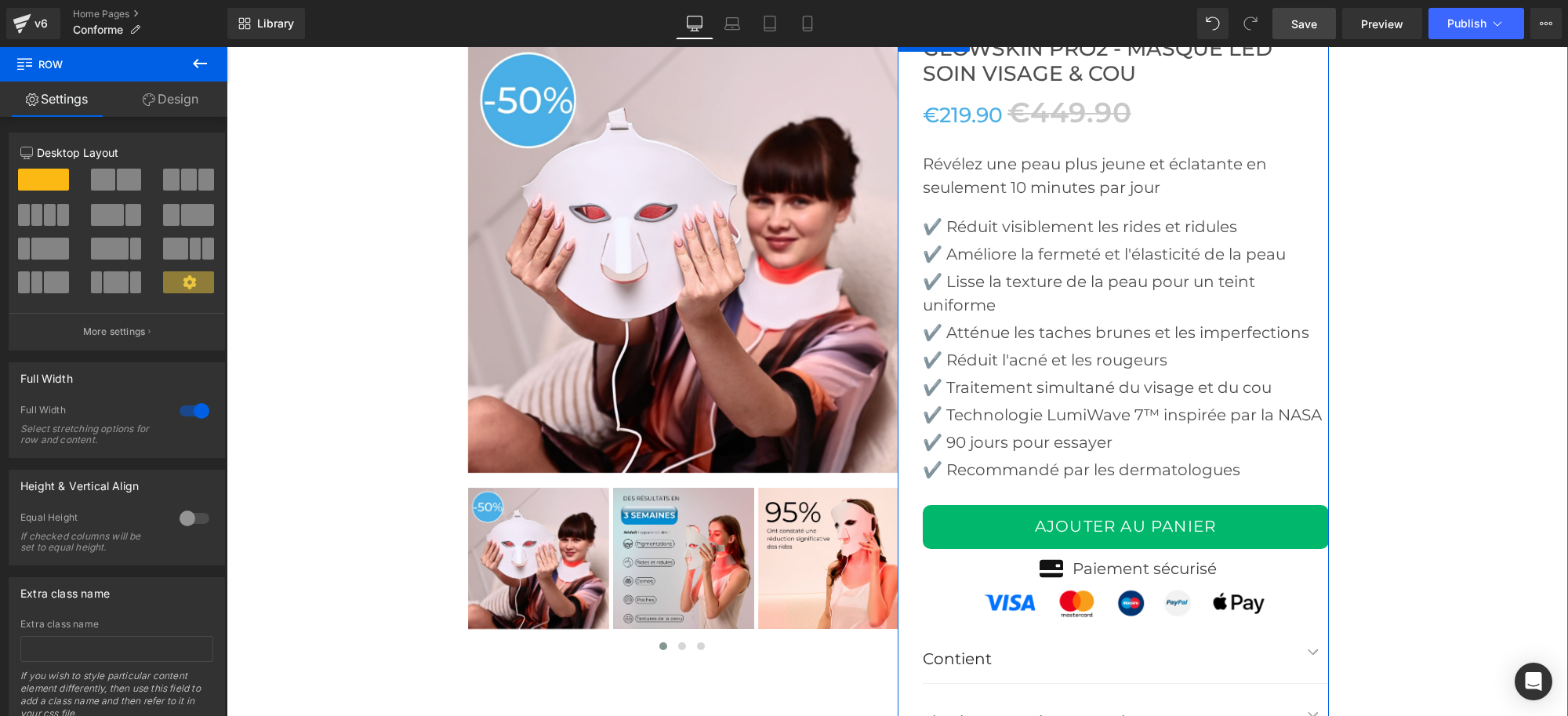
scroll to position [4116, 0]
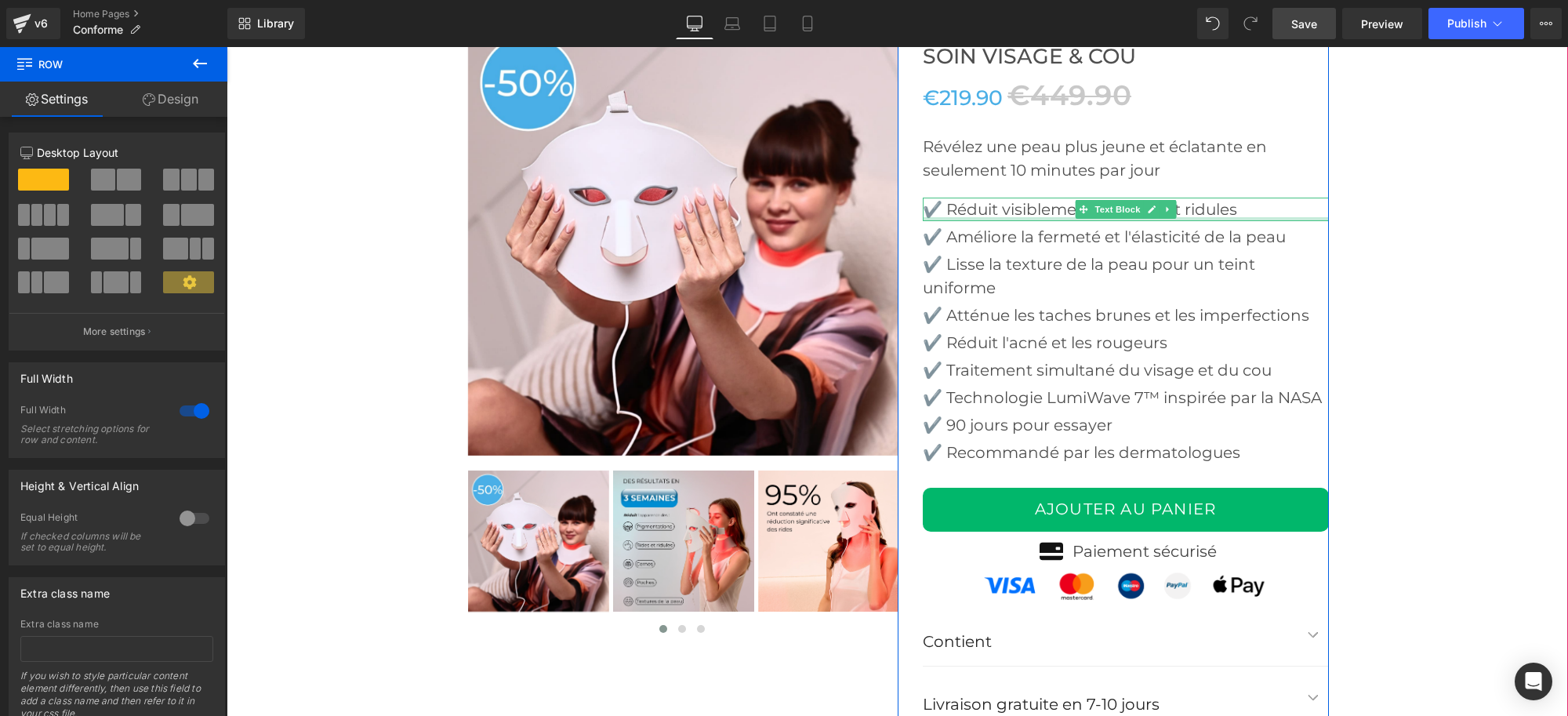
click at [1020, 217] on div at bounding box center [1126, 219] width 406 height 4
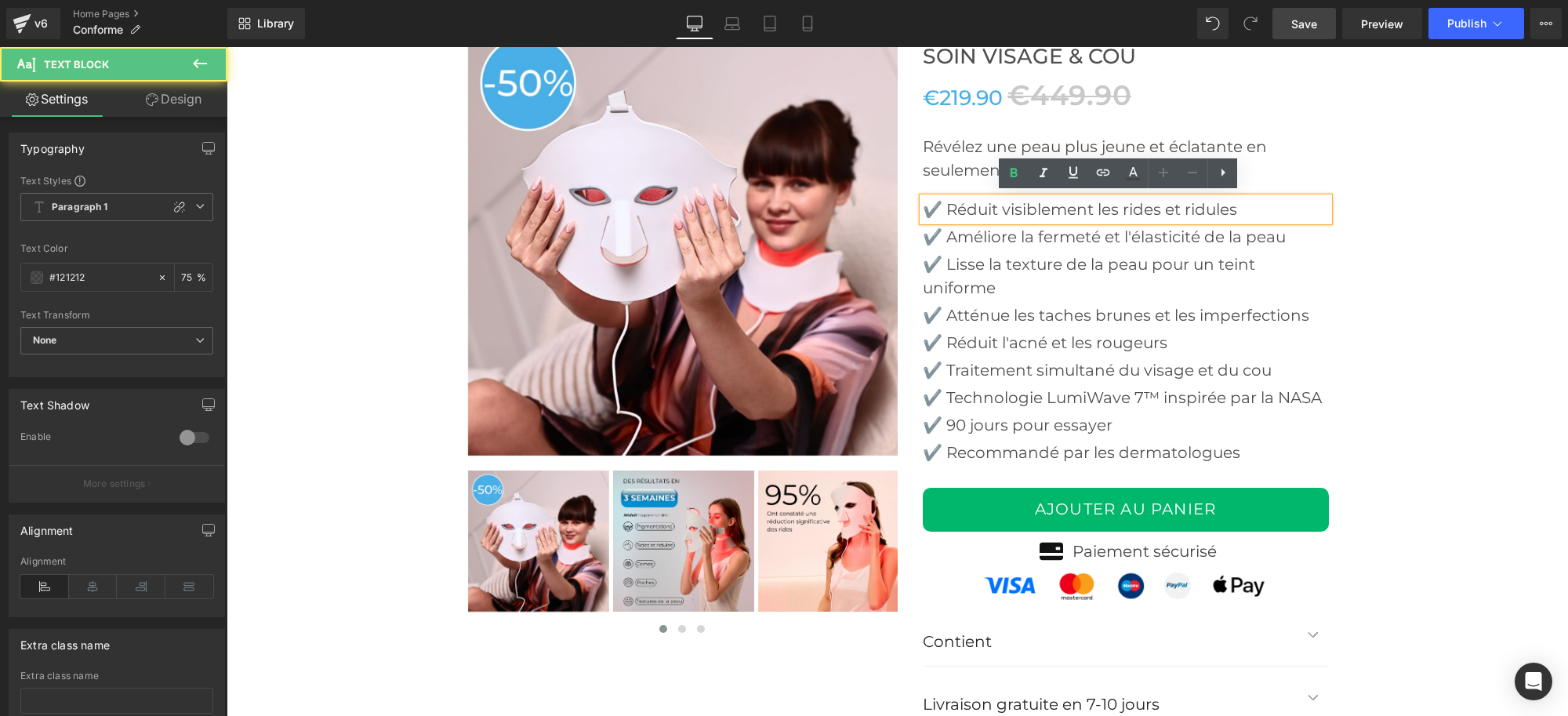
click at [957, 201] on p "✔️ Réduit visiblement les rides et ridules" at bounding box center [1126, 209] width 406 height 24
click at [946, 201] on p "✔️ Réduit visiblement les rides et ridules" at bounding box center [1126, 209] width 406 height 24
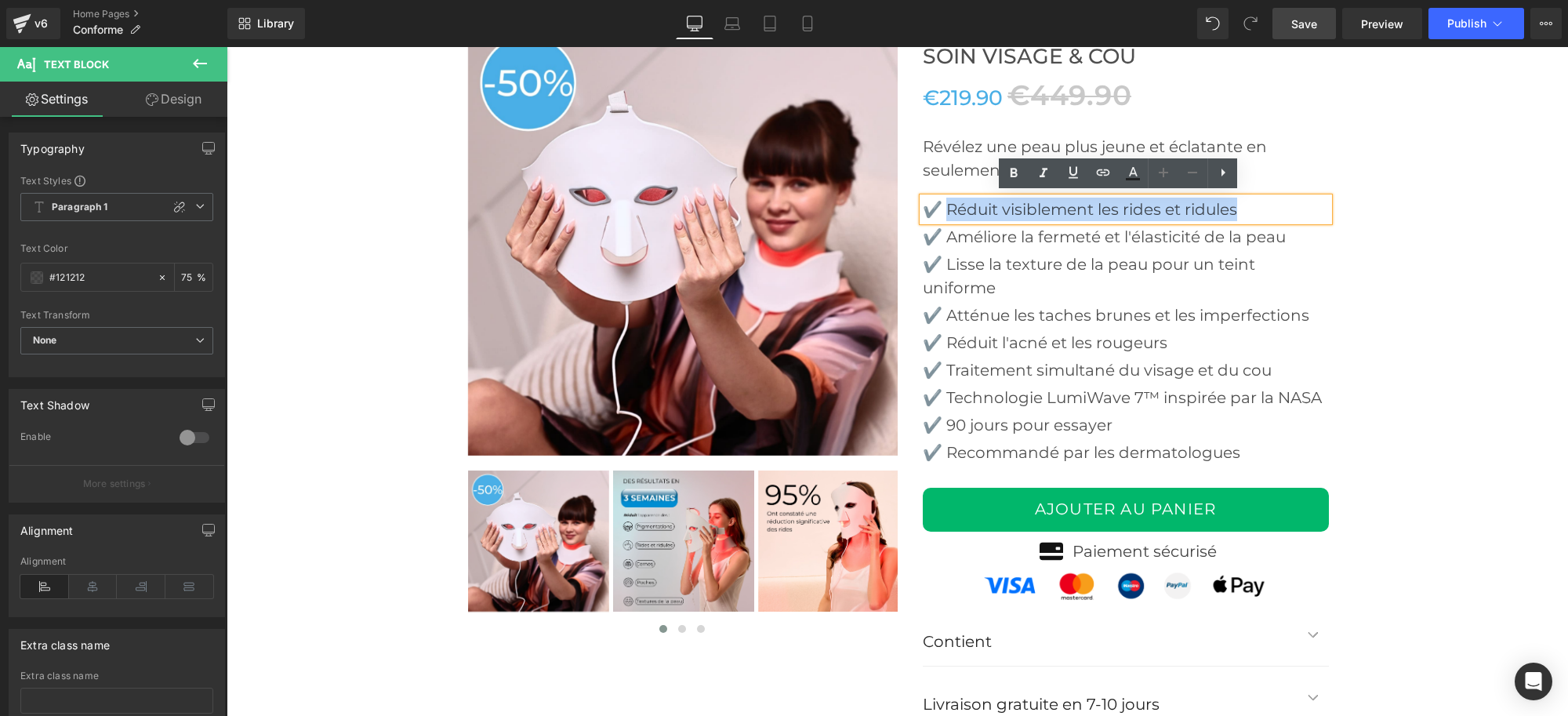
drag, startPoint x: 943, startPoint y: 202, endPoint x: 1237, endPoint y: 202, distance: 294.0
click at [1237, 202] on p "✔️ Réduit visiblement les rides et ridules" at bounding box center [1126, 209] width 406 height 24
paste div
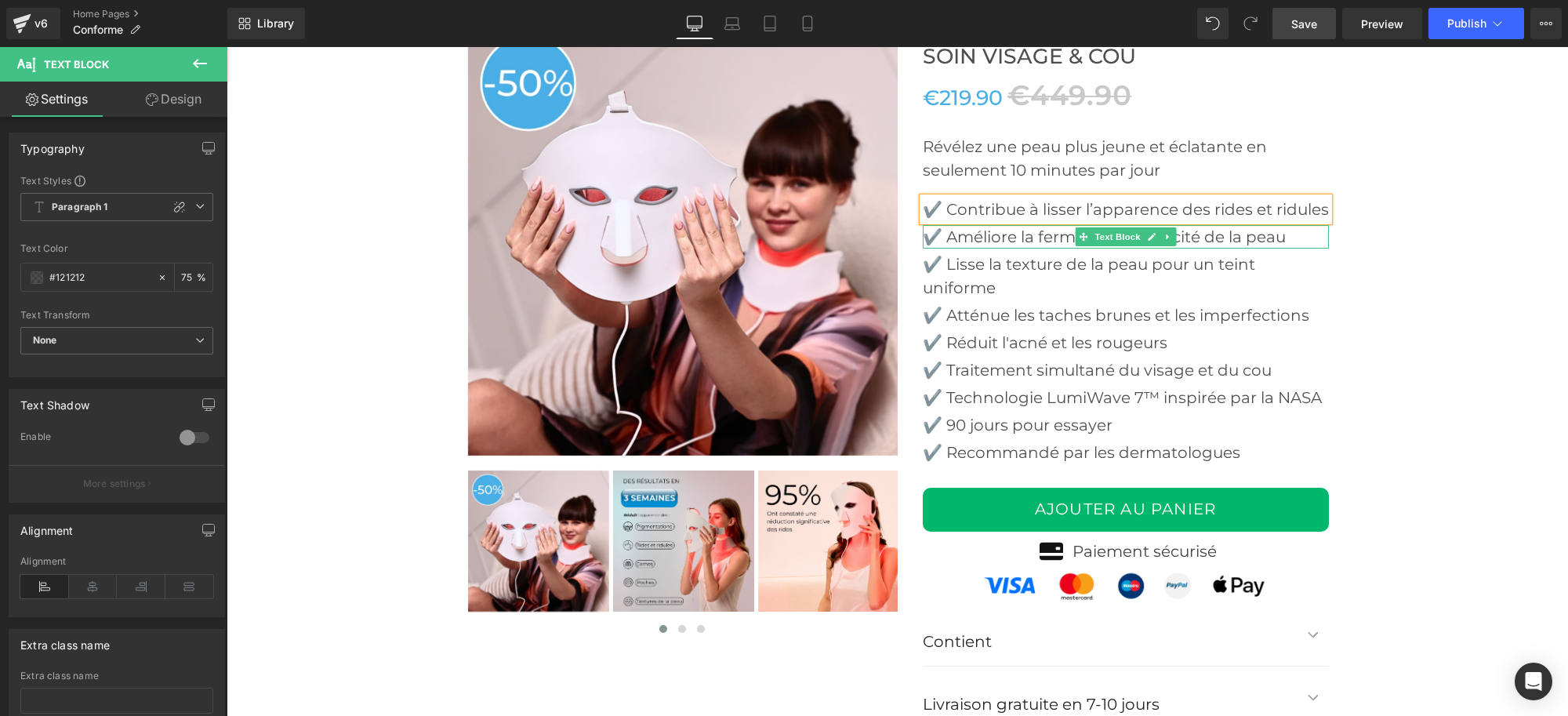
click at [954, 249] on p "✔️ Améliore la fermeté et l'élasticité de la peau" at bounding box center [1126, 237] width 406 height 24
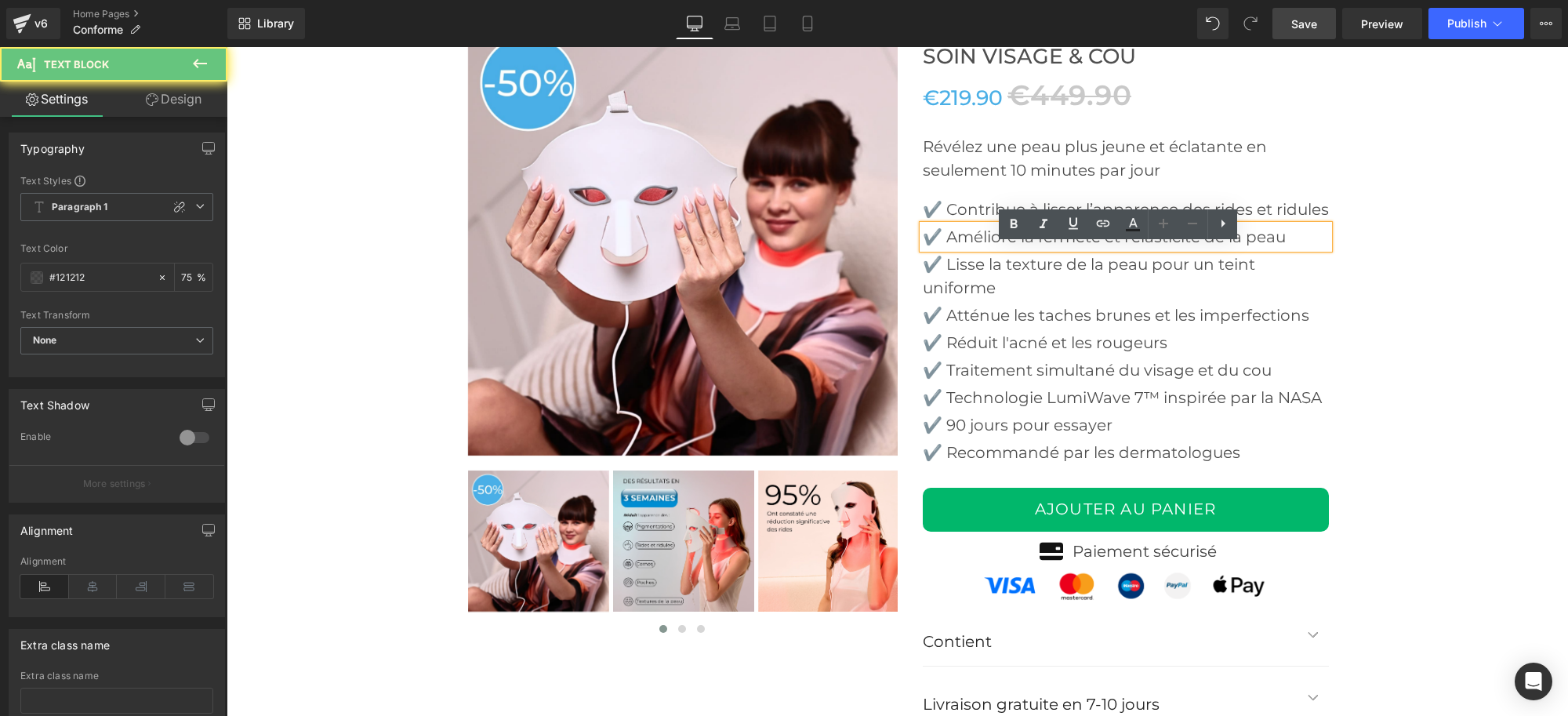
click at [945, 249] on p "✔️ Améliore la fermeté et l'élasticité de la peau" at bounding box center [1126, 237] width 406 height 24
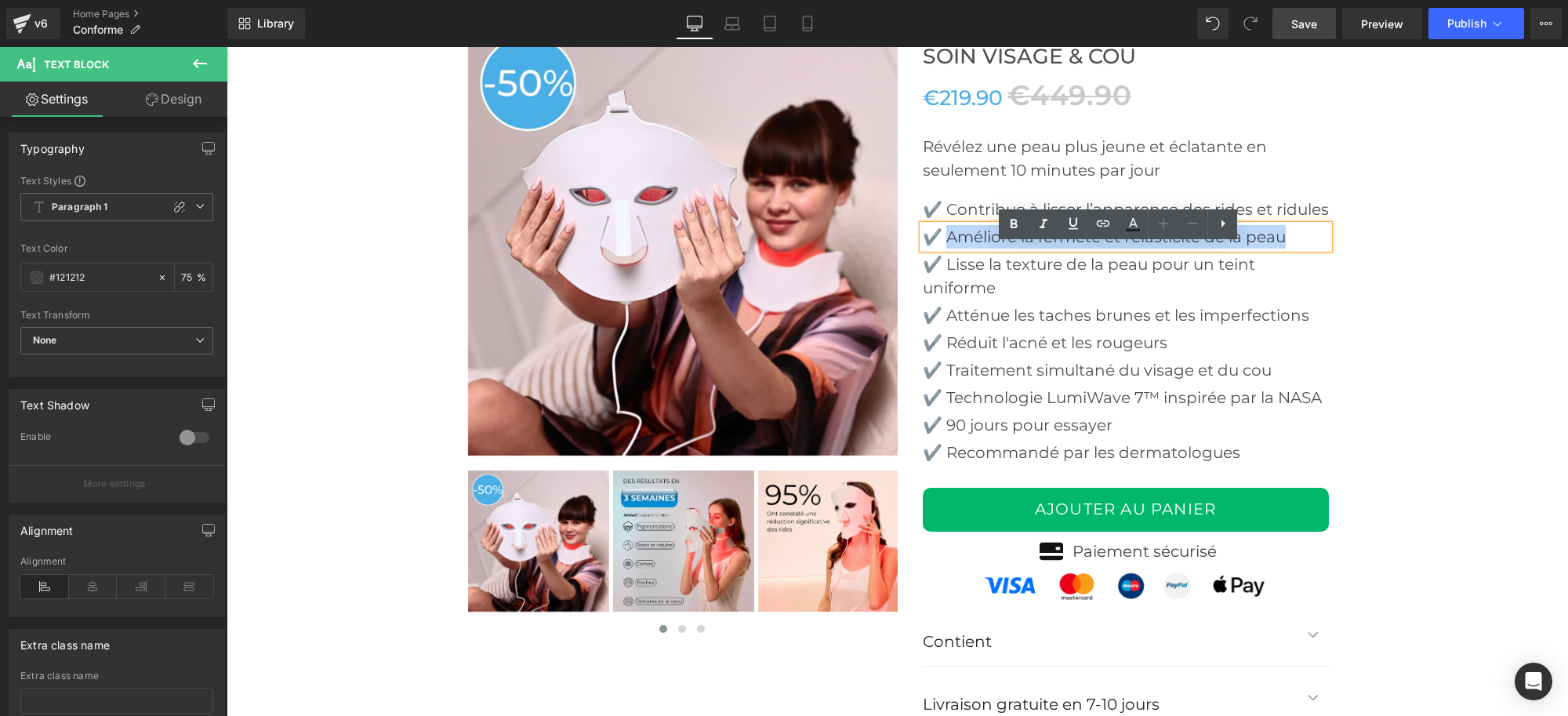
drag, startPoint x: 945, startPoint y: 255, endPoint x: 1287, endPoint y: 249, distance: 342.1
click at [1287, 249] on p "✔️ Améliore la fermeté et l'élasticité de la peau" at bounding box center [1126, 237] width 406 height 24
paste div
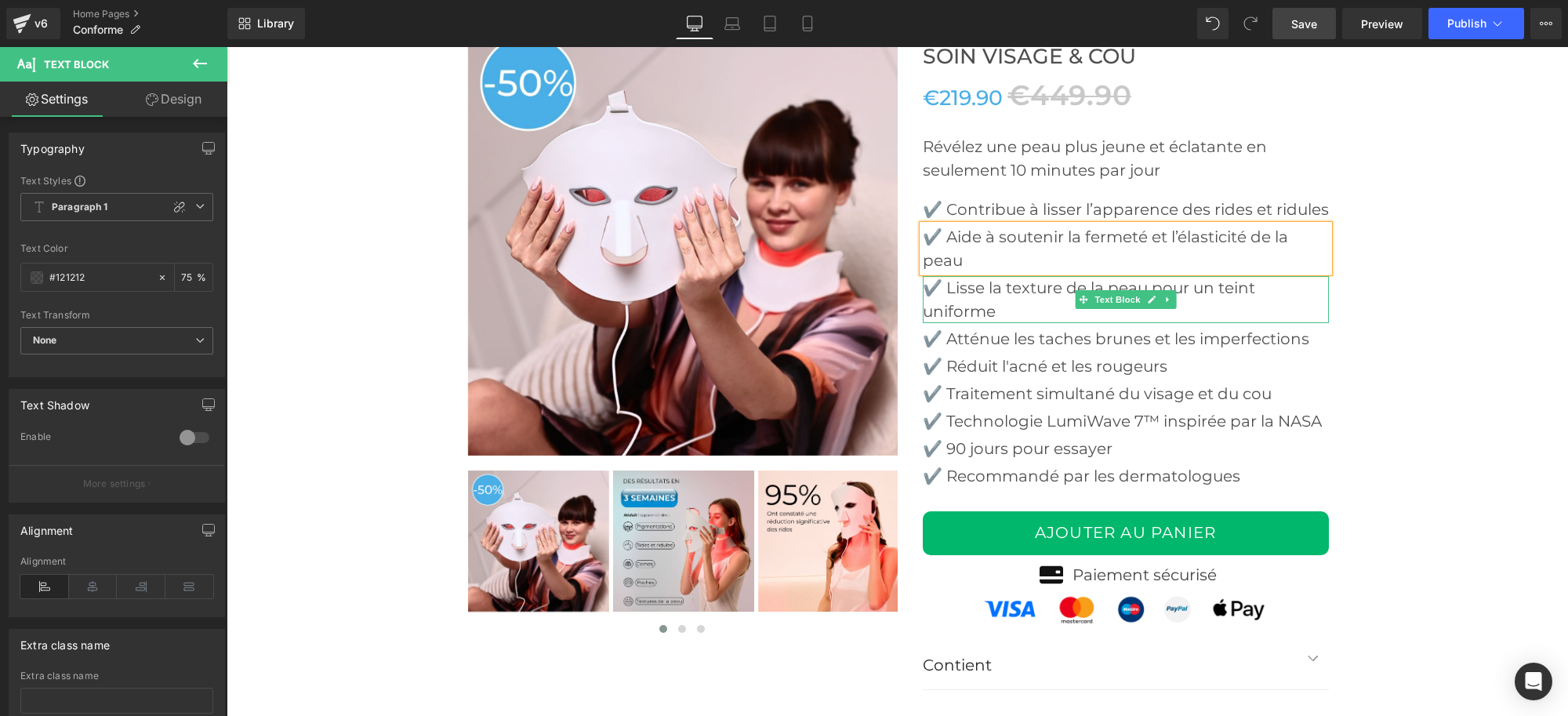
click at [945, 306] on p "✔️ Lisse la texture de la peau pour un teint uniforme" at bounding box center [1126, 299] width 406 height 47
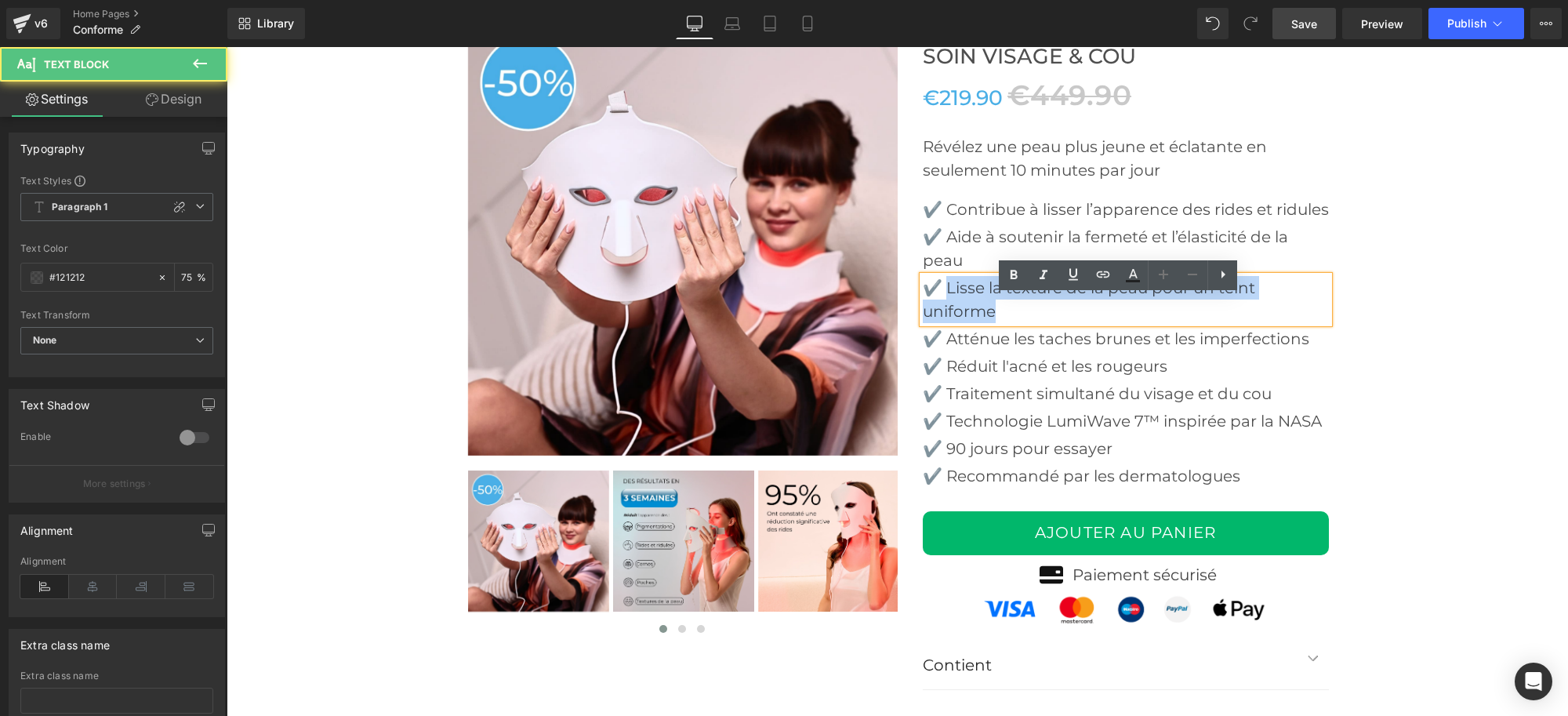
drag, startPoint x: 942, startPoint y: 304, endPoint x: 991, endPoint y: 333, distance: 56.9
click at [991, 323] on p "✔️ Lisse la texture de la peau pour un teint uniforme" at bounding box center [1126, 299] width 406 height 47
paste div
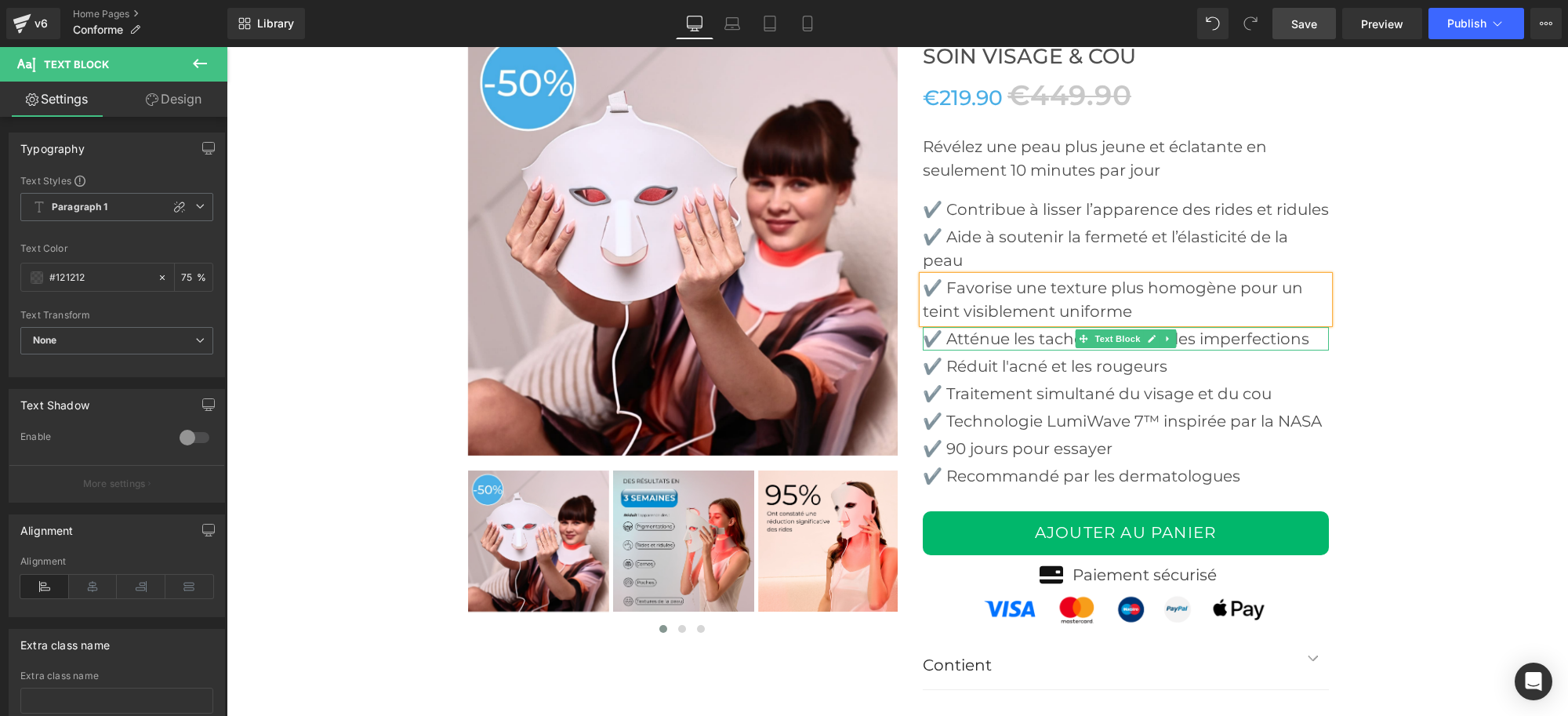
click at [944, 351] on p "✔️ Atténue les taches brunes et les imperfections" at bounding box center [1126, 339] width 406 height 24
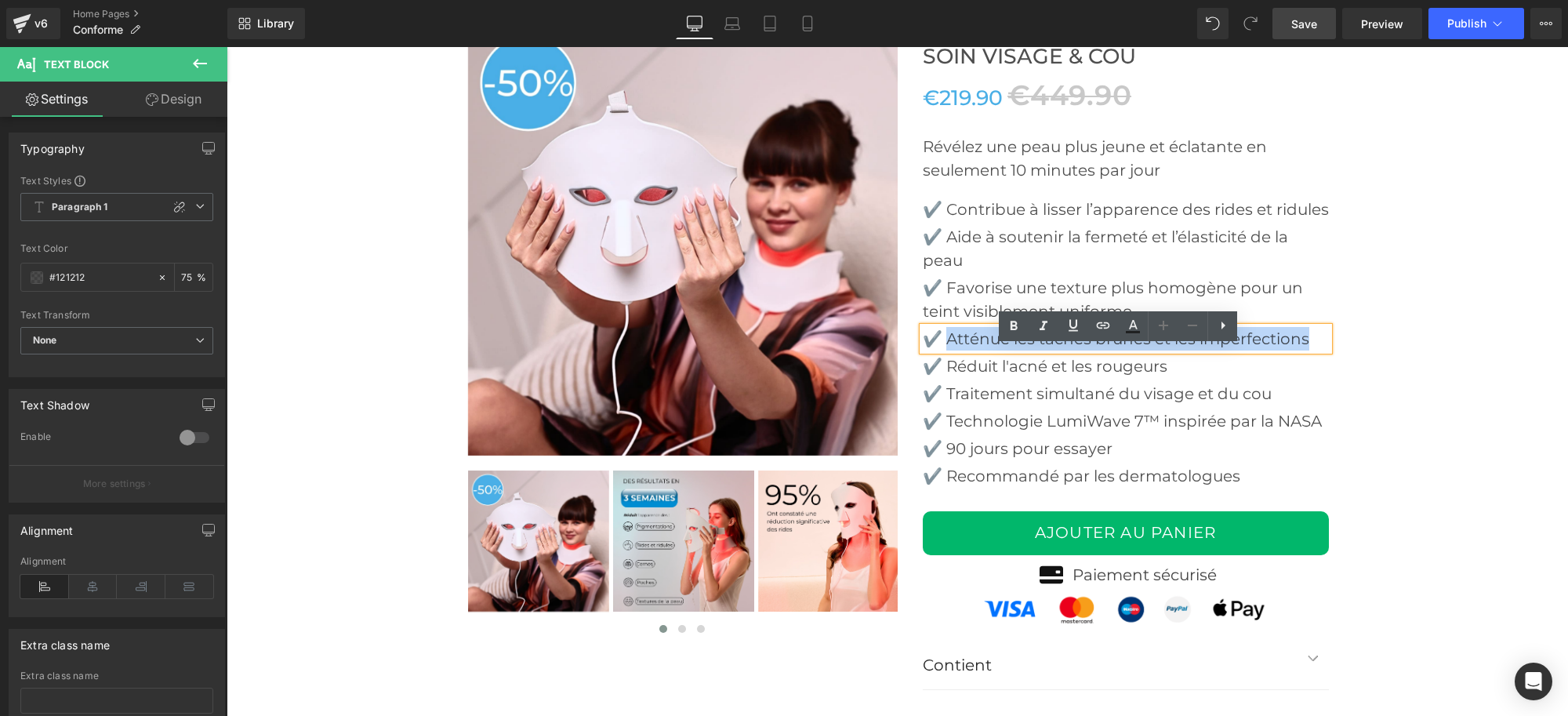
drag, startPoint x: 944, startPoint y: 354, endPoint x: 1309, endPoint y: 369, distance: 365.3
click at [1309, 351] on p "✔️ Atténue les taches brunes et les imperfections" at bounding box center [1126, 339] width 406 height 24
paste div
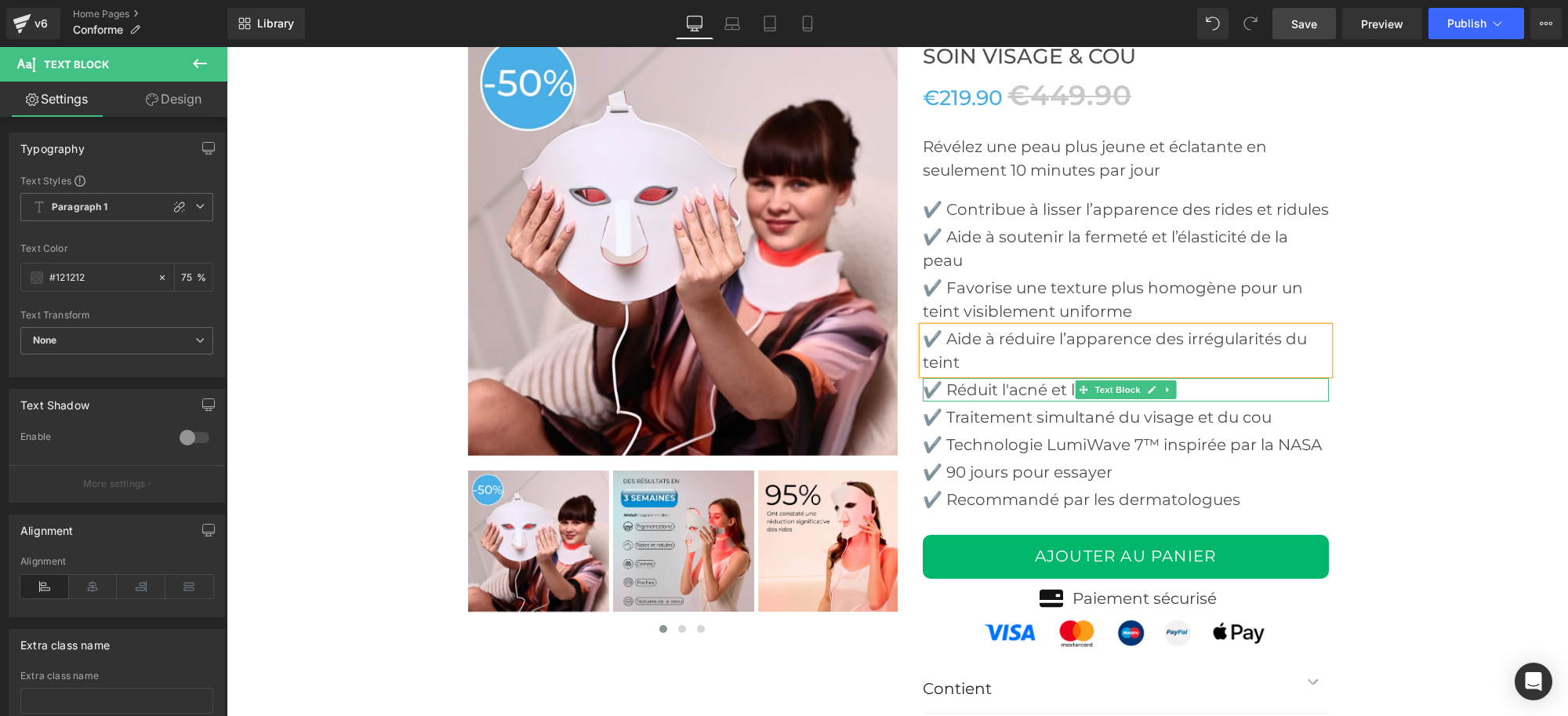
click at [943, 401] on p "✔️ Réduit l'acné et les rougeurs" at bounding box center [1126, 390] width 406 height 24
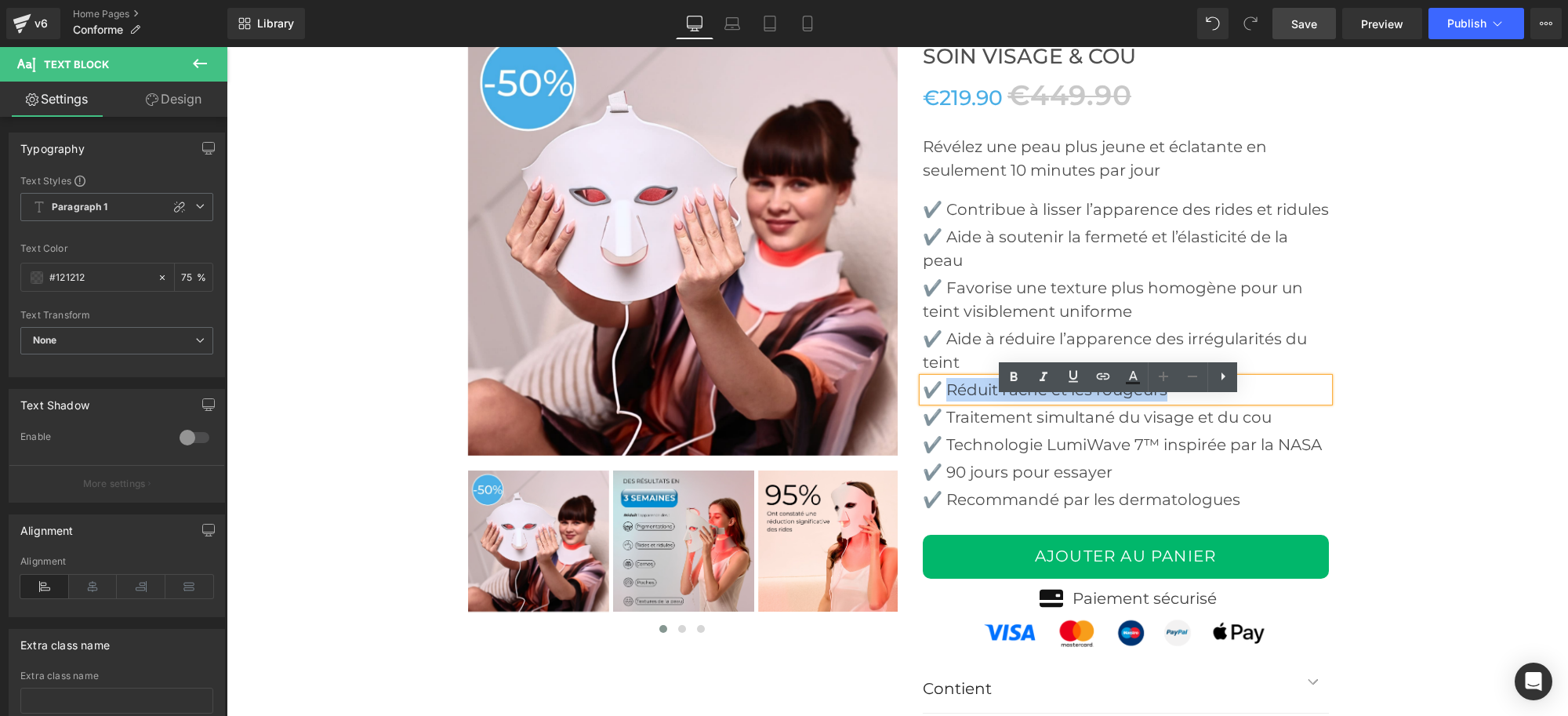
drag, startPoint x: 943, startPoint y: 409, endPoint x: 1186, endPoint y: 415, distance: 243.1
click at [1186, 401] on p "✔️ Réduit l'acné et les rougeurs" at bounding box center [1126, 390] width 406 height 24
paste div
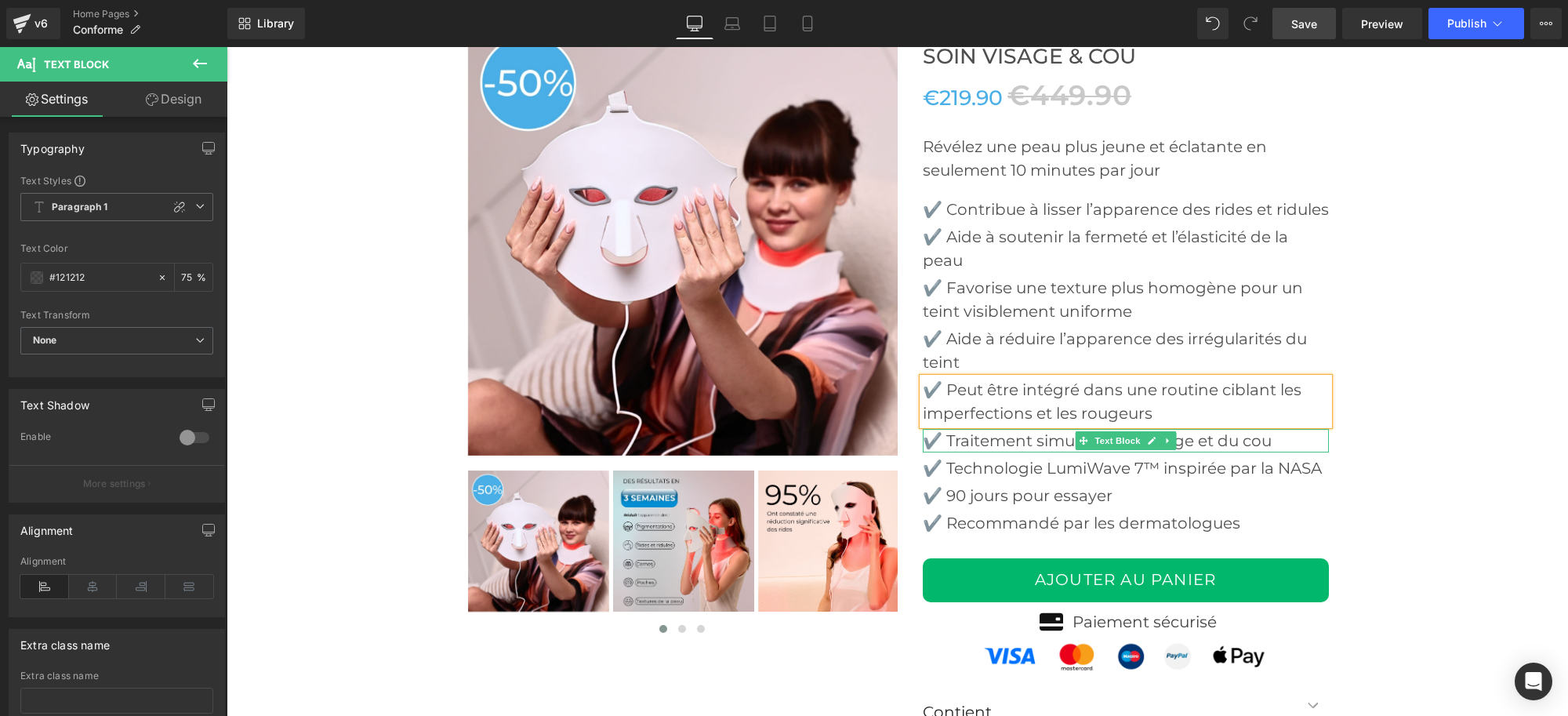
click at [945, 452] on p "✔️ Traitement simultané du visage et du cou" at bounding box center [1126, 441] width 406 height 24
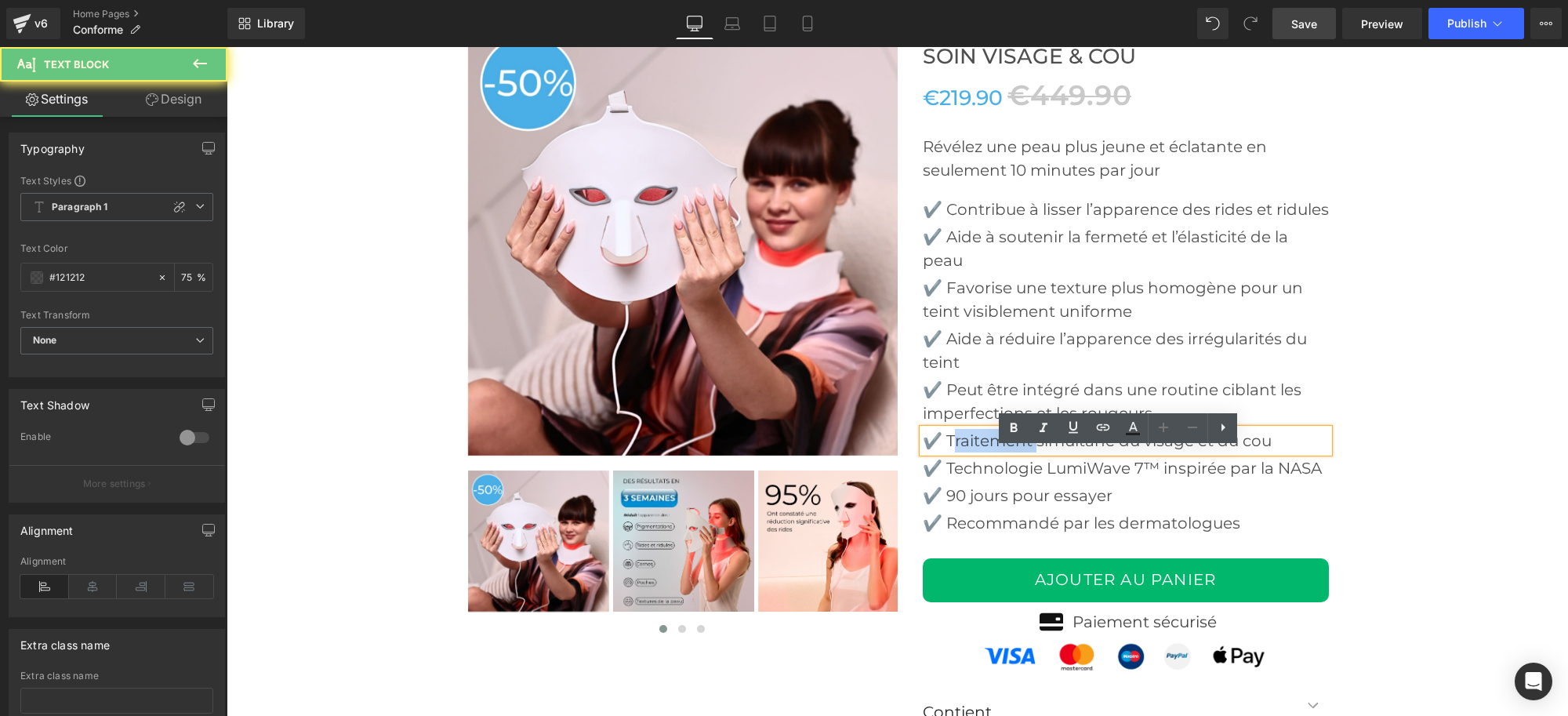
drag, startPoint x: 945, startPoint y: 459, endPoint x: 1032, endPoint y: 457, distance: 87.0
click at [1032, 452] on p "✔️ Traitement simultané du visage et du cou" at bounding box center [1126, 441] width 406 height 24
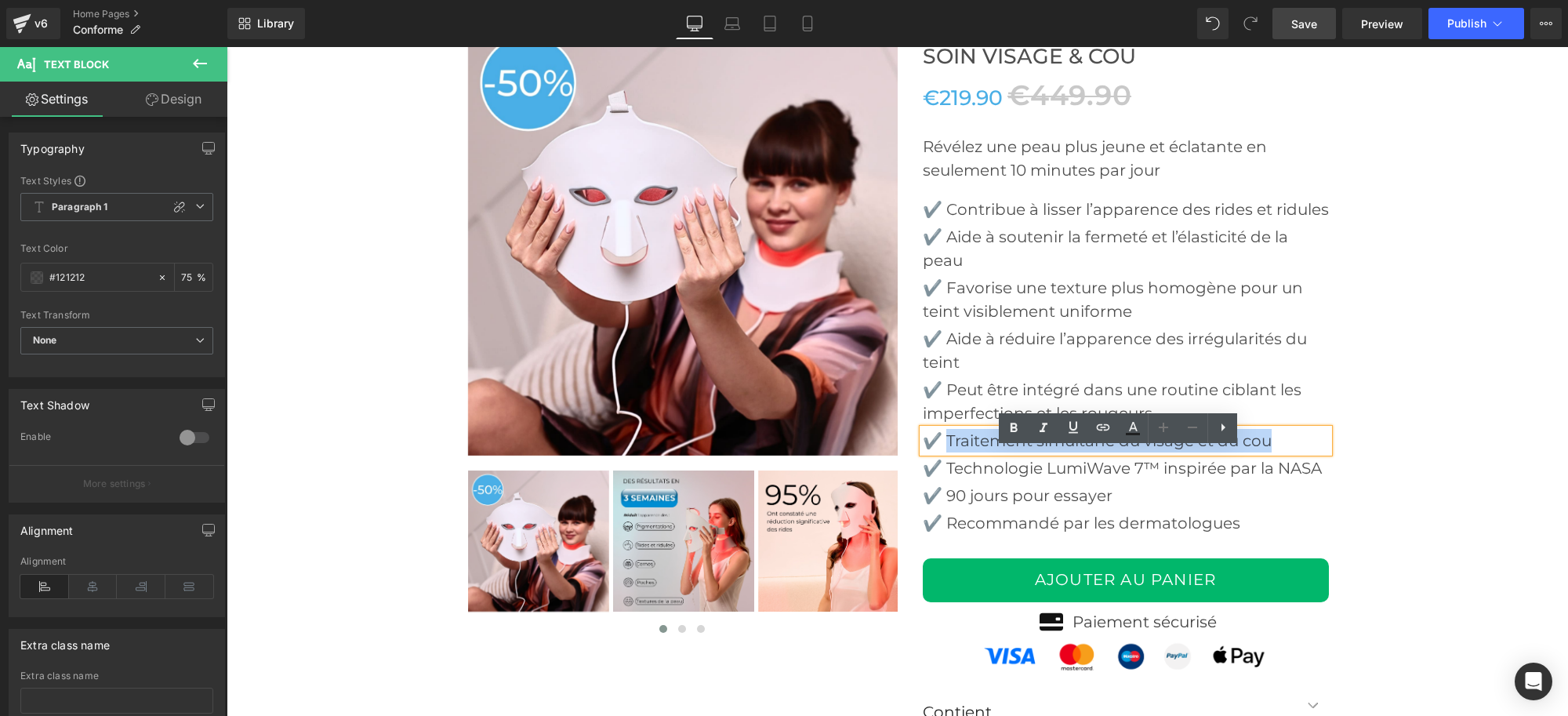
drag, startPoint x: 943, startPoint y: 457, endPoint x: 1276, endPoint y: 457, distance: 333.0
click at [1276, 452] on p "✔️ Traitement simultané du visage et du cou" at bounding box center [1126, 441] width 406 height 24
paste div
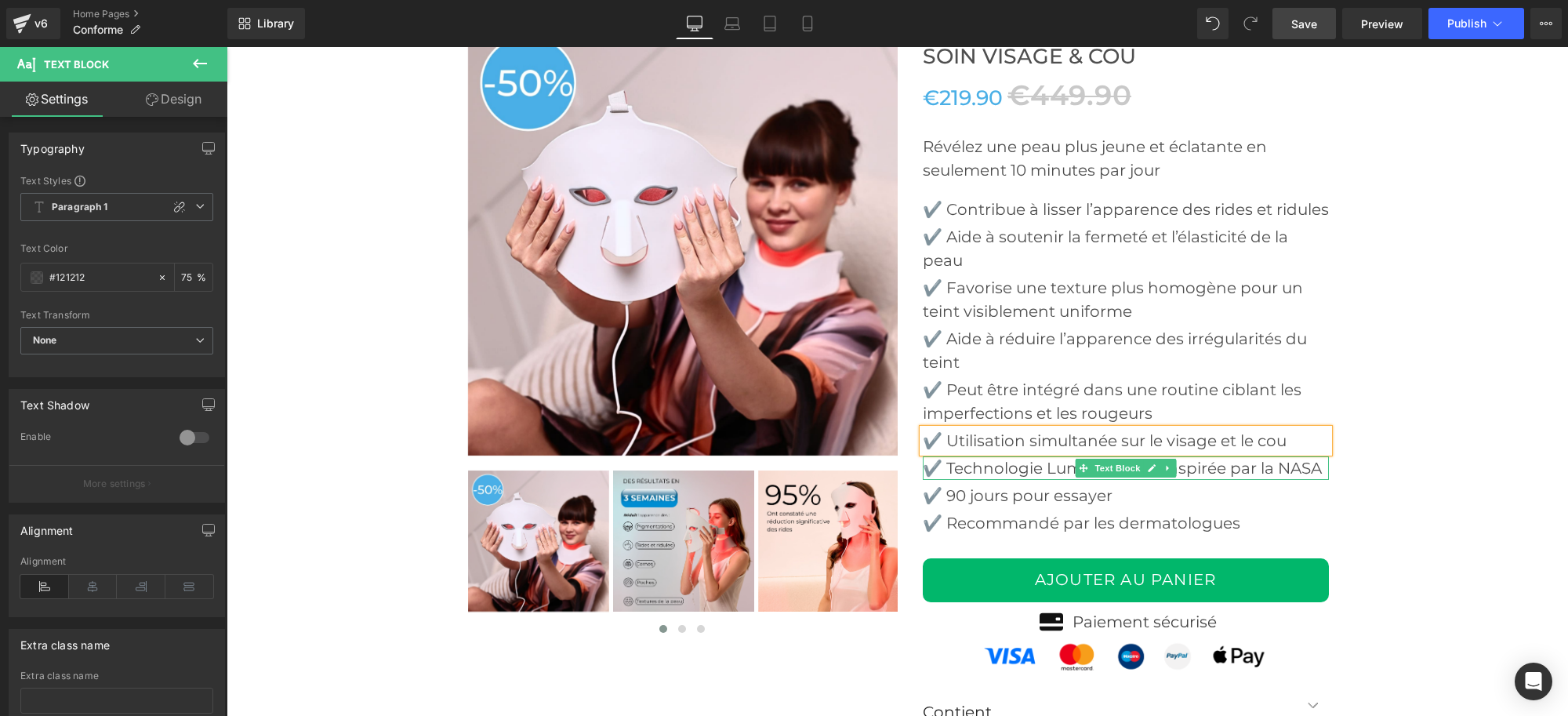
click at [951, 479] on p "✔️ Technologie LumiWave 7™ inspirée par la NASA" at bounding box center [1126, 468] width 406 height 24
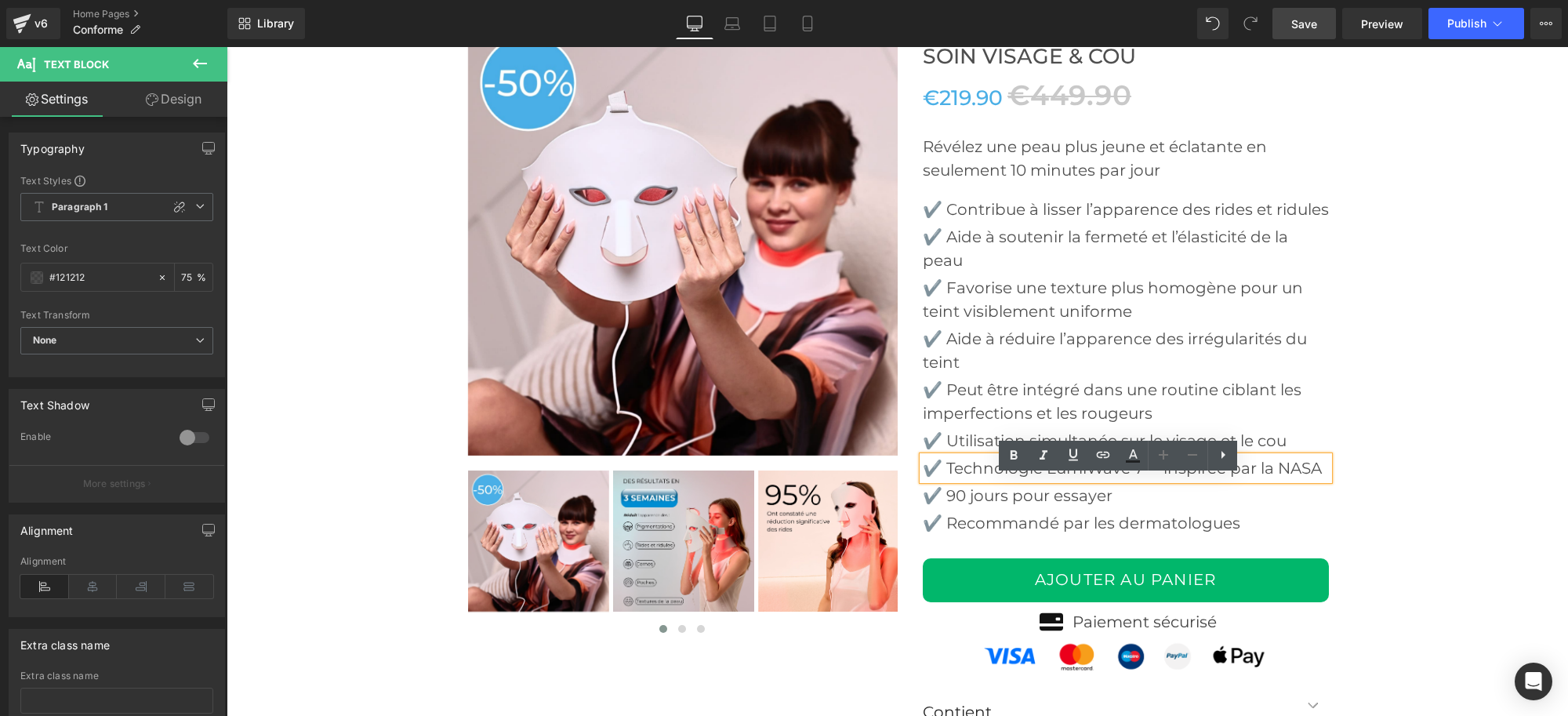
drag, startPoint x: 945, startPoint y: 490, endPoint x: 1307, endPoint y: 490, distance: 362.0
click at [1307, 479] on p "✔️ Technologie LumiWave 7™ inspirée par la NASA" at bounding box center [1126, 468] width 406 height 24
click at [942, 479] on p "✔️ Technologie LumiWave 7™ inspirée par la NASA" at bounding box center [1126, 468] width 406 height 24
drag, startPoint x: 942, startPoint y: 486, endPoint x: 1319, endPoint y: 476, distance: 377.1
click at [1319, 476] on p "✔️ Technologie LumiWave 7™ inspirée par la NASA" at bounding box center [1126, 468] width 406 height 24
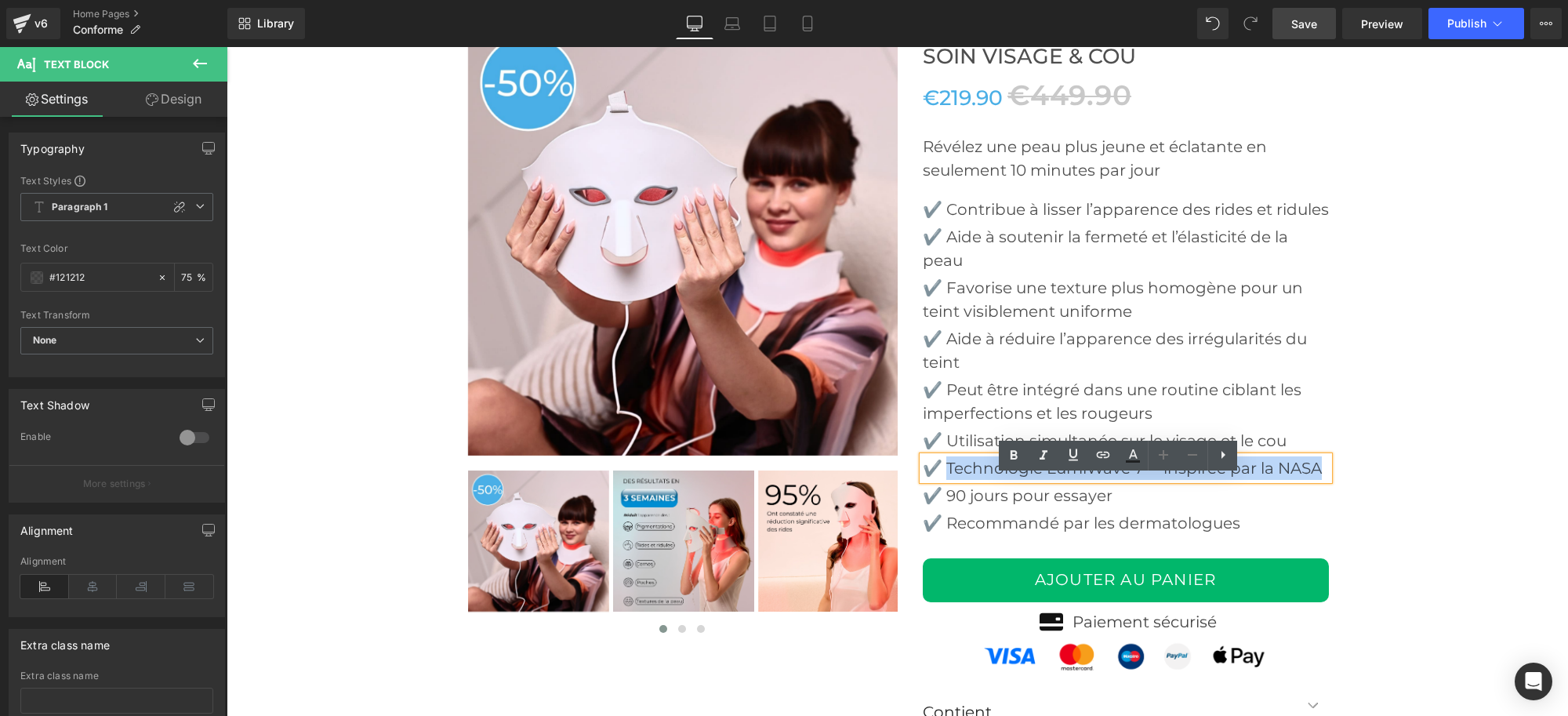
paste div
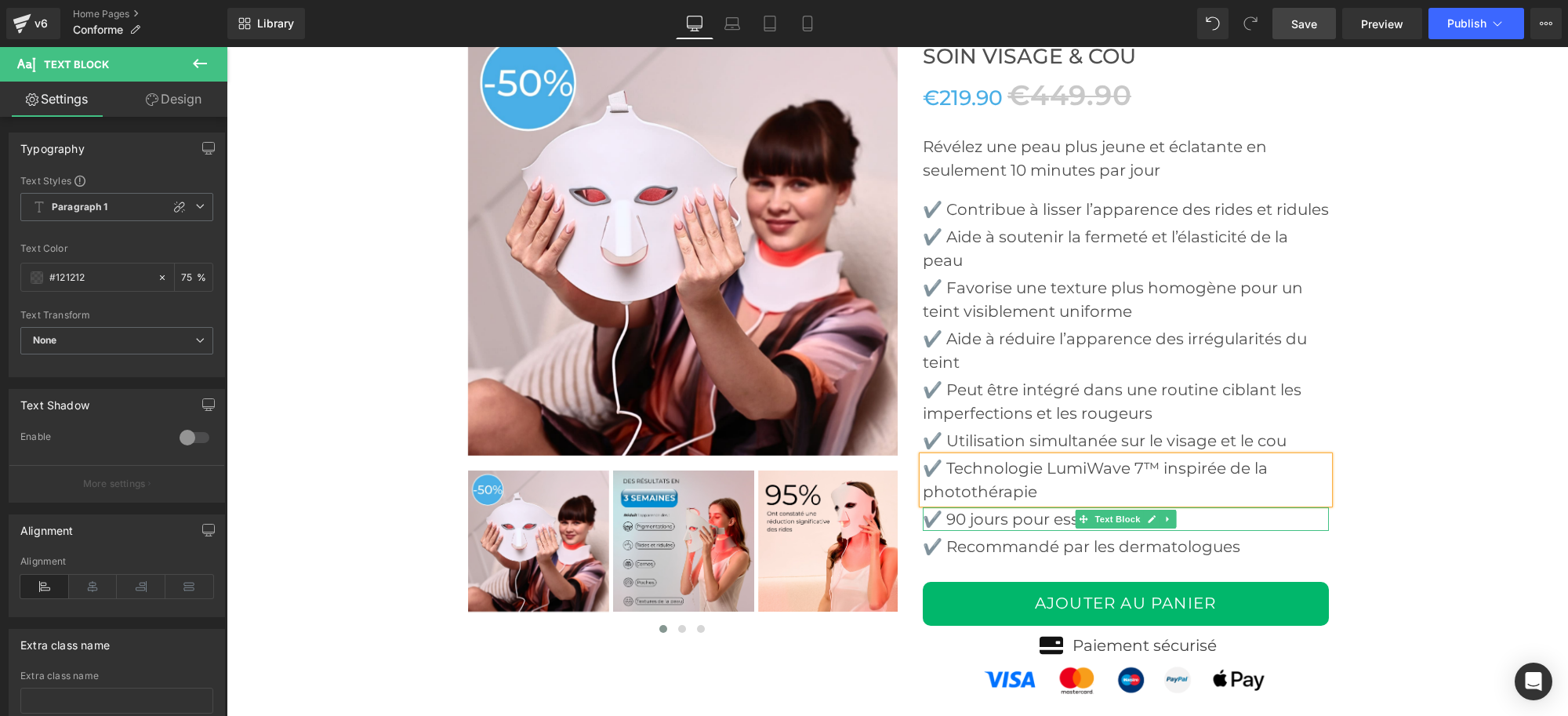
click at [959, 530] on p "✔️ 90 jours pour essayer" at bounding box center [1126, 519] width 406 height 24
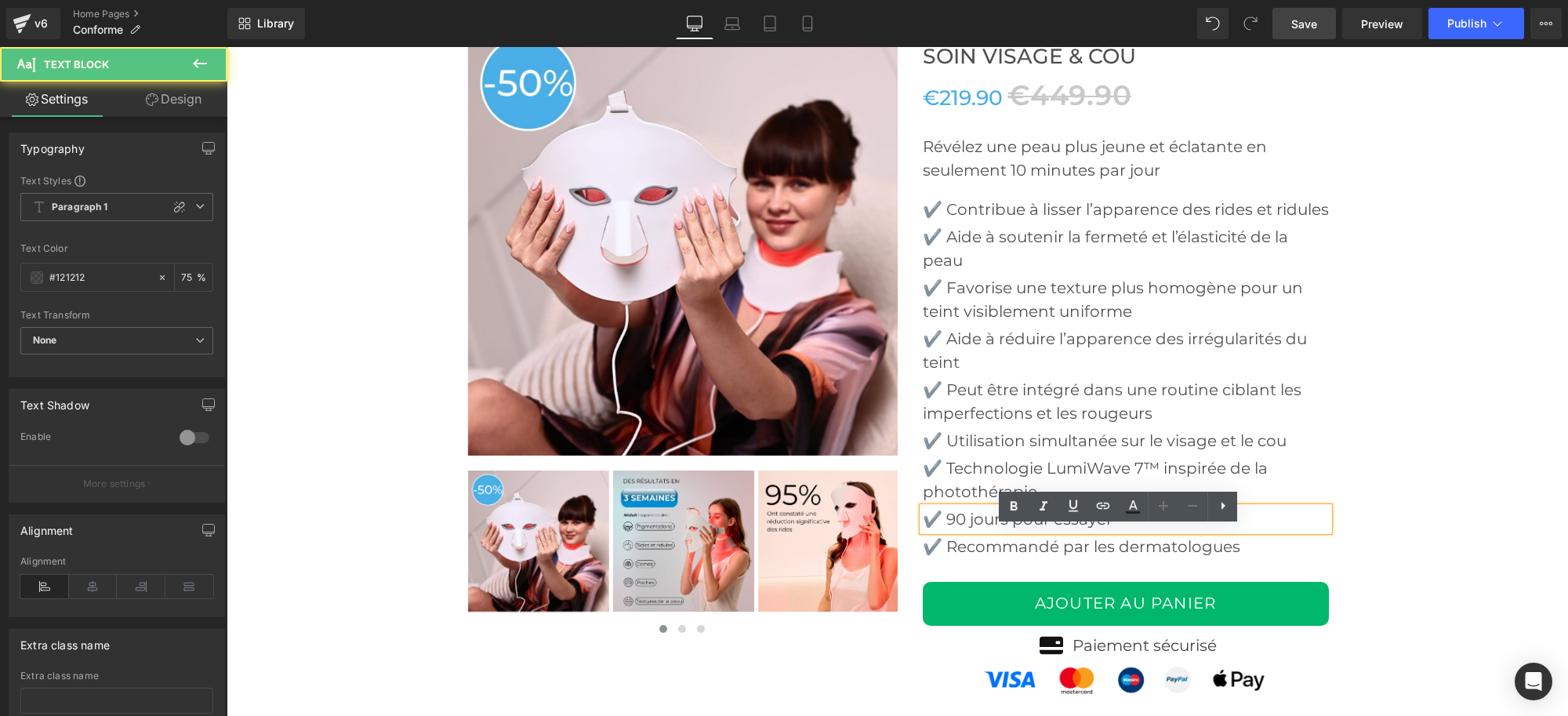
click at [948, 530] on p "✔️ 90 jours pour essayer" at bounding box center [1126, 519] width 406 height 24
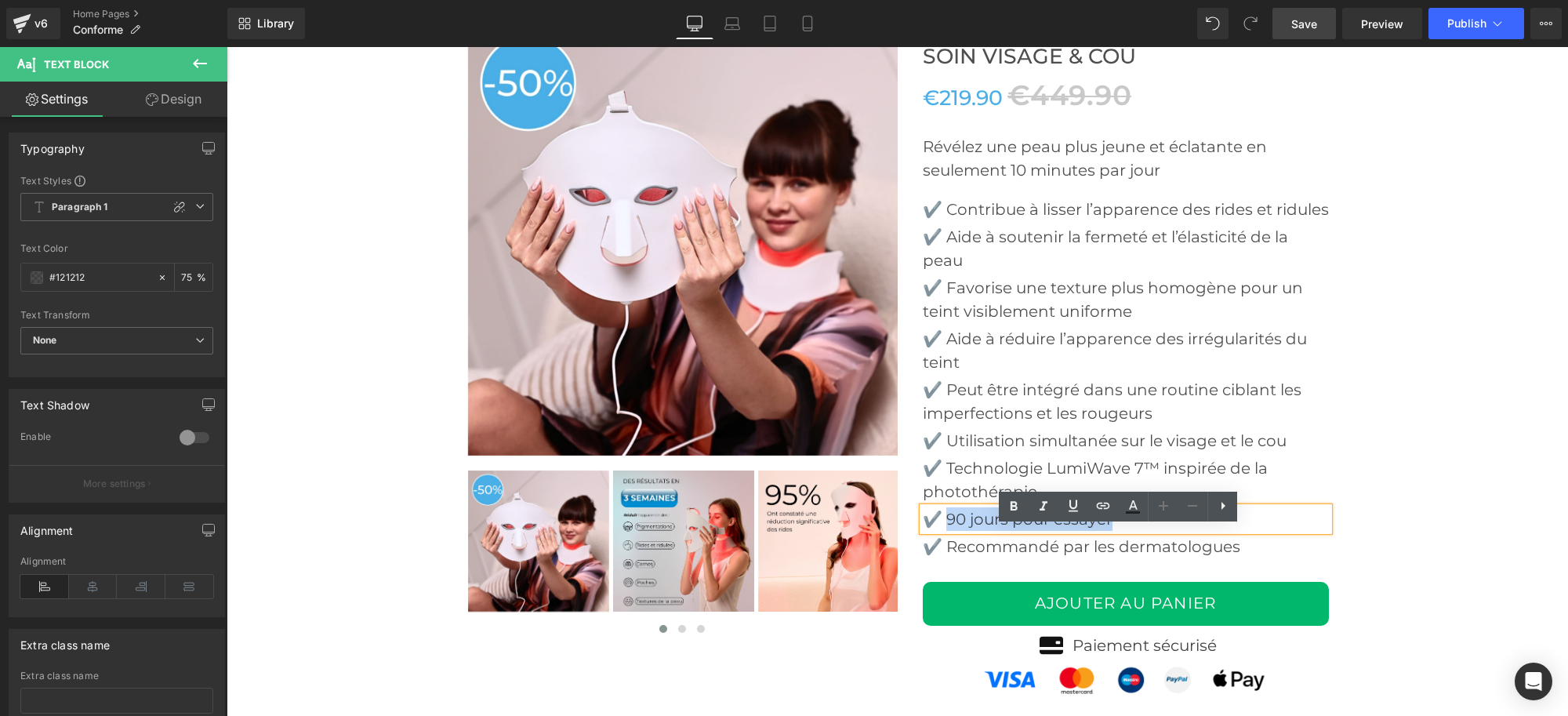
drag, startPoint x: 944, startPoint y: 534, endPoint x: 1124, endPoint y: 539, distance: 180.1
click at [1124, 530] on p "✔️ 90 jours pour essayer" at bounding box center [1126, 519] width 406 height 24
paste div
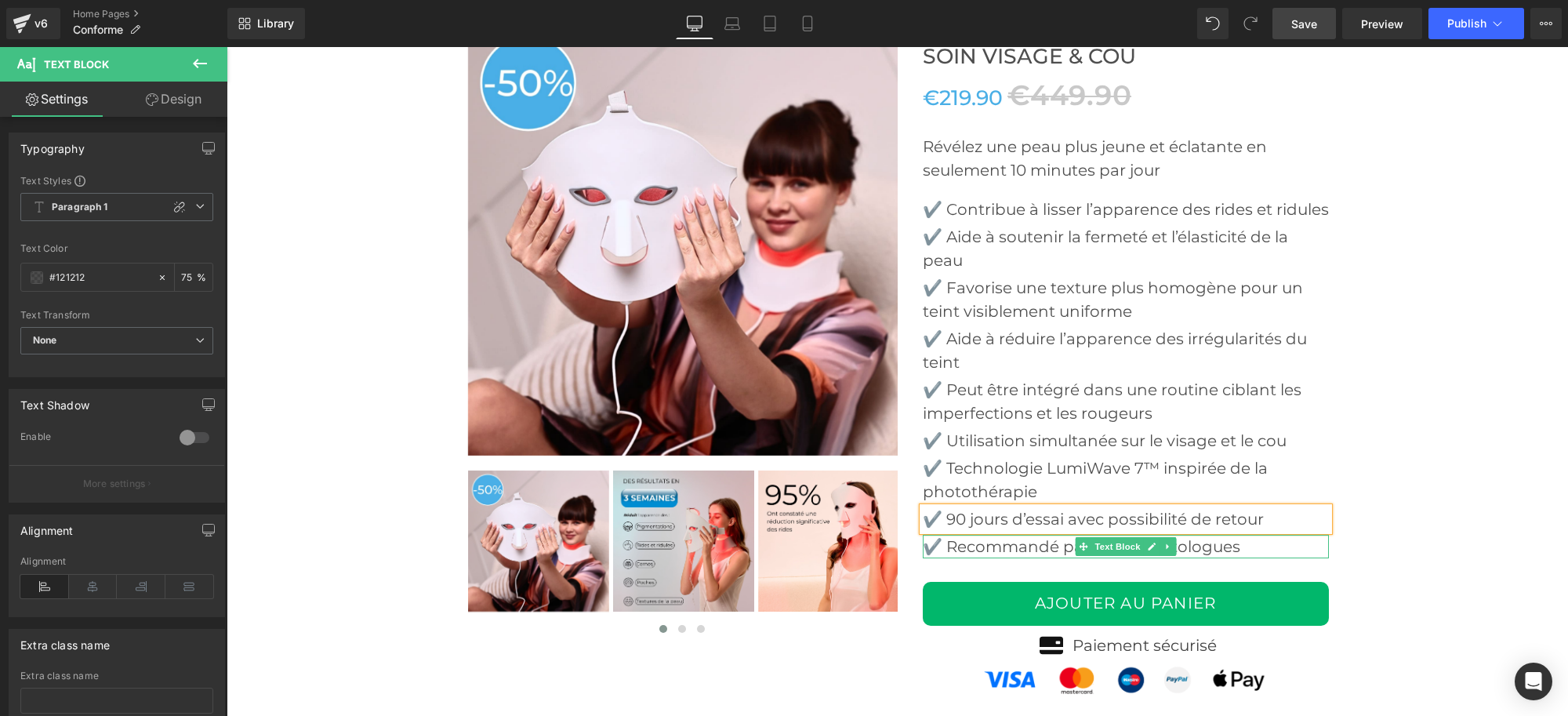
click at [951, 558] on p "✔️ Recommandé par les dermatologues" at bounding box center [1126, 547] width 406 height 24
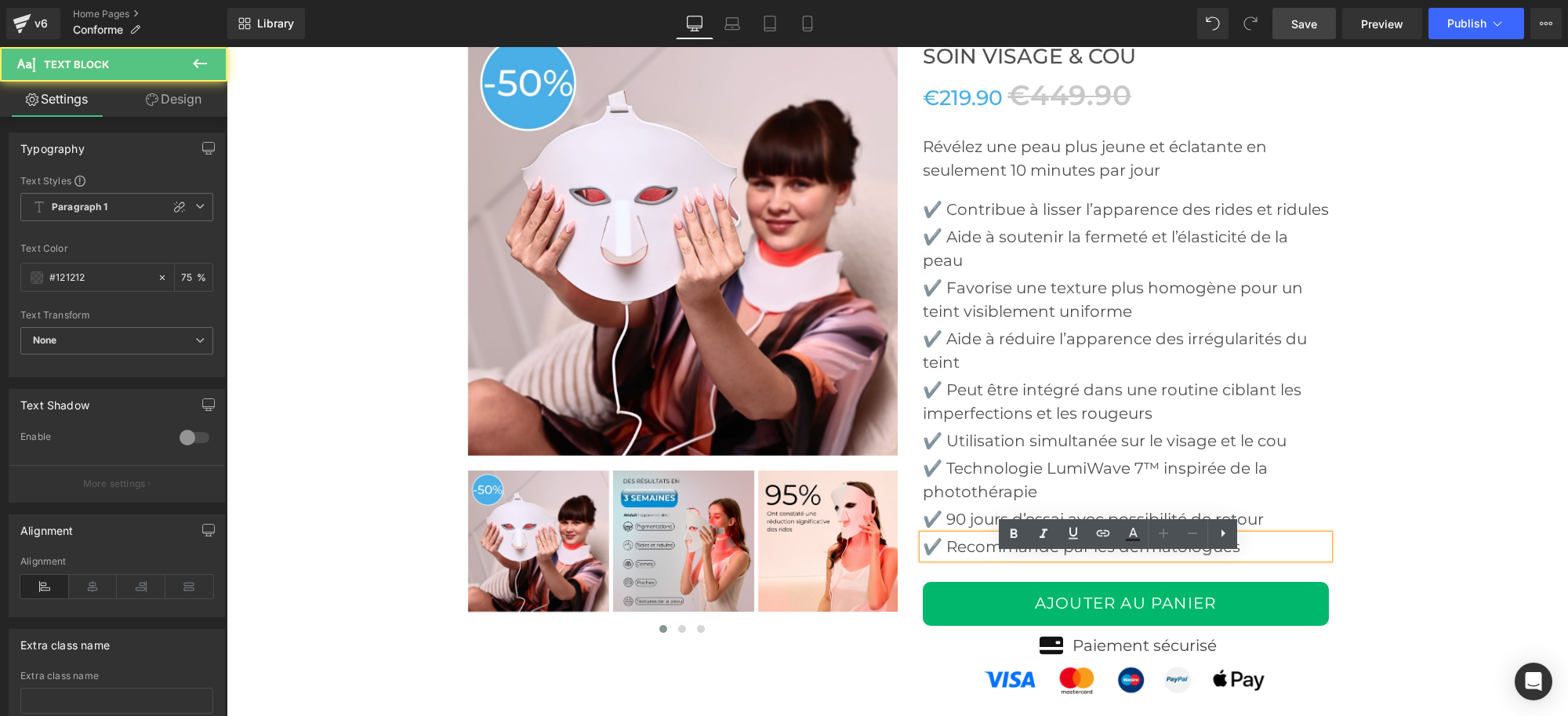
click at [943, 558] on p "✔️ Recommandé par les dermatologues" at bounding box center [1126, 547] width 406 height 24
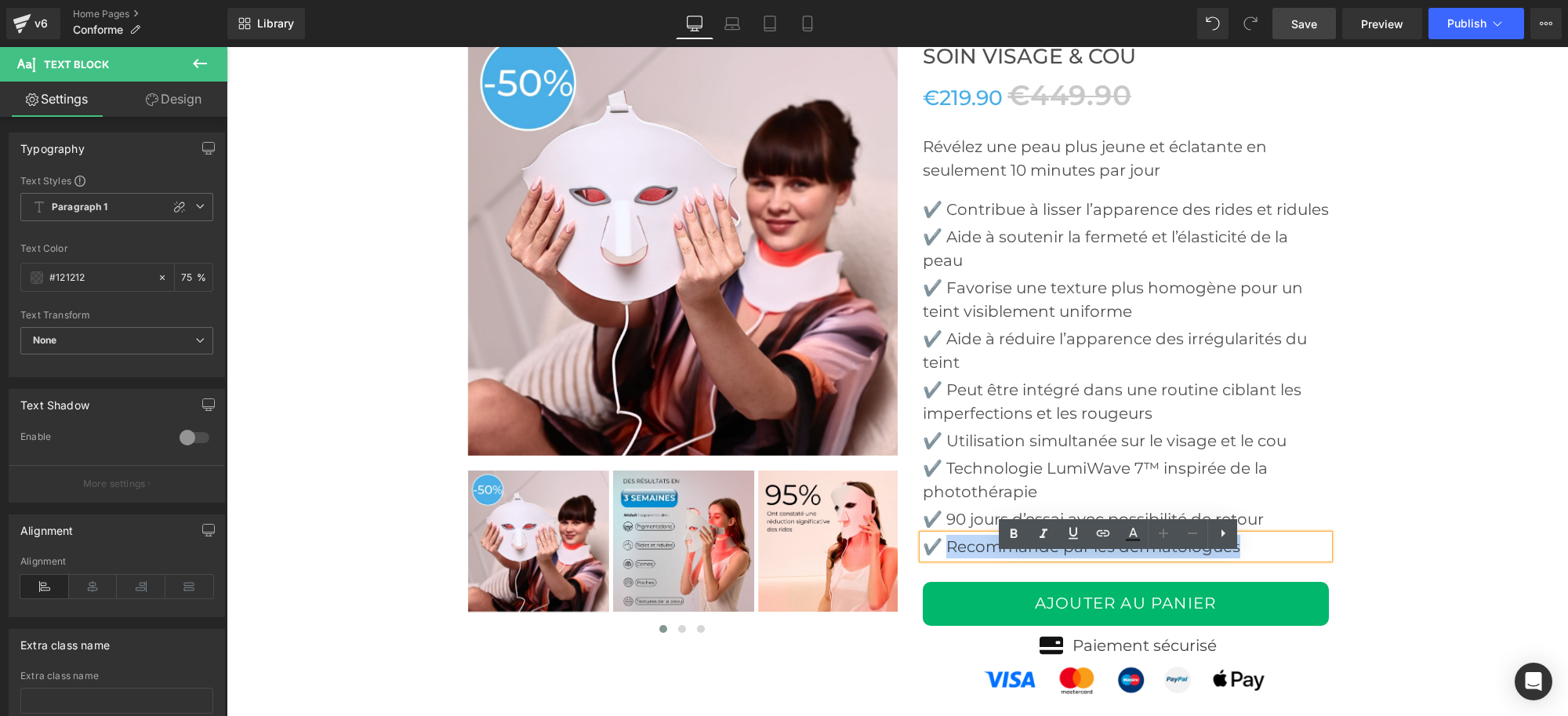
drag, startPoint x: 943, startPoint y: 566, endPoint x: 1233, endPoint y: 563, distance: 290.0
click at [1233, 558] on p "✔️ Recommandé par les dermatologues" at bounding box center [1126, 547] width 406 height 24
paste div
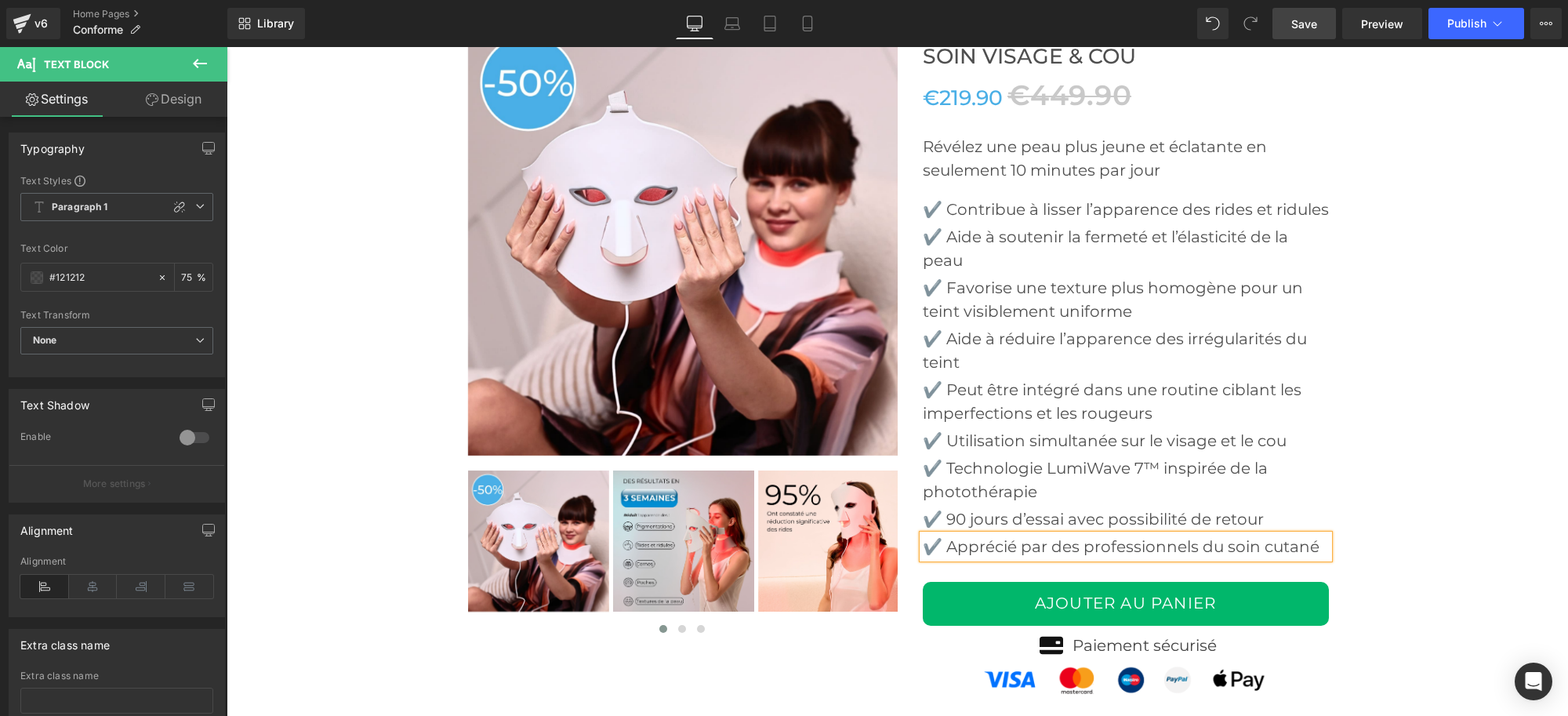
click at [1318, 20] on span "Save" at bounding box center [1304, 23] width 26 height 16
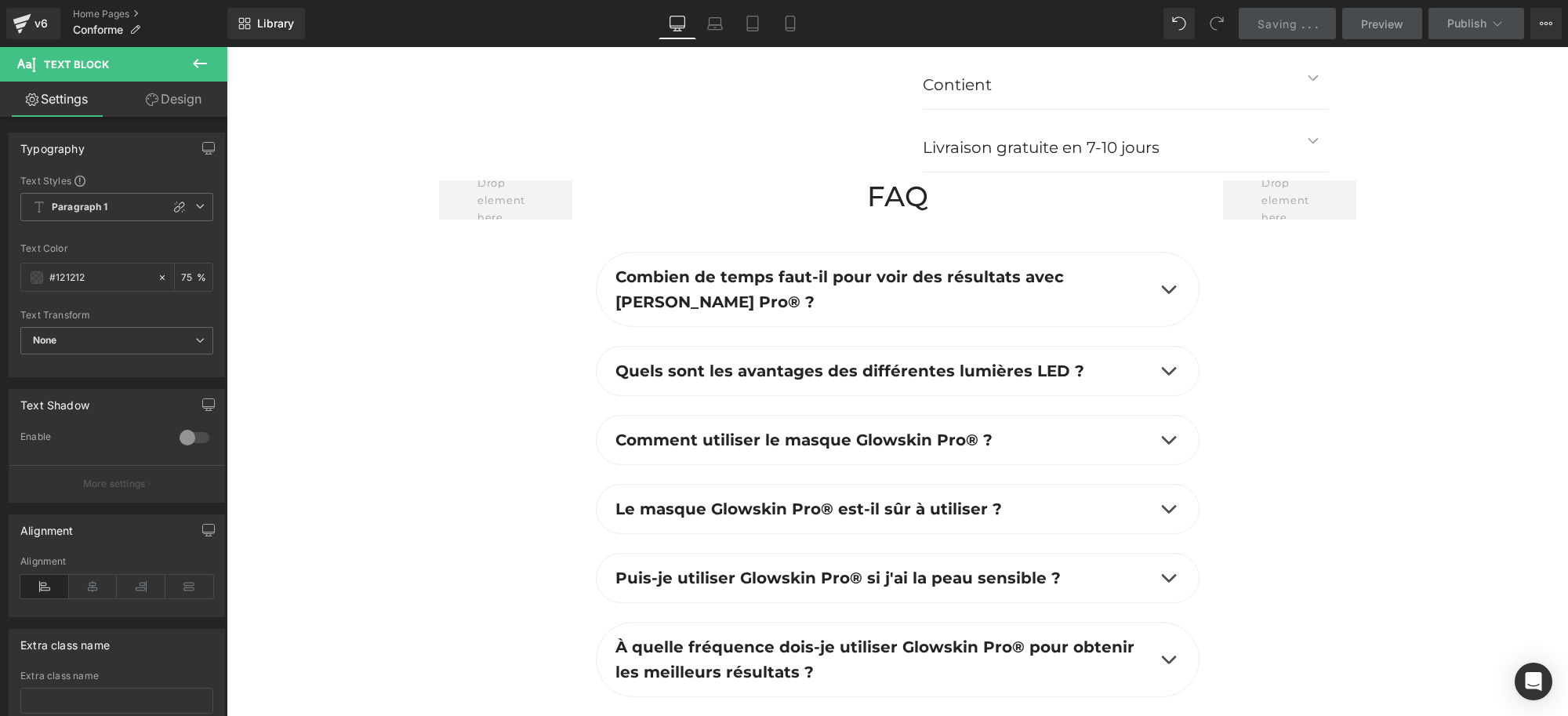
scroll to position [4801, 0]
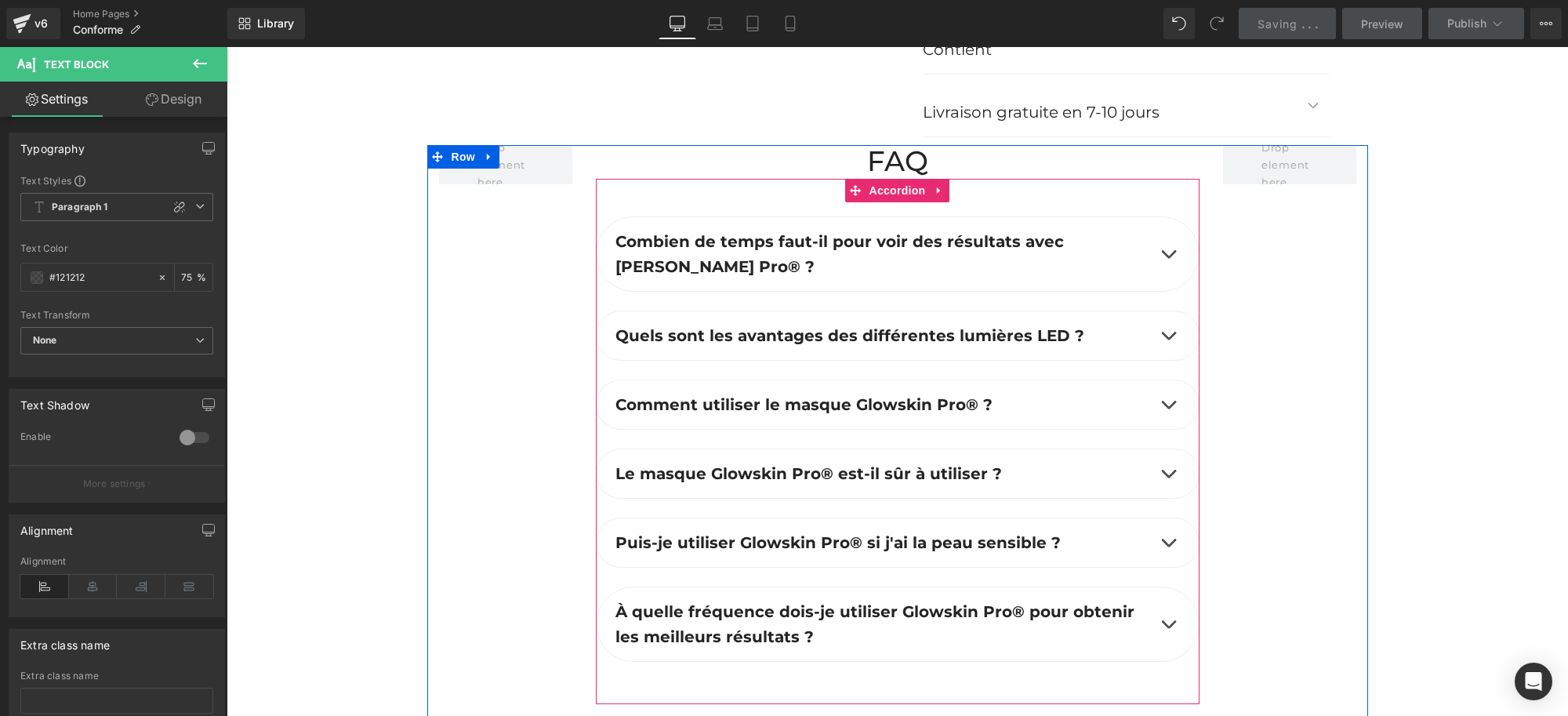
click at [1168, 277] on button "button" at bounding box center [1168, 254] width 32 height 74
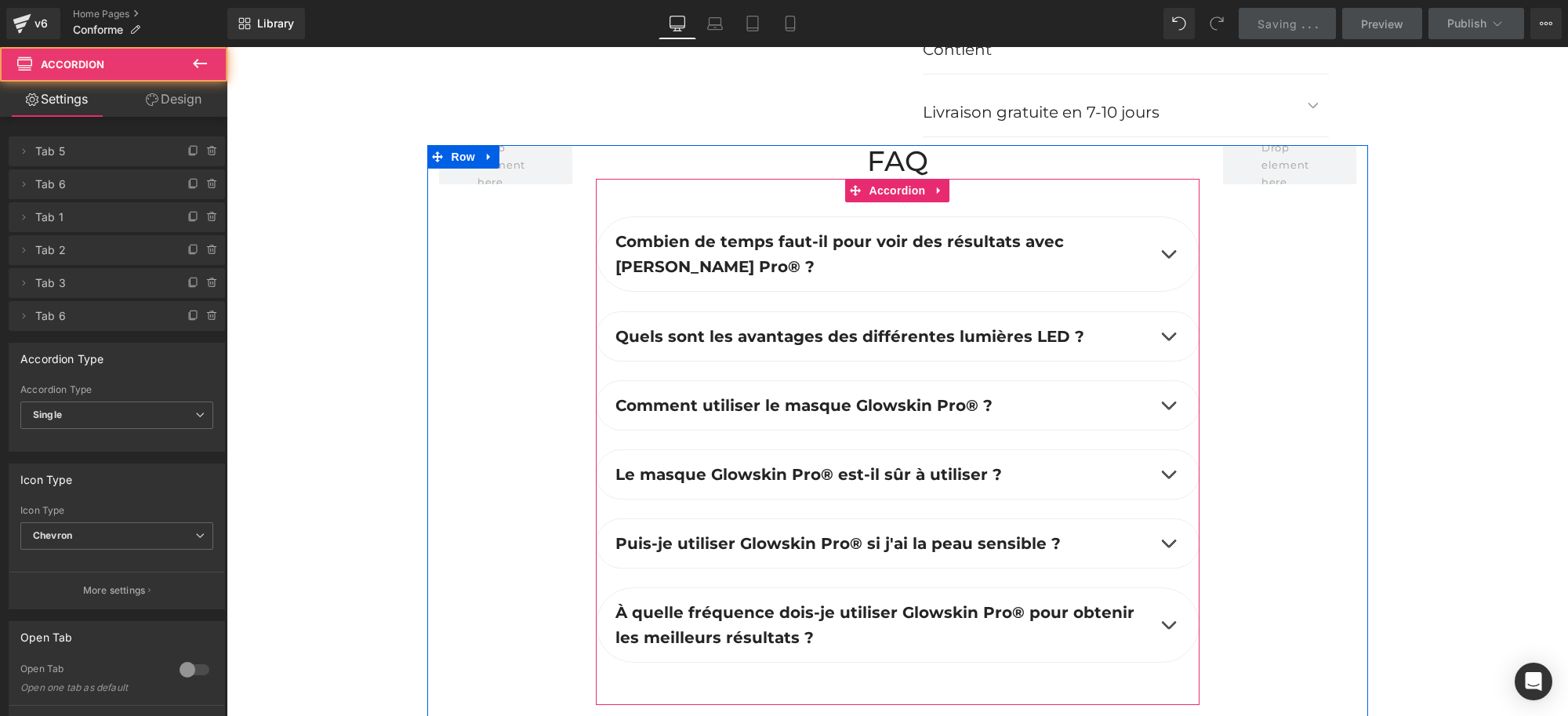
click at [1163, 272] on button "button" at bounding box center [1168, 254] width 32 height 74
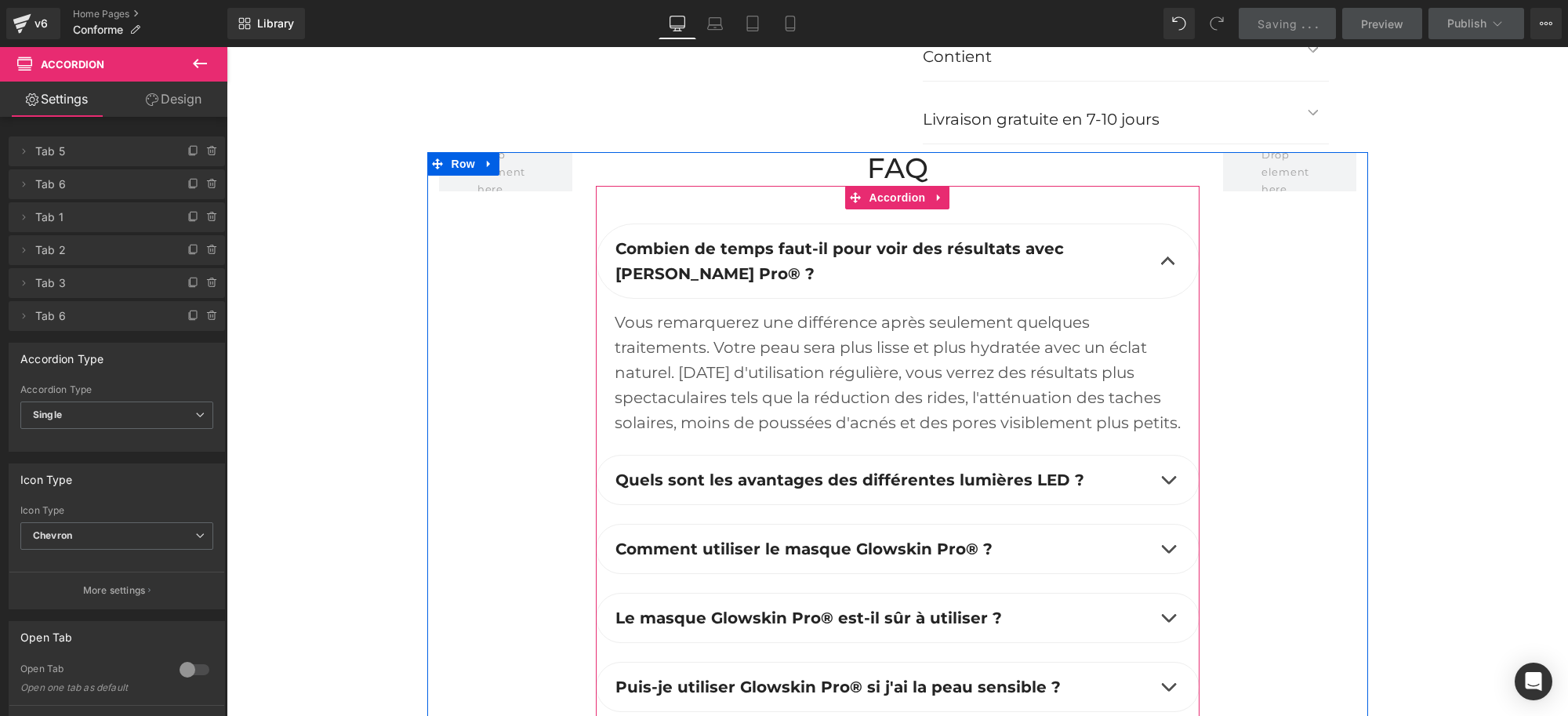
scroll to position [4899, 0]
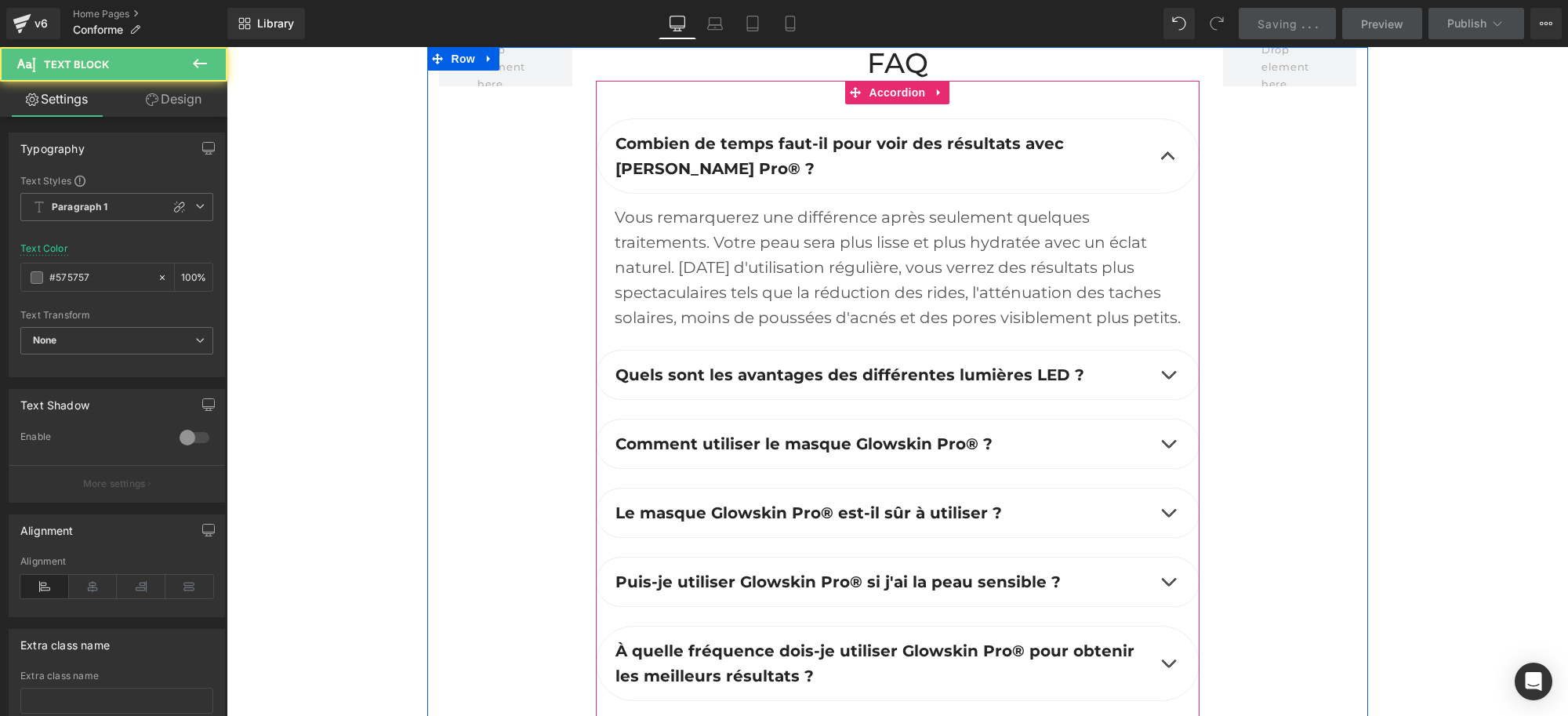
drag, startPoint x: 859, startPoint y: 367, endPoint x: 598, endPoint y: 146, distance: 342.0
click at [598, 146] on div "Combien de temps faut-il pour voir des résultats avec [PERSON_NAME] Pro® ? Text…" at bounding box center [898, 234] width 604 height 232
copy div "Combien de temps faut-il pour voir des résultats avec [PERSON_NAME] Pro® ? Text…"
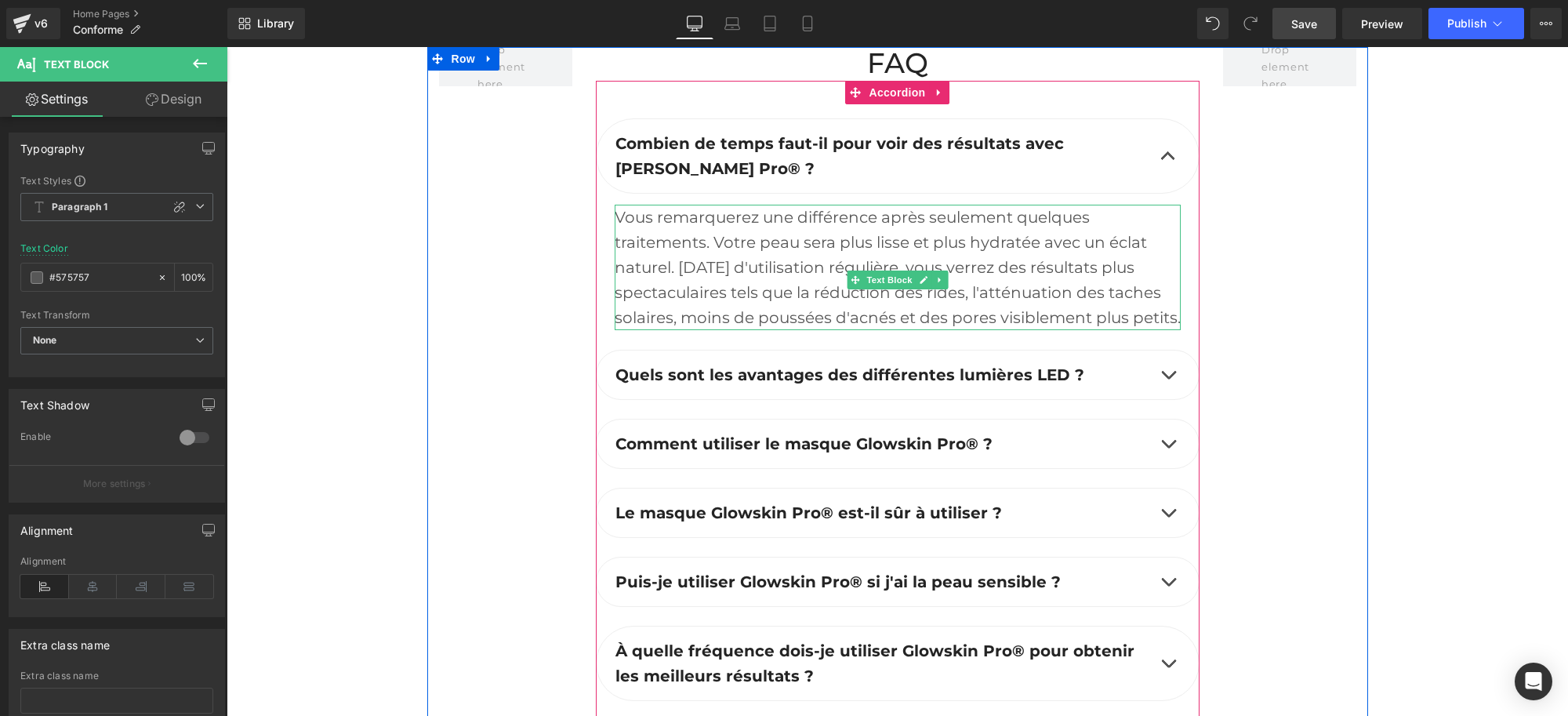
click at [723, 261] on div "Vous remarquerez une différence après seulement quelques traitements. Votre pea…" at bounding box center [898, 266] width 566 height 125
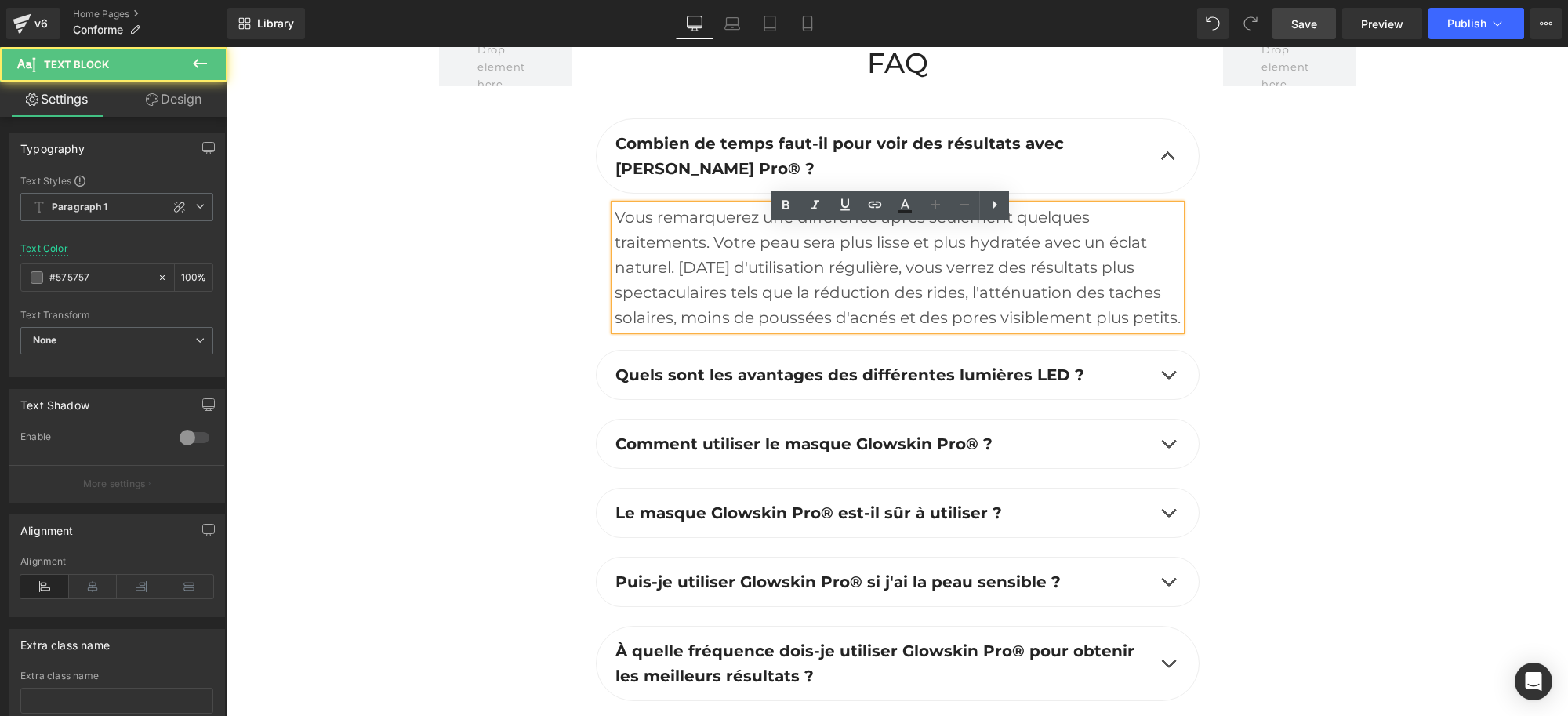
click at [732, 252] on div "Vous remarquerez une différence après seulement quelques traitements. Votre pea…" at bounding box center [898, 266] width 566 height 125
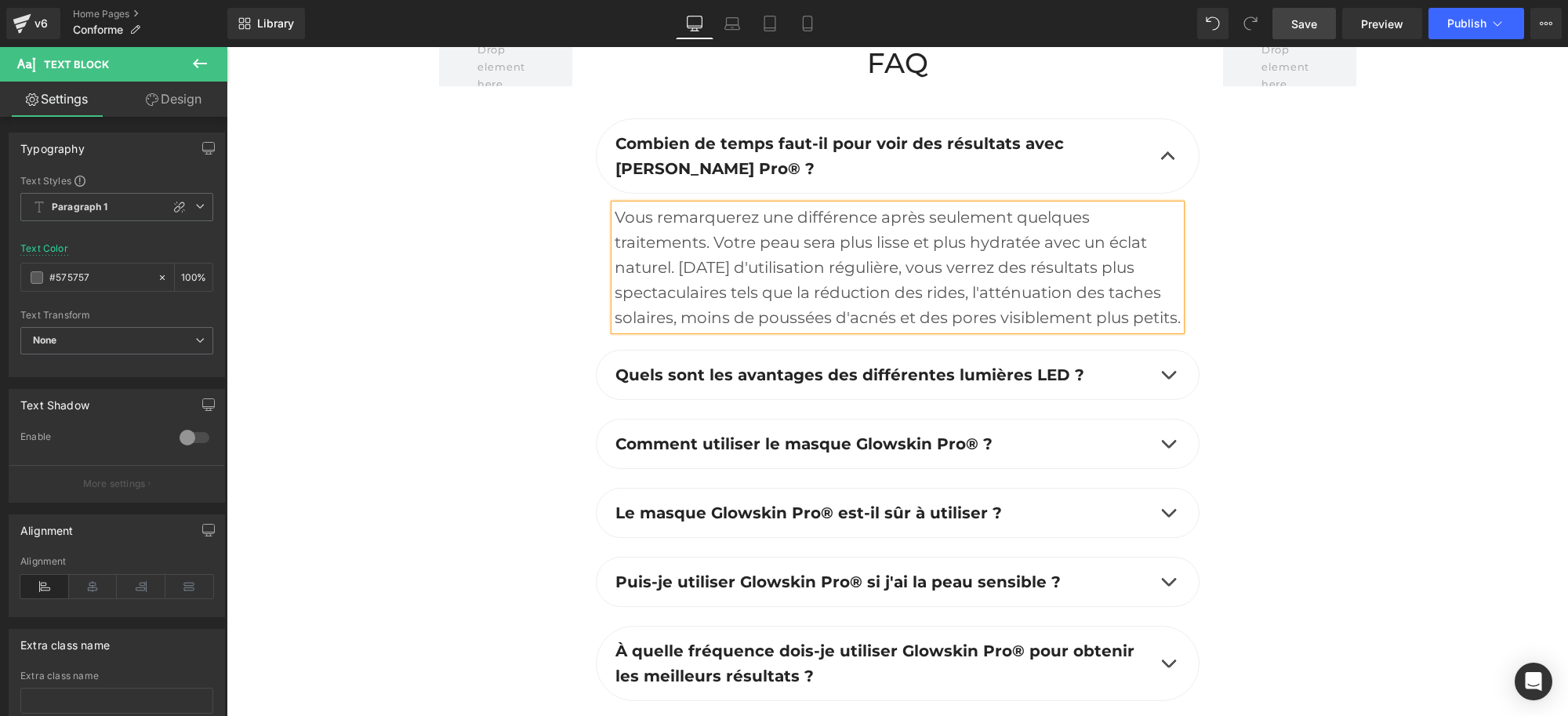
paste div
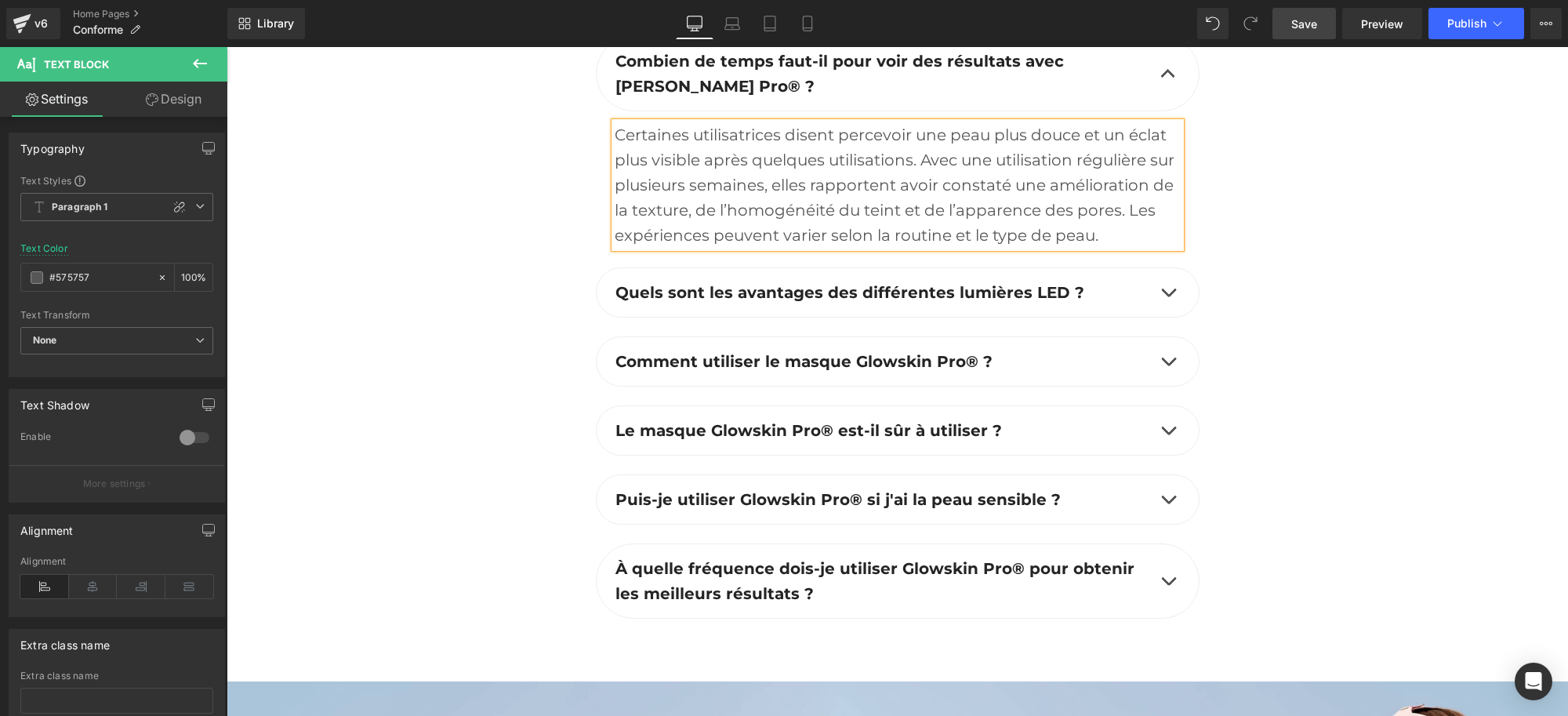
scroll to position [5095, 0]
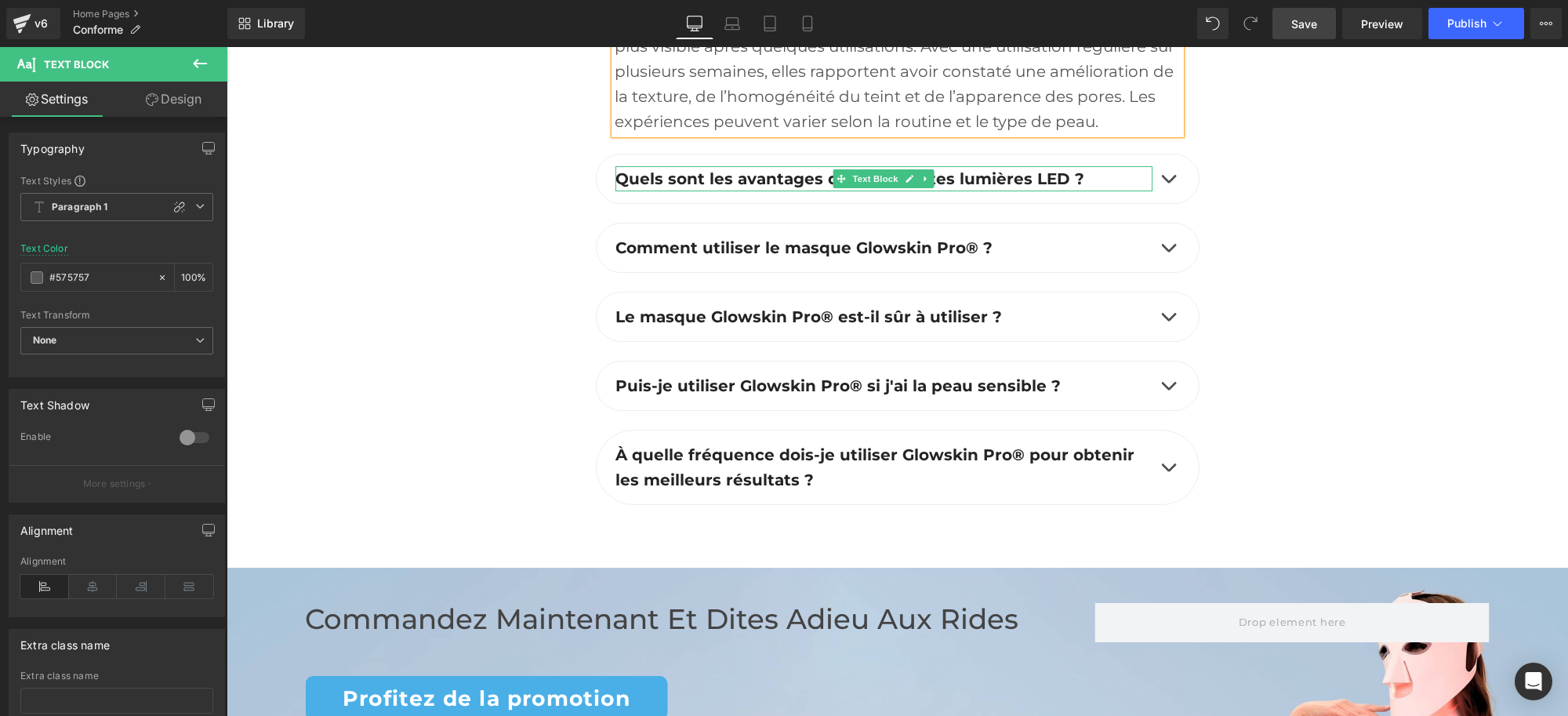
click at [1095, 192] on p "Quels sont les avantages des différentes lumières LED ?" at bounding box center [884, 178] width 537 height 25
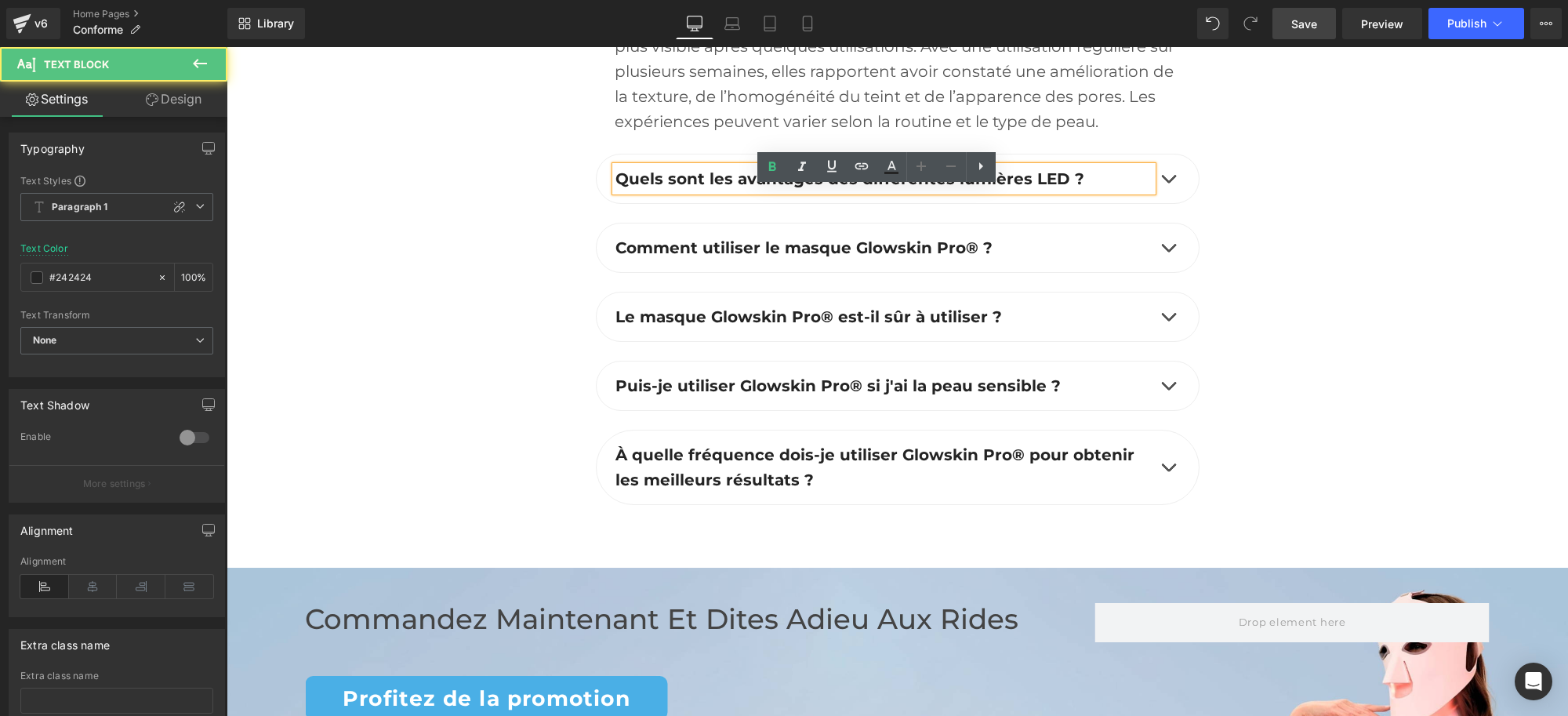
click at [1169, 183] on span "button" at bounding box center [1169, 183] width 0 height 0
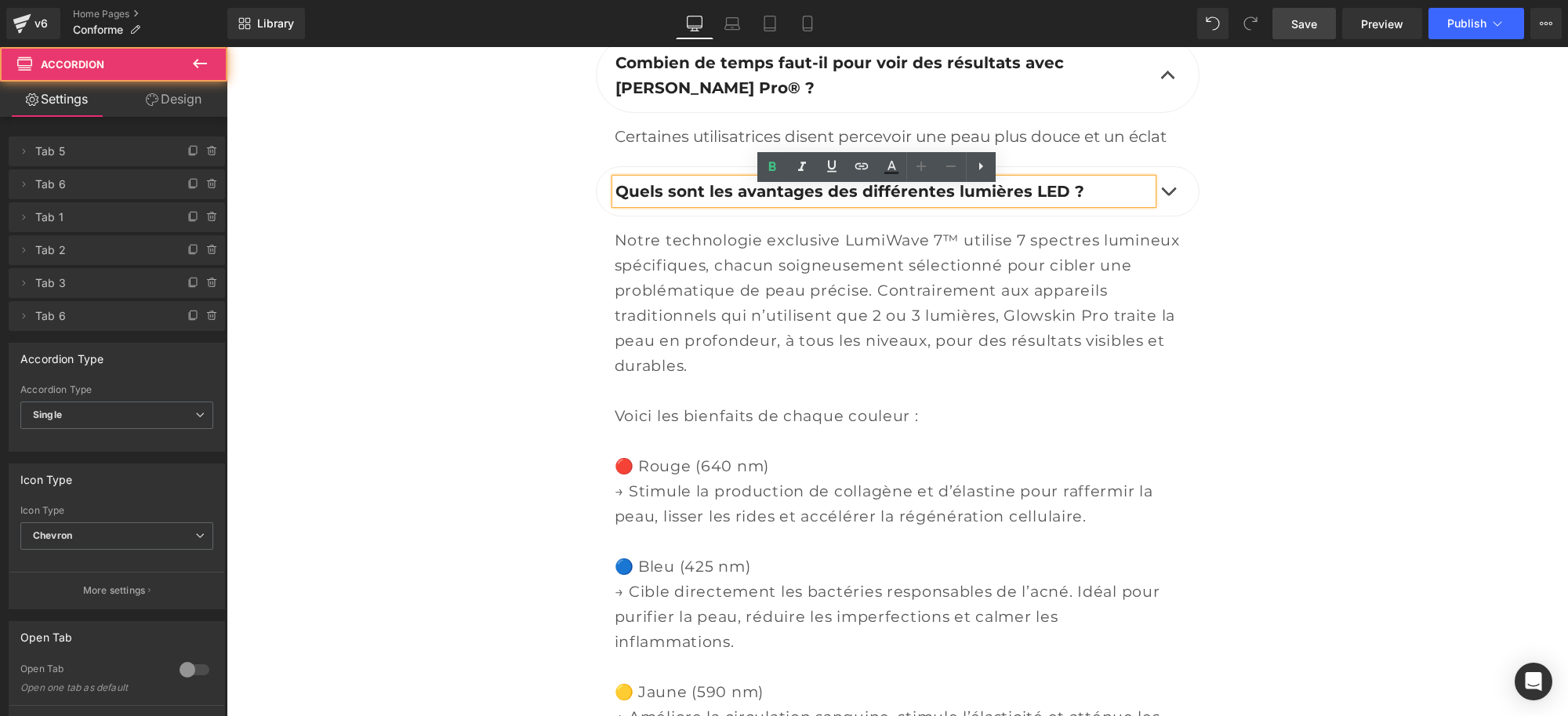
scroll to position [4958, 0]
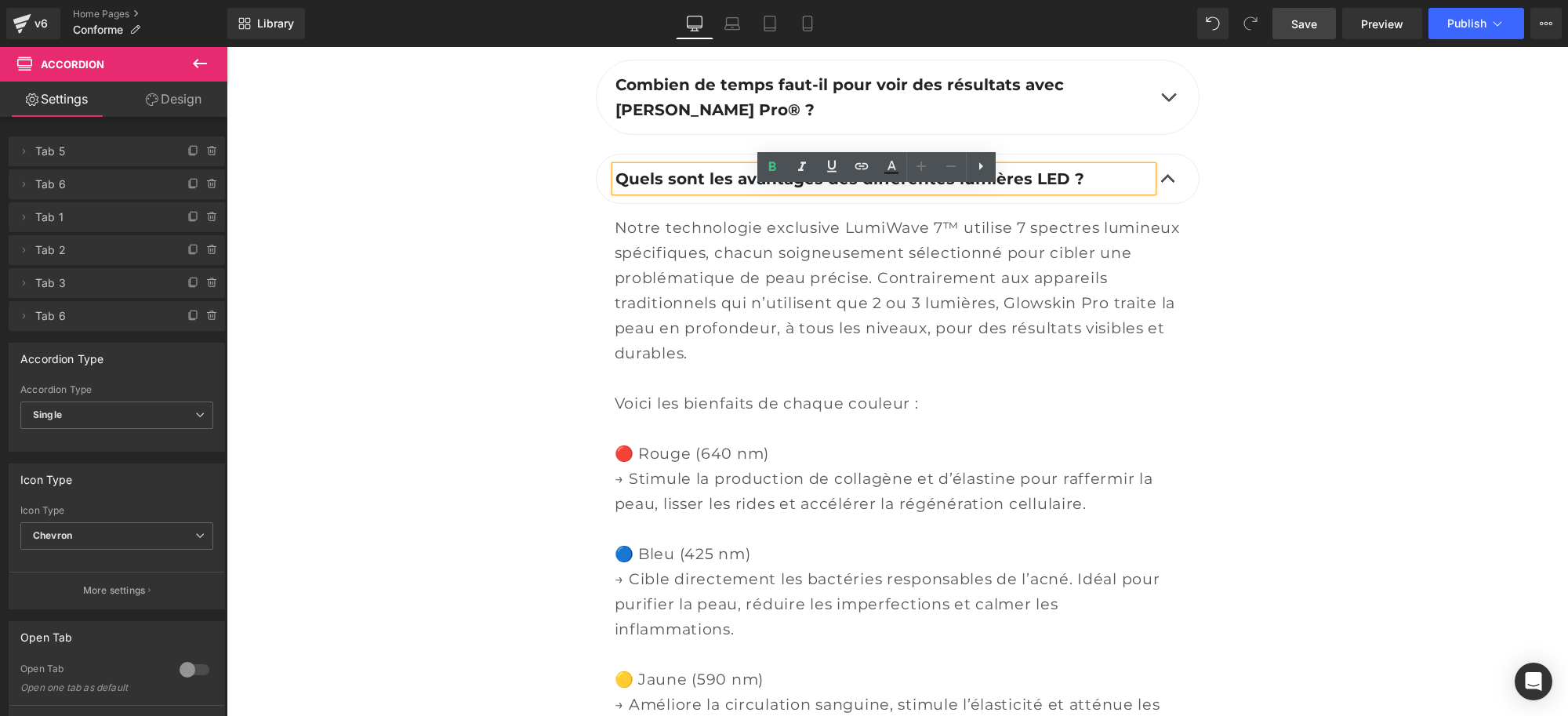
click at [1073, 192] on p "Quels sont les avantages des différentes lumières LED ?" at bounding box center [884, 178] width 537 height 25
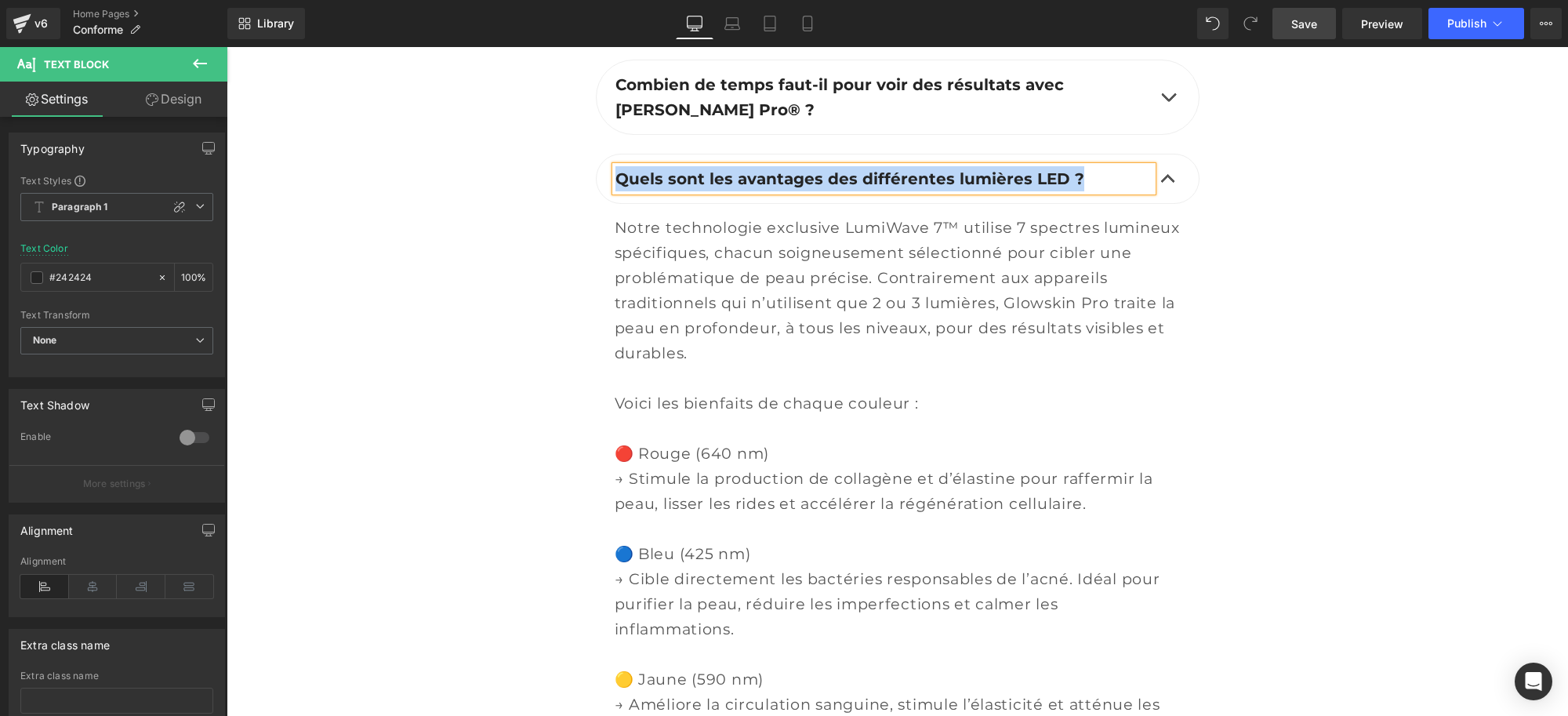
copy b "Quels sont les avantages des différentes lumières LED ?"
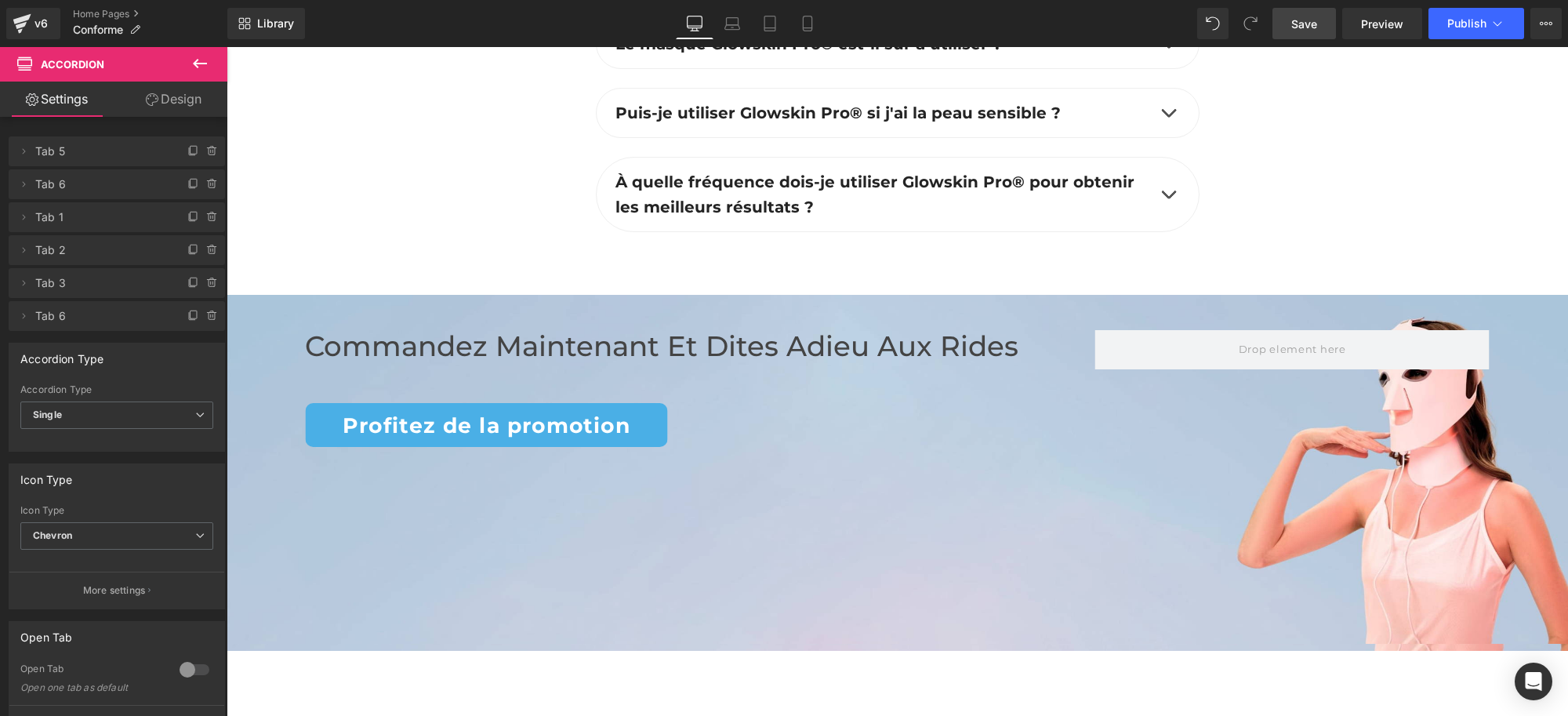
scroll to position [5833, 0]
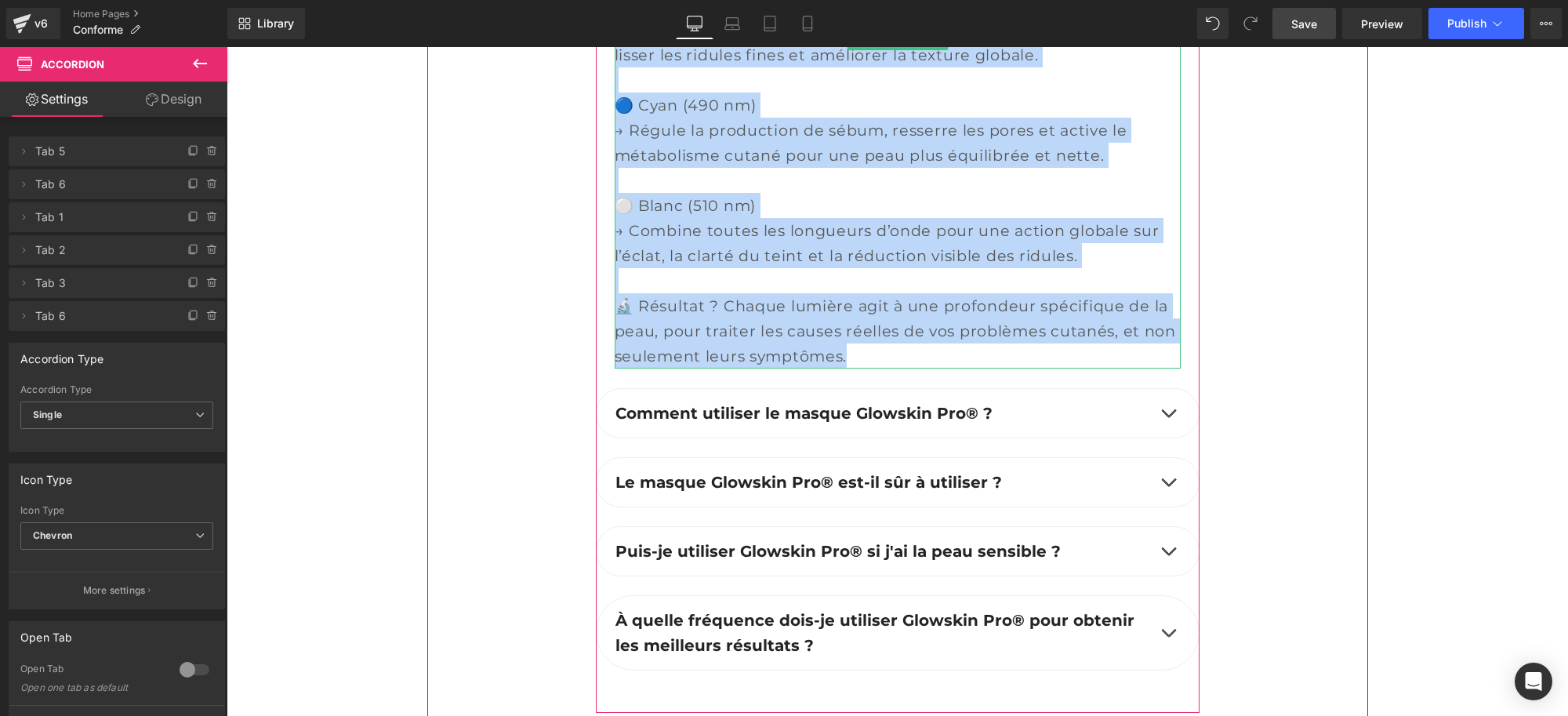
drag, startPoint x: 597, startPoint y: 193, endPoint x: 870, endPoint y: 375, distance: 328.1
copy div "Loremipsu dolorsitametc adipis elitseddo eiu temp inci utlab et do magna aliq e…"
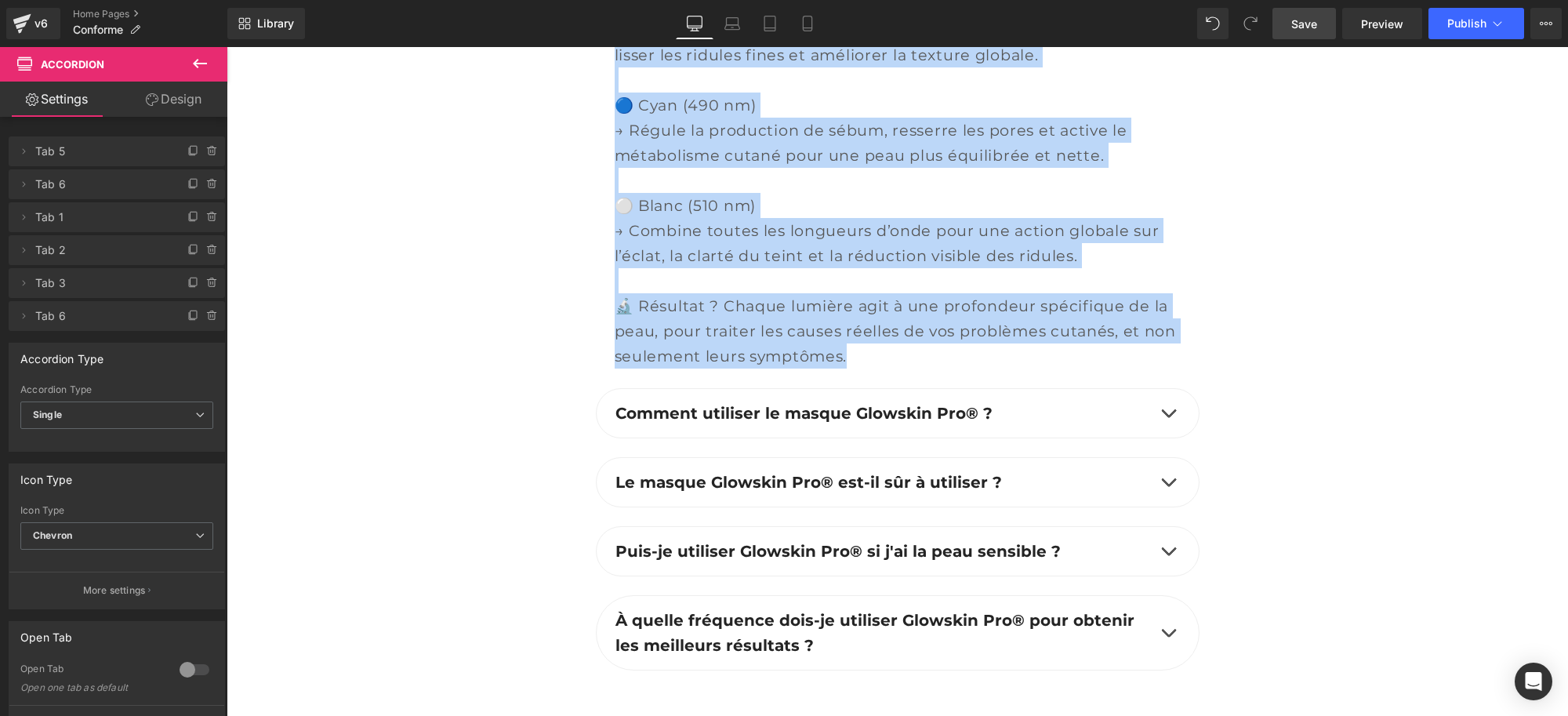
click at [642, 265] on span "→ Combine toutes les longueurs d’onde pour une action globale sur l’éclat, la c…" at bounding box center [887, 243] width 545 height 44
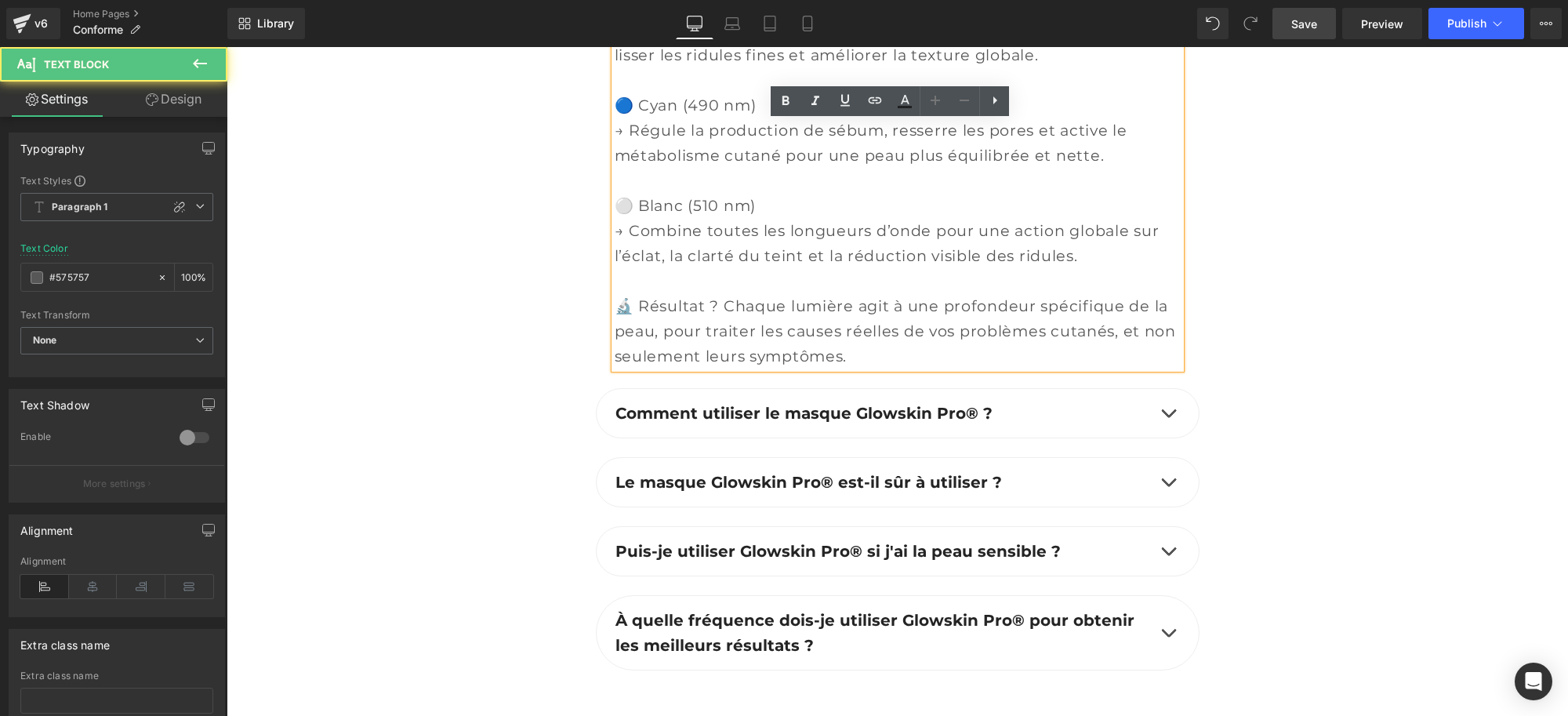
click at [693, 293] on div at bounding box center [898, 280] width 566 height 25
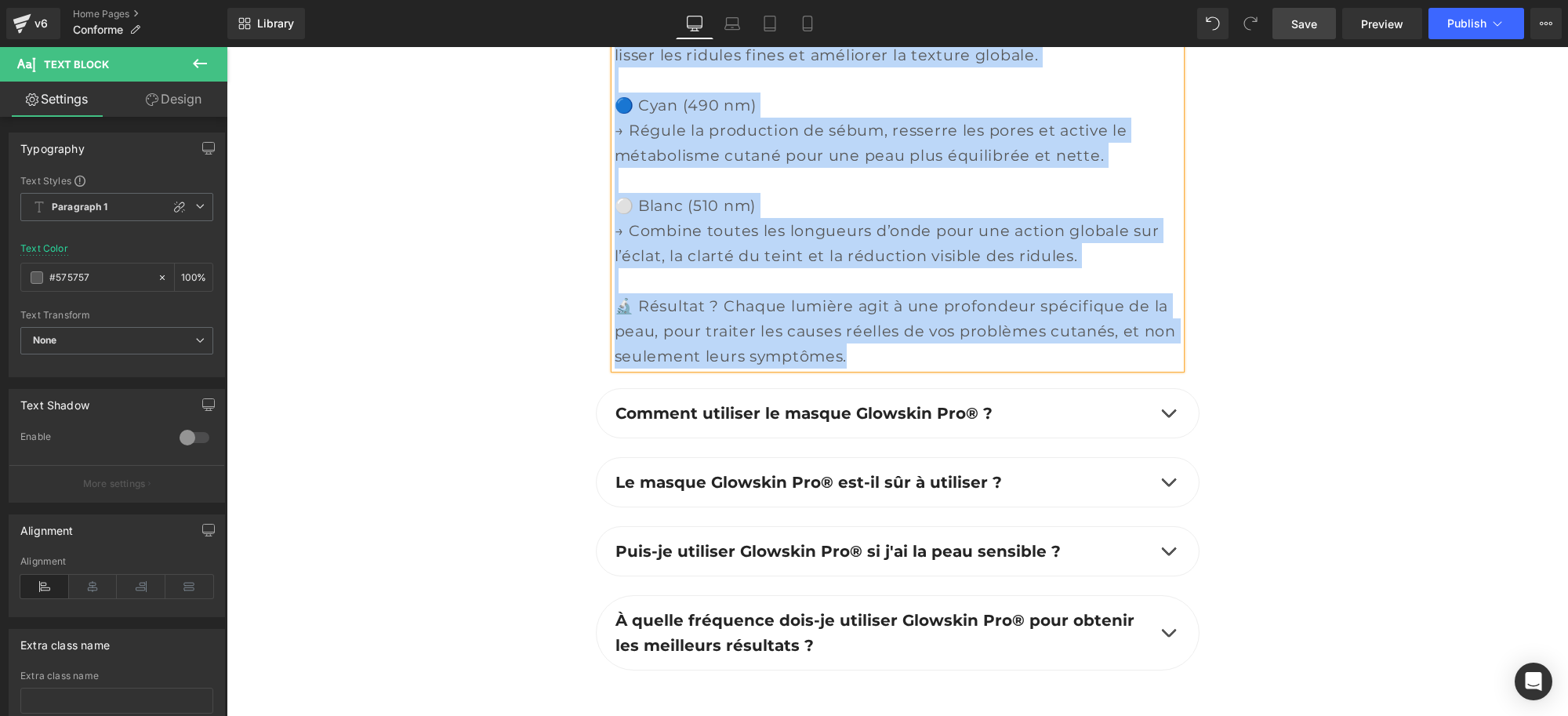
paste div
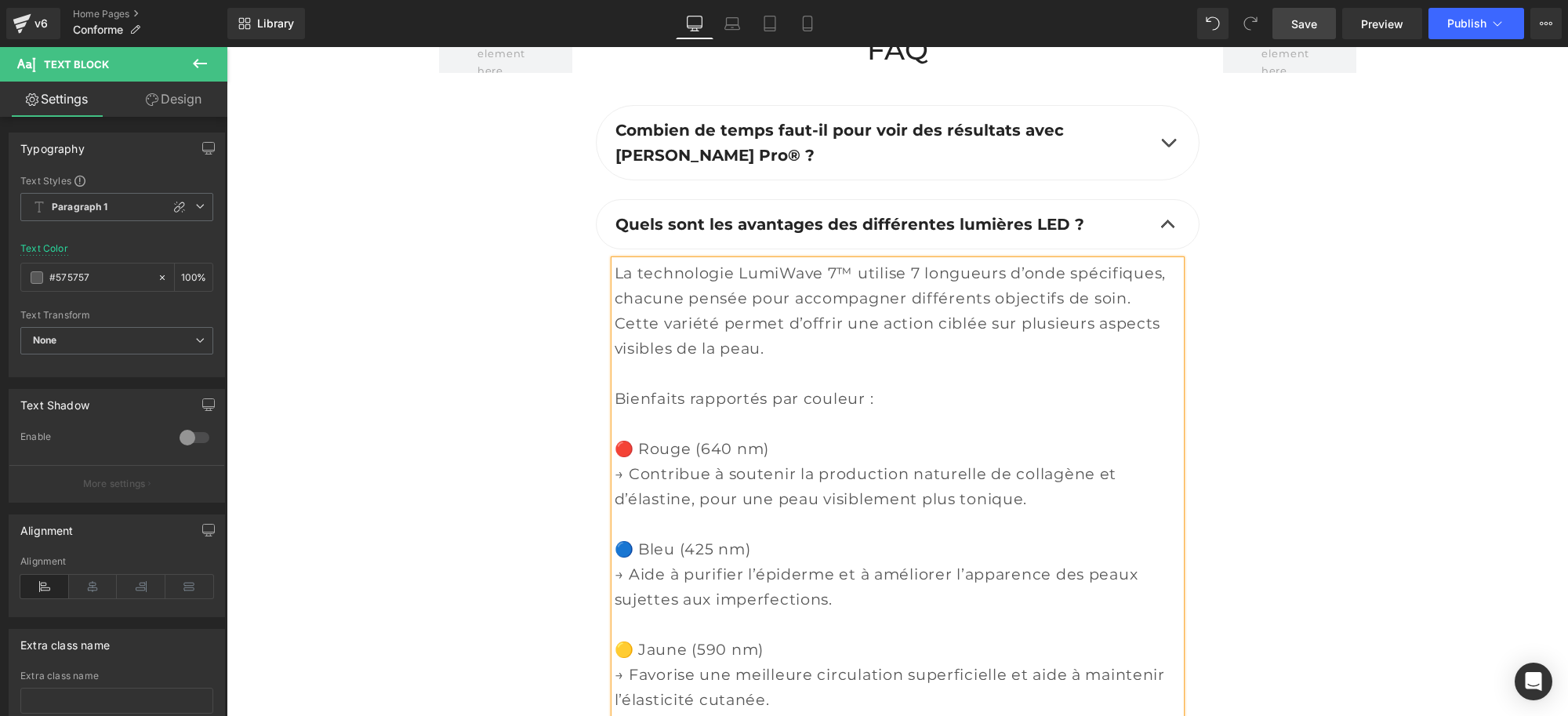
scroll to position [4853, 0]
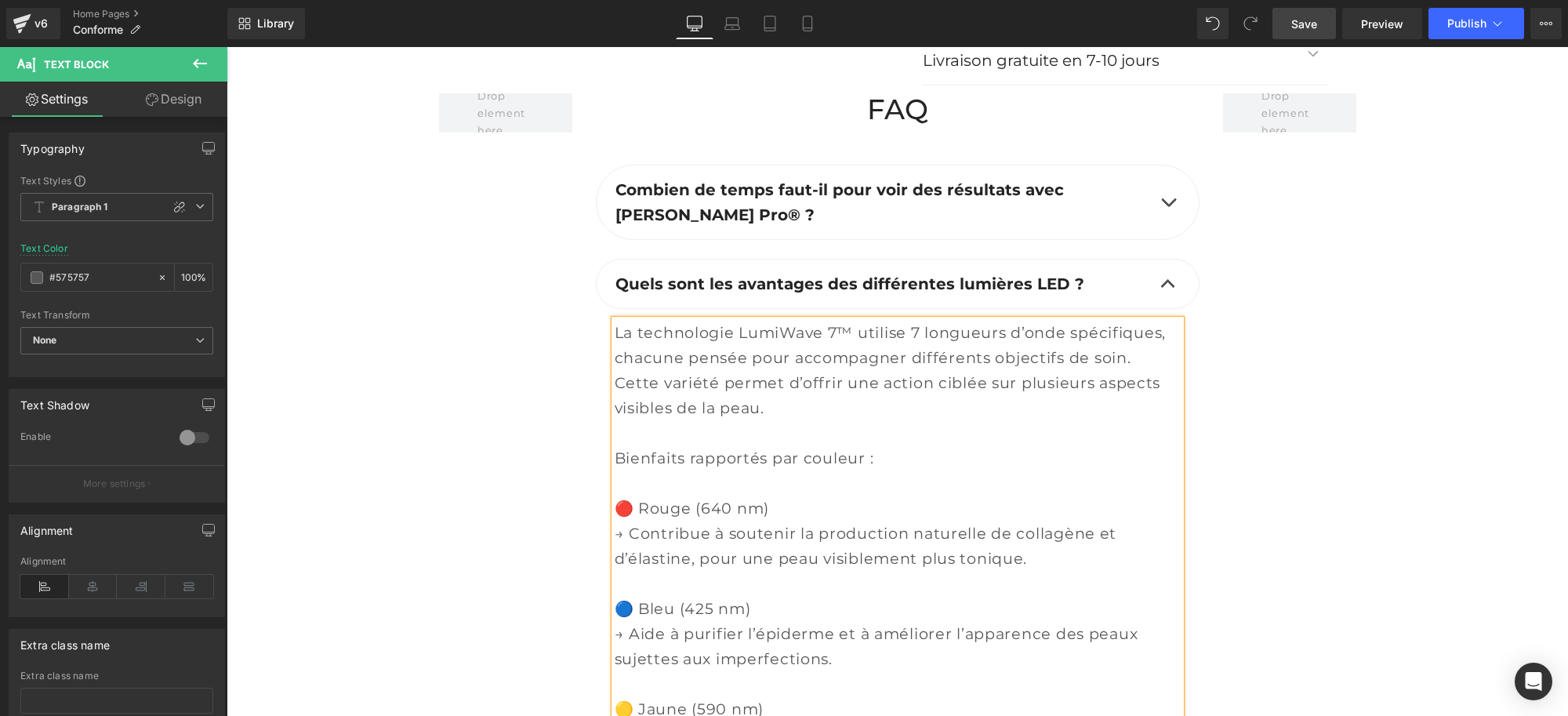
click at [640, 293] on b "Quels sont les avantages des différentes lumières LED ?" at bounding box center [850, 284] width 469 height 19
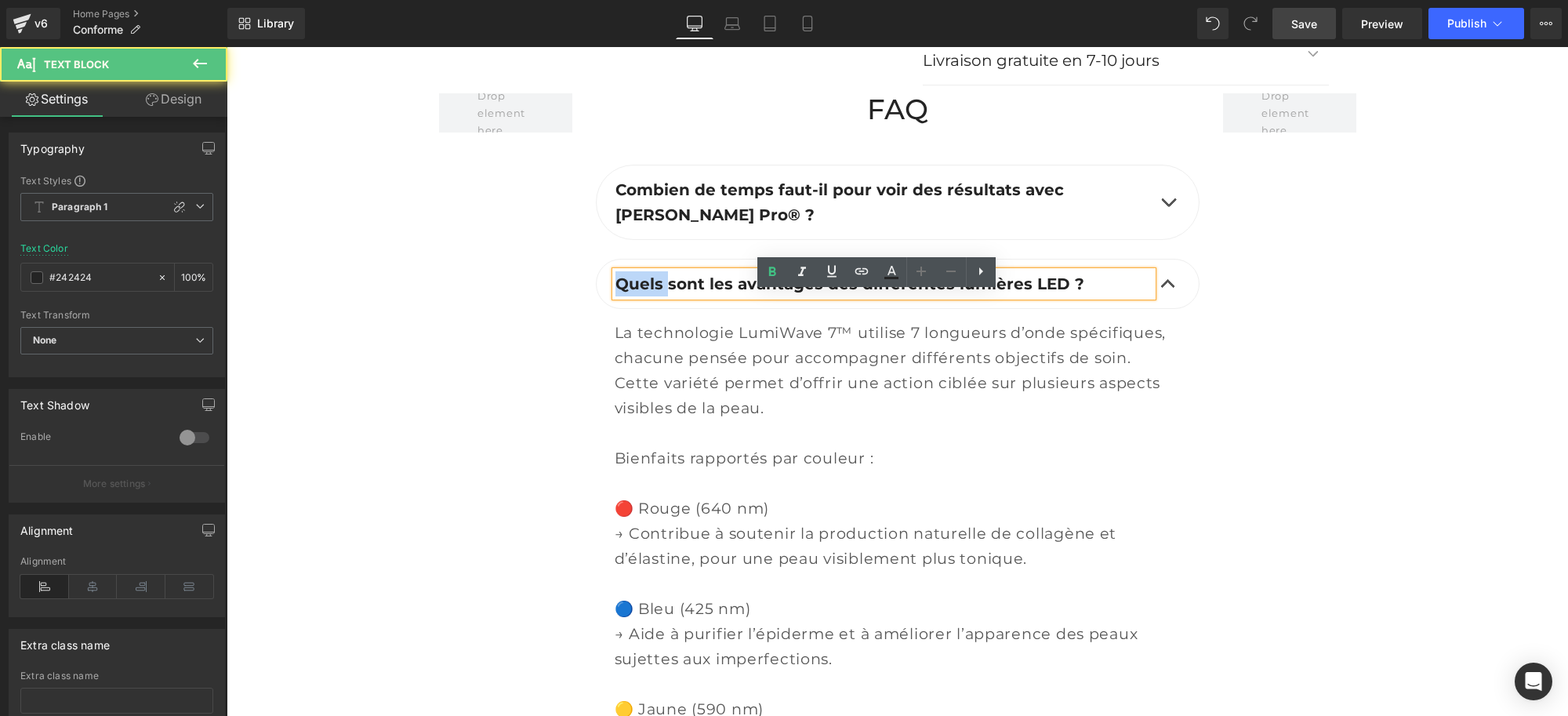
click at [640, 293] on b "Quels sont les avantages des différentes lumières LED ?" at bounding box center [850, 284] width 469 height 19
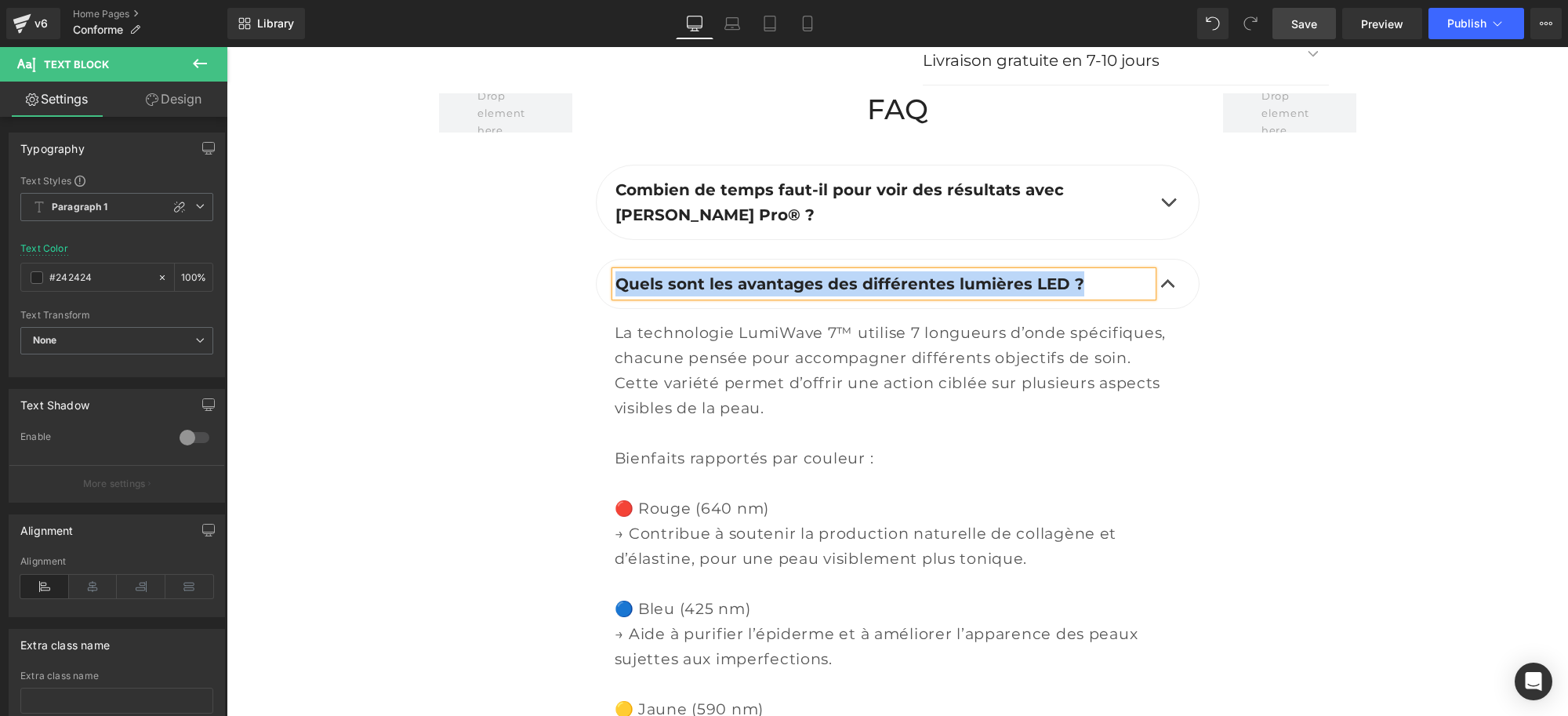
paste div
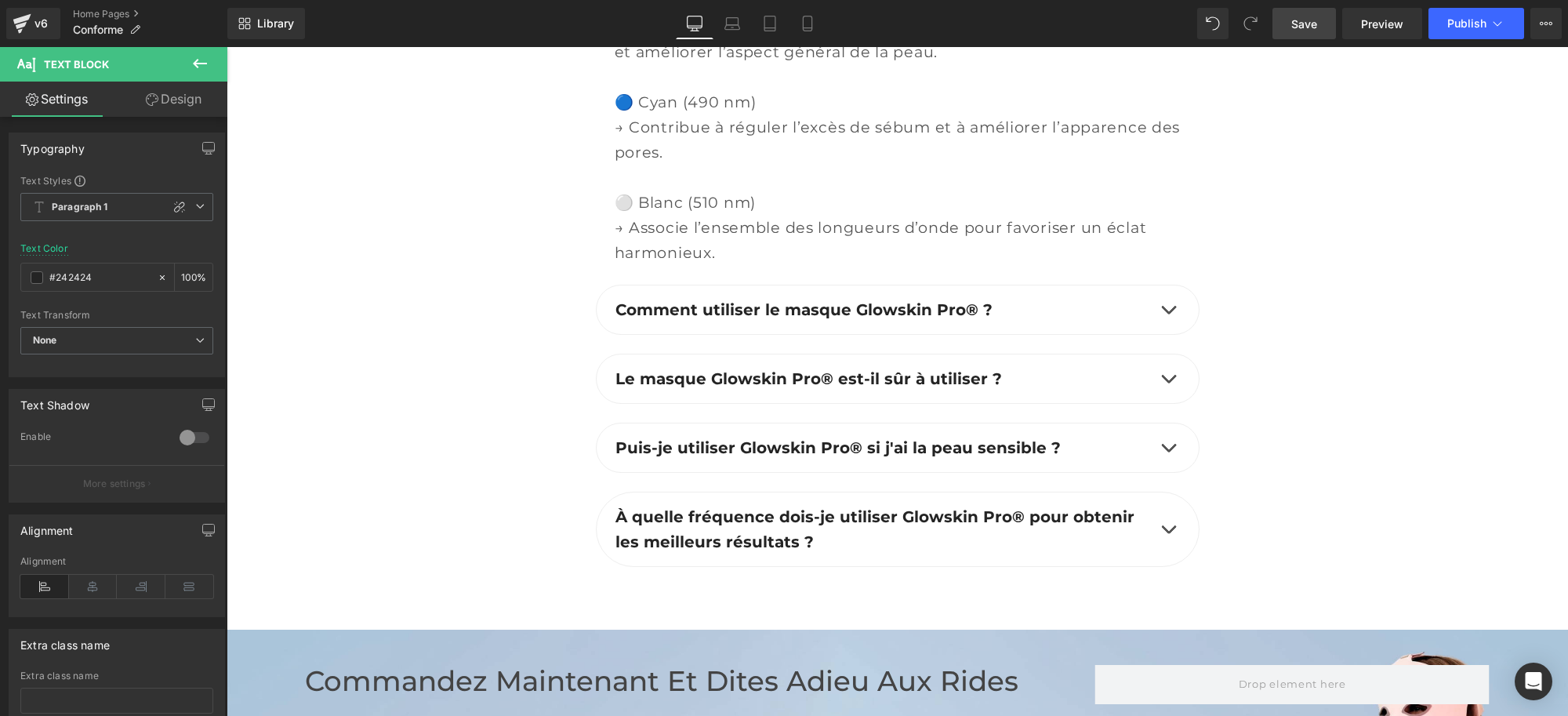
scroll to position [5735, 0]
click at [1169, 314] on span "button" at bounding box center [1169, 314] width 0 height 0
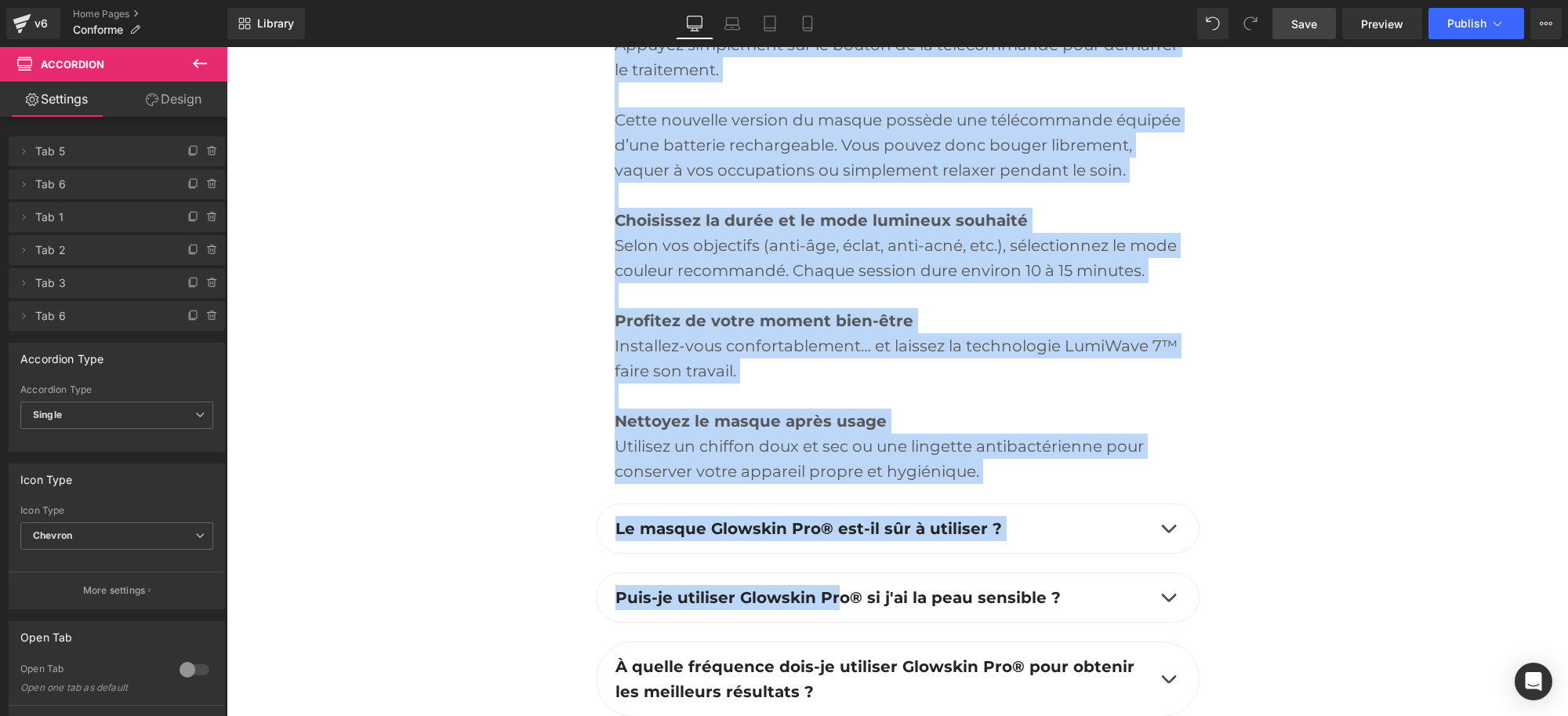
scroll to position [5600, 0]
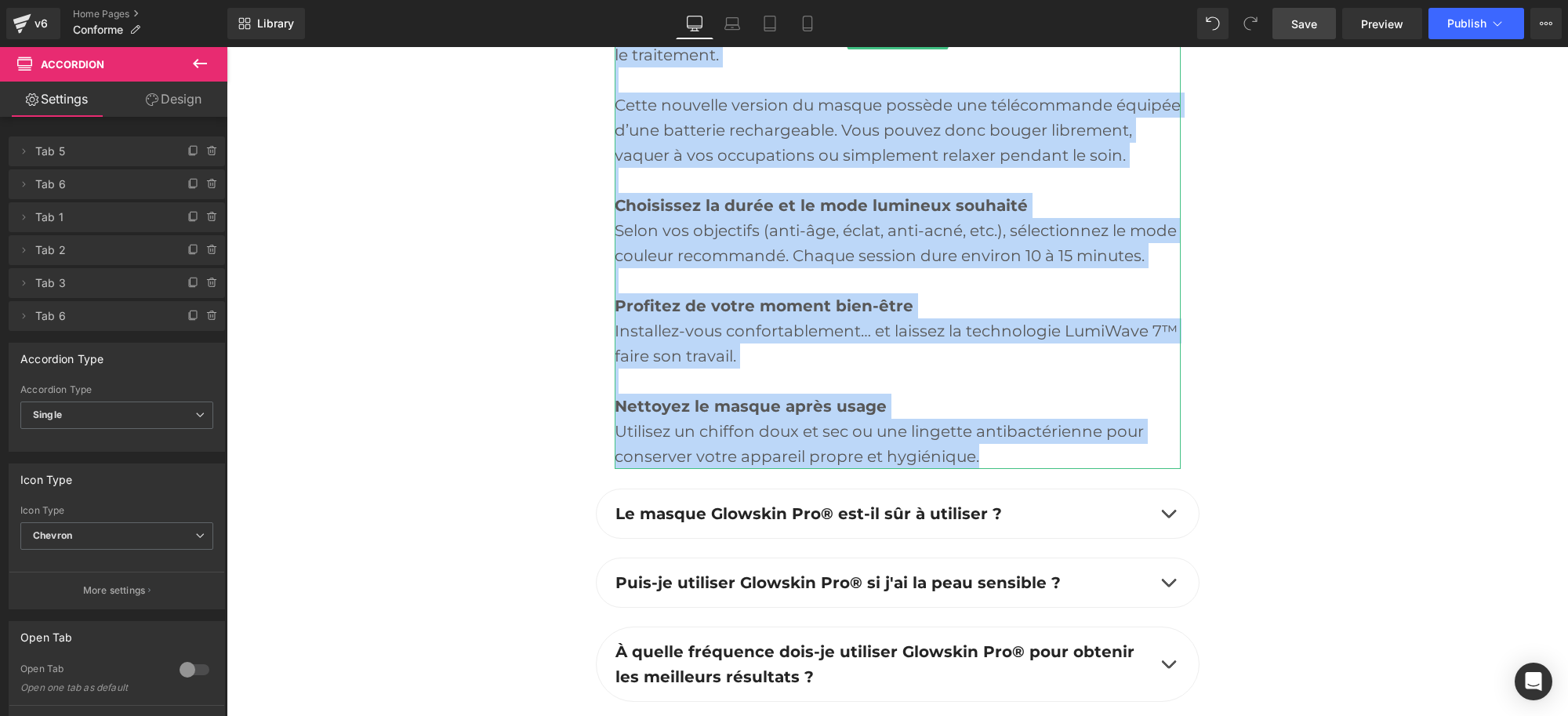
drag, startPoint x: 595, startPoint y: 236, endPoint x: 994, endPoint y: 482, distance: 468.7
click at [994, 482] on div "Comment utiliser le masque Glowskin Pro® ? Text Block L’utilisation du masque G…" at bounding box center [898, 33] width 604 height 908
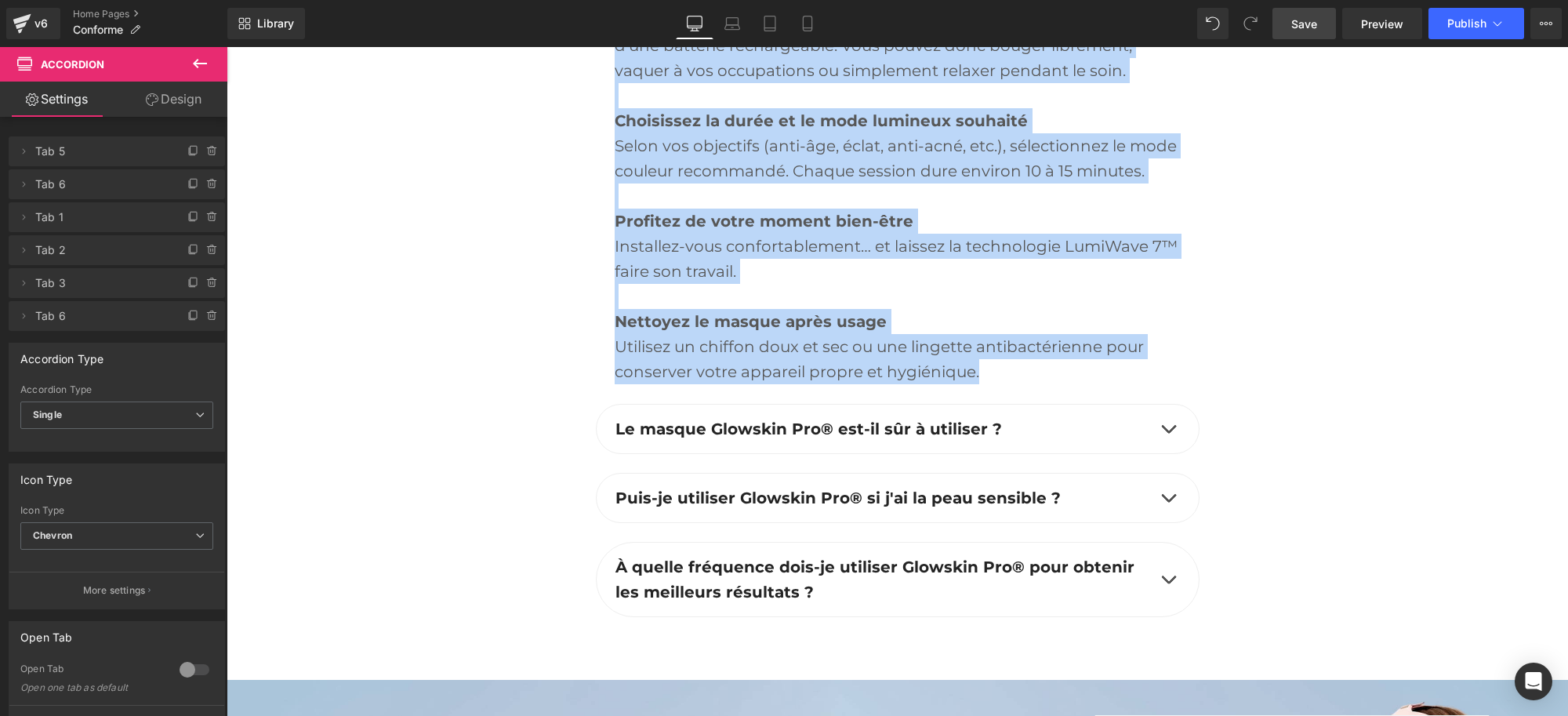
scroll to position [5699, 0]
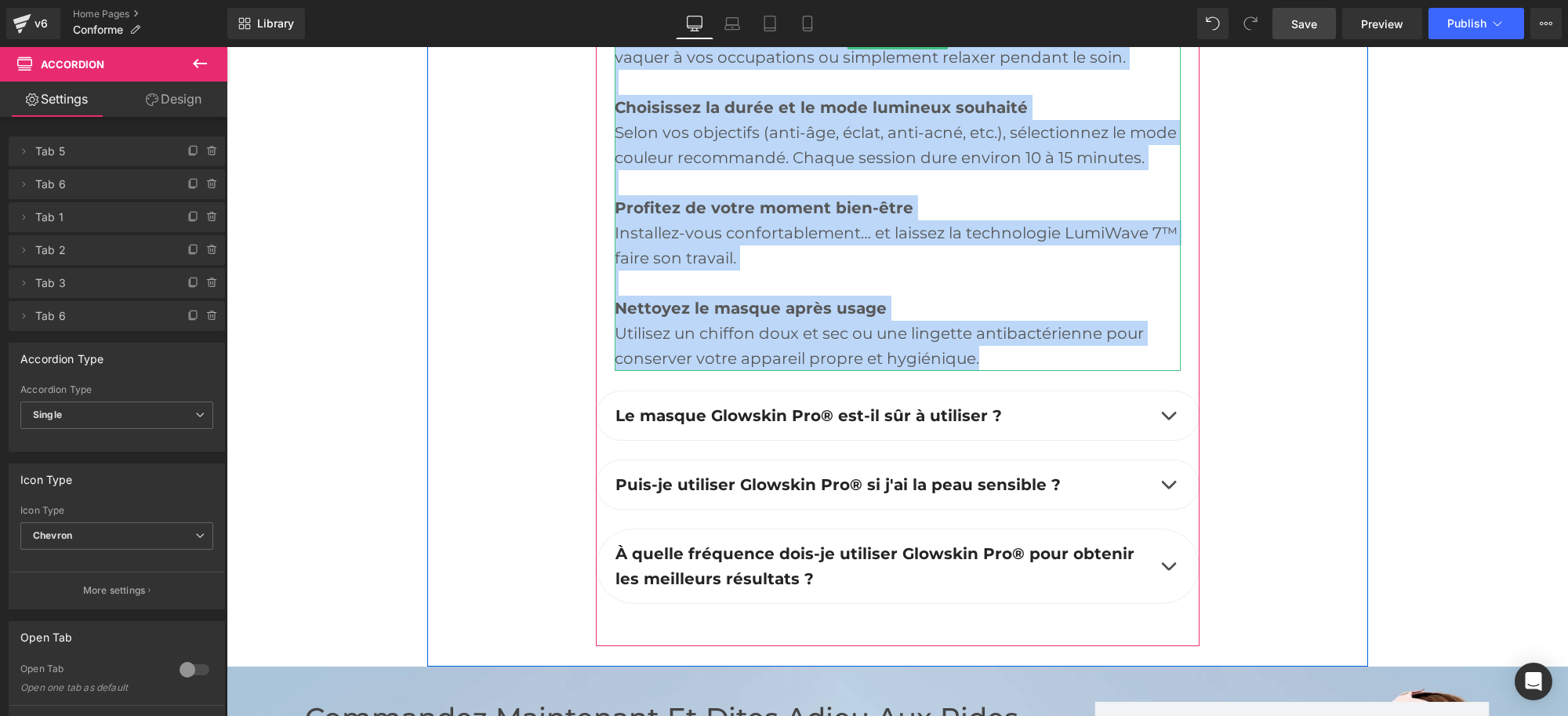
copy div "Loremip dolorsit am consec Adipisci Eli® ? Sedd Eiusm T’incididuntu la etdolo M…"
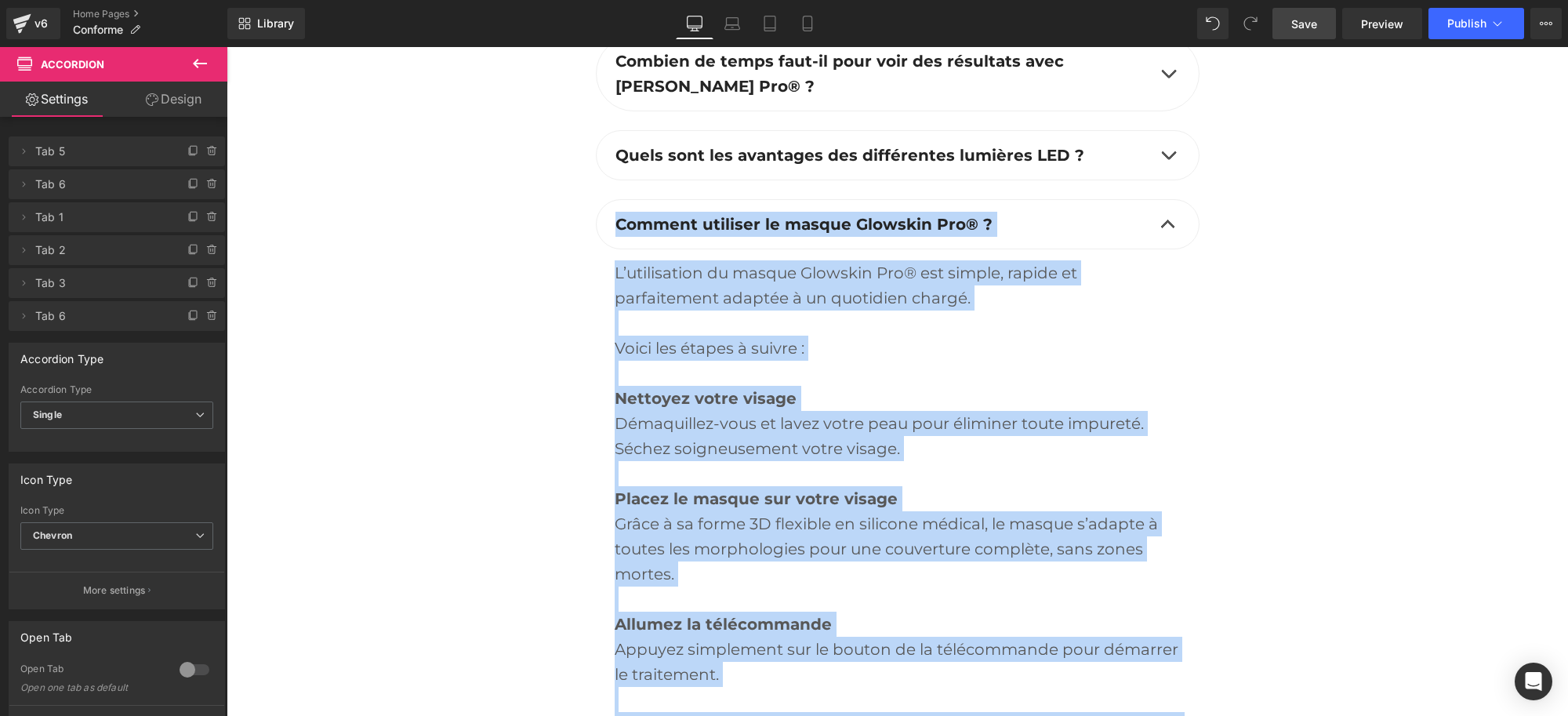
scroll to position [5013, 0]
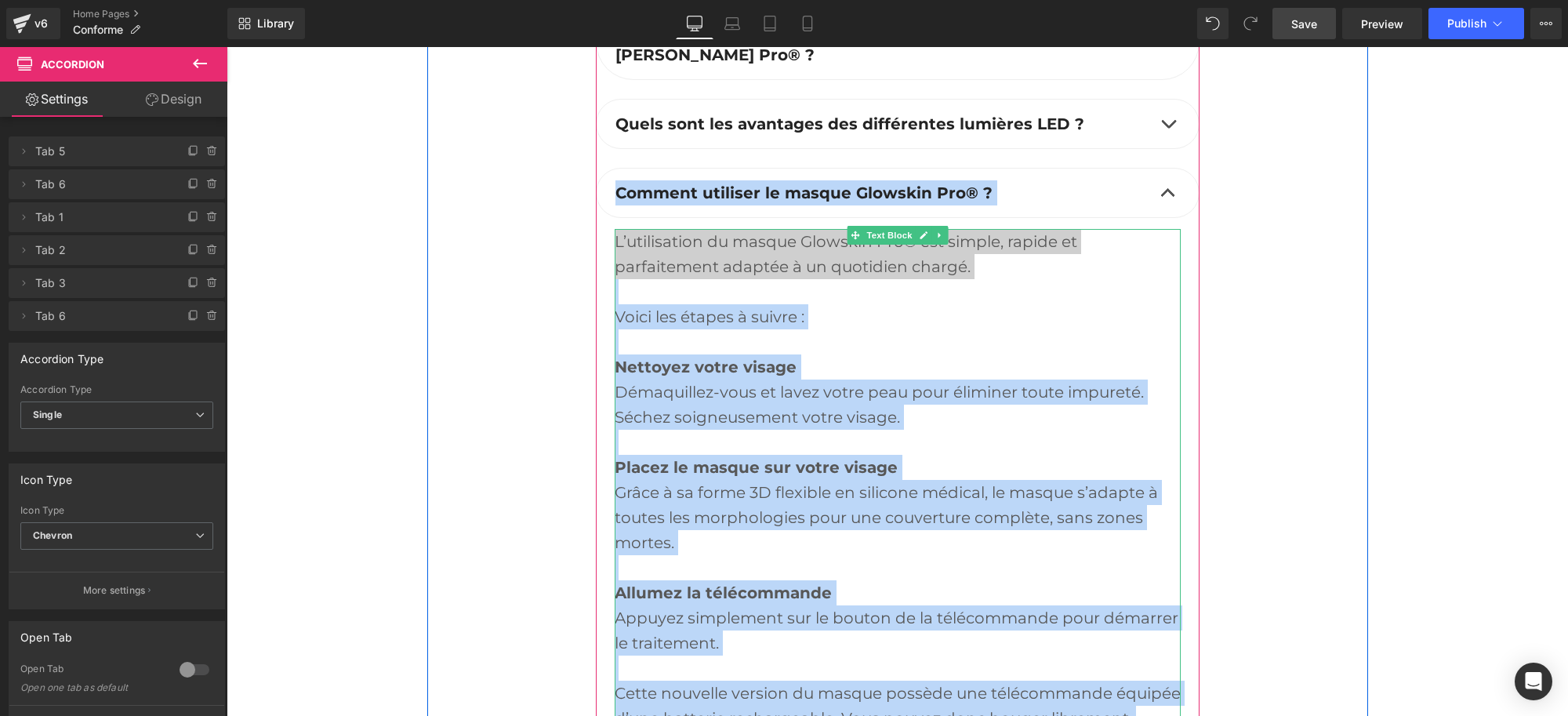
click at [689, 304] on div at bounding box center [898, 291] width 566 height 25
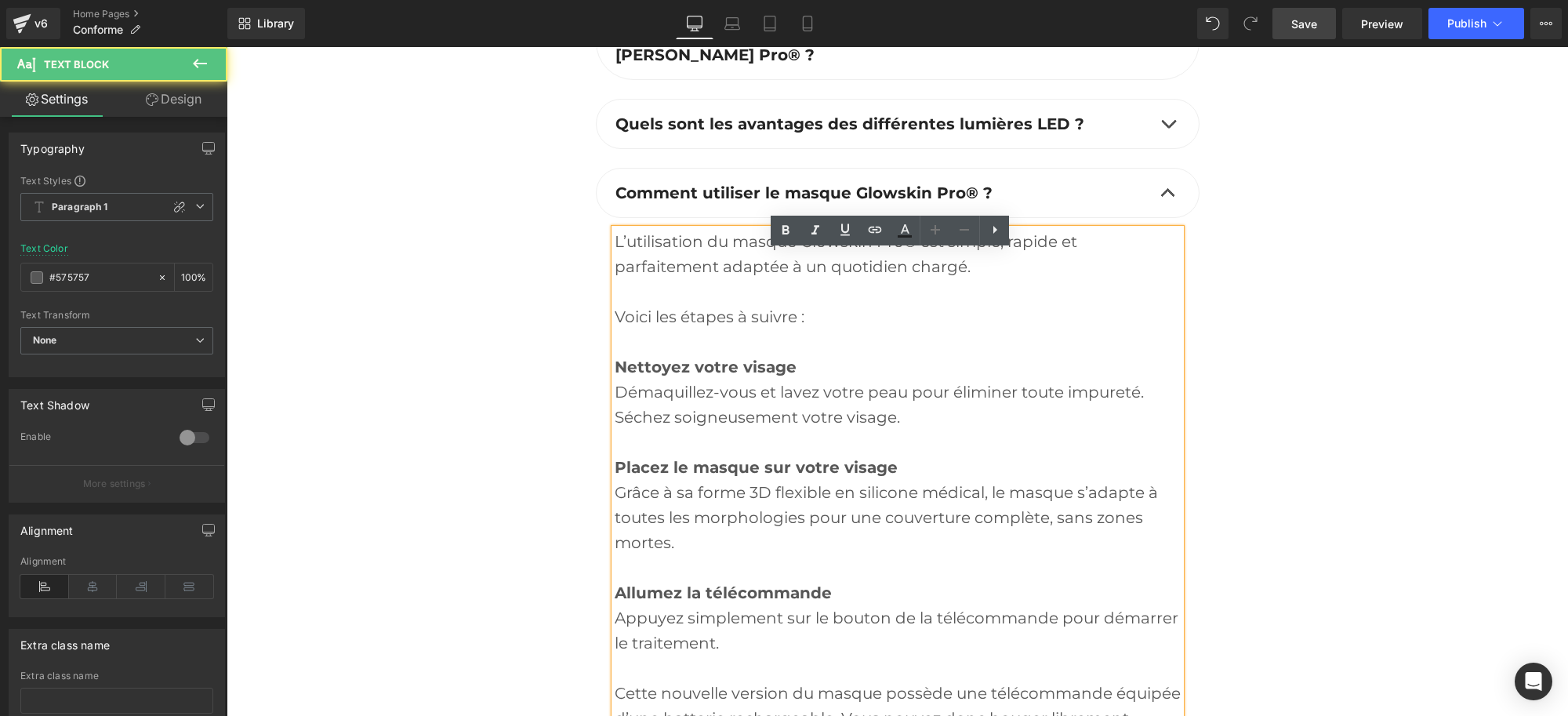
click at [674, 283] on div "L’utilisation du masque Glowskin Pro® est simple, rapide et parfaitement adapté…" at bounding box center [898, 643] width 566 height 828
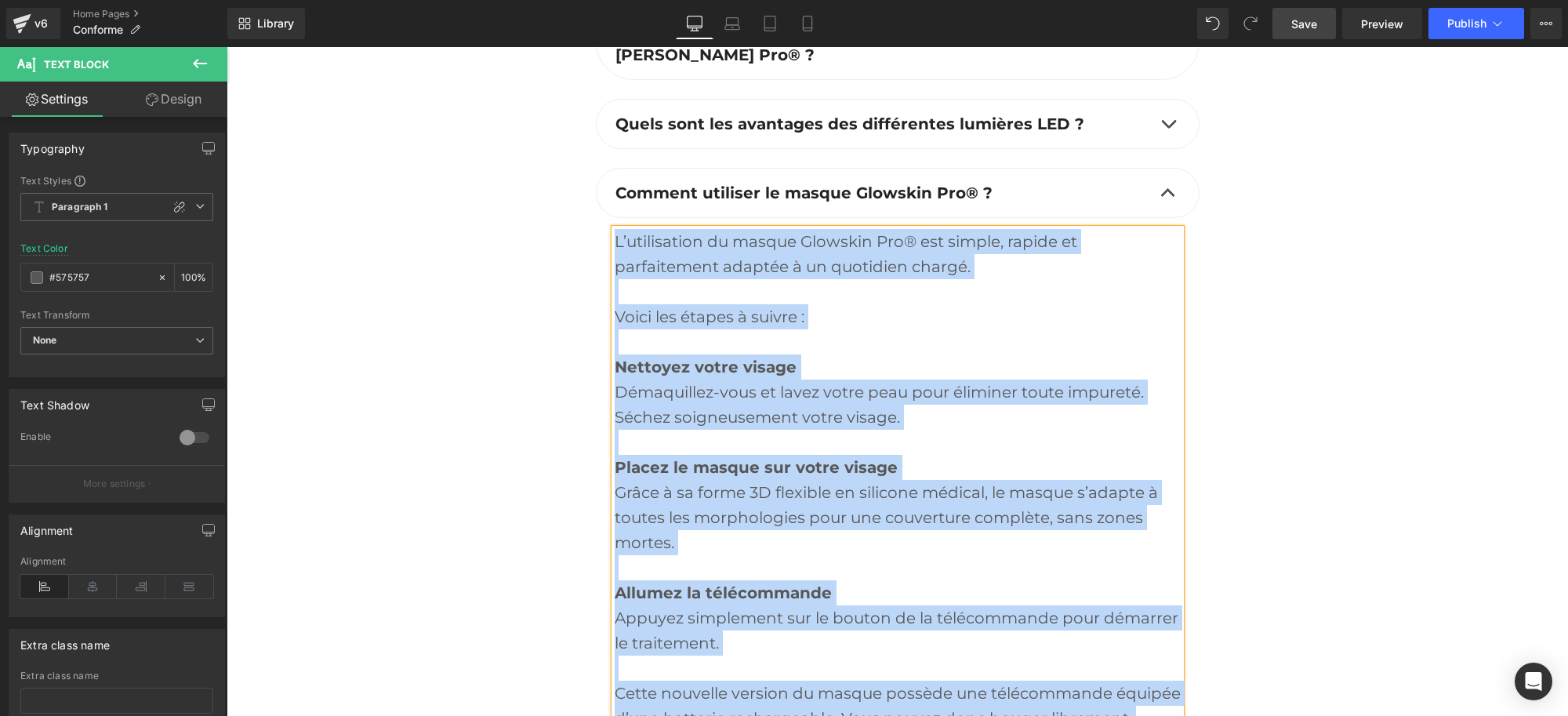
paste div
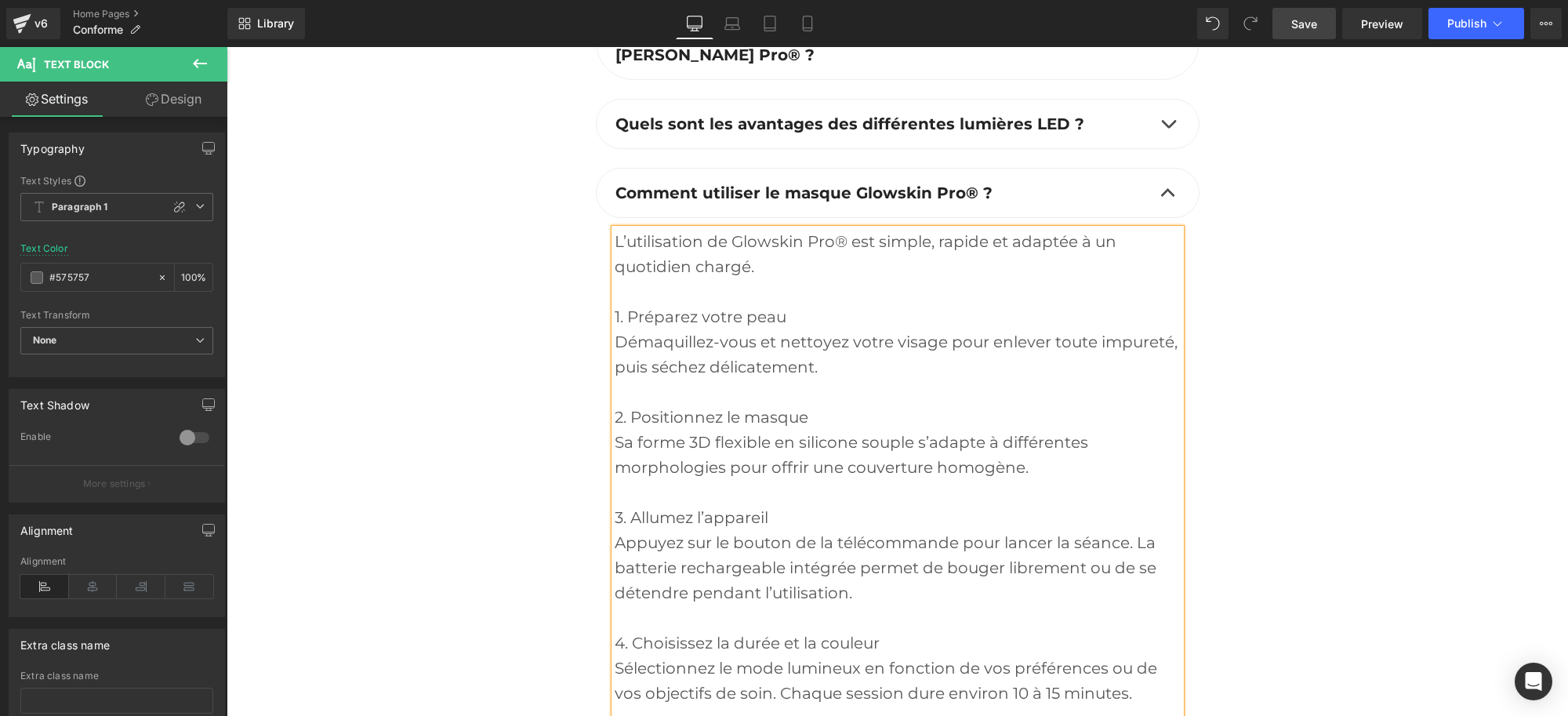
scroll to position [5111, 0]
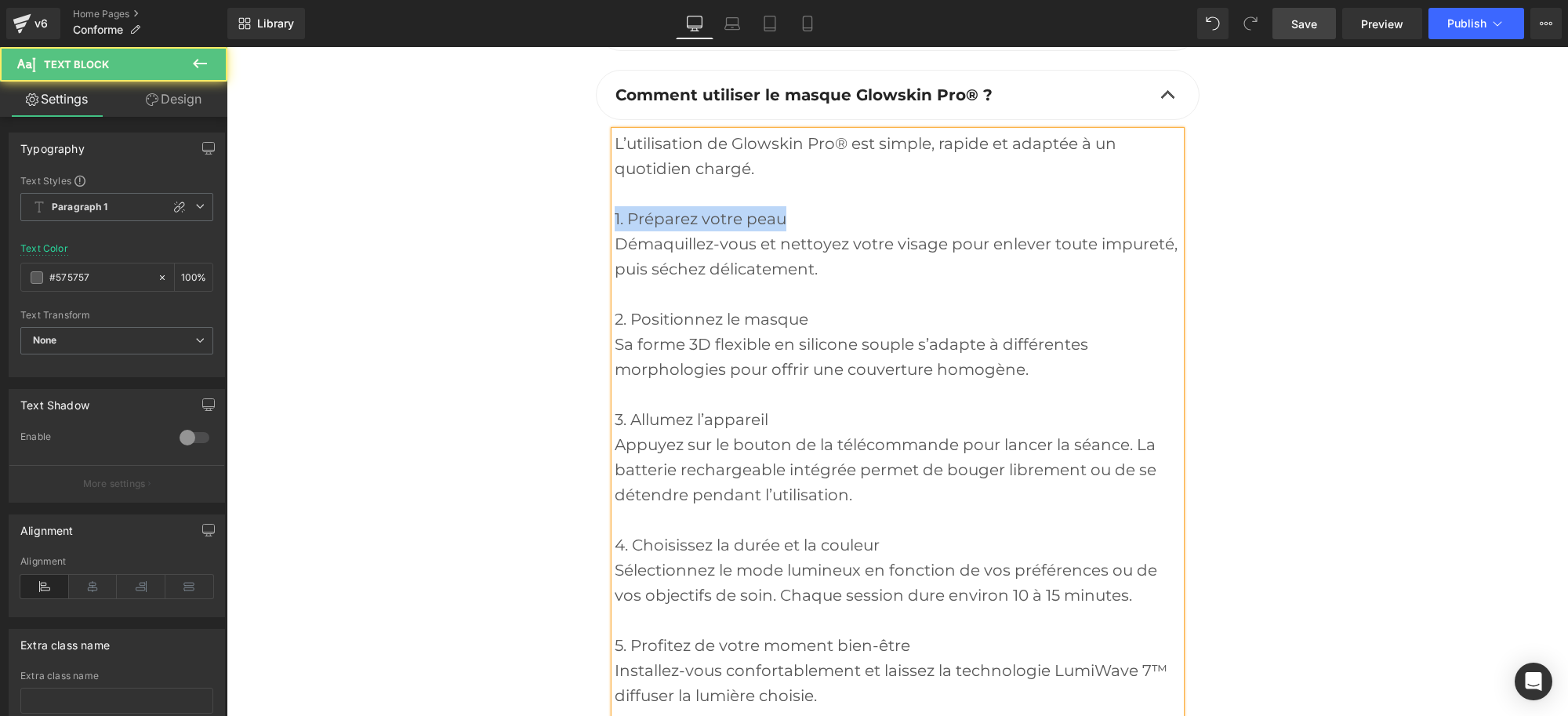
drag, startPoint x: 777, startPoint y: 233, endPoint x: 607, endPoint y: 233, distance: 170.0
click at [615, 232] on div "1. Préparez votre peau" at bounding box center [898, 218] width 566 height 25
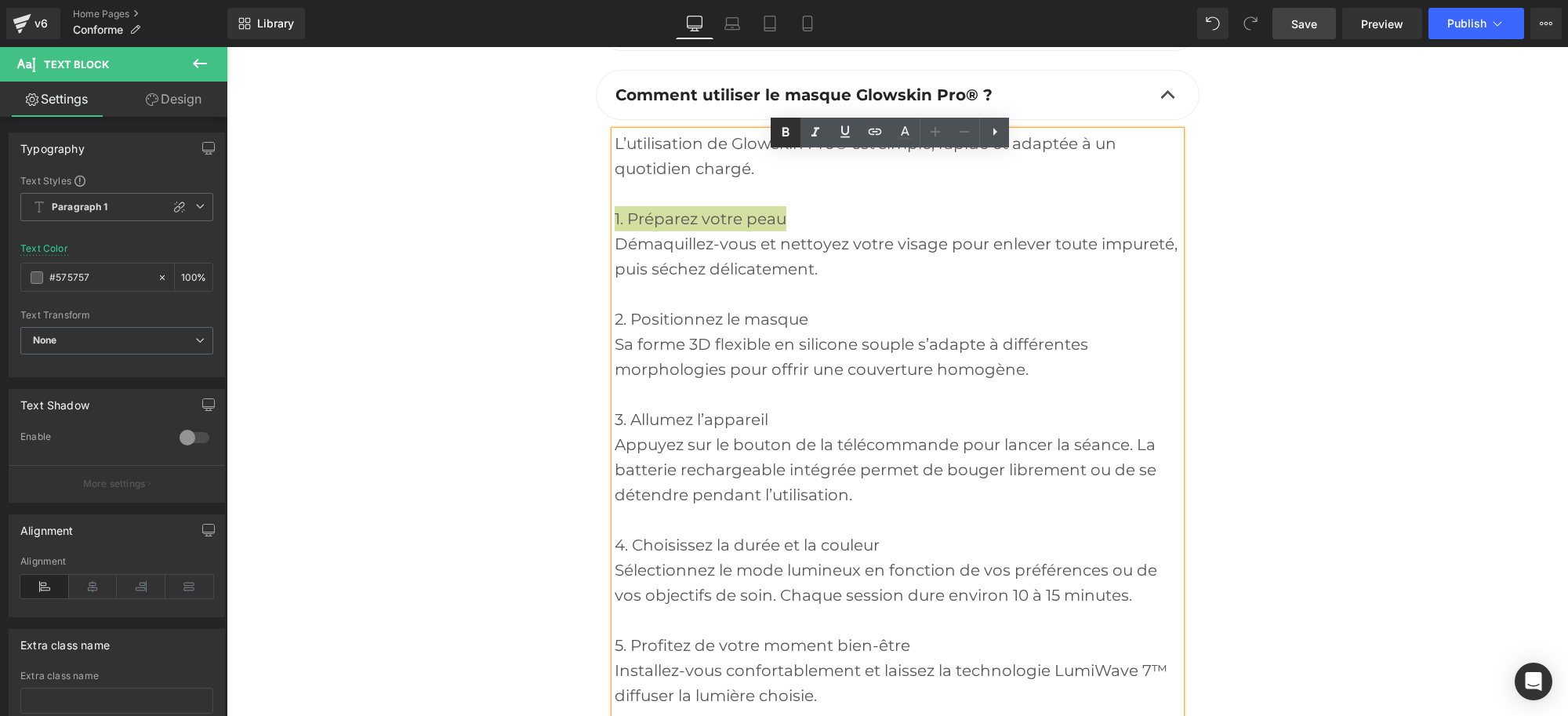
click at [784, 129] on icon at bounding box center [786, 131] width 7 height 9
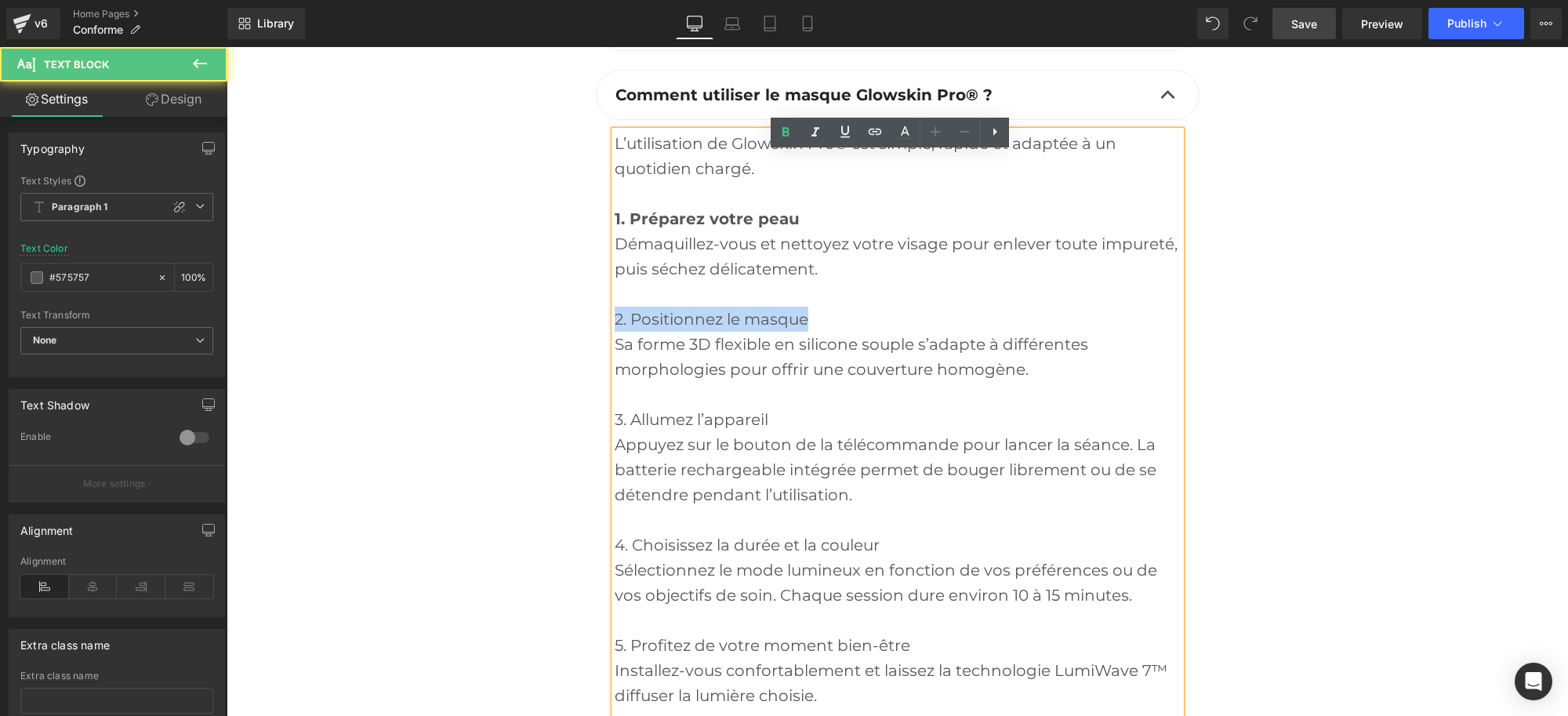
drag, startPoint x: 806, startPoint y: 338, endPoint x: 591, endPoint y: 340, distance: 215.0
click at [596, 340] on article "L’utilisation de Glowskin Pro® est simple, rapide et adaptée à un quotidien cha…" at bounding box center [898, 464] width 604 height 689
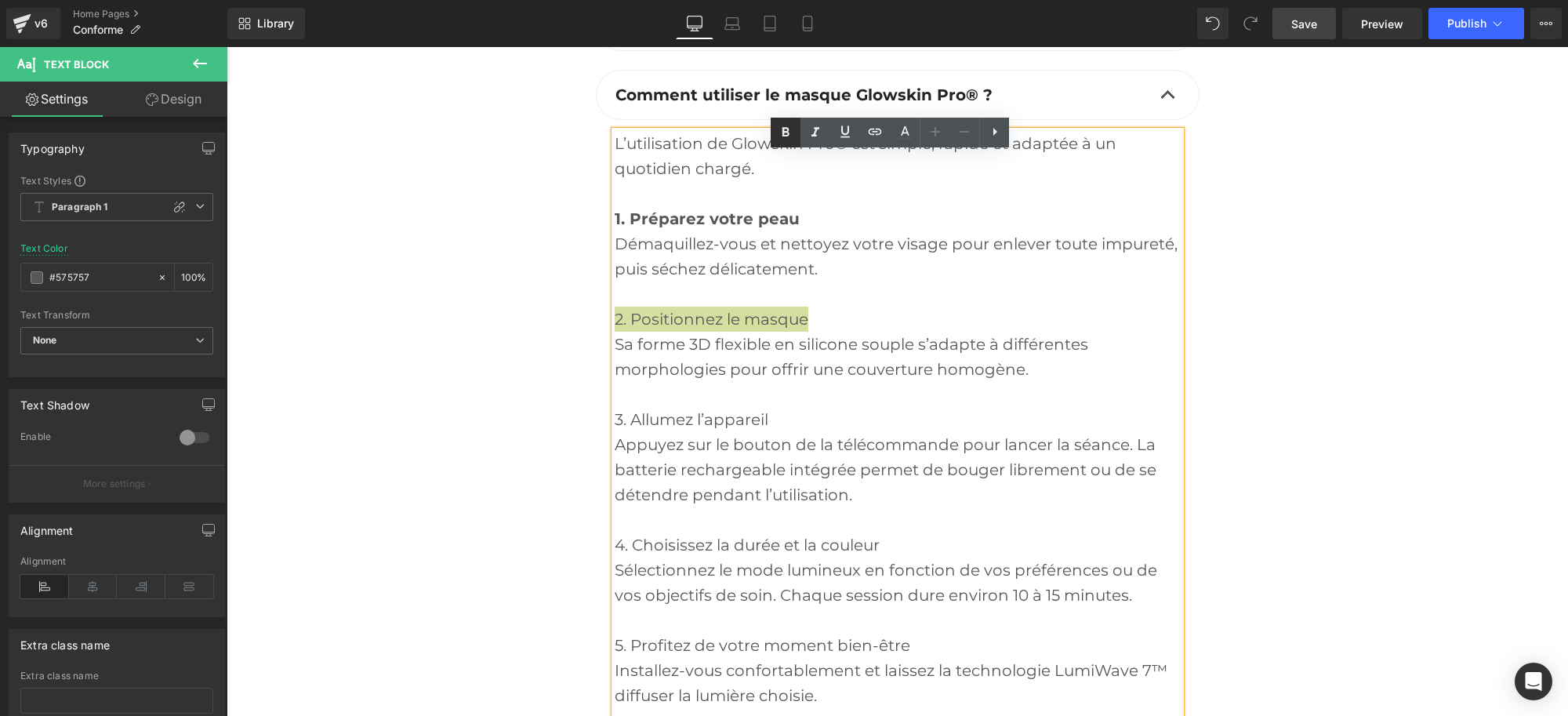
drag, startPoint x: 781, startPoint y: 139, endPoint x: 555, endPoint y: 119, distance: 226.9
click at [781, 139] on icon at bounding box center [786, 133] width 19 height 19
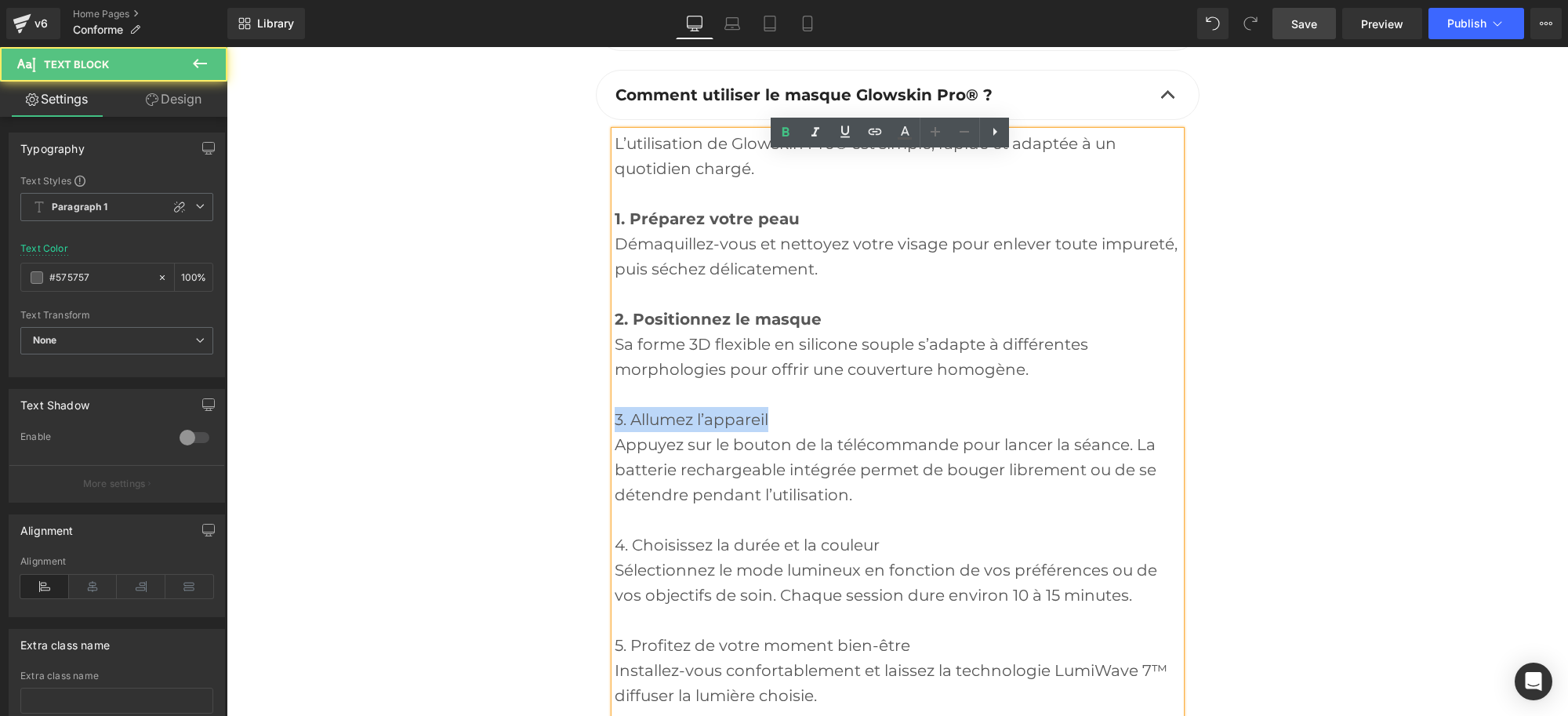
drag, startPoint x: 698, startPoint y: 439, endPoint x: 589, endPoint y: 438, distance: 109.0
click at [596, 438] on article "L’utilisation de Glowskin Pro® est simple, rapide et adaptée à un quotidien cha…" at bounding box center [898, 464] width 604 height 689
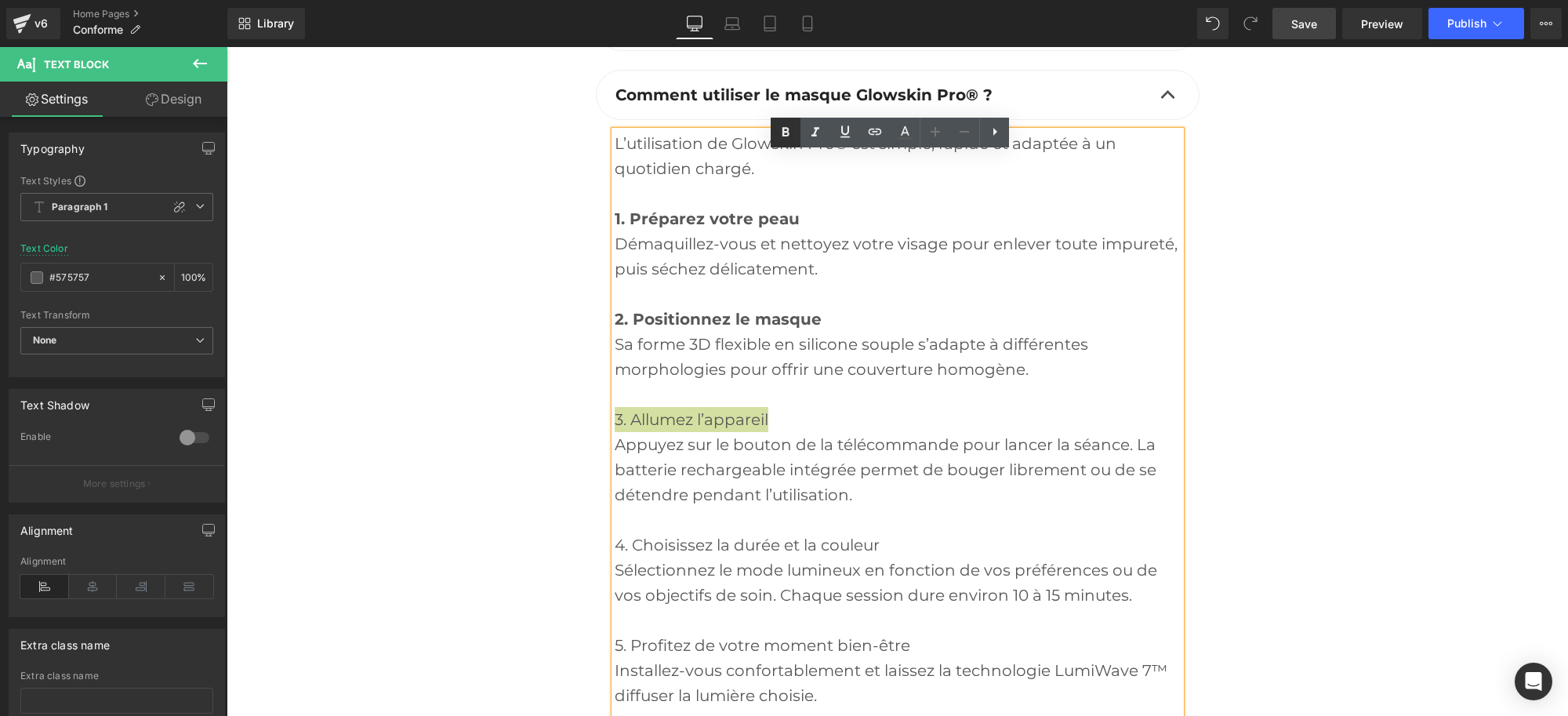
click at [778, 131] on icon at bounding box center [786, 133] width 19 height 19
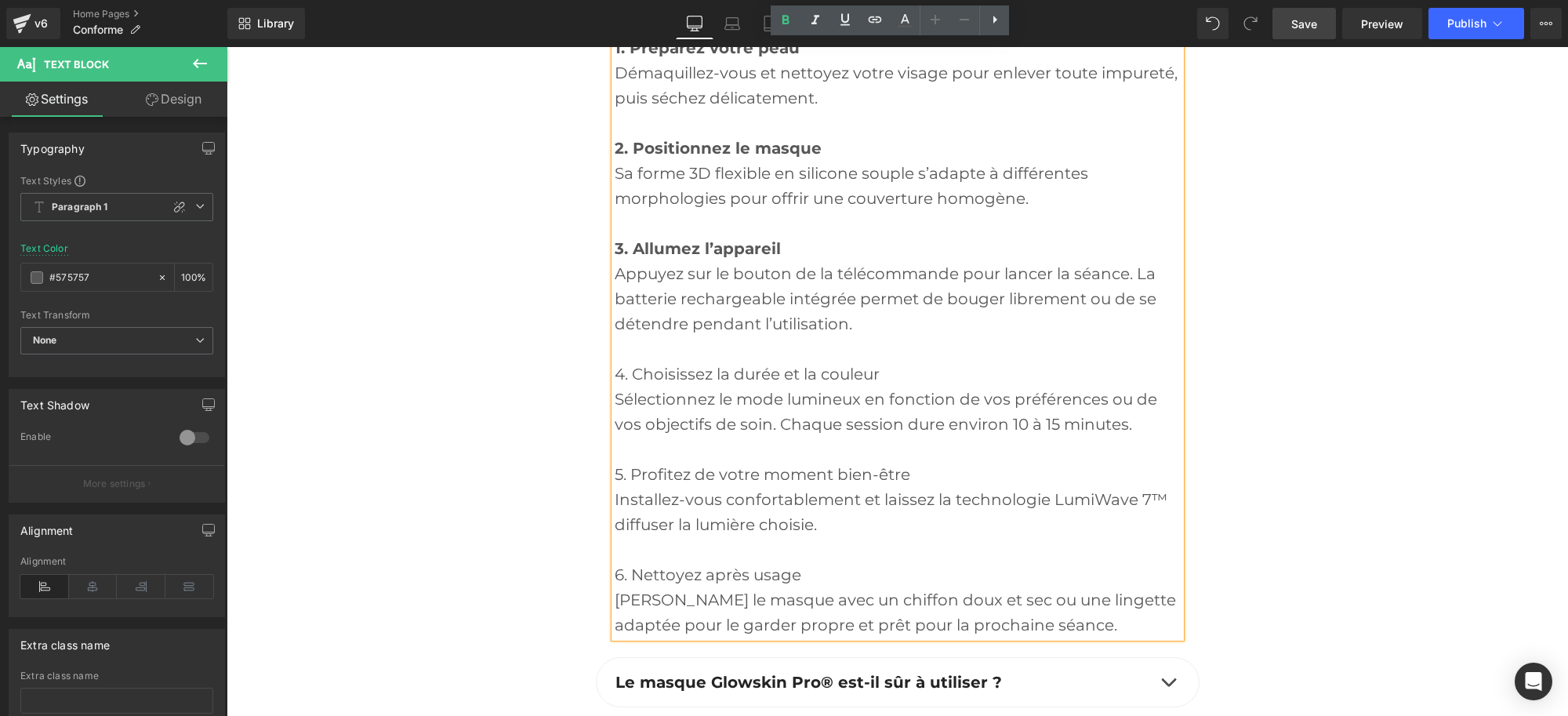
scroll to position [5307, 0]
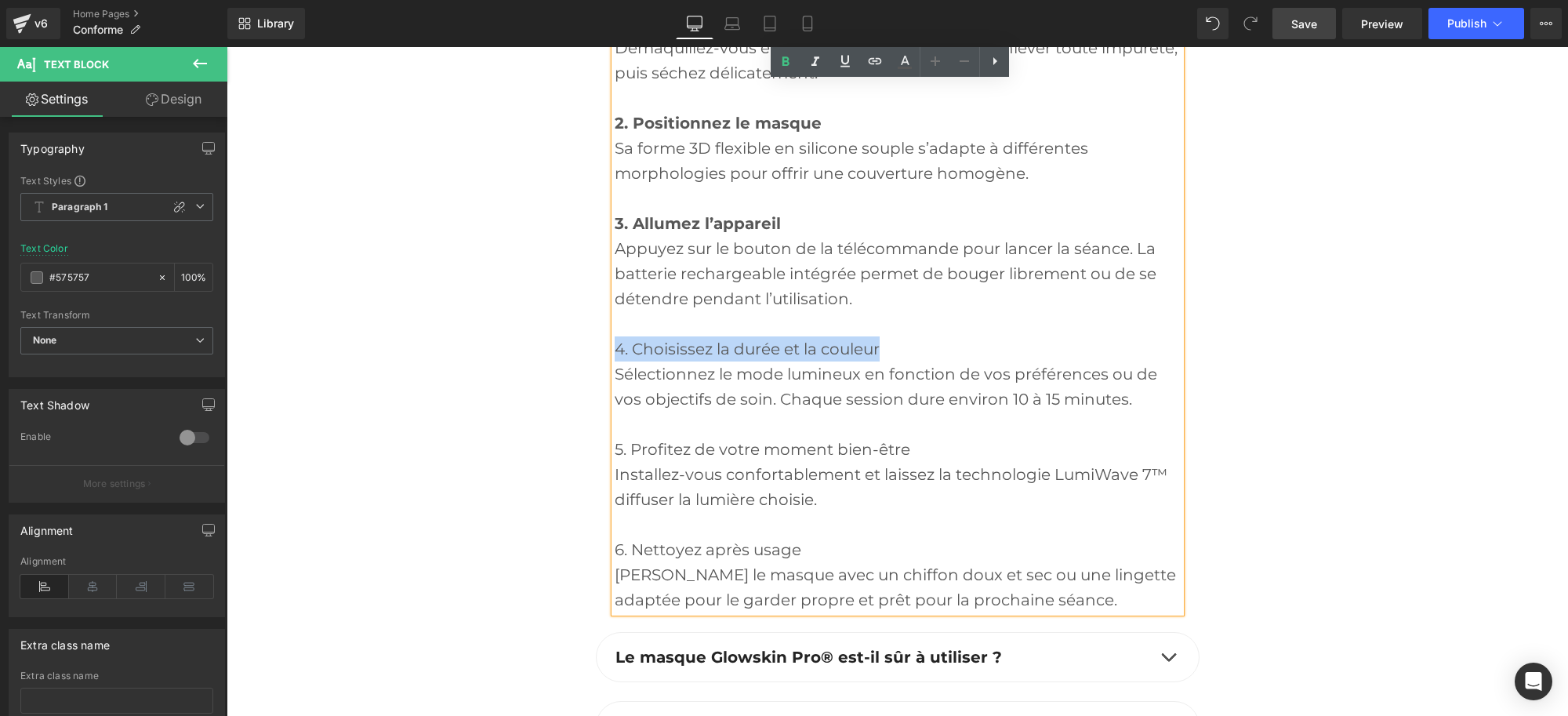
drag, startPoint x: 876, startPoint y: 373, endPoint x: 599, endPoint y: 370, distance: 277.0
click at [599, 370] on article "L’utilisation de Glowskin Pro® est simple, rapide et adaptée à un quotidien cha…" at bounding box center [898, 268] width 604 height 689
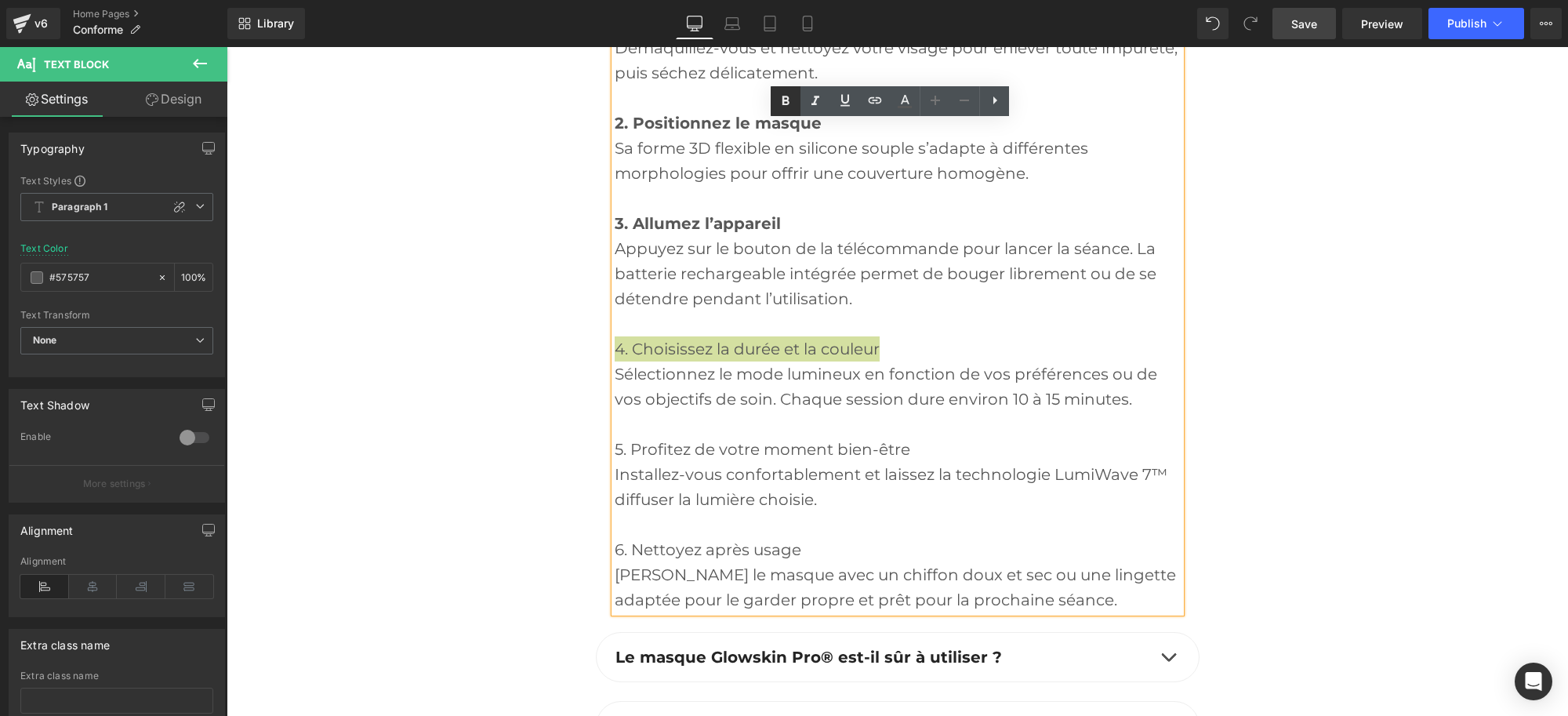
click at [785, 107] on icon at bounding box center [786, 101] width 19 height 19
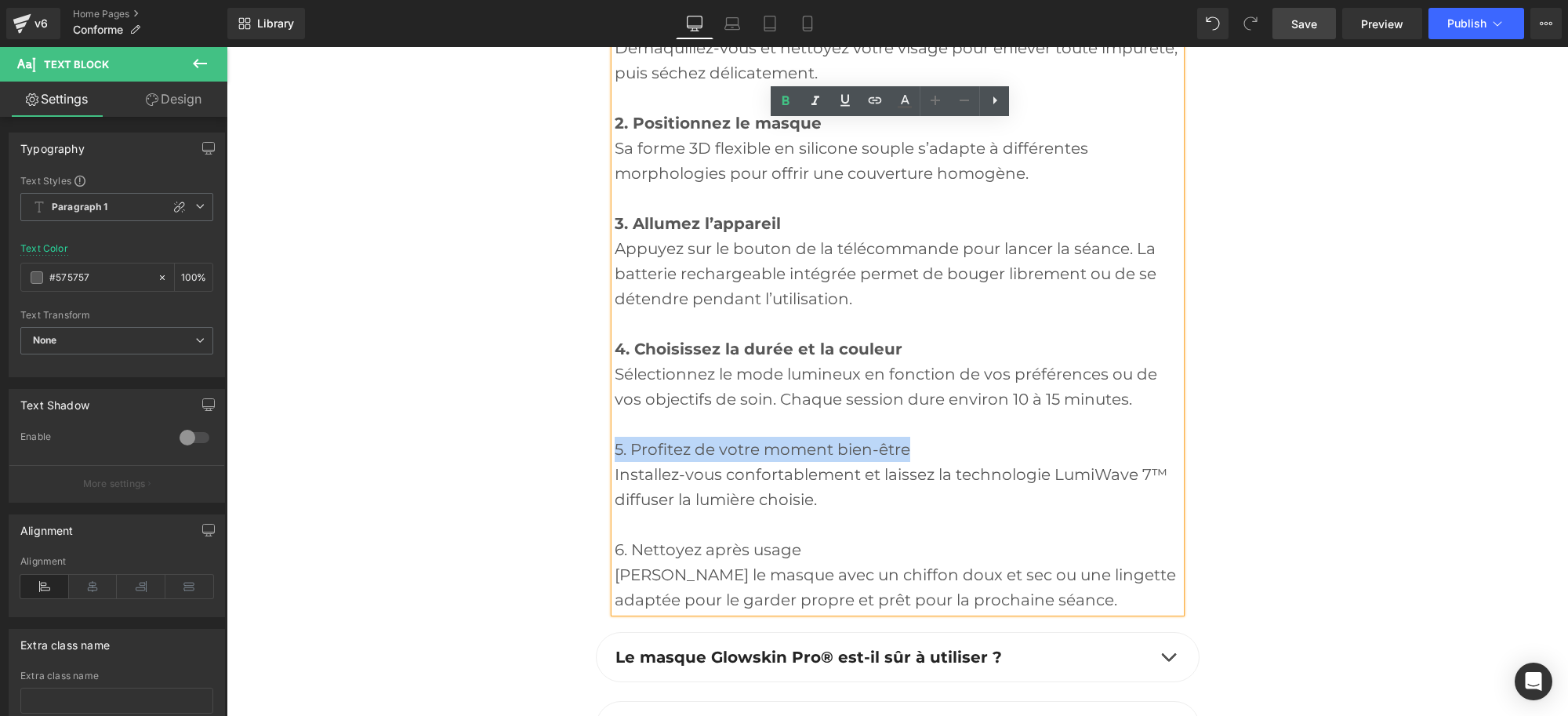
drag, startPoint x: 905, startPoint y: 473, endPoint x: 601, endPoint y: 475, distance: 304.0
click at [601, 475] on article "L’utilisation de Glowskin Pro® est simple, rapide et adaptée à un quotidien cha…" at bounding box center [898, 268] width 604 height 689
click at [781, 89] on link at bounding box center [785, 100] width 30 height 30
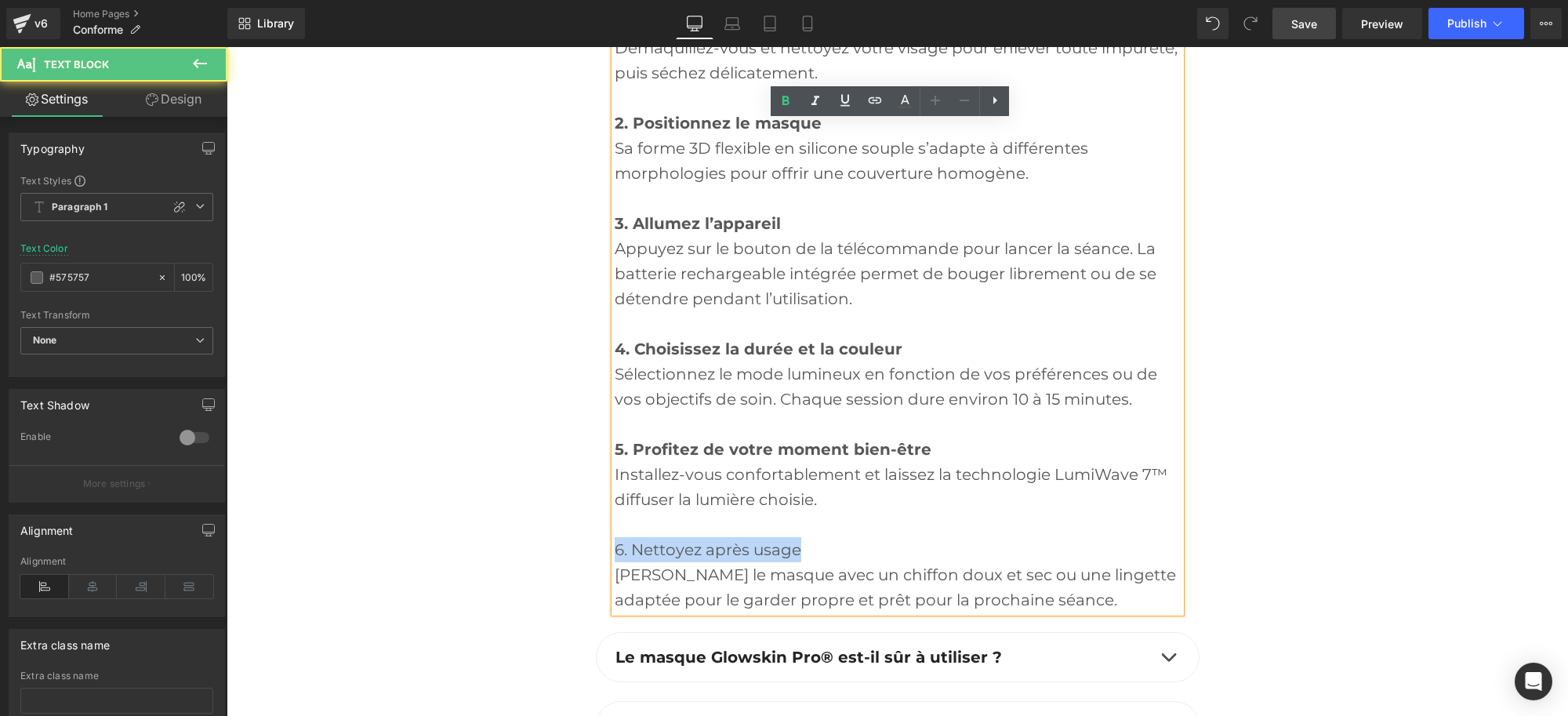
drag, startPoint x: 803, startPoint y: 573, endPoint x: 583, endPoint y: 573, distance: 220.0
click at [584, 573] on div "FAQ Heading Combien de temps faut-il pour voir des résultats avec [PERSON_NAME]…" at bounding box center [898, 263] width 628 height 1248
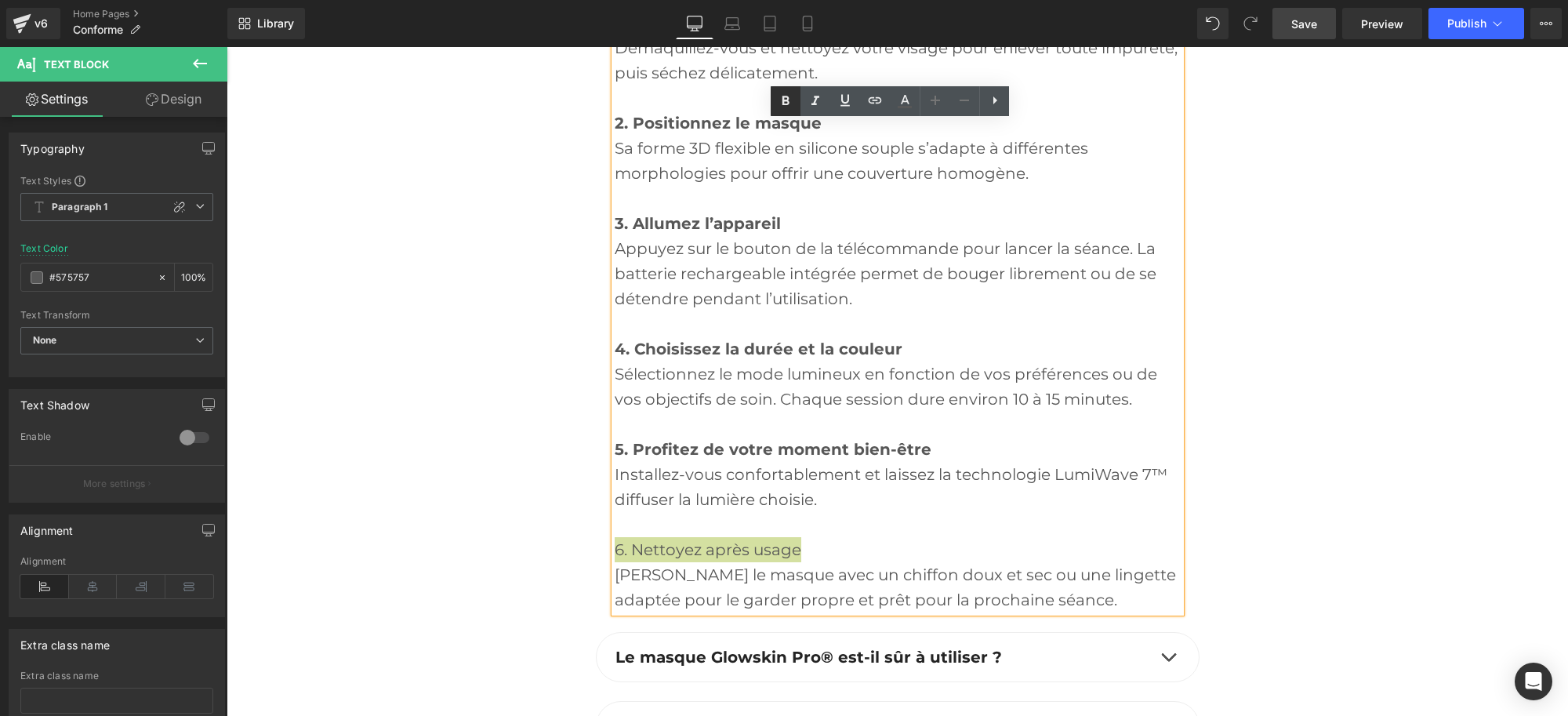
click at [788, 112] on link at bounding box center [785, 100] width 30 height 30
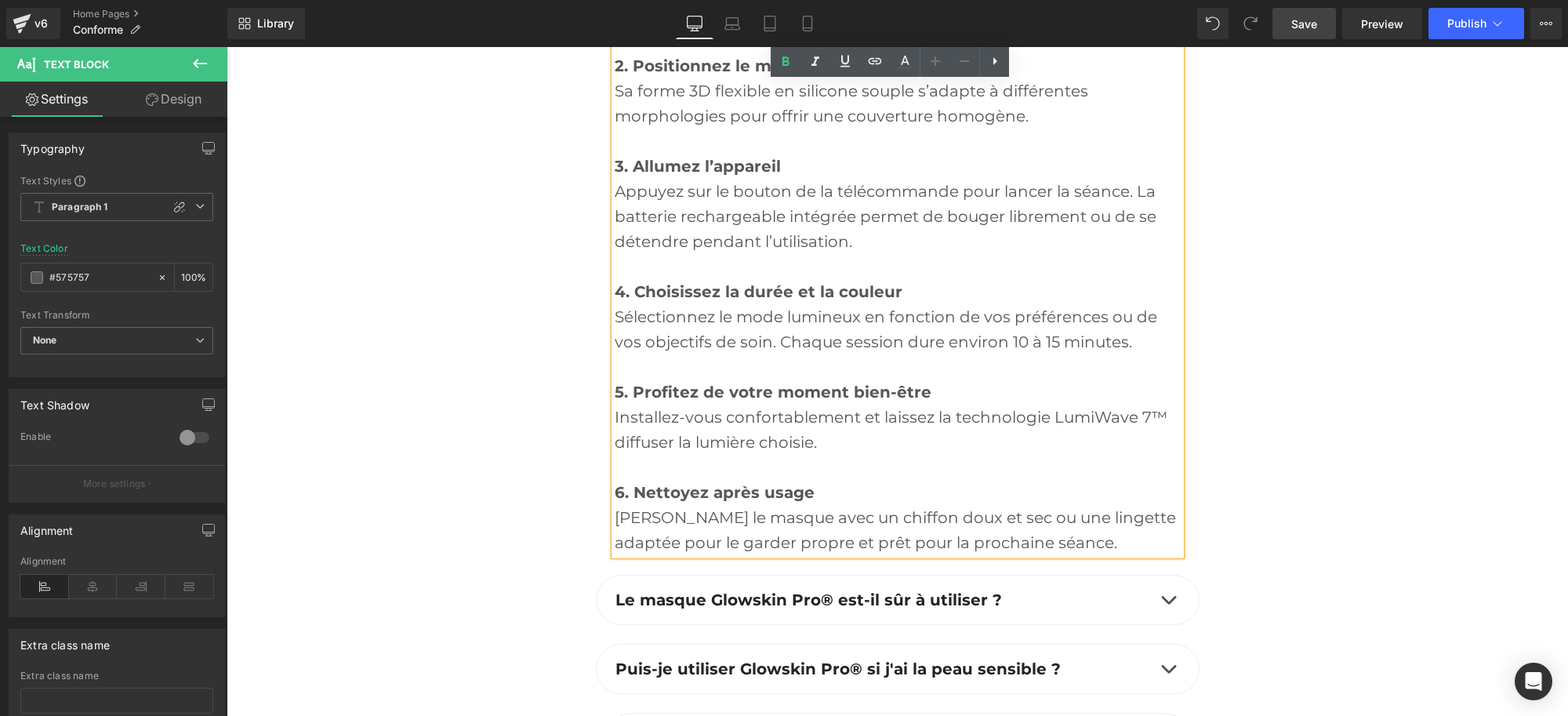
scroll to position [5502, 0]
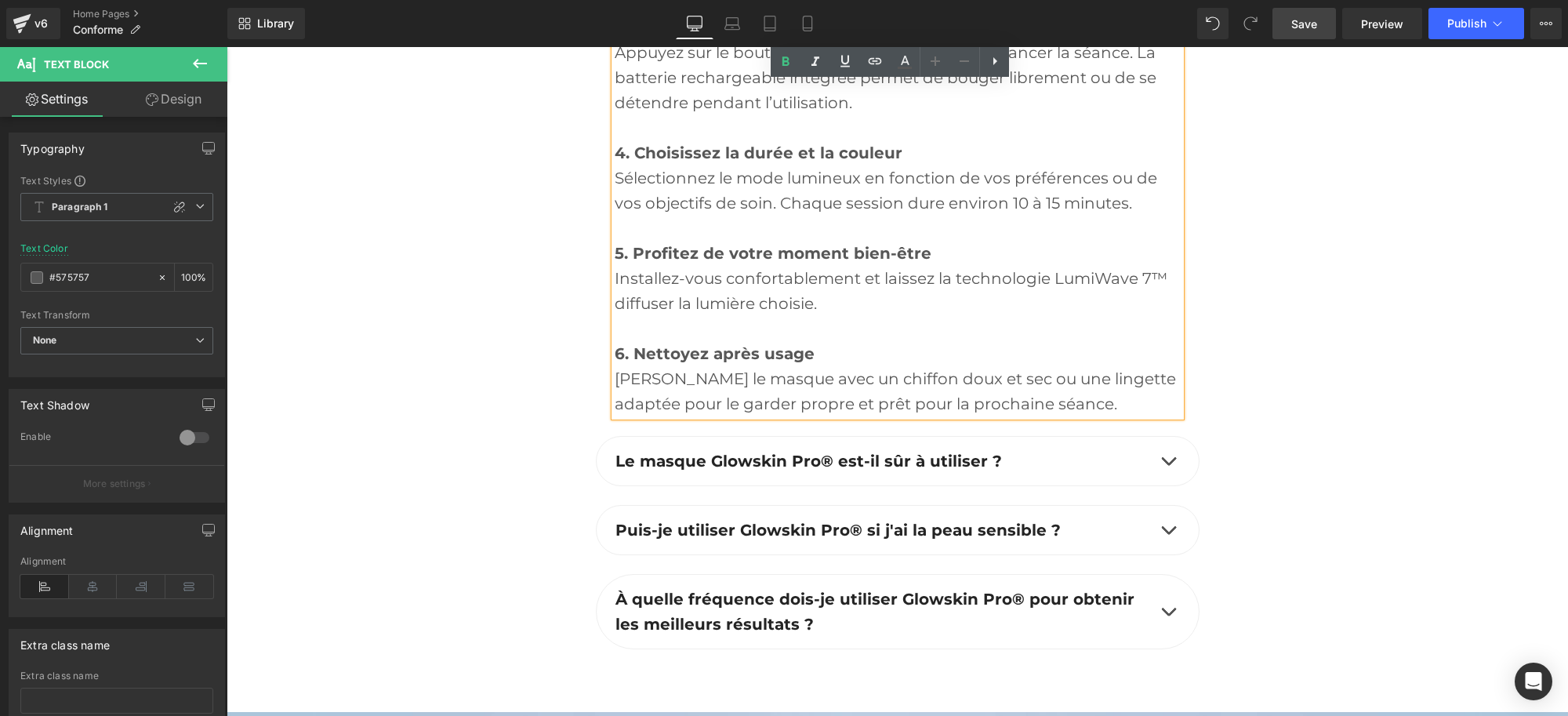
click at [1169, 465] on span "button" at bounding box center [1169, 465] width 0 height 0
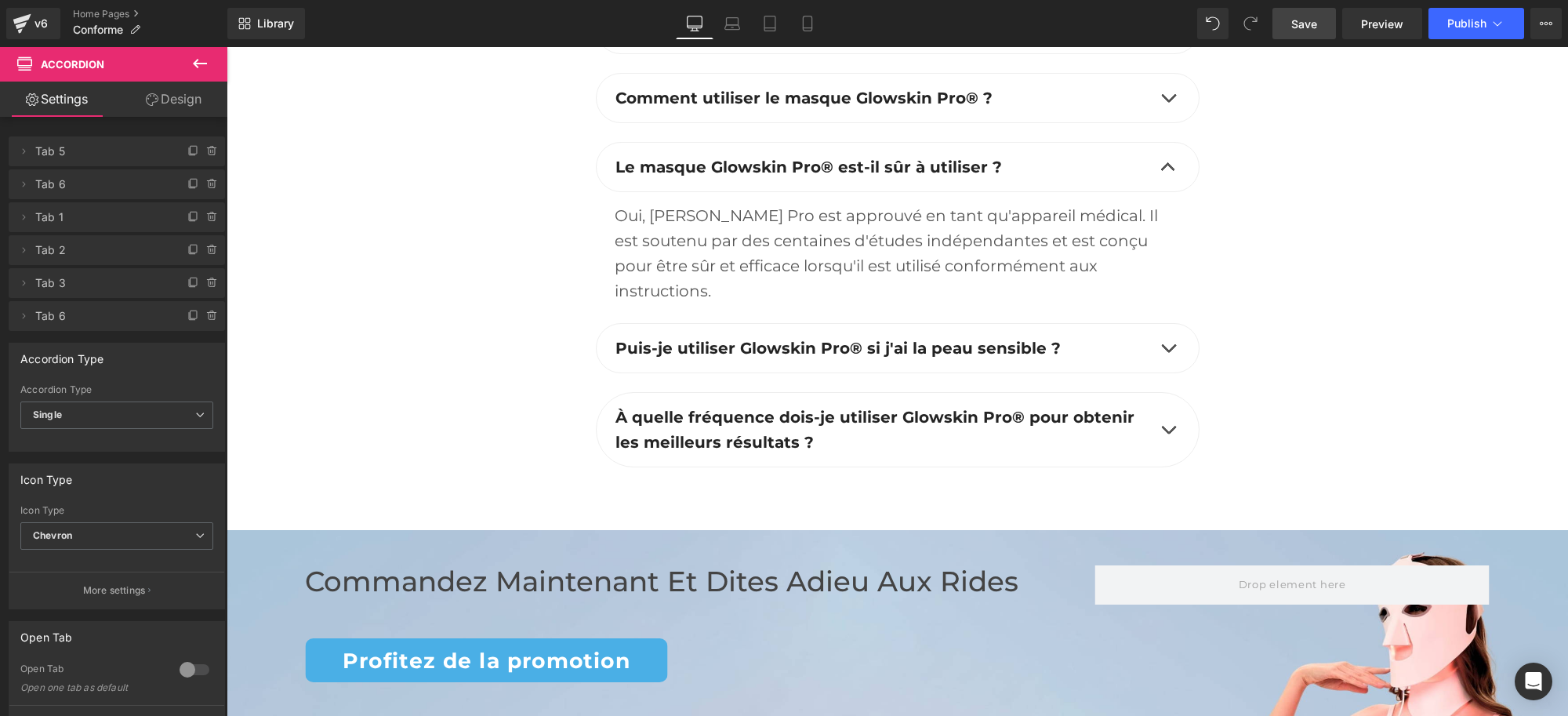
scroll to position [5009, 0]
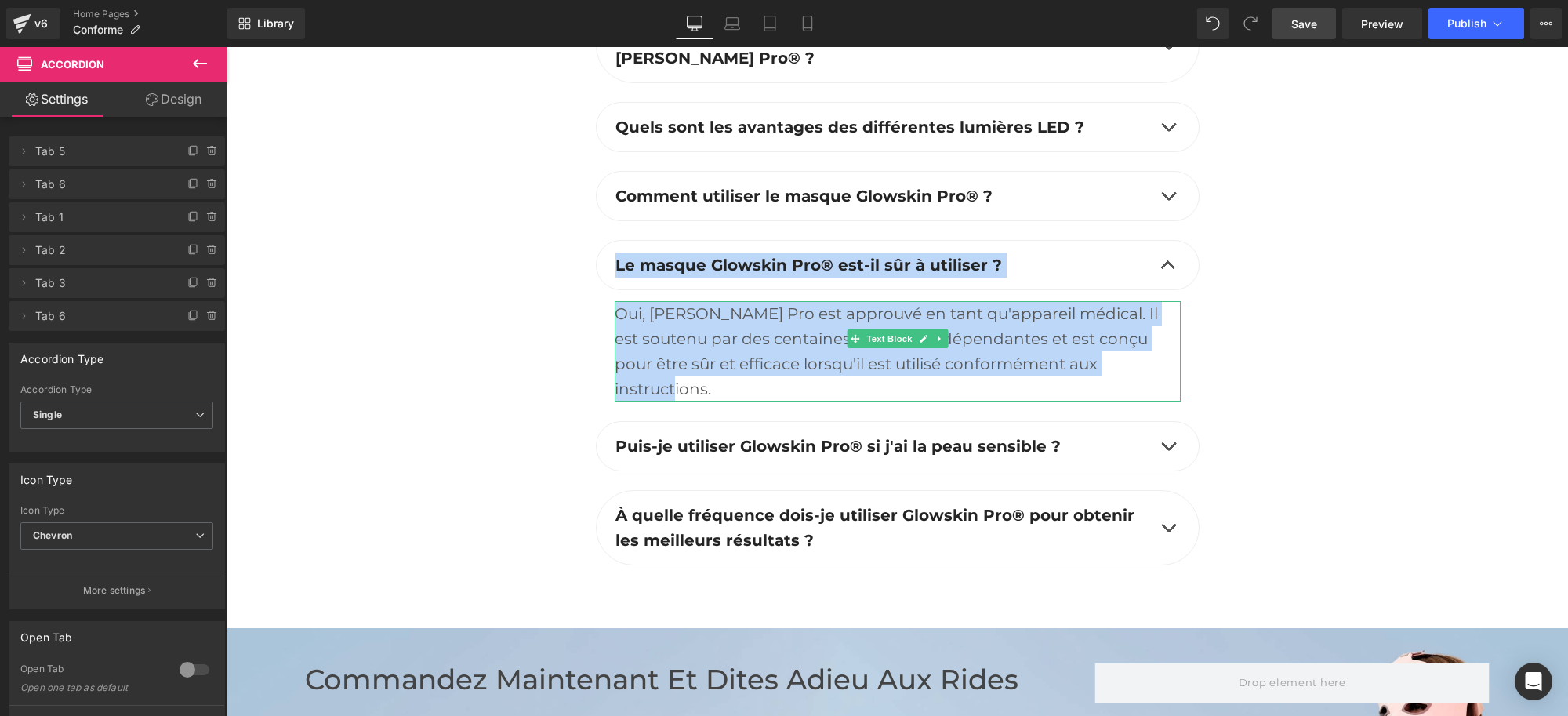
drag, startPoint x: 599, startPoint y: 286, endPoint x: 1166, endPoint y: 386, distance: 575.8
click at [1166, 386] on div "Le masque Glowskin Pro® est-il sûr à utiliser ? Text Block Text Block" at bounding box center [898, 330] width 604 height 181
copy div "Le masque Glowskin Pro® est-il sûr à utiliser ? Text Block Oui, [PERSON_NAME] P…"
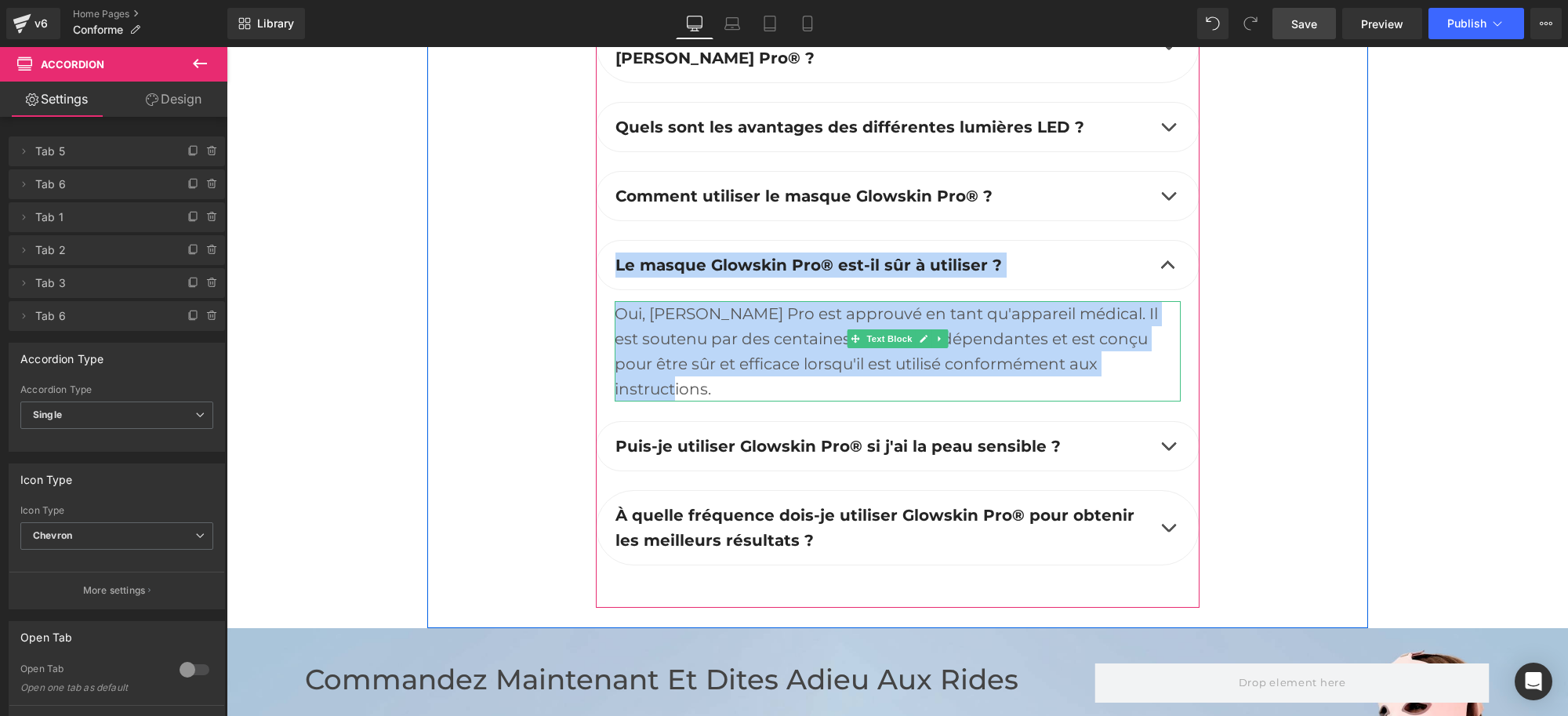
click at [680, 377] on div "Oui, [PERSON_NAME] Pro est approuvé en tant qu'appareil médical. Il est soutenu…" at bounding box center [898, 352] width 566 height 100
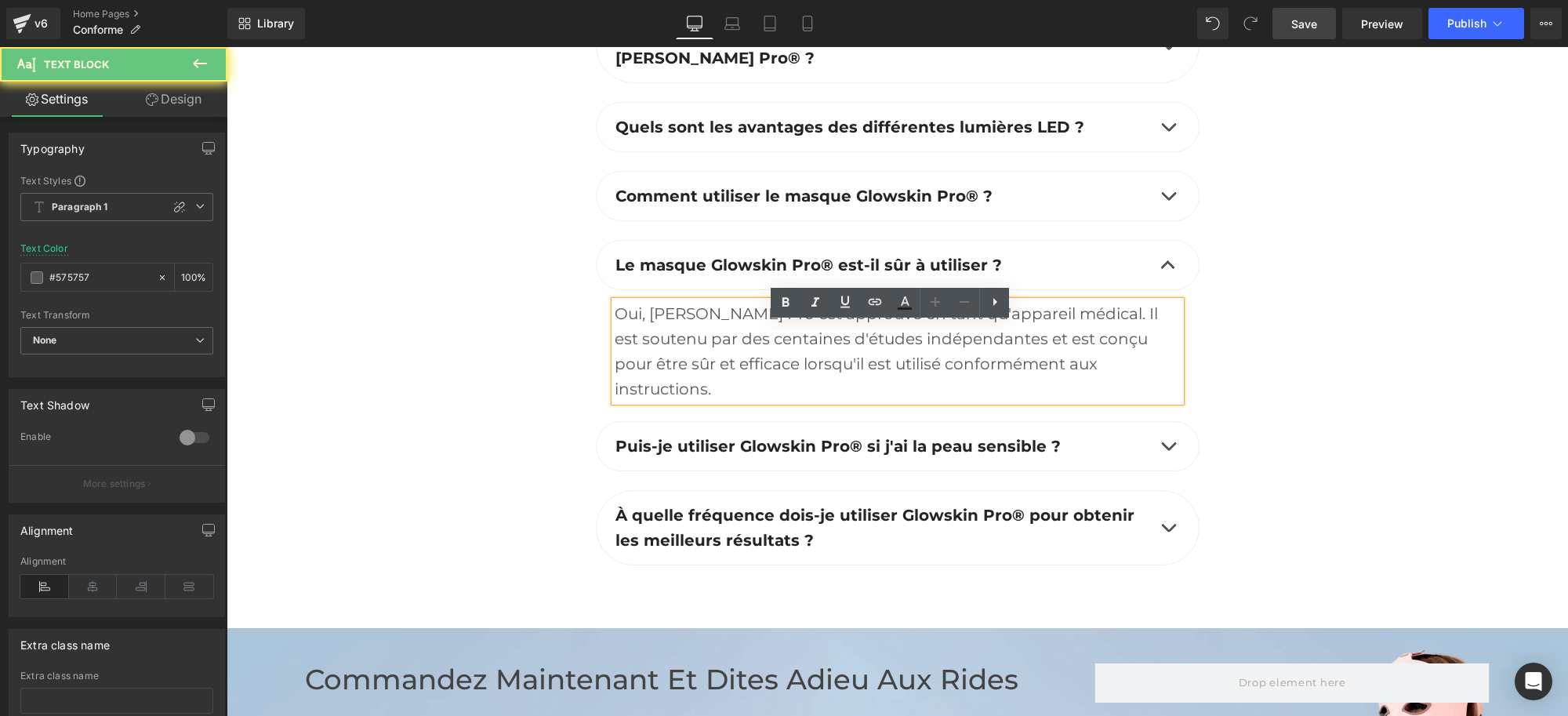
click at [684, 349] on div "Oui, [PERSON_NAME] Pro est approuvé en tant qu'appareil médical. Il est soutenu…" at bounding box center [898, 352] width 566 height 100
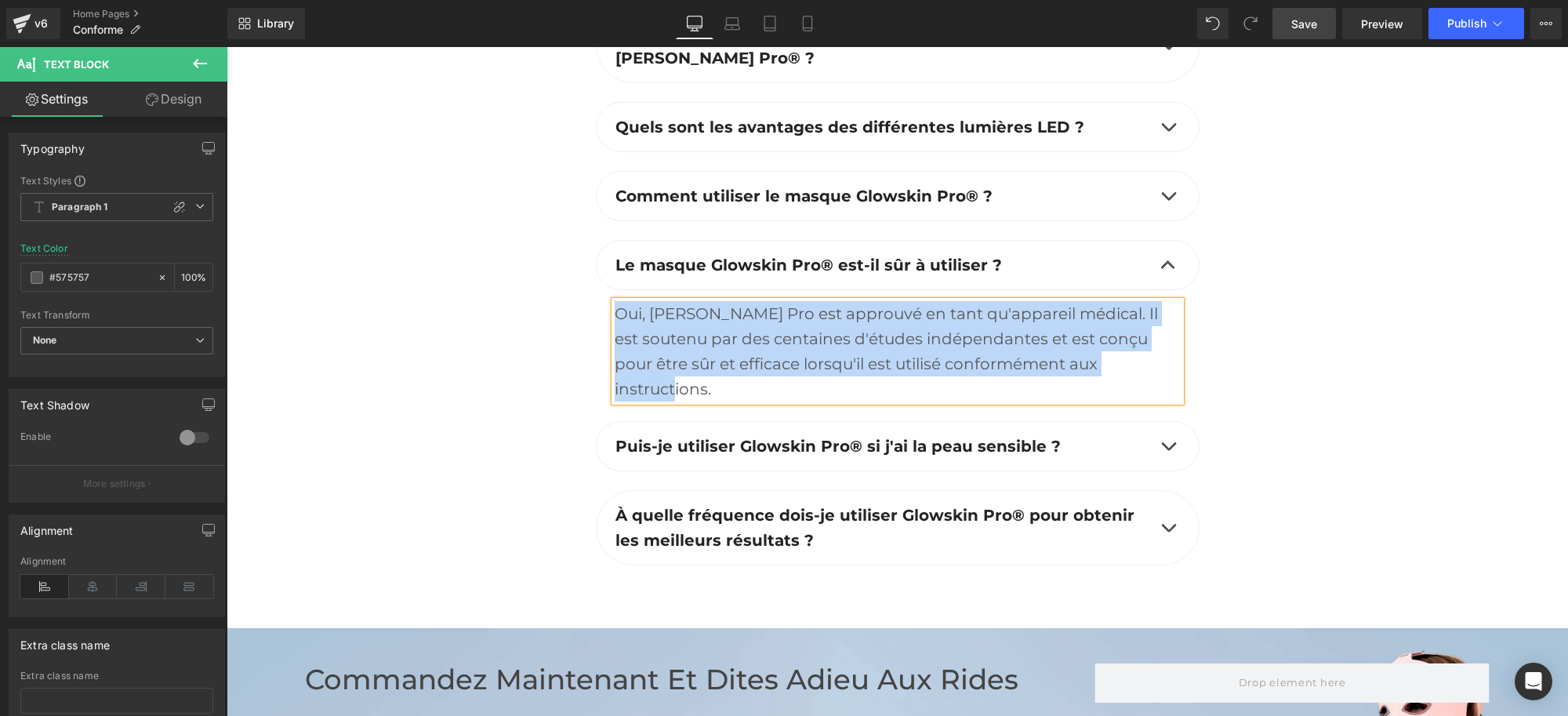
paste div
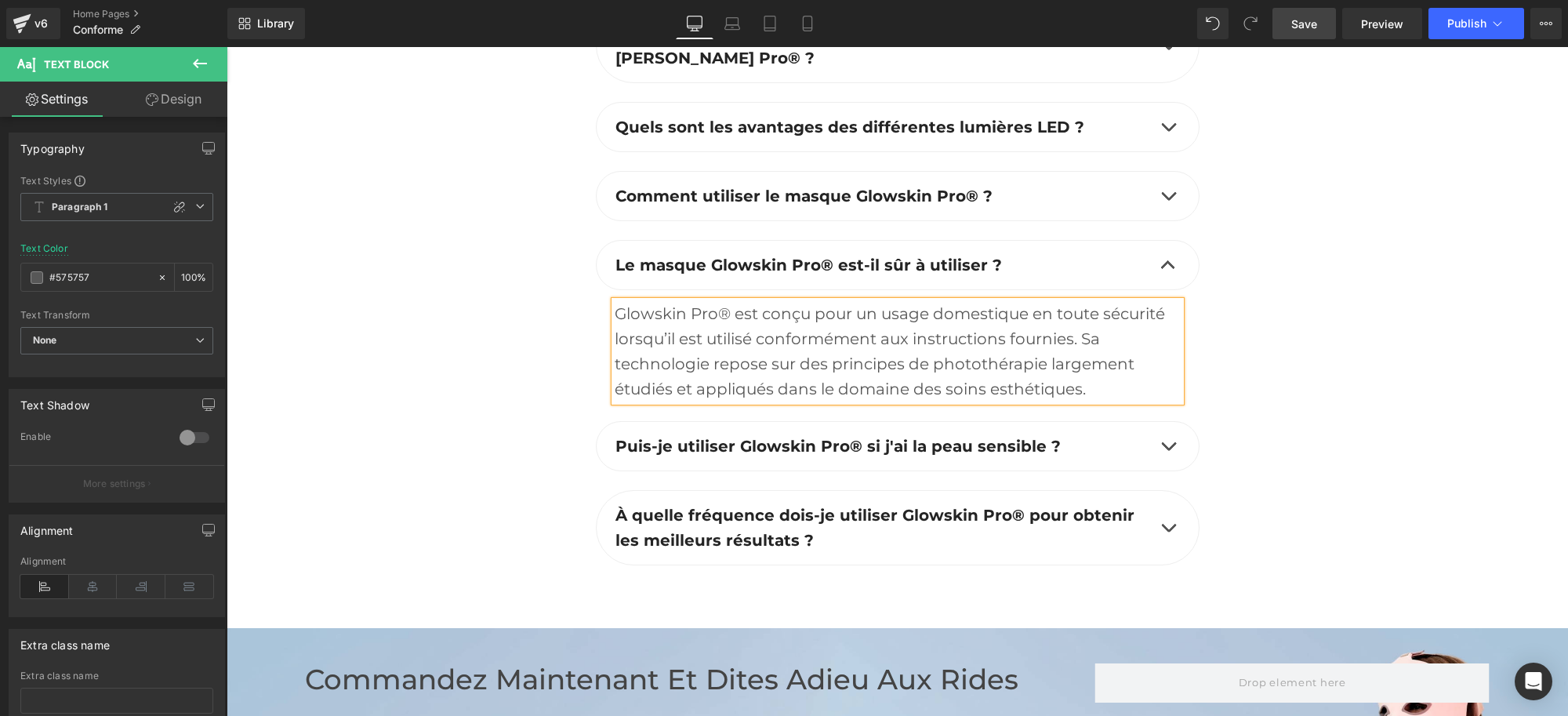
click at [1169, 450] on span "button" at bounding box center [1169, 450] width 0 height 0
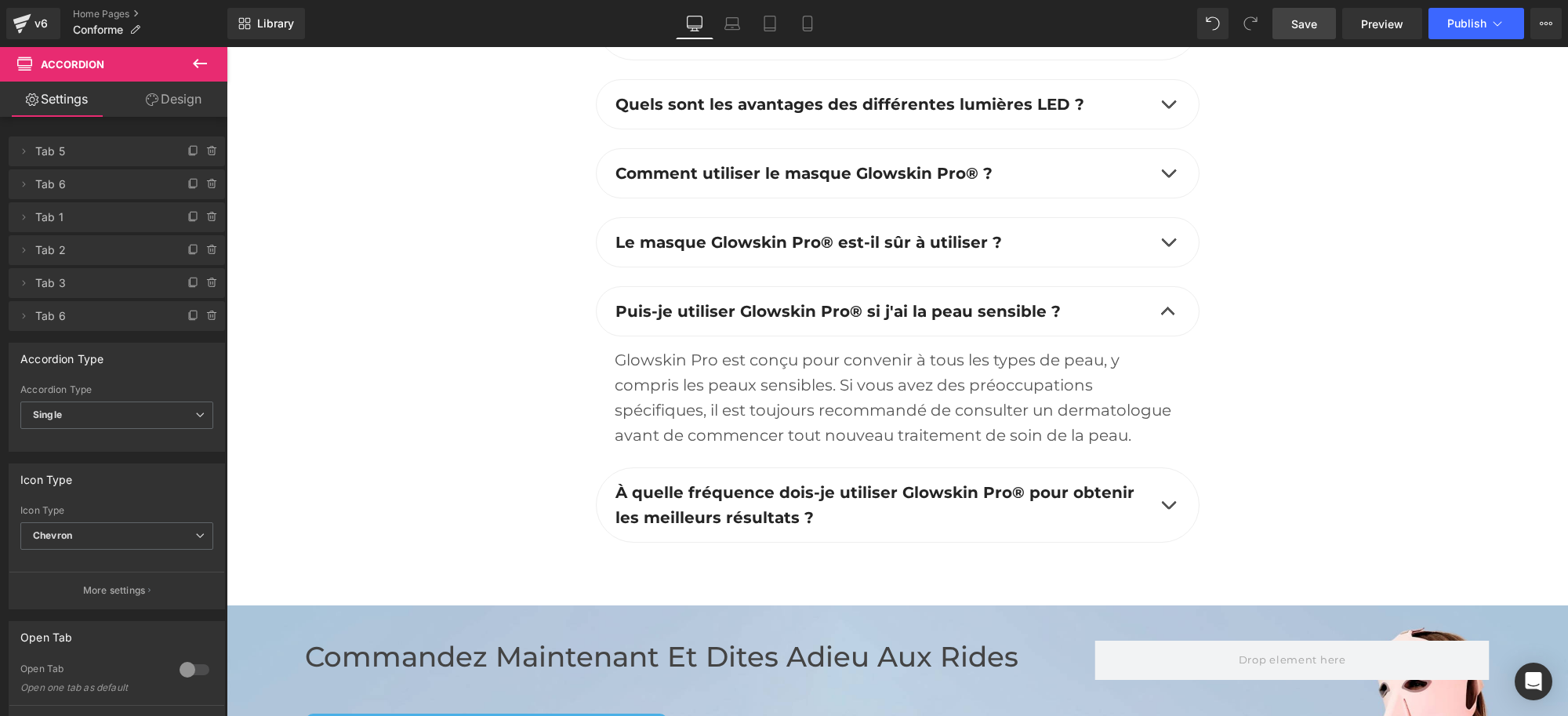
scroll to position [5094, 0]
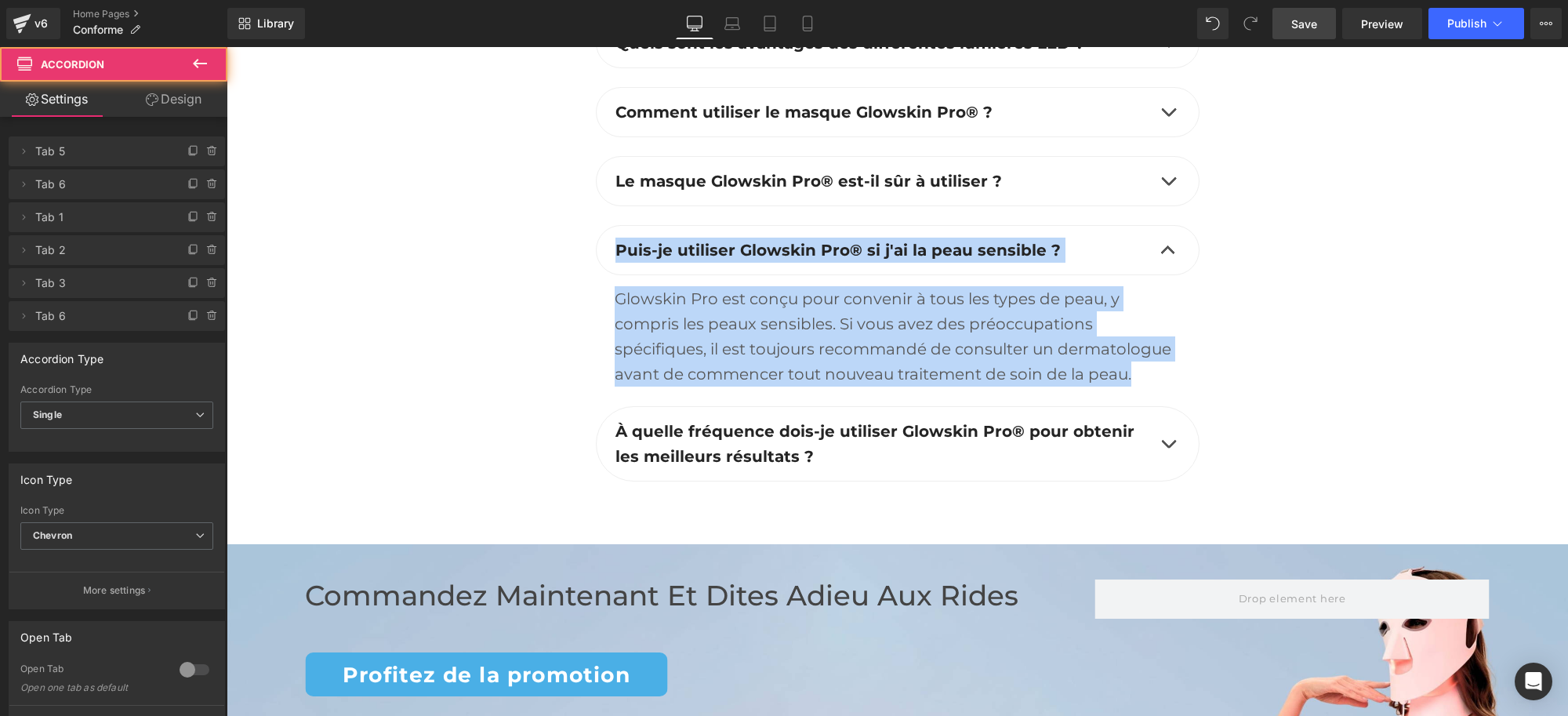
drag, startPoint x: 603, startPoint y: 264, endPoint x: 1123, endPoint y: 410, distance: 540.1
click at [1123, 406] on div "Puis-je utiliser Glowskin Pro® si j'ai la peau sensible ? Text Block Text Block" at bounding box center [898, 315] width 604 height 181
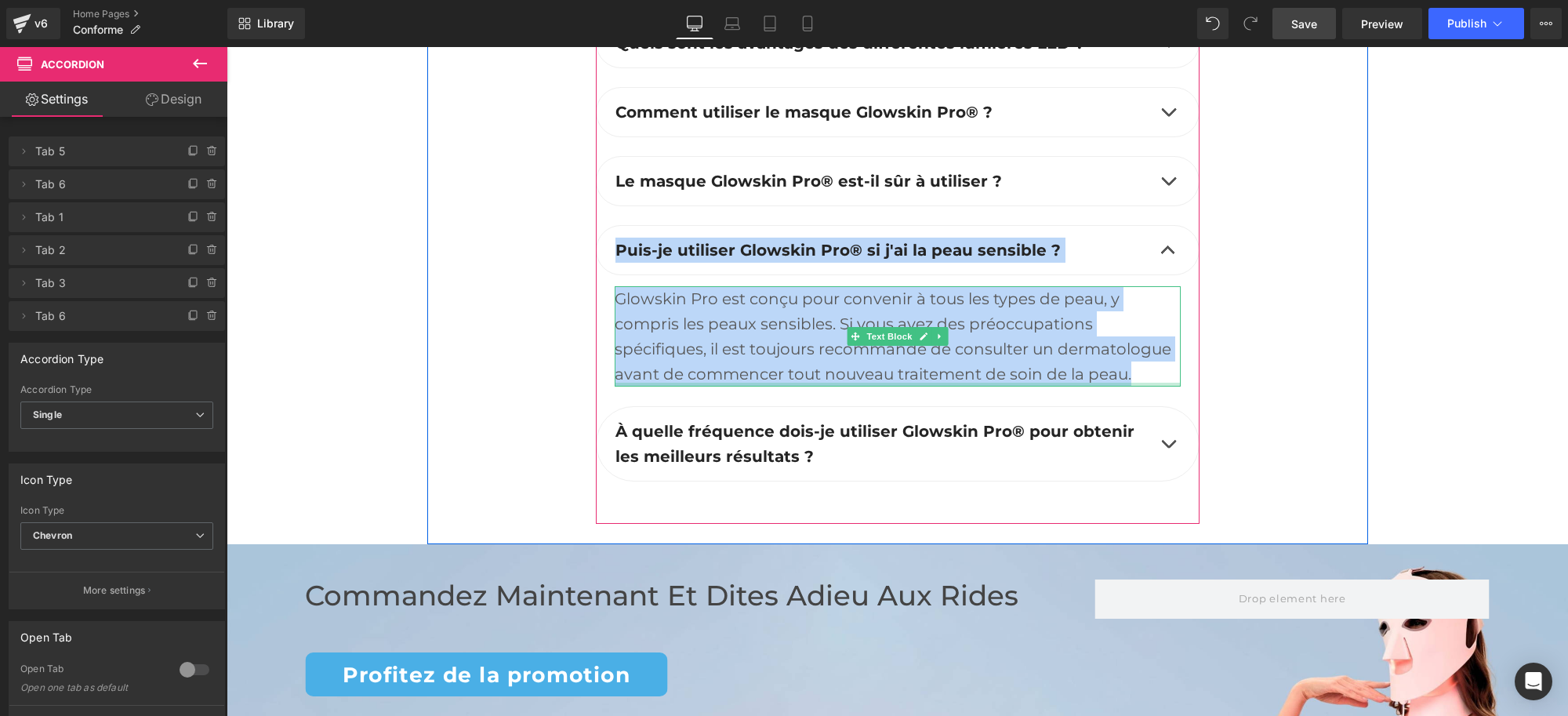
copy div "Puis-je utiliser Glowskin Pro® si j'ai la peau sensible ? Text Block Glowskin P…"
click at [654, 341] on div "Glowskin Pro est conçu pour convenir à tous les types de peau, y compris les pe…" at bounding box center [898, 336] width 566 height 100
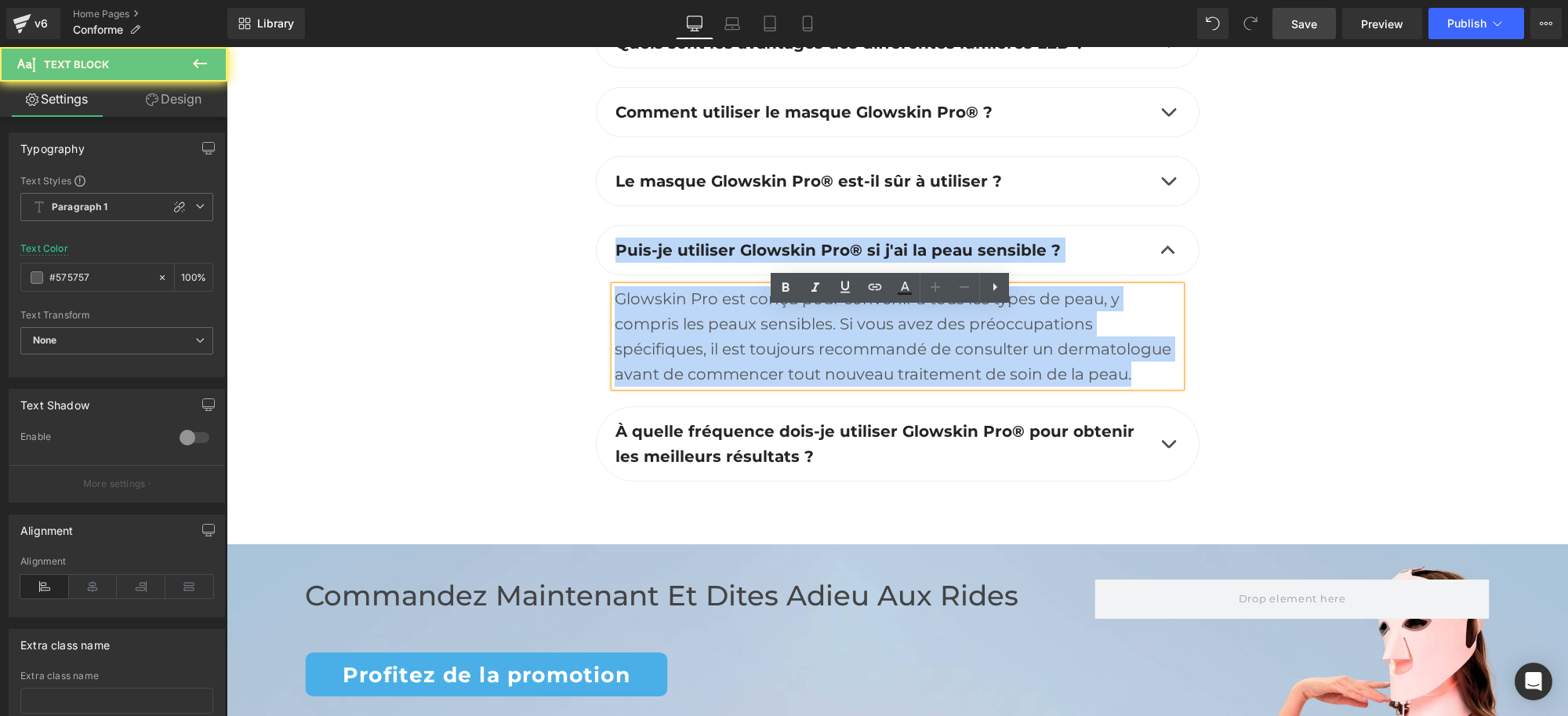
click at [654, 323] on div "Glowskin Pro est conçu pour convenir à tous les types de peau, y compris les pe…" at bounding box center [898, 336] width 566 height 100
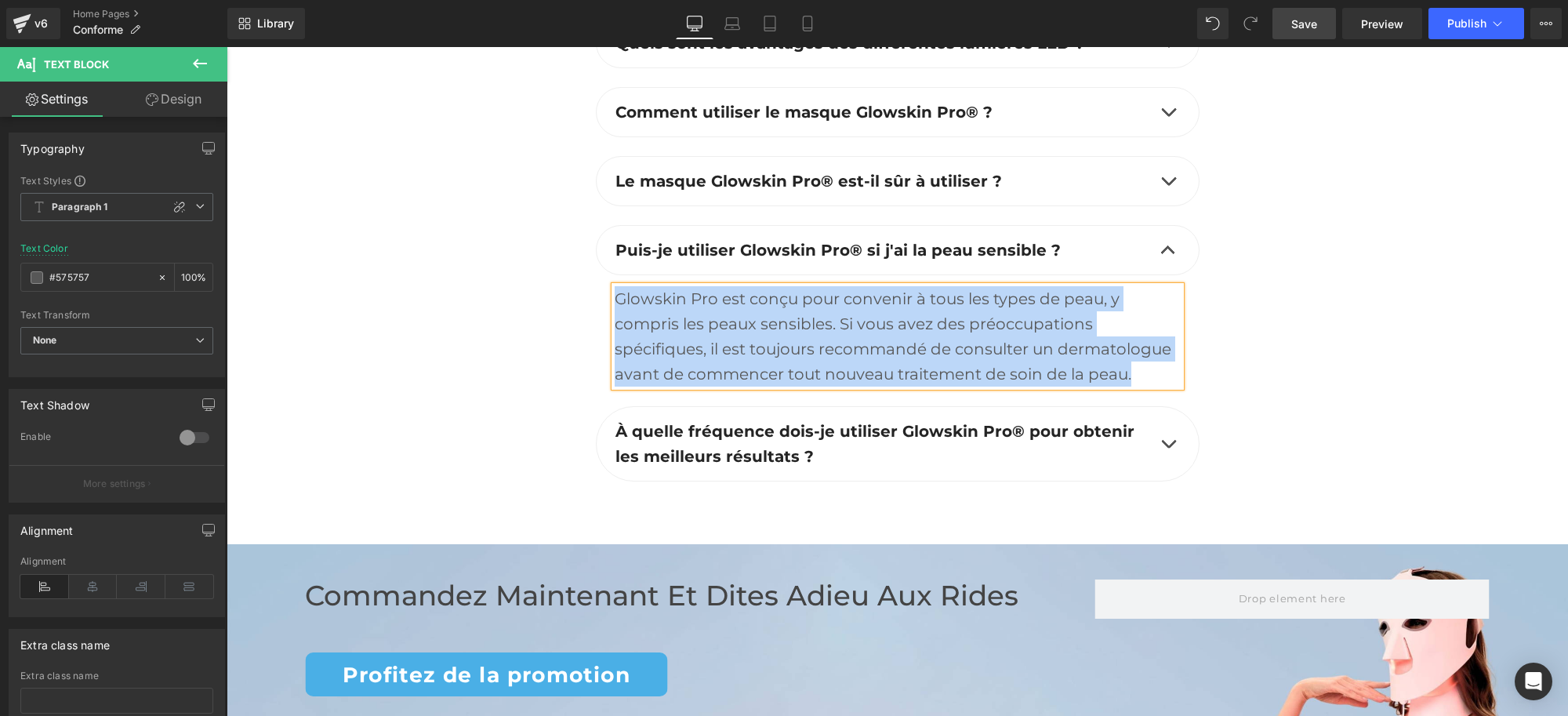
paste div
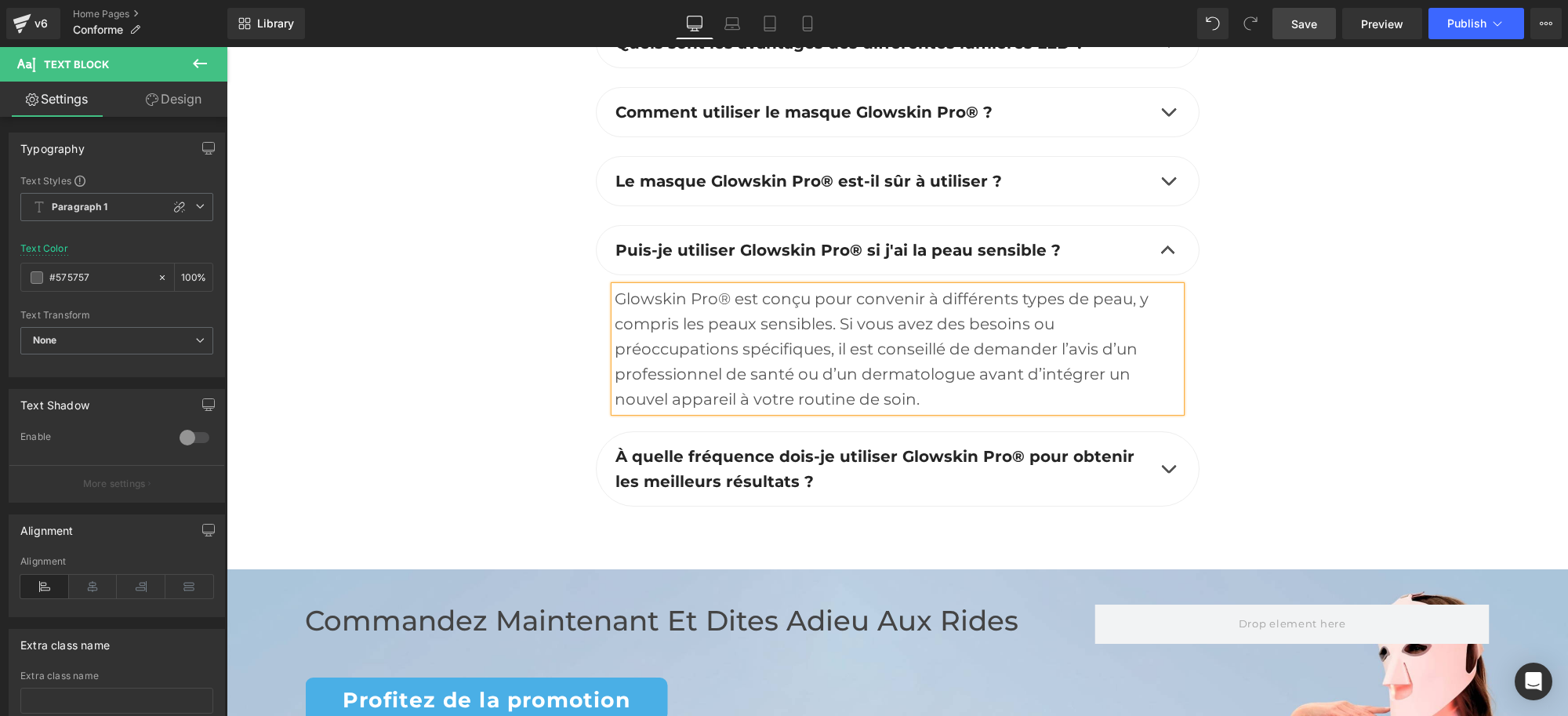
click at [1154, 486] on button "button" at bounding box center [1168, 468] width 32 height 74
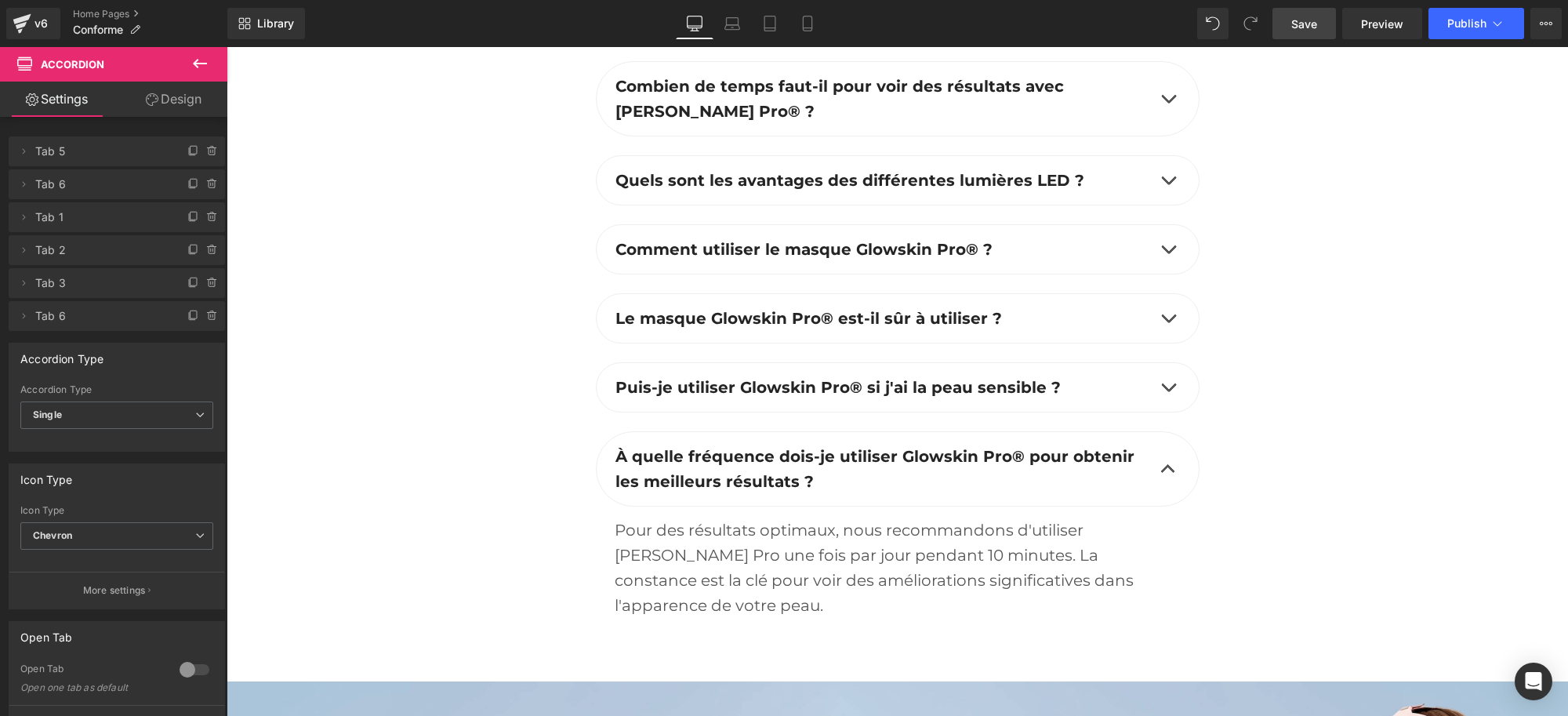
scroll to position [5152, 0]
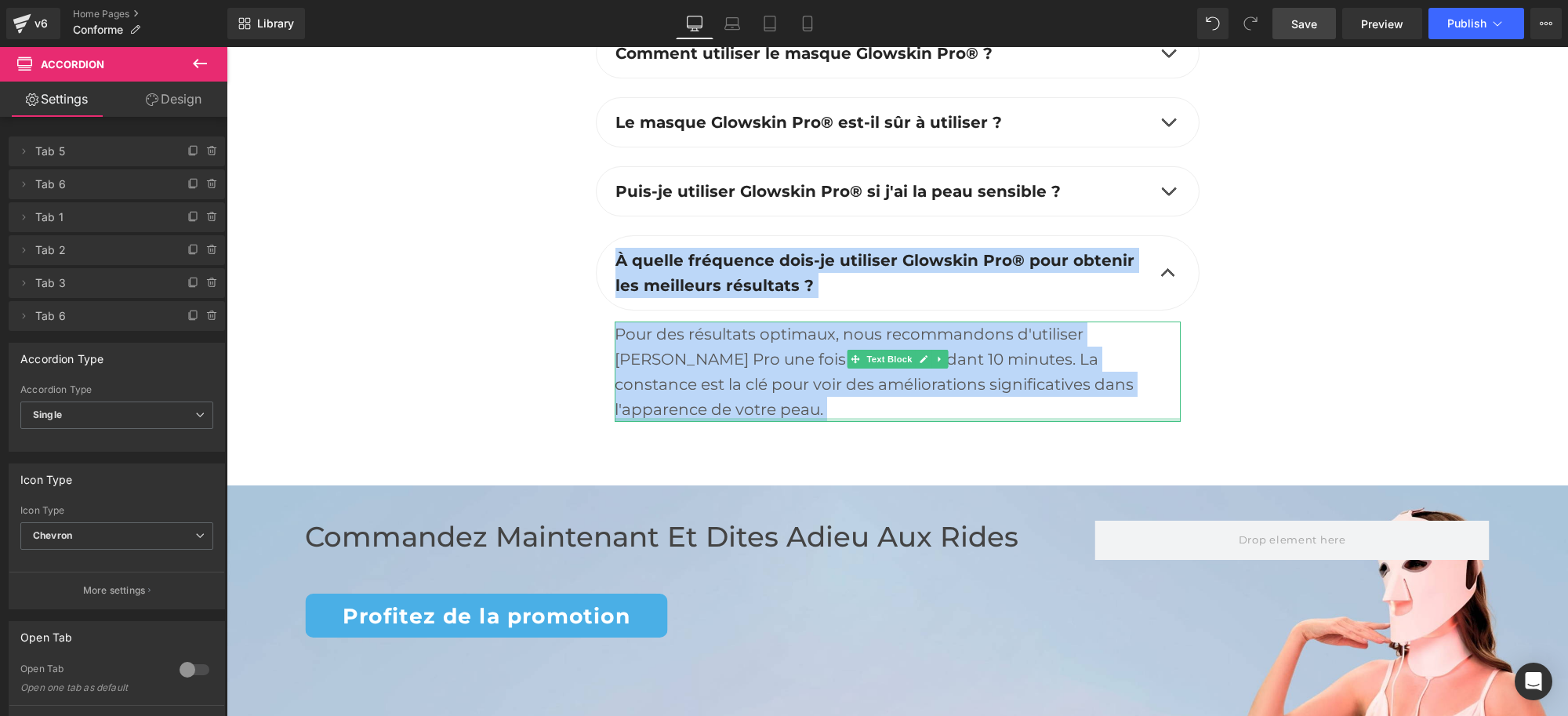
drag, startPoint x: 599, startPoint y: 279, endPoint x: 1152, endPoint y: 417, distance: 570.0
click at [1152, 417] on div "À quelle fréquence dois-je utiliser Glowskin Pro® pour obtenir les meilleurs ré…" at bounding box center [898, 338] width 604 height 206
copy div "À quelle fréquence dois-je utiliser Glowskin Pro® pour obtenir les meilleurs ré…"
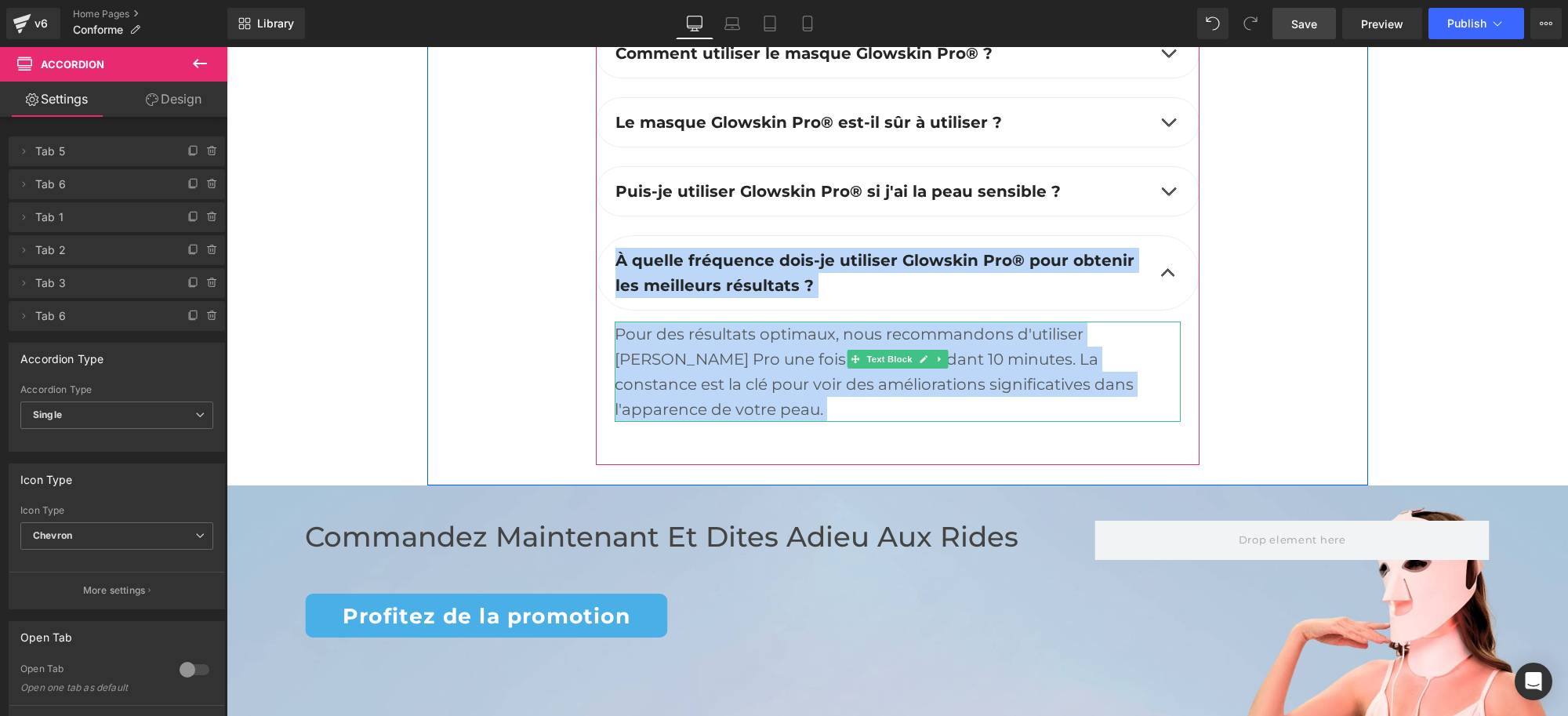
click at [720, 369] on div "Pour des résultats optimaux, nous recommandons d'utiliser [PERSON_NAME] Pro une…" at bounding box center [898, 371] width 566 height 100
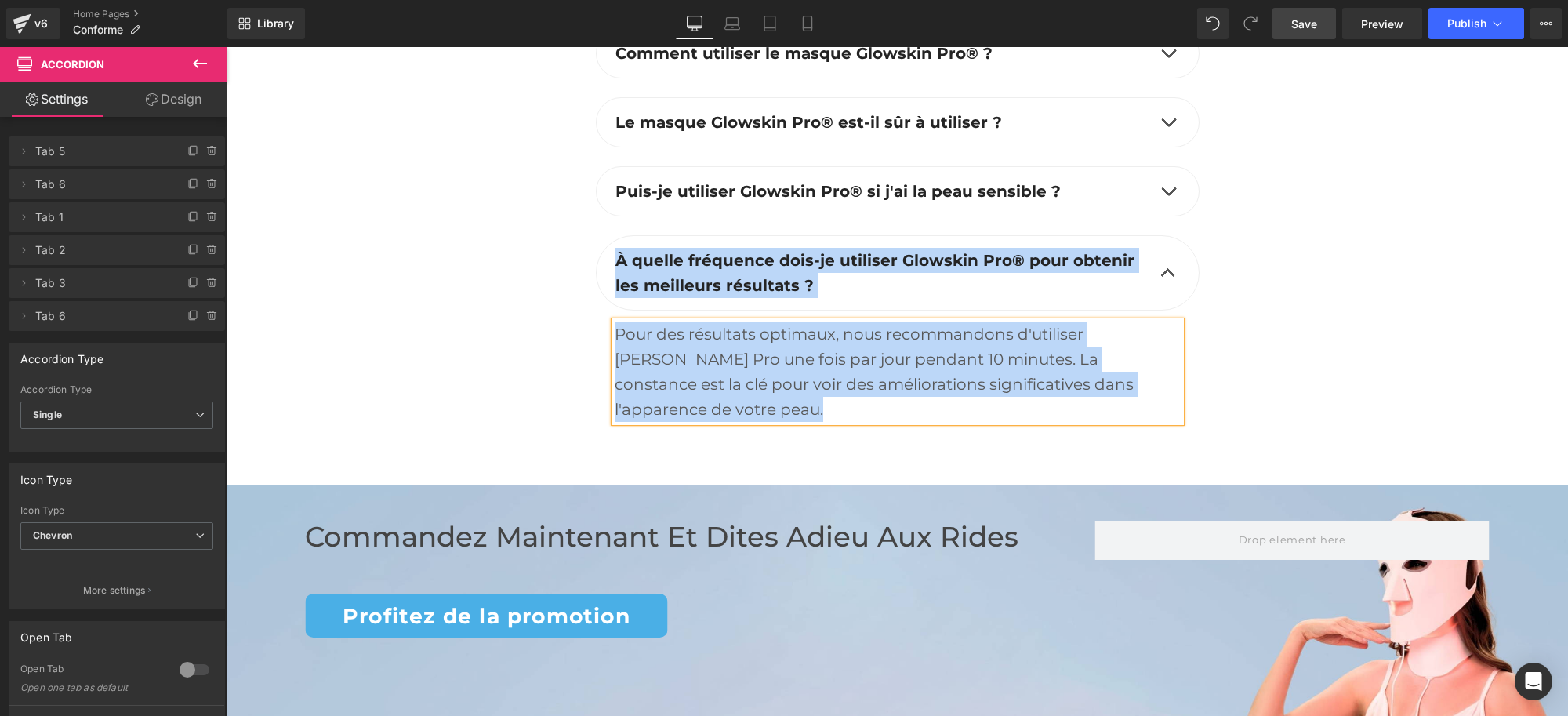
click at [720, 355] on div "Pour des résultats optimaux, nous recommandons d'utiliser [PERSON_NAME] Pro une…" at bounding box center [898, 371] width 566 height 100
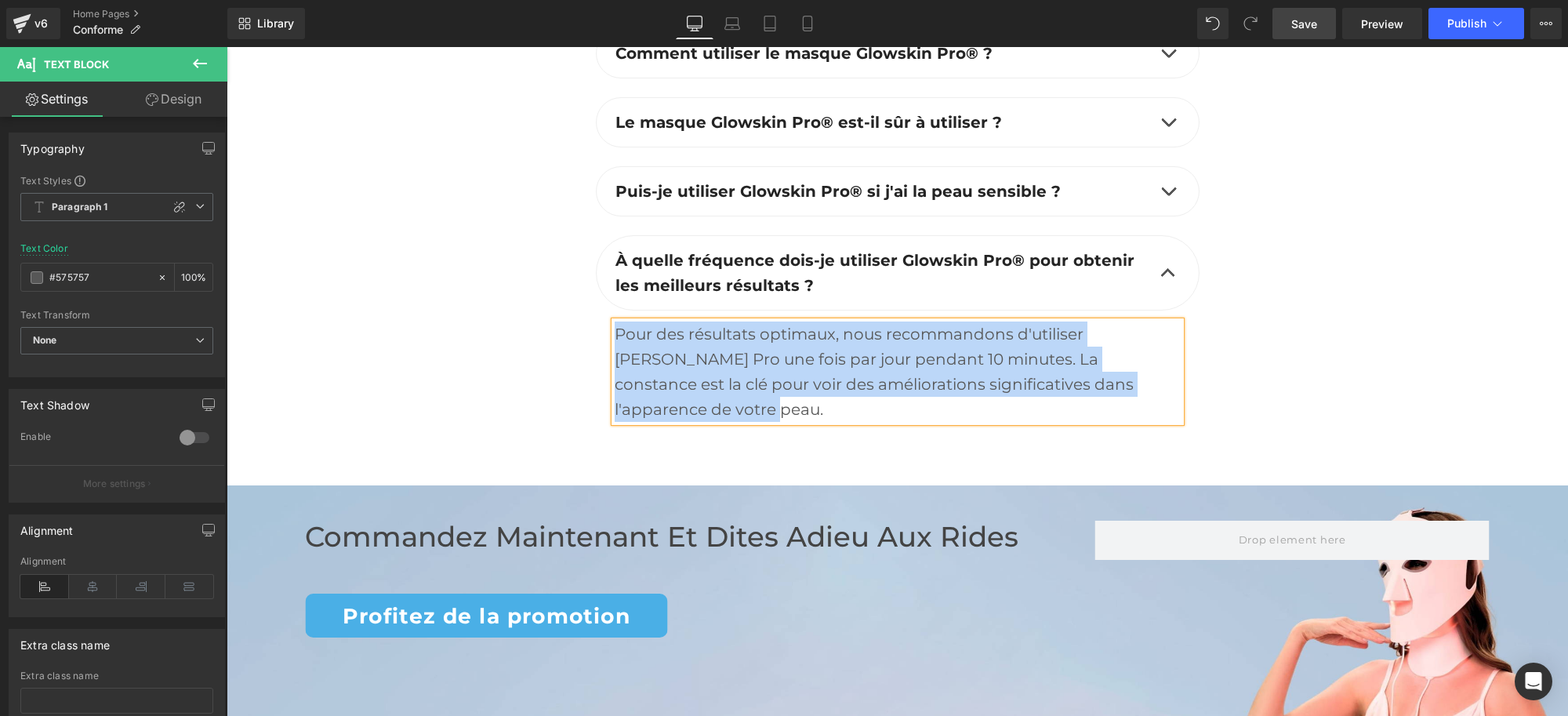
paste div
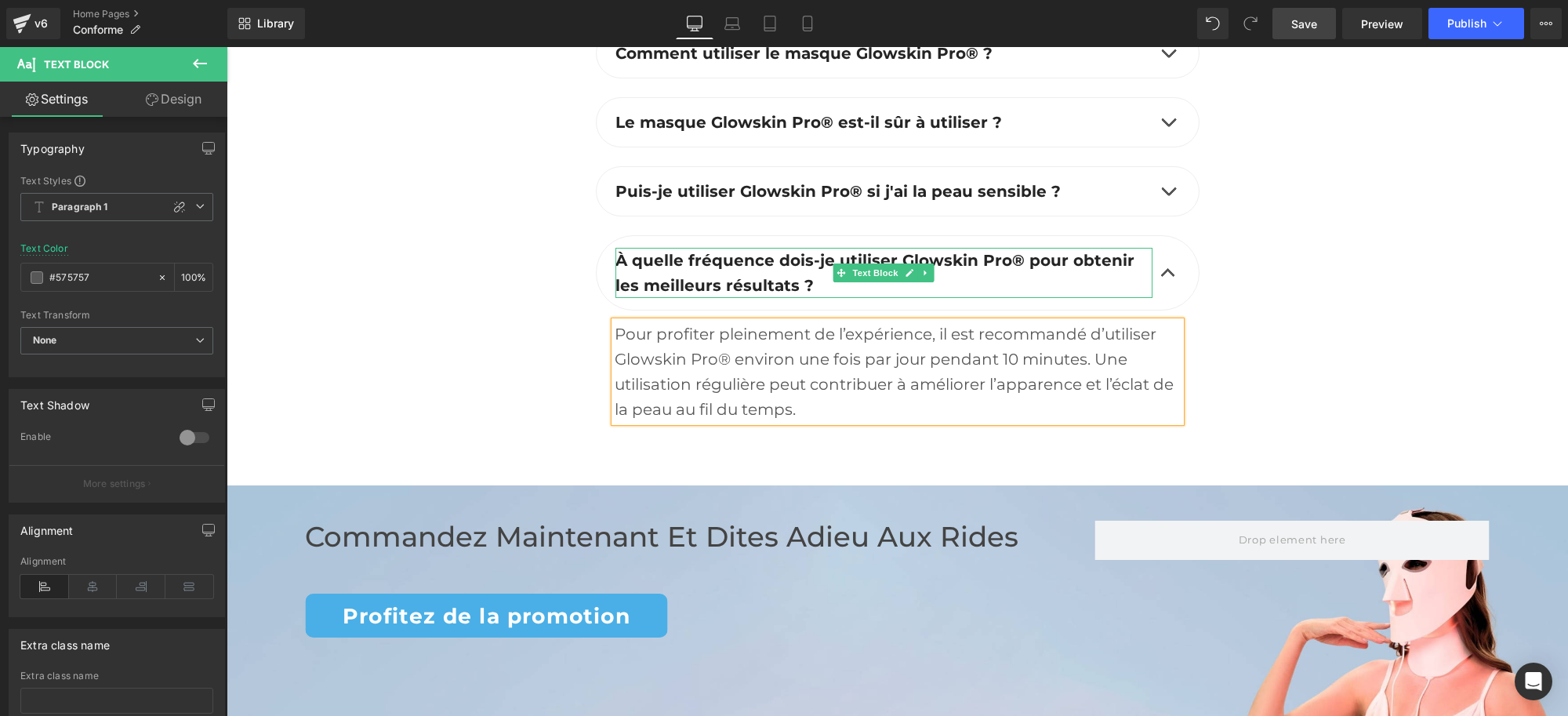
click at [704, 280] on b "À quelle fréquence dois-je utiliser Glowskin Pro® pour obtenir les meilleurs ré…" at bounding box center [876, 273] width 520 height 44
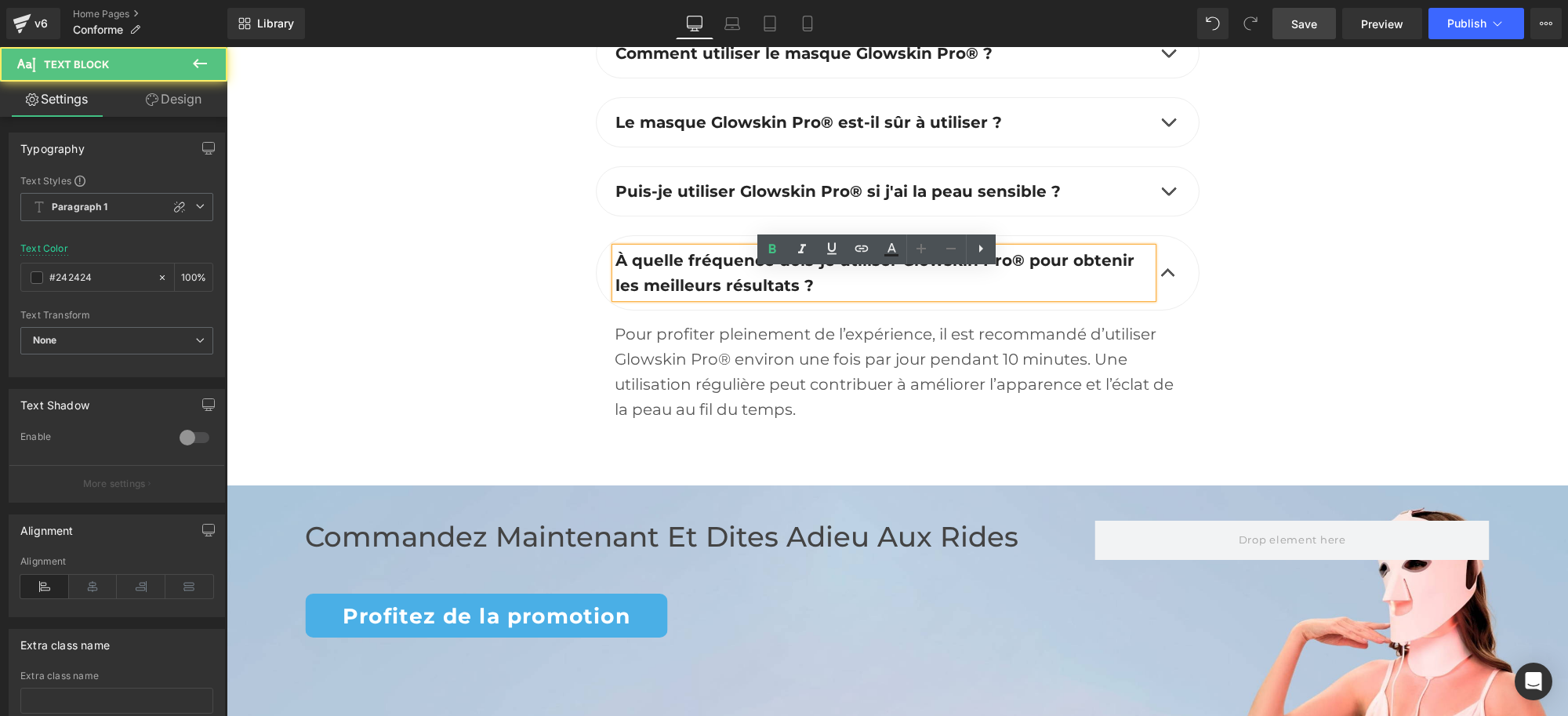
click at [696, 276] on b "À quelle fréquence dois-je utiliser Glowskin Pro® pour obtenir les meilleurs ré…" at bounding box center [876, 273] width 520 height 44
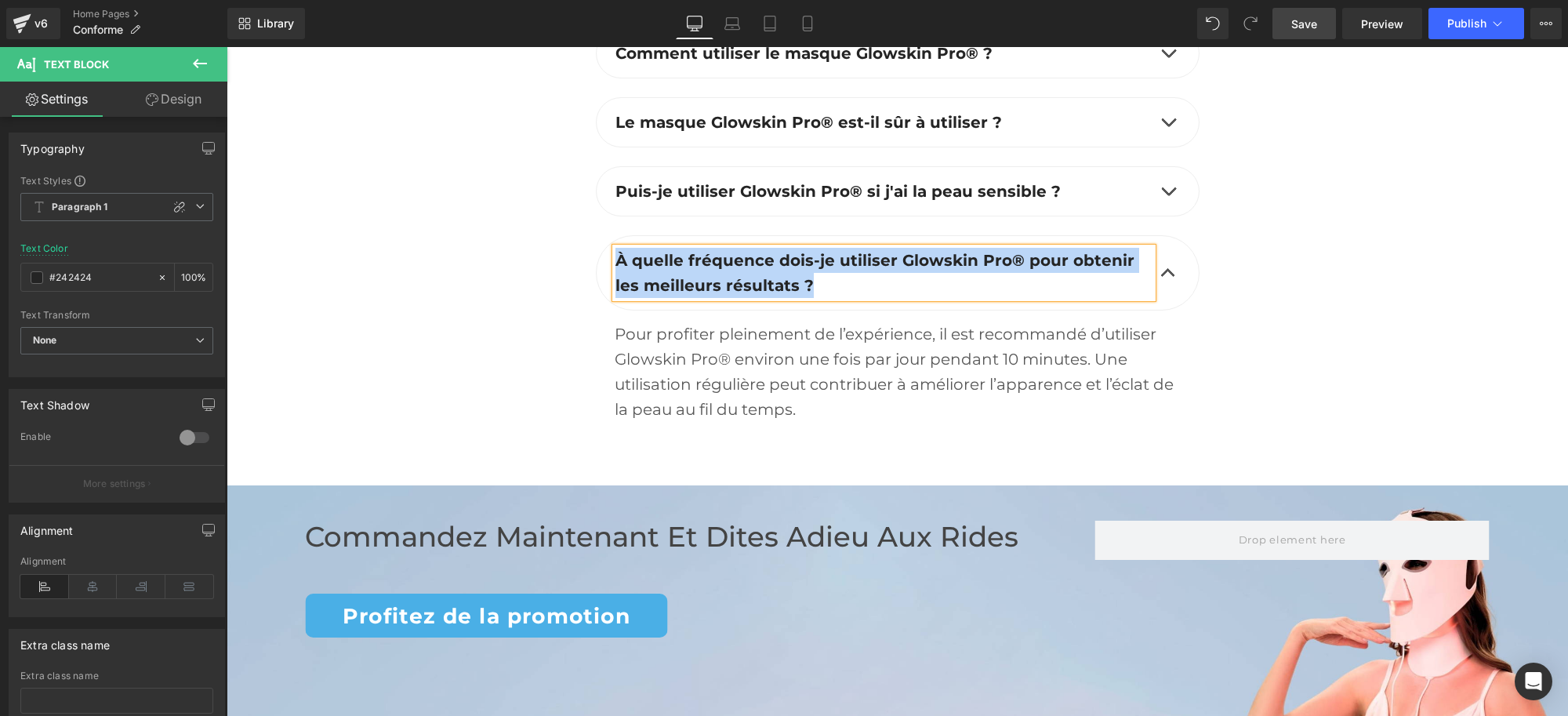
paste div
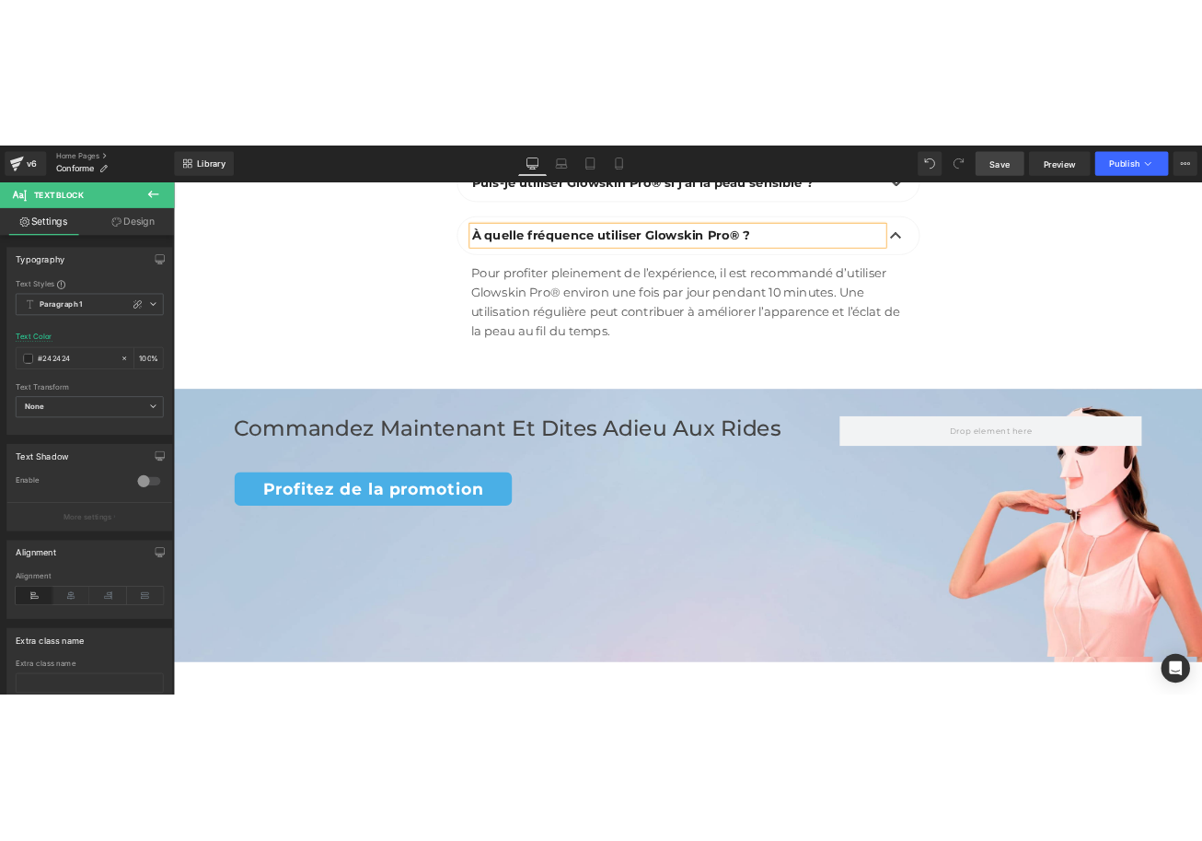
scroll to position [6282, 0]
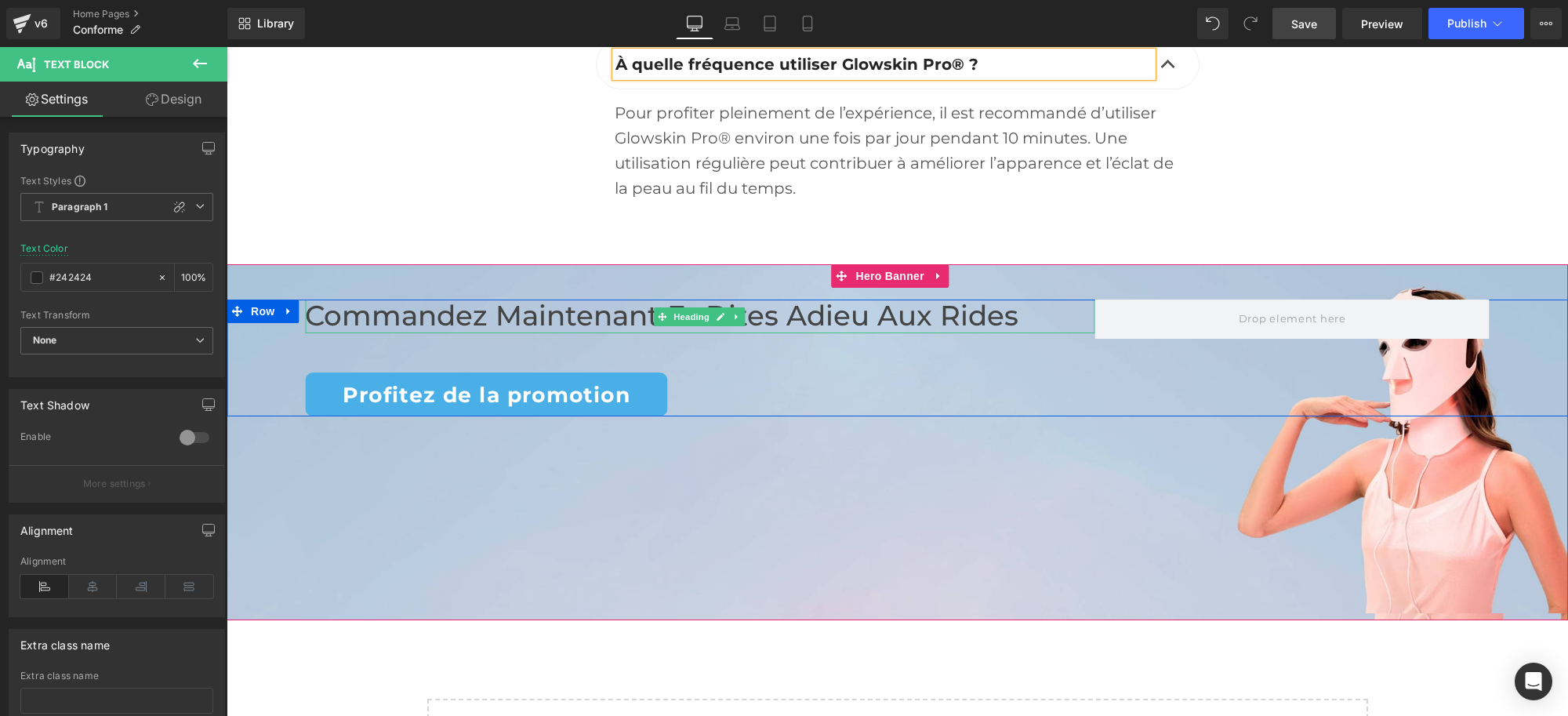
click at [673, 333] on h2 "Commandez maintenant et Dites Adieu aux rides" at bounding box center [699, 317] width 790 height 34
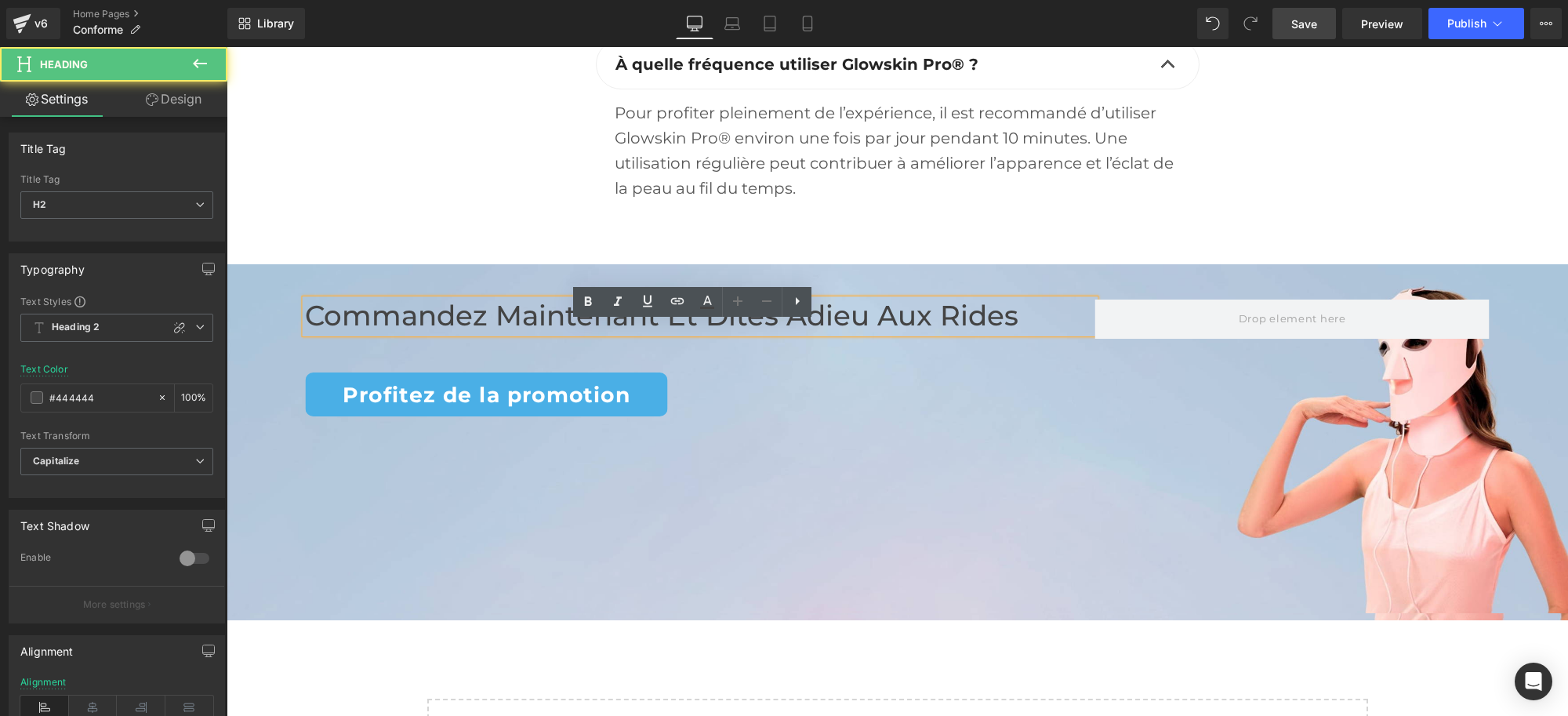
click at [516, 333] on h2 "Commandez maintenant et Dites Adieu aux rides" at bounding box center [699, 317] width 790 height 34
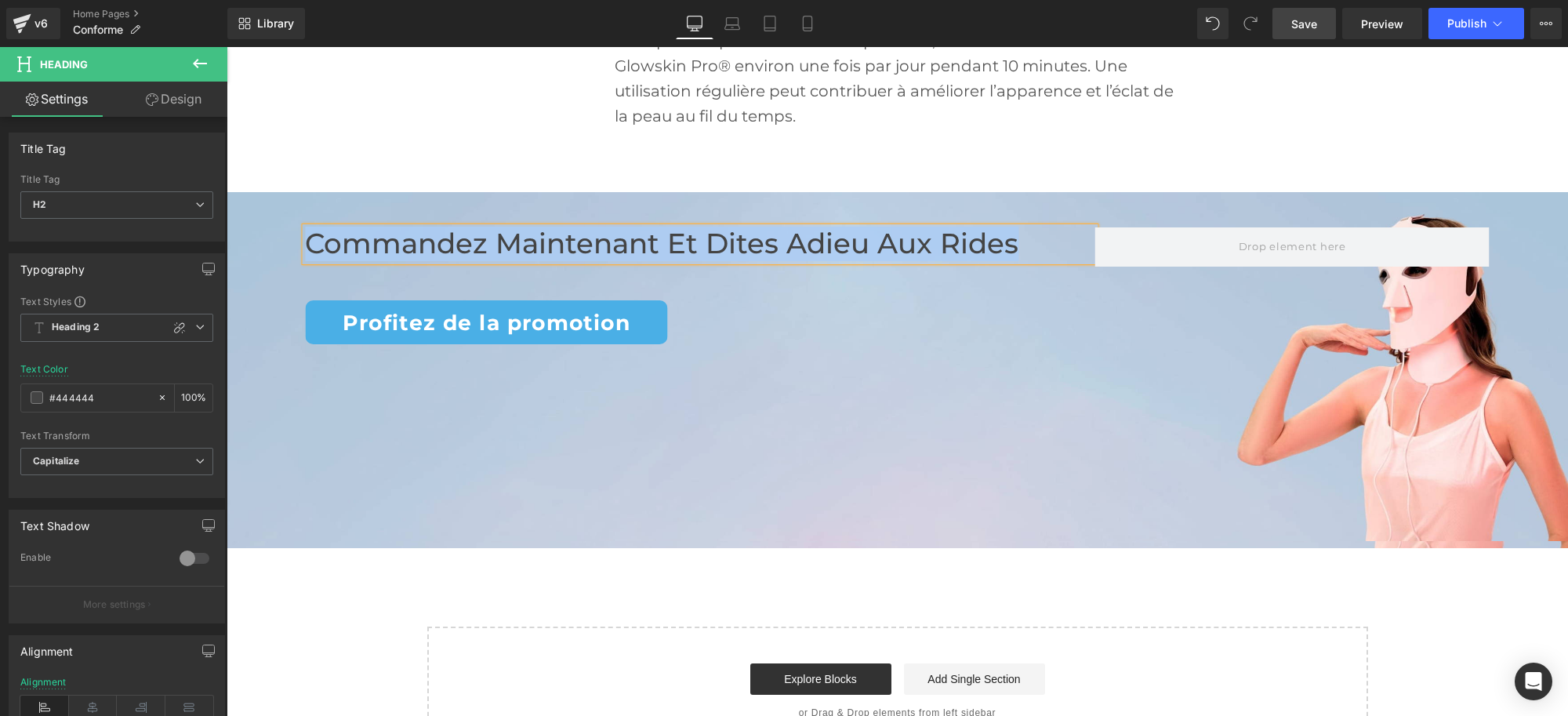
scroll to position [5373, 0]
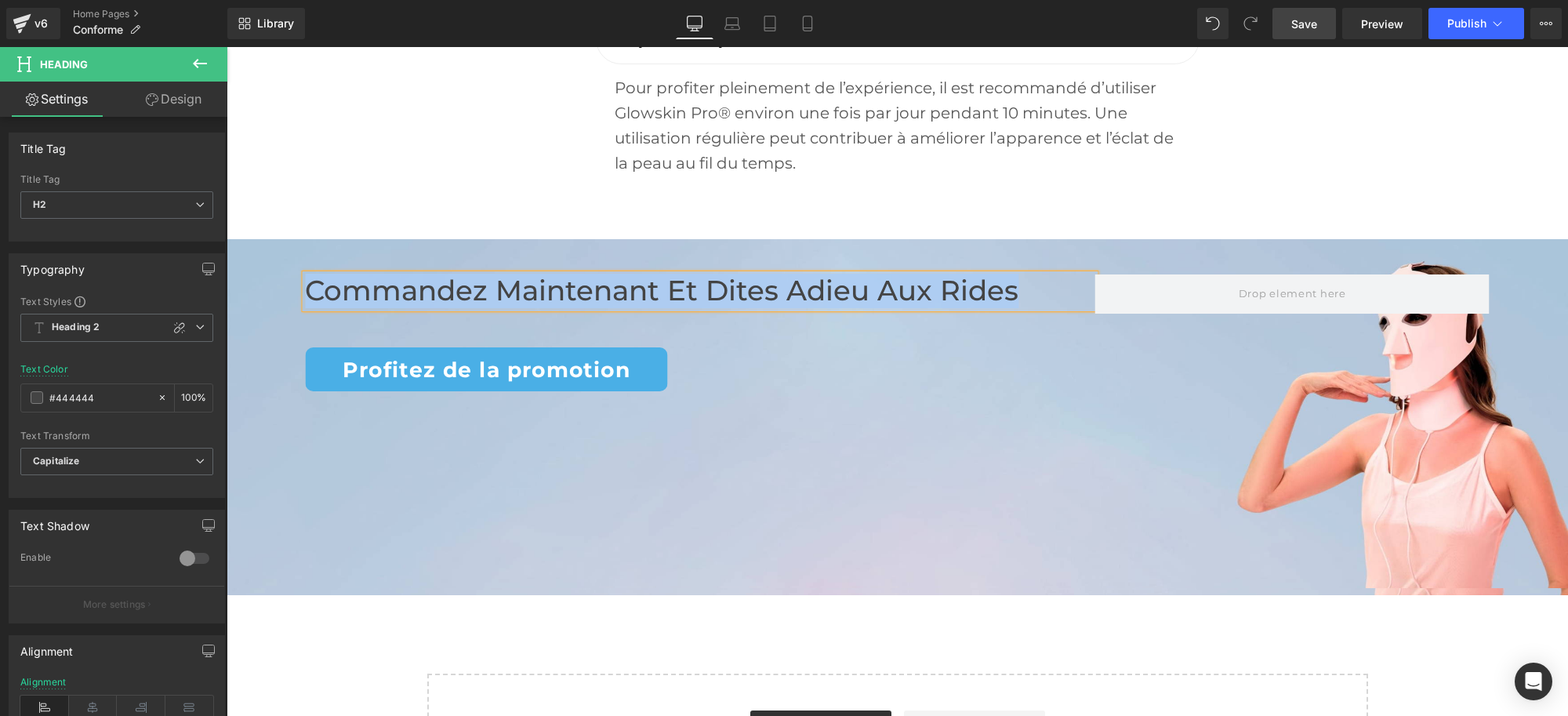
copy h2 "Commandez maintenant et Dites Adieu aux rides"
paste div
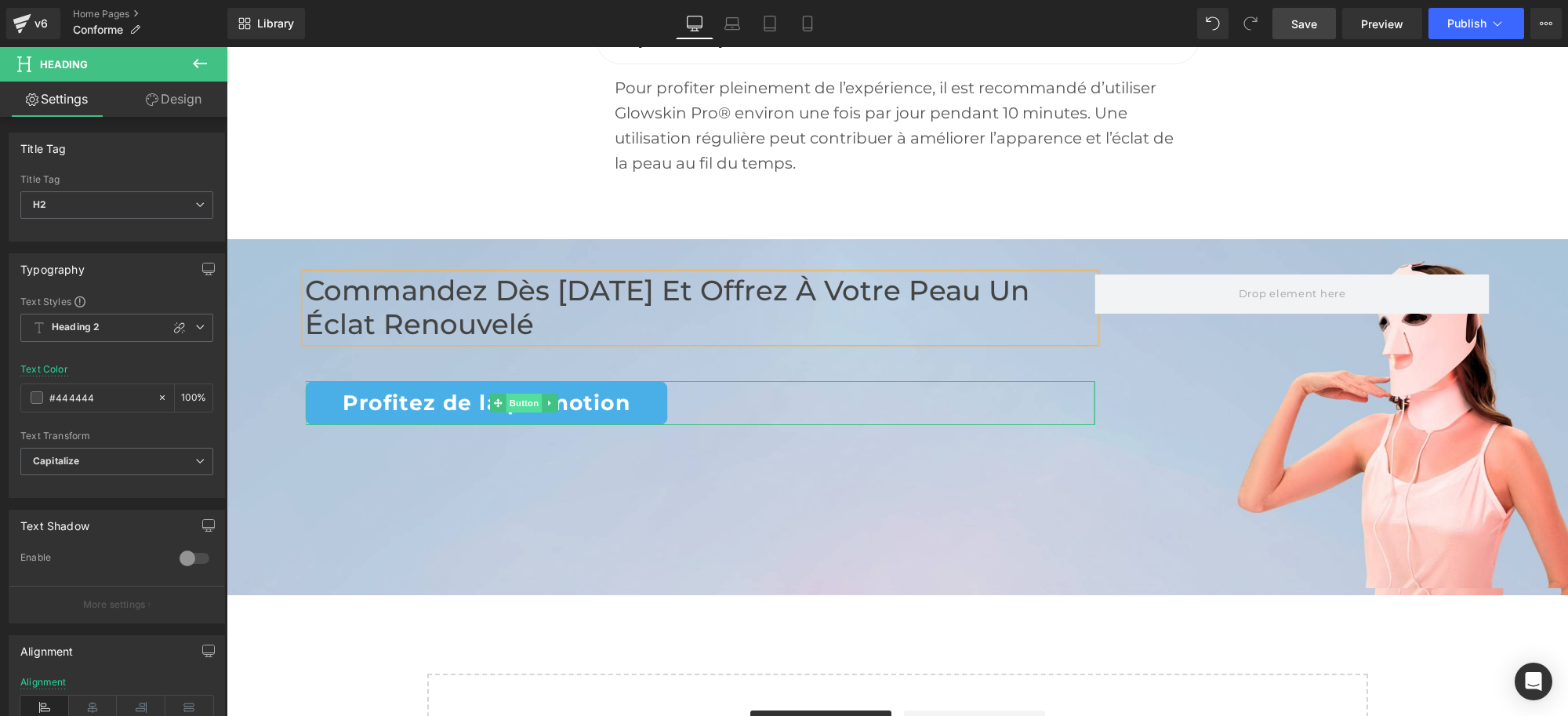
click at [507, 412] on span "Button" at bounding box center [525, 403] width 36 height 19
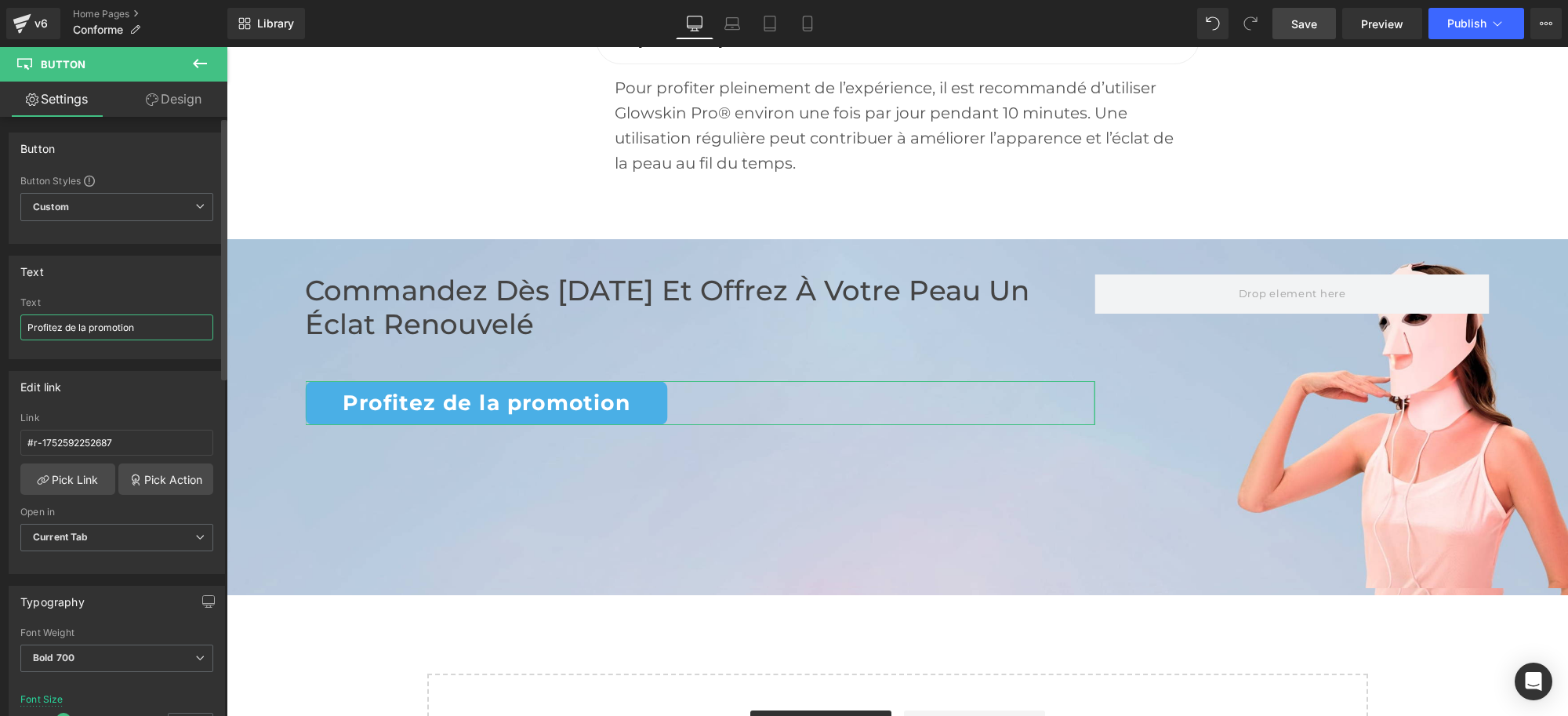
click at [123, 323] on input "Profitez de la promotion" at bounding box center [117, 327] width 192 height 26
drag, startPoint x: 152, startPoint y: 324, endPoint x: 0, endPoint y: 327, distance: 152.0
click at [0, 327] on div "Text Profitez de la promotion Text Profitez de la promotion" at bounding box center [117, 301] width 234 height 115
type input "Essayez maintenant"
click at [454, 499] on div "Commandez dès [DATE] et offrez à votre peau un éclat renouvelé Heading Essayez …" at bounding box center [897, 417] width 1341 height 356
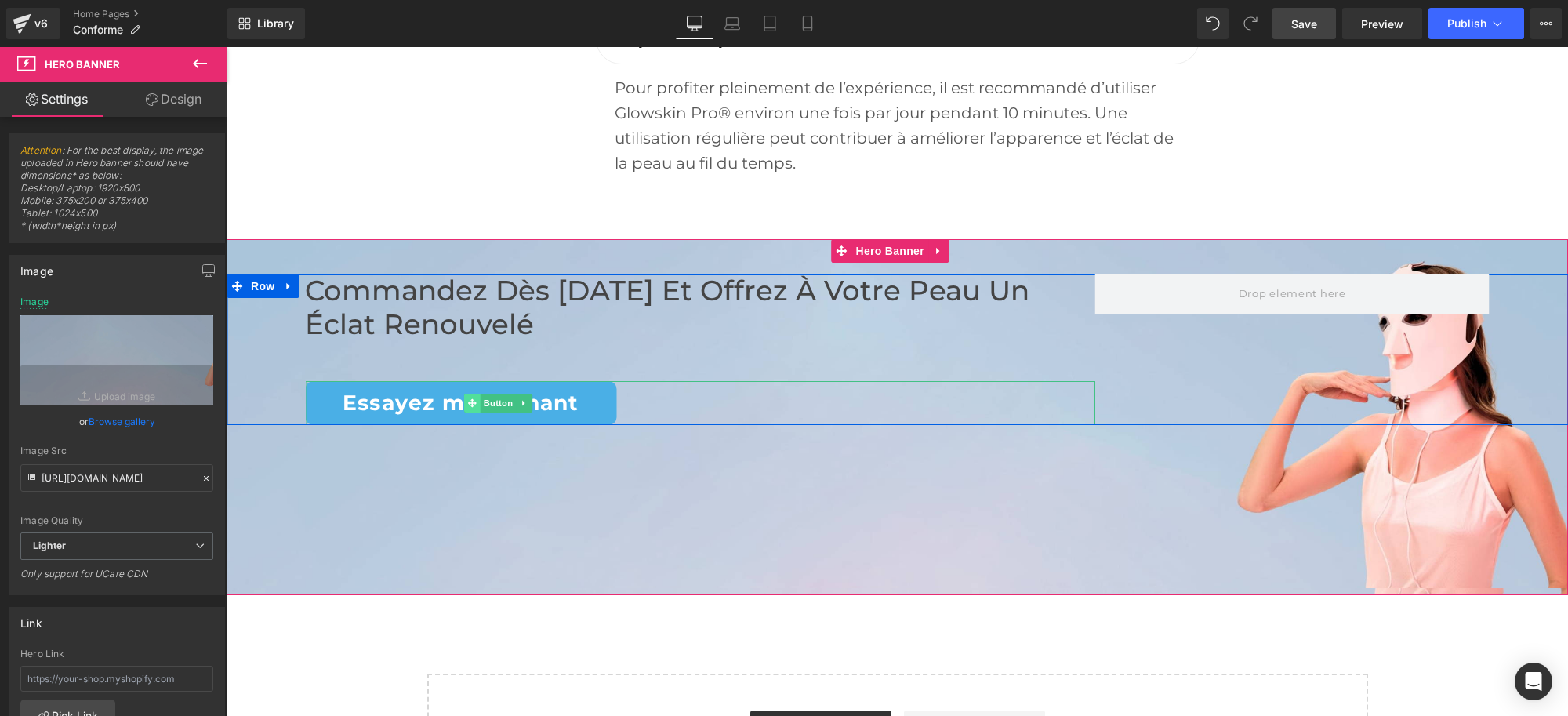
click at [464, 412] on span at bounding box center [472, 403] width 16 height 19
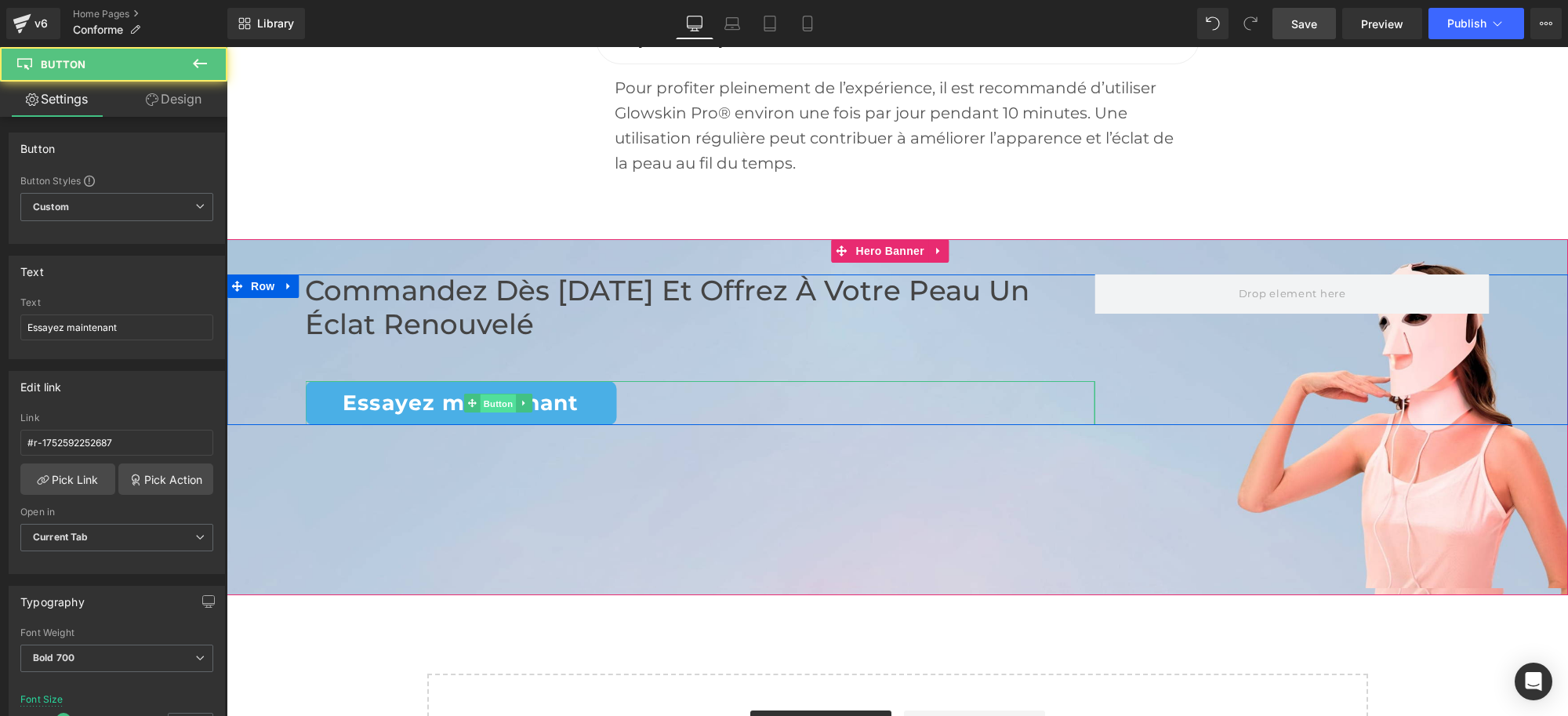
click at [484, 413] on span "Button" at bounding box center [498, 404] width 36 height 19
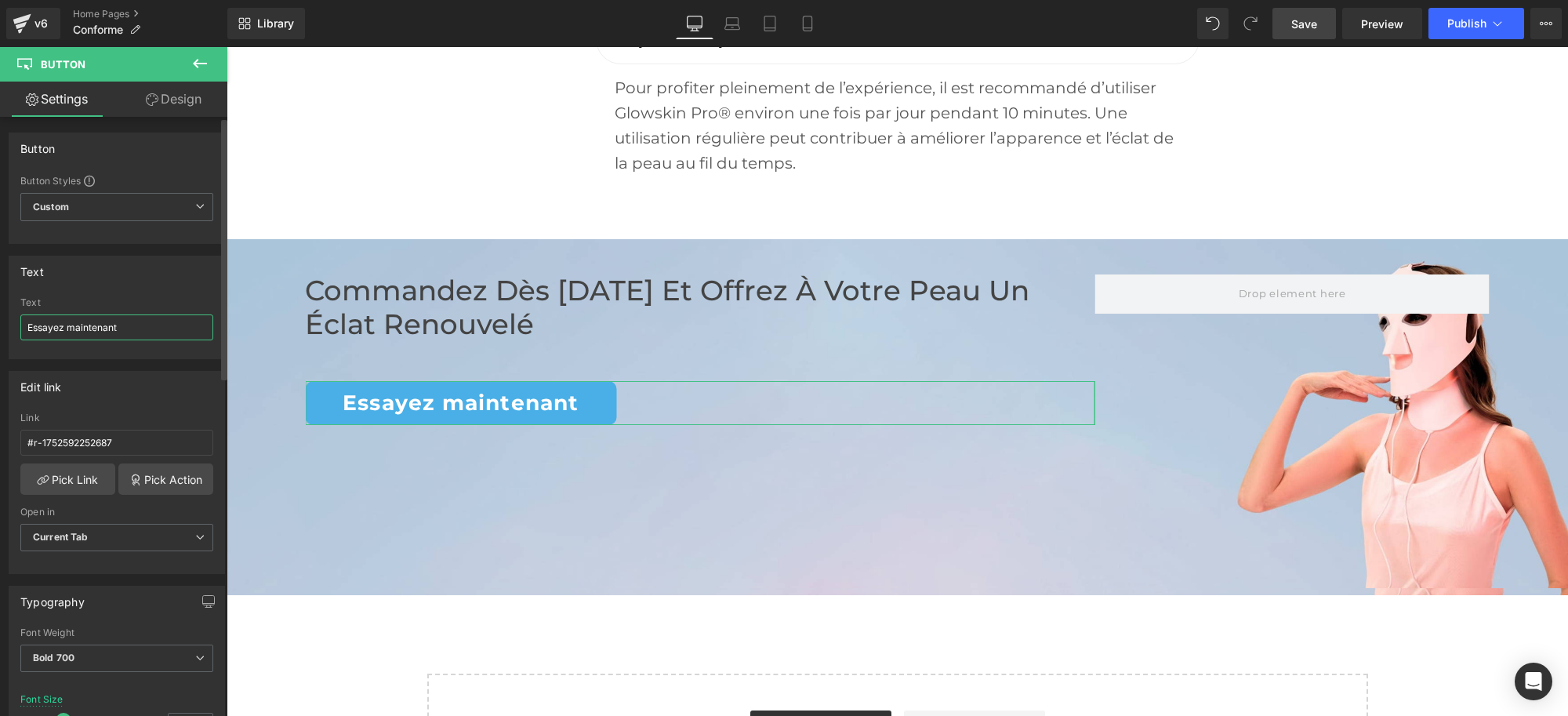
click at [75, 326] on input "Essayez maintenant" at bounding box center [117, 327] width 192 height 26
drag, startPoint x: 130, startPoint y: 329, endPoint x: 5, endPoint y: 329, distance: 125.0
click at [5, 329] on div "Text Essayez Maintenant Text Essayez Maintenant" at bounding box center [117, 301] width 234 height 115
type input "Essayez Maintenant"
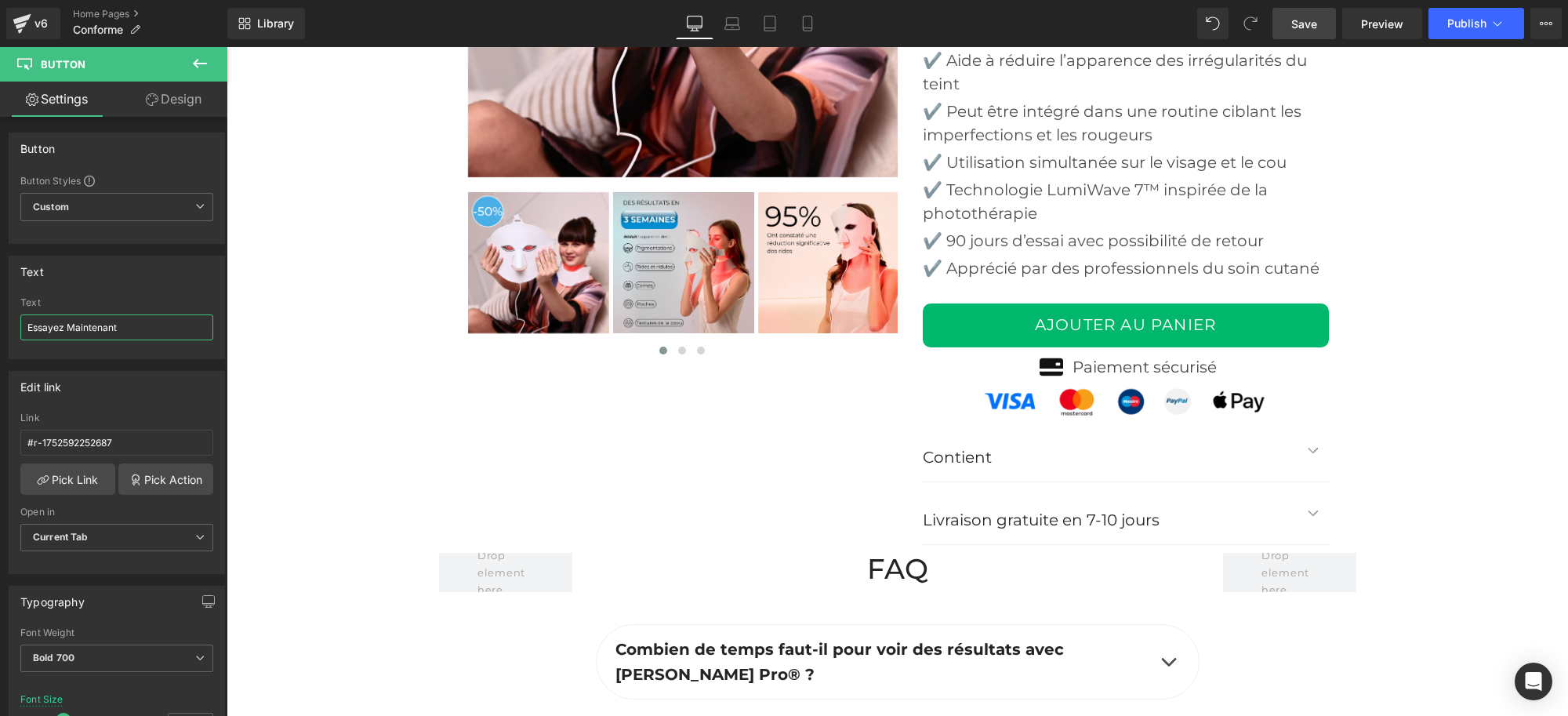
scroll to position [4981, 0]
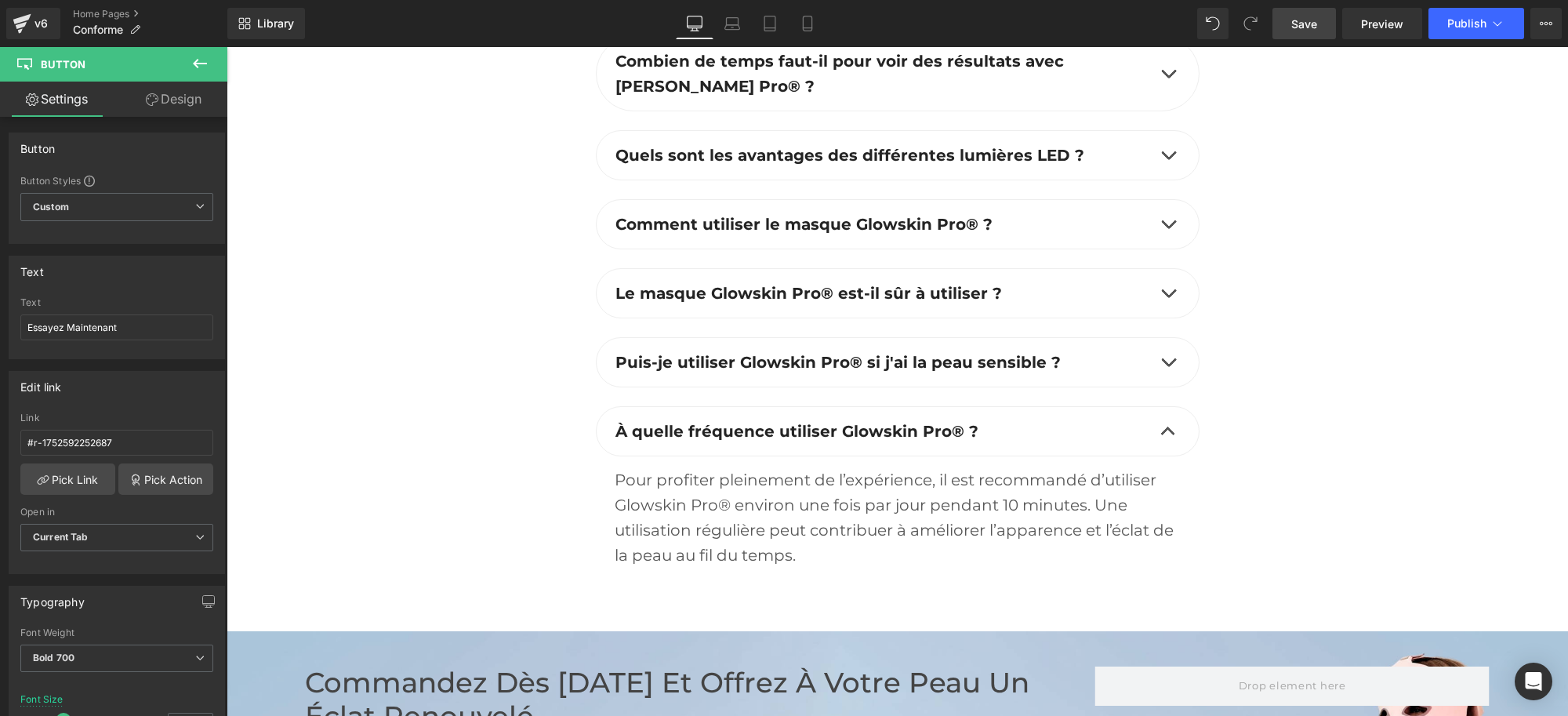
drag, startPoint x: 1299, startPoint y: 24, endPoint x: 1070, endPoint y: 10, distance: 229.4
click at [1299, 24] on span "Save" at bounding box center [1304, 23] width 26 height 16
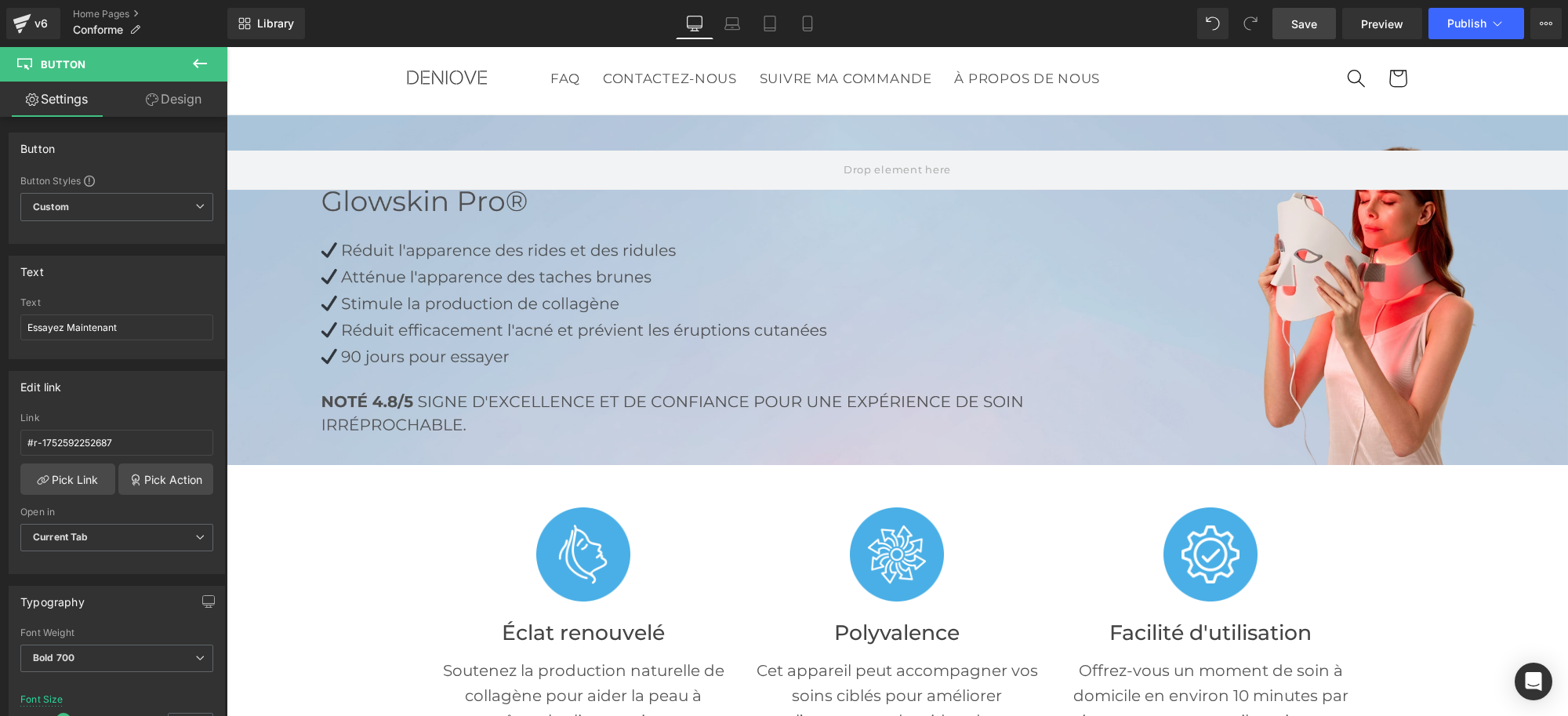
scroll to position [0, 0]
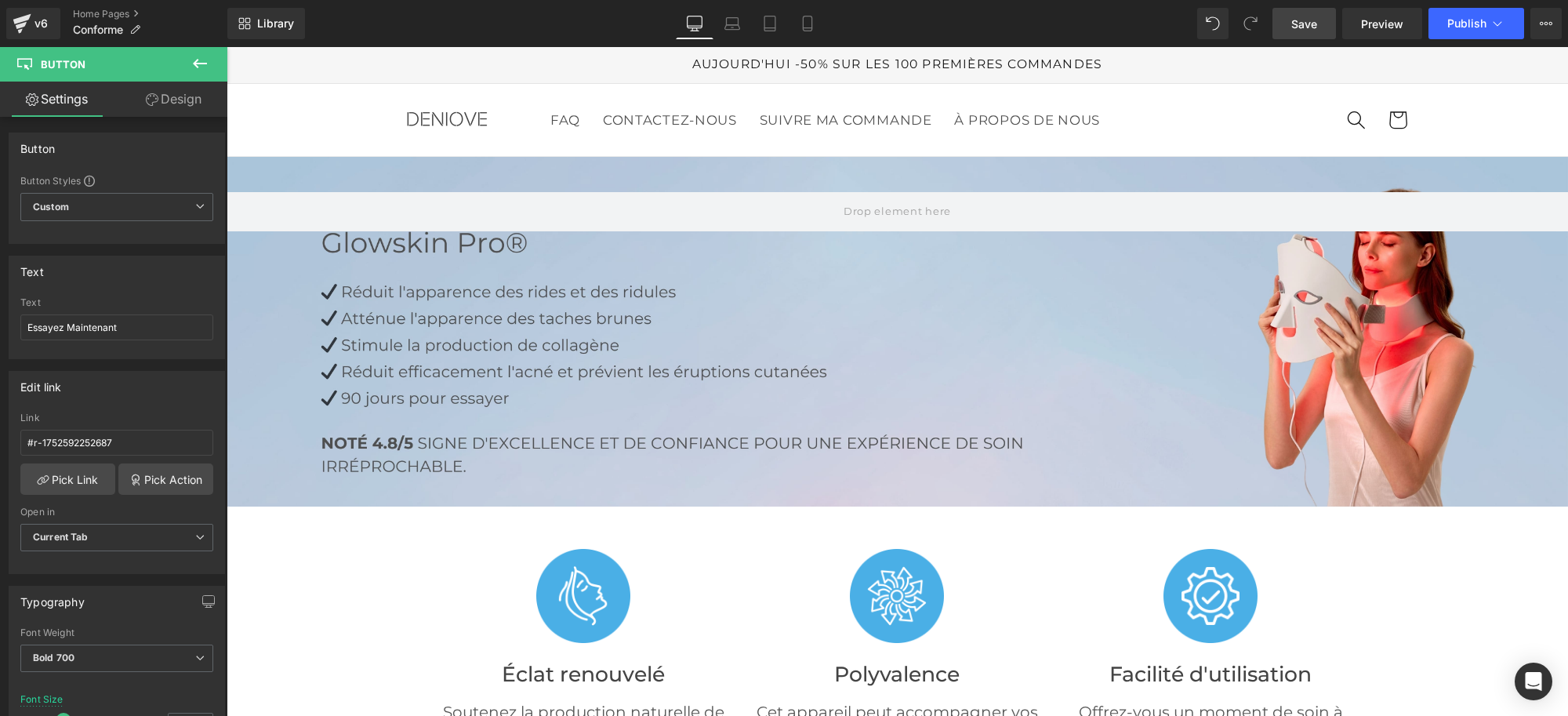
click at [1310, 26] on span "Save" at bounding box center [1304, 23] width 26 height 16
click at [801, 25] on icon at bounding box center [807, 23] width 15 height 15
type input "18"
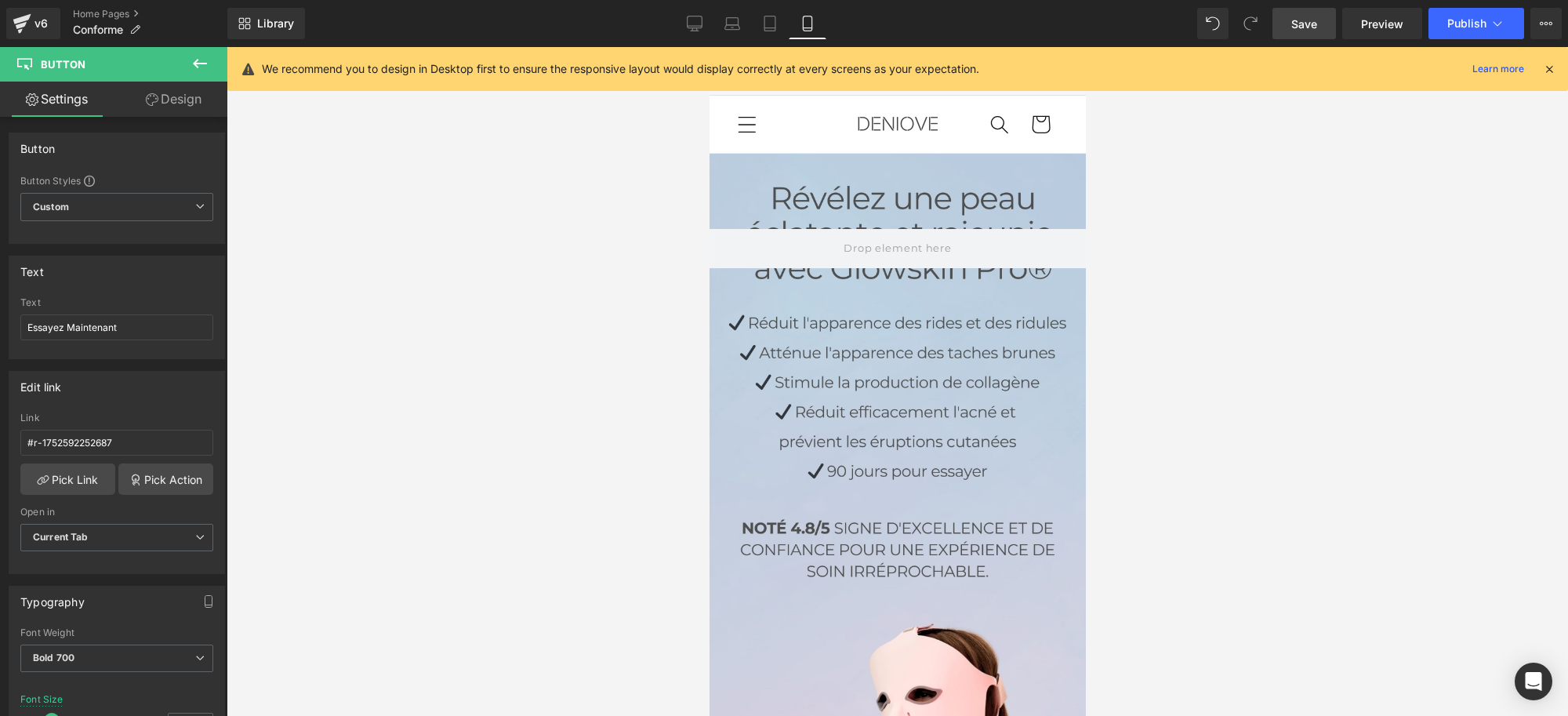
click at [882, 426] on div at bounding box center [897, 530] width 376 height 753
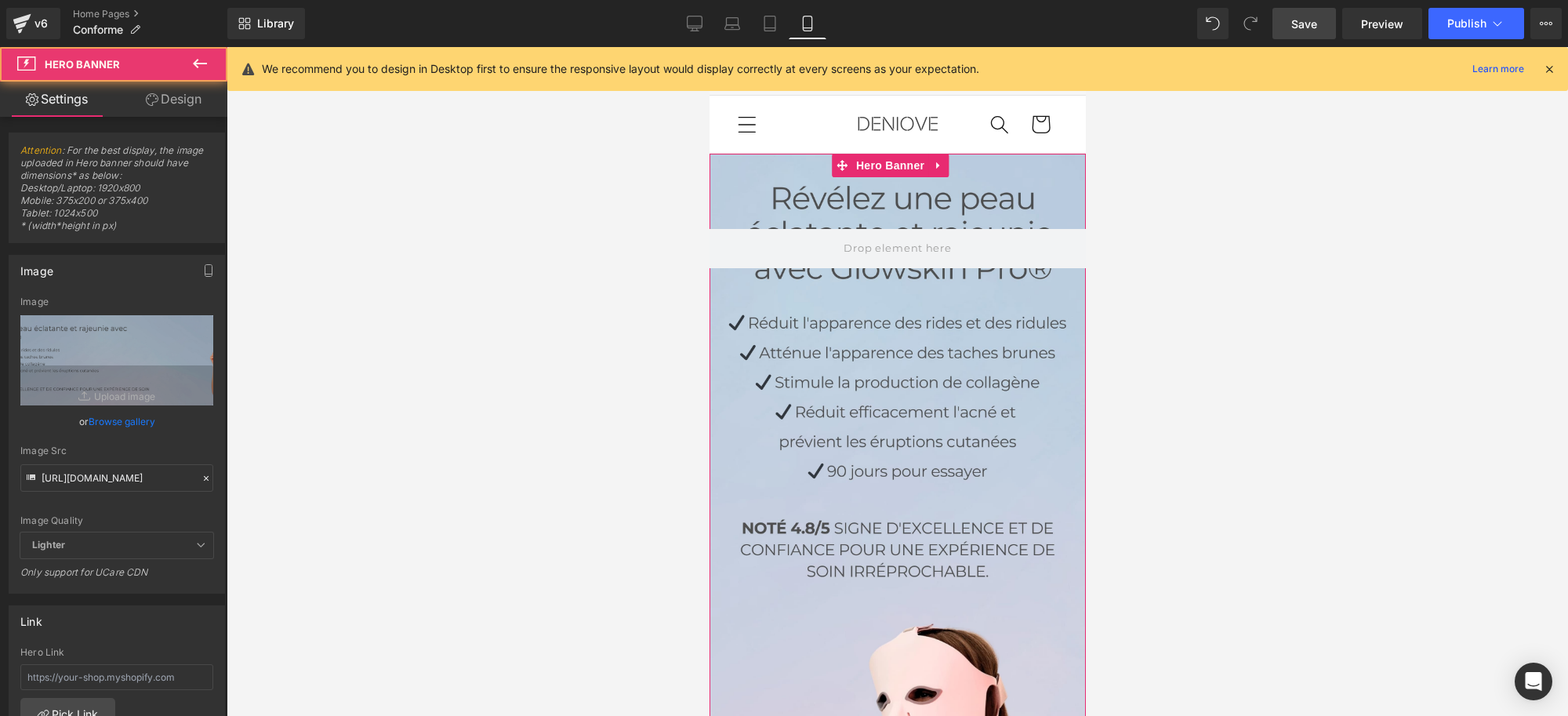
click at [845, 358] on div at bounding box center [897, 530] width 376 height 753
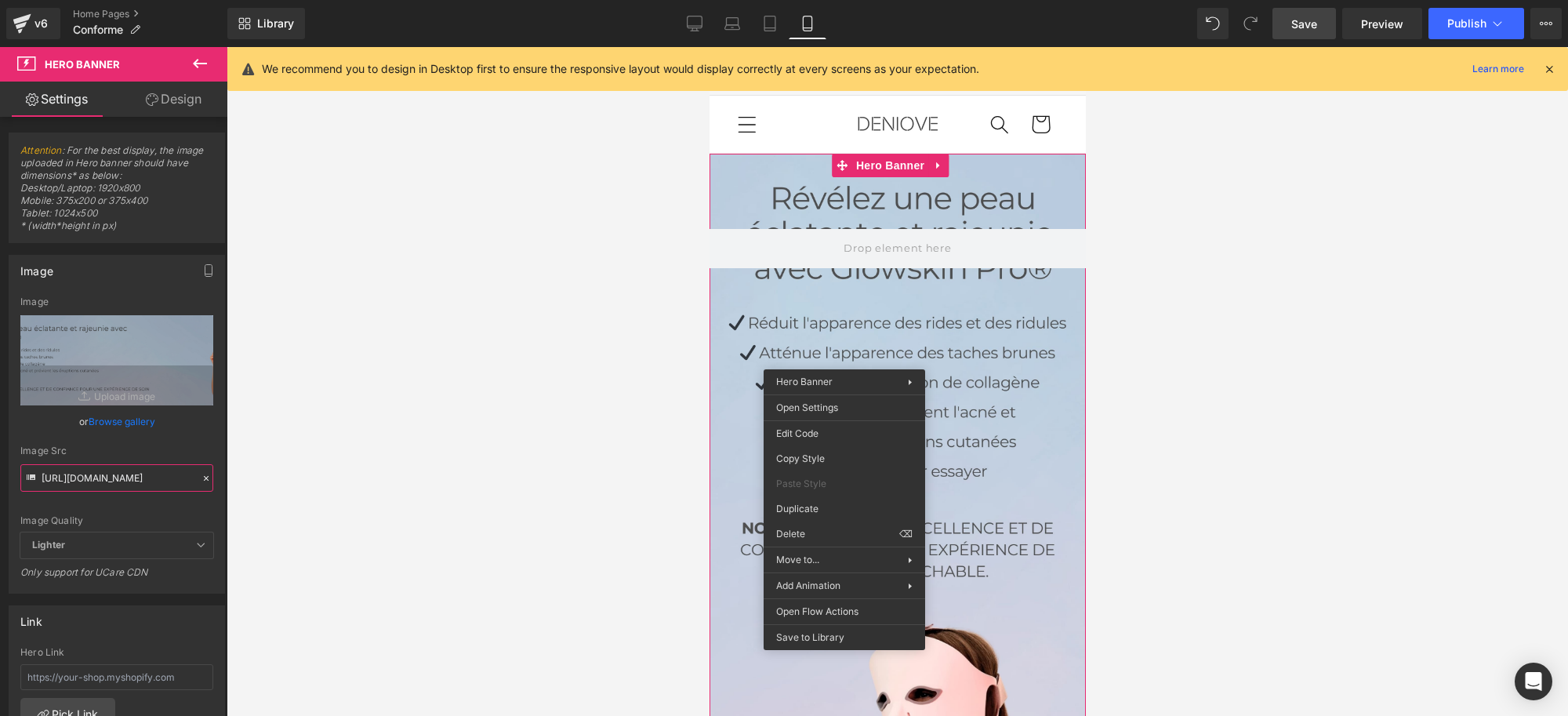
click at [158, 479] on input "[URL][DOMAIN_NAME]" at bounding box center [117, 478] width 192 height 27
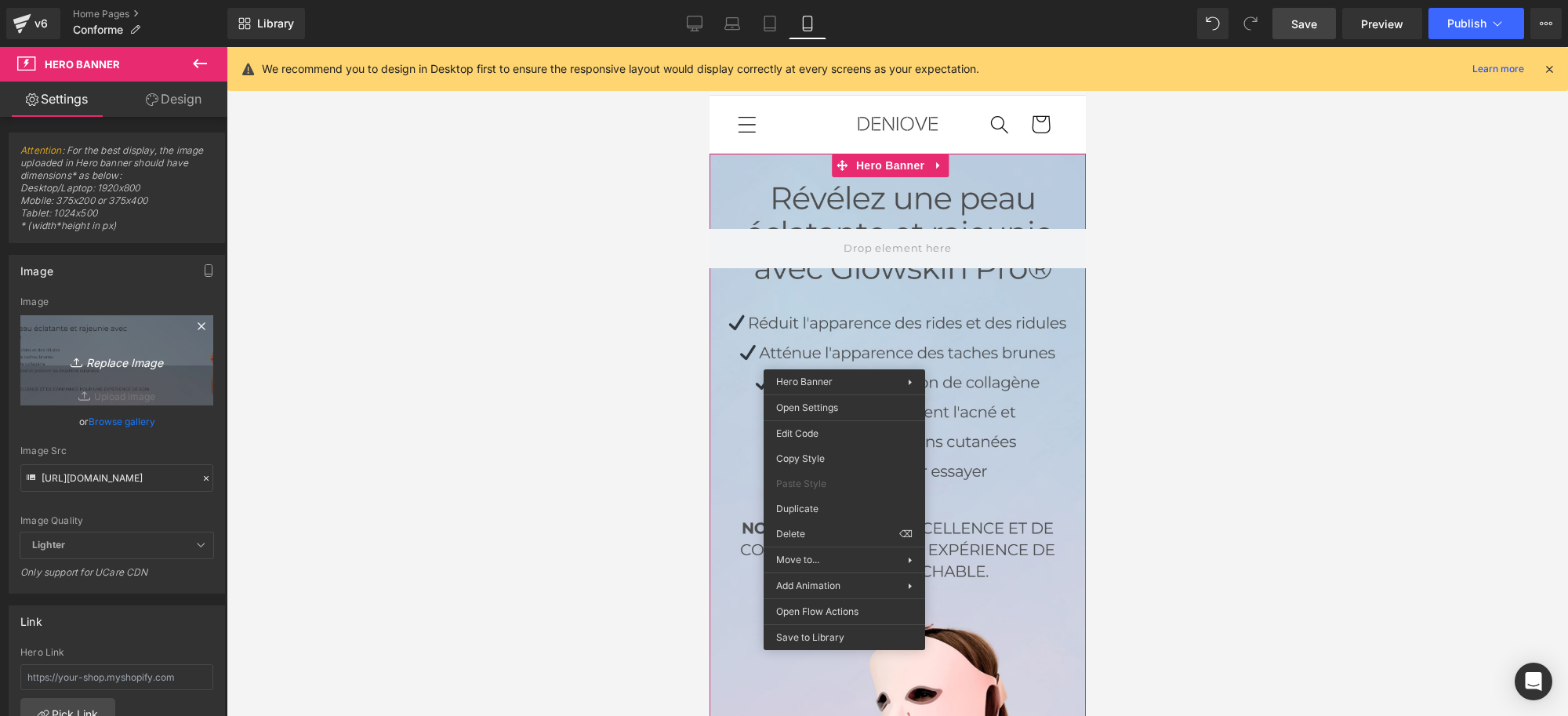
click at [80, 339] on link "Replace Image" at bounding box center [117, 360] width 192 height 90
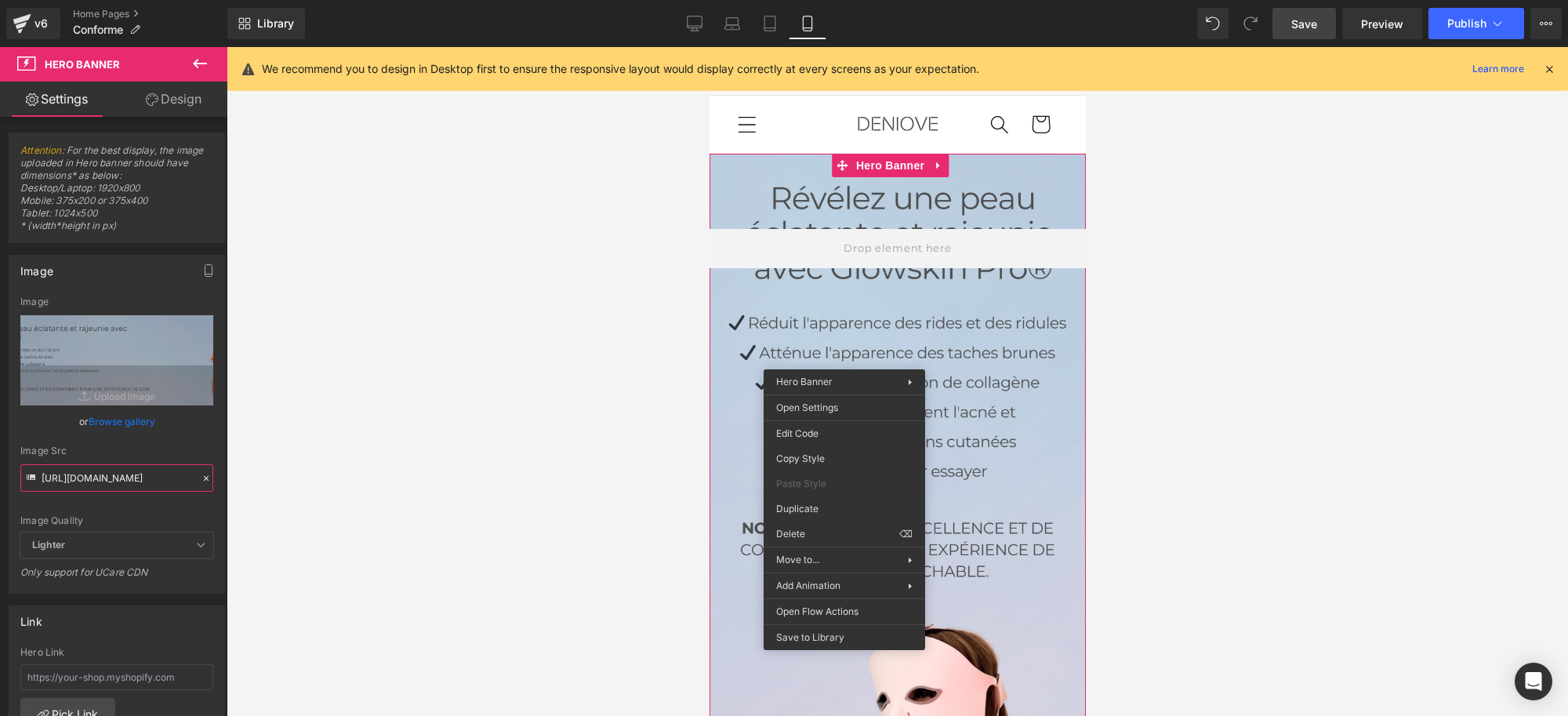
click at [114, 478] on input "[URL][DOMAIN_NAME]" at bounding box center [117, 478] width 192 height 27
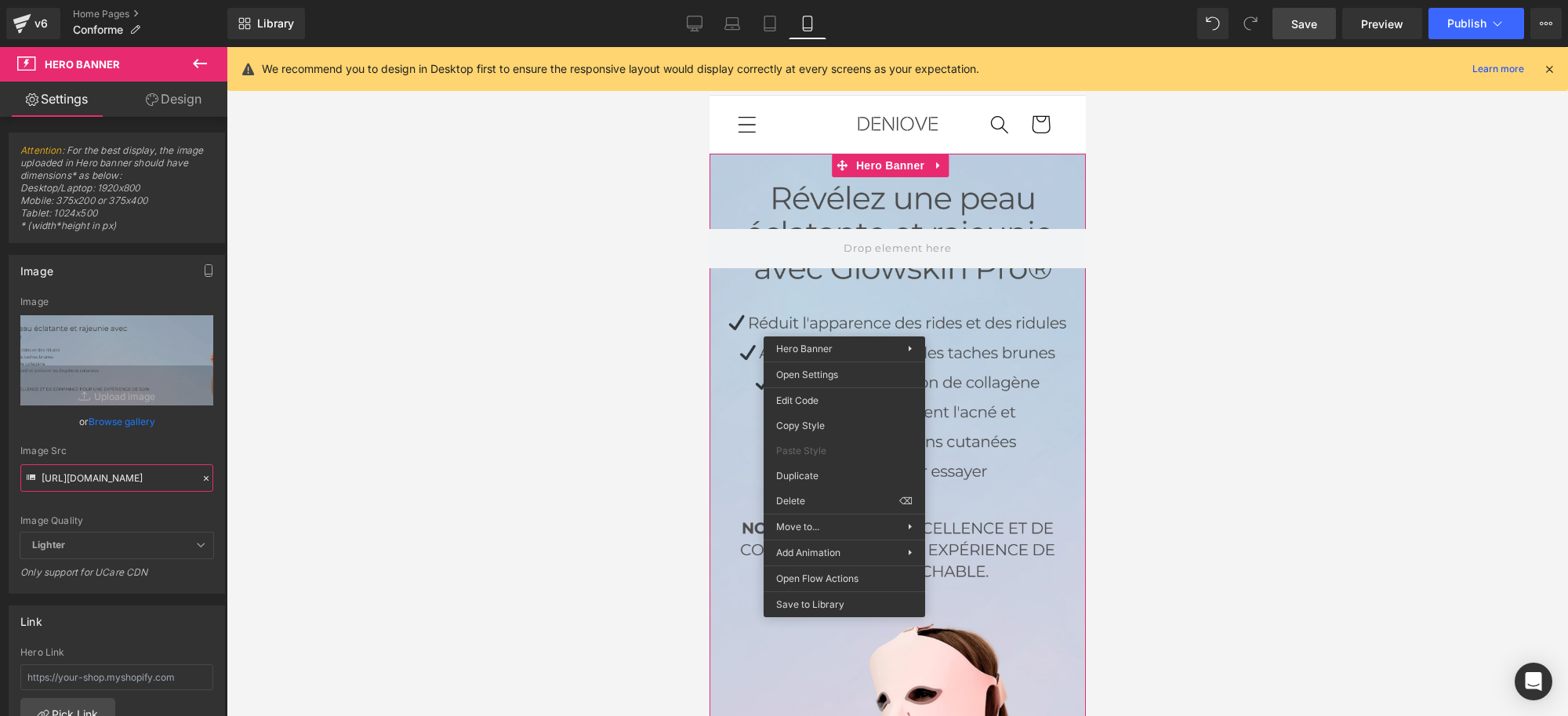
scroll to position [392, 0]
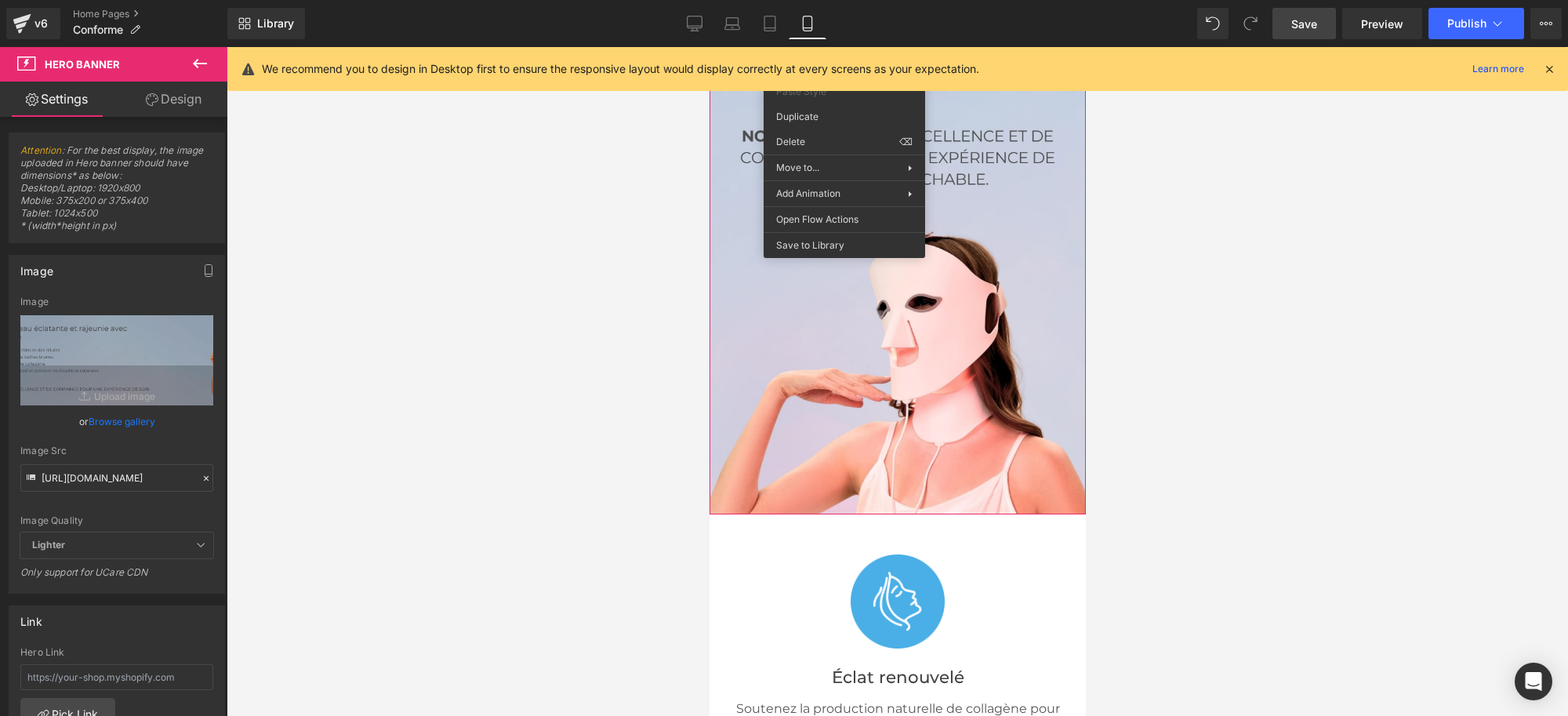
click at [1235, 301] on div at bounding box center [897, 381] width 1341 height 668
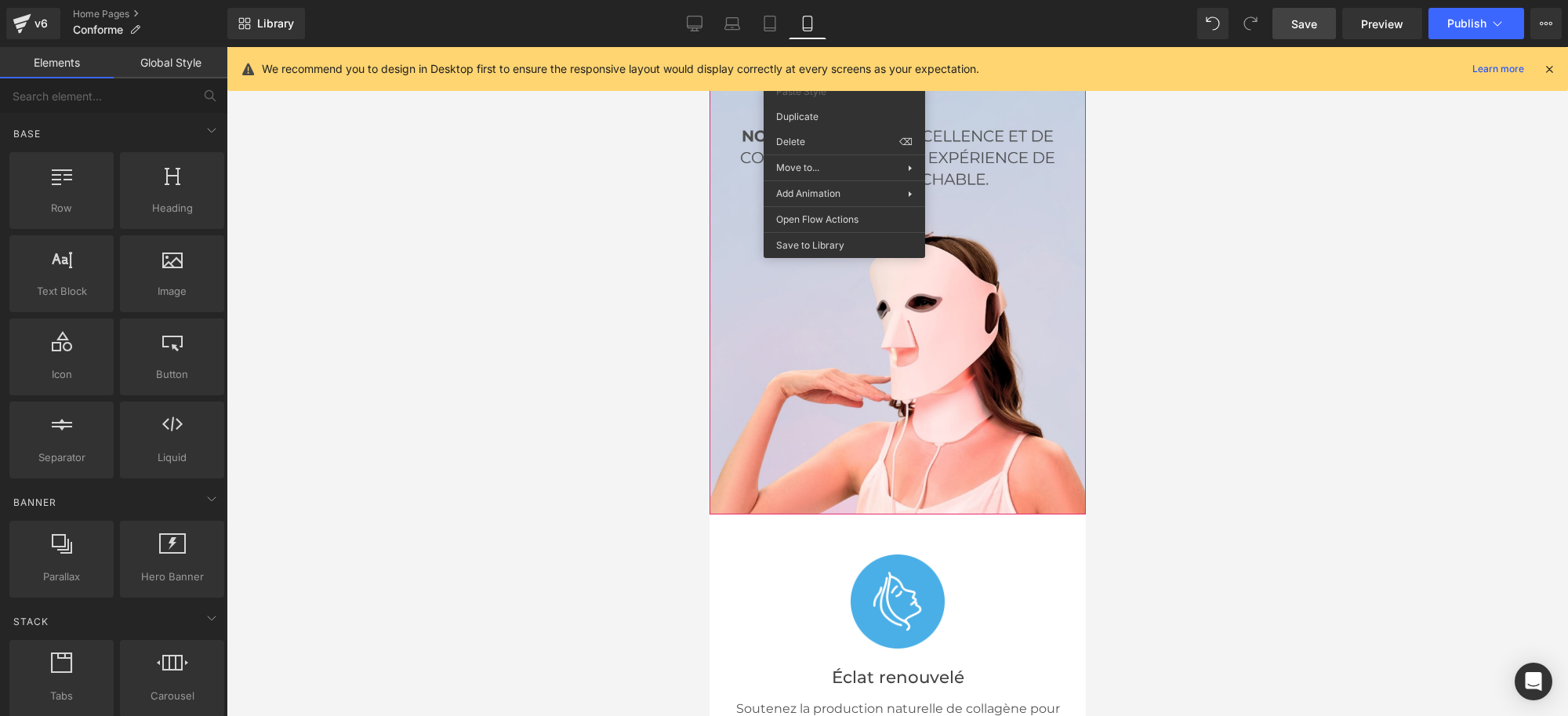
click at [990, 363] on div at bounding box center [897, 138] width 376 height 753
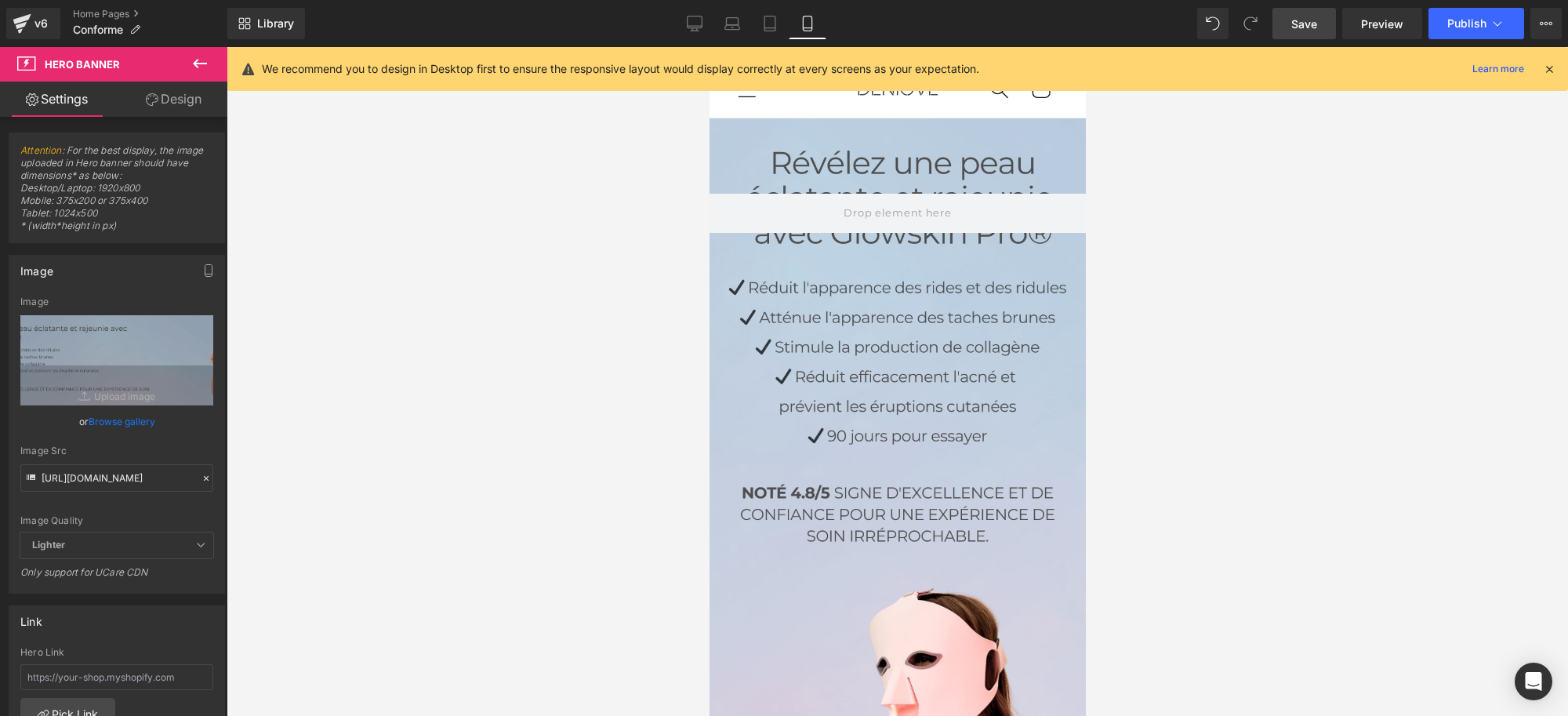
scroll to position [0, 0]
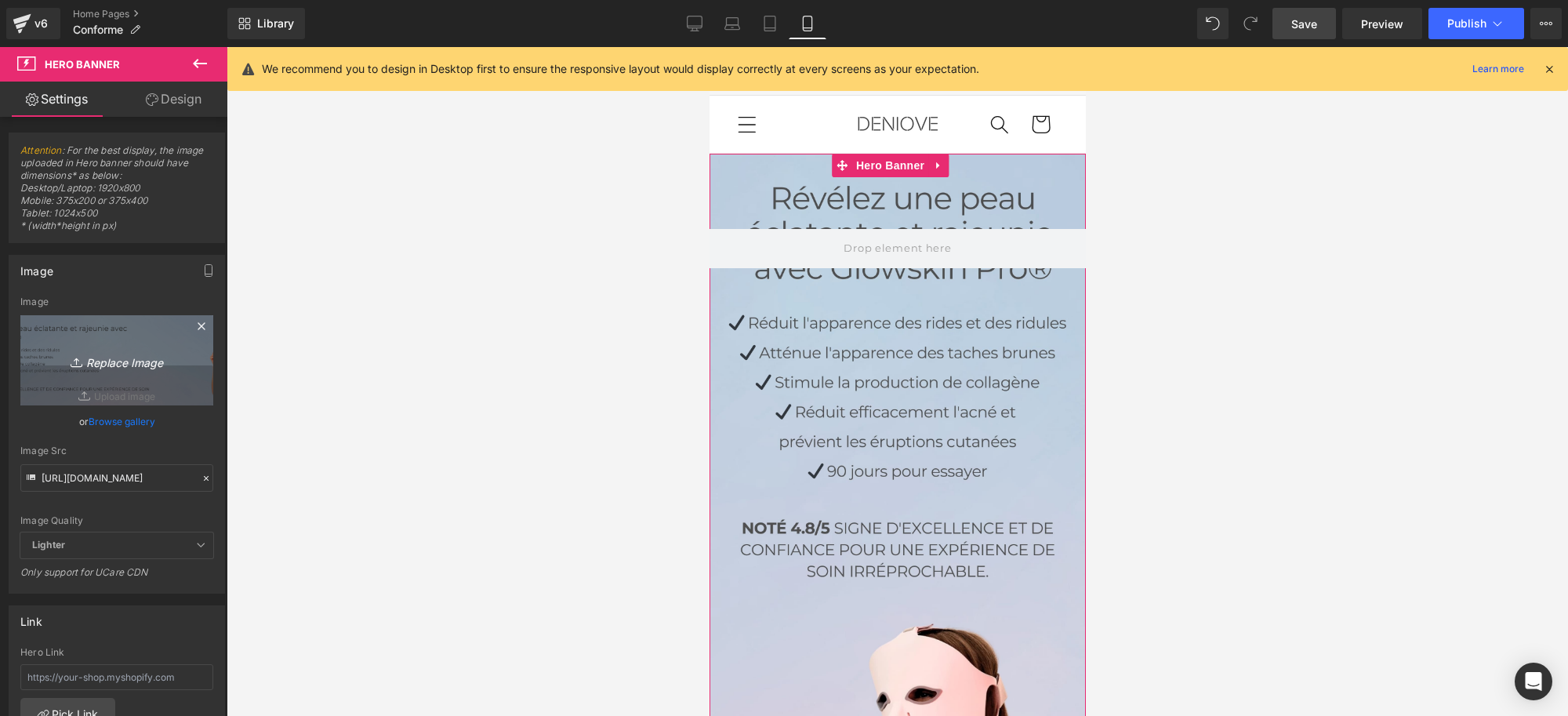
click at [123, 363] on icon "Replace Image" at bounding box center [117, 360] width 125 height 20
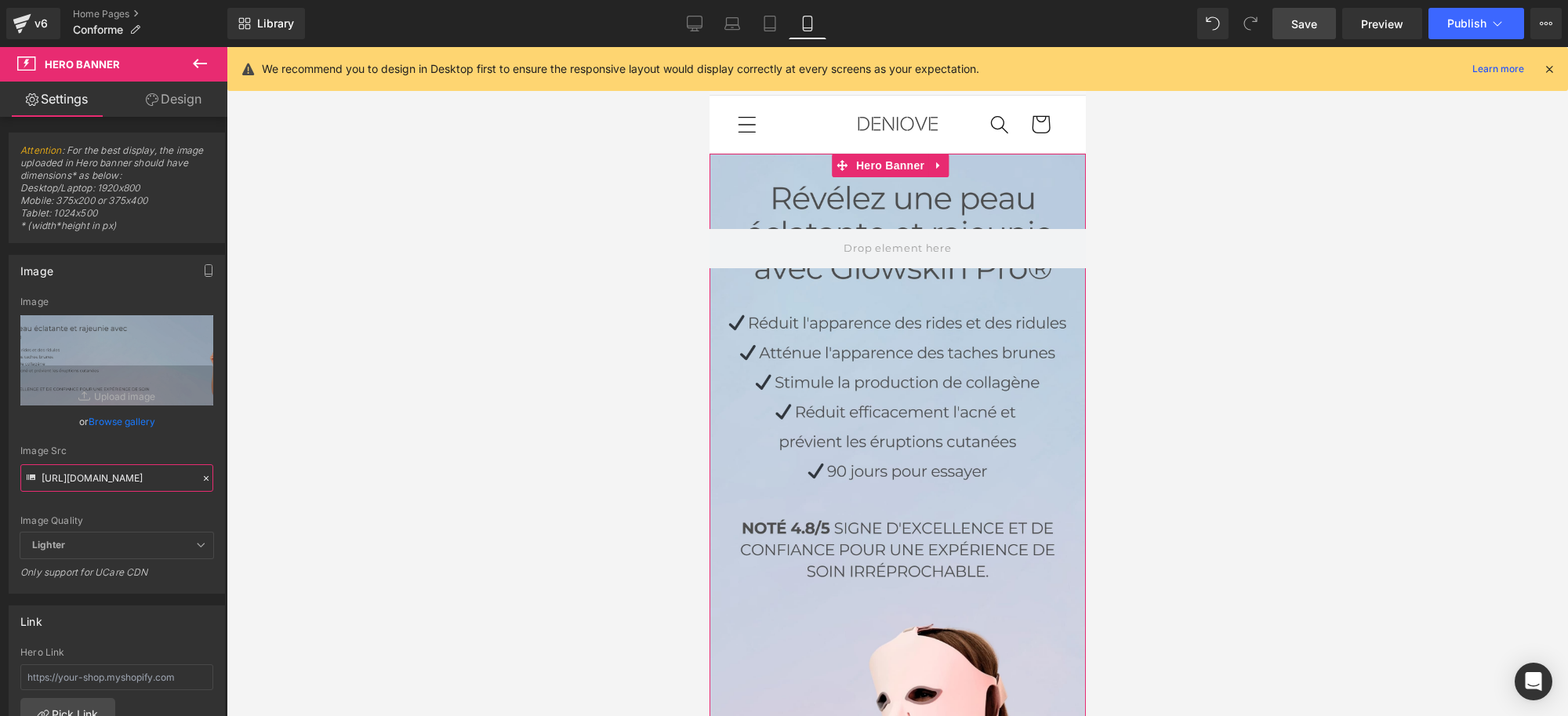
click at [114, 479] on input "[URL][DOMAIN_NAME]" at bounding box center [117, 478] width 192 height 27
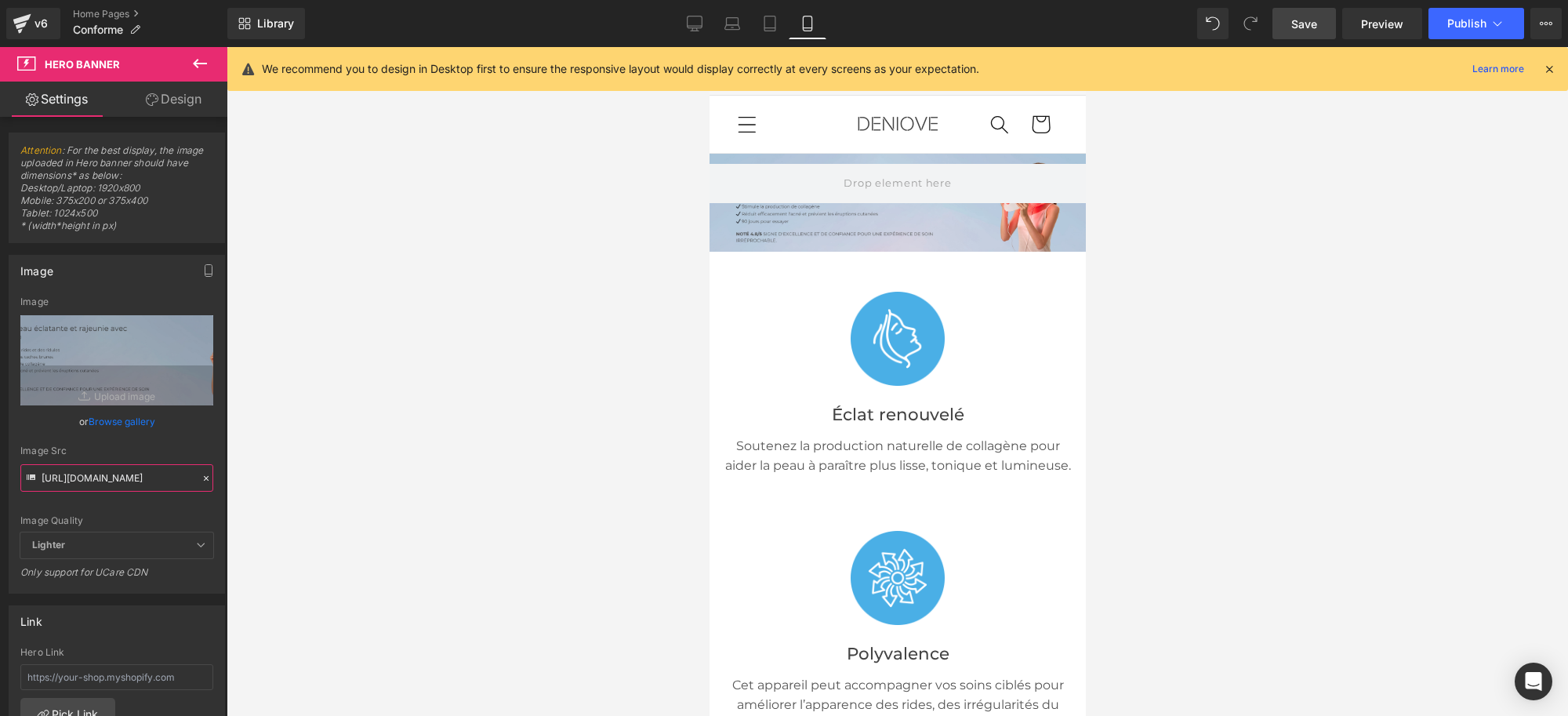
paste input "976/4896/8020/files/Bas_chevevtn_5.jpg?v=1755157802"
type input "[URL][DOMAIN_NAME]"
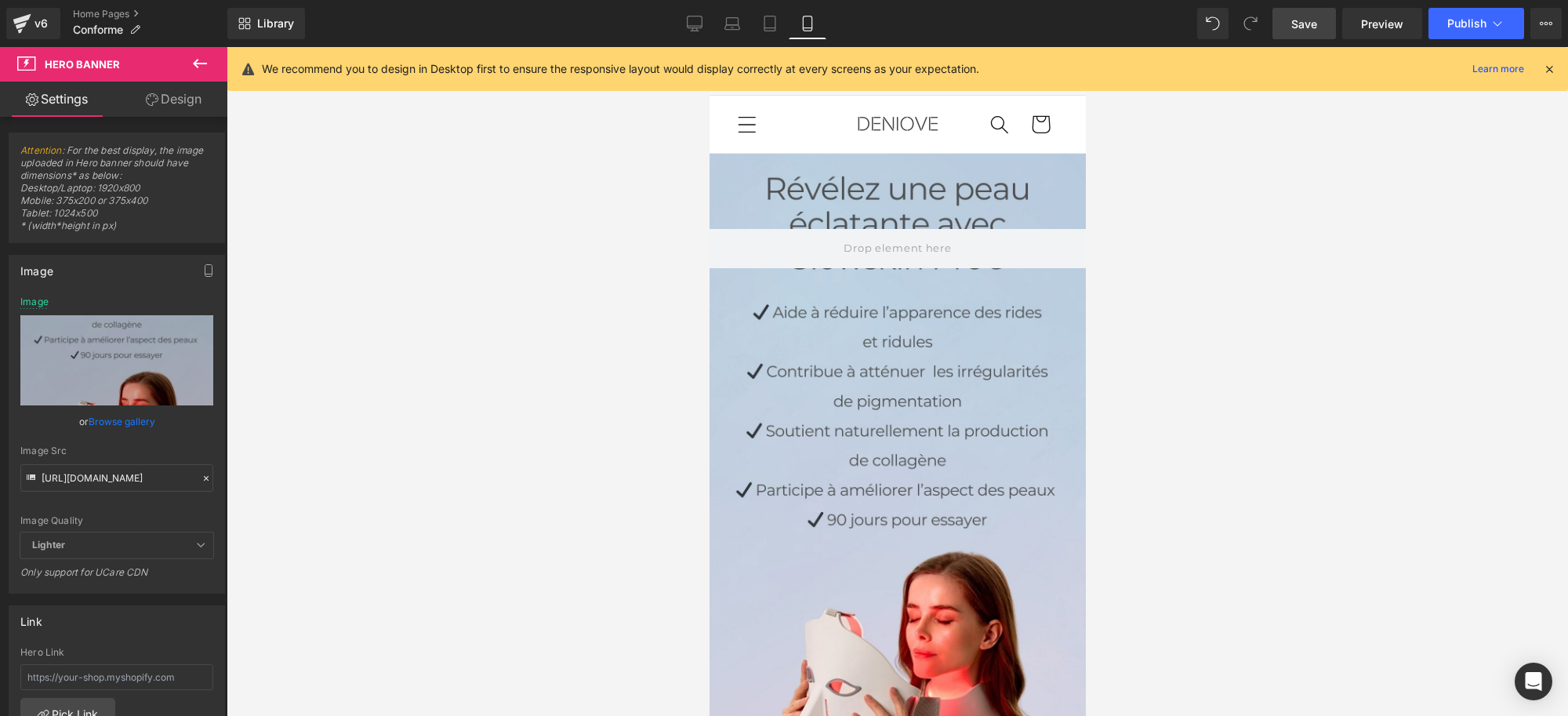
click at [1266, 372] on div at bounding box center [897, 381] width 1341 height 668
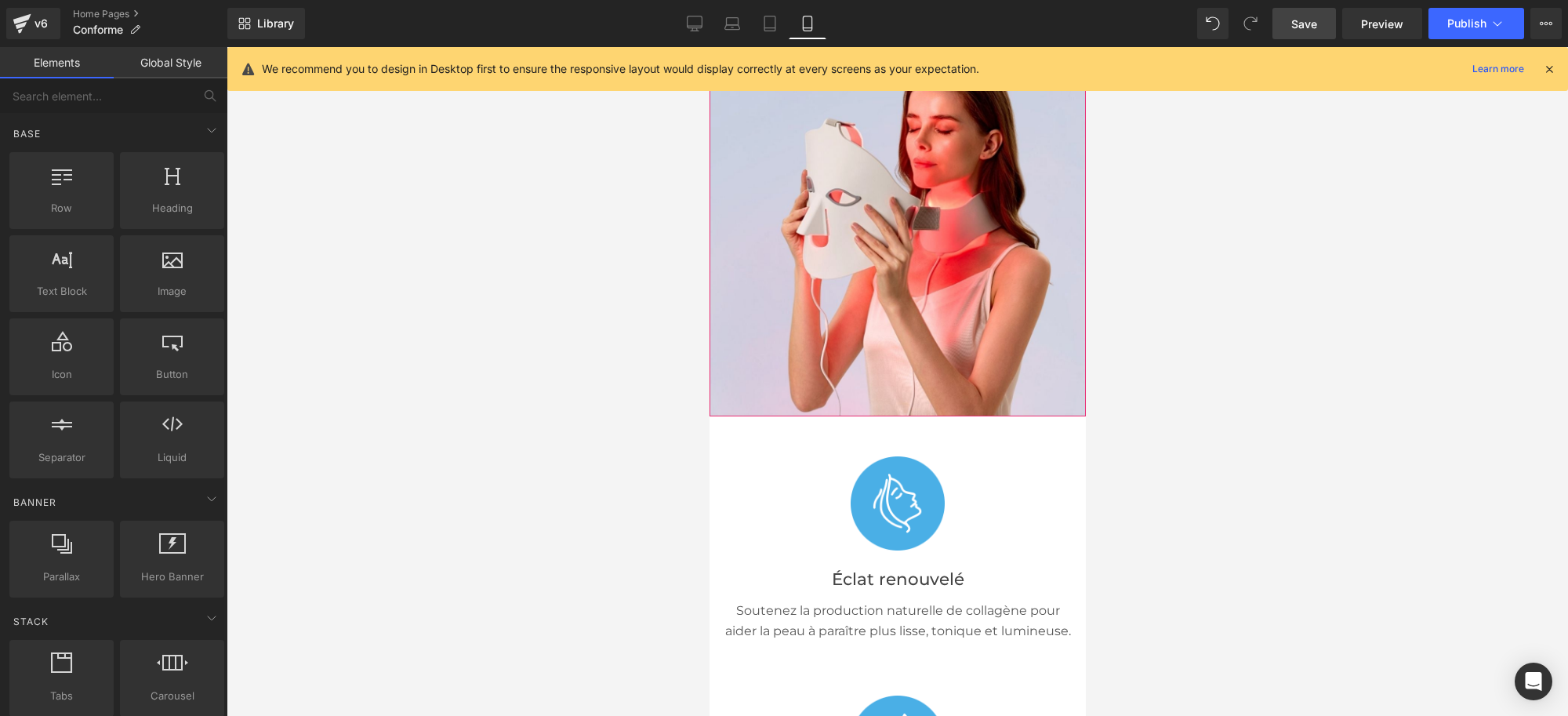
scroll to position [0, 0]
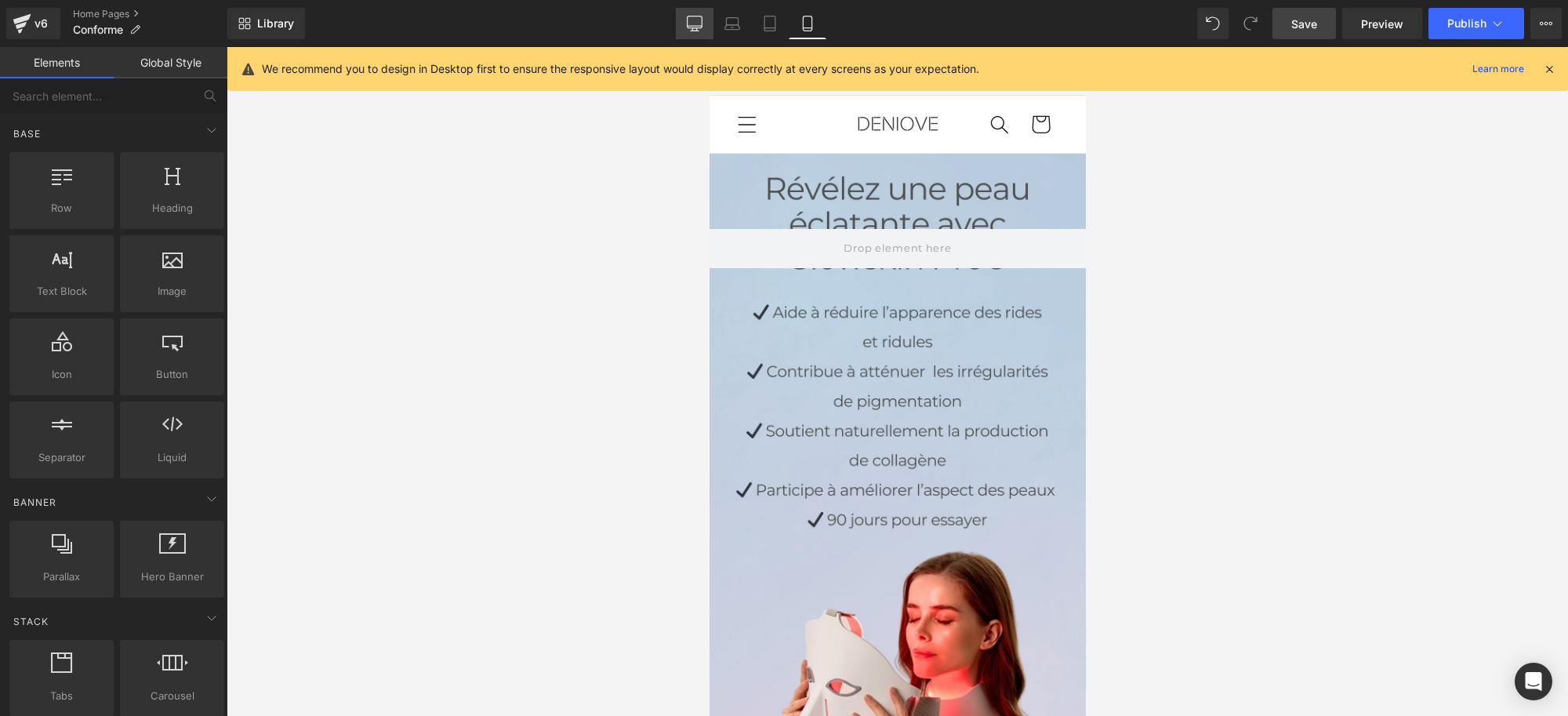
click at [698, 29] on icon at bounding box center [695, 23] width 15 height 15
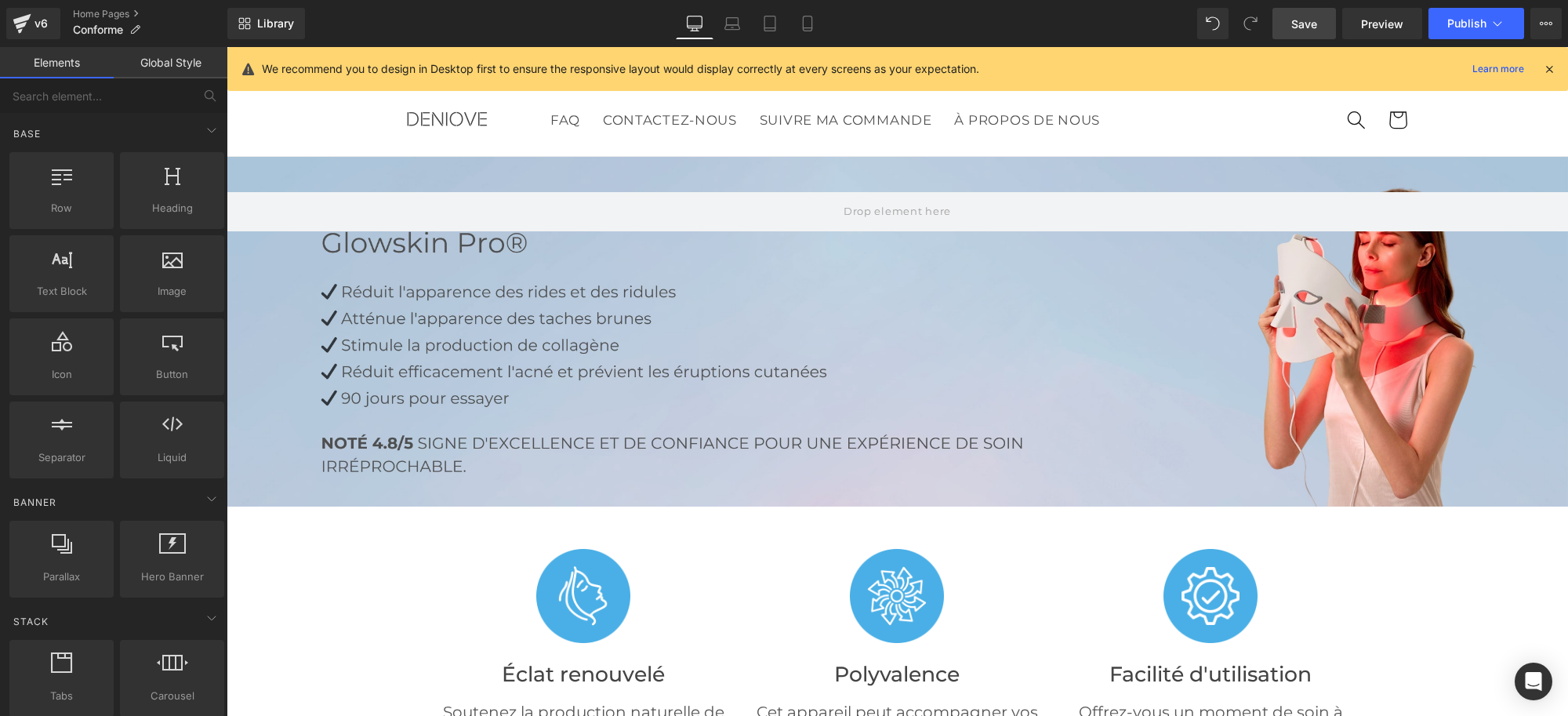
scroll to position [111, 0]
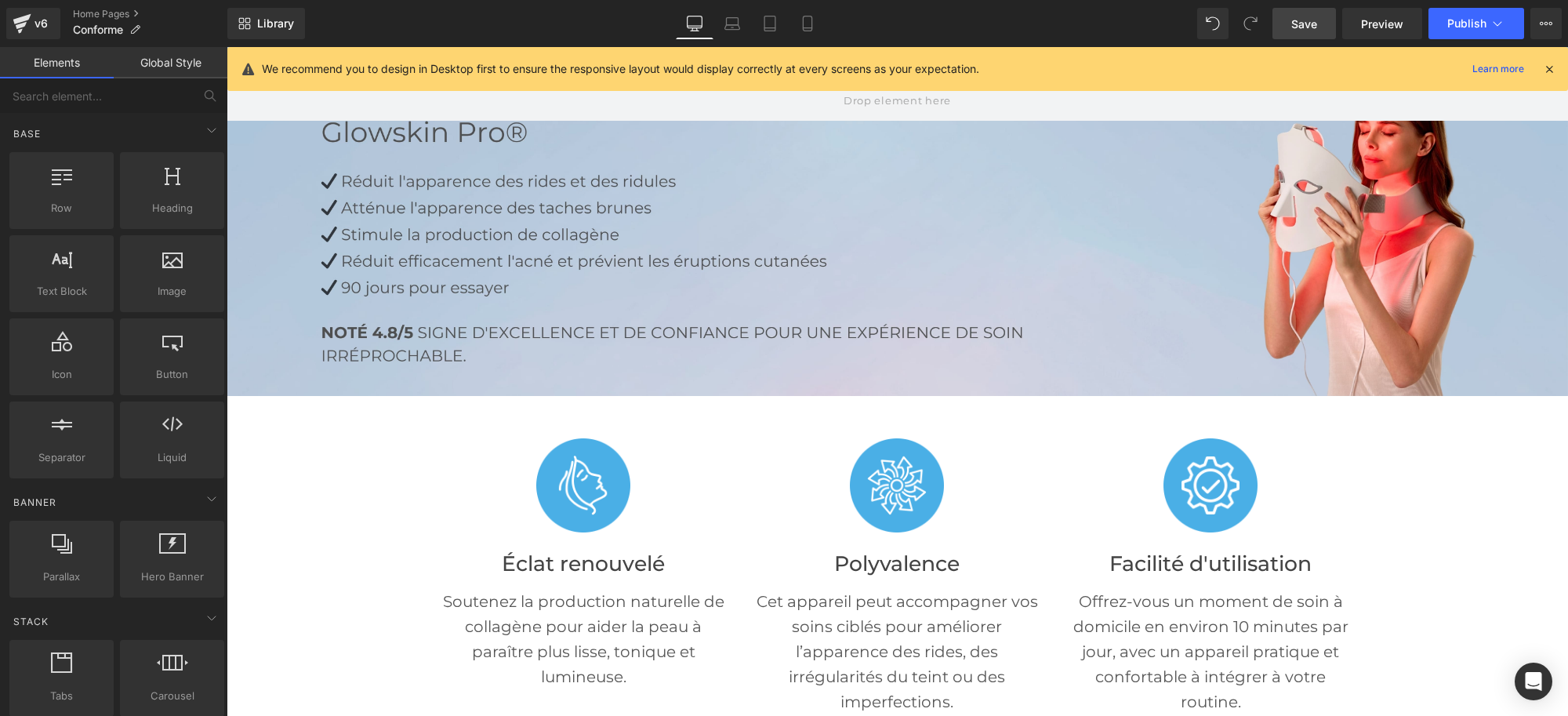
click at [1017, 218] on div at bounding box center [897, 221] width 1341 height 349
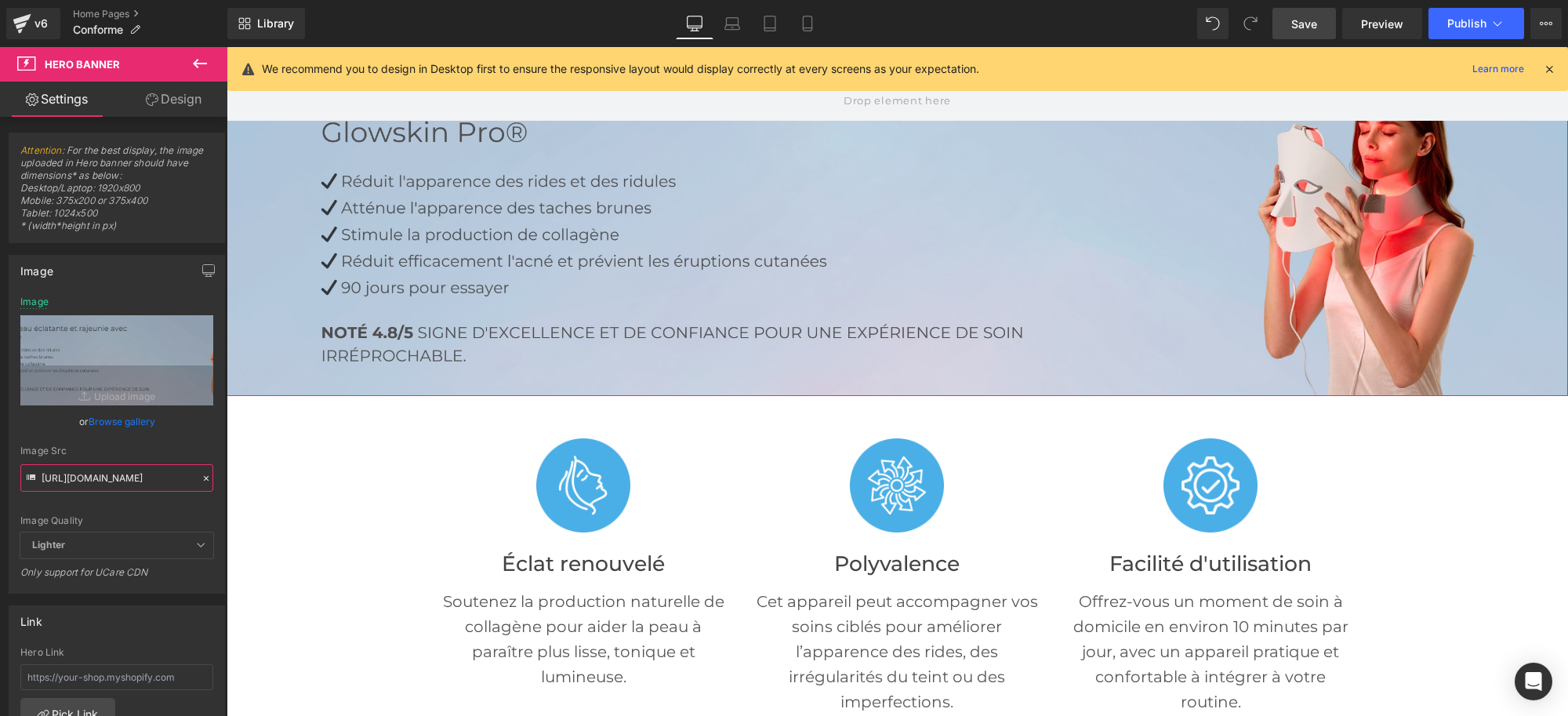
click at [108, 478] on input "[URL][DOMAIN_NAME]" at bounding box center [117, 478] width 192 height 27
paste input "976/4896/8020/files/Banniere_conform.jpg?v=1755157802"
click at [185, 440] on div "Image Quality Lighter Lightest Lighter Lighter Lightest Only support for UCare …" at bounding box center [117, 414] width 192 height 236
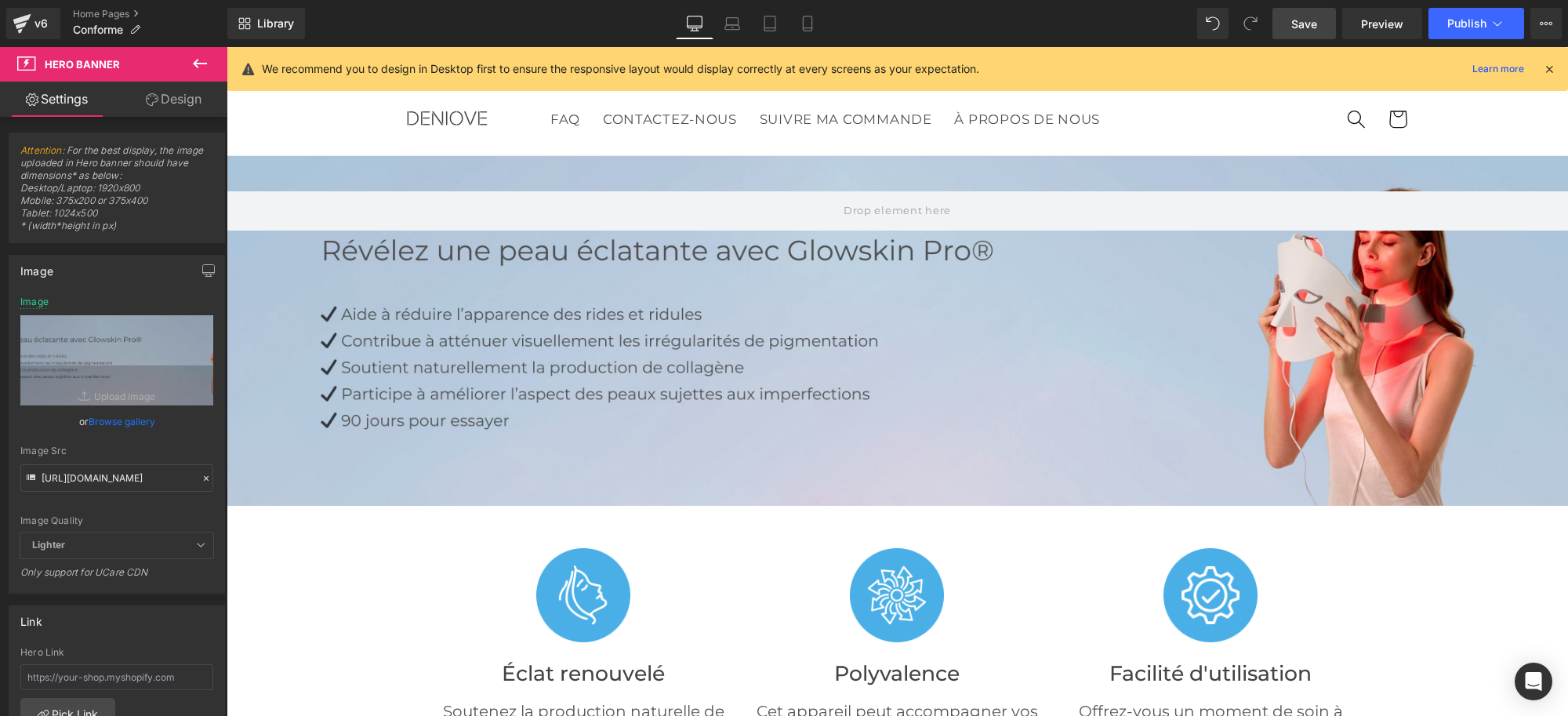
scroll to position [0, 0]
click at [740, 20] on icon at bounding box center [732, 23] width 15 height 15
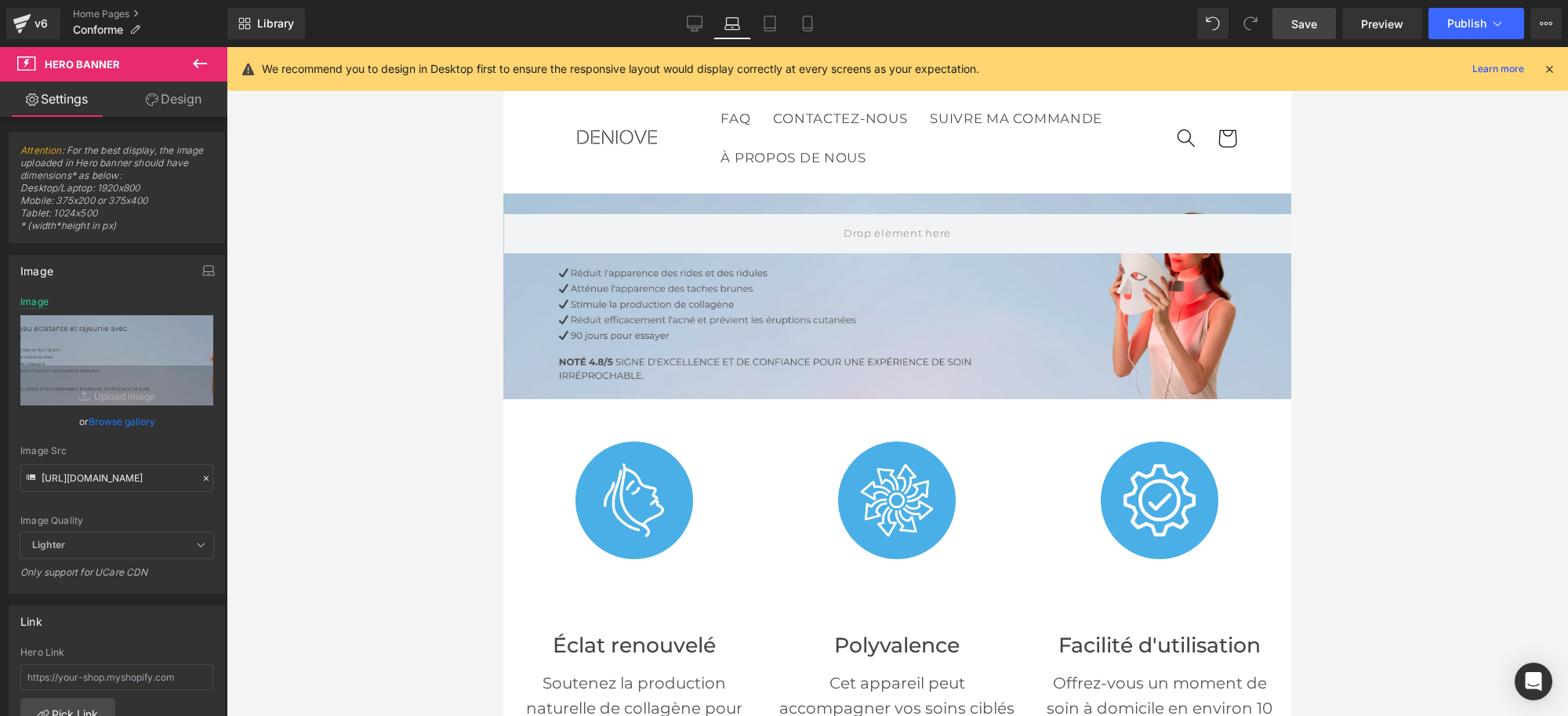
scroll to position [36, 0]
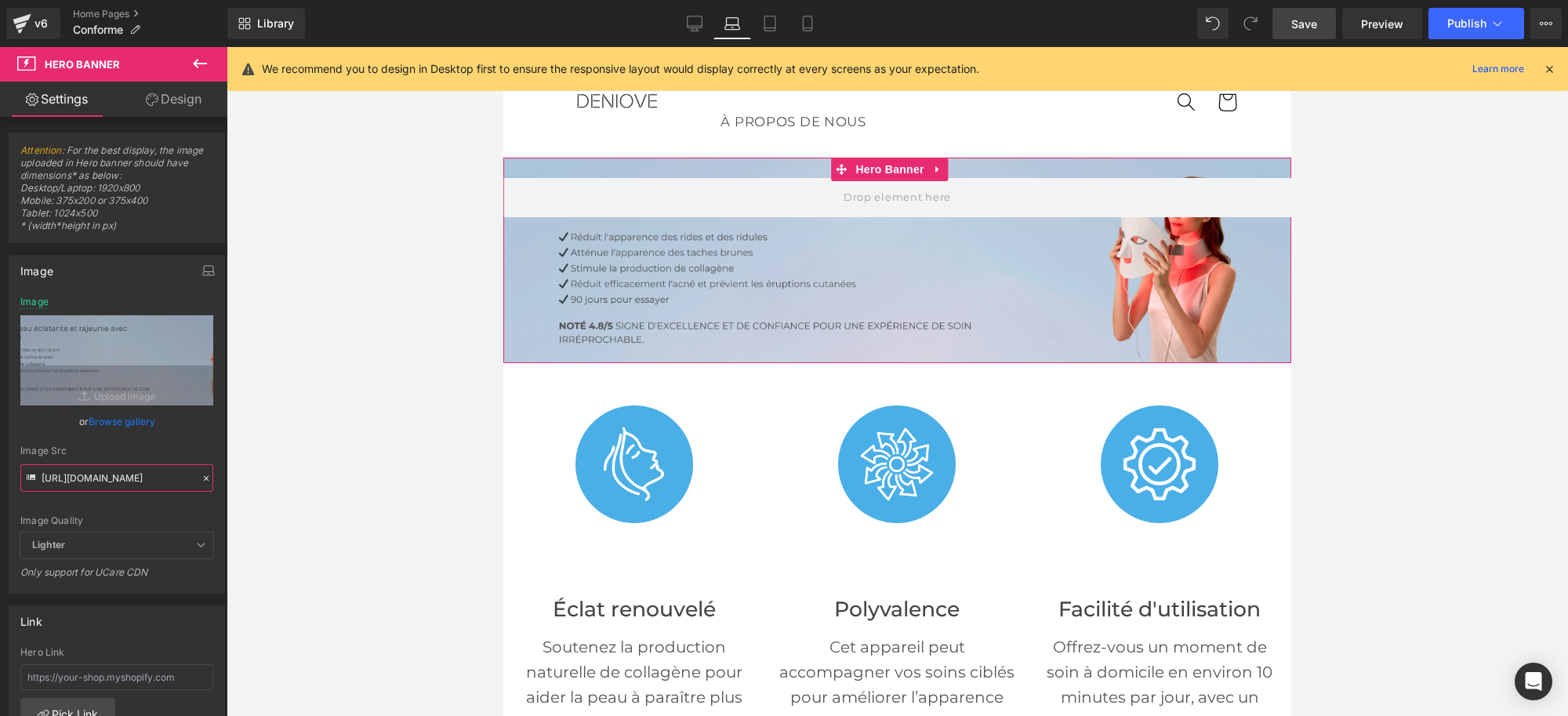
click at [120, 476] on input "[URL][DOMAIN_NAME]" at bounding box center [117, 478] width 192 height 27
paste input "976/4896/8020/files/Banniere_conform.jpg?v=1755157802"
click at [188, 436] on div "Image Quality Lighter Lightest Lighter Lighter Lightest Only support for UCare …" at bounding box center [117, 414] width 192 height 236
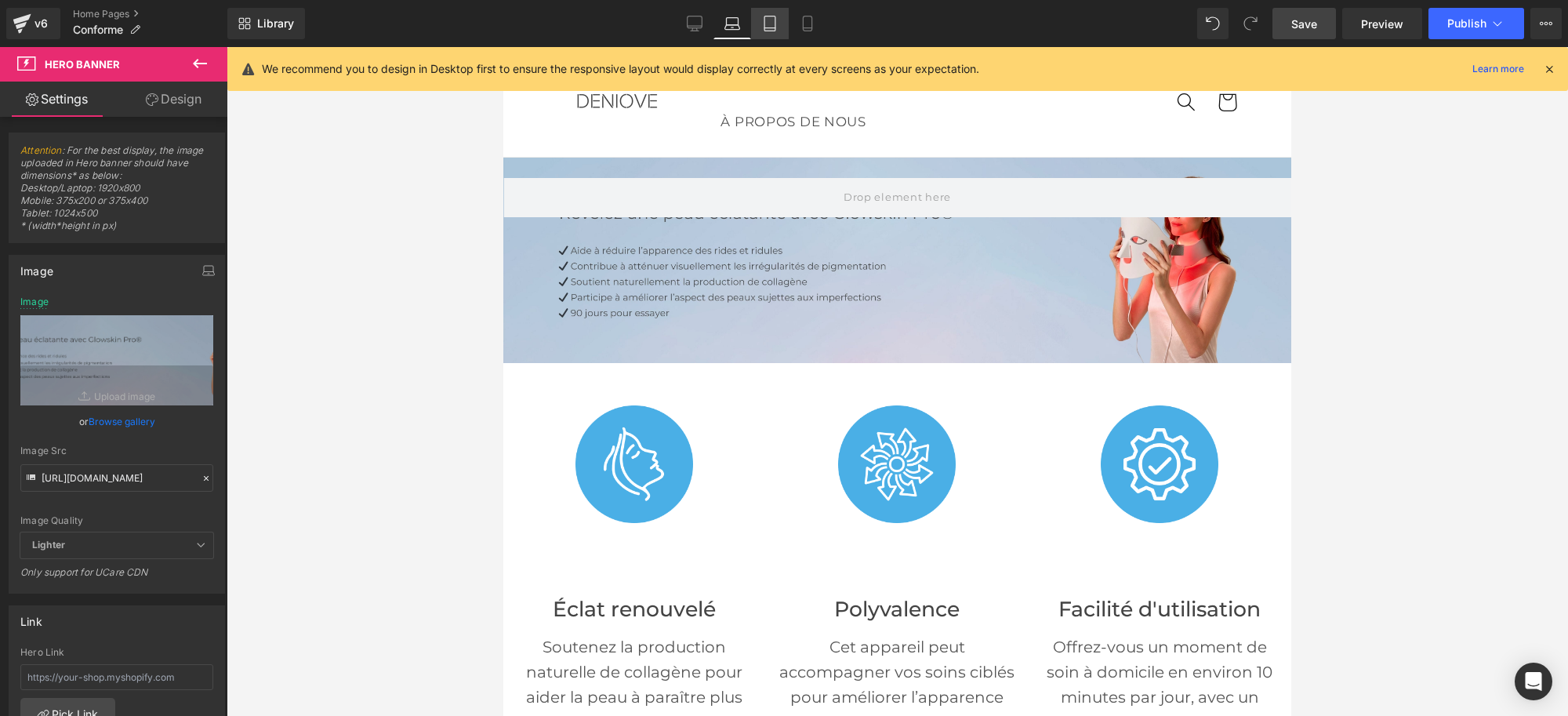
drag, startPoint x: 768, startPoint y: 24, endPoint x: 196, endPoint y: 99, distance: 576.9
click at [768, 24] on icon at bounding box center [770, 23] width 15 height 15
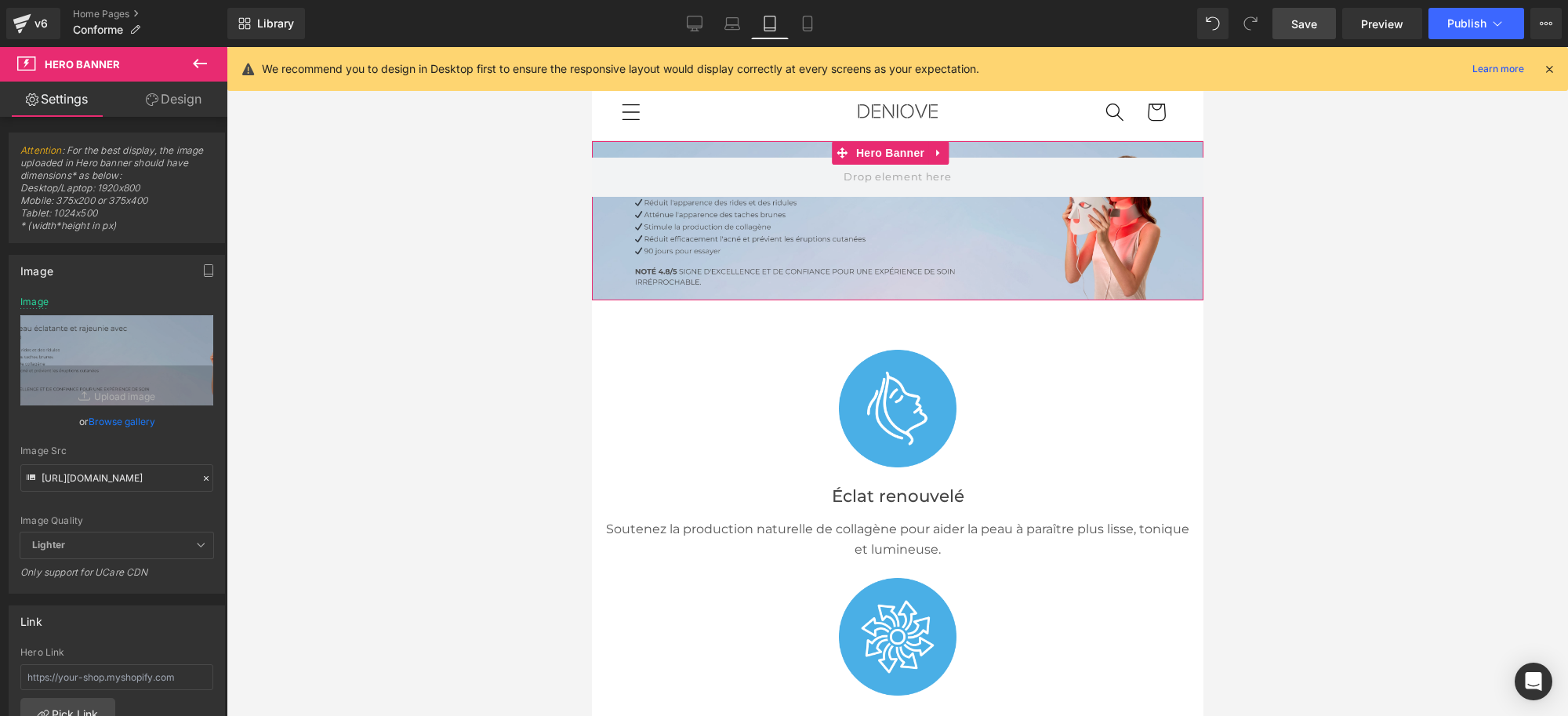
click at [708, 257] on div at bounding box center [897, 221] width 612 height 159
click at [128, 476] on input "[URL][DOMAIN_NAME]" at bounding box center [117, 478] width 192 height 27
paste input "976/4896/8020/files/Banniere_conform.jpg?v=1755157802"
click at [182, 439] on div "Image Quality Lighter Lightest Lighter Lighter Lightest Only support for UCare …" at bounding box center [117, 414] width 192 height 236
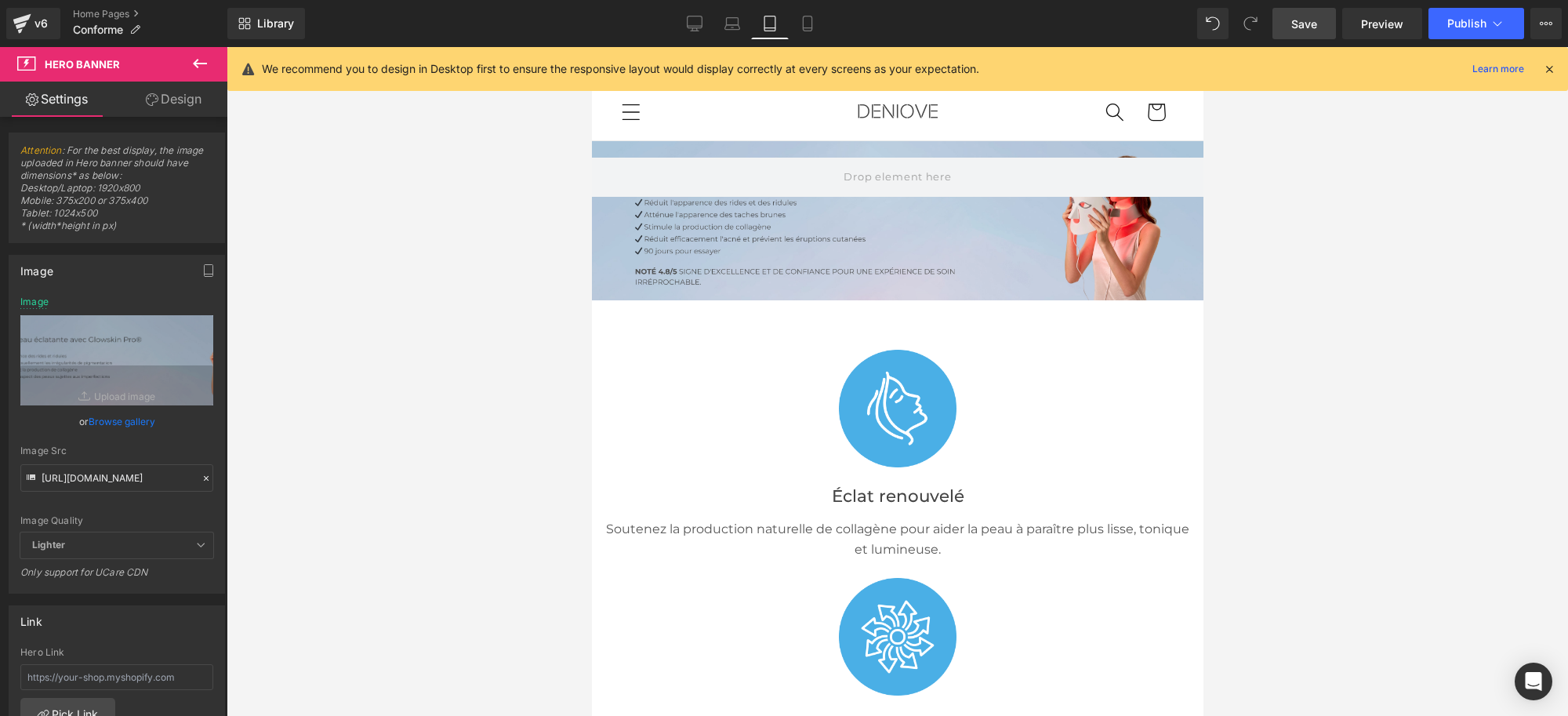
scroll to position [0, 0]
click at [813, 24] on icon at bounding box center [807, 23] width 15 height 15
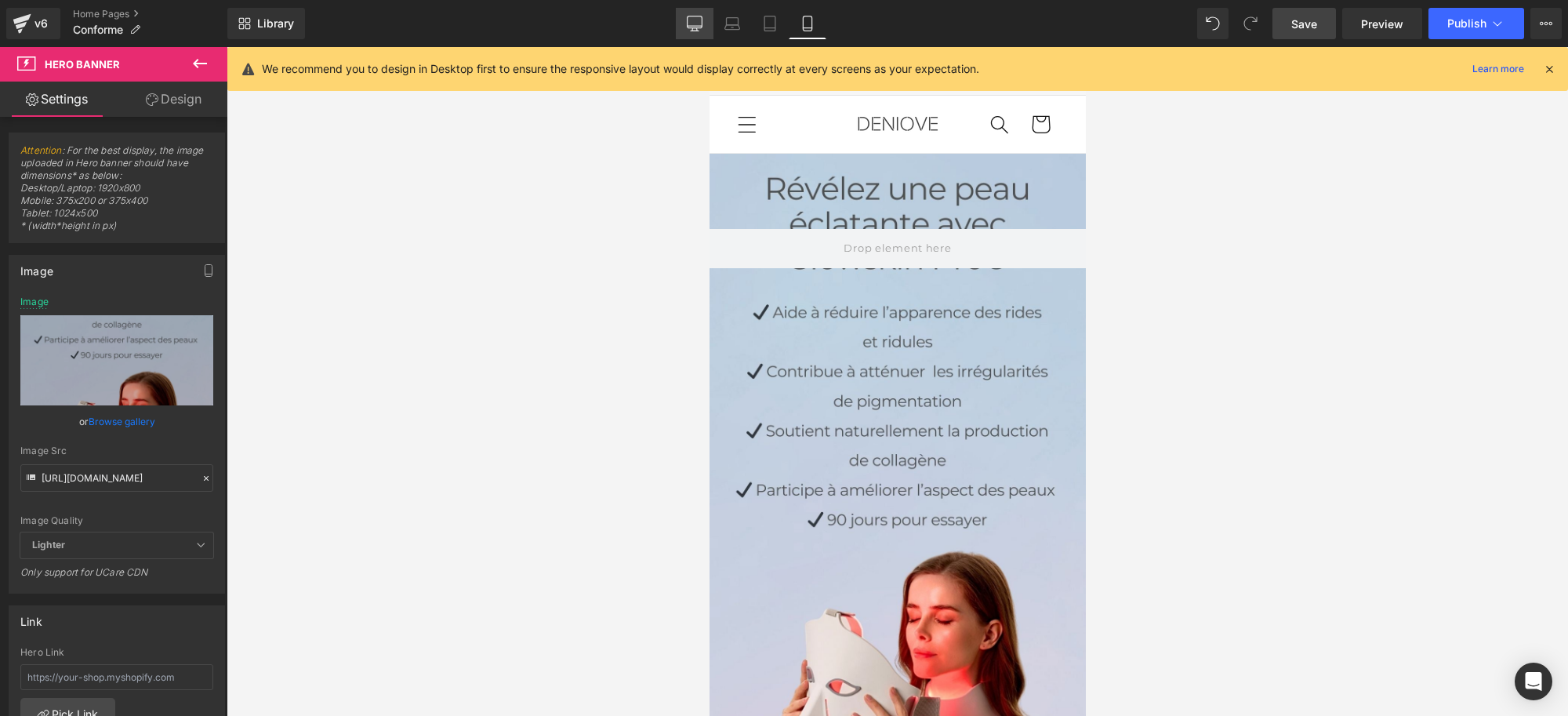
drag, startPoint x: 633, startPoint y: 257, endPoint x: 691, endPoint y: 32, distance: 232.4
click at [691, 32] on link "Desktop" at bounding box center [695, 23] width 37 height 32
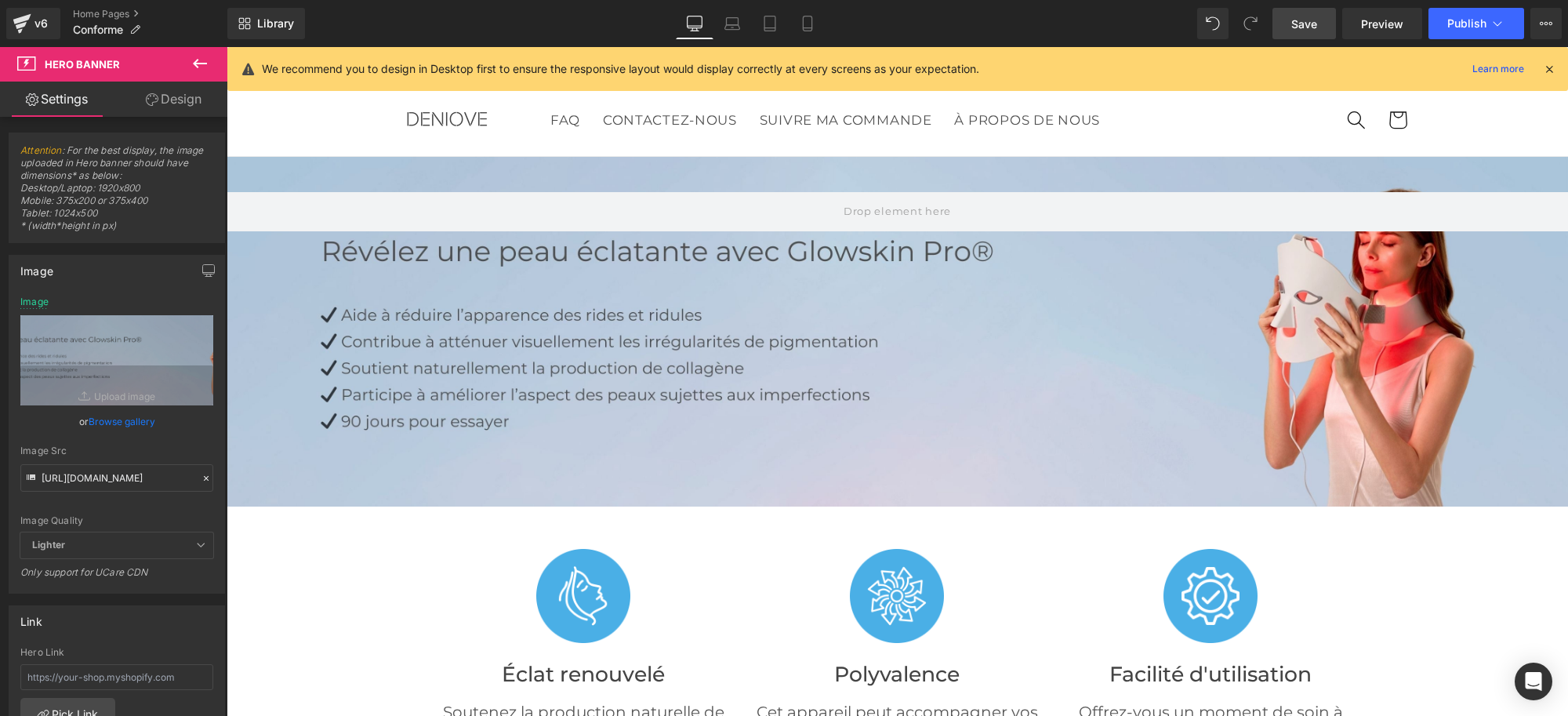
scroll to position [3, 0]
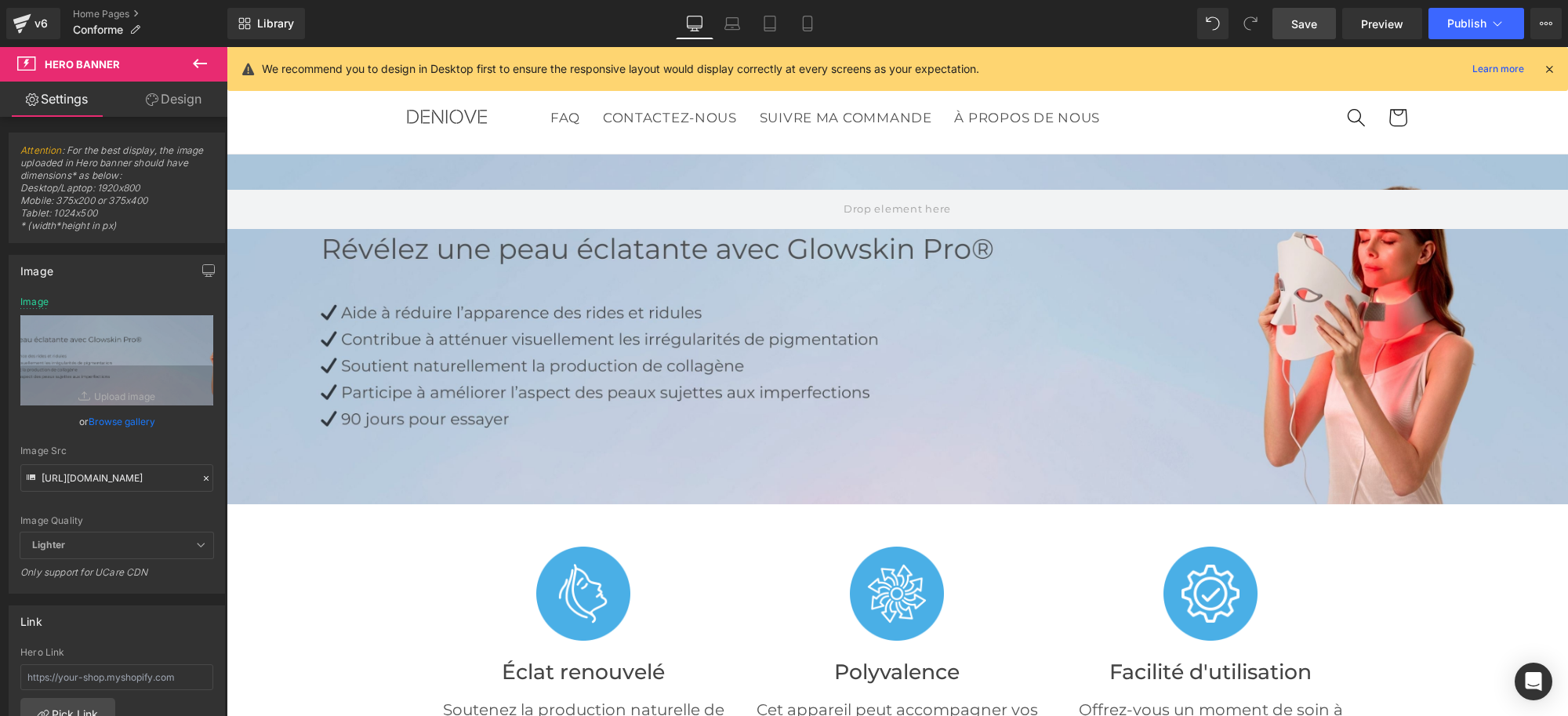
drag, startPoint x: 1307, startPoint y: 28, endPoint x: 890, endPoint y: 243, distance: 469.2
click at [1307, 28] on span "Save" at bounding box center [1304, 23] width 26 height 16
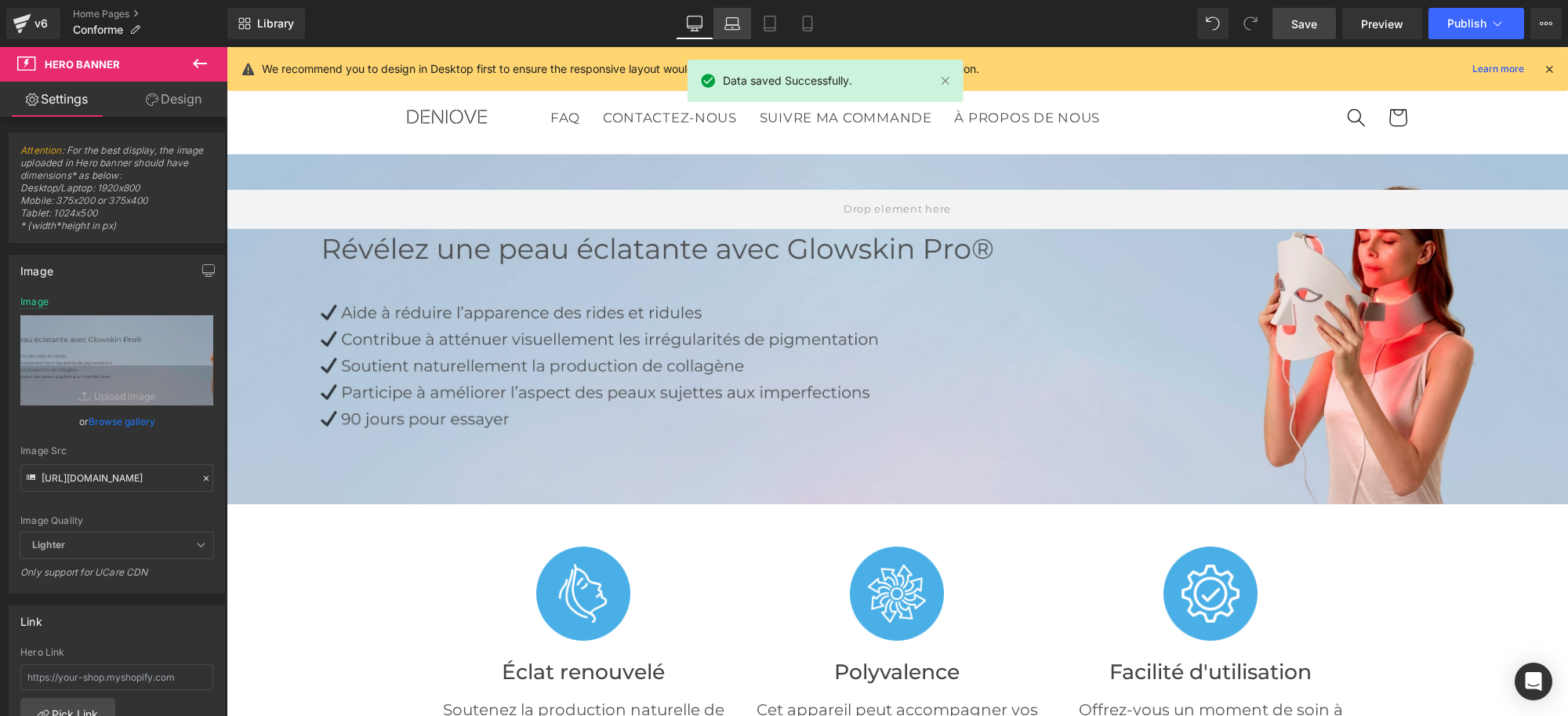
click at [736, 18] on icon at bounding box center [732, 23] width 15 height 15
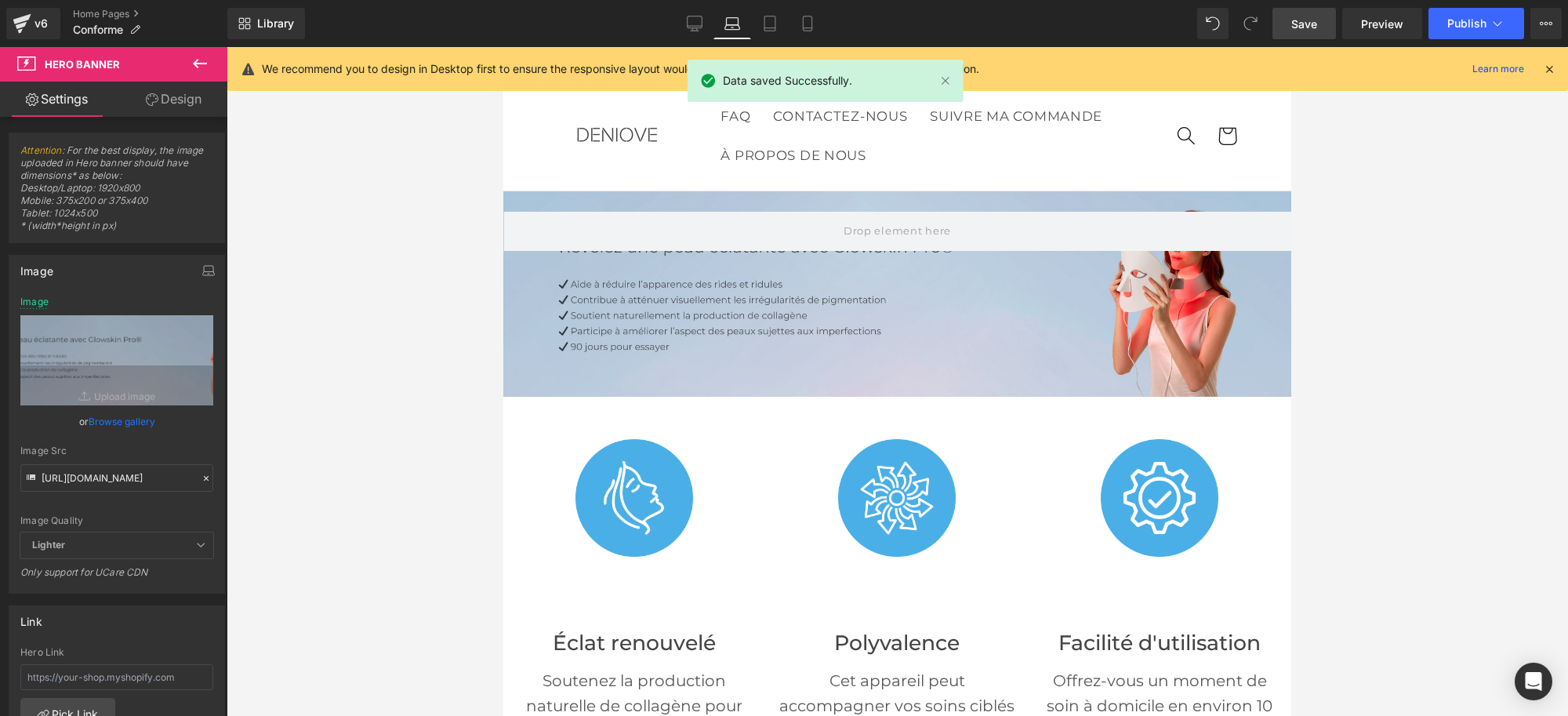
scroll to position [39, 0]
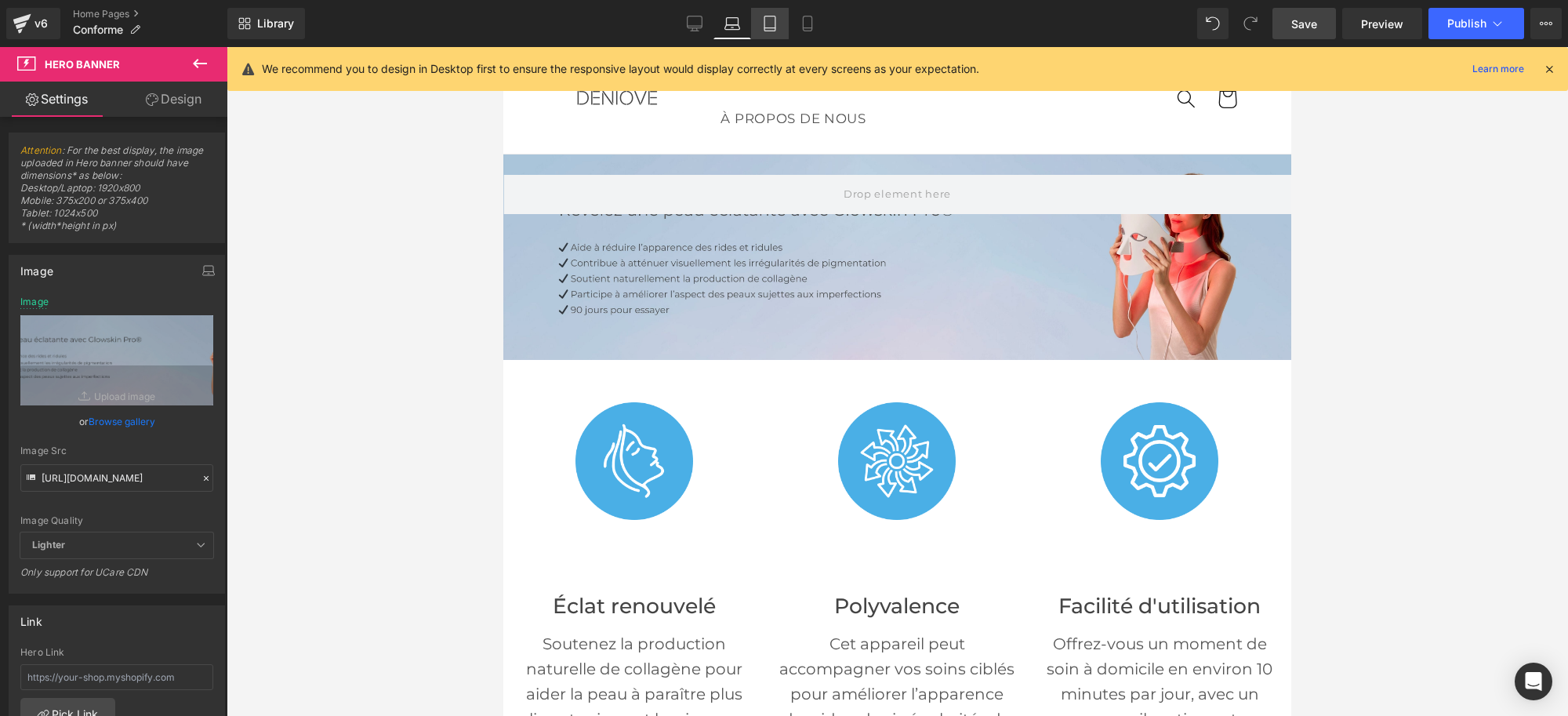
click at [781, 27] on link "Tablet" at bounding box center [770, 23] width 37 height 32
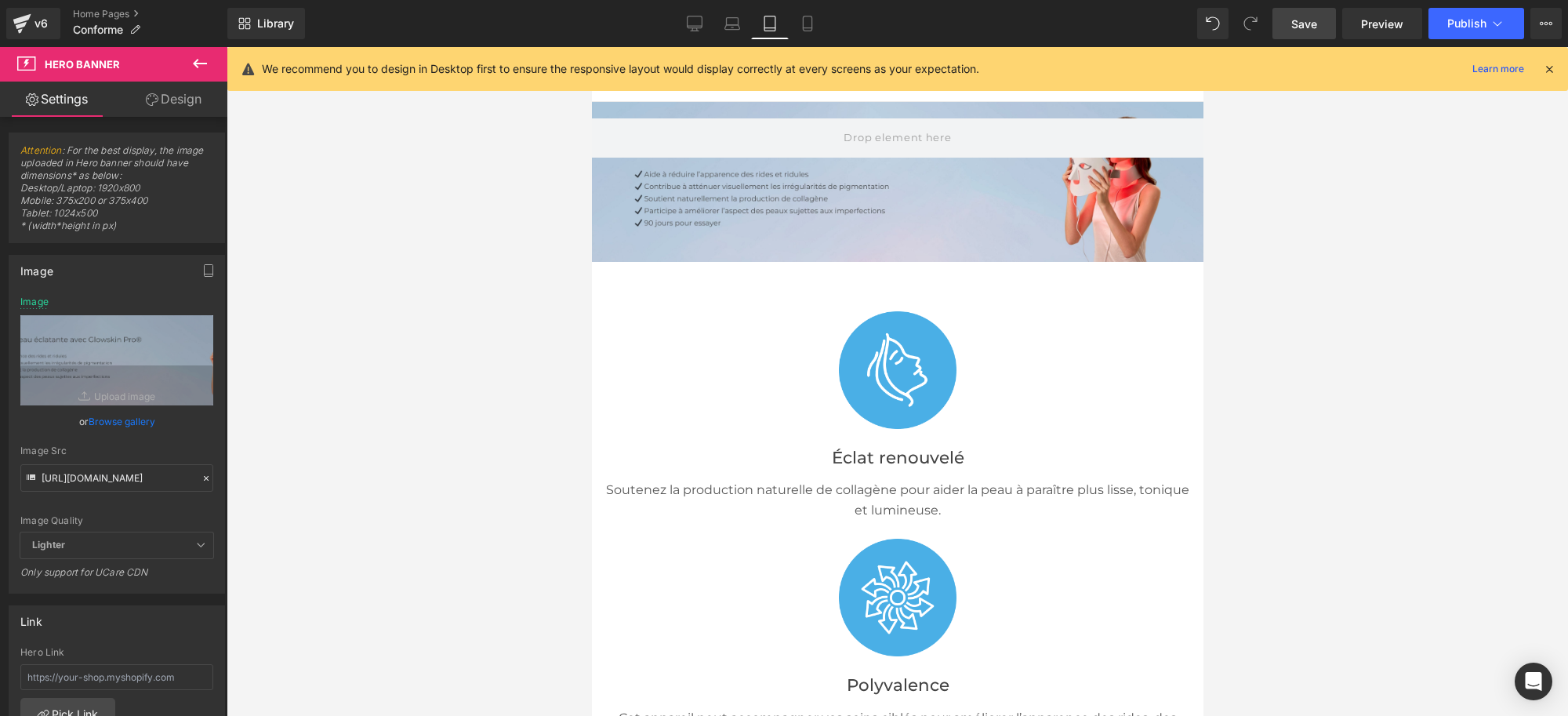
scroll to position [0, 0]
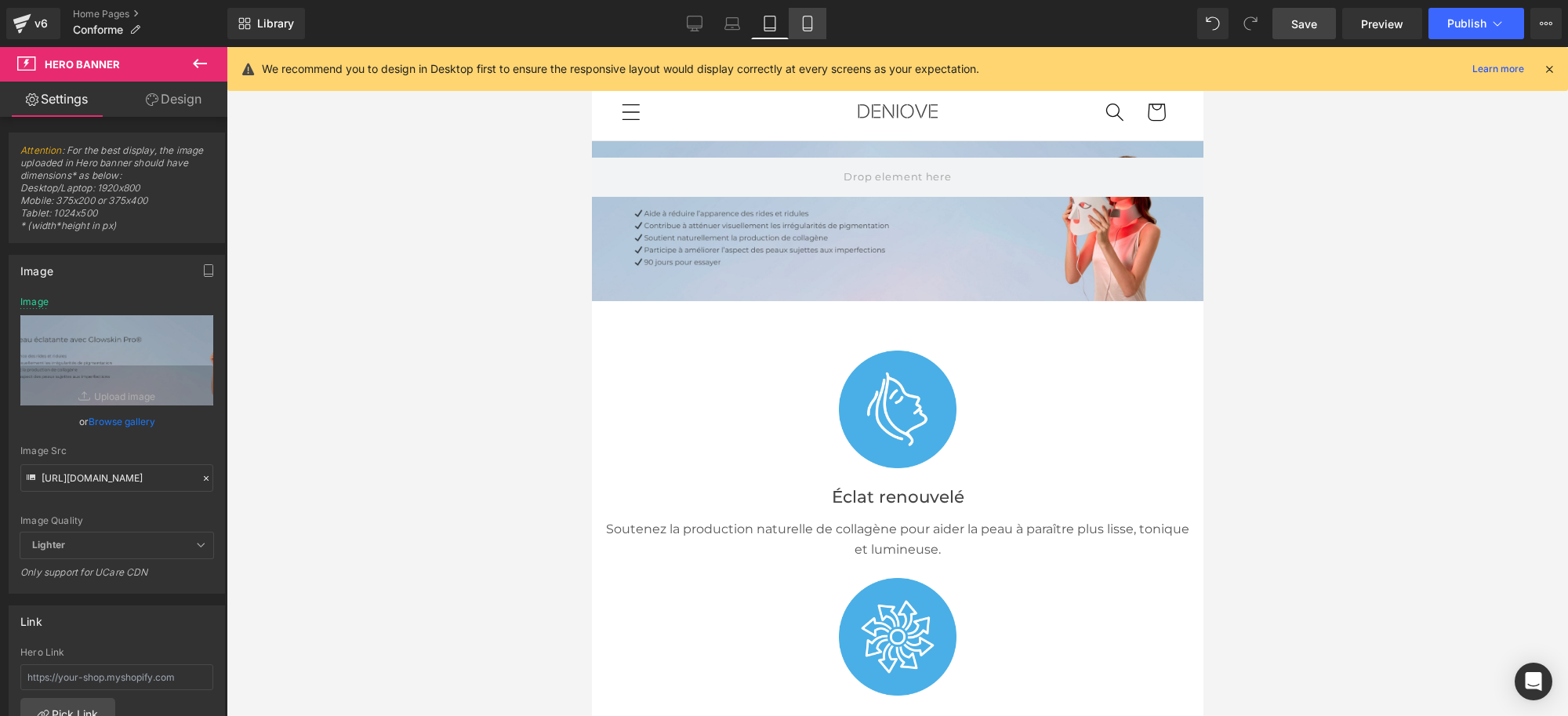
click at [818, 25] on link "Mobile" at bounding box center [807, 23] width 37 height 32
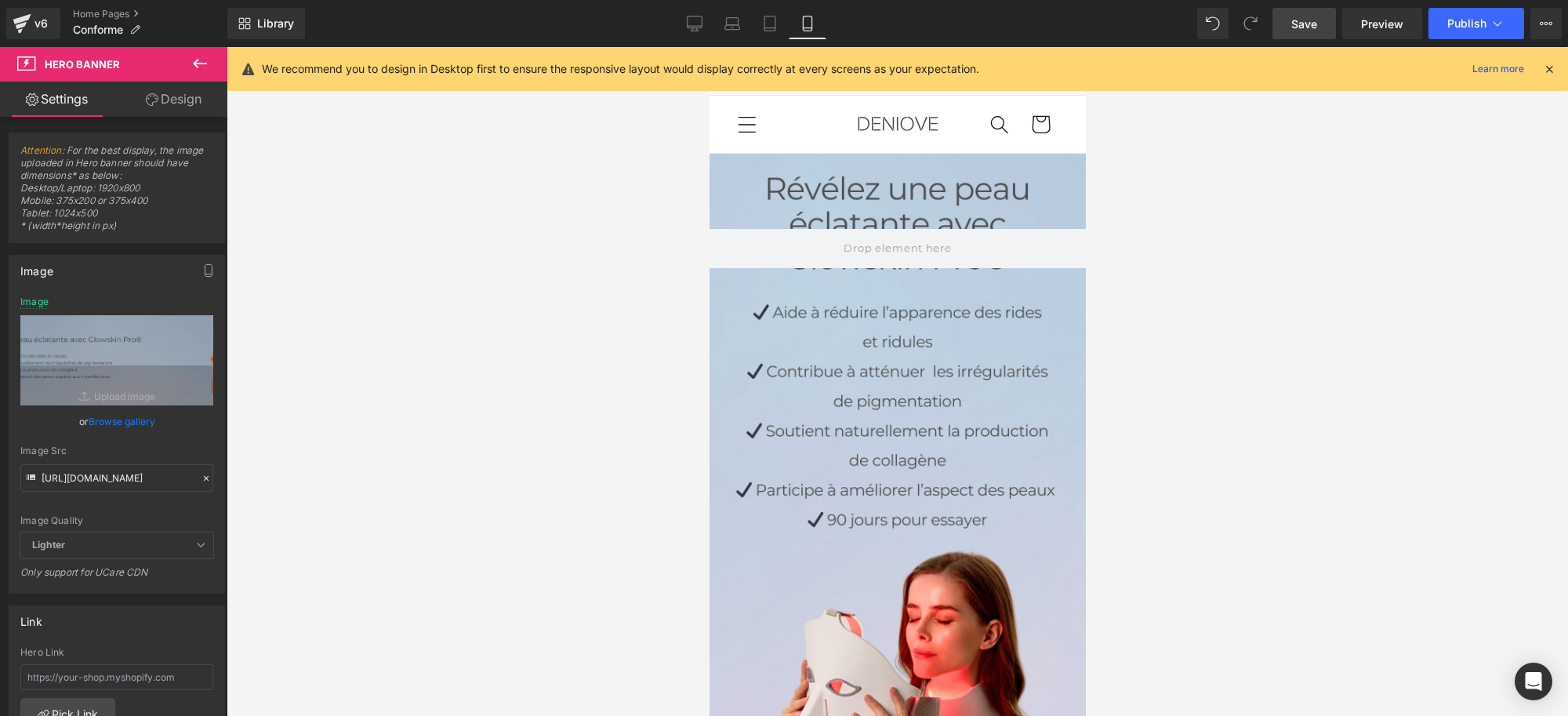
scroll to position [13, 0]
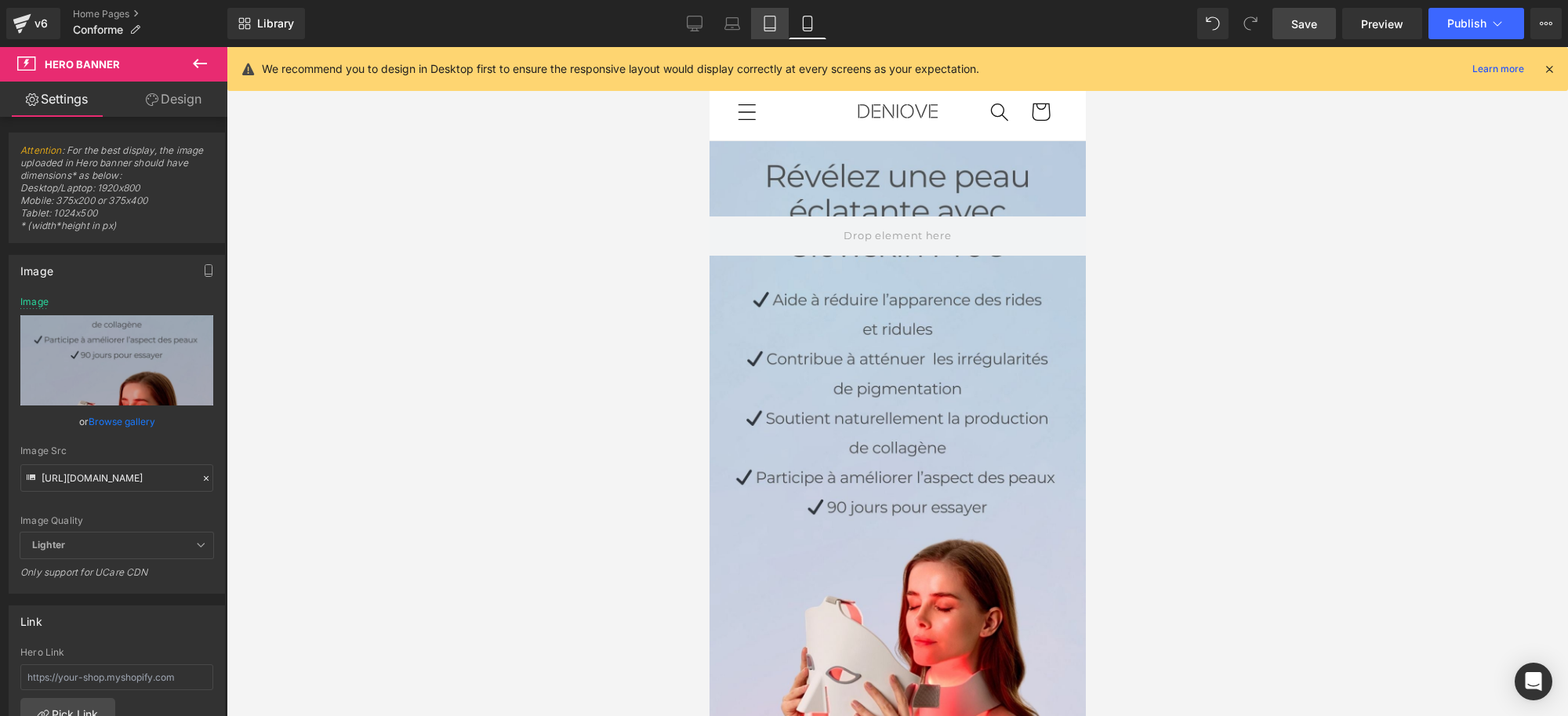
click at [773, 24] on icon at bounding box center [770, 23] width 15 height 15
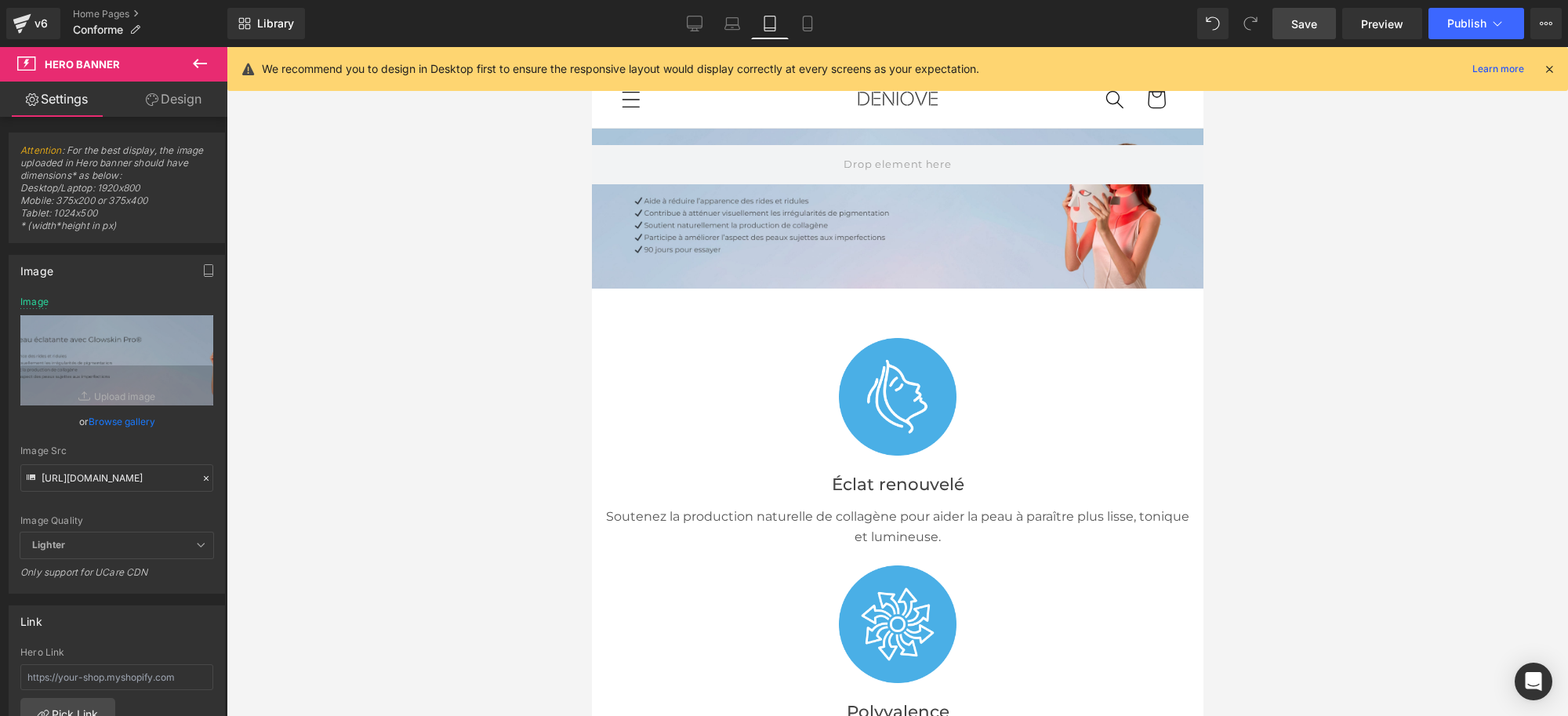
scroll to position [0, 0]
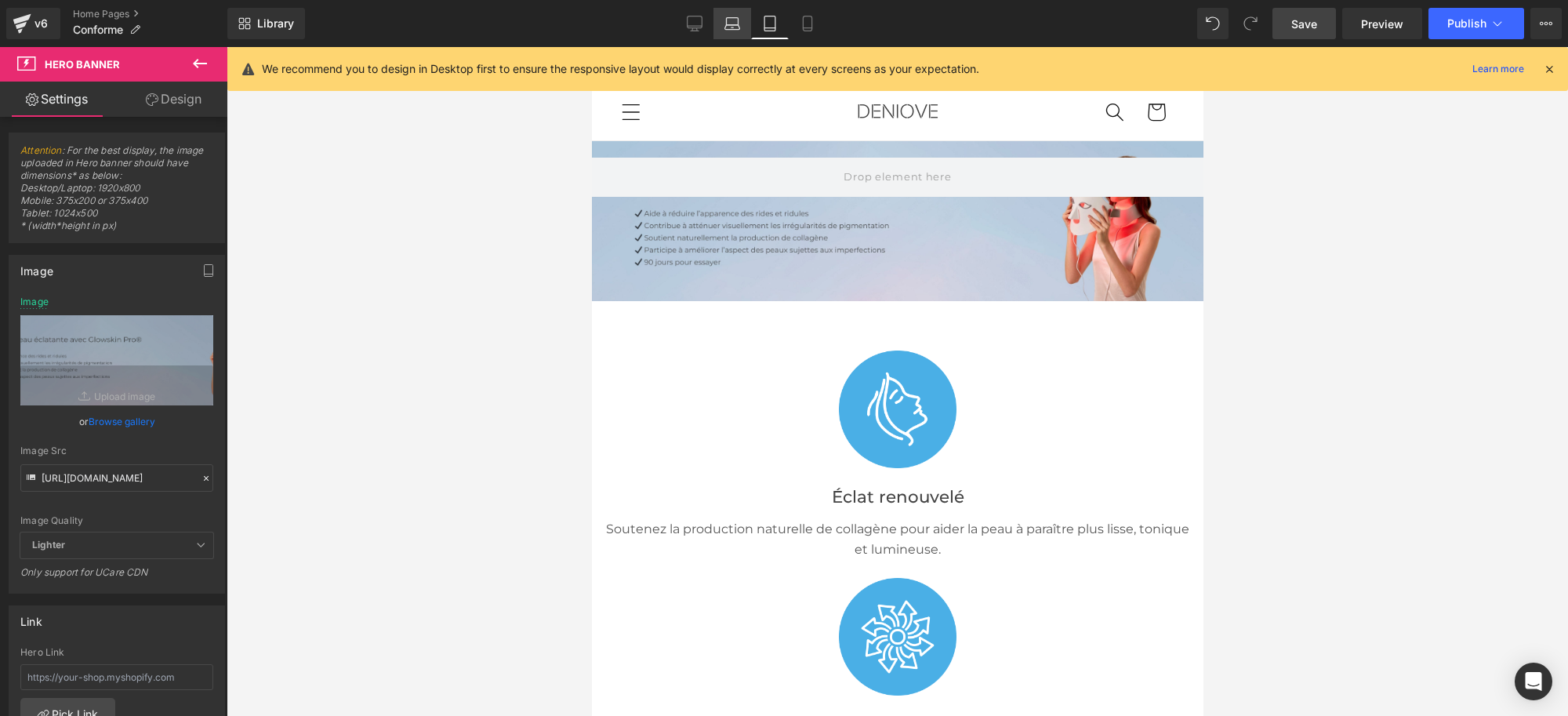
click at [733, 18] on icon at bounding box center [732, 23] width 15 height 15
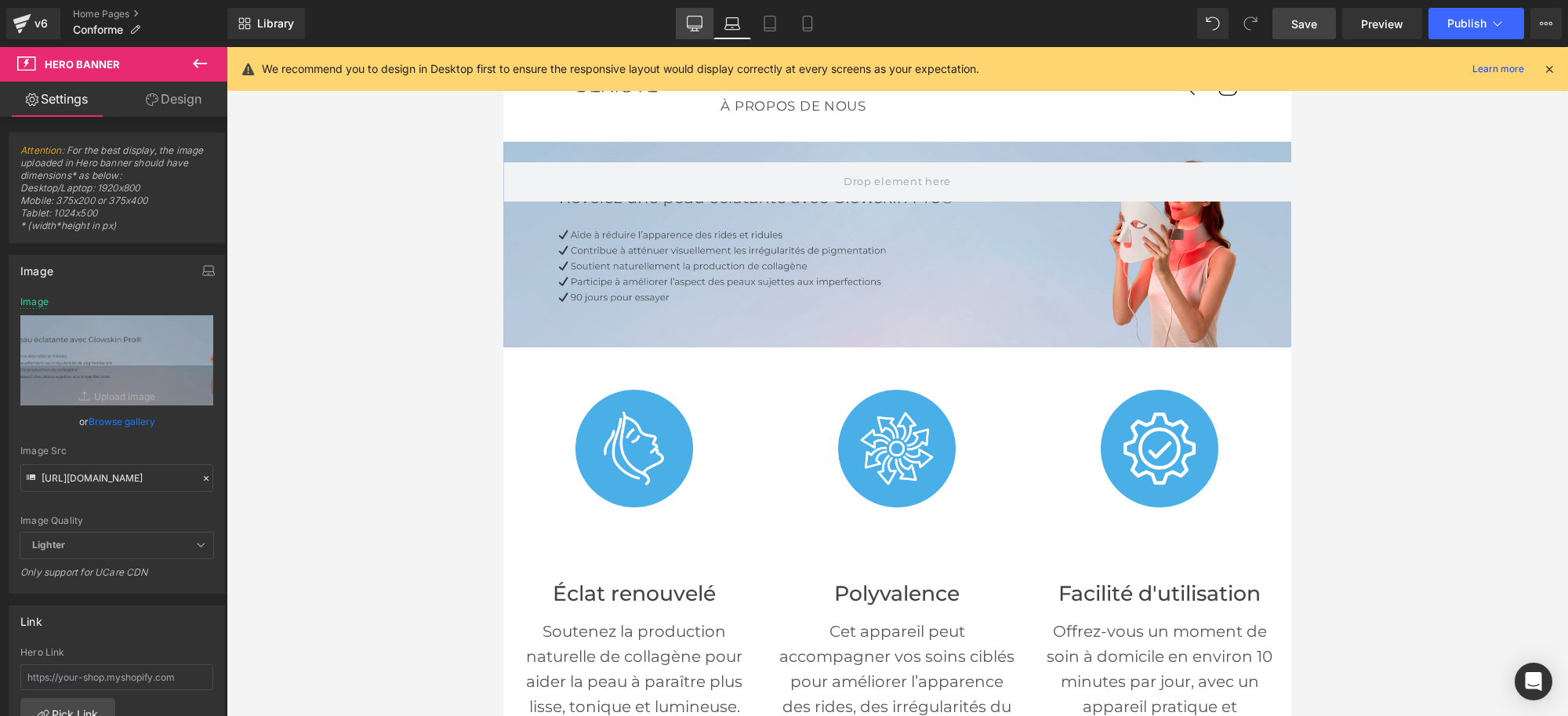
click at [694, 22] on icon at bounding box center [695, 23] width 15 height 15
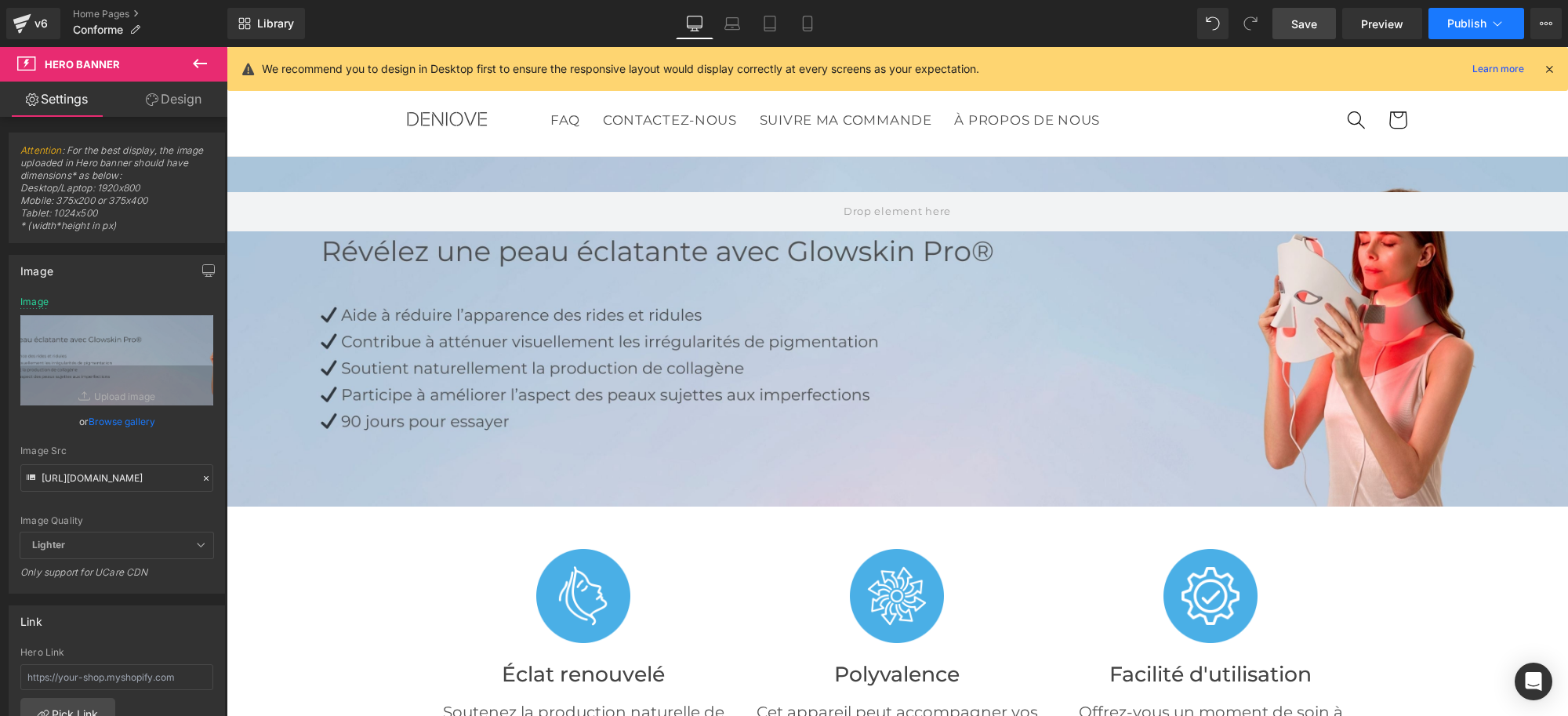
click at [1453, 24] on span "Publish" at bounding box center [1467, 23] width 39 height 13
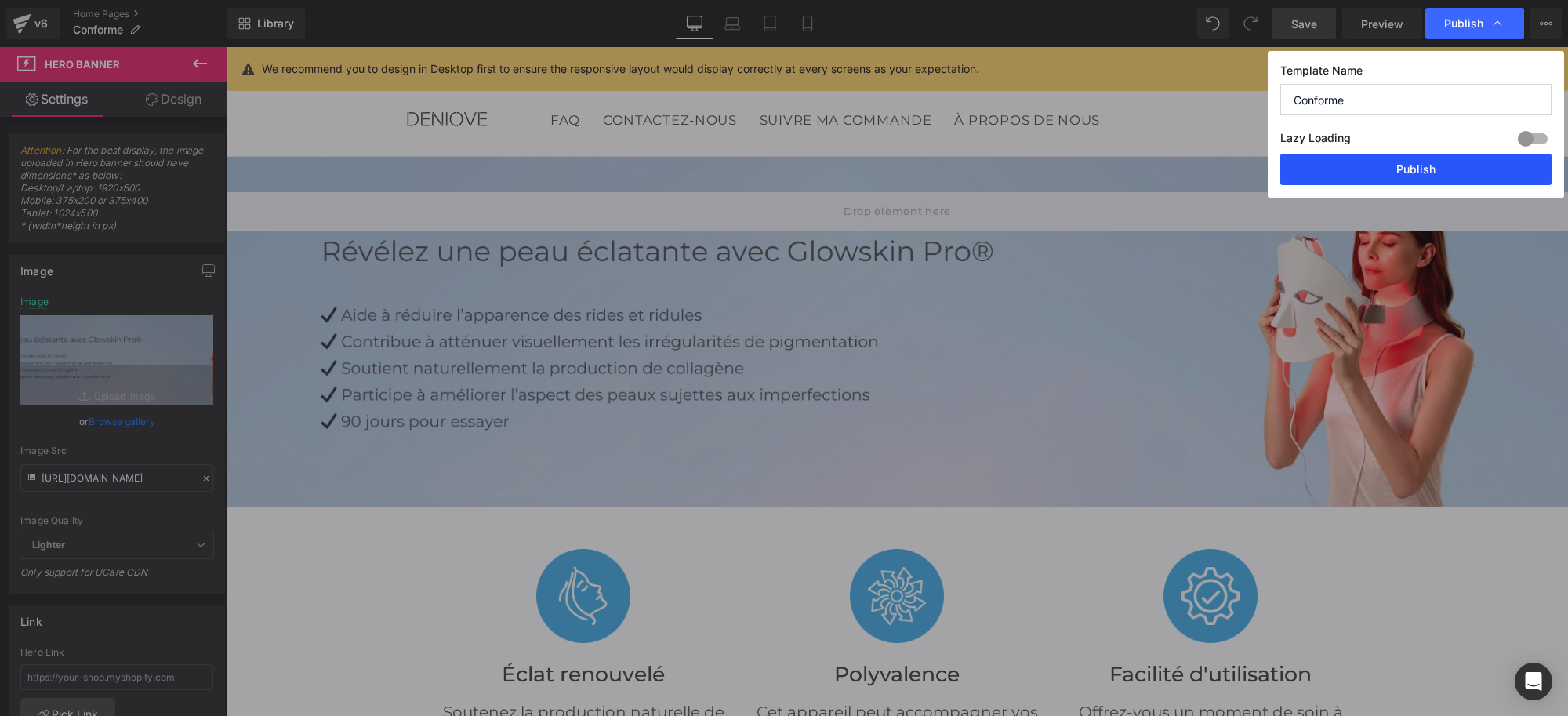
click at [1449, 178] on button "Publish" at bounding box center [1416, 169] width 272 height 32
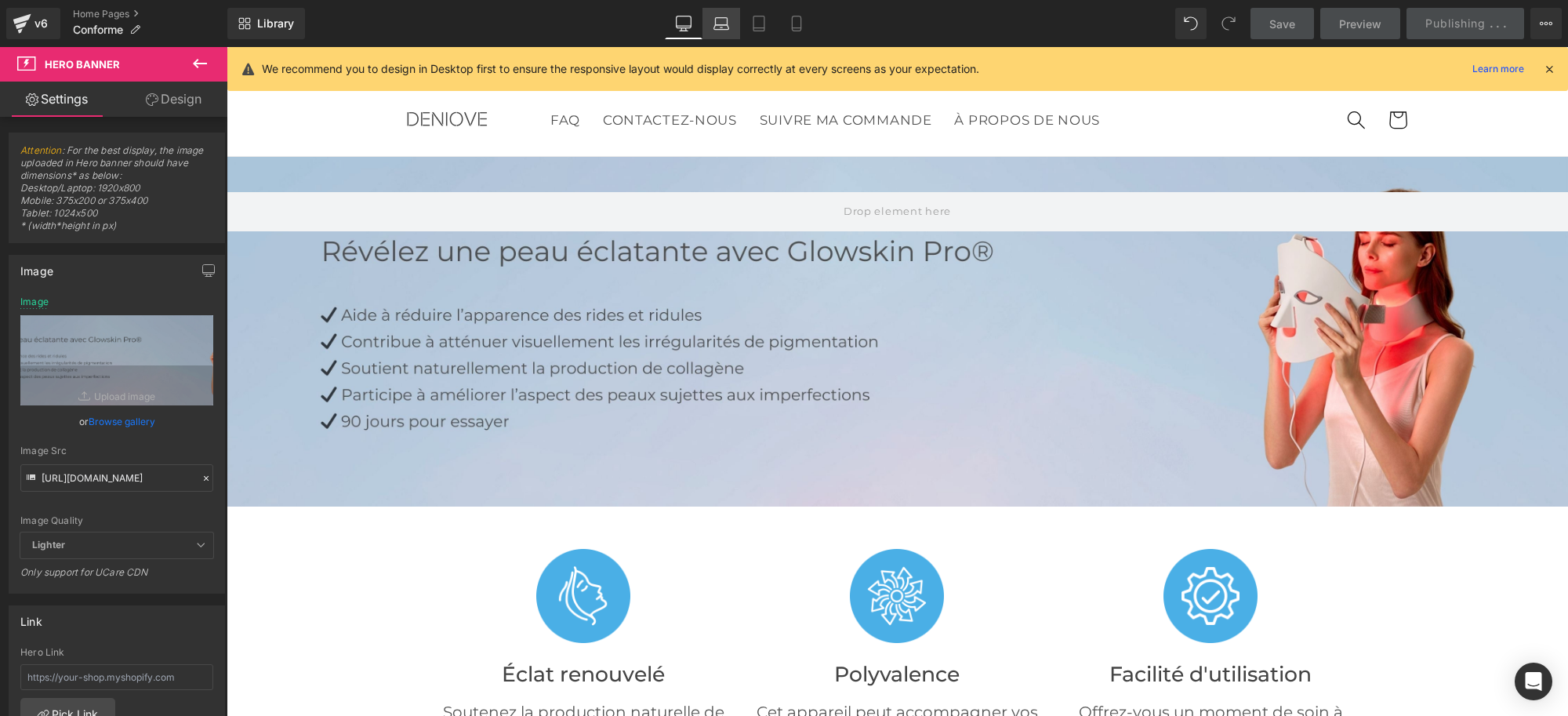
click at [719, 21] on icon at bounding box center [721, 23] width 15 height 15
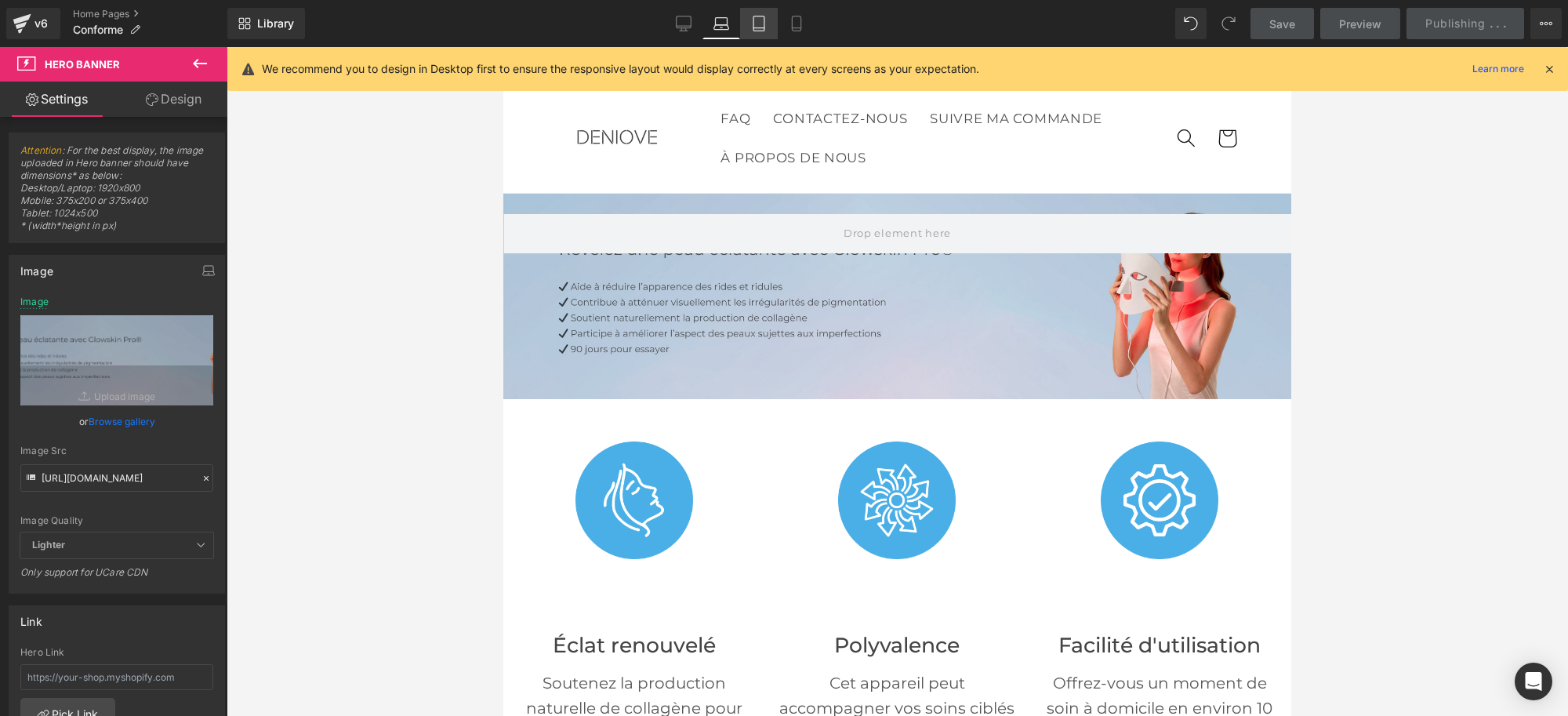
scroll to position [36, 0]
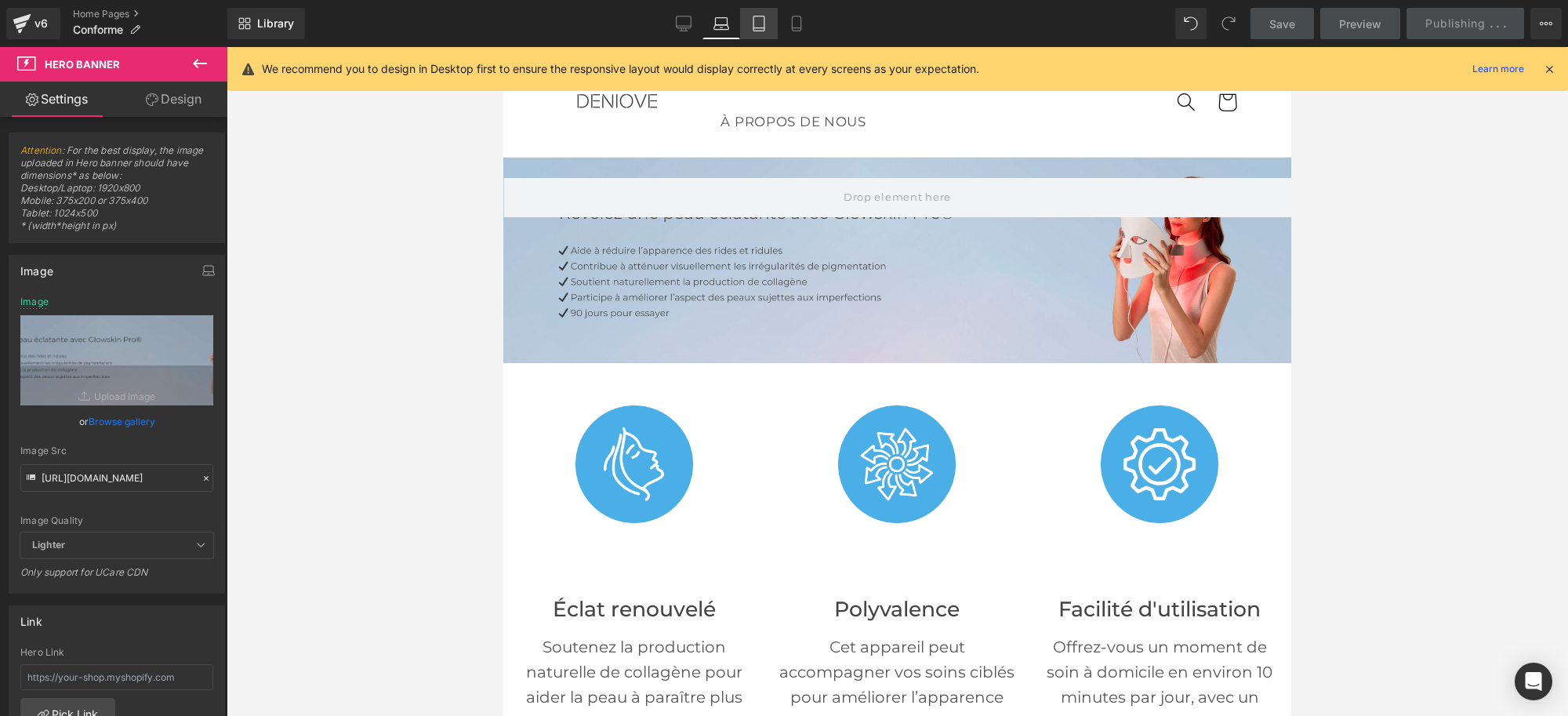
click at [754, 21] on icon at bounding box center [759, 23] width 15 height 15
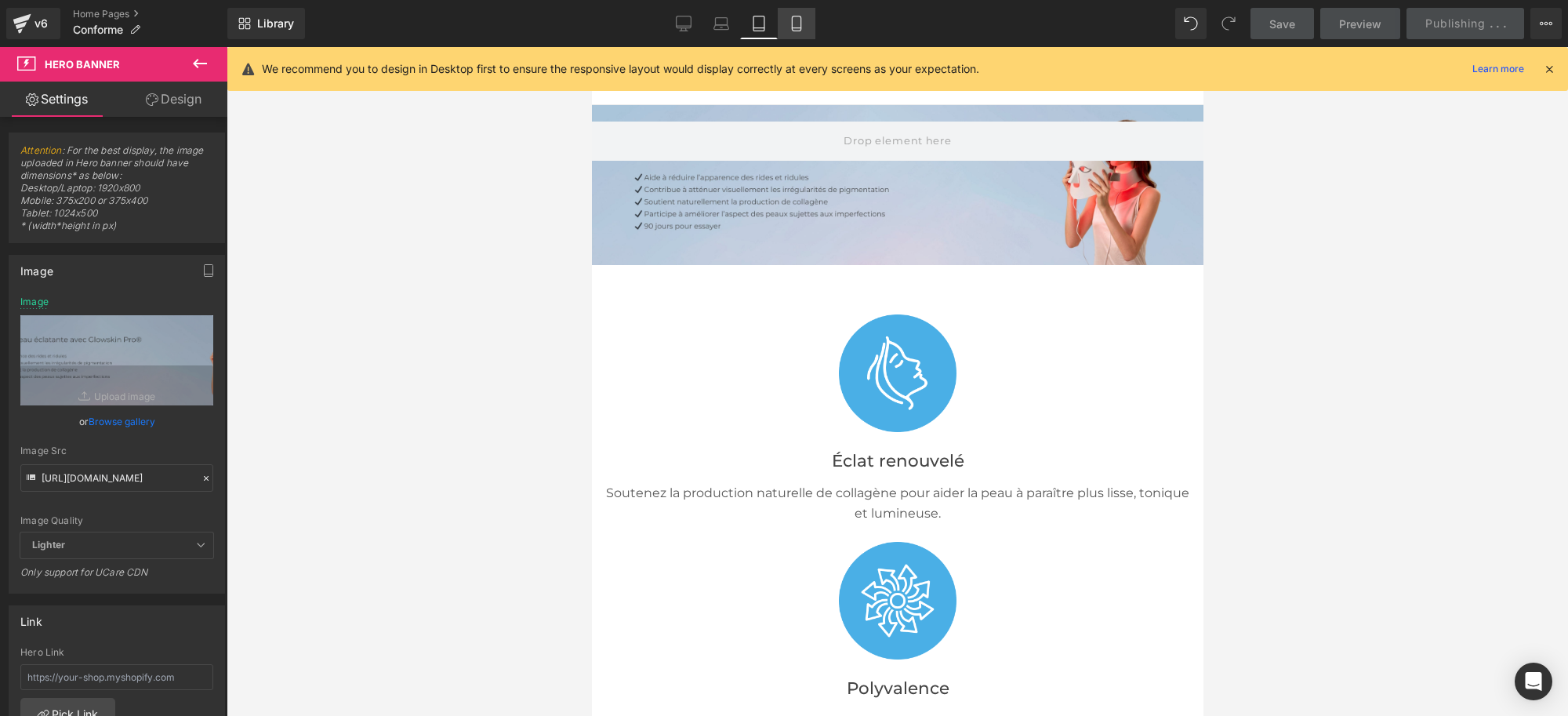
scroll to position [0, 0]
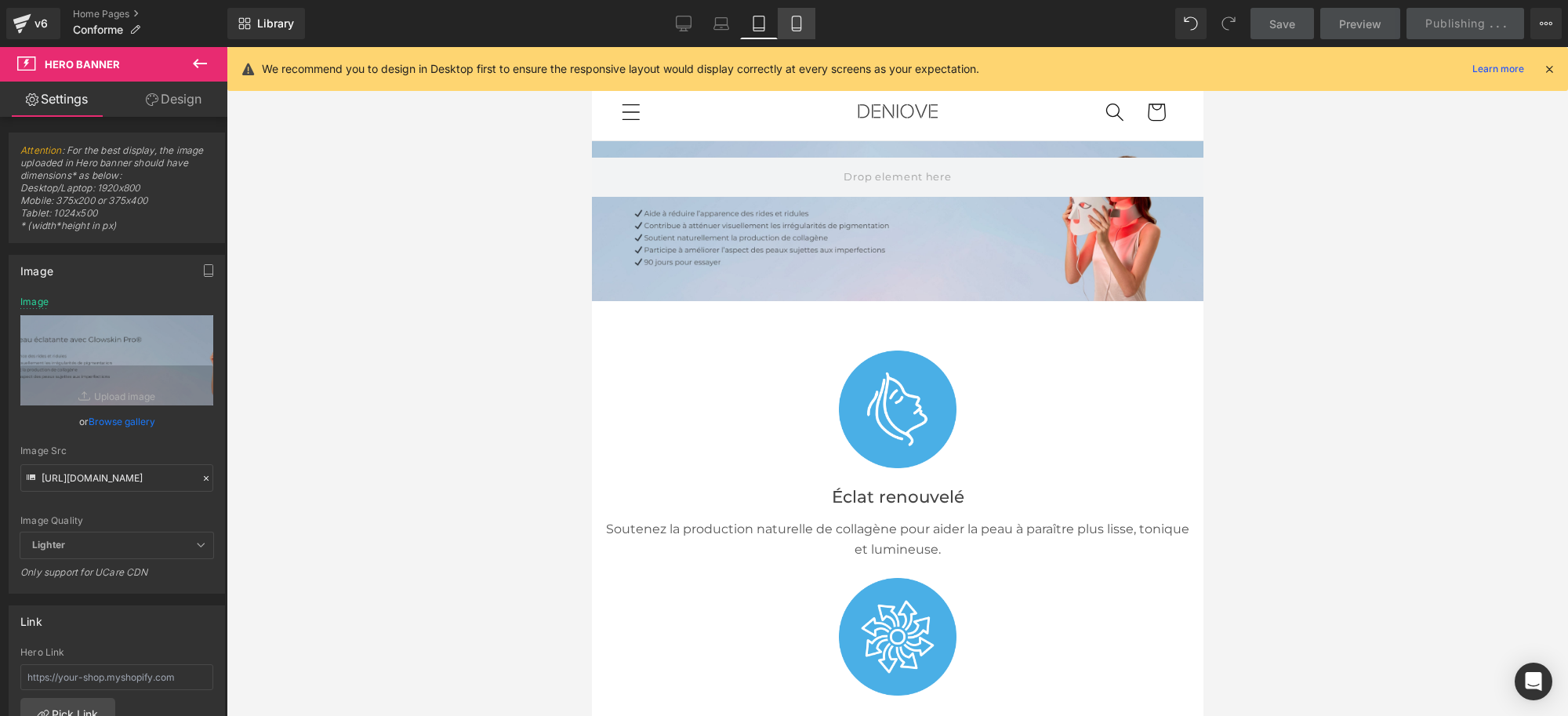
click at [796, 25] on icon at bounding box center [796, 23] width 15 height 15
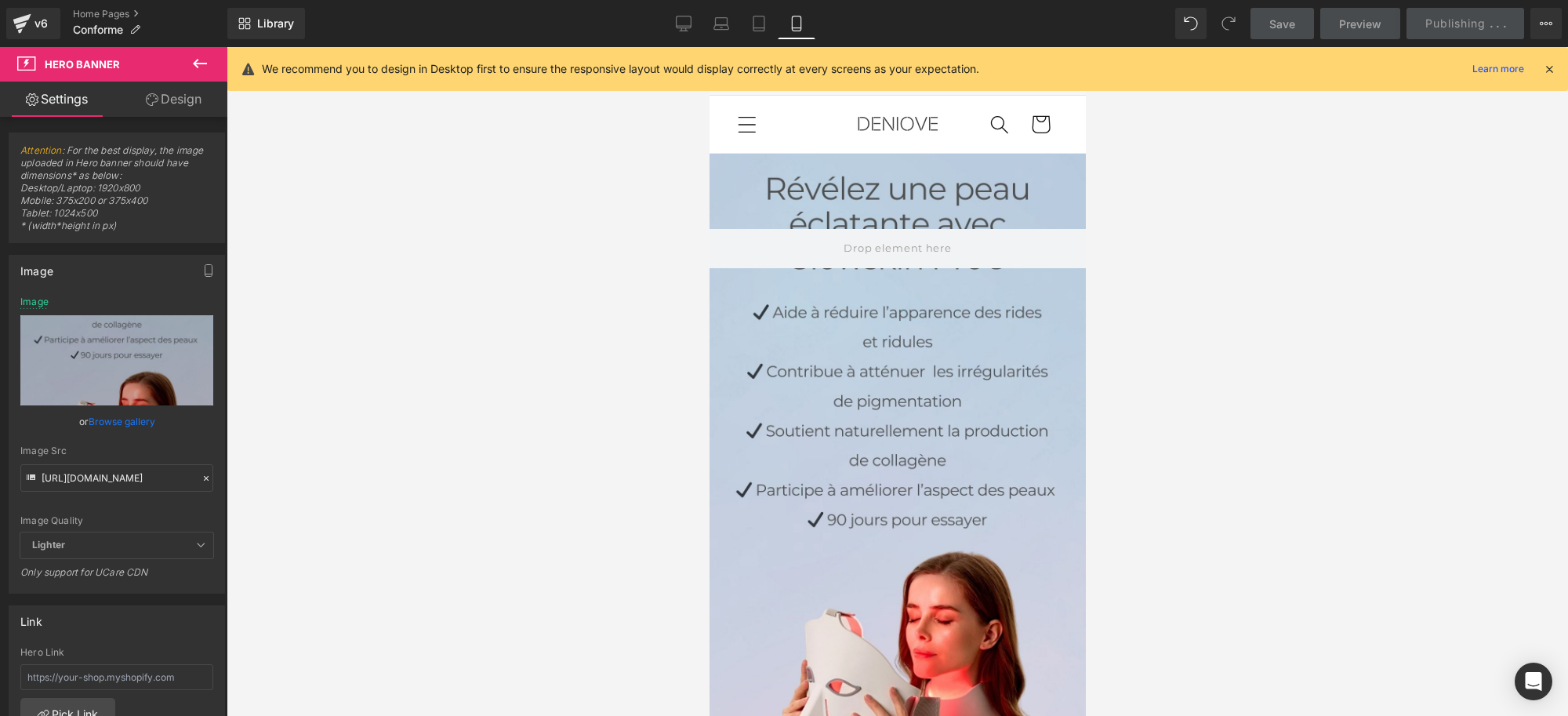
type input "[URL][DOMAIN_NAME]"
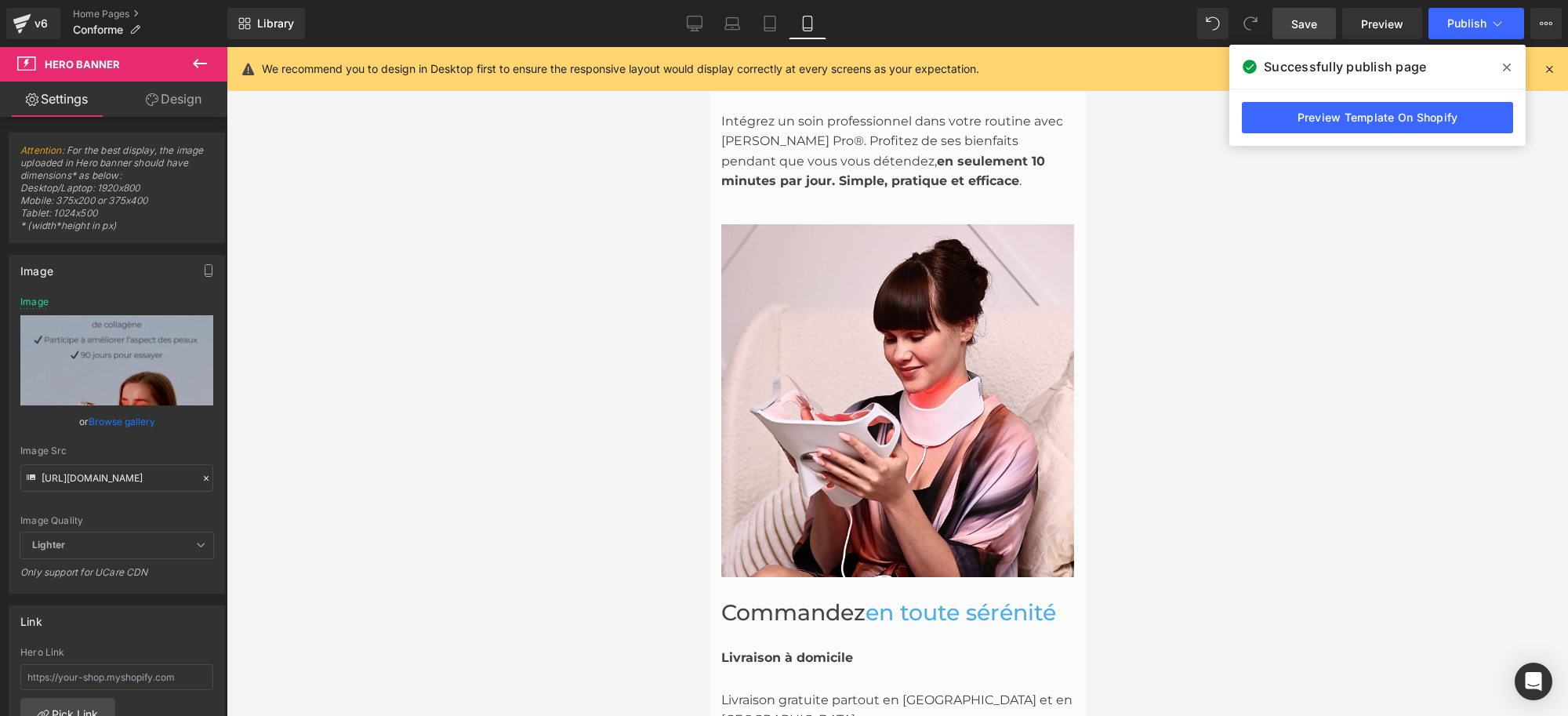
scroll to position [3233, 0]
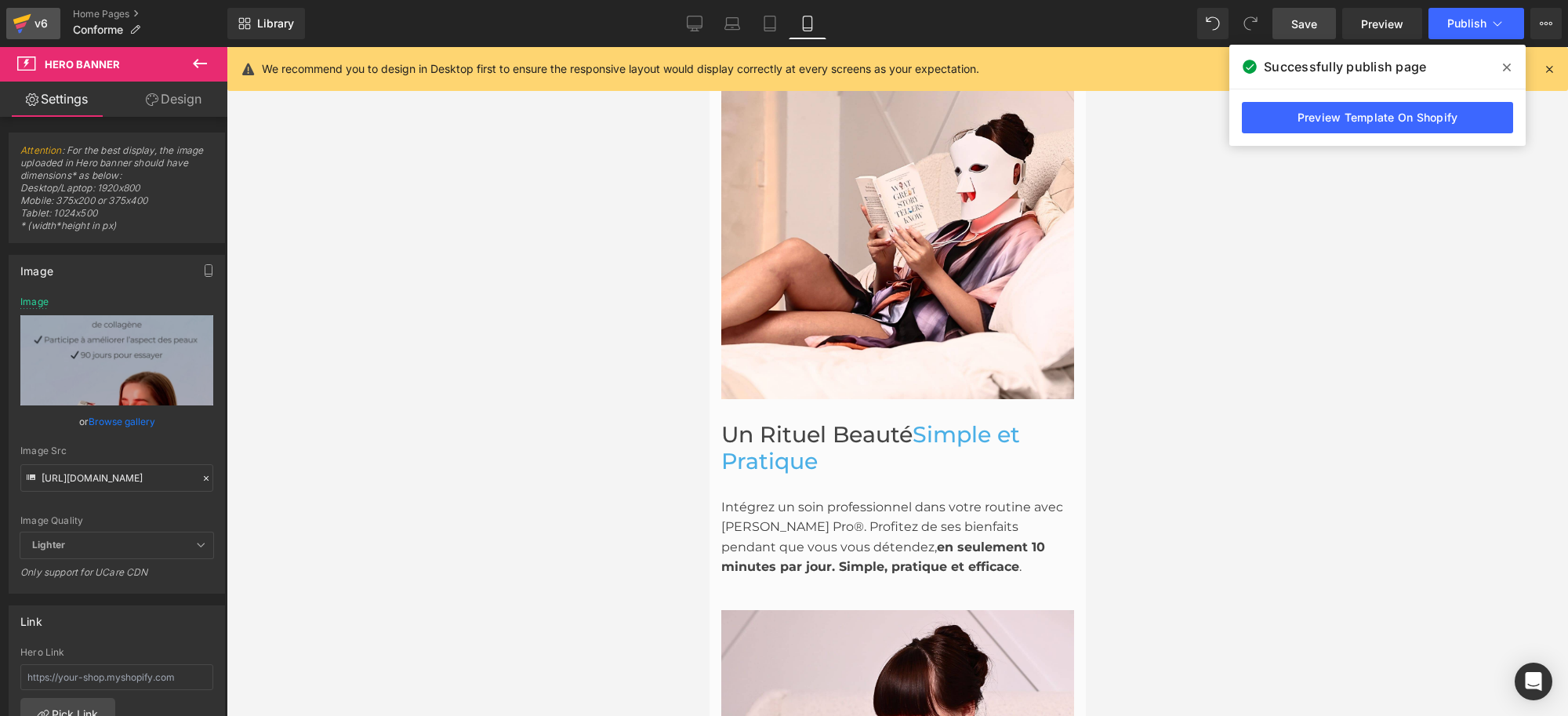
click at [34, 26] on div "v6" at bounding box center [41, 24] width 20 height 20
